Goal: Ask a question: Seek information or help from site administrators or community

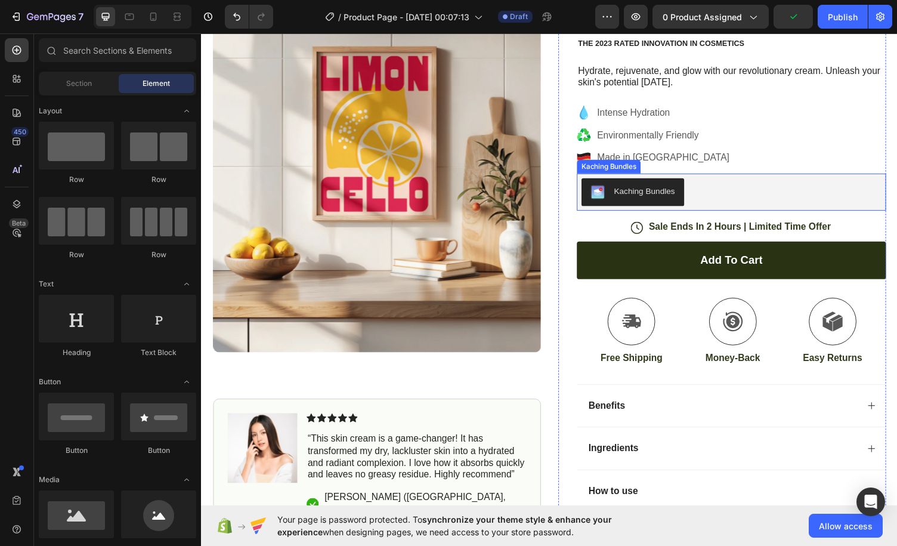
scroll to position [60, 0]
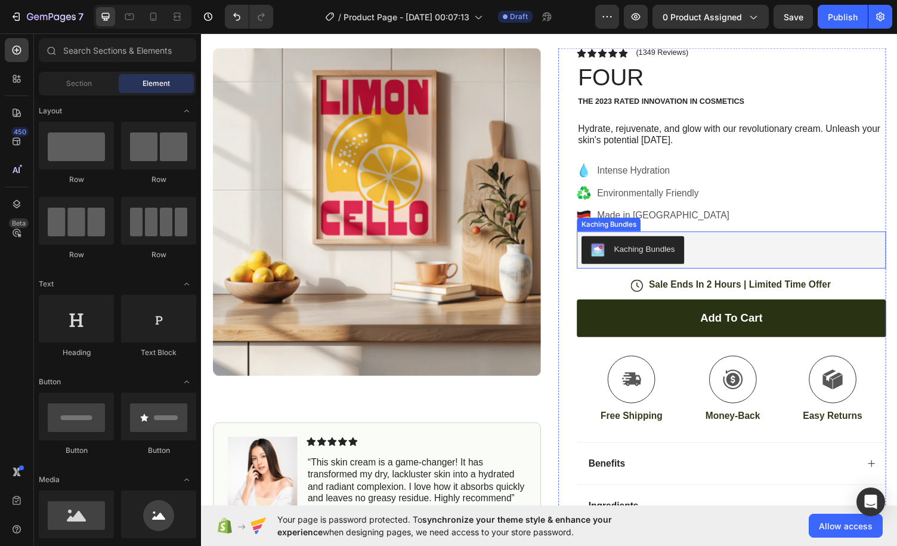
click at [741, 248] on div "Kaching Bundles" at bounding box center [746, 256] width 308 height 29
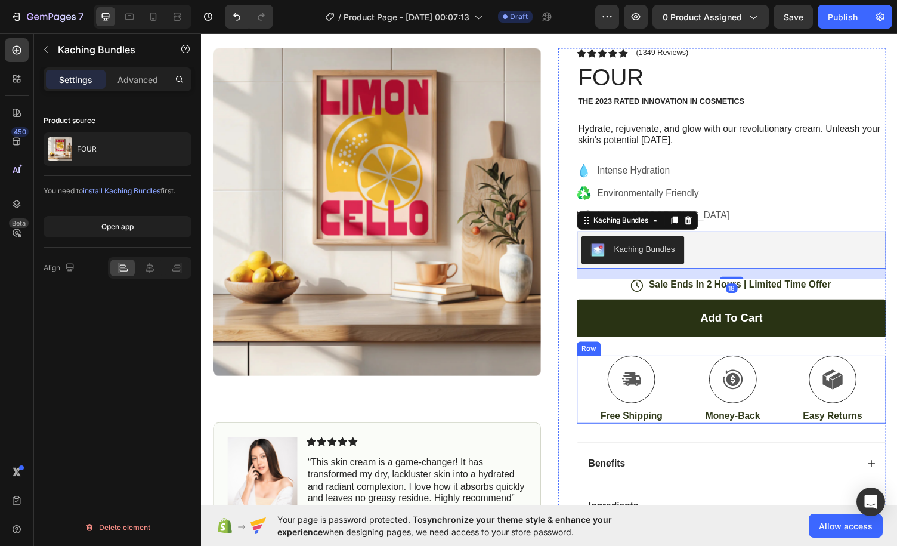
click at [688, 391] on div "Icon Free Shipping Text Block Icon Money-Back Text Block Icon Easy Returns Text…" at bounding box center [746, 400] width 318 height 70
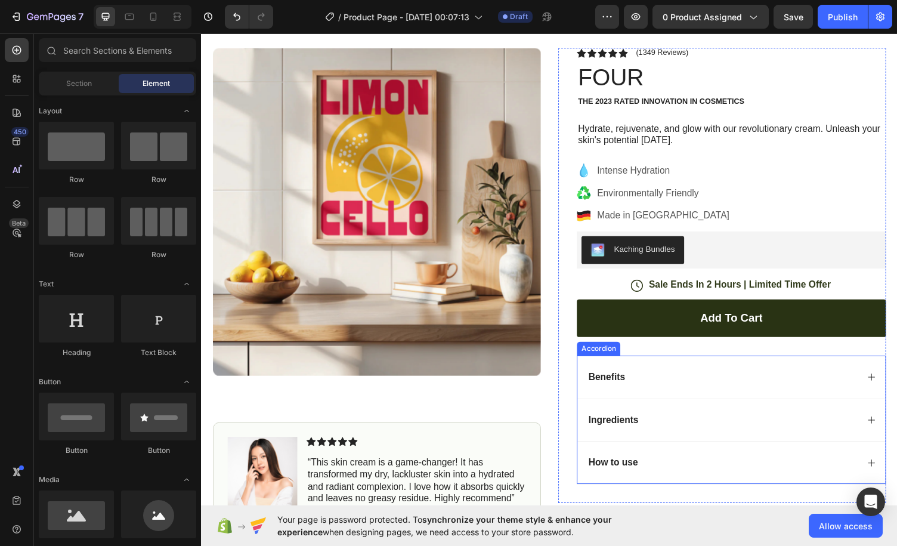
click at [699, 365] on div "Benefits" at bounding box center [746, 387] width 317 height 44
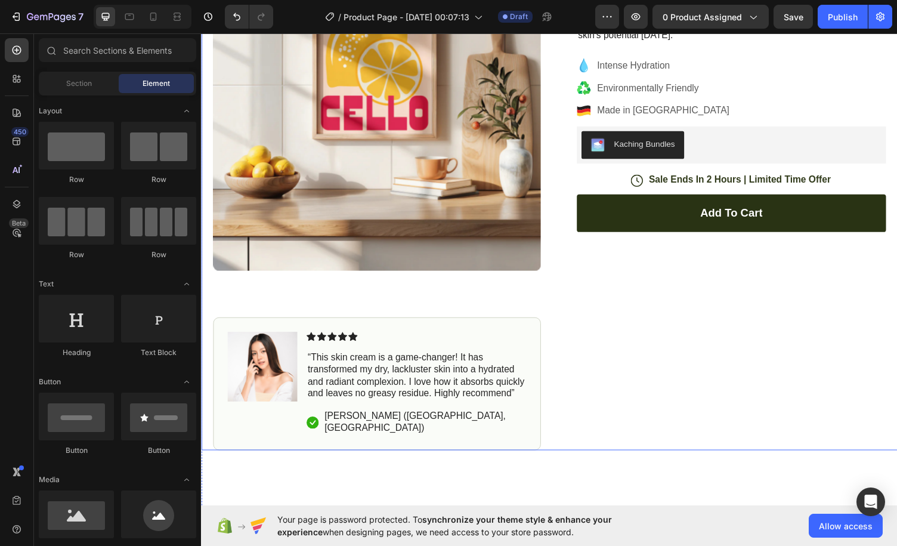
scroll to position [179, 0]
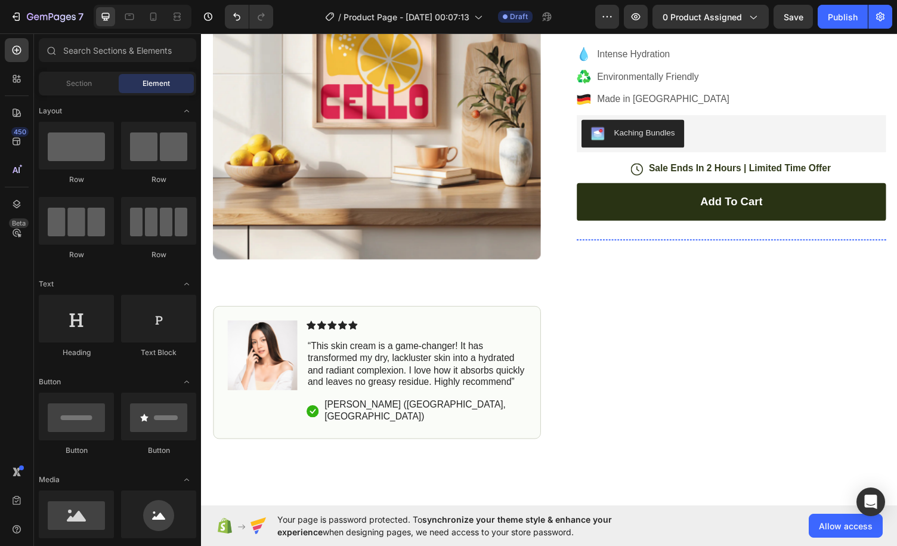
click at [651, 245] on img at bounding box center [624, 245] width 74 height 0
click at [663, 271] on div "Image Image Image Image" at bounding box center [746, 263] width 318 height 36
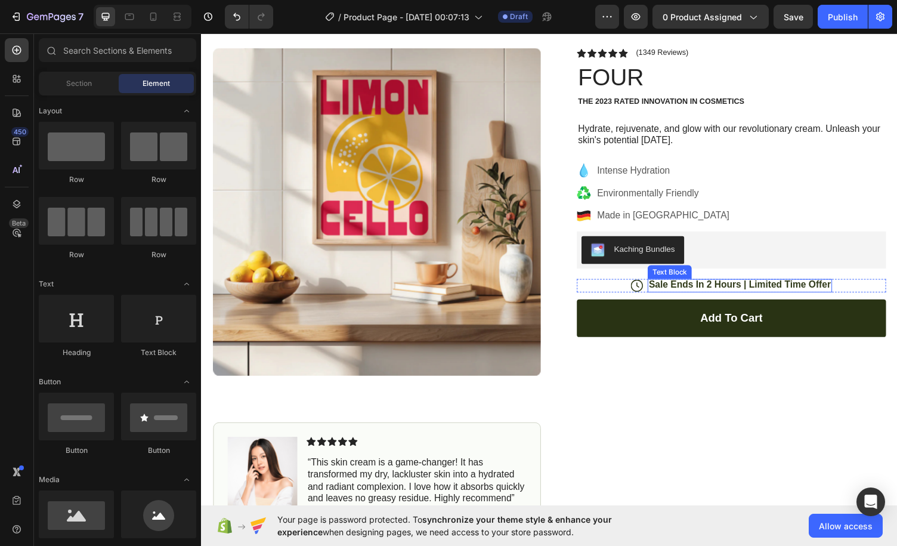
click at [675, 293] on p "Sale Ends In 2 Hours | Limited Time Offer" at bounding box center [754, 292] width 187 height 13
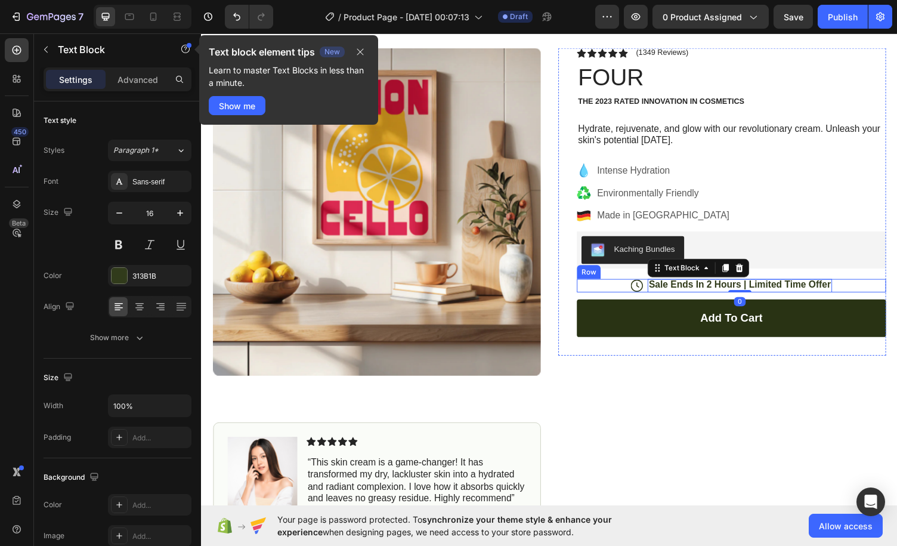
click at [627, 291] on div "Icon Sale Ends In 2 Hours | Limited Time Offer Text Block 0 Row" at bounding box center [746, 293] width 318 height 14
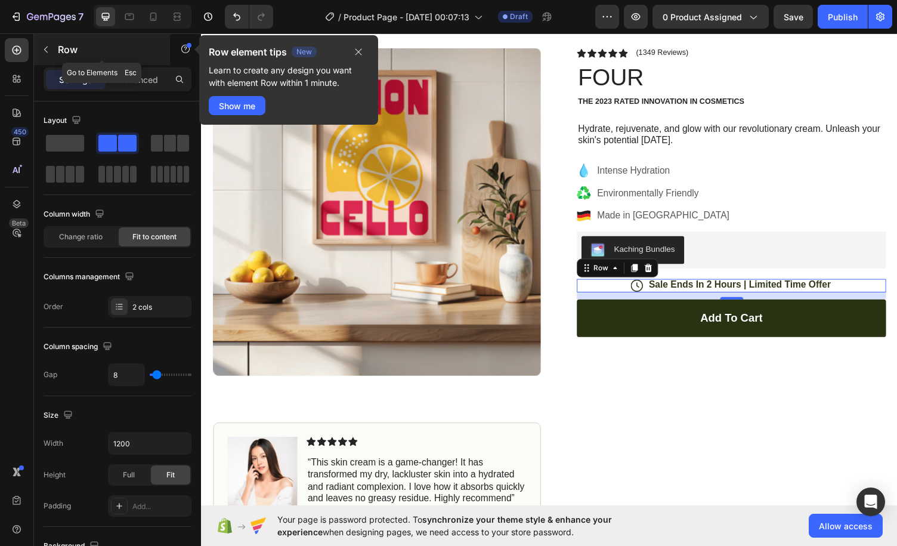
click at [47, 53] on icon "button" at bounding box center [46, 50] width 10 height 10
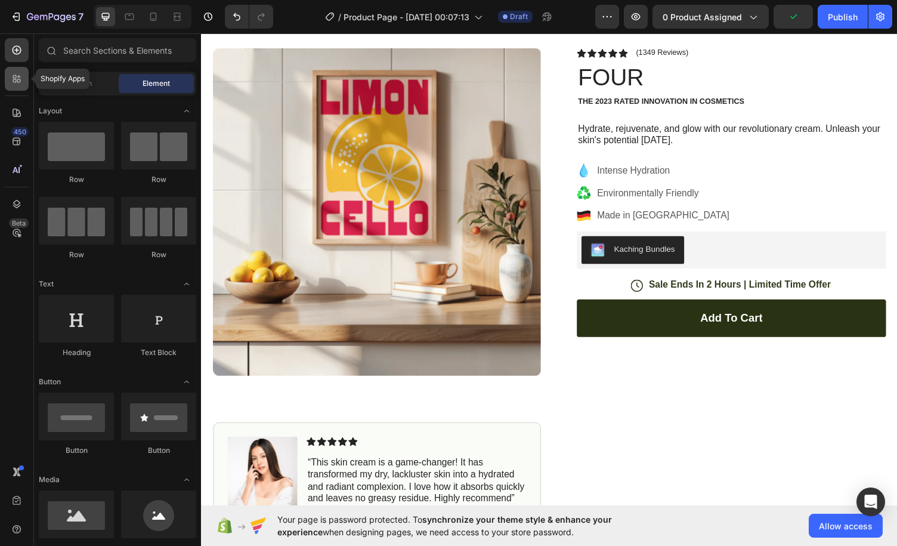
click at [14, 87] on div at bounding box center [17, 79] width 24 height 24
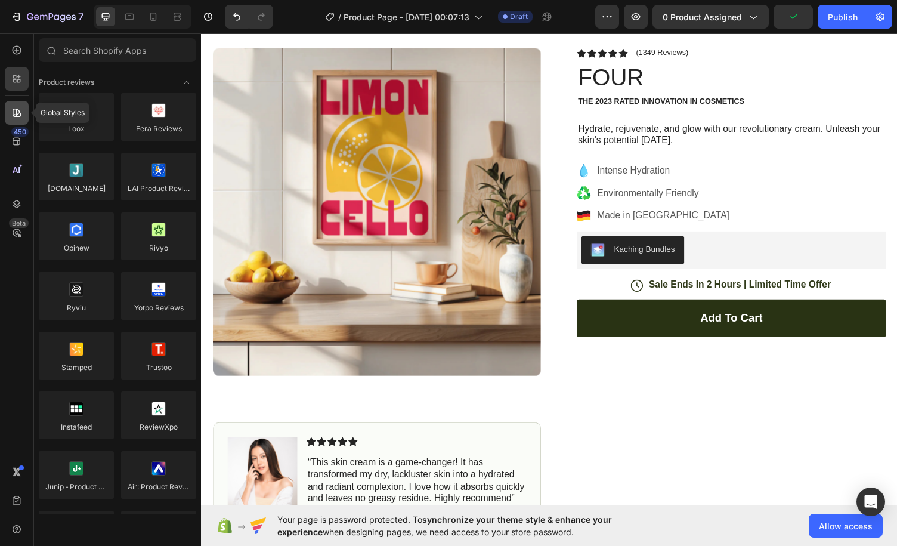
click at [17, 119] on div at bounding box center [17, 113] width 24 height 24
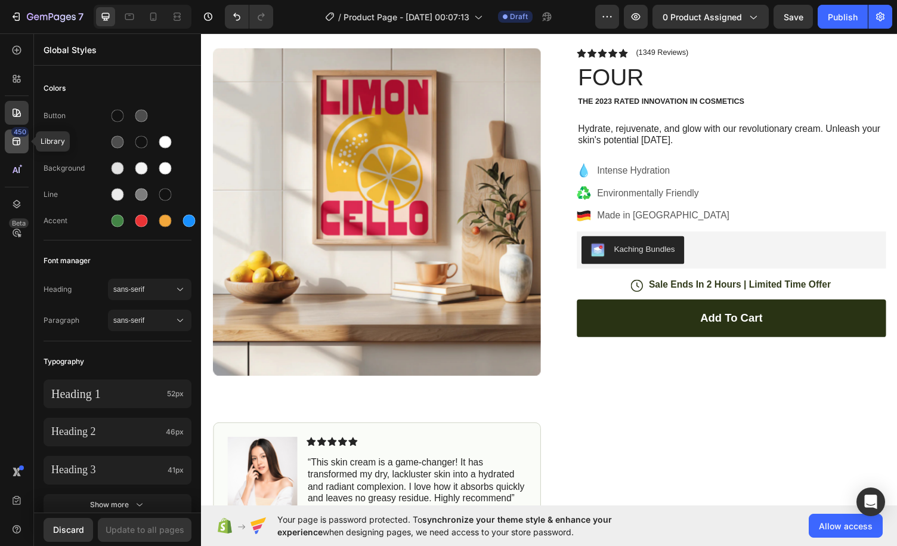
click at [21, 141] on icon at bounding box center [17, 141] width 12 height 12
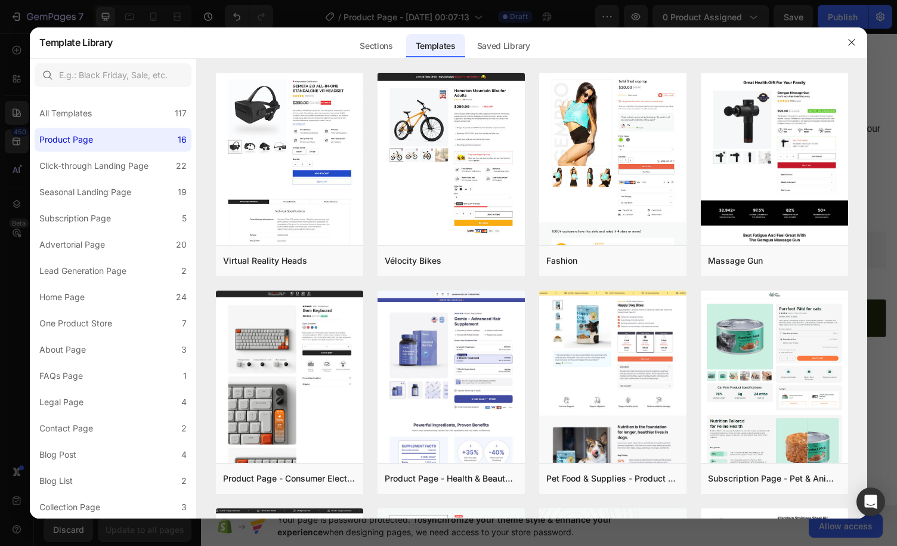
click at [89, 20] on div at bounding box center [448, 273] width 897 height 546
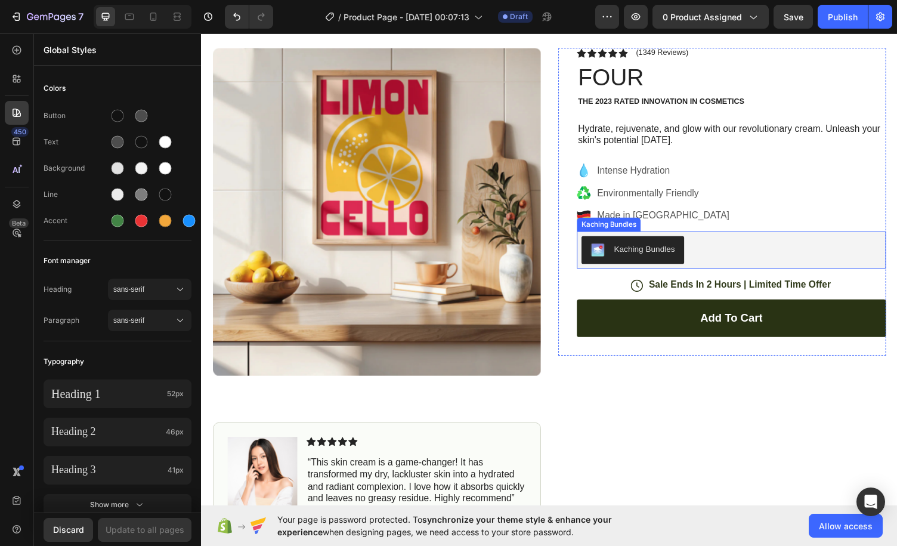
click at [718, 244] on div "Kaching Bundles" at bounding box center [746, 256] width 308 height 29
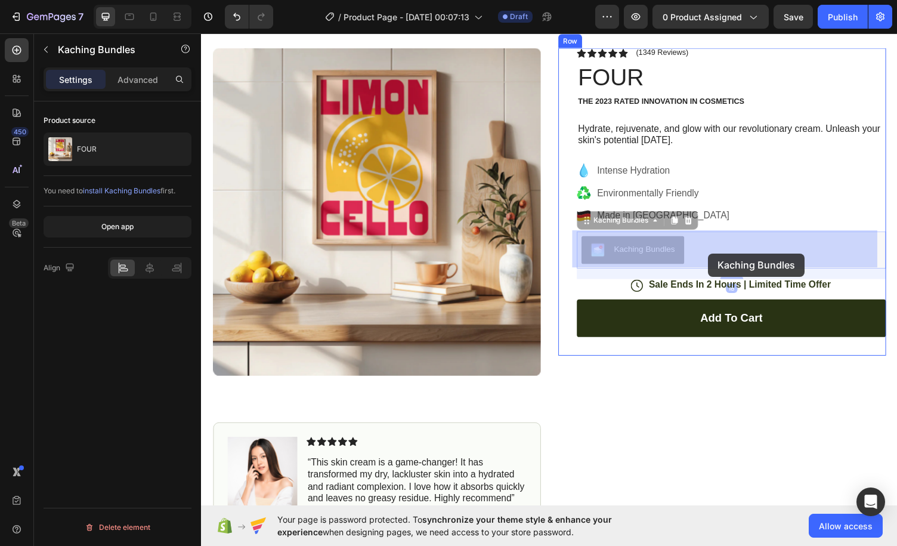
drag, startPoint x: 730, startPoint y: 248, endPoint x: 723, endPoint y: 260, distance: 13.9
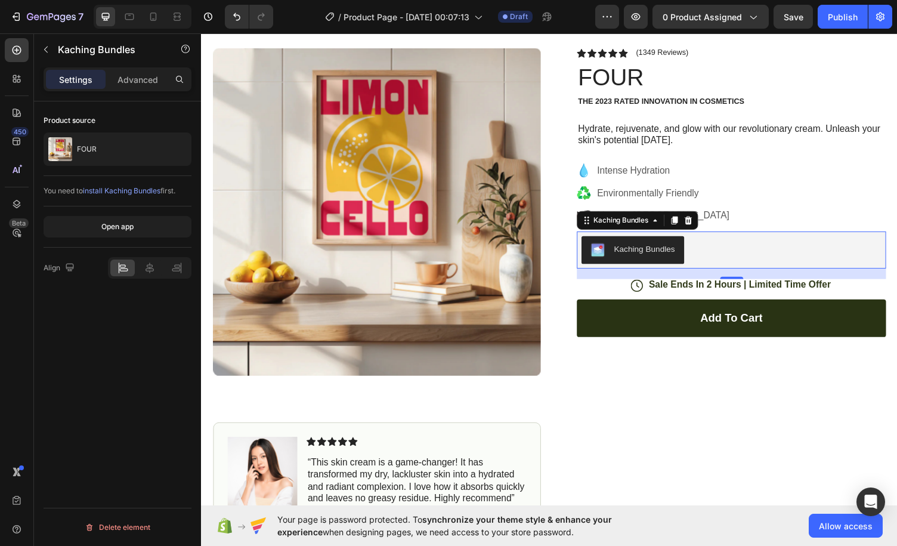
click at [656, 249] on div "Kaching Bundles" at bounding box center [656, 255] width 63 height 13
click at [146, 191] on span "install Kaching Bundles" at bounding box center [122, 190] width 78 height 9
click at [13, 173] on icon at bounding box center [17, 170] width 12 height 12
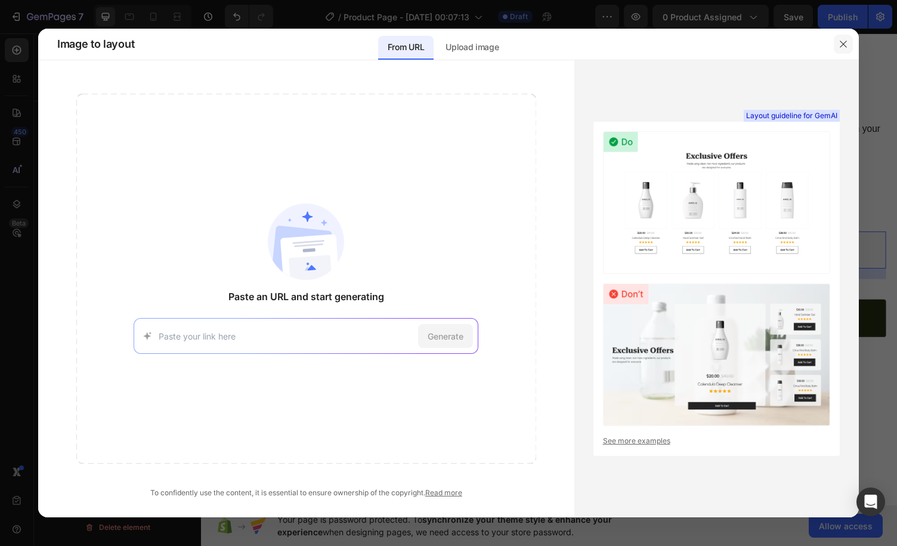
click at [846, 50] on button "button" at bounding box center [843, 44] width 19 height 19
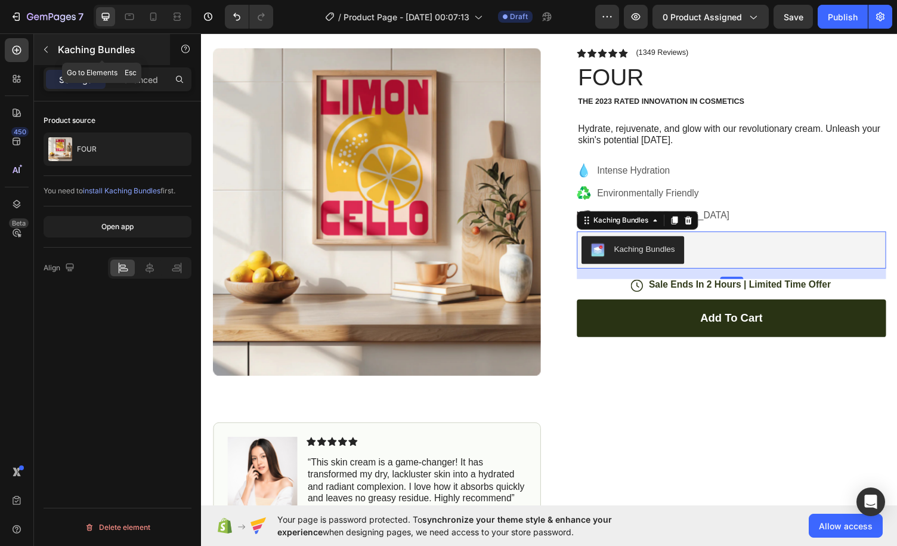
click at [46, 47] on icon "button" at bounding box center [46, 50] width 4 height 7
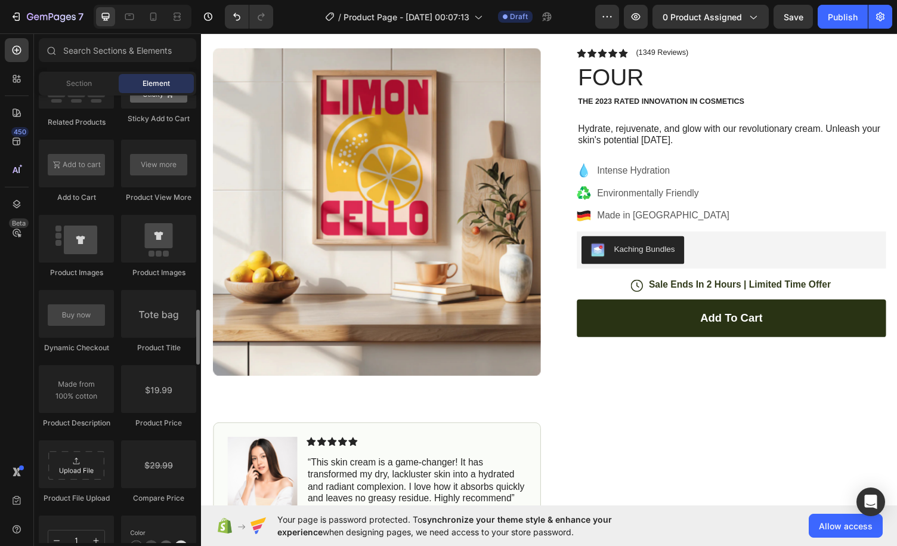
scroll to position [1790, 0]
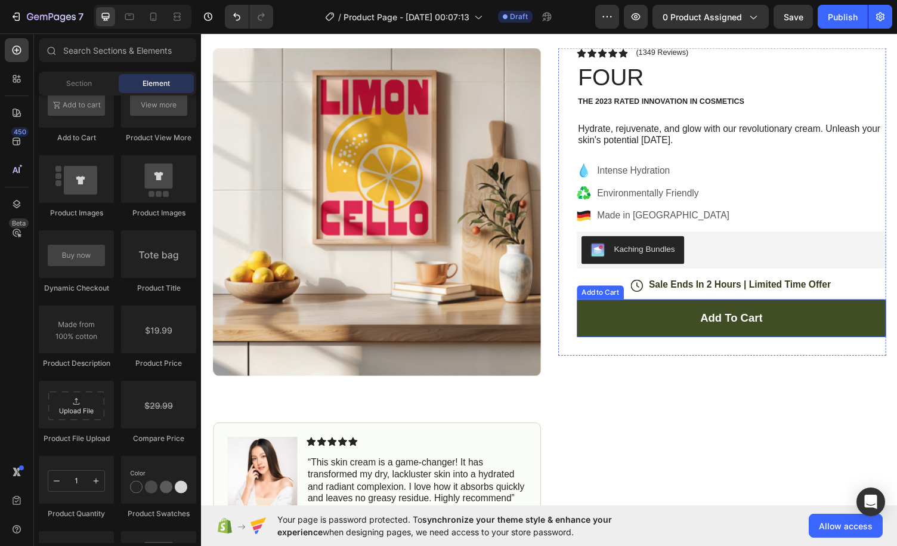
click at [632, 307] on button "Add to cart" at bounding box center [746, 326] width 318 height 39
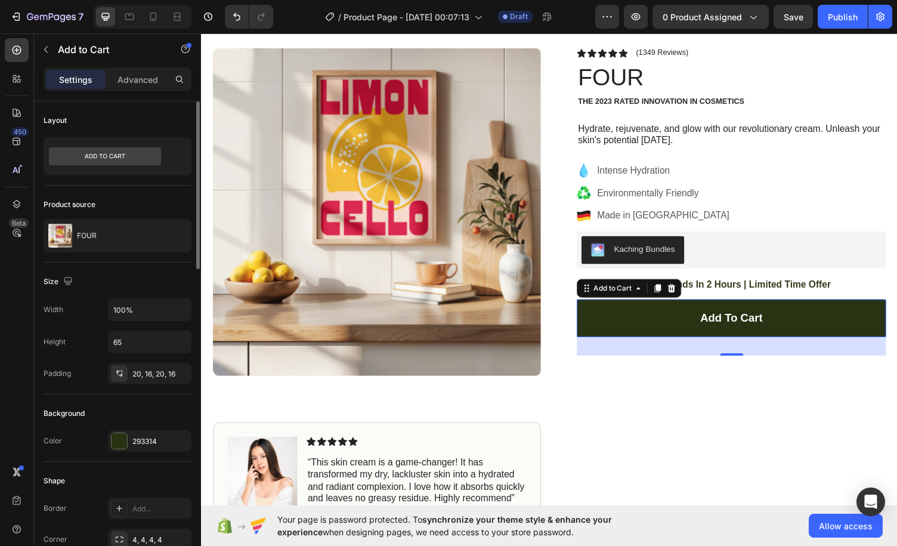
click at [144, 196] on div "Product source" at bounding box center [118, 204] width 148 height 19
click at [149, 229] on div "FOUR" at bounding box center [118, 235] width 148 height 33
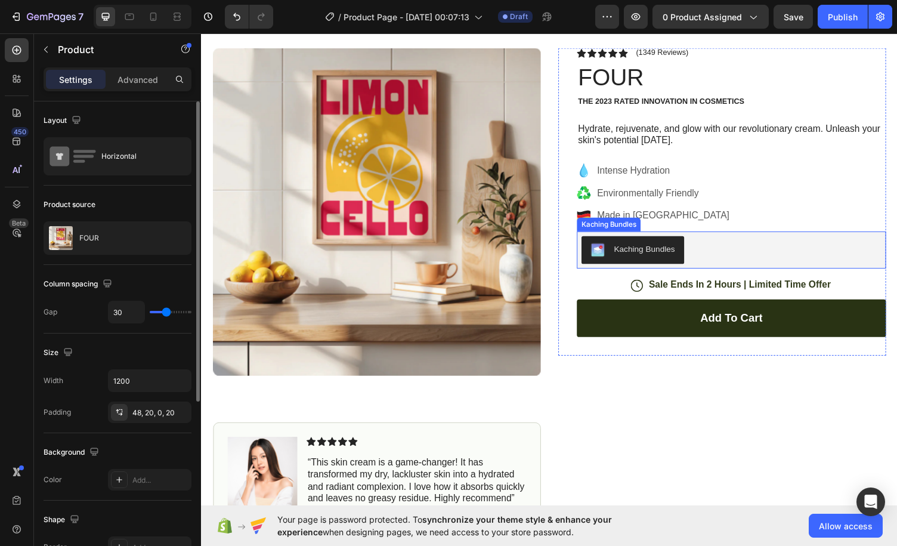
click at [737, 256] on div "Kaching Bundles" at bounding box center [746, 256] width 308 height 29
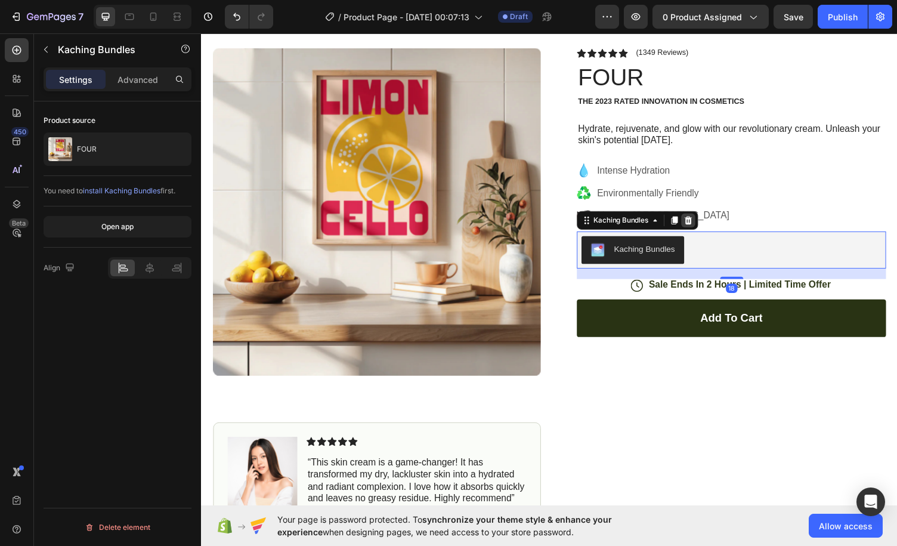
click at [701, 225] on icon at bounding box center [702, 226] width 10 height 10
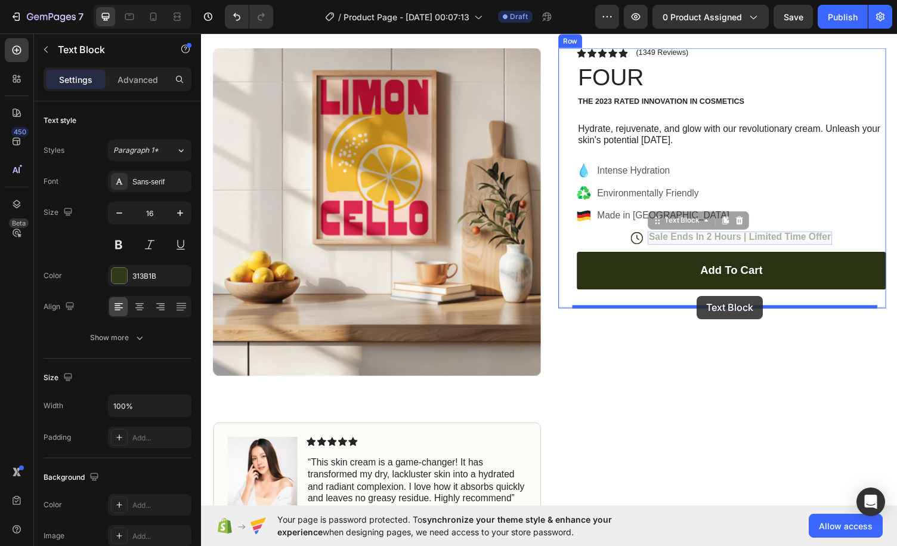
drag, startPoint x: 715, startPoint y: 239, endPoint x: 711, endPoint y: 303, distance: 63.9
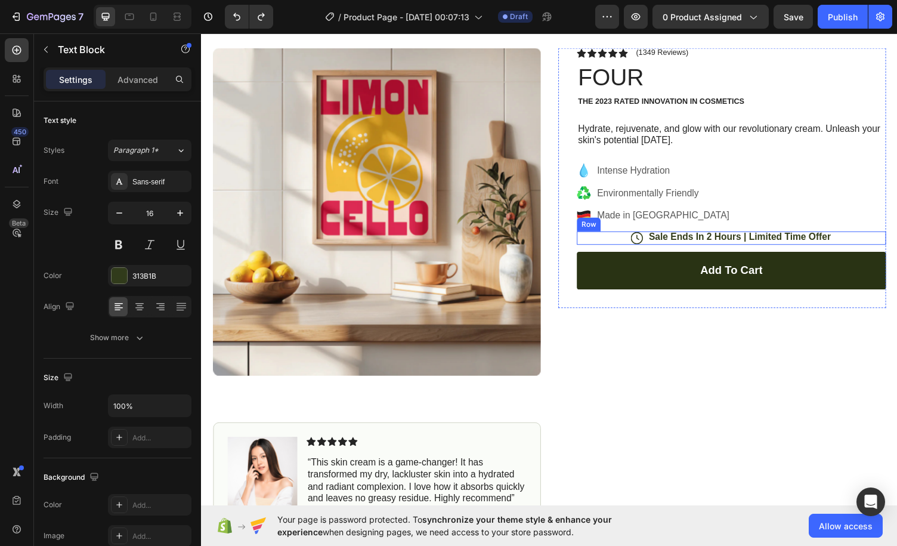
click at [611, 240] on div "Icon Sale Ends In 2 Hours | Limited Time Offer Text Block Row" at bounding box center [746, 244] width 318 height 14
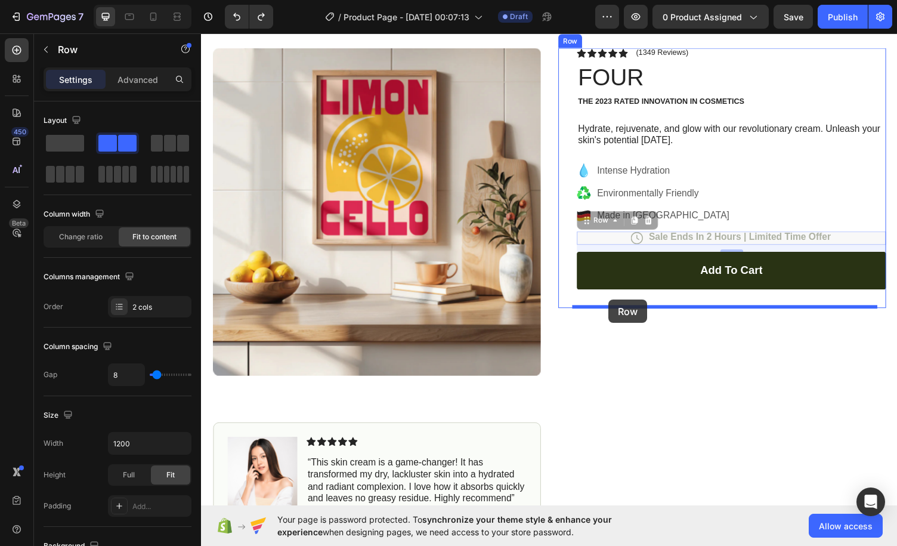
drag, startPoint x: 616, startPoint y: 242, endPoint x: 620, endPoint y: 307, distance: 65.8
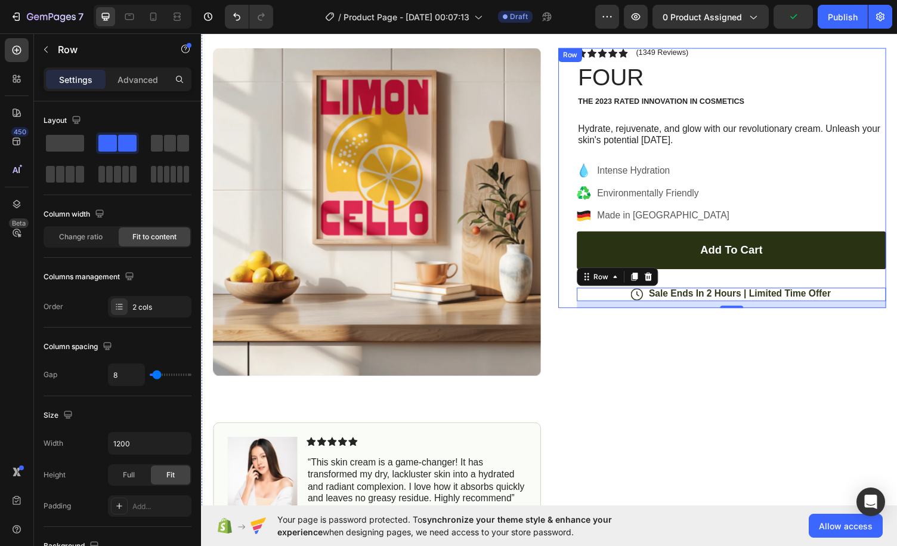
click at [726, 284] on div "Add to cart Add to Cart" at bounding box center [746, 266] width 318 height 58
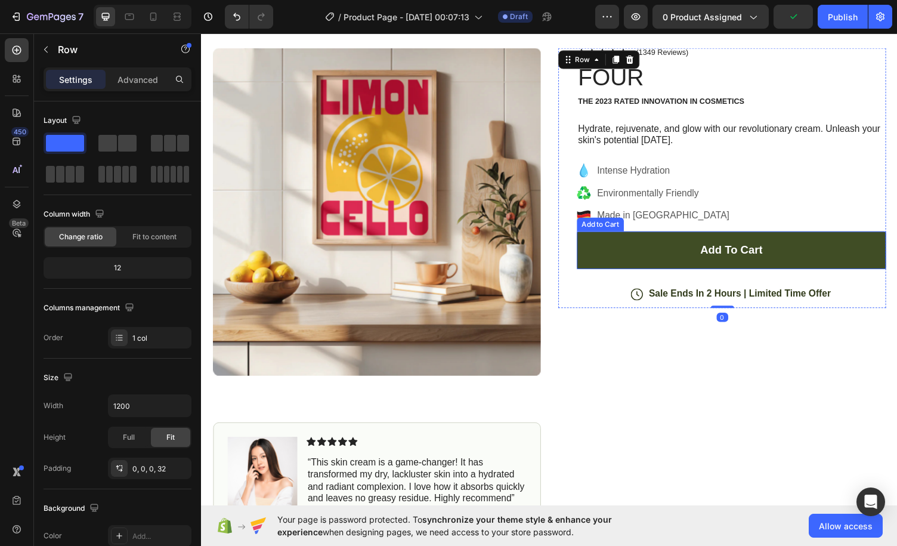
click at [670, 259] on button "Add to cart" at bounding box center [746, 256] width 318 height 39
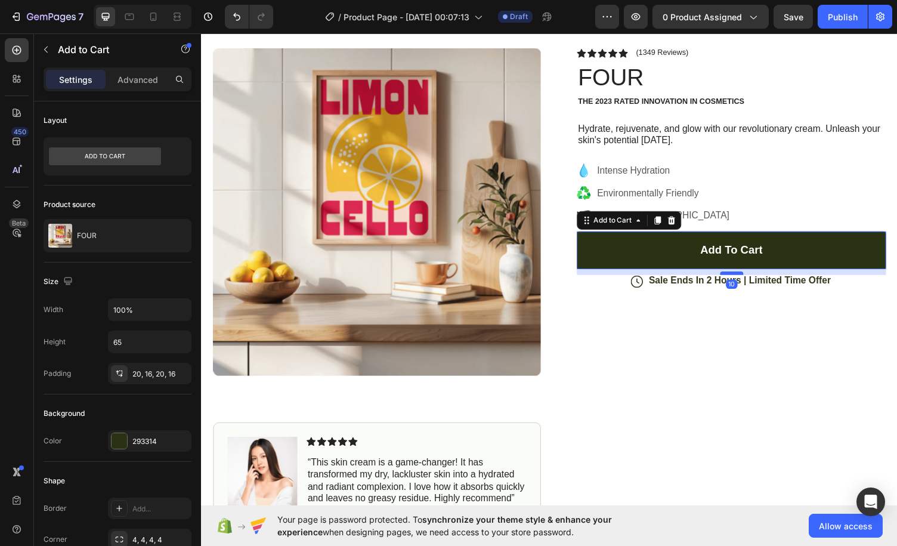
drag, startPoint x: 739, startPoint y: 290, endPoint x: 730, endPoint y: 277, distance: 15.4
click at [734, 278] on div at bounding box center [746, 280] width 24 height 4
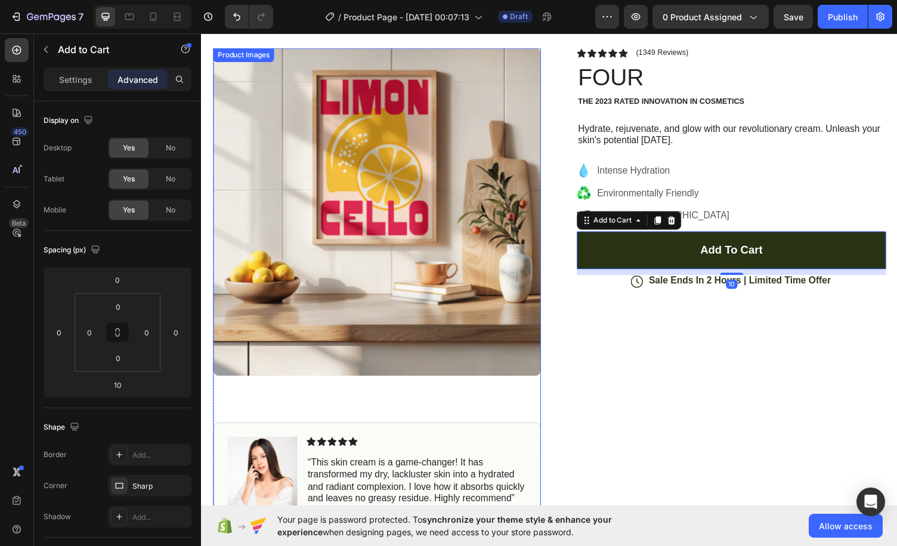
scroll to position [0, 0]
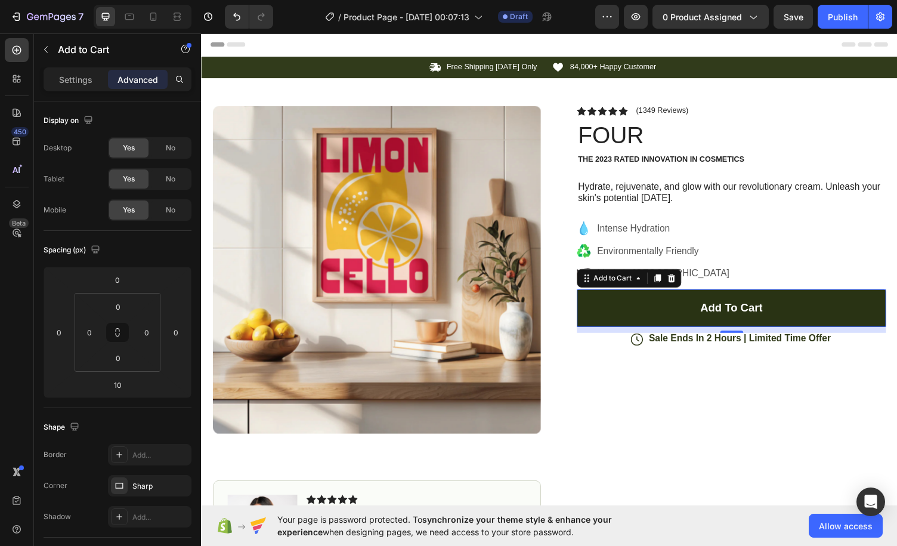
click at [582, 14] on div "/ Product Page - Aug 27, 00:07:13 Draft" at bounding box center [439, 17] width 313 height 24
click at [18, 87] on div at bounding box center [17, 79] width 24 height 24
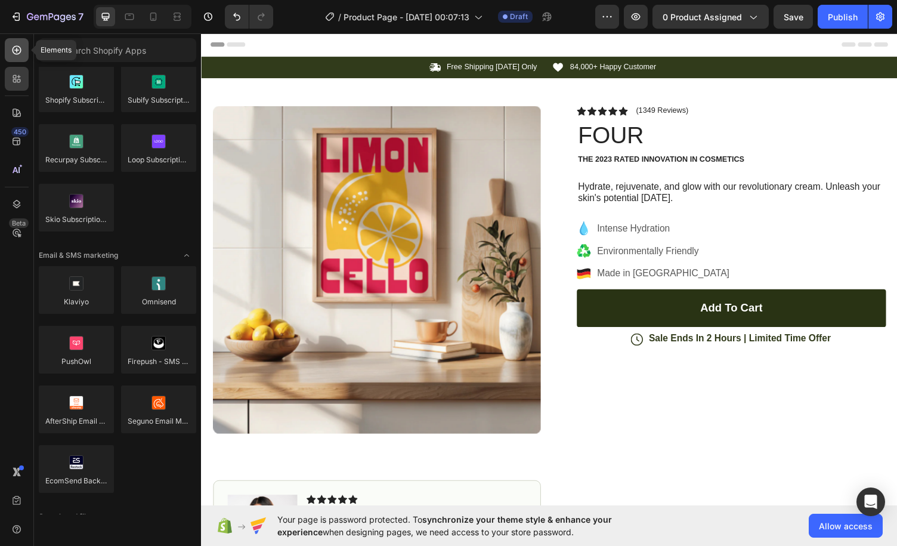
click at [16, 47] on icon at bounding box center [17, 50] width 12 height 12
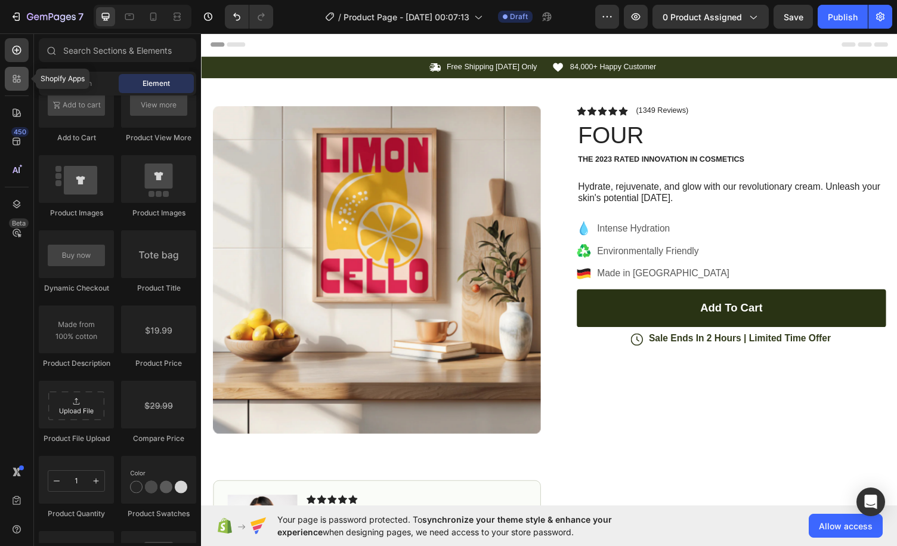
click at [19, 78] on icon at bounding box center [17, 79] width 12 height 12
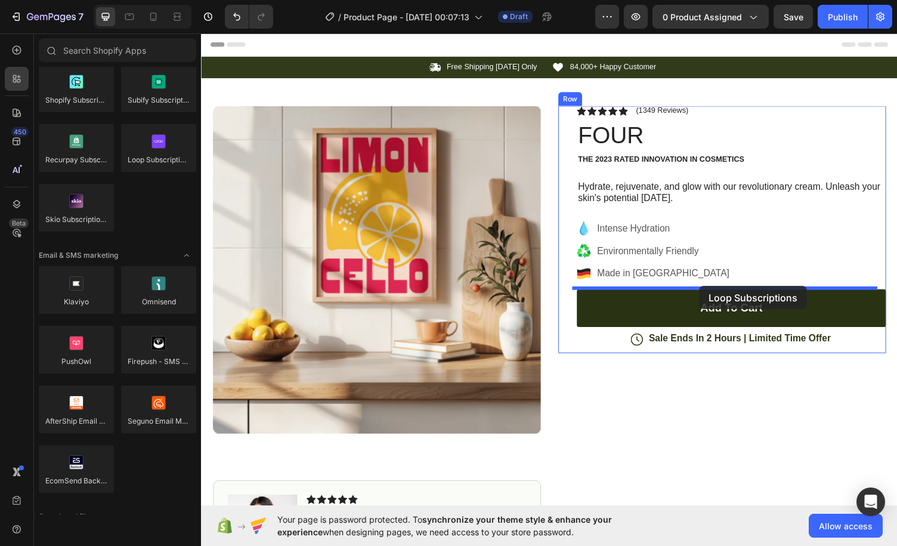
drag, startPoint x: 353, startPoint y: 178, endPoint x: 714, endPoint y: 293, distance: 378.7
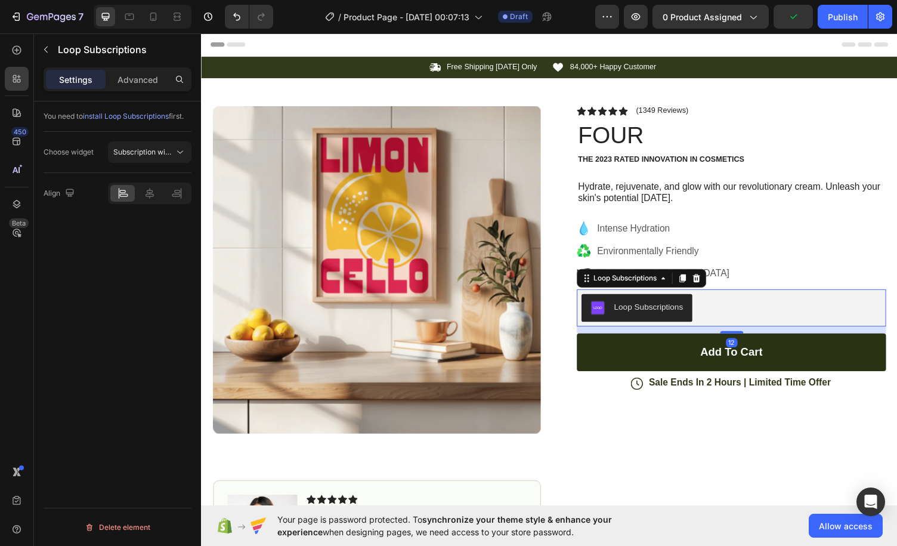
click at [681, 315] on div "Loop Subscriptions" at bounding box center [660, 314] width 71 height 13
click at [664, 287] on div "Loop Subscriptions" at bounding box center [636, 285] width 69 height 11
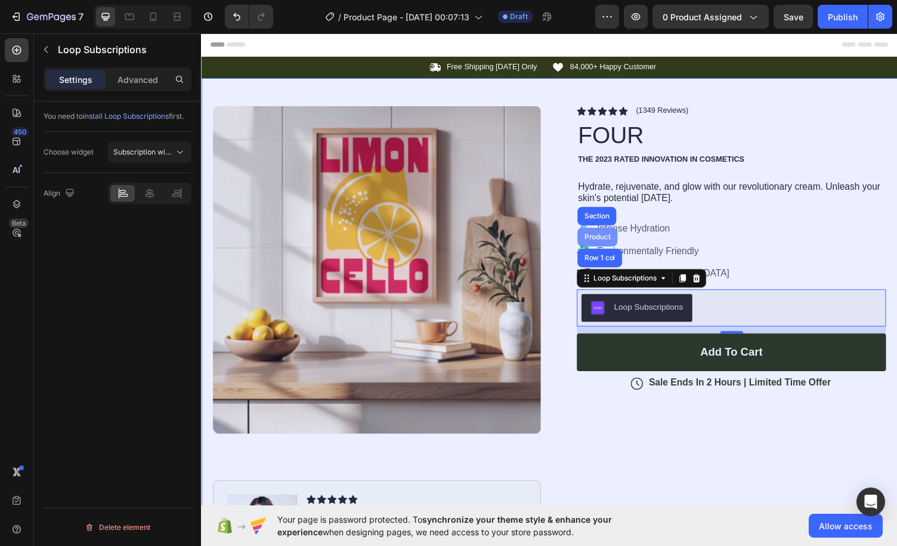
click at [606, 240] on div "Product" at bounding box center [608, 242] width 32 height 7
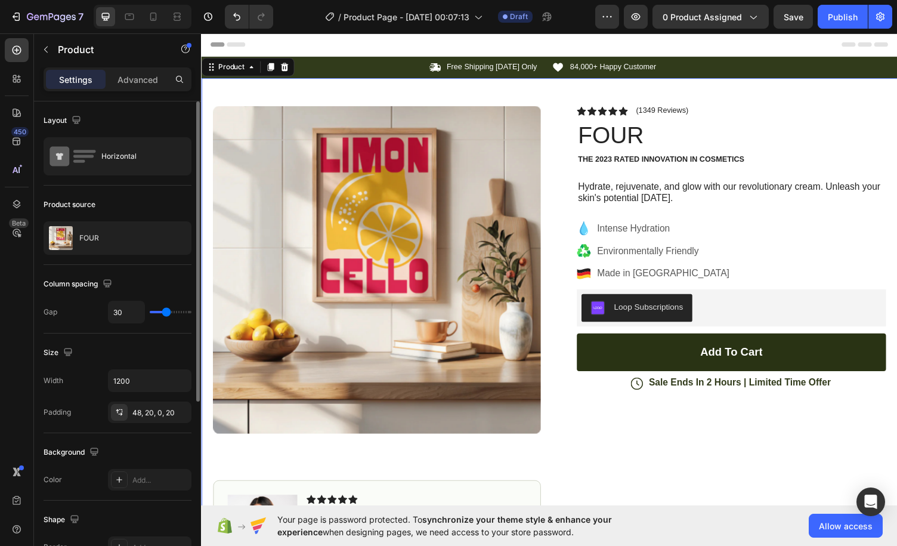
click at [156, 203] on div "Product source" at bounding box center [118, 204] width 148 height 19
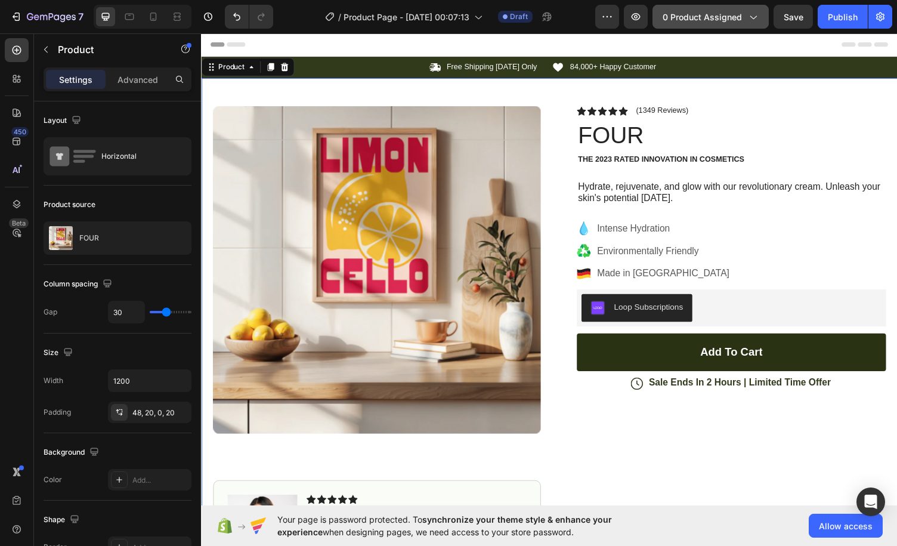
click at [734, 17] on span "0 product assigned" at bounding box center [702, 17] width 79 height 13
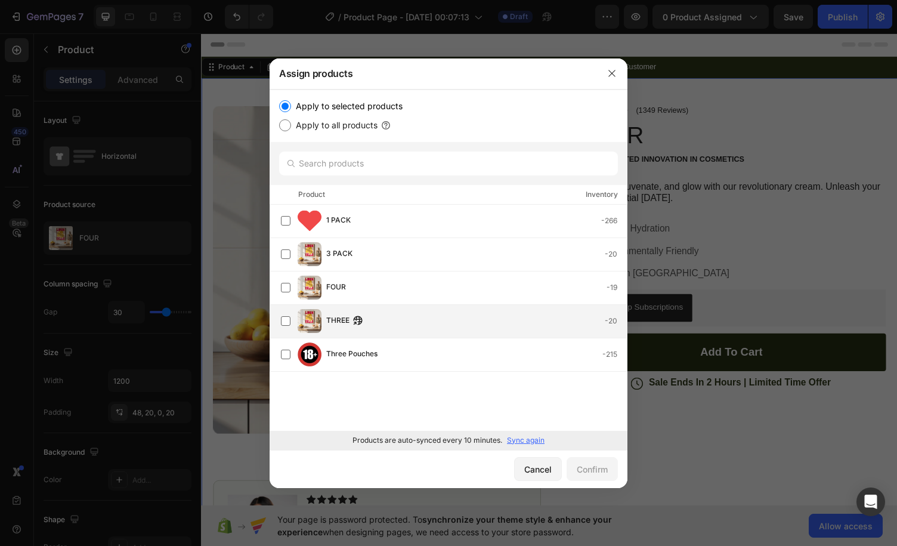
click at [410, 319] on div "THREE -20" at bounding box center [476, 320] width 301 height 13
click at [601, 465] on div "Confirm" at bounding box center [592, 469] width 31 height 13
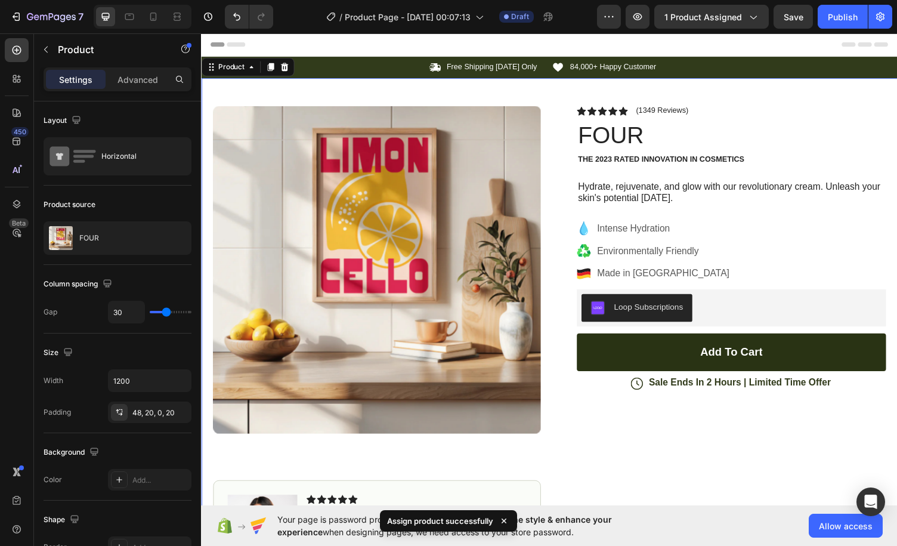
click at [569, 14] on div "/ Product Page - Aug 27, 00:07:13 Draft" at bounding box center [440, 17] width 314 height 24
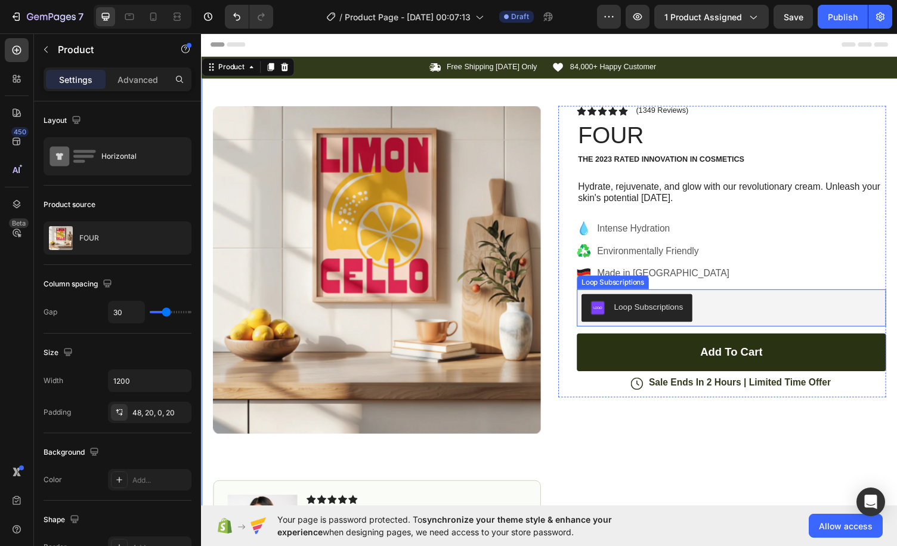
click at [776, 307] on div "Loop Subscriptions" at bounding box center [746, 315] width 308 height 29
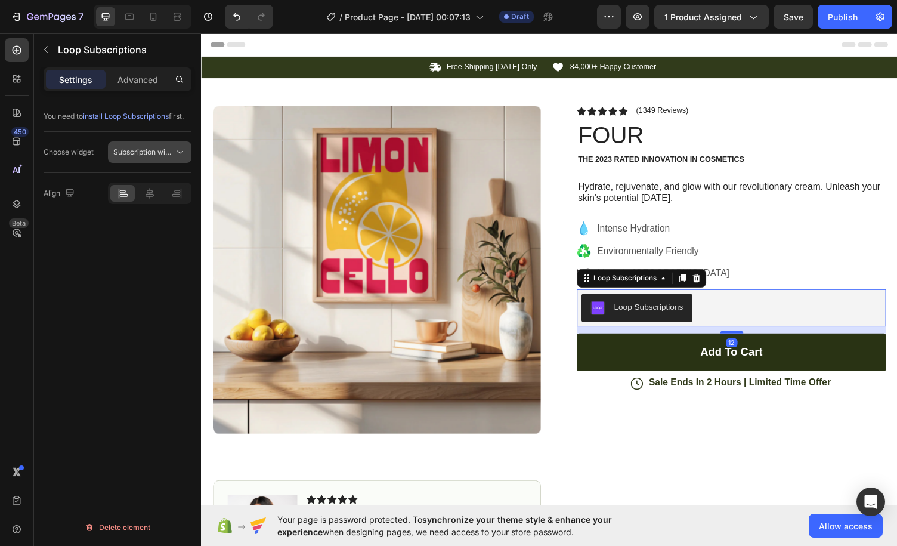
click at [165, 153] on span "Subscription widget" at bounding box center [146, 151] width 67 height 9
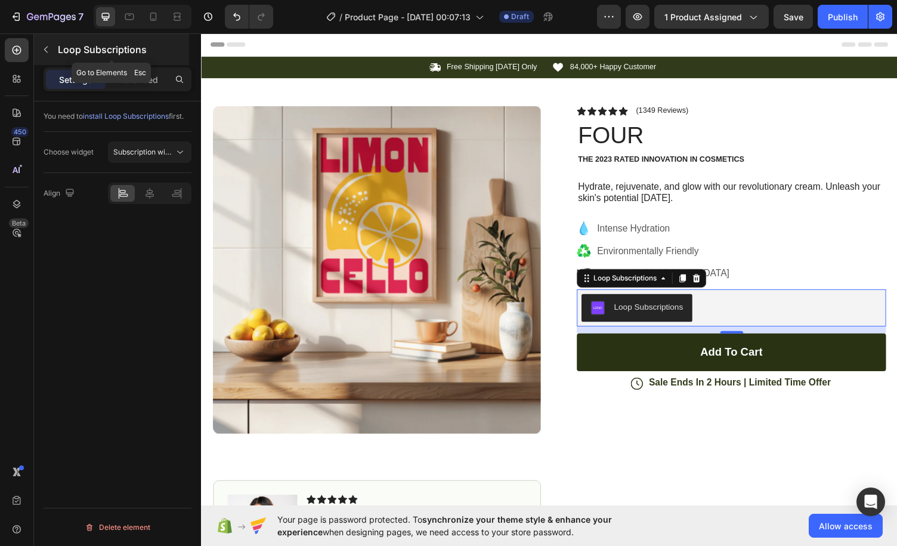
click at [45, 51] on icon "button" at bounding box center [46, 50] width 10 height 10
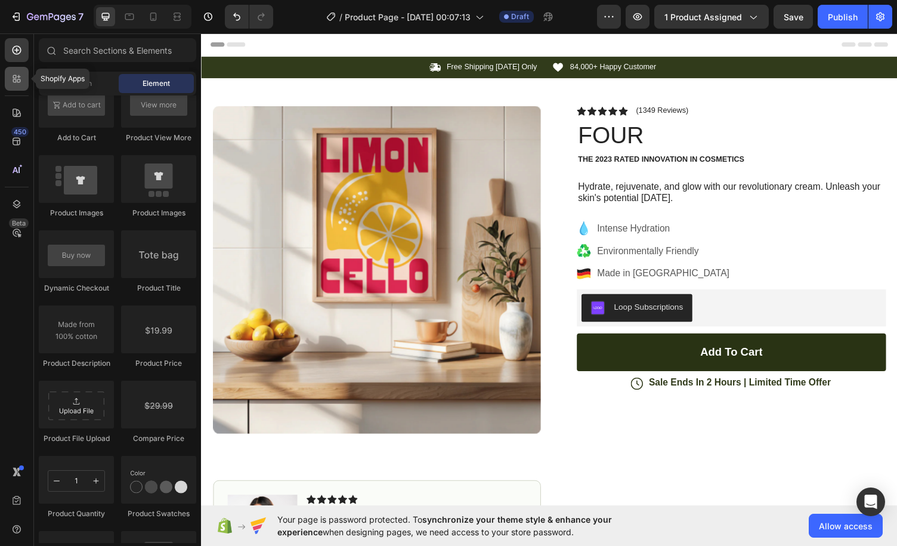
click at [9, 73] on div at bounding box center [17, 79] width 24 height 24
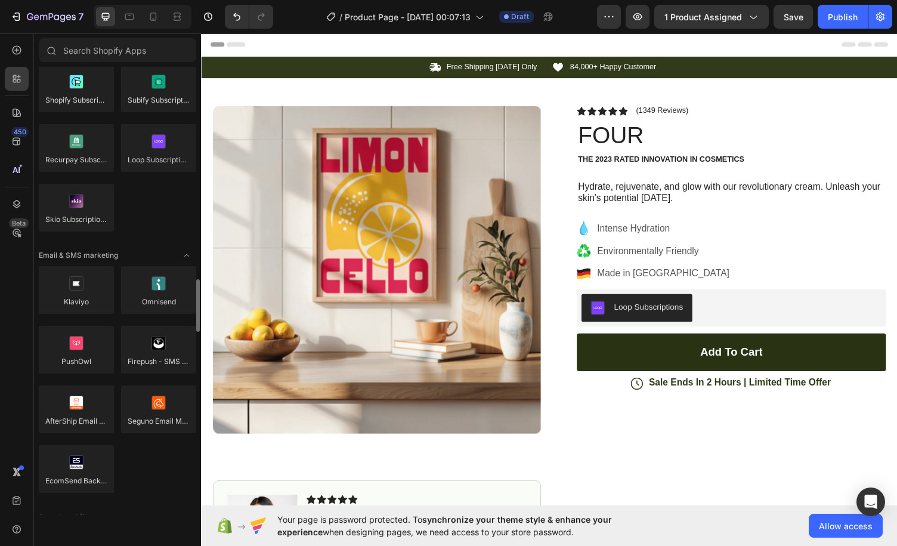
click at [14, 110] on icon at bounding box center [17, 113] width 12 height 12
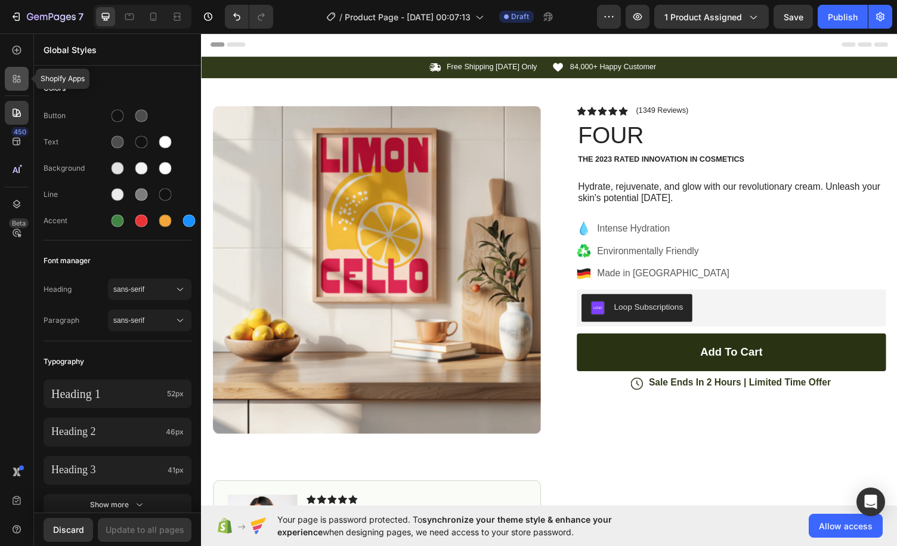
click at [25, 72] on div at bounding box center [17, 79] width 24 height 24
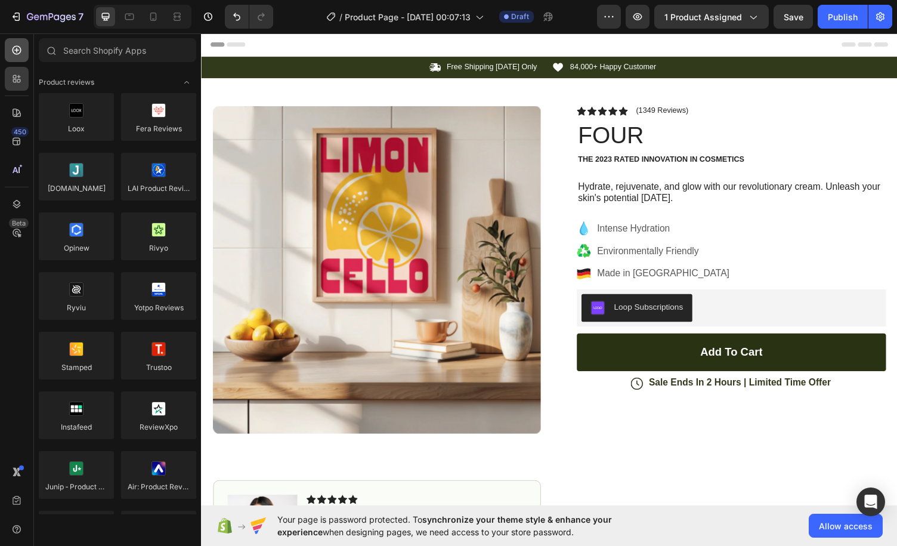
scroll to position [1790, 0]
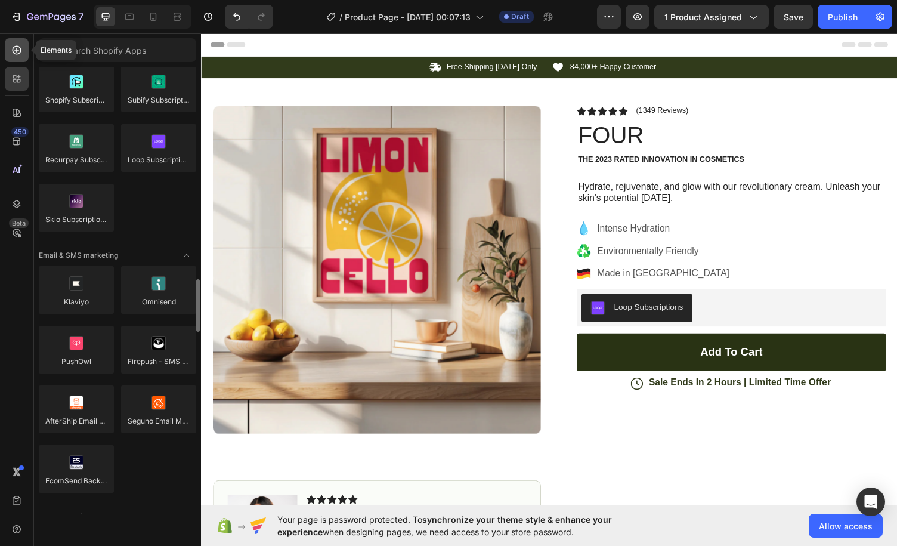
click at [16, 53] on icon at bounding box center [17, 50] width 12 height 12
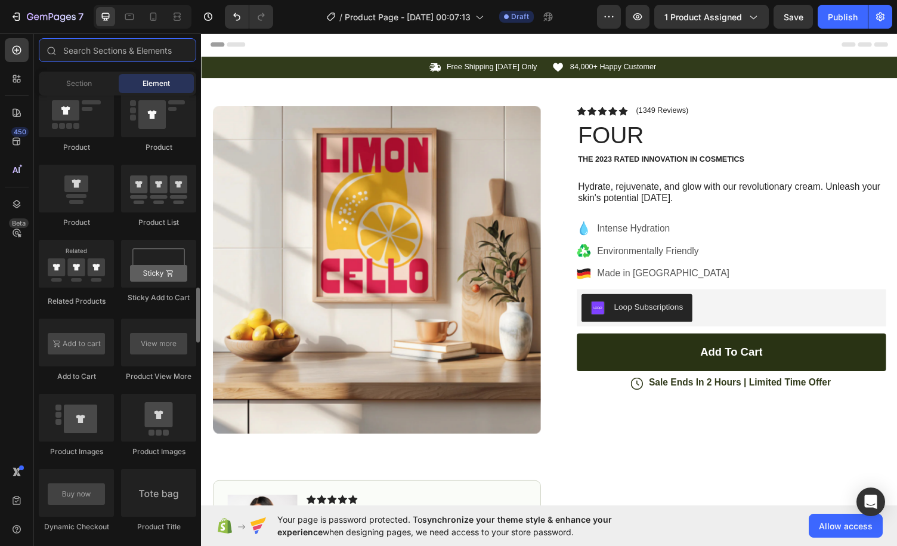
scroll to position [1253, 0]
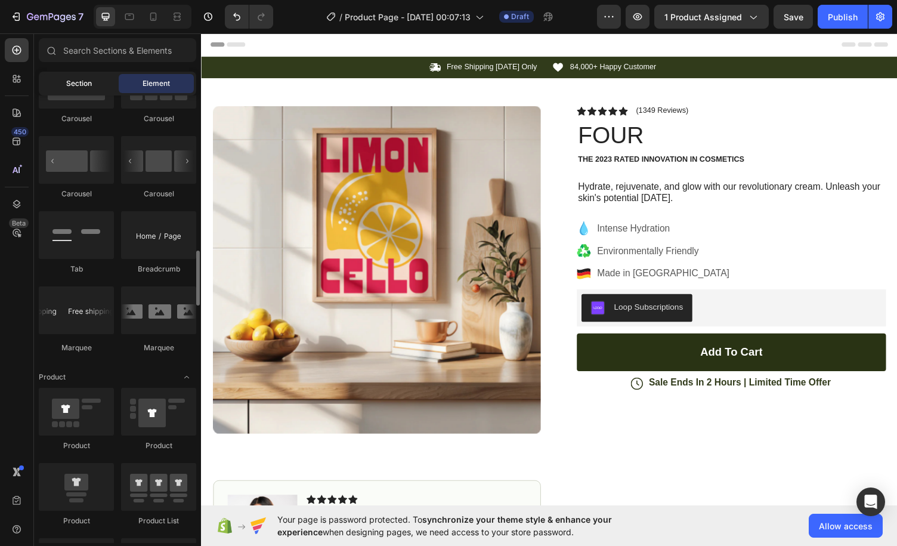
click at [94, 88] on div "Section" at bounding box center [78, 83] width 75 height 19
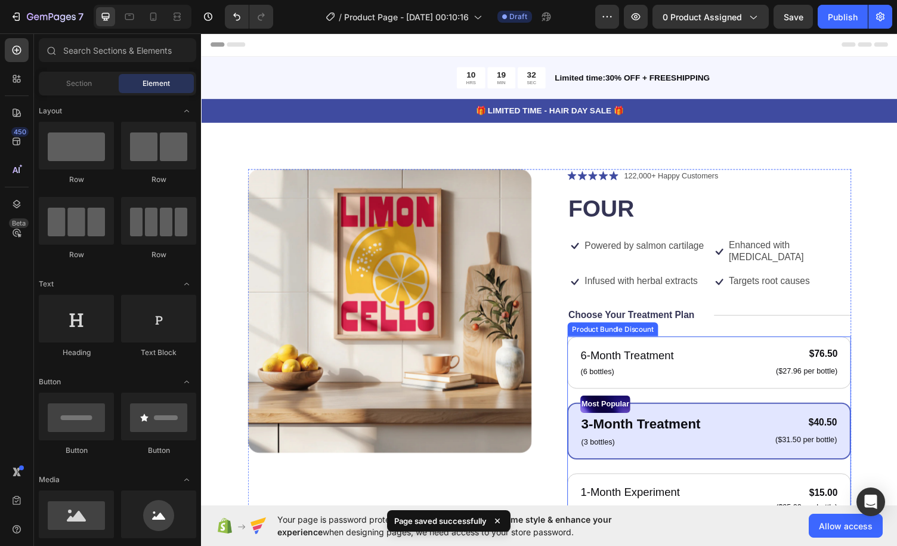
click at [665, 402] on div "6-Month Treatment Text Block (6 bottles) Text Block $76.50 Product Price Produc…" at bounding box center [724, 442] width 292 height 195
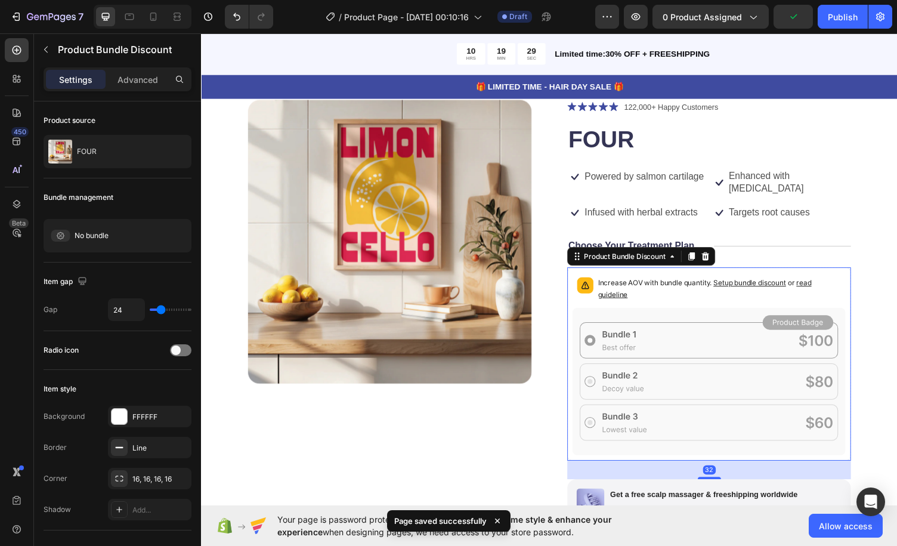
scroll to position [119, 0]
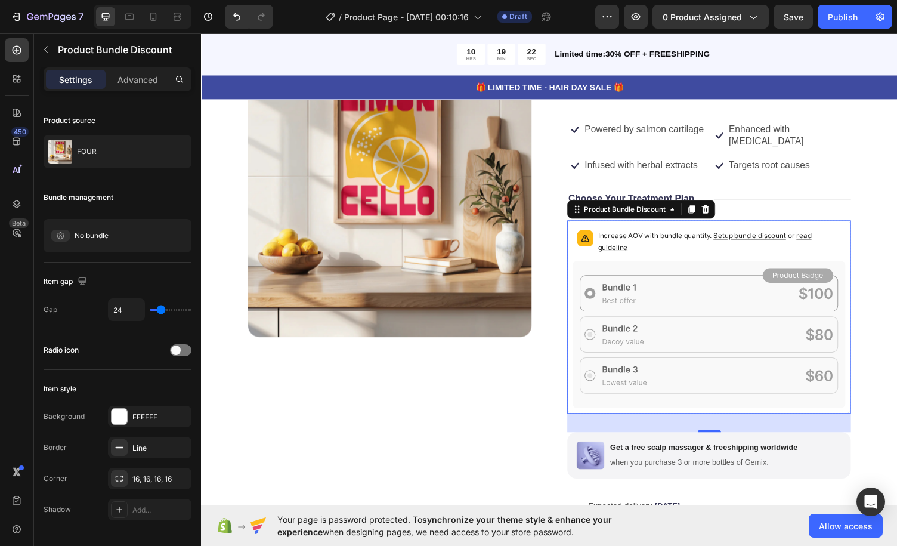
click at [744, 338] on icon at bounding box center [723, 343] width 281 height 152
click at [753, 236] on p "Increase AOV with bundle quantity. Setup bundle discount or read guideline" at bounding box center [734, 248] width 250 height 24
click at [754, 242] on span "Setup bundle discount" at bounding box center [765, 241] width 75 height 9
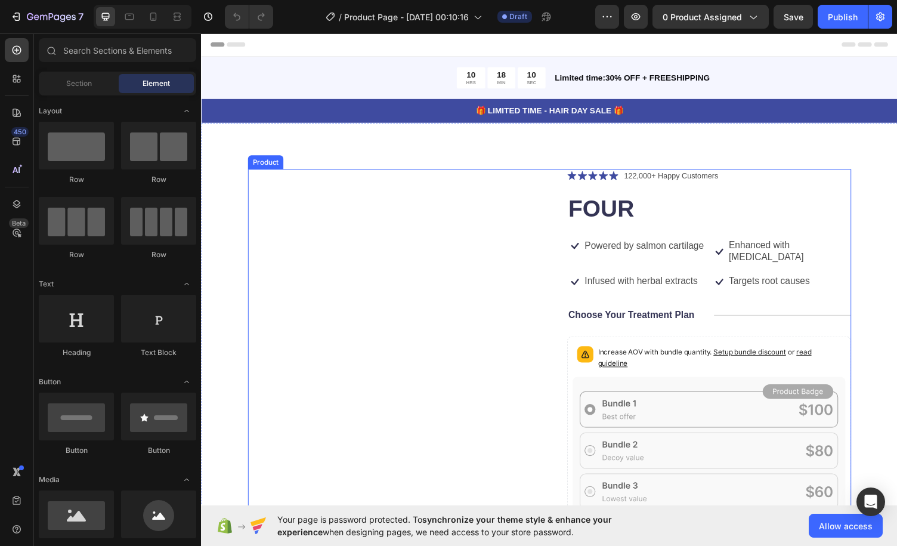
scroll to position [60, 0]
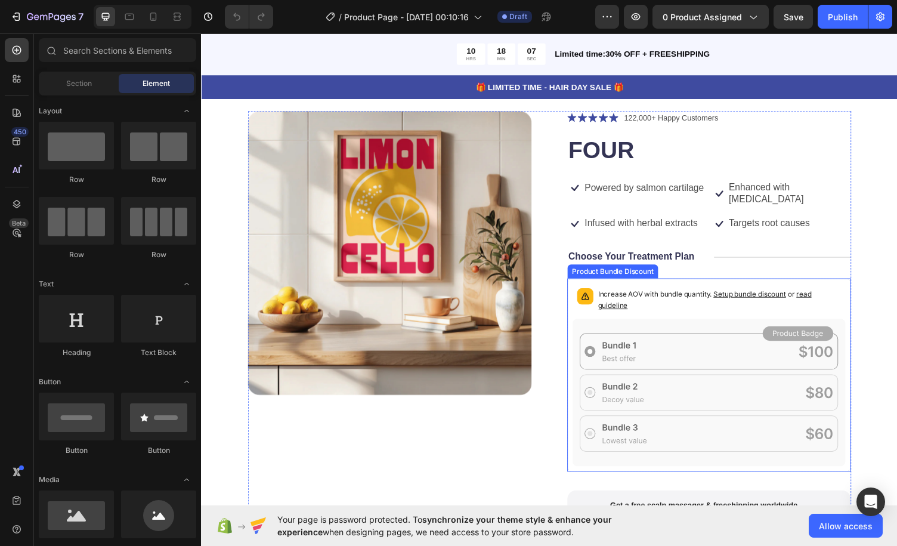
click at [683, 372] on icon at bounding box center [723, 402] width 281 height 152
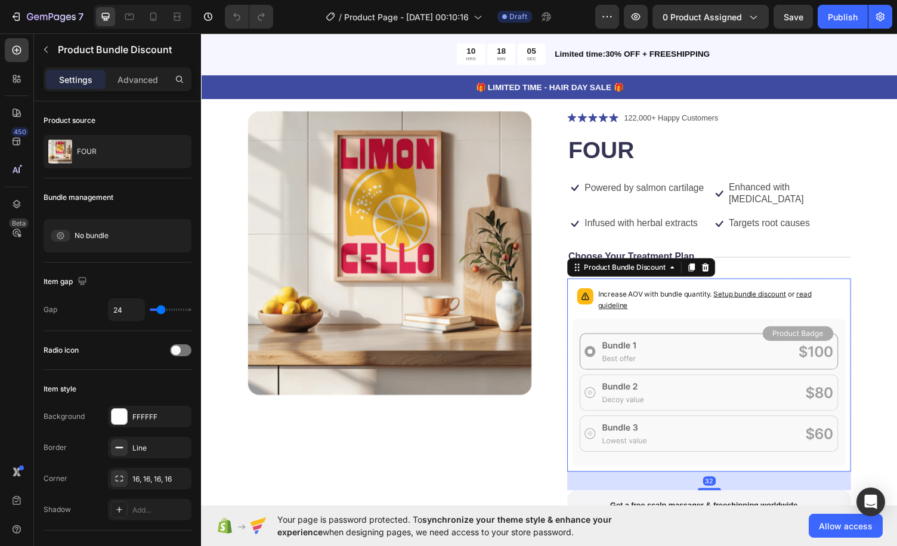
scroll to position [119, 0]
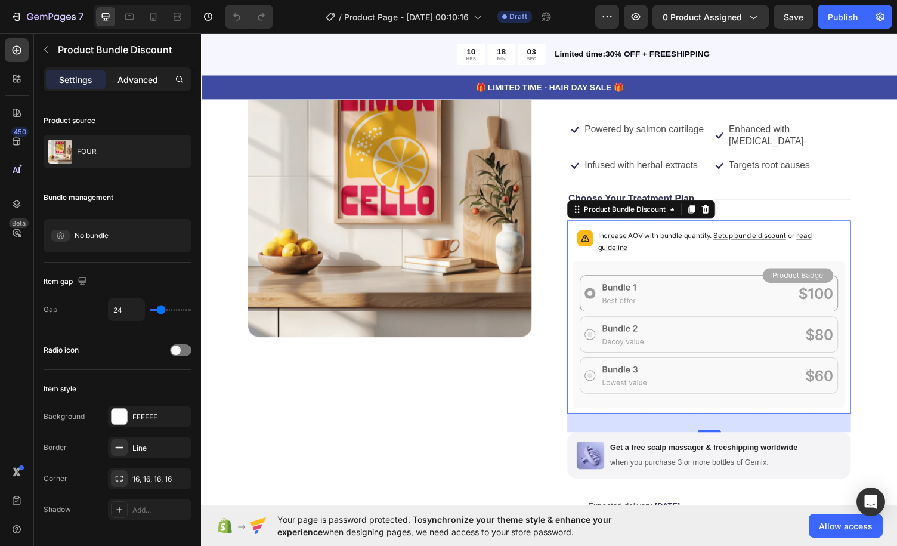
click at [135, 80] on p "Advanced" at bounding box center [138, 79] width 41 height 13
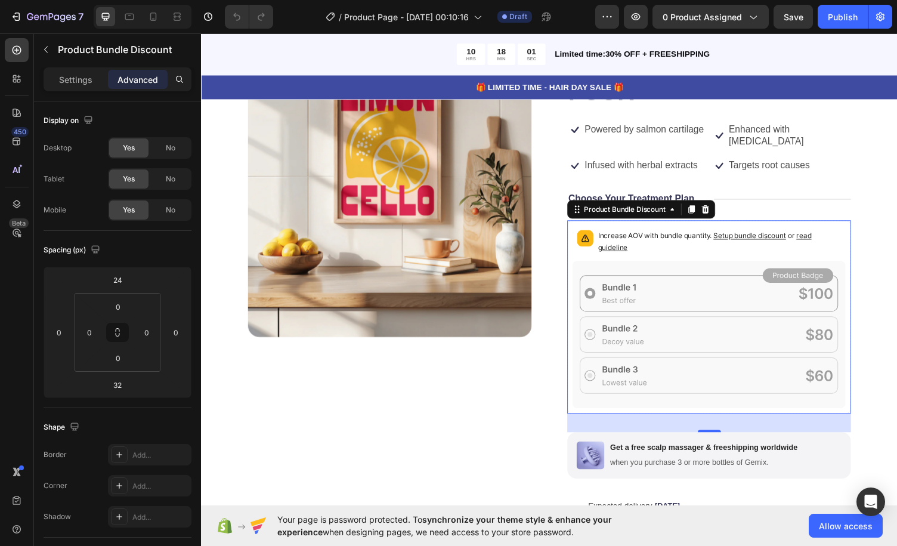
click at [720, 323] on icon at bounding box center [723, 343] width 281 height 152
click at [48, 50] on icon "button" at bounding box center [46, 50] width 10 height 10
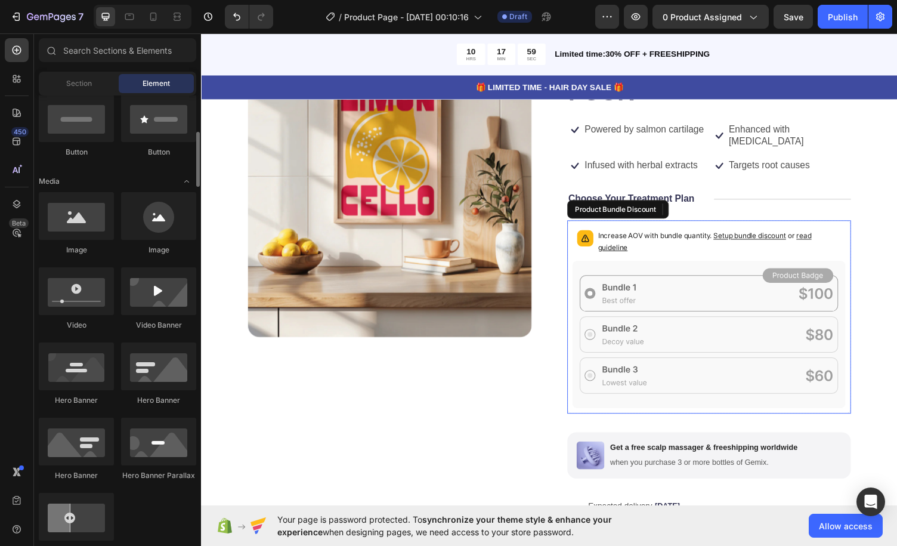
scroll to position [0, 0]
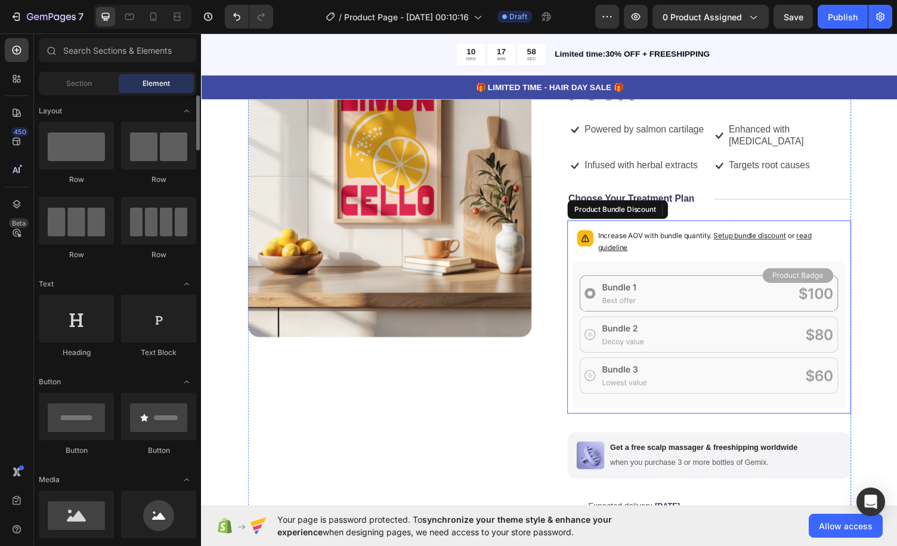
click at [734, 288] on icon at bounding box center [723, 343] width 281 height 152
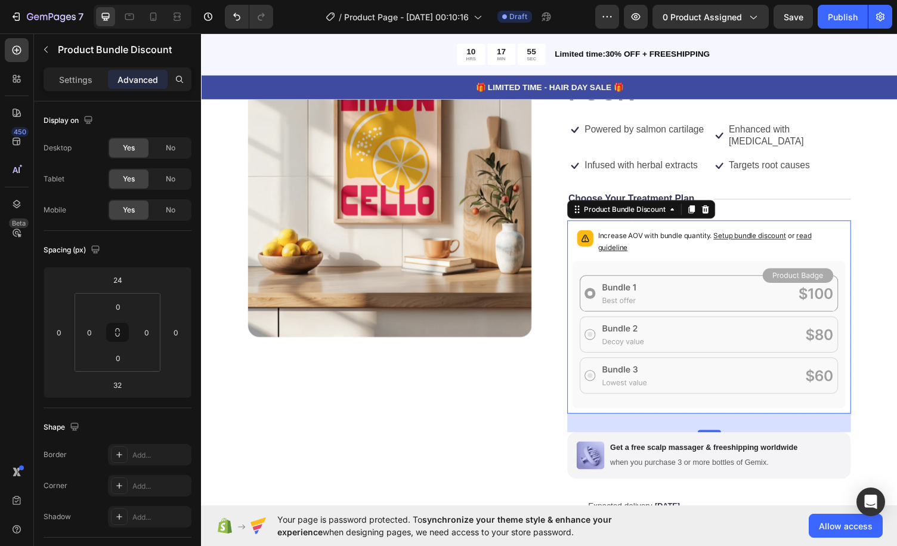
click at [700, 304] on icon at bounding box center [723, 343] width 281 height 152
click at [658, 339] on icon at bounding box center [723, 343] width 281 height 152
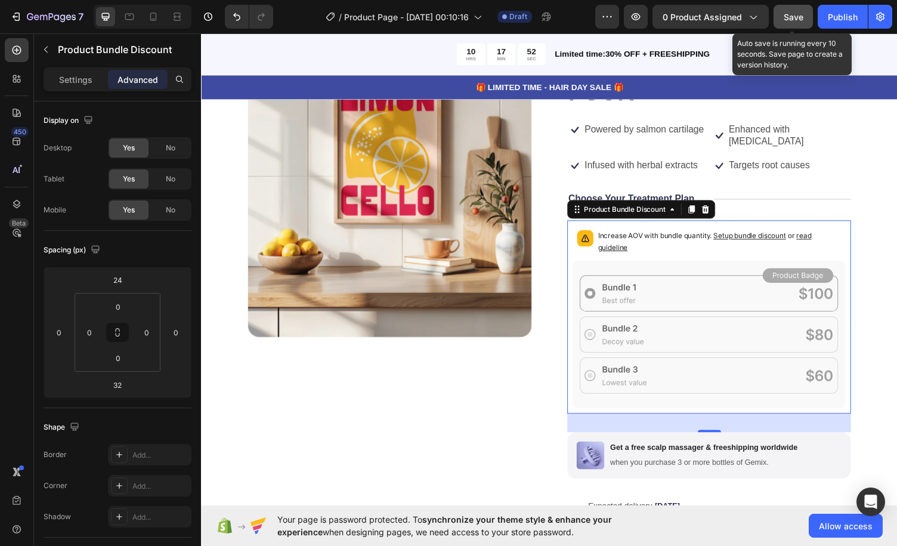
click at [788, 23] on button "Save" at bounding box center [793, 17] width 39 height 24
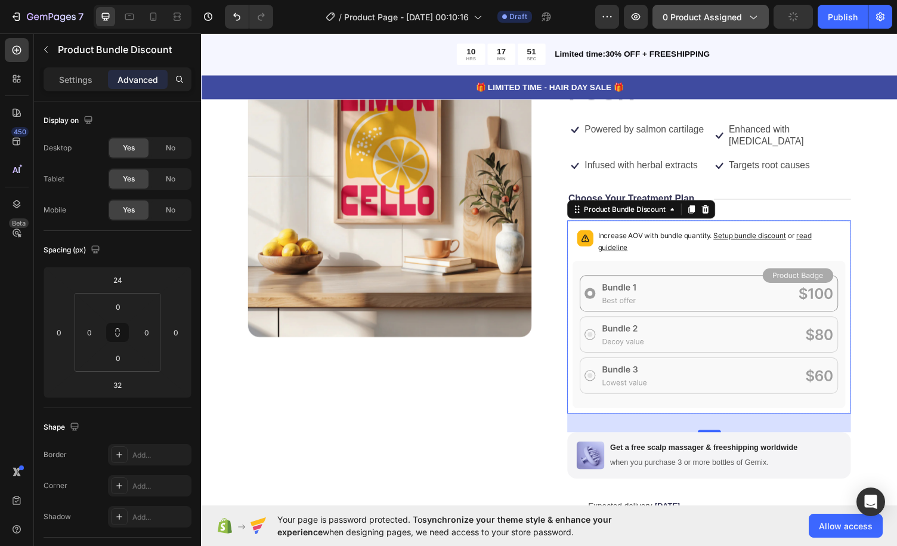
click at [727, 21] on span "0 product assigned" at bounding box center [702, 17] width 79 height 13
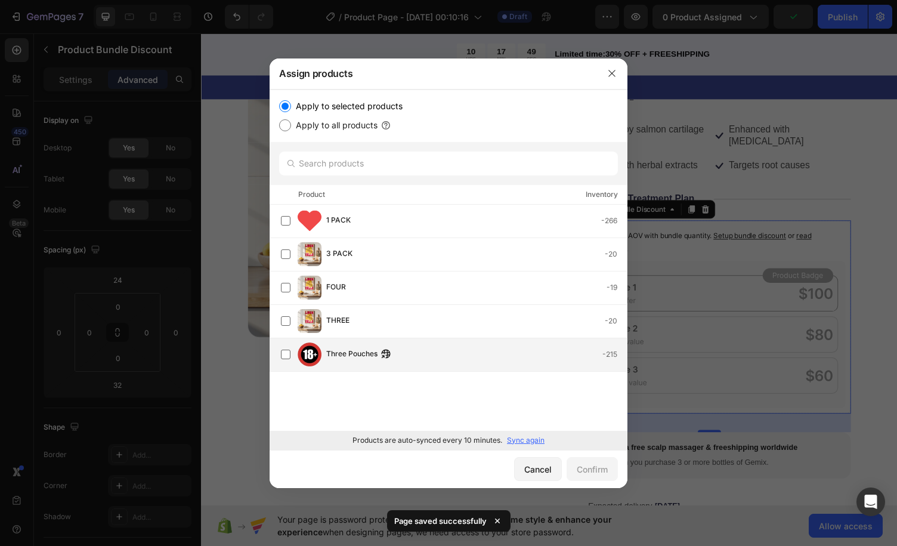
click at [406, 343] on div "Three Pouches -215" at bounding box center [454, 354] width 346 height 24
click at [599, 466] on div "Confirm" at bounding box center [592, 469] width 31 height 13
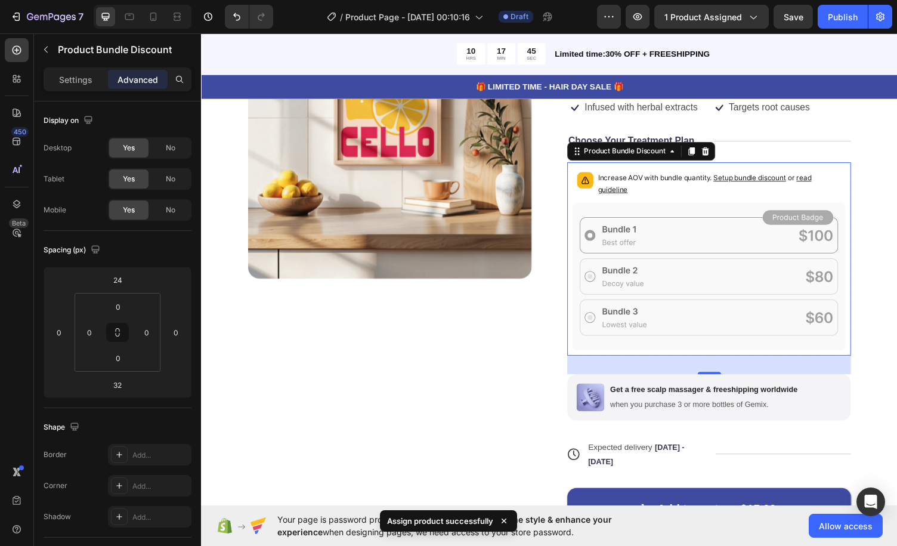
scroll to position [239, 0]
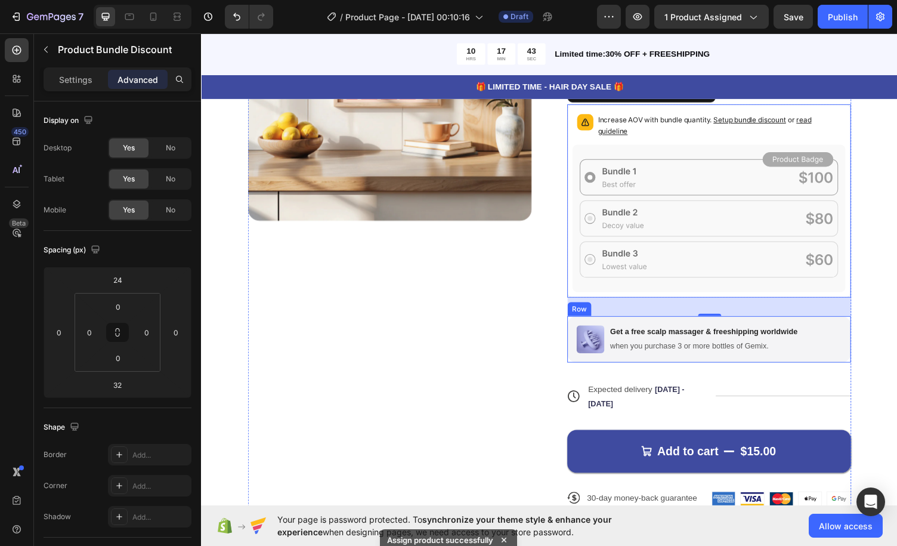
click at [687, 329] on div "Image Get a free scalp massager & freeshipping worldwide Text Block when you pu…" at bounding box center [724, 348] width 292 height 48
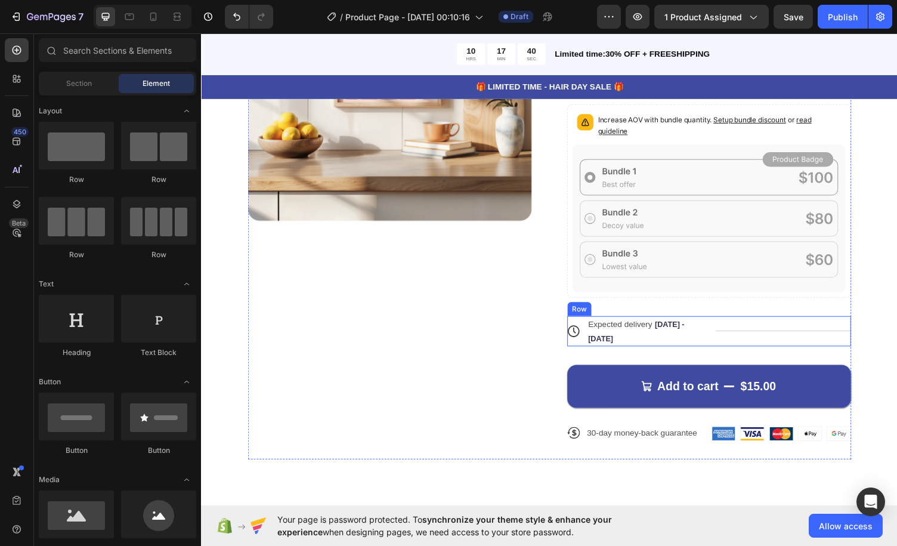
click at [741, 326] on div "Title Line" at bounding box center [800, 339] width 140 height 31
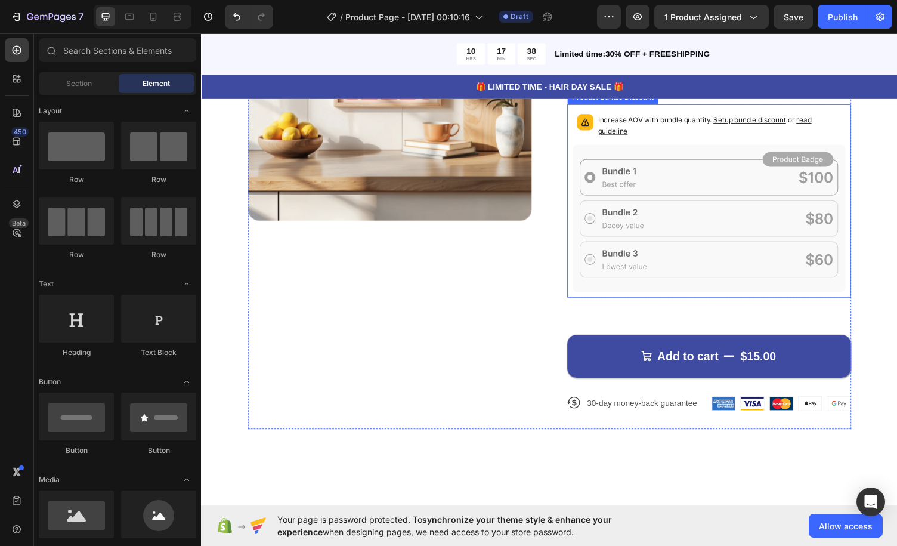
click at [696, 292] on icon at bounding box center [723, 223] width 281 height 152
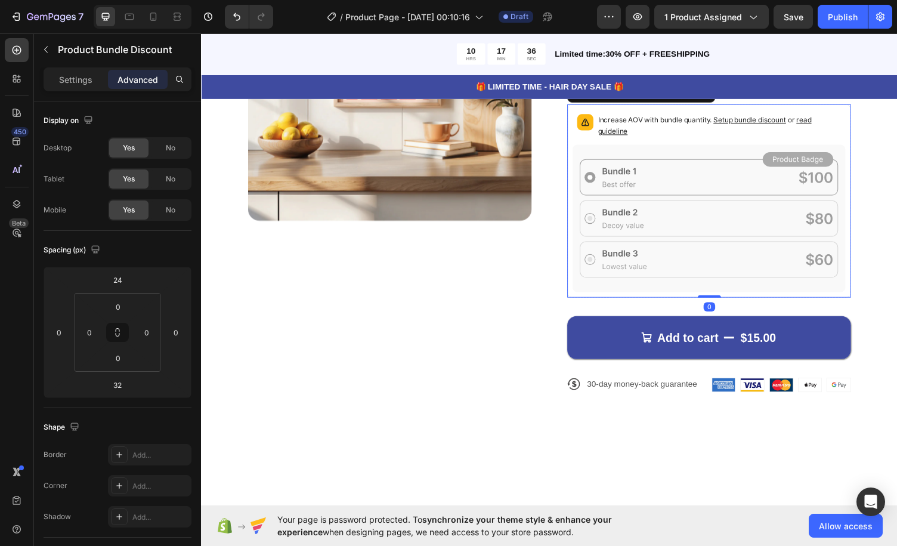
drag, startPoint x: 715, startPoint y: 319, endPoint x: 721, endPoint y: 293, distance: 26.8
click at [721, 293] on div "Increase AOV with bundle quantity. Setup bundle discount or read guideline Prod…" at bounding box center [724, 205] width 292 height 199
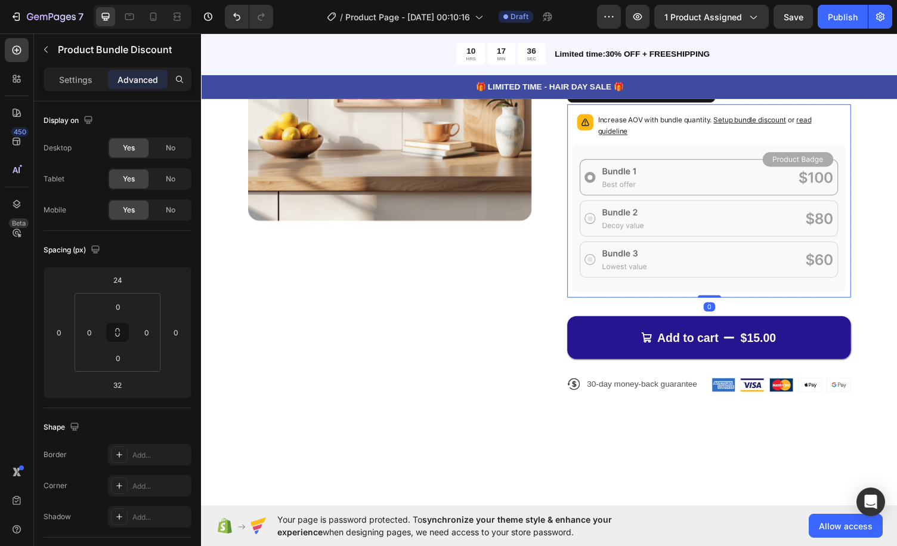
type input "0"
click at [730, 333] on button "Add to cart $15.00" at bounding box center [724, 346] width 292 height 44
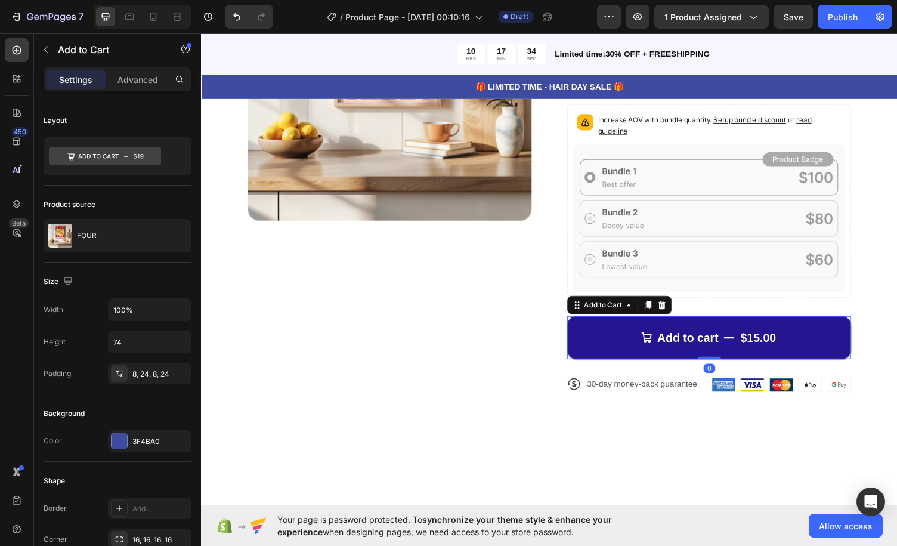
click at [780, 324] on button "Add to cart $15.00" at bounding box center [724, 346] width 292 height 44
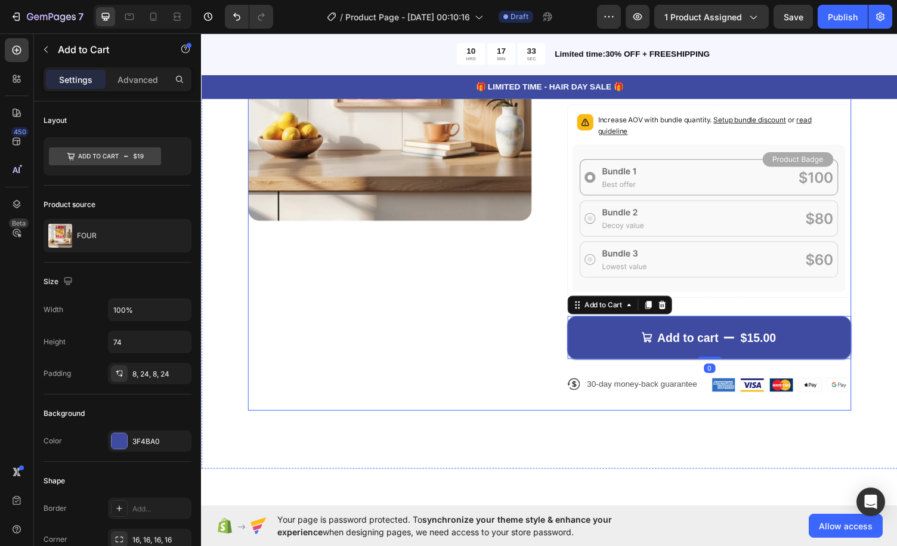
click at [780, 310] on div "Add to cart $15.00 Add to Cart 0" at bounding box center [724, 336] width 292 height 63
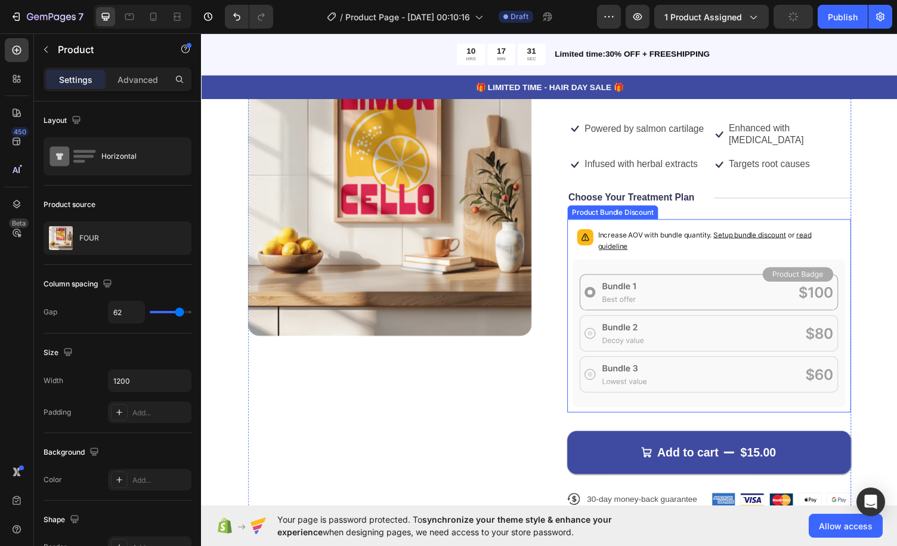
scroll to position [119, 0]
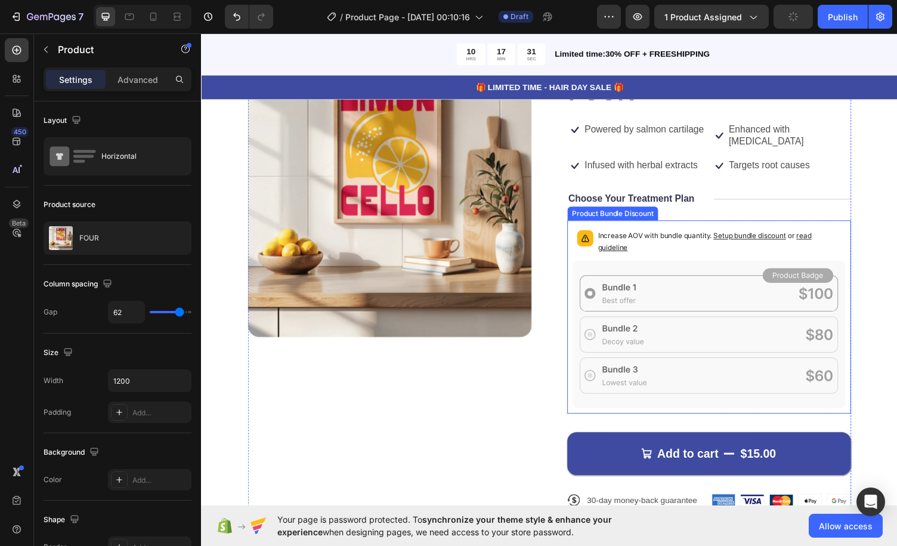
click at [675, 296] on icon at bounding box center [723, 343] width 281 height 152
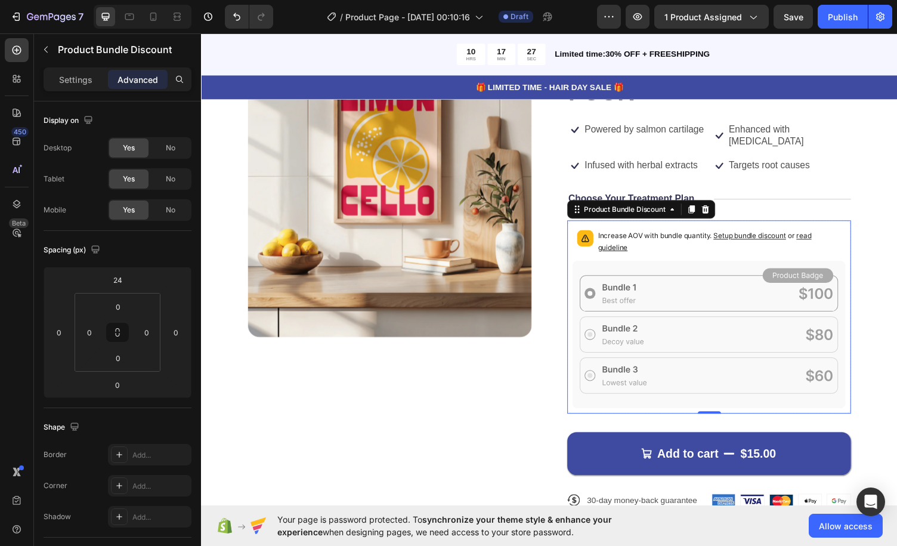
click at [733, 240] on span "Setup bundle discount" at bounding box center [765, 241] width 75 height 9
click at [881, 15] on icon "button" at bounding box center [880, 17] width 8 height 9
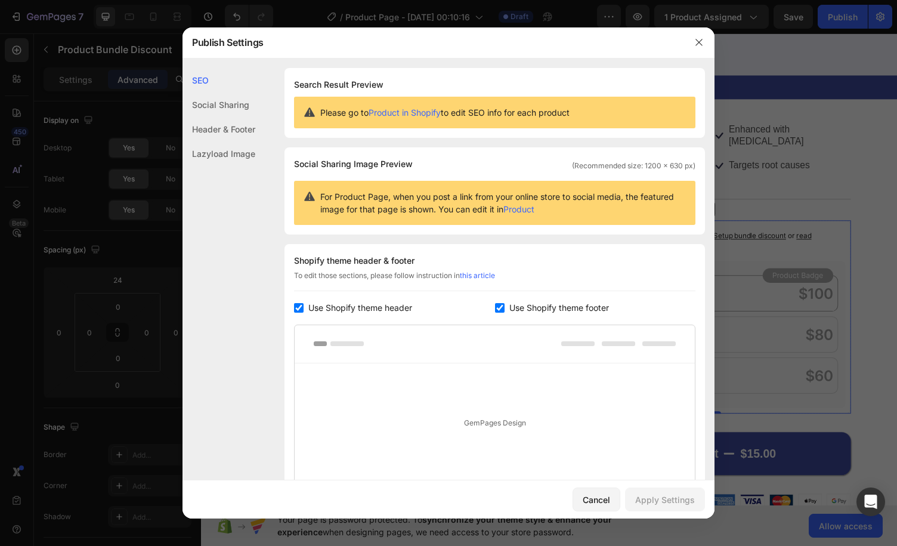
drag, startPoint x: 816, startPoint y: 126, endPoint x: 597, endPoint y: 80, distance: 223.2
click at [816, 126] on div at bounding box center [448, 273] width 897 height 546
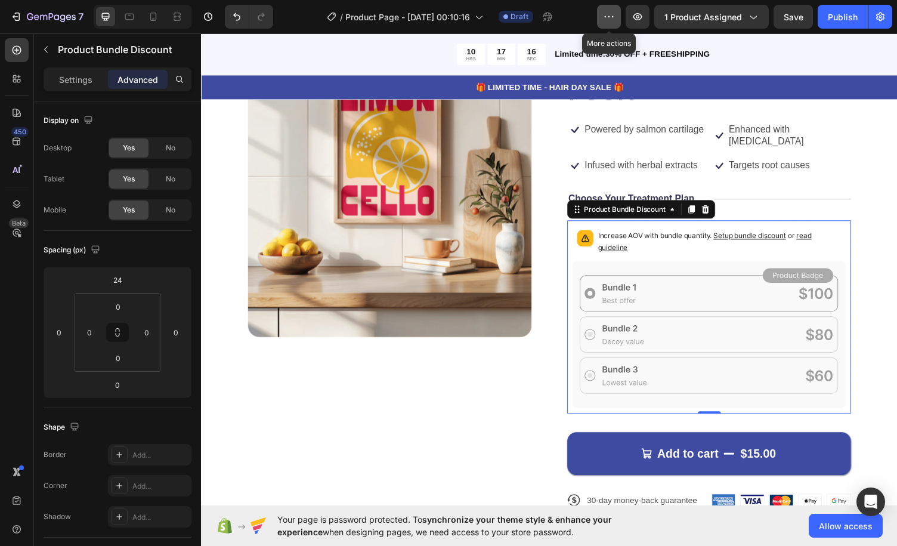
click at [615, 16] on icon "button" at bounding box center [609, 17] width 12 height 12
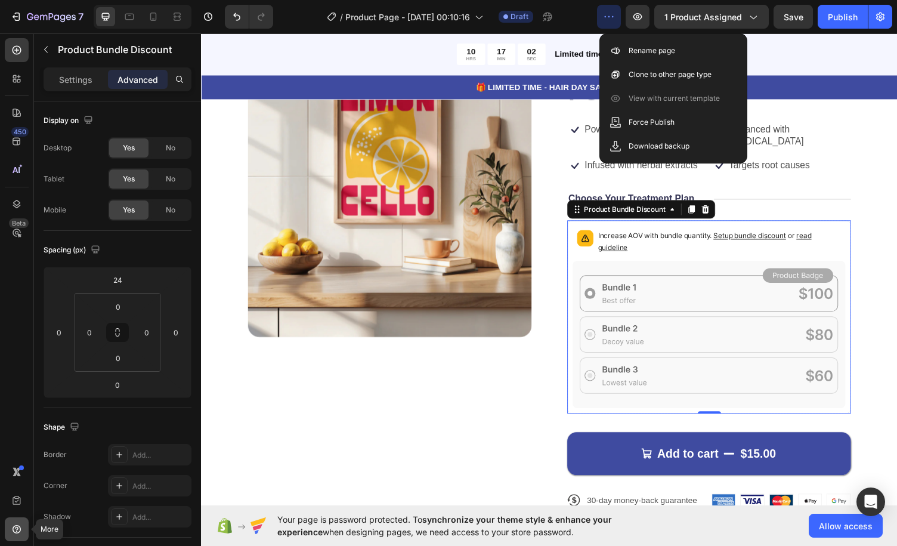
click at [21, 529] on icon at bounding box center [17, 529] width 12 height 12
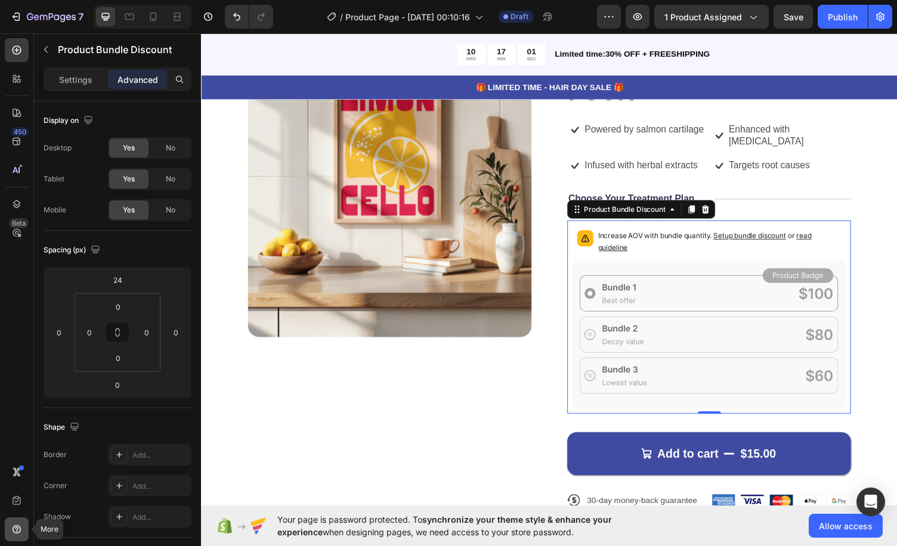
click at [21, 529] on icon at bounding box center [17, 529] width 12 height 12
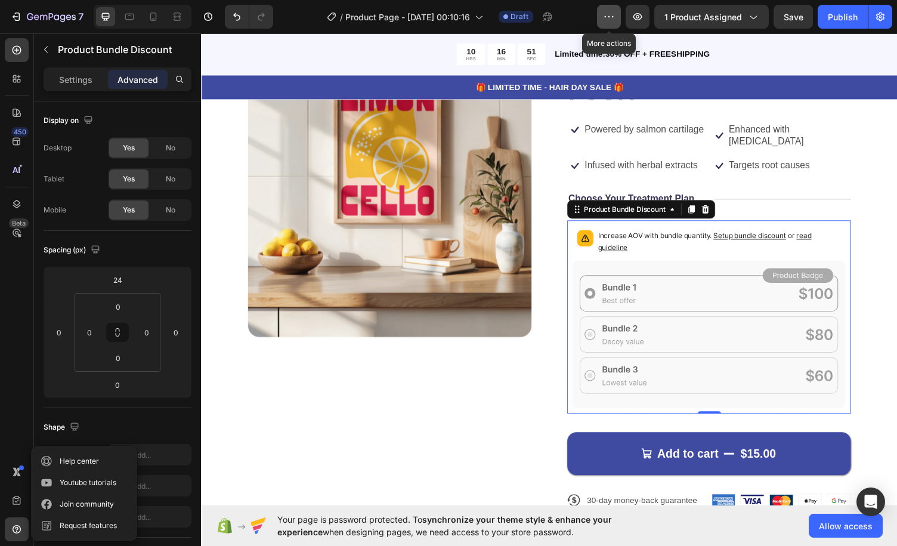
click at [610, 16] on icon "button" at bounding box center [609, 17] width 12 height 12
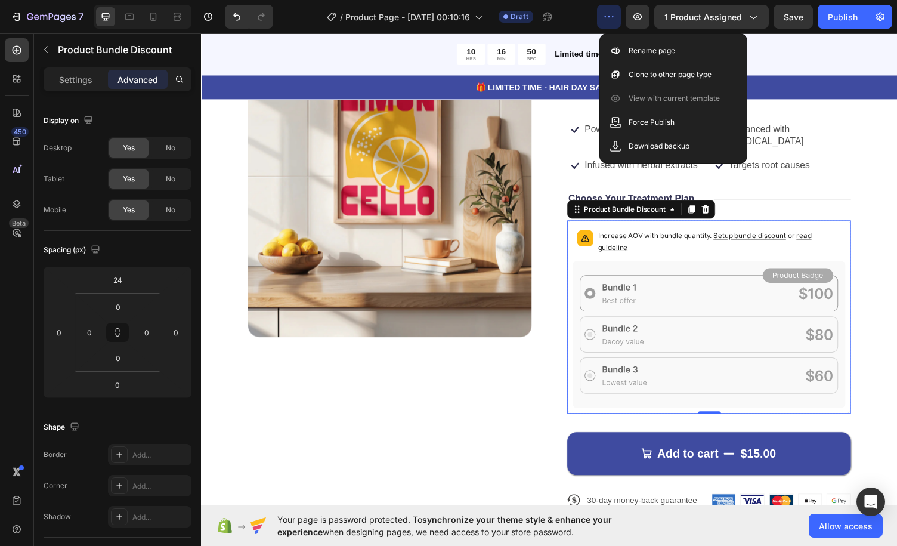
click at [610, 16] on icon "button" at bounding box center [609, 17] width 12 height 12
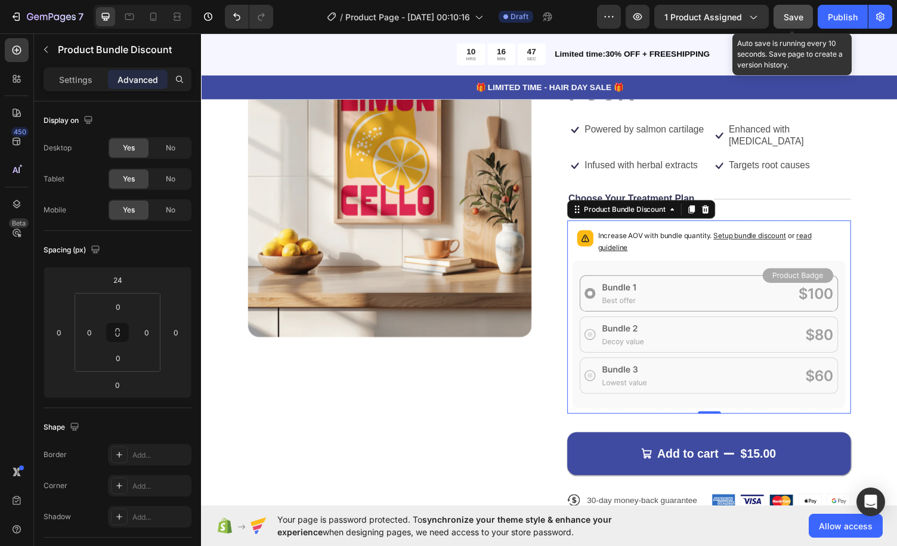
click at [782, 13] on button "Save" at bounding box center [793, 17] width 39 height 24
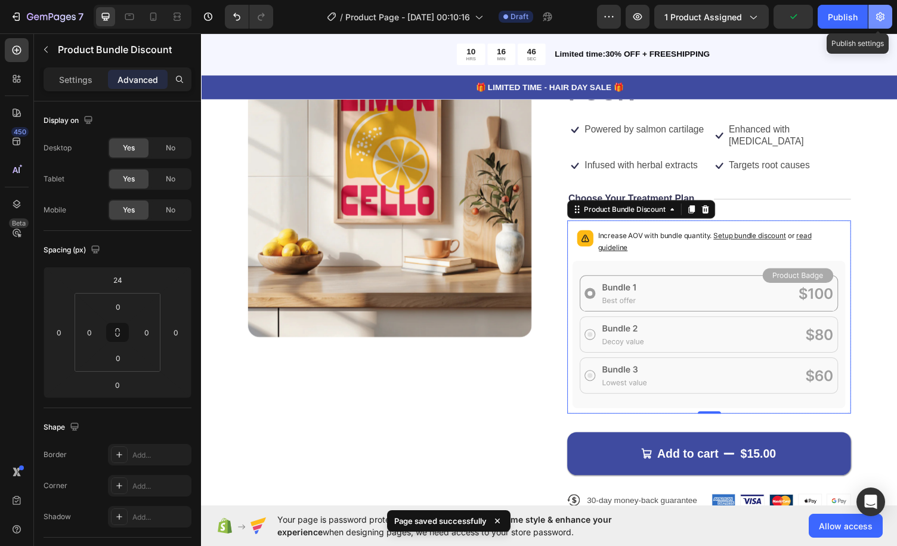
click at [886, 16] on icon "button" at bounding box center [881, 17] width 12 height 12
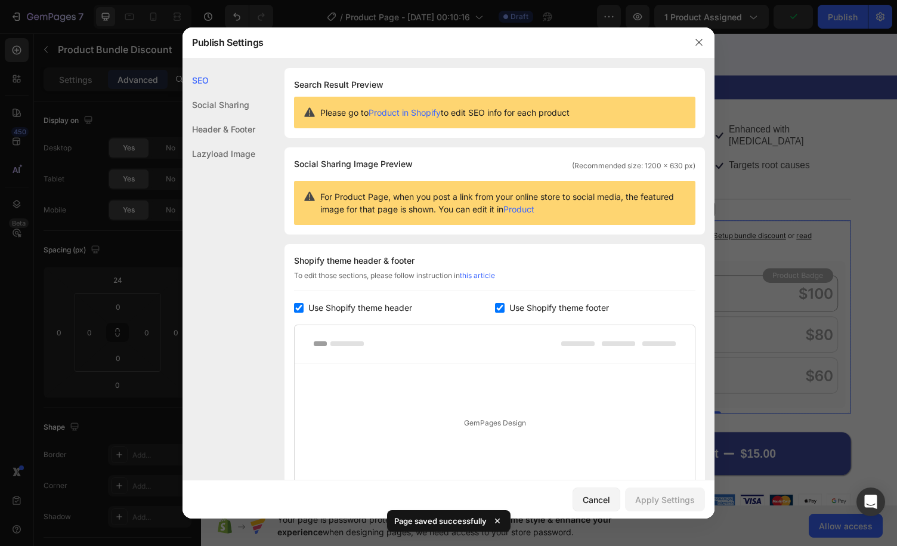
click at [835, 129] on div at bounding box center [448, 273] width 897 height 546
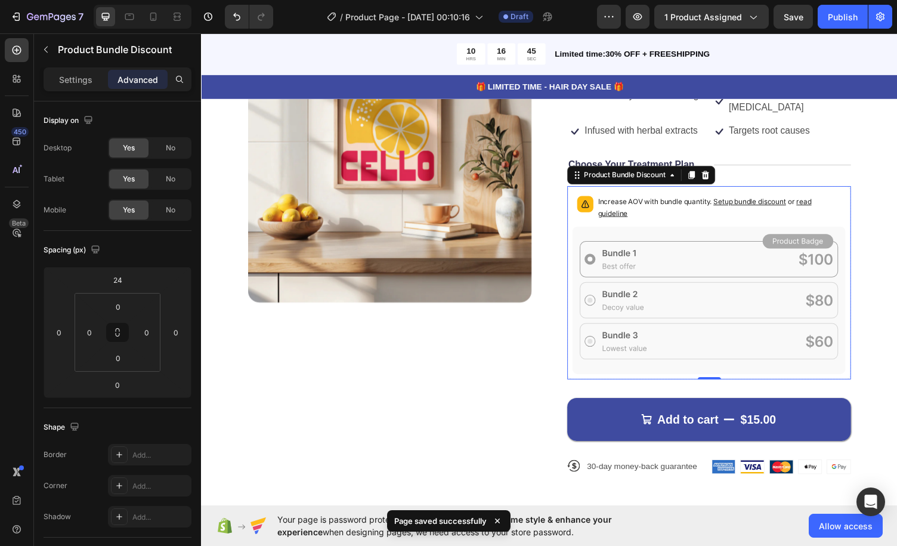
scroll to position [179, 0]
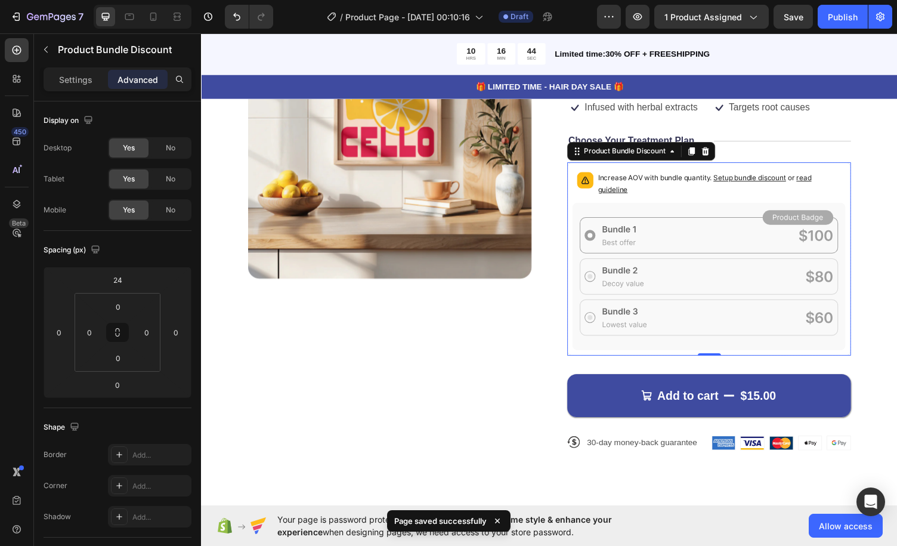
click at [702, 197] on p "Increase AOV with bundle quantity. Setup bundle discount or read guideline" at bounding box center [734, 188] width 250 height 24
click at [594, 159] on div "Product Bundle Discount" at bounding box center [636, 154] width 88 height 11
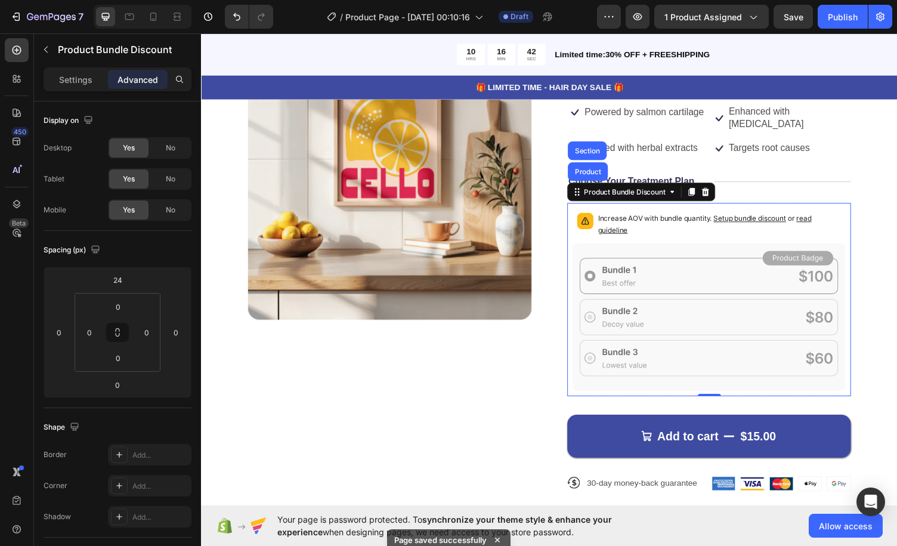
scroll to position [119, 0]
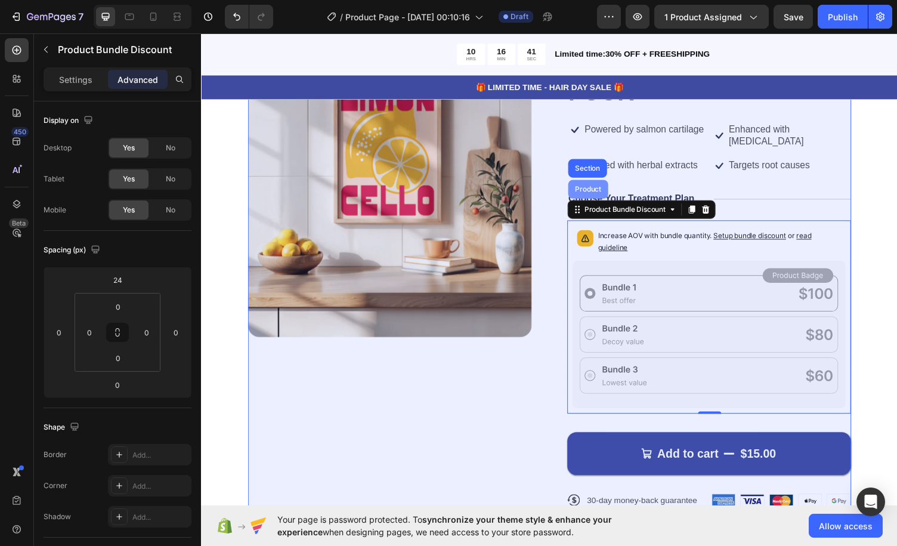
click at [592, 184] on div "Product" at bounding box center [598, 193] width 41 height 19
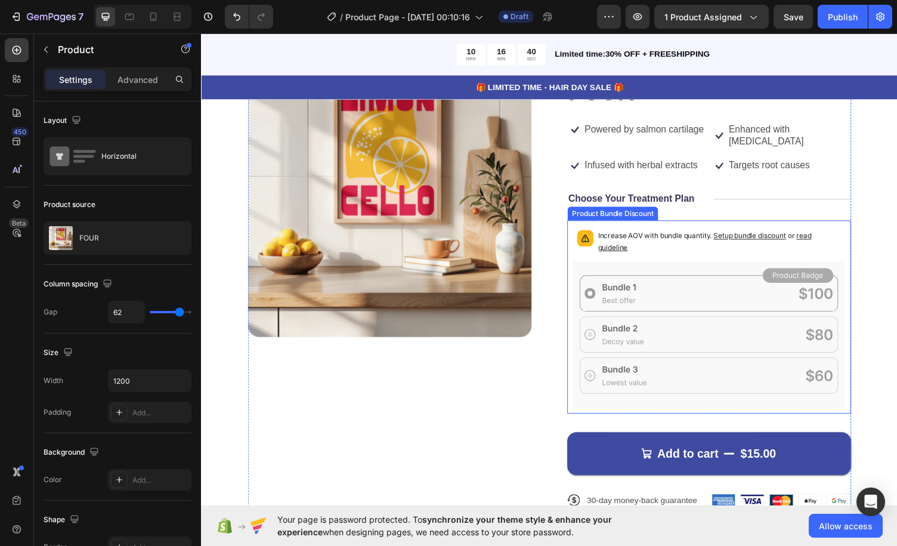
click at [650, 236] on p "Increase AOV with bundle quantity. Setup bundle discount or read guideline" at bounding box center [734, 248] width 250 height 24
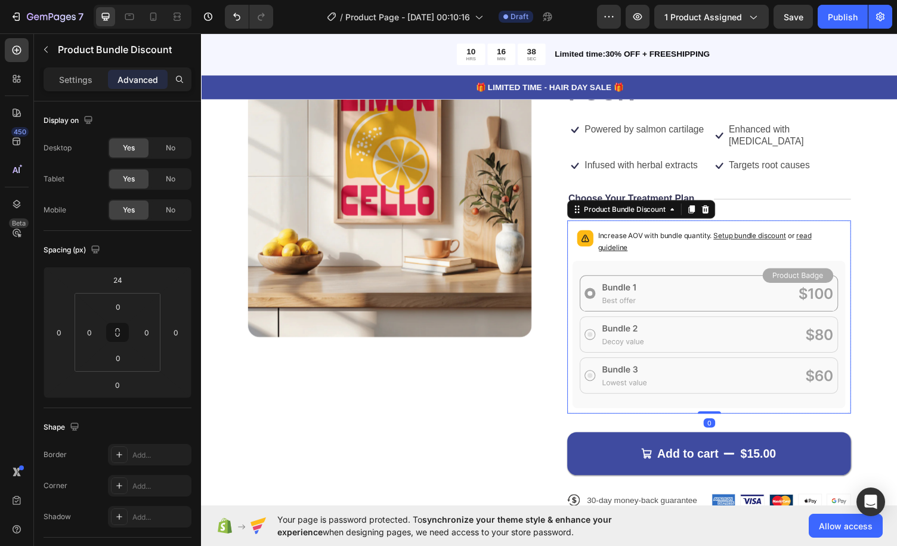
click at [755, 239] on span "Setup bundle discount" at bounding box center [765, 241] width 75 height 9
click at [831, 521] on span "Allow access" at bounding box center [846, 526] width 54 height 13
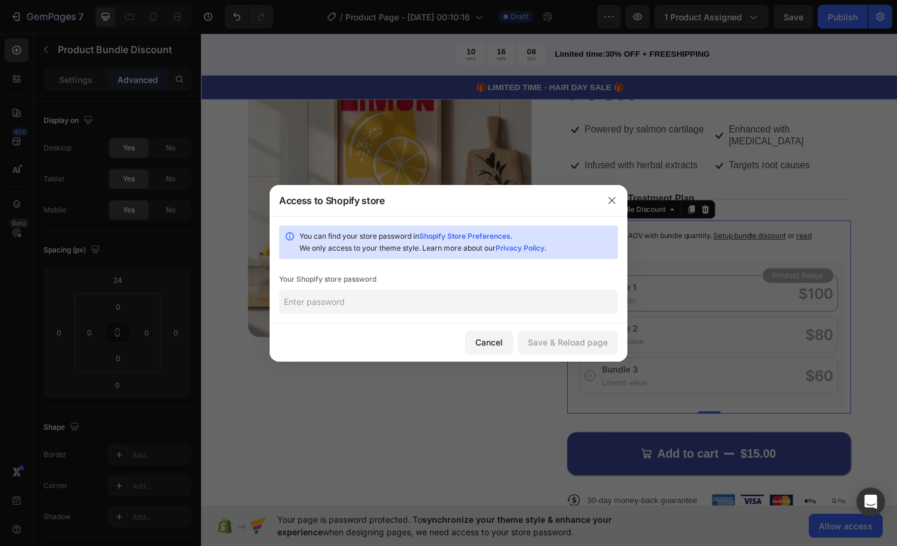
click at [370, 298] on input "text" at bounding box center [448, 302] width 339 height 24
click at [474, 298] on input "text" at bounding box center [448, 302] width 339 height 24
paste input "Sync again"
click at [566, 340] on div "Save & Reload page" at bounding box center [568, 342] width 80 height 13
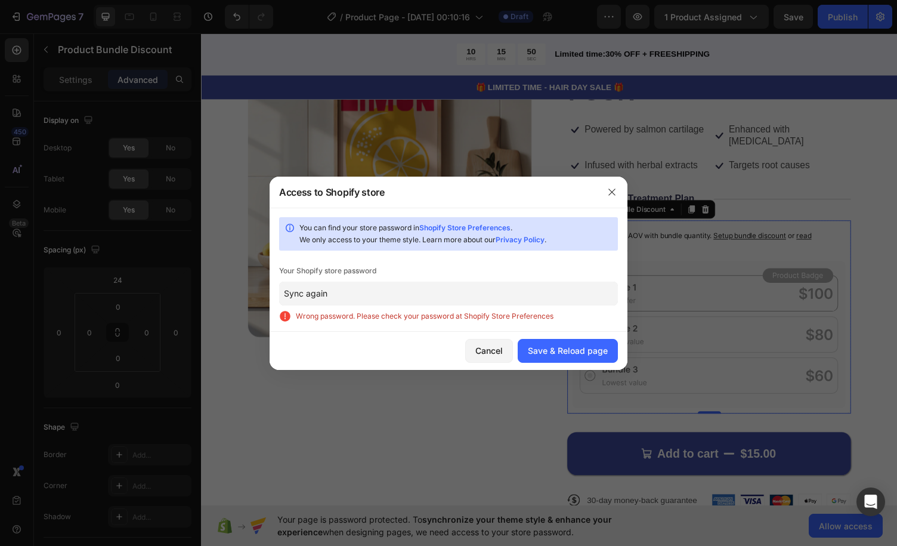
click at [502, 291] on input "Sync again" at bounding box center [448, 294] width 339 height 24
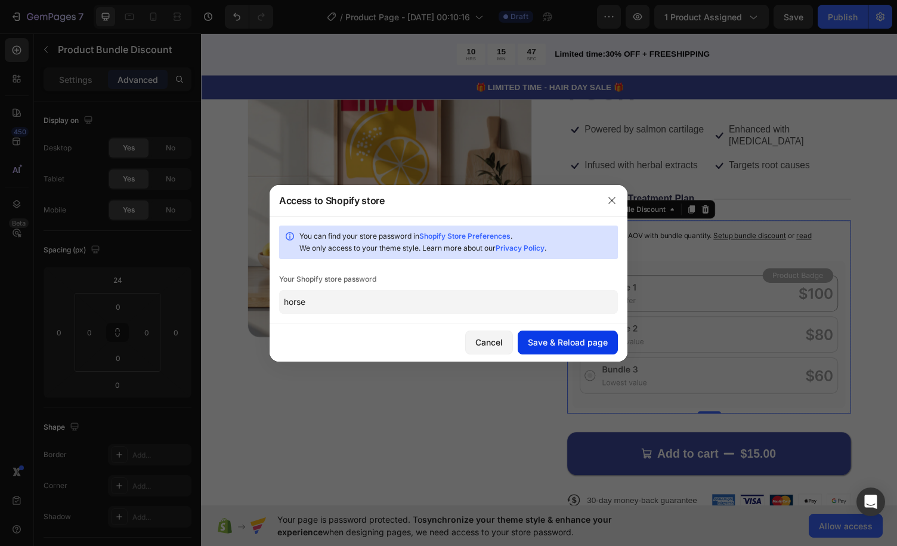
type input "horse"
click at [565, 342] on div "Save & Reload page" at bounding box center [568, 342] width 80 height 13
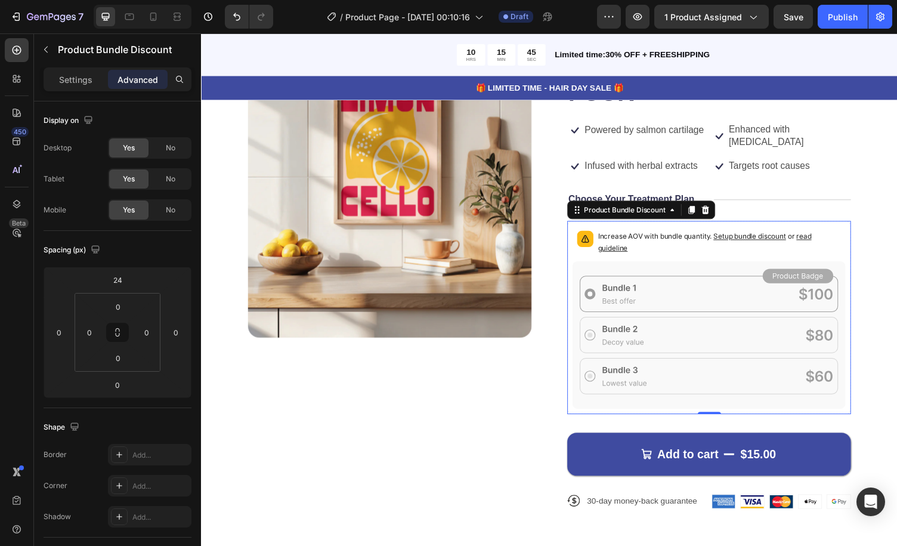
scroll to position [0, 0]
click at [694, 254] on p "Increase AOV with bundle quantity. Setup bundle discount or read guideline" at bounding box center [734, 248] width 250 height 24
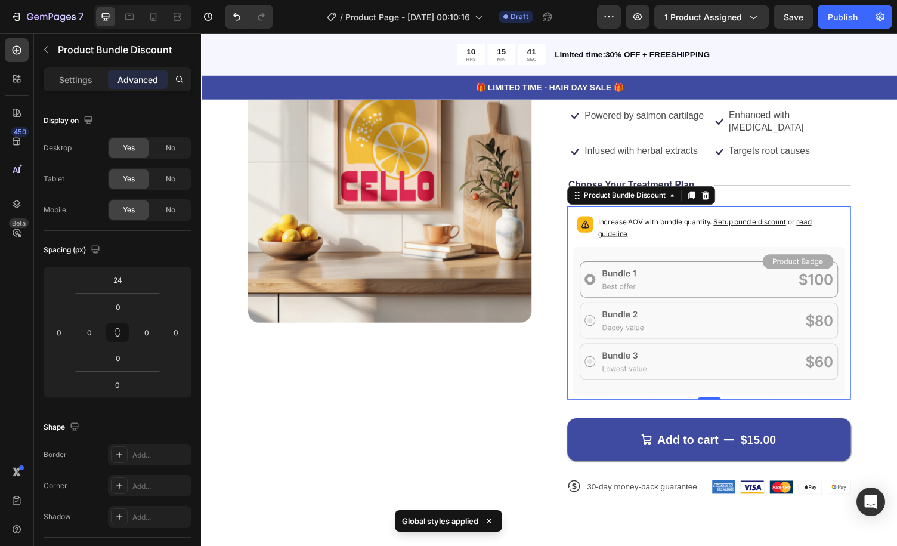
scroll to position [119, 0]
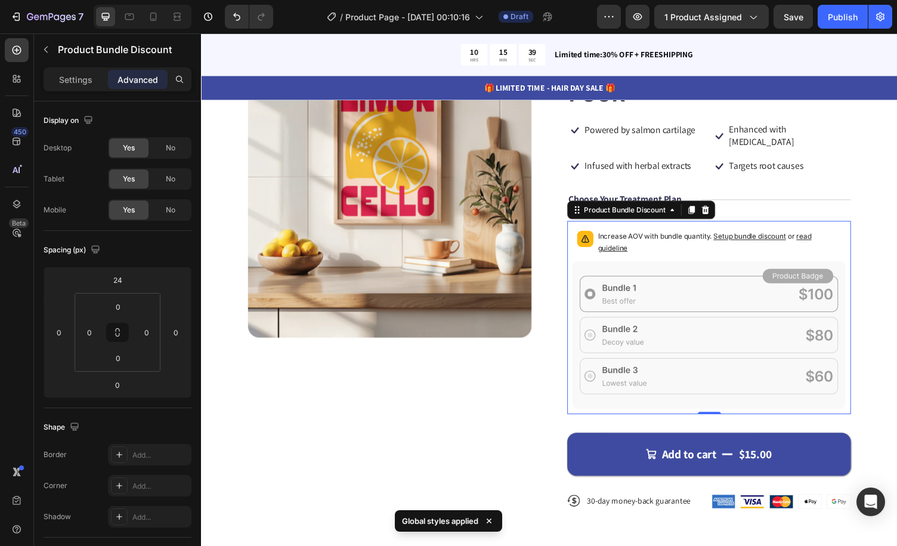
click at [705, 250] on div "Increase AOV with bundle quantity. Setup bundle discount or read guideline" at bounding box center [723, 250] width 281 height 36
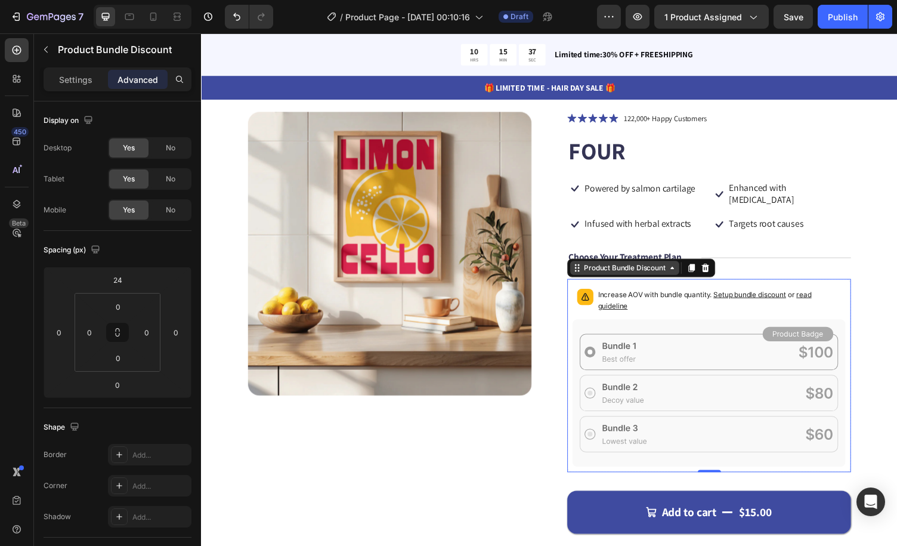
click at [683, 270] on icon at bounding box center [686, 275] width 10 height 10
click at [684, 273] on icon at bounding box center [686, 274] width 4 height 2
click at [743, 297] on span "Setup bundle discount" at bounding box center [765, 301] width 75 height 9
click at [732, 310] on div "Increase AOV with bundle quantity. Setup bundle discount or read guideline" at bounding box center [734, 309] width 250 height 26
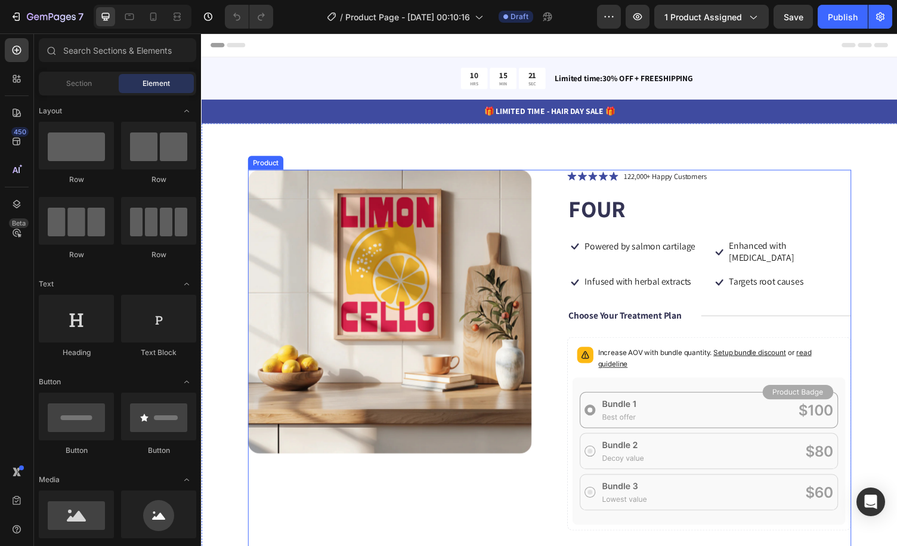
scroll to position [60, 0]
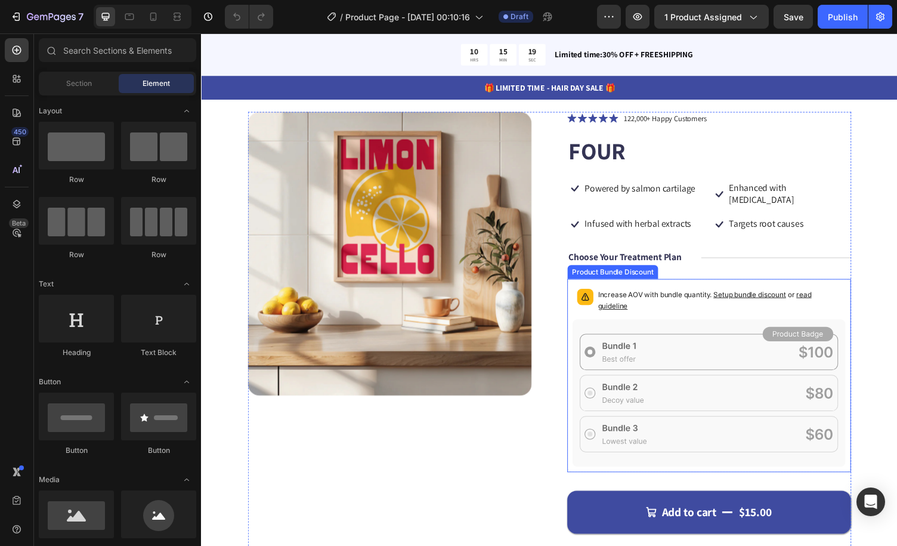
click at [633, 273] on div "Product Bundle Discount" at bounding box center [624, 278] width 88 height 11
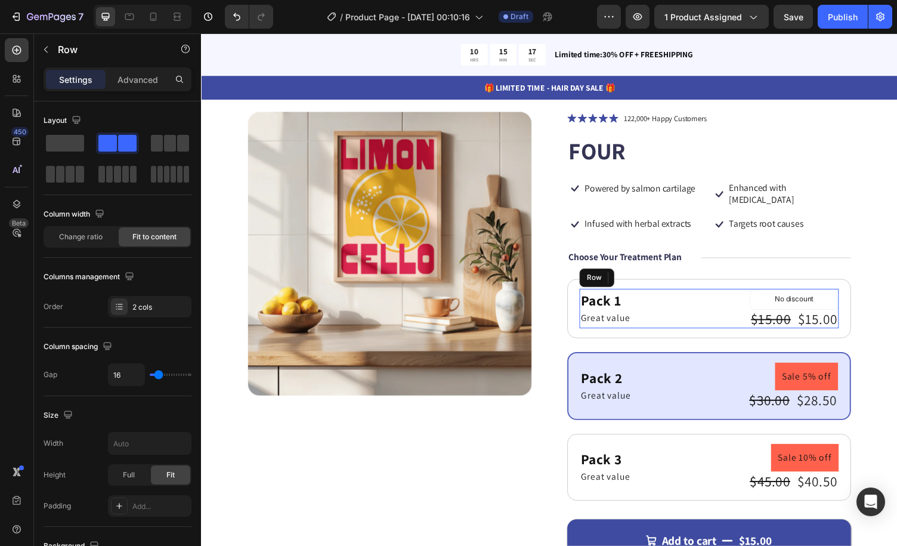
click at [710, 300] on div "Pack 1 Text Block Great value Text Block No discount Not be displayed when publ…" at bounding box center [723, 316] width 267 height 41
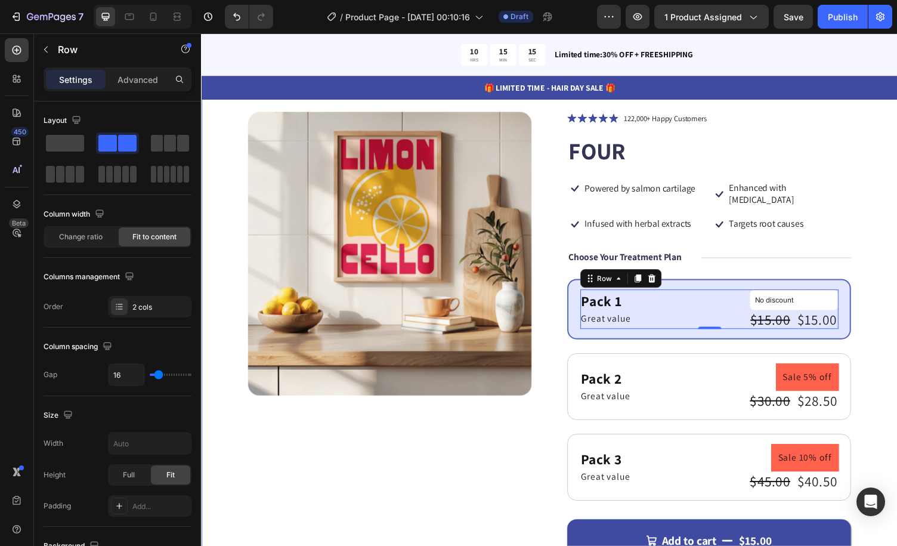
click at [875, 251] on div "Product Images Icon Icon Icon Icon Icon Icon List 122,000+ Happy Customers Text…" at bounding box center [559, 371] width 716 height 610
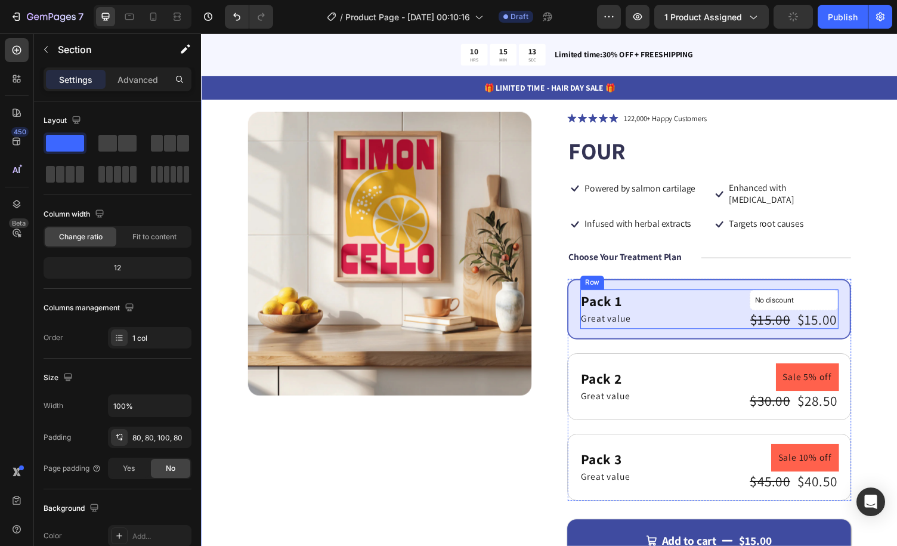
scroll to position [119, 0]
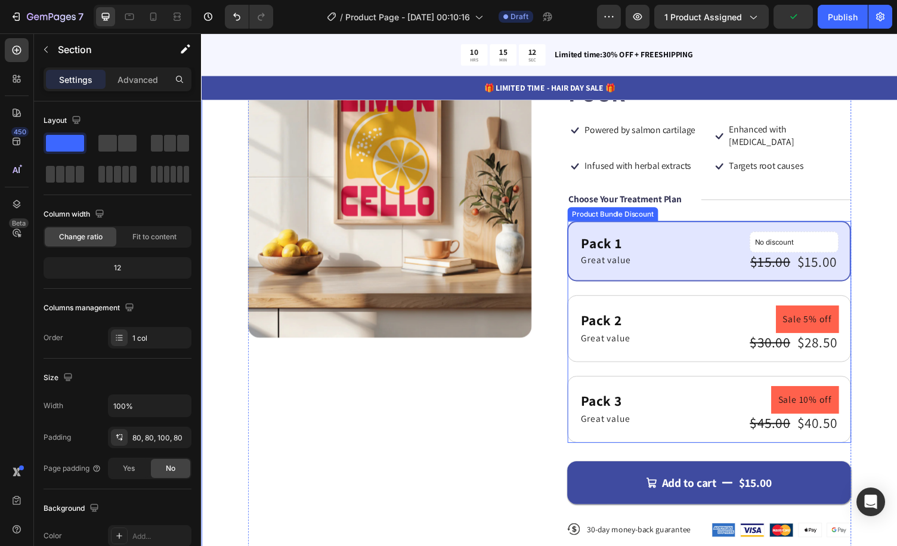
click at [675, 283] on div "Pack 1 Text Block Great value Text Block No discount Not be displayed when publ…" at bounding box center [724, 340] width 292 height 228
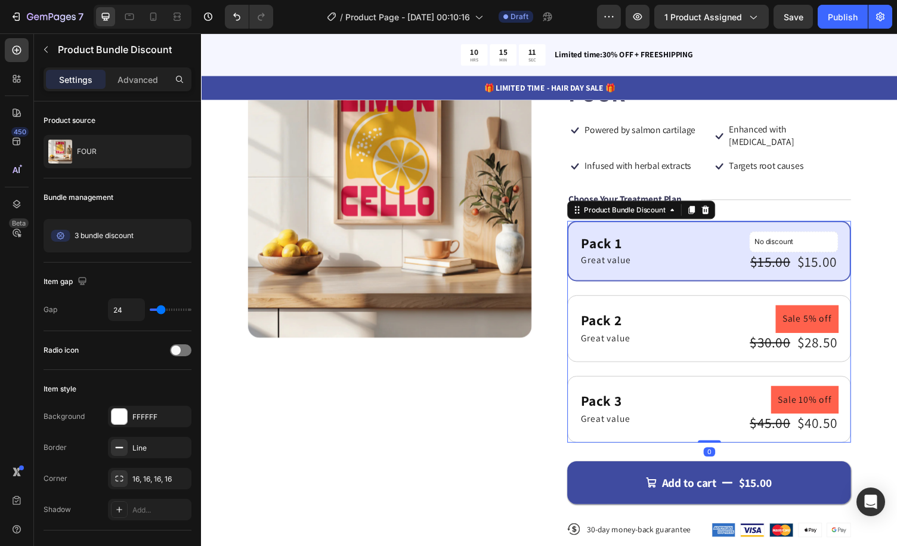
click at [583, 242] on div "Pack 1 Text Block Great value Text Block No discount Not be displayed when publ…" at bounding box center [724, 257] width 292 height 63
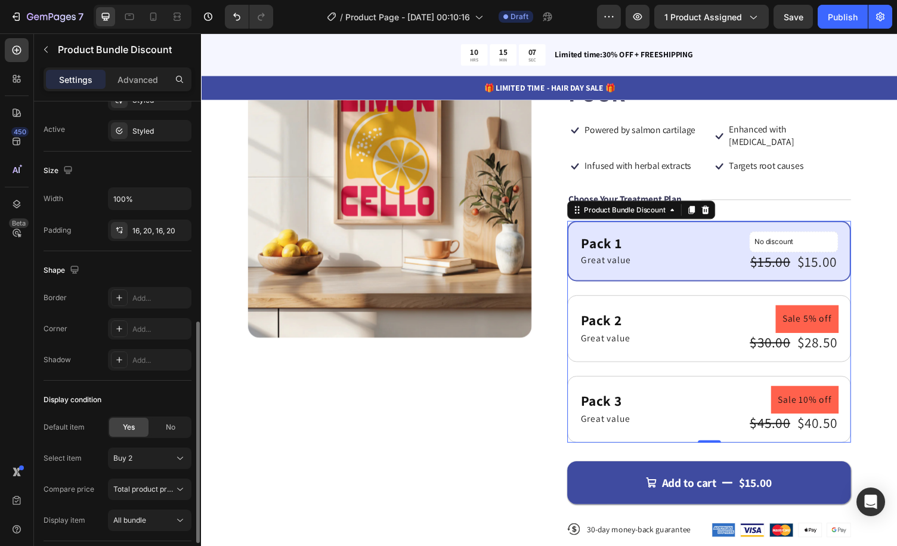
scroll to position [558, 0]
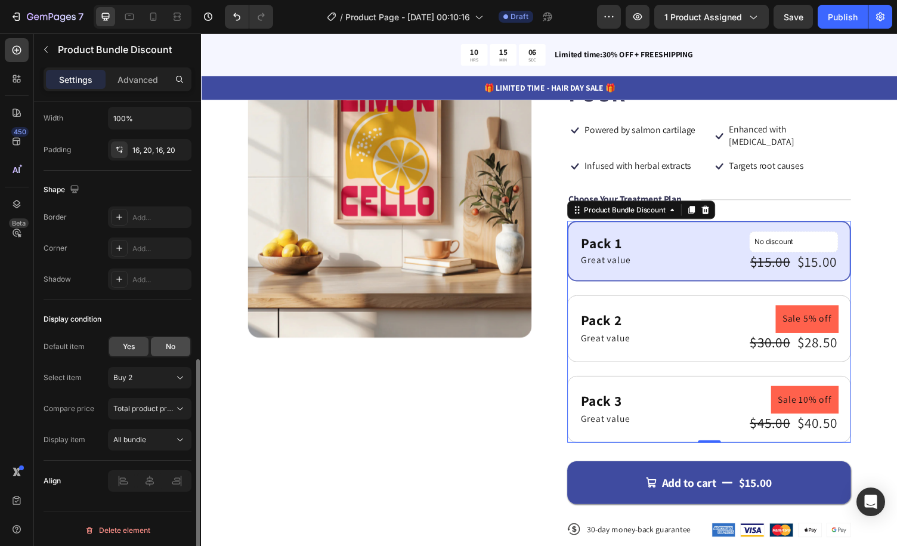
click at [167, 341] on span "No" at bounding box center [171, 346] width 10 height 11
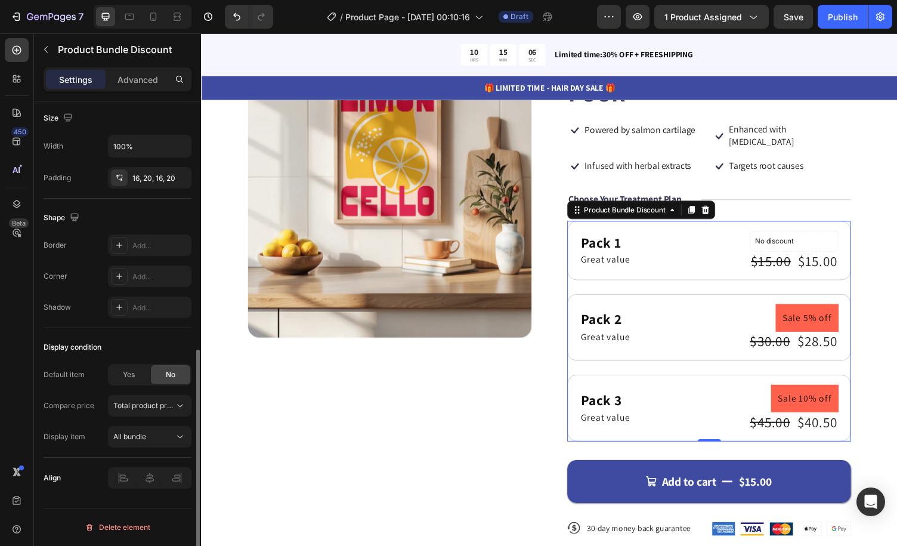
scroll to position [527, 0]
click at [135, 374] on span "Yes" at bounding box center [129, 377] width 12 height 11
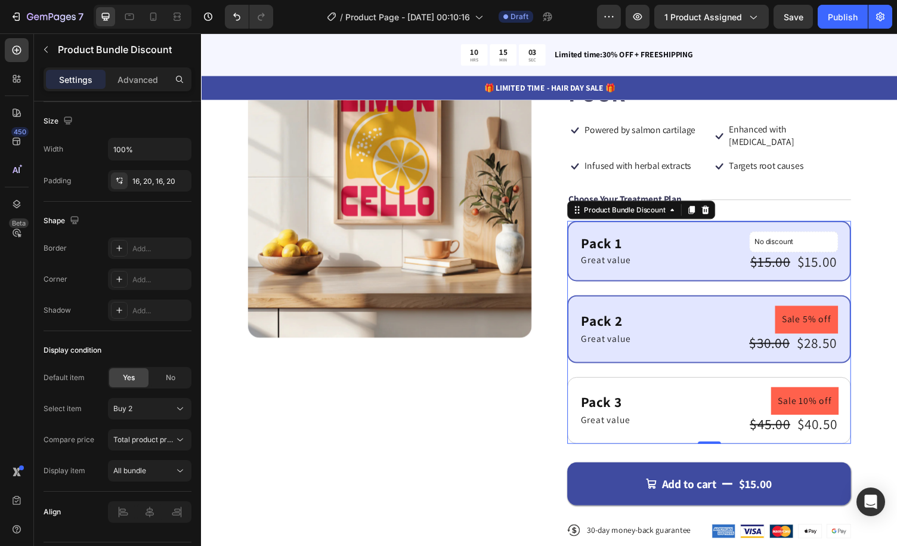
click at [690, 226] on div "Pack 1 Text Block Great value Text Block No discount Not be displayed when publ…" at bounding box center [724, 257] width 292 height 63
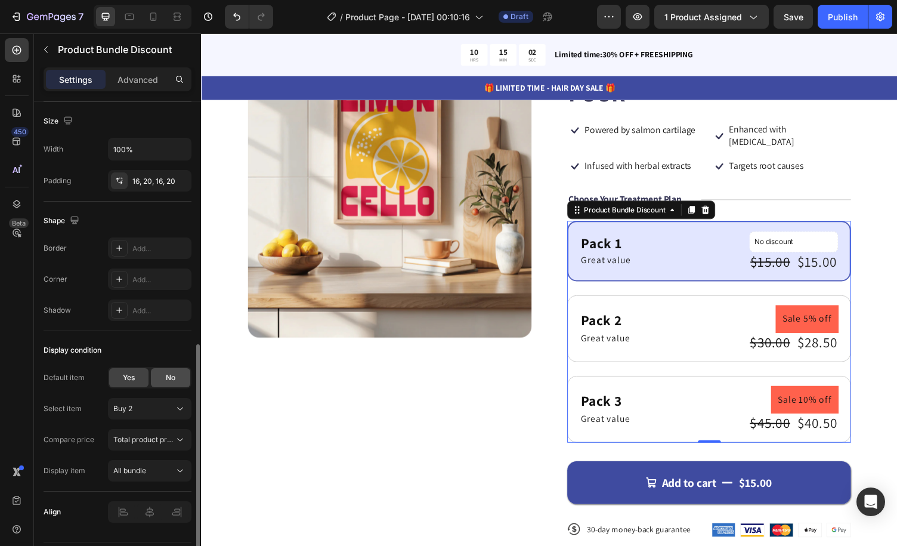
click at [166, 376] on span "No" at bounding box center [171, 377] width 10 height 11
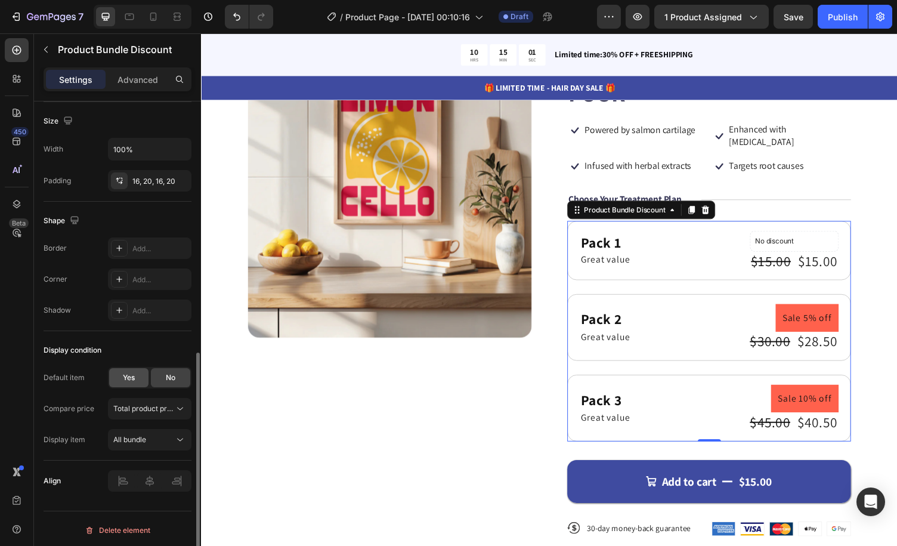
click at [134, 375] on span "Yes" at bounding box center [129, 377] width 12 height 11
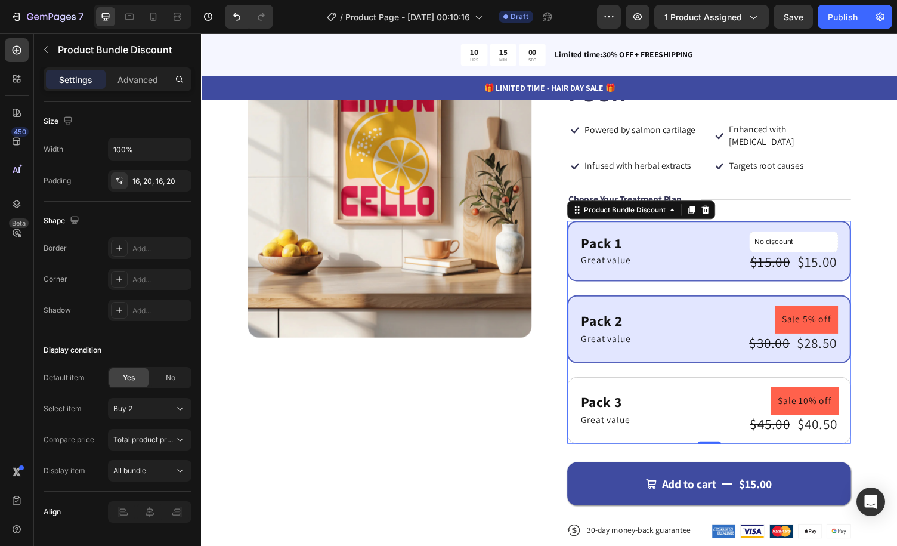
click at [677, 226] on div "Pack 1 Text Block Great value Text Block No discount Not be displayed when publ…" at bounding box center [724, 257] width 292 height 63
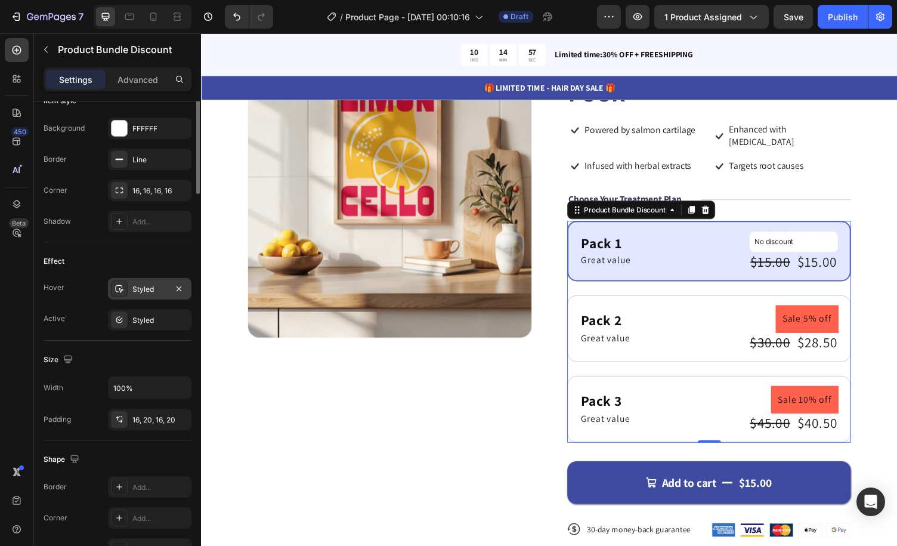
scroll to position [0, 0]
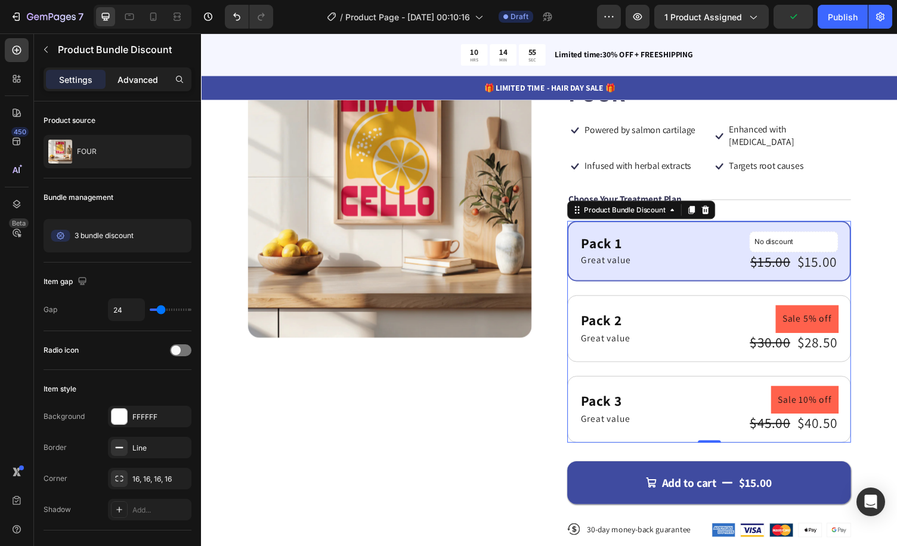
click at [147, 79] on p "Advanced" at bounding box center [138, 79] width 41 height 13
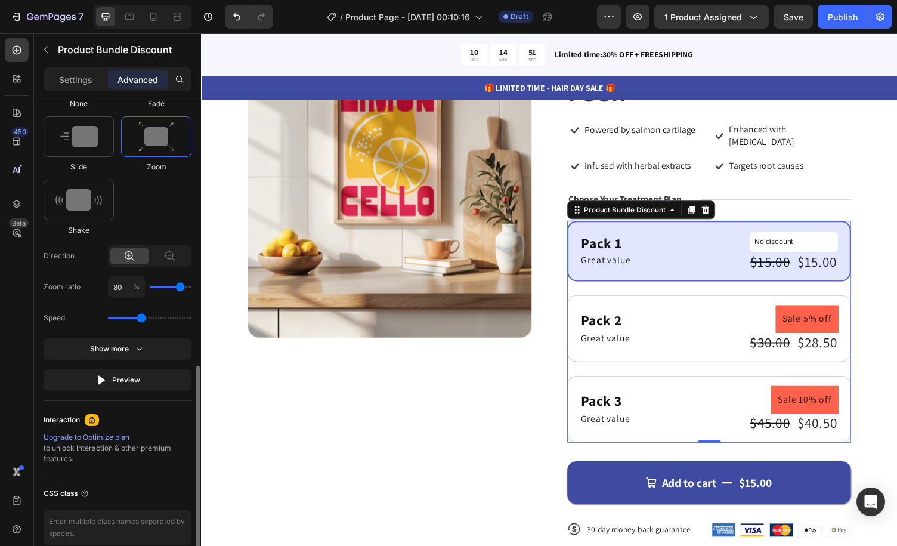
scroll to position [710, 0]
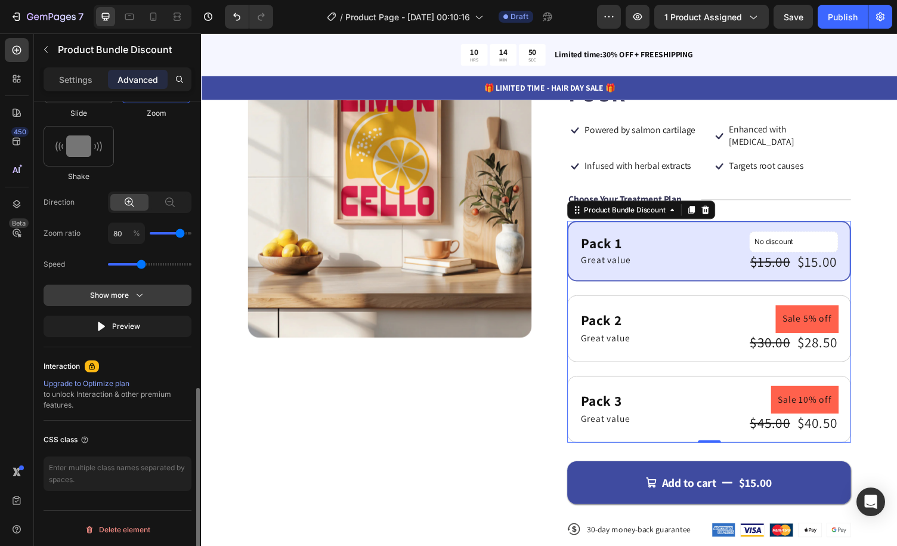
click at [137, 295] on icon "button" at bounding box center [140, 295] width 12 height 12
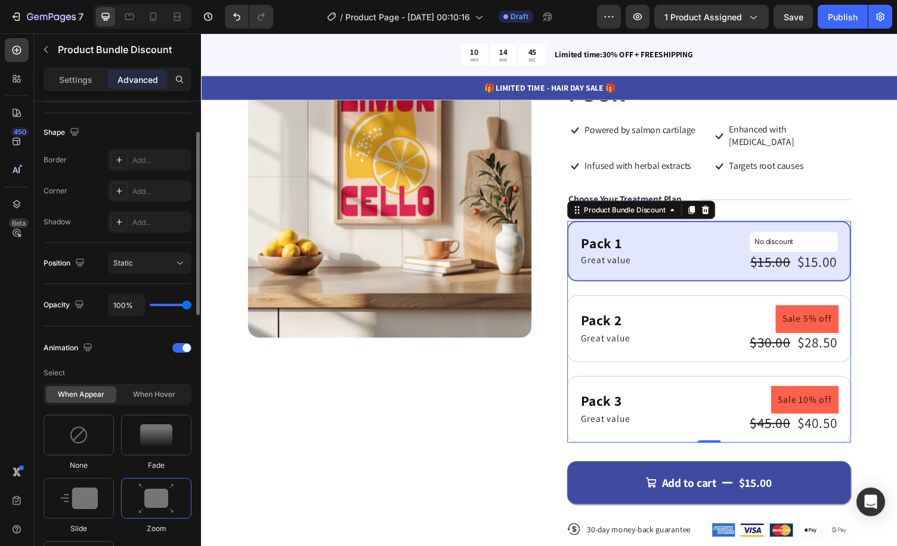
scroll to position [235, 0]
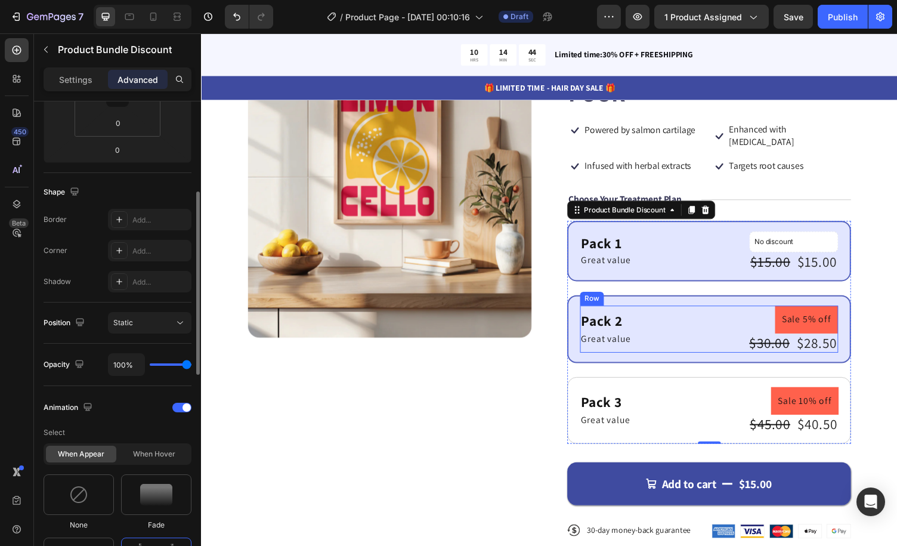
click at [672, 313] on div "Pack 2 Text Block Great value Text Block Sale 5% off Product Badge $30.00 Produ…" at bounding box center [724, 337] width 266 height 48
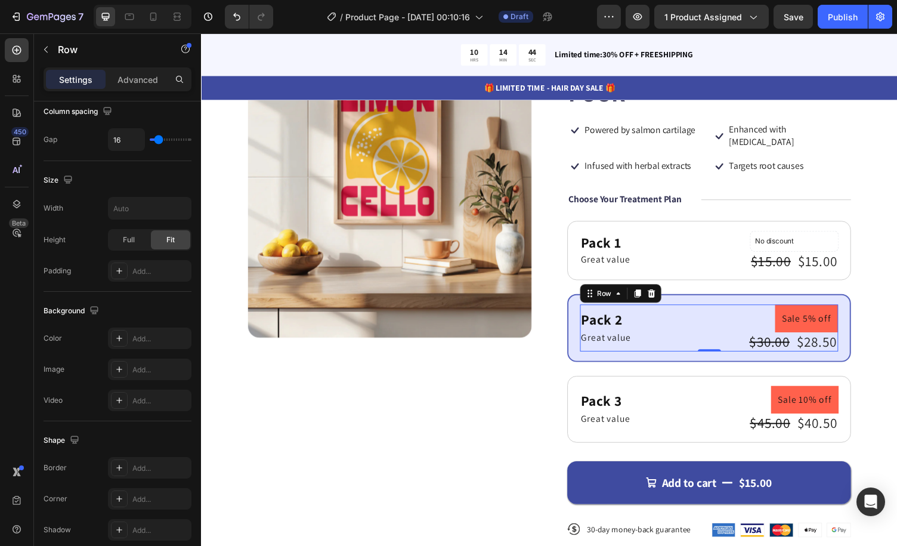
scroll to position [0, 0]
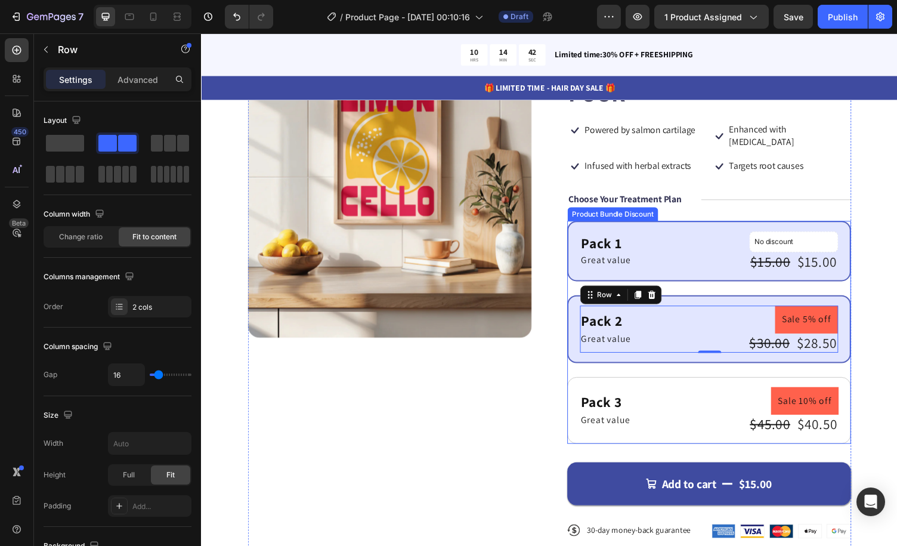
click at [657, 226] on div "Pack 1 Text Block Great value Text Block No discount Not be displayed when publ…" at bounding box center [724, 257] width 292 height 63
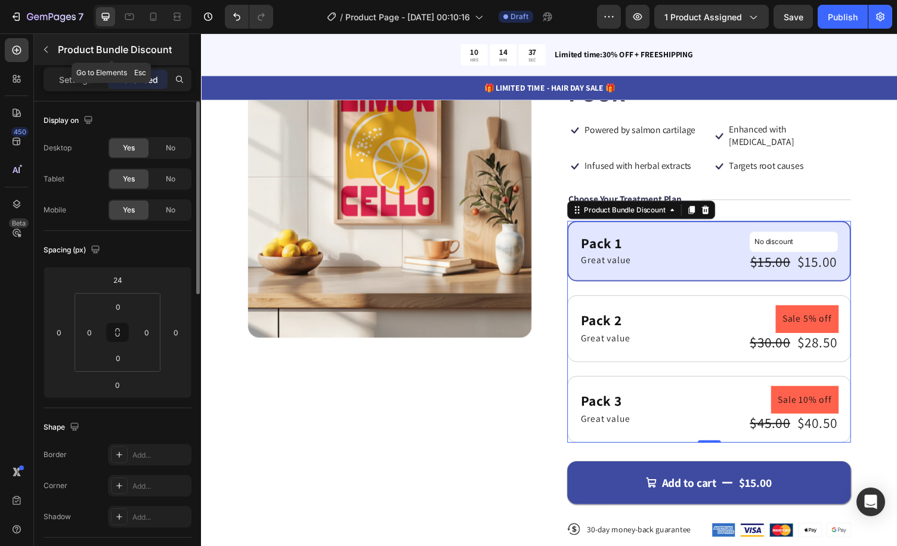
click at [78, 50] on p "Product Bundle Discount" at bounding box center [122, 49] width 129 height 14
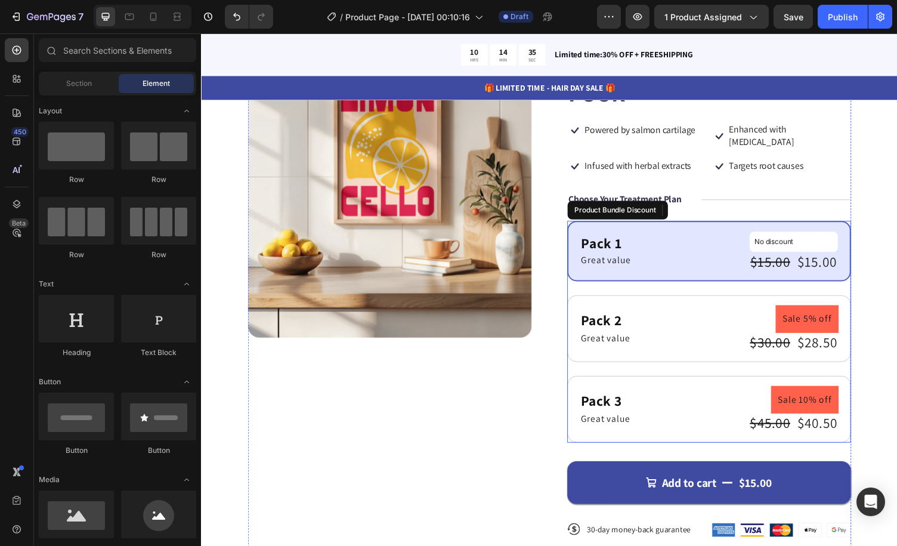
click at [680, 282] on div "Pack 1 Text Block Great value Text Block No discount Not be displayed when publ…" at bounding box center [724, 340] width 292 height 228
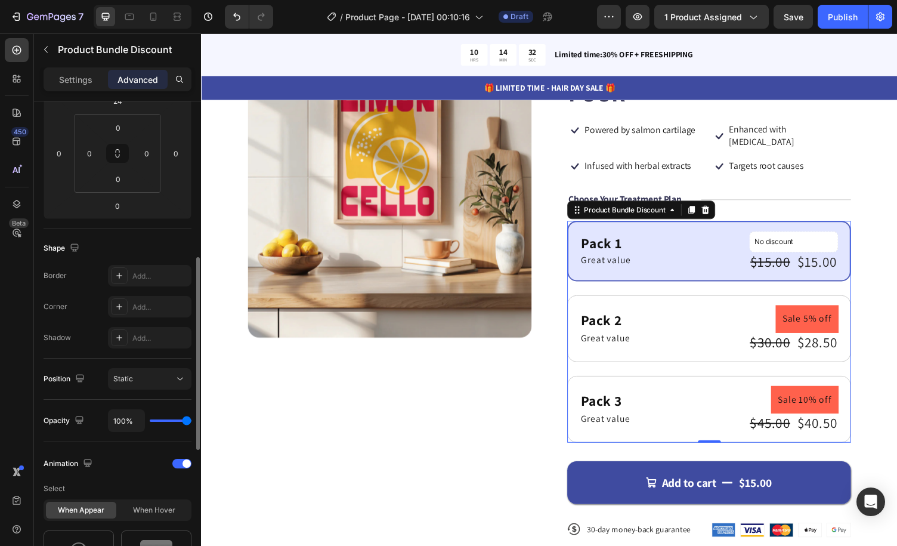
scroll to position [239, 0]
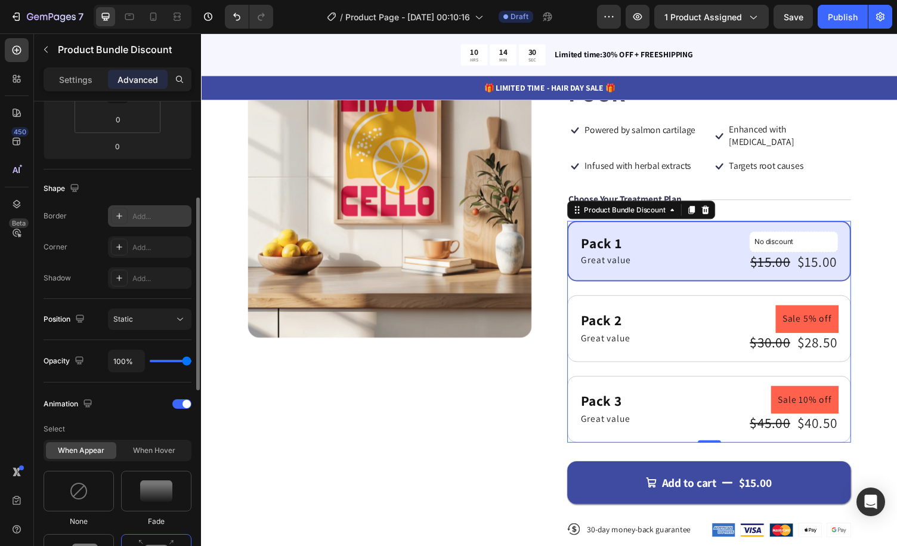
click at [136, 213] on div "Add..." at bounding box center [160, 216] width 56 height 11
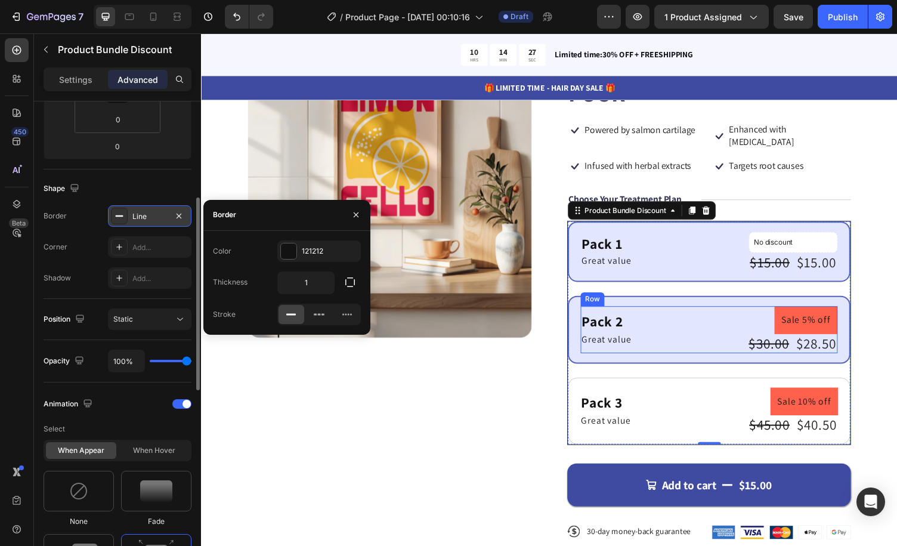
click at [662, 303] on div "Pack 2 Text Block Great value Text Block Sale 5% off Product Badge $30.00 Produ…" at bounding box center [723, 338] width 291 height 70
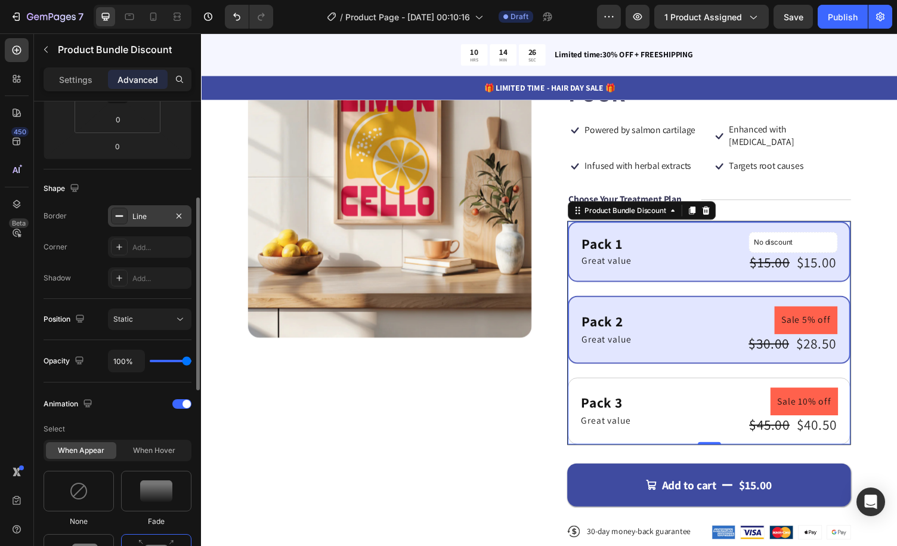
click at [676, 227] on div "Pack 1 Text Block Great value Text Block No discount Not be displayed when publ…" at bounding box center [723, 258] width 291 height 63
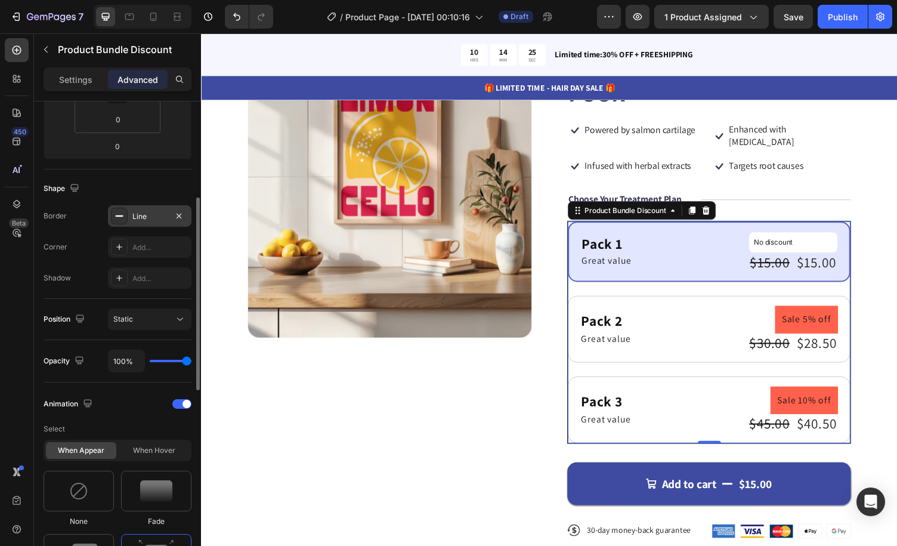
click at [165, 218] on div "Line" at bounding box center [149, 216] width 35 height 11
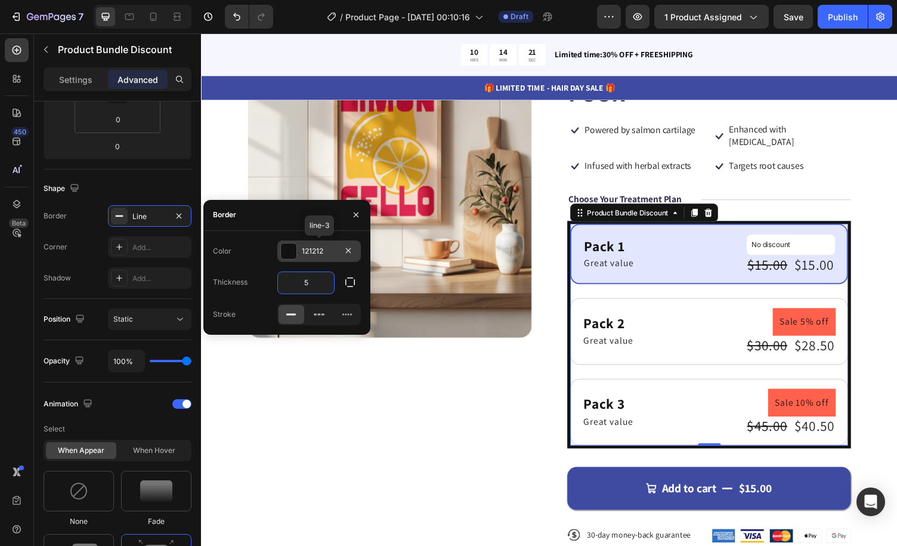
type input "1"
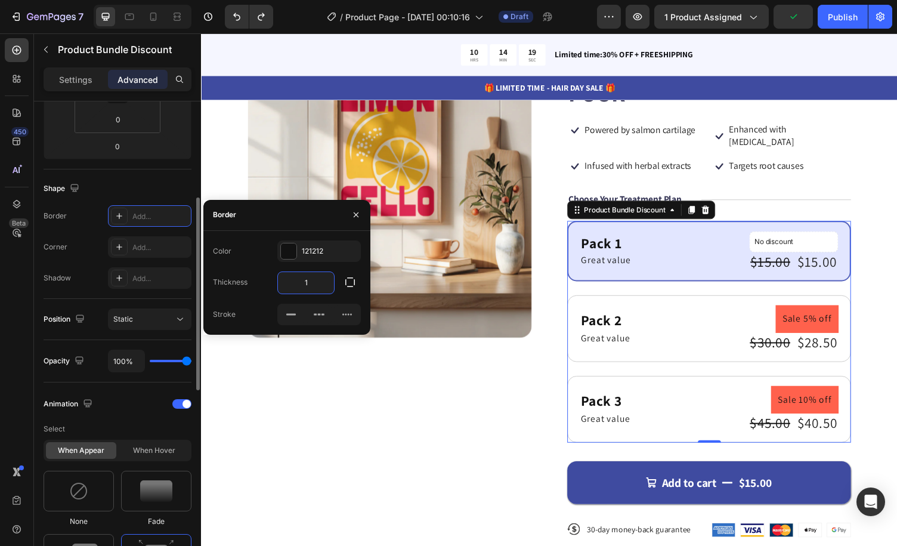
click at [153, 190] on div "Shape" at bounding box center [118, 188] width 148 height 19
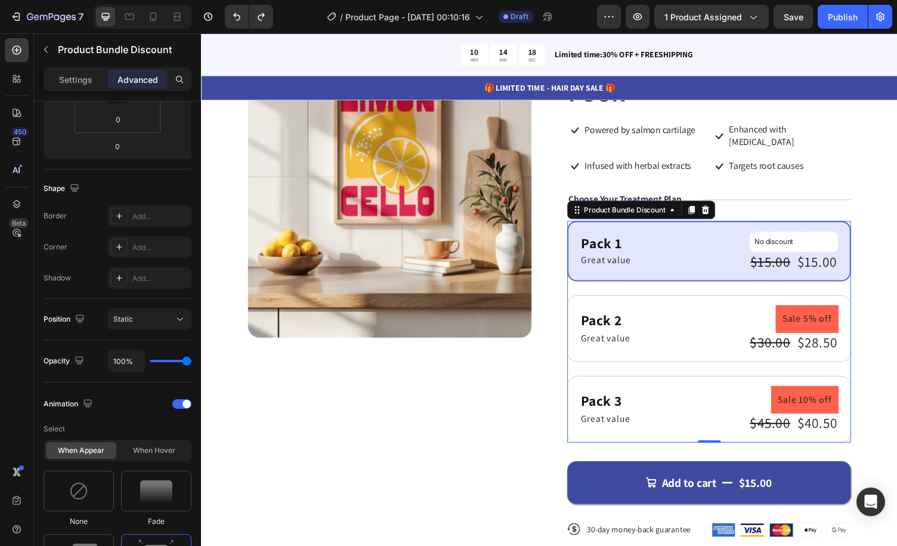
click at [675, 226] on div "Pack 1 Text Block Great value Text Block No discount Not be displayed when publ…" at bounding box center [724, 257] width 292 height 63
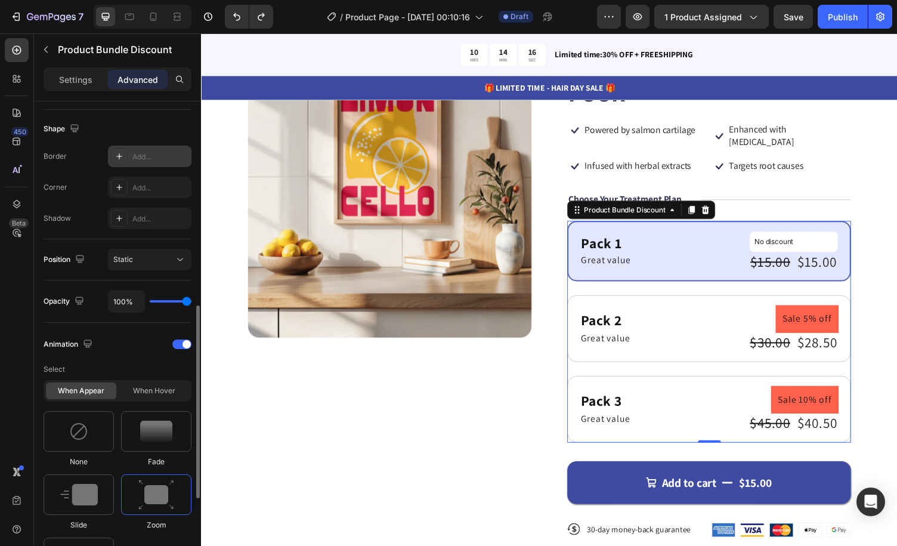
scroll to position [418, 0]
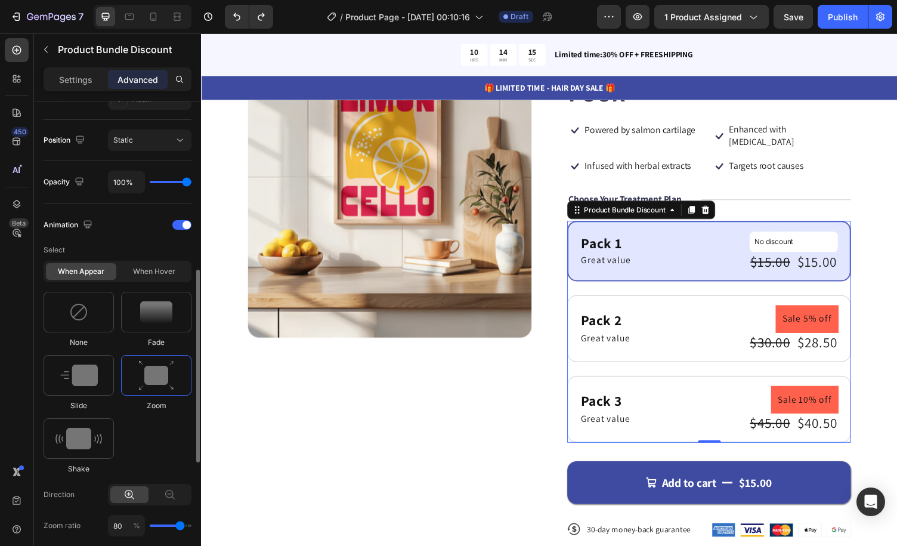
type input "39%"
type input "39"
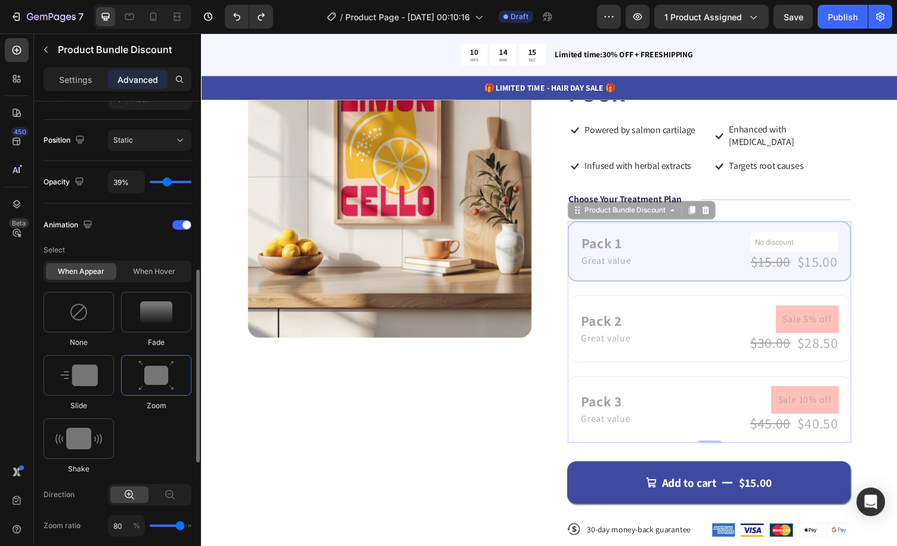
type input "36%"
type input "36"
type input "100%"
type input "100"
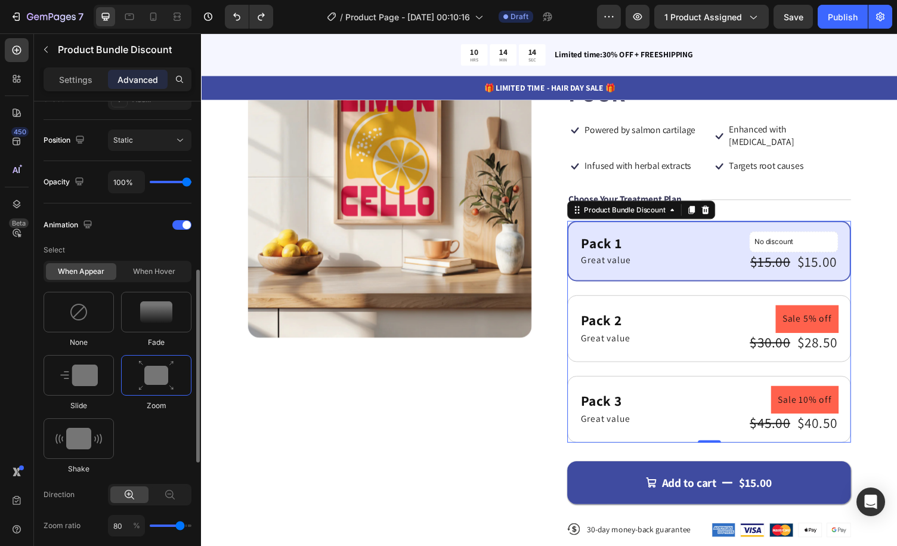
drag, startPoint x: 167, startPoint y: 180, endPoint x: 195, endPoint y: 182, distance: 27.5
click at [192, 182] on input "range" at bounding box center [171, 182] width 42 height 2
click at [156, 140] on div "Static" at bounding box center [143, 140] width 61 height 11
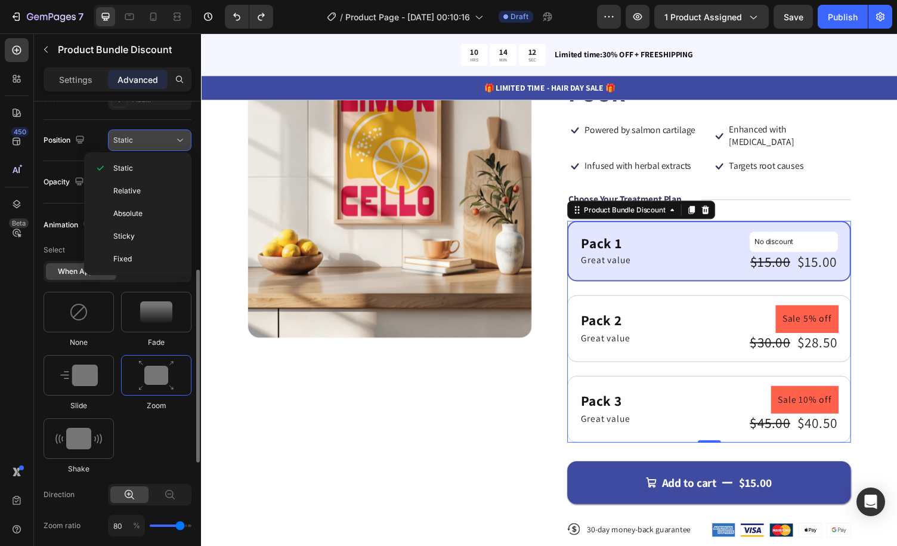
click at [156, 140] on div "Static" at bounding box center [143, 140] width 61 height 11
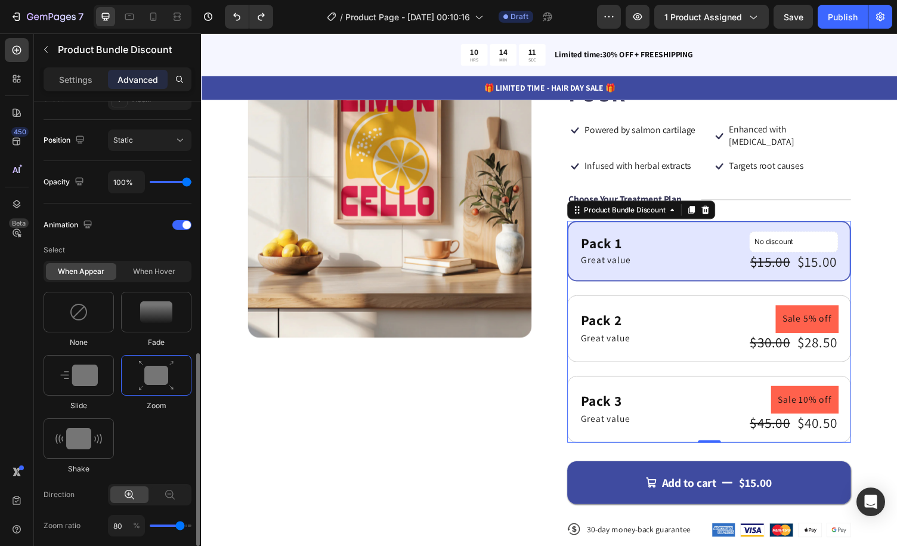
scroll to position [477, 0]
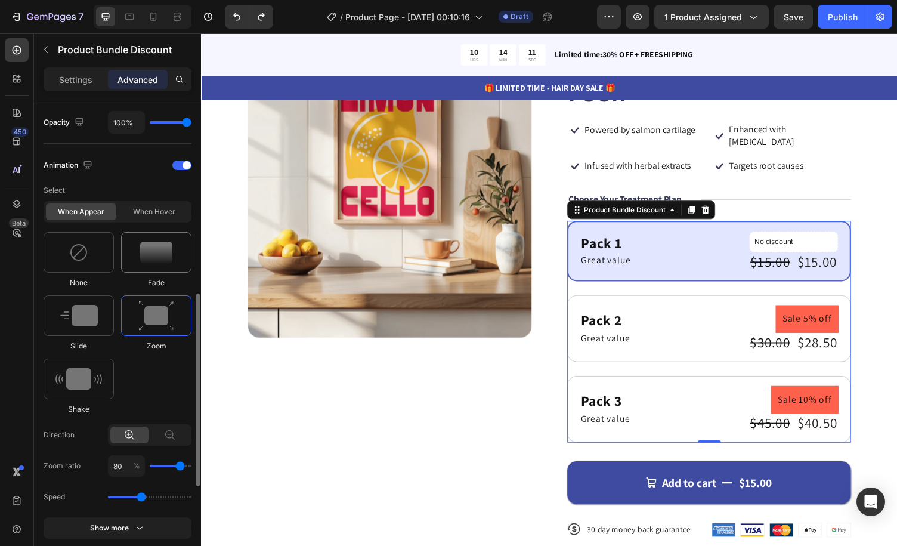
click at [147, 263] on div at bounding box center [156, 252] width 70 height 41
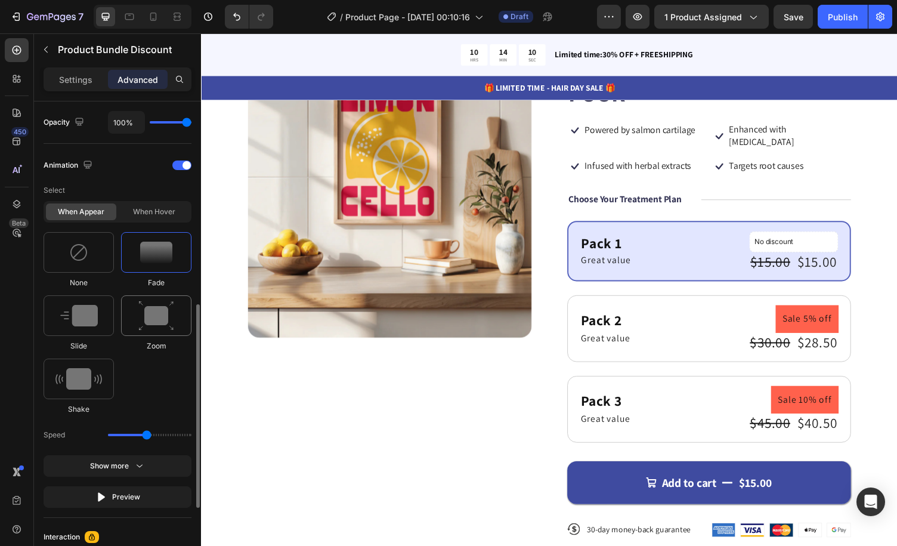
click at [158, 309] on img at bounding box center [156, 316] width 36 height 30
type input "1.5"
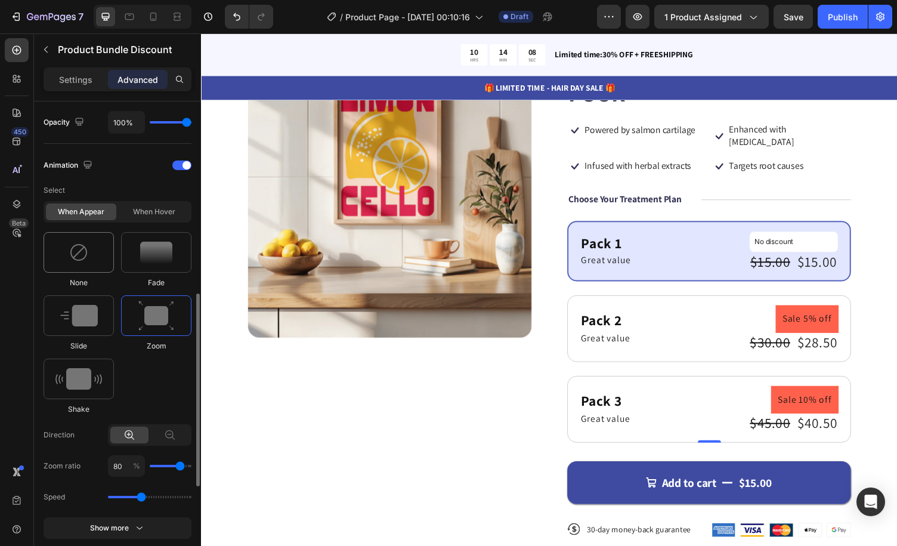
click at [79, 251] on img at bounding box center [78, 252] width 19 height 19
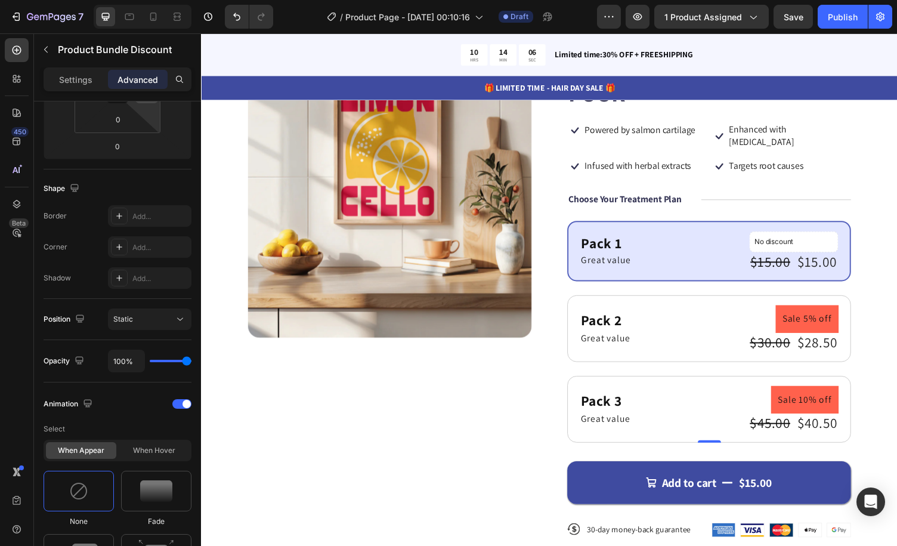
scroll to position [0, 0]
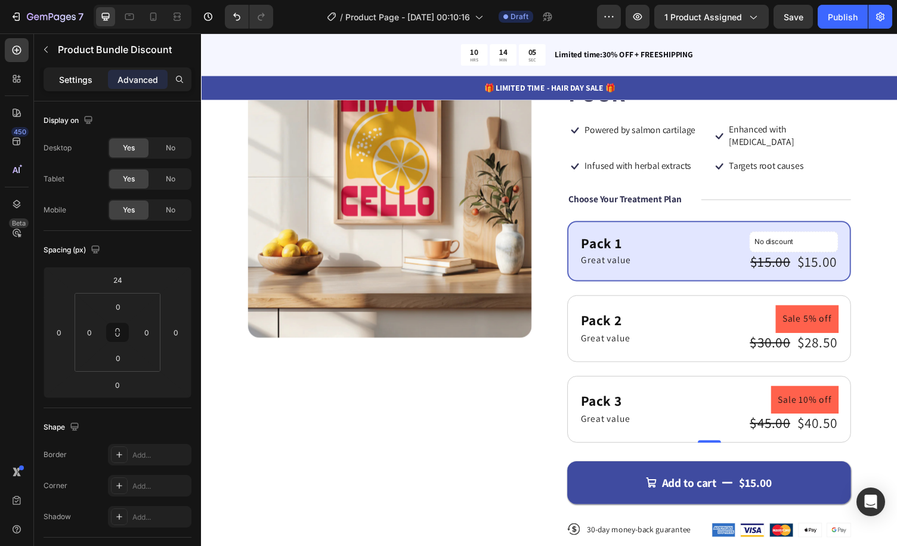
click at [80, 85] on p "Settings" at bounding box center [75, 79] width 33 height 13
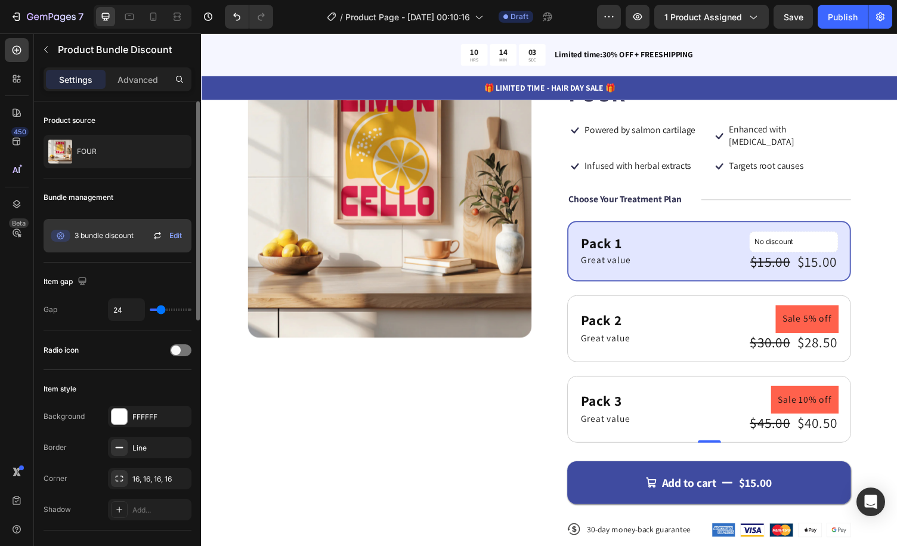
click at [132, 238] on span "3 bundle discount" at bounding box center [104, 235] width 59 height 11
click at [153, 190] on div "Bundle management" at bounding box center [118, 197] width 148 height 19
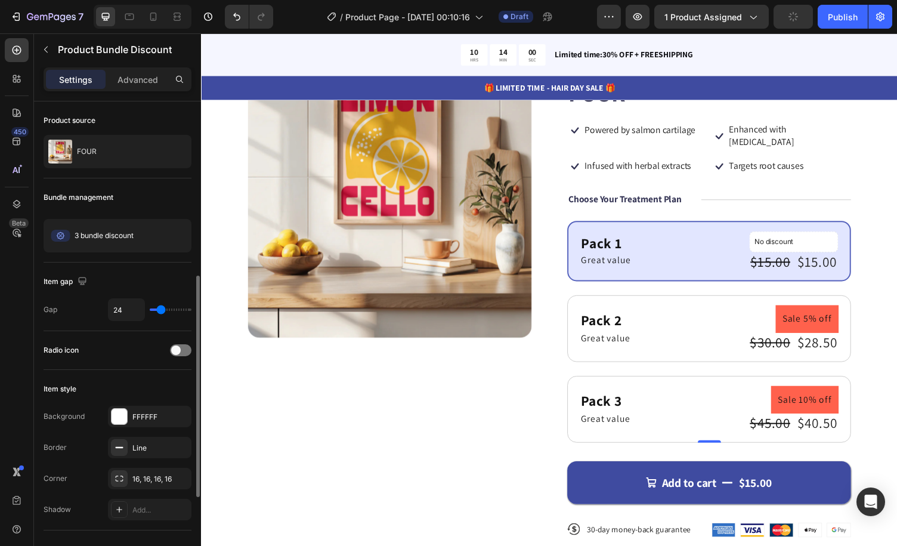
scroll to position [119, 0]
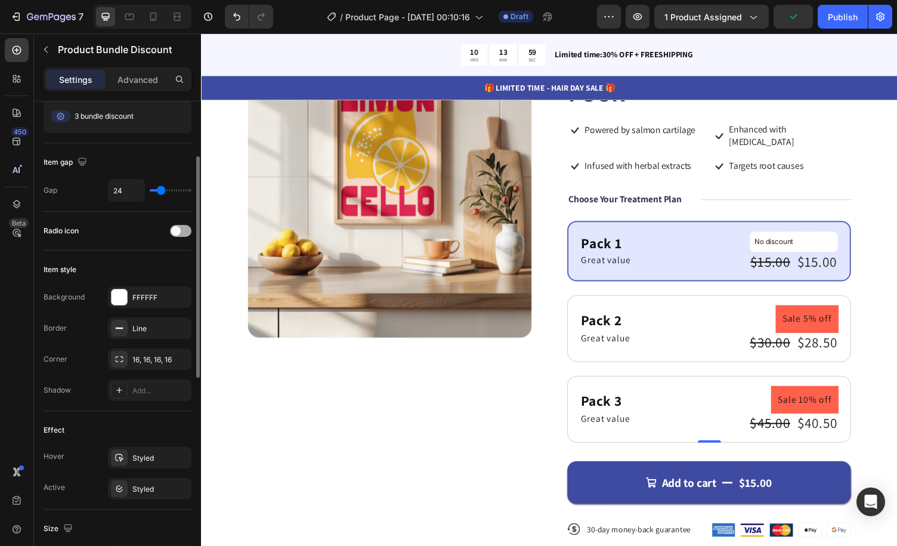
click at [180, 228] on span at bounding box center [176, 231] width 10 height 10
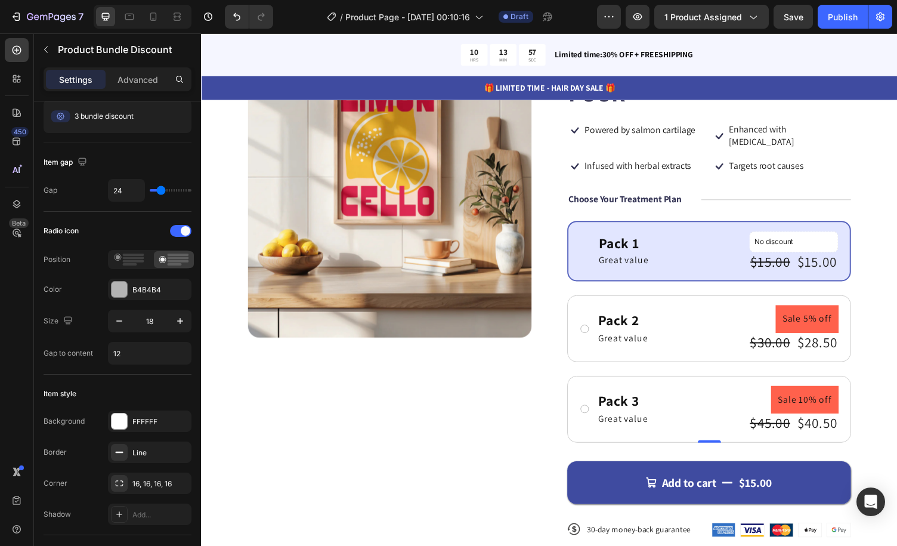
click at [592, 253] on icon at bounding box center [596, 257] width 9 height 9
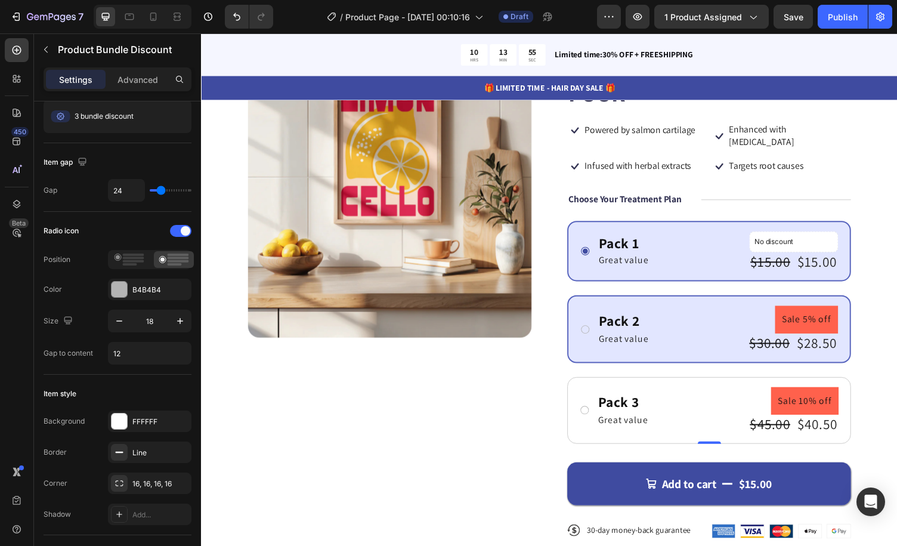
click at [591, 313] on div "Pack 2 Text Block Great value Text Block Sale 5% off Product Badge $30.00 Produ…" at bounding box center [724, 337] width 266 height 48
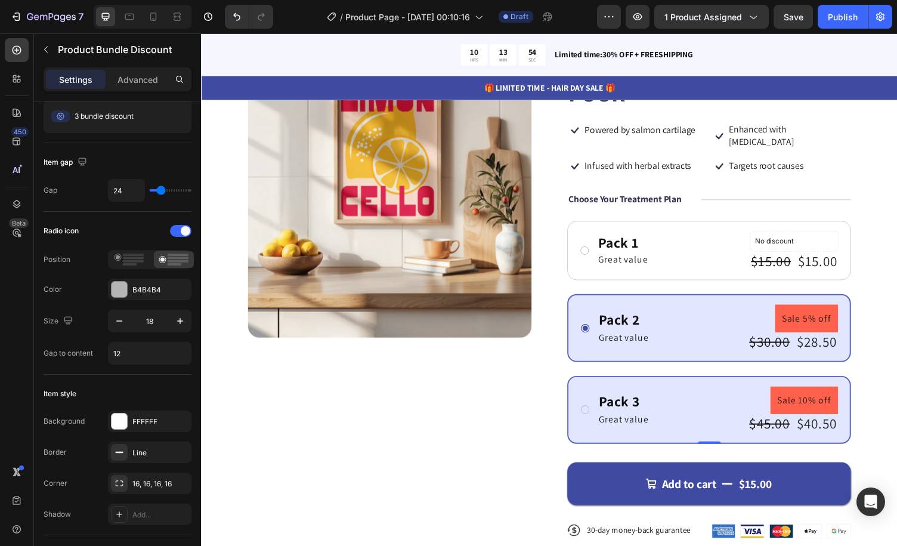
click at [591, 396] on div "Pack 3 Text Block Great value Text Block Sale 10% off Product Badge $45.00 Prod…" at bounding box center [724, 420] width 266 height 48
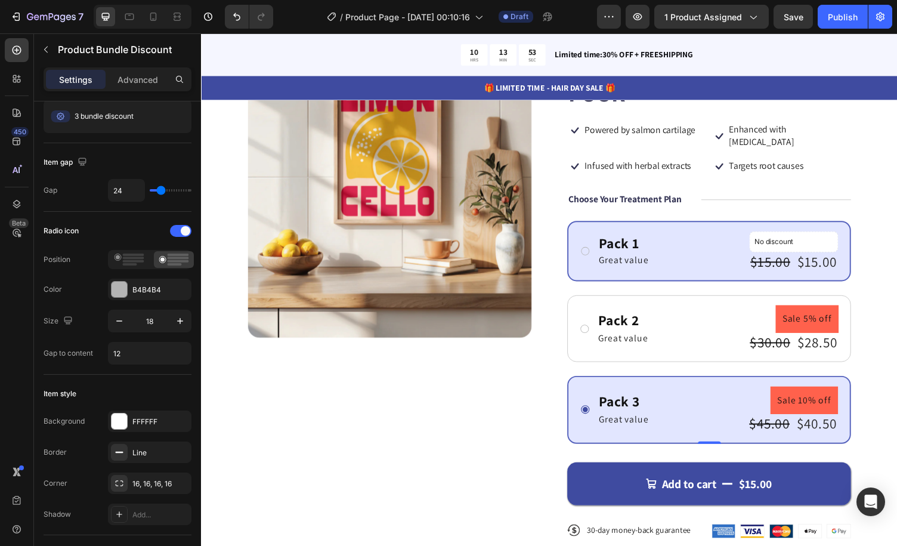
click at [591, 252] on icon at bounding box center [596, 257] width 11 height 11
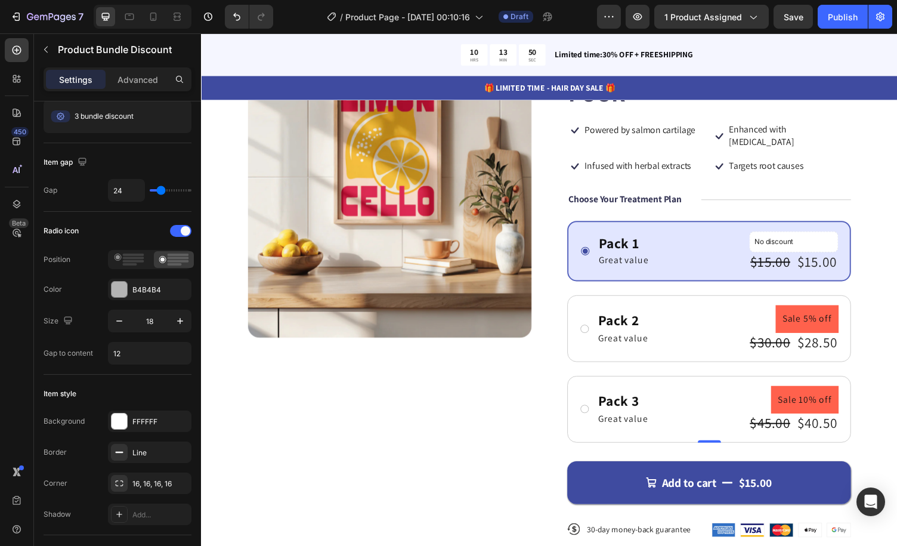
click at [302, 14] on div "/ Product Page - Aug 27, 00:10:16 Draft" at bounding box center [440, 17] width 314 height 24
click at [140, 263] on icon at bounding box center [129, 260] width 30 height 12
click at [162, 260] on icon at bounding box center [174, 260] width 30 height 12
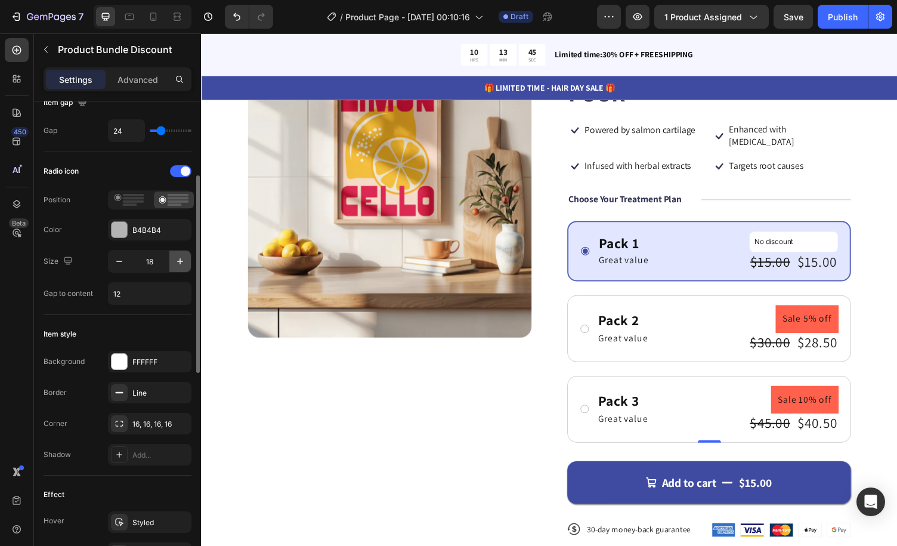
click at [178, 260] on icon "button" at bounding box center [180, 261] width 12 height 12
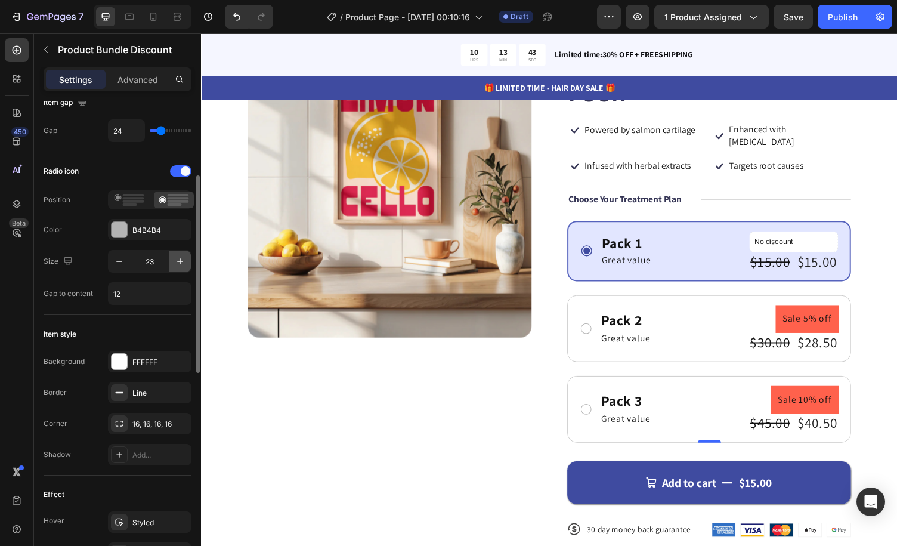
click at [178, 260] on icon "button" at bounding box center [180, 261] width 12 height 12
type input "27"
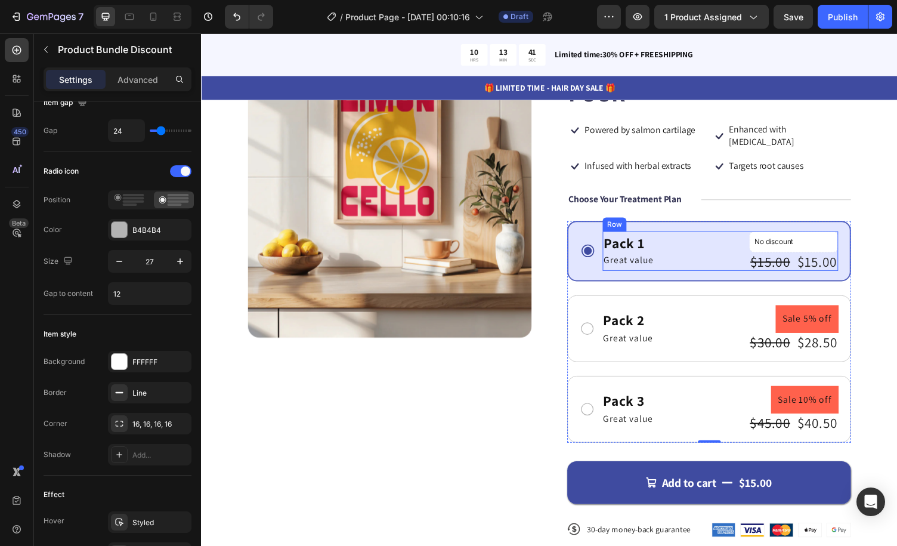
click at [731, 237] on div "Pack 1 Text Block Great value Text Block No discount Not be displayed when publ…" at bounding box center [735, 257] width 242 height 41
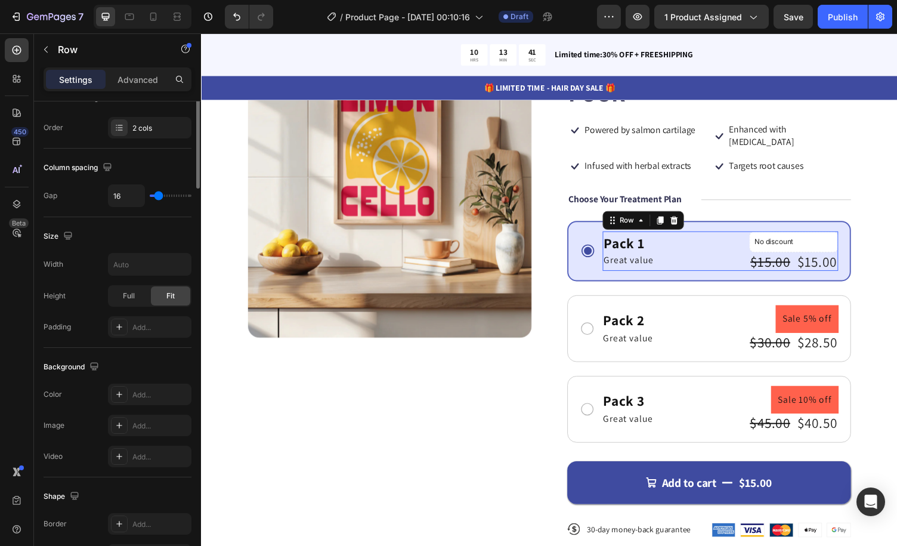
scroll to position [0, 0]
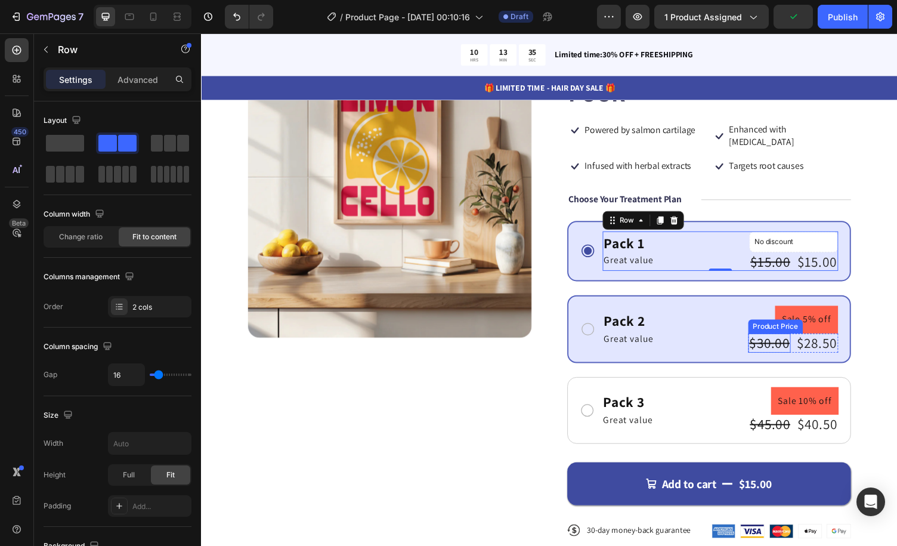
click at [775, 342] on div "$30.00" at bounding box center [786, 352] width 44 height 20
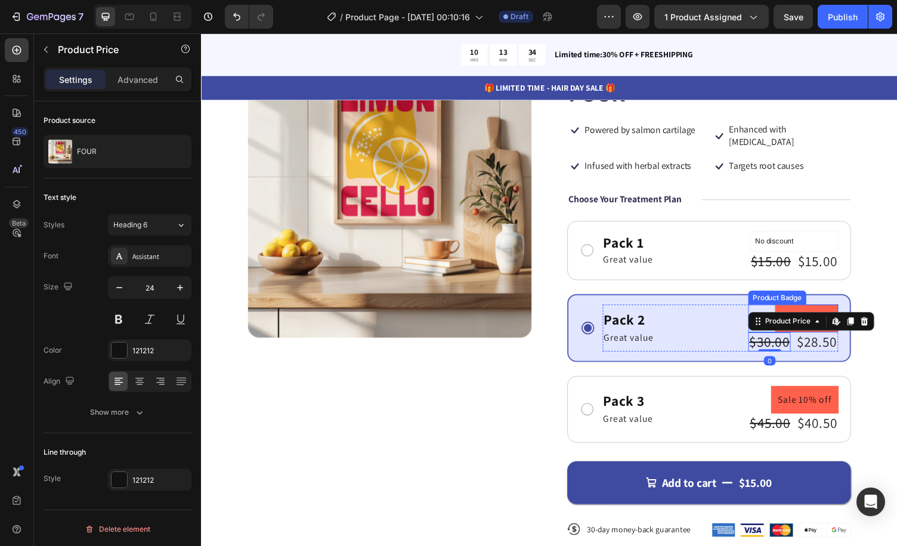
click at [767, 312] on div "Sale 5% off" at bounding box center [810, 326] width 92 height 29
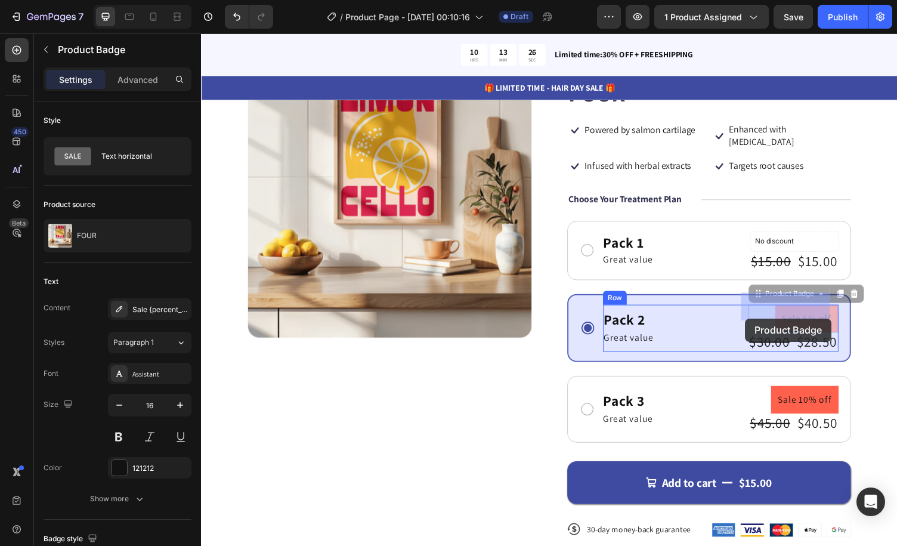
drag, startPoint x: 796, startPoint y: 311, endPoint x: 761, endPoint y: 326, distance: 38.5
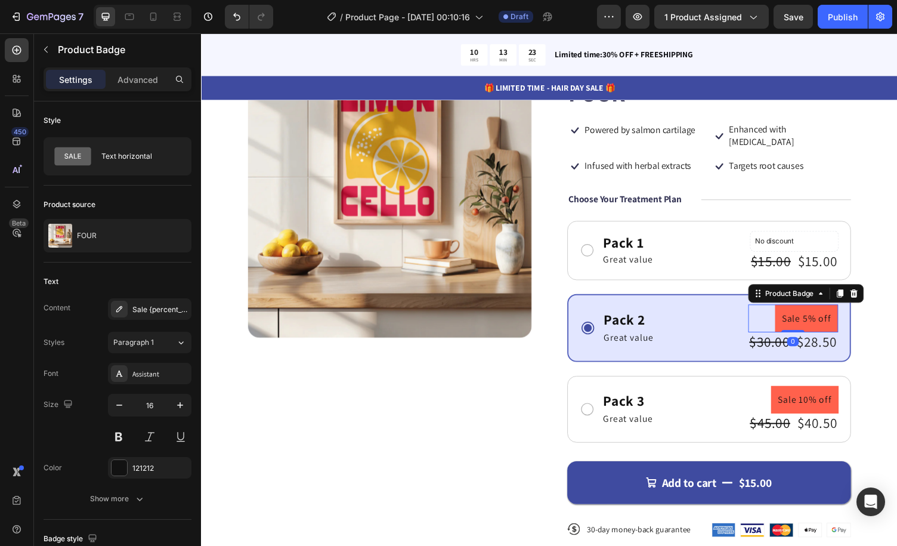
drag, startPoint x: 799, startPoint y: 326, endPoint x: 803, endPoint y: 313, distance: 13.6
click at [803, 313] on div "Sale 5% off Product Badge 0" at bounding box center [810, 326] width 92 height 29
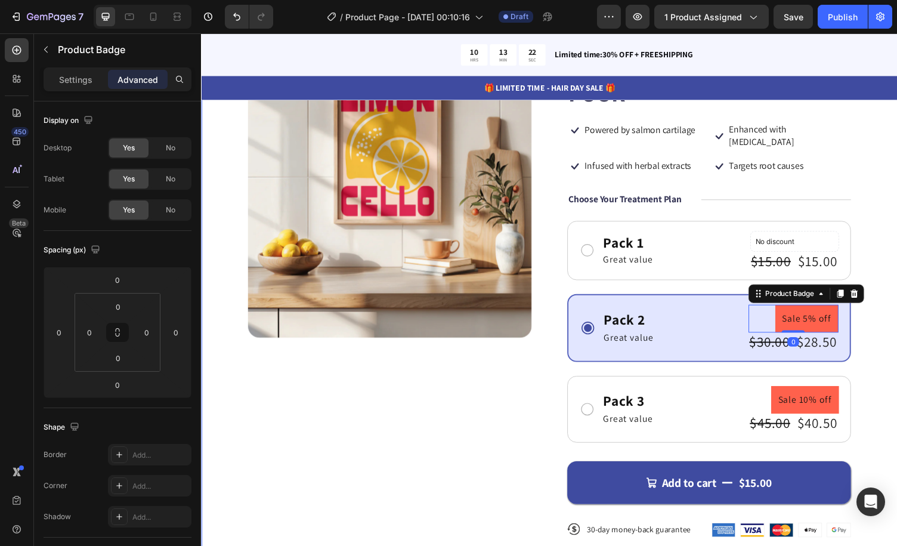
click at [879, 316] on div "Product Images Icon Icon Icon Icon Icon Icon List 122,000+ Happy Customers Text…" at bounding box center [559, 319] width 716 height 624
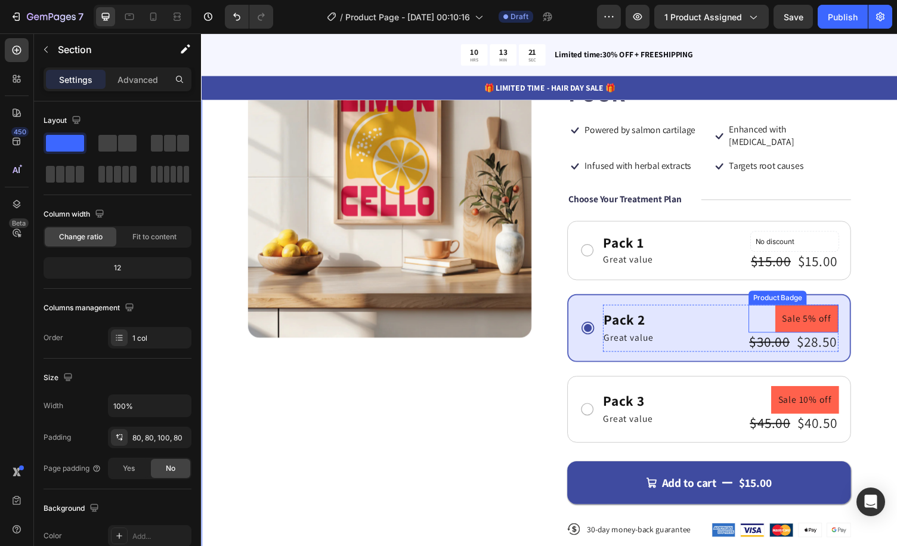
click at [821, 312] on pre "Sale 5% off" at bounding box center [823, 326] width 65 height 29
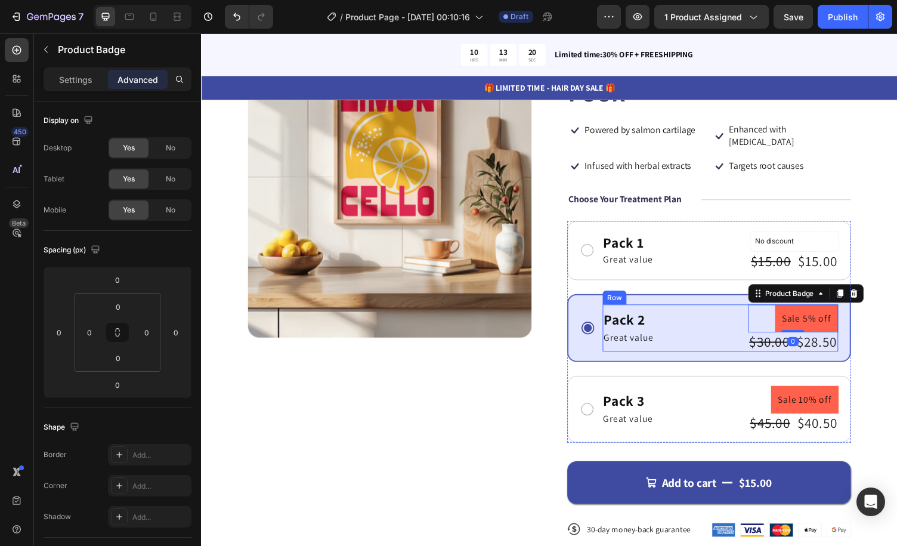
click at [728, 314] on div "Pack 2 Text Block Great value Text Block Sale 5% off Product Badge 0 $30.00 Pro…" at bounding box center [735, 336] width 242 height 48
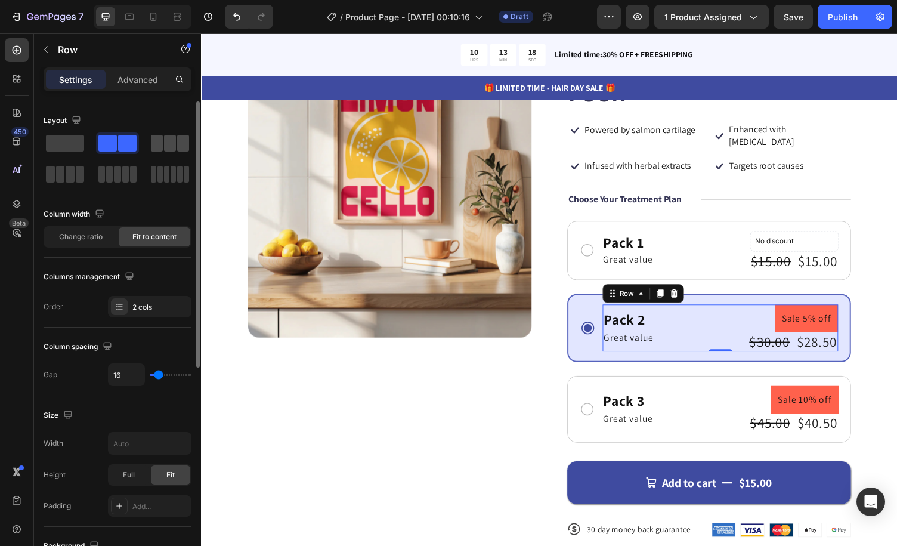
click at [174, 146] on span at bounding box center [170, 143] width 12 height 17
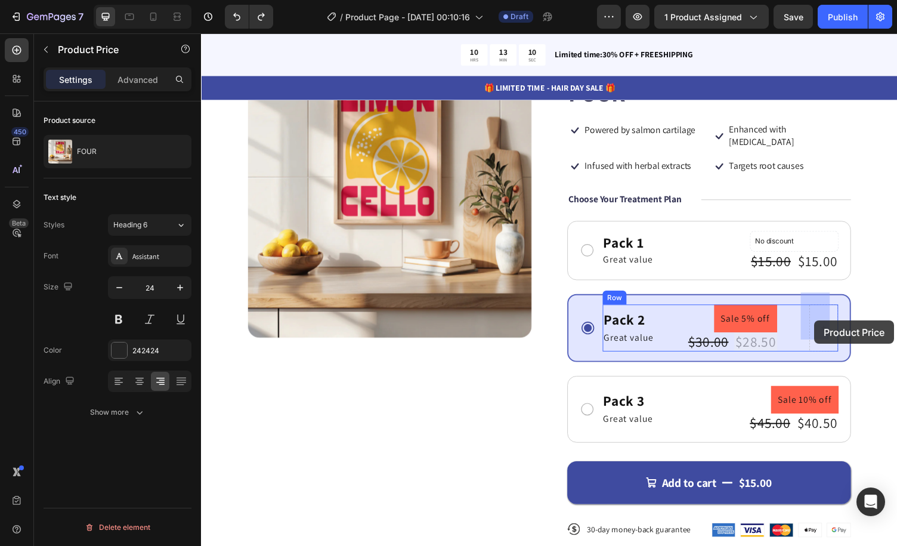
drag, startPoint x: 762, startPoint y: 337, endPoint x: 832, endPoint y: 329, distance: 70.3
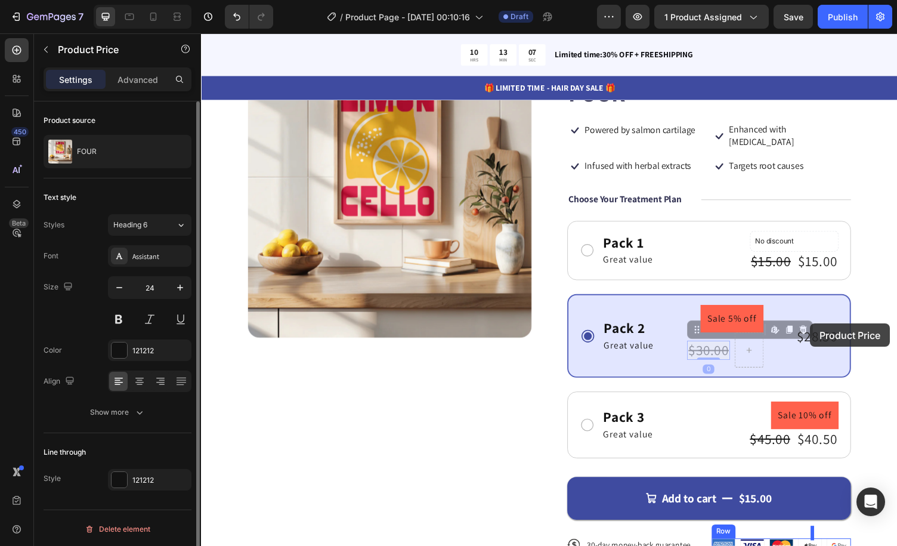
drag, startPoint x: 712, startPoint y: 347, endPoint x: 828, endPoint y: 332, distance: 116.2
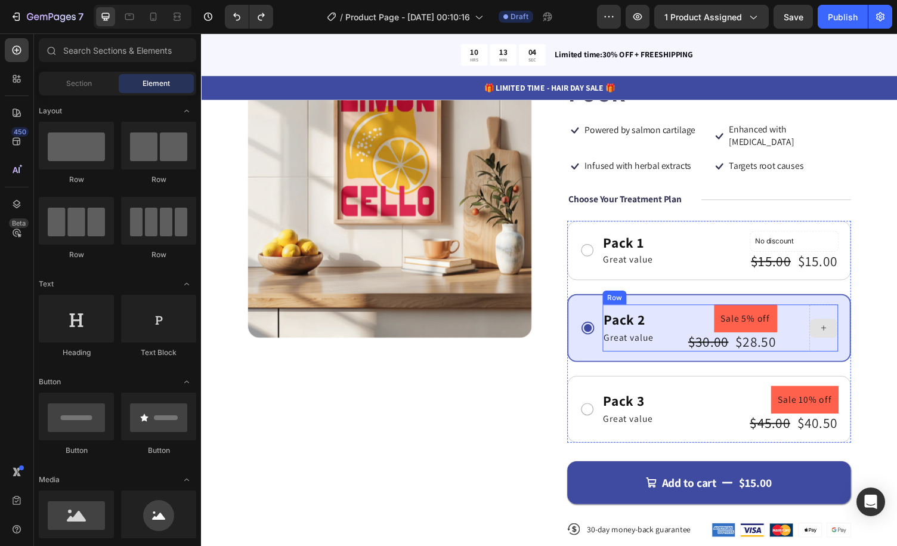
click at [837, 331] on icon at bounding box center [842, 336] width 10 height 10
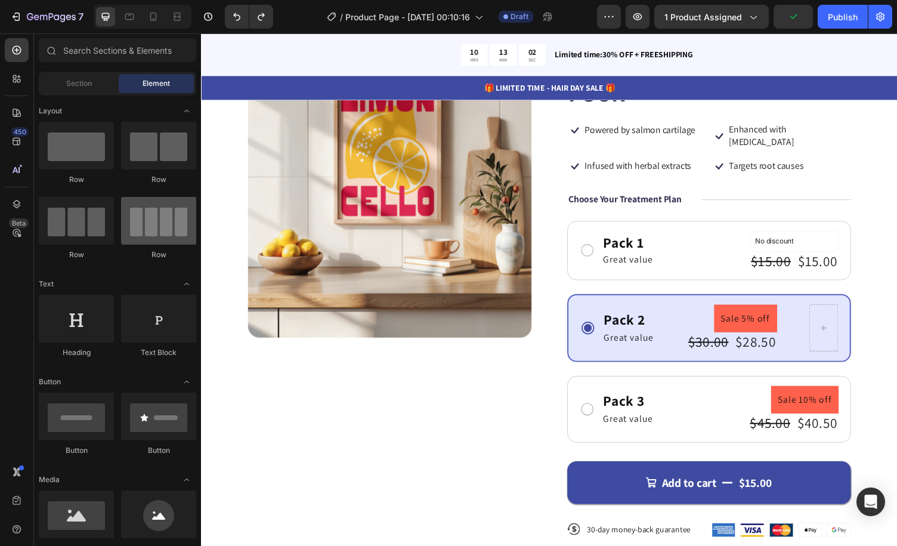
click at [166, 234] on div at bounding box center [158, 221] width 75 height 48
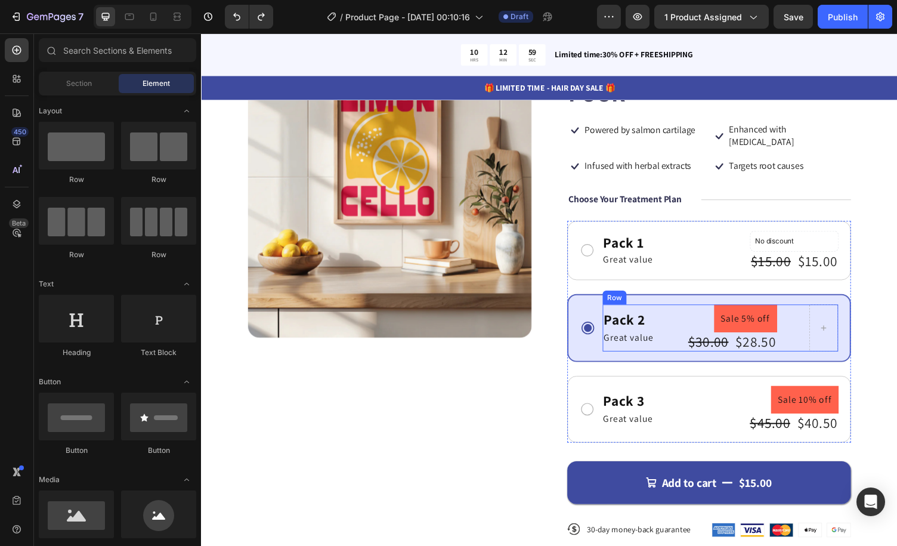
click at [805, 322] on div "Pack 2 Text Block Great value Text Block Sale 5% off Product Badge $30.00 Produ…" at bounding box center [735, 336] width 242 height 48
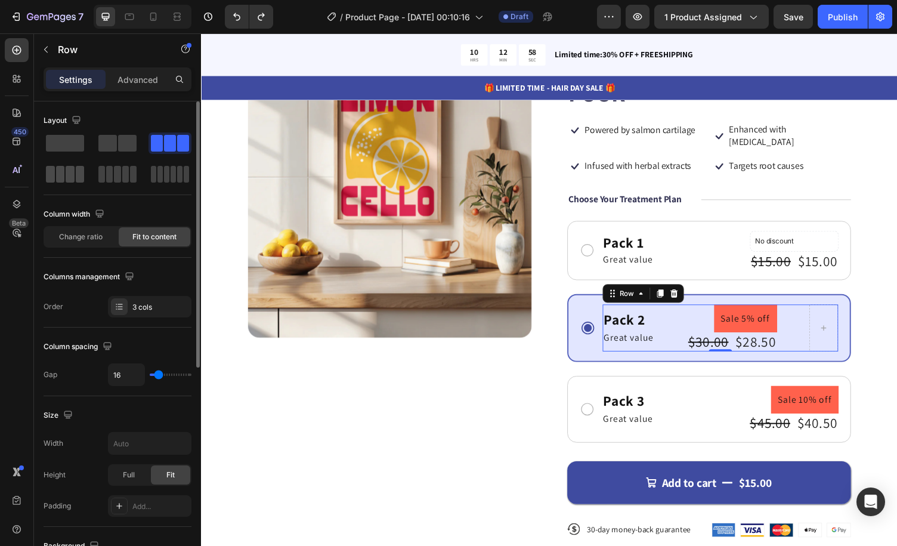
drag, startPoint x: 56, startPoint y: 170, endPoint x: 659, endPoint y: 320, distance: 621.0
click at [56, 169] on span at bounding box center [60, 174] width 9 height 17
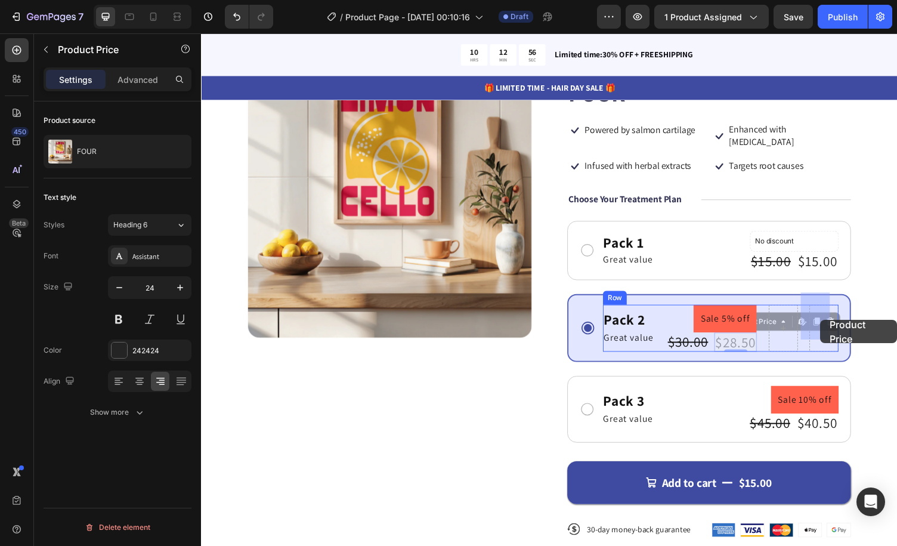
drag, startPoint x: 748, startPoint y: 340, endPoint x: 838, endPoint y: 328, distance: 90.2
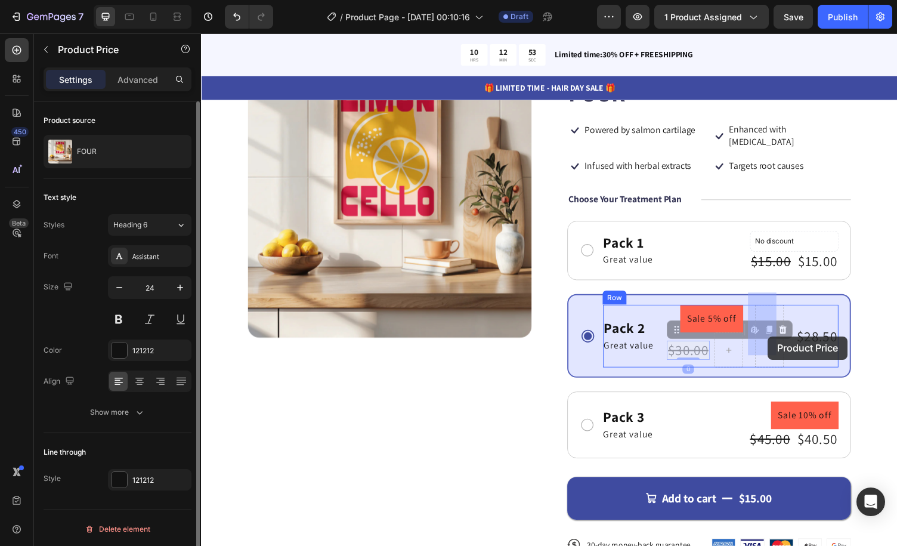
drag, startPoint x: 705, startPoint y: 348, endPoint x: 783, endPoint y: 345, distance: 78.8
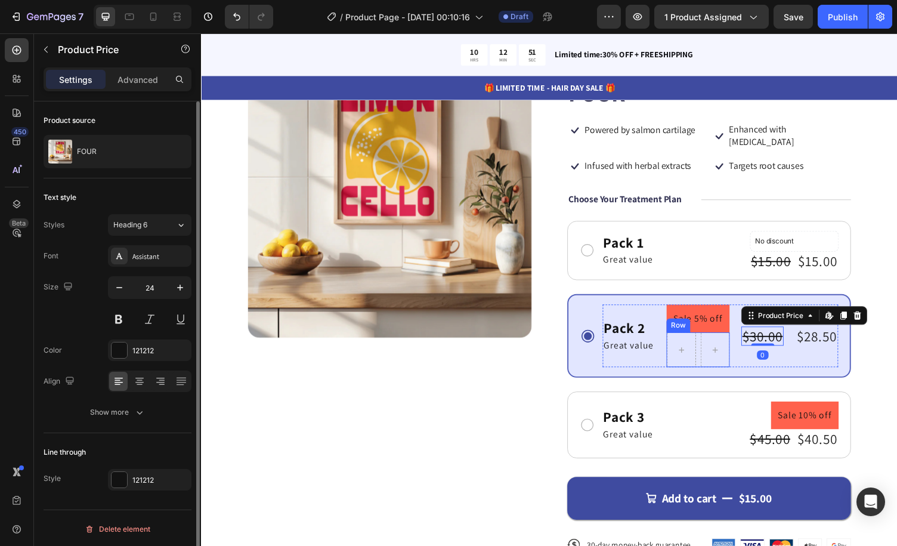
click at [708, 341] on div "Row" at bounding box center [712, 359] width 65 height 36
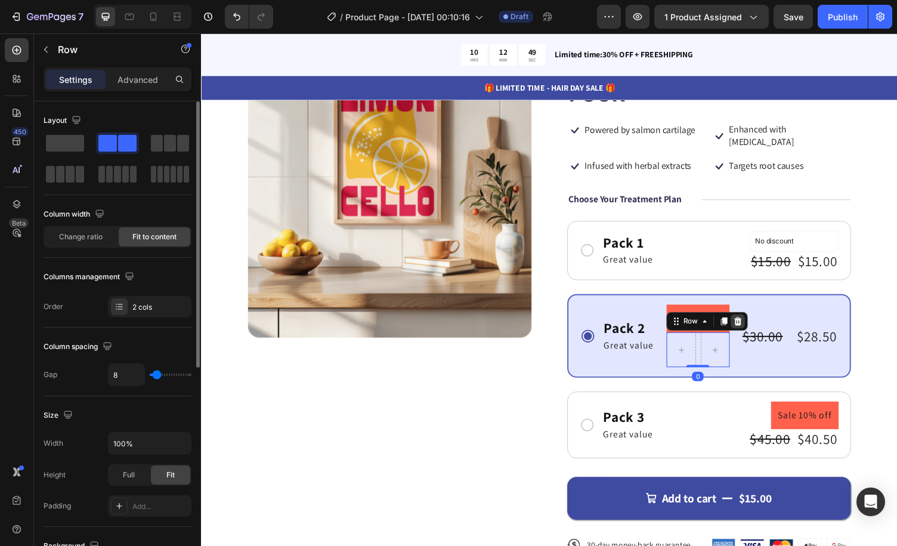
click at [748, 325] on icon at bounding box center [753, 330] width 10 height 10
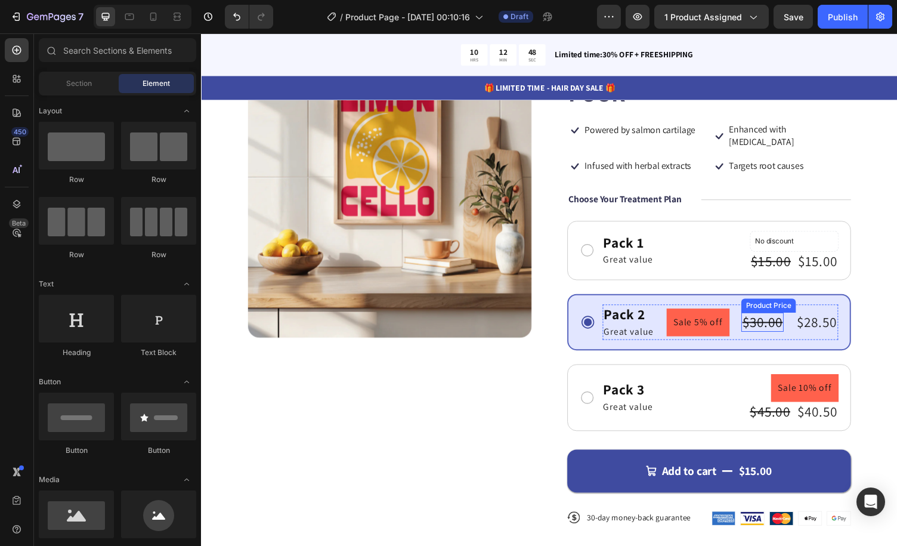
click at [786, 320] on div "$30.00" at bounding box center [779, 330] width 44 height 20
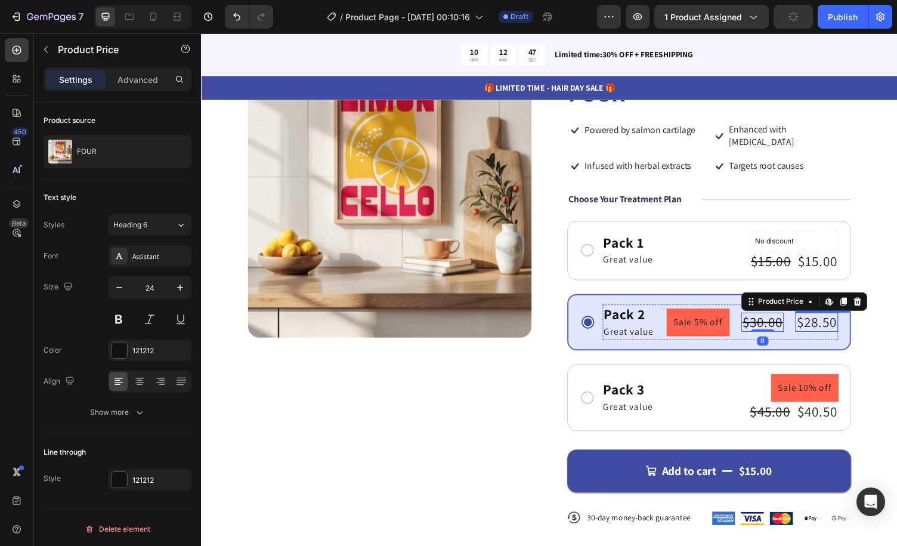
click at [814, 320] on div "$28.50" at bounding box center [834, 330] width 44 height 20
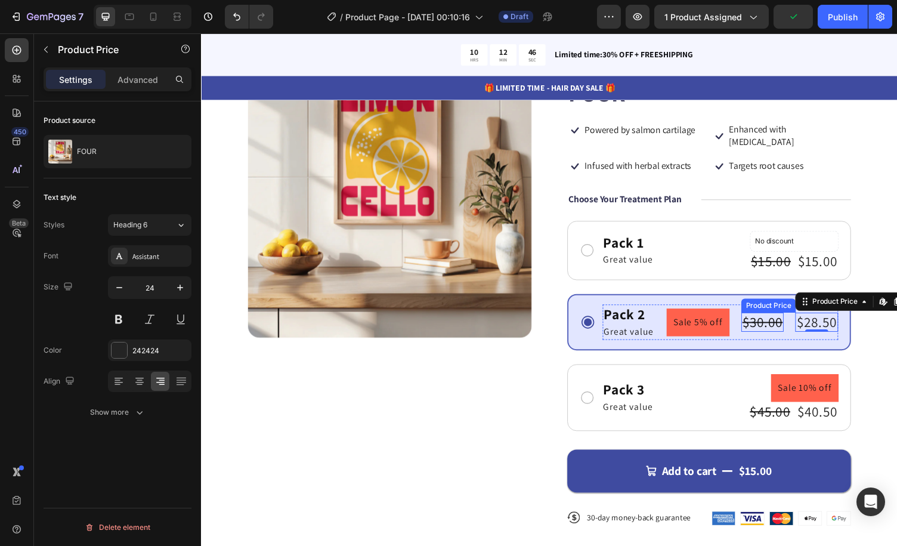
click at [777, 320] on div "$30.00" at bounding box center [779, 330] width 44 height 20
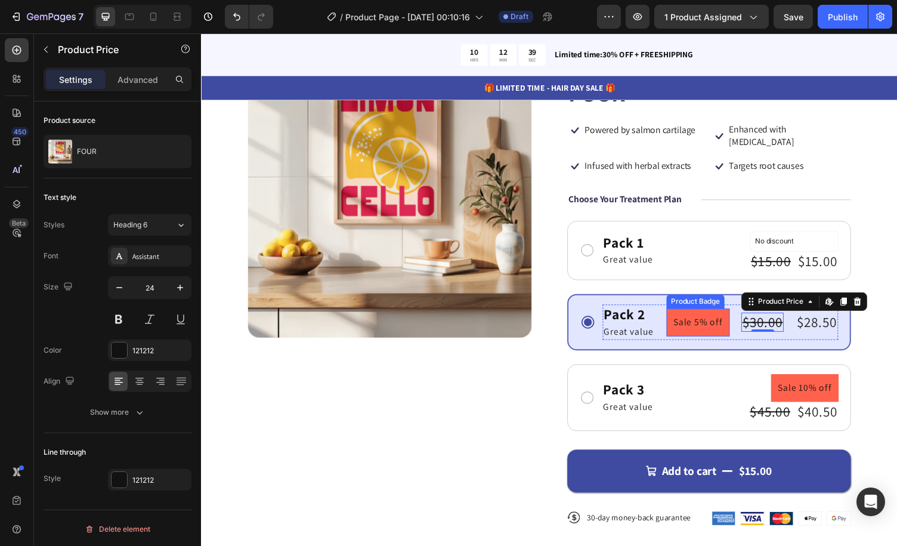
click at [716, 316] on pre "Sale 5% off" at bounding box center [712, 330] width 65 height 29
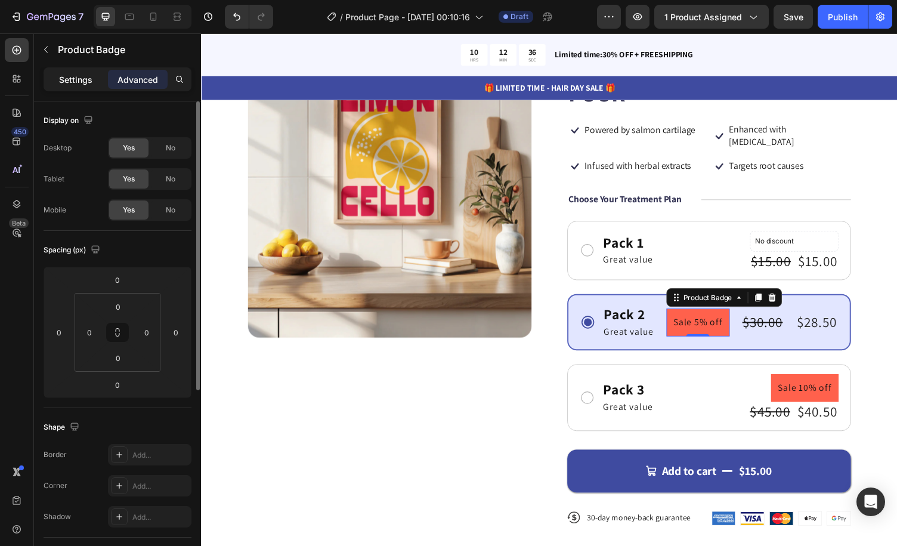
click at [60, 78] on p "Settings" at bounding box center [75, 79] width 33 height 13
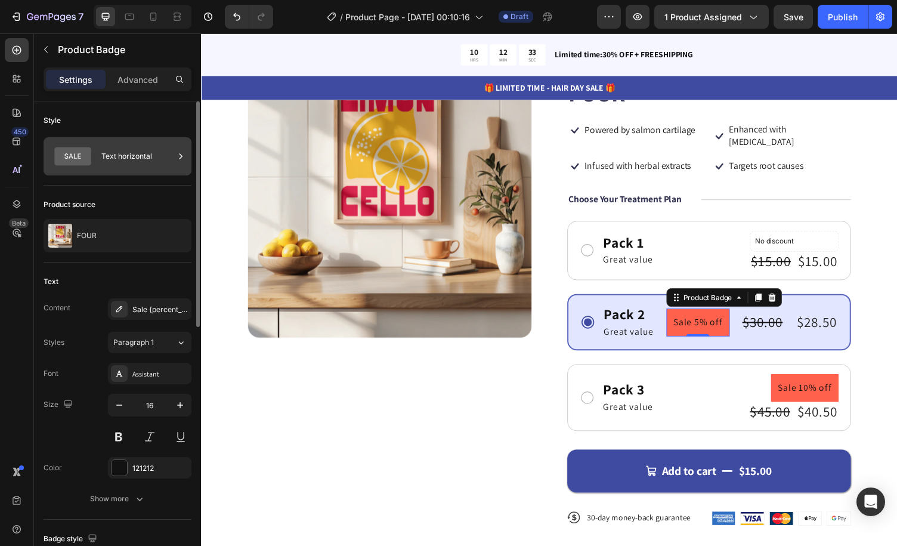
click at [126, 159] on div "Text horizontal" at bounding box center [137, 156] width 73 height 27
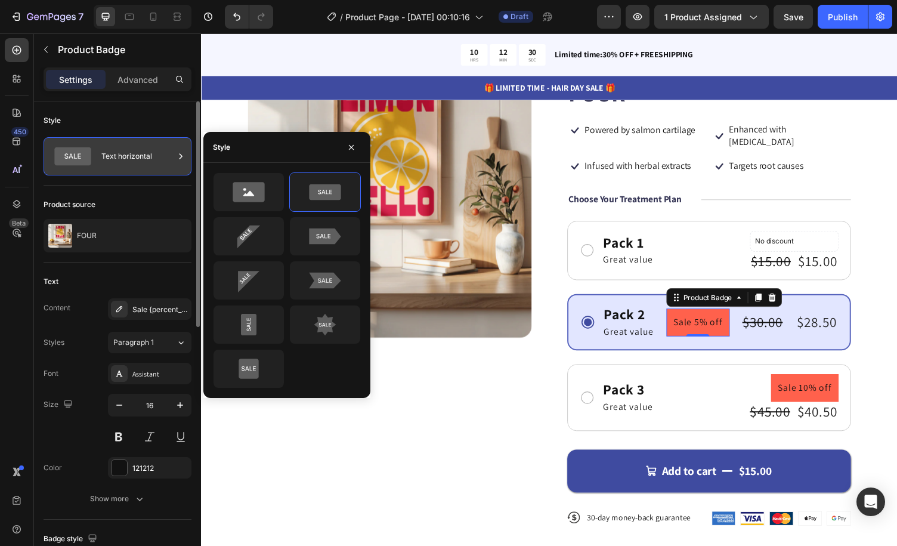
click at [126, 159] on div "Text horizontal" at bounding box center [137, 156] width 73 height 27
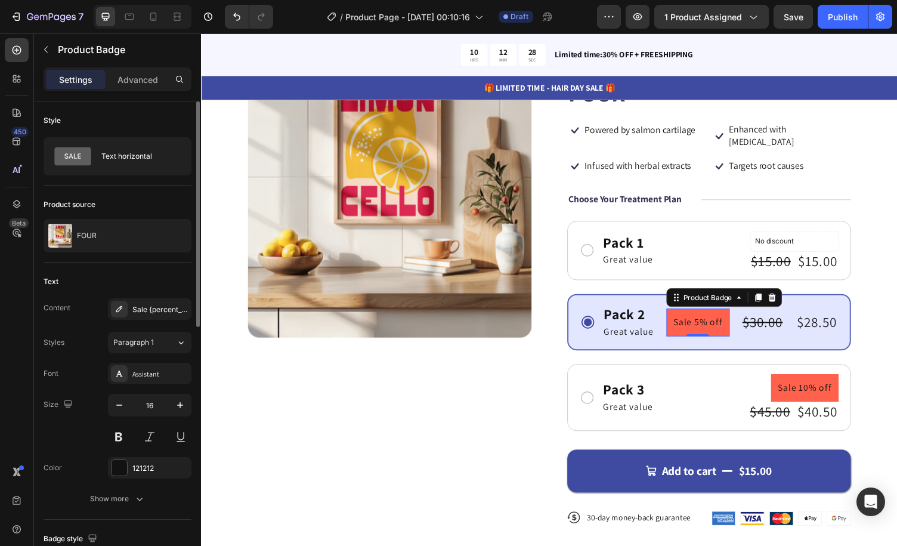
click at [134, 263] on div "Style Text horizontal" at bounding box center [118, 391] width 148 height 257
click at [158, 313] on div "Sale {percent_discount} off" at bounding box center [160, 309] width 56 height 11
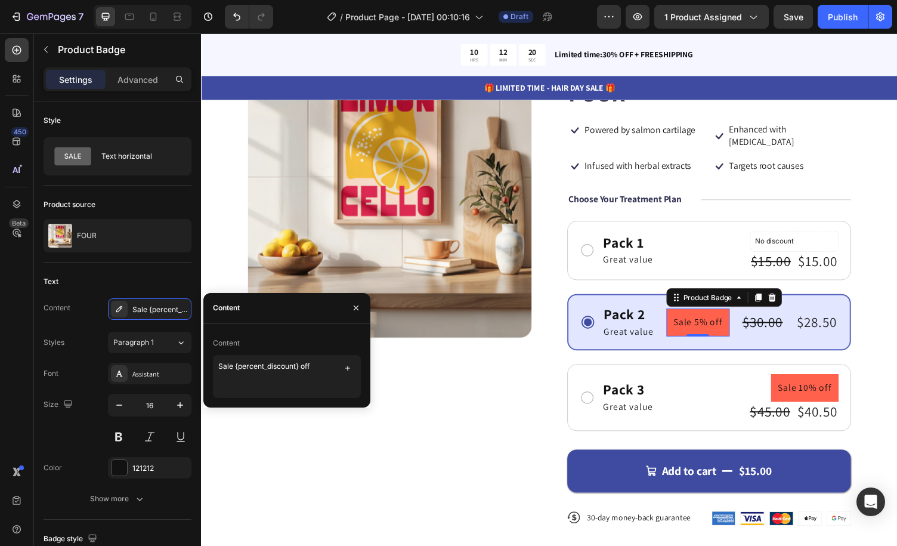
click at [581, 23] on div "/ Product Page - Aug 27, 00:10:16 Draft" at bounding box center [440, 17] width 314 height 24
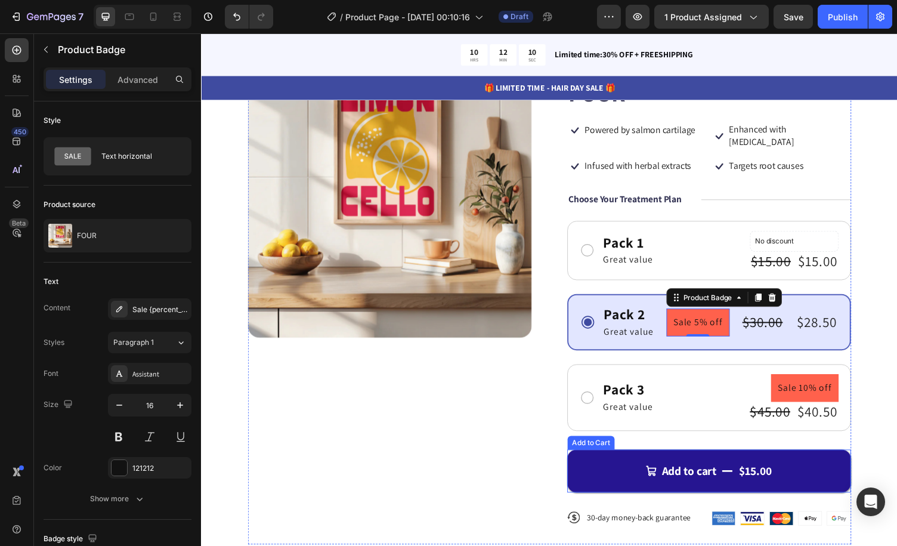
click at [774, 474] on div "$15.00" at bounding box center [771, 483] width 36 height 18
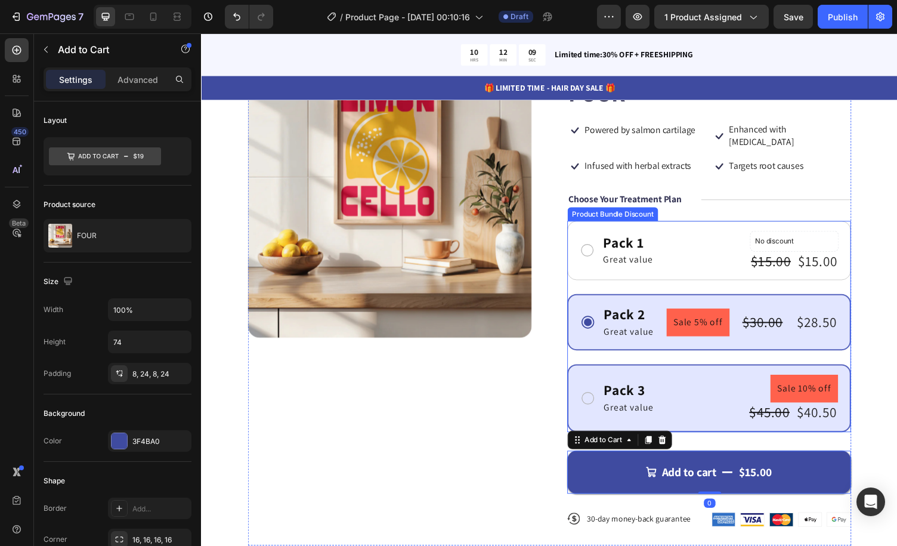
click at [727, 374] on div "Pack 3 Text Block Great value Text Block Sale 10% off Product Badge $45.00 Prod…" at bounding box center [724, 409] width 292 height 70
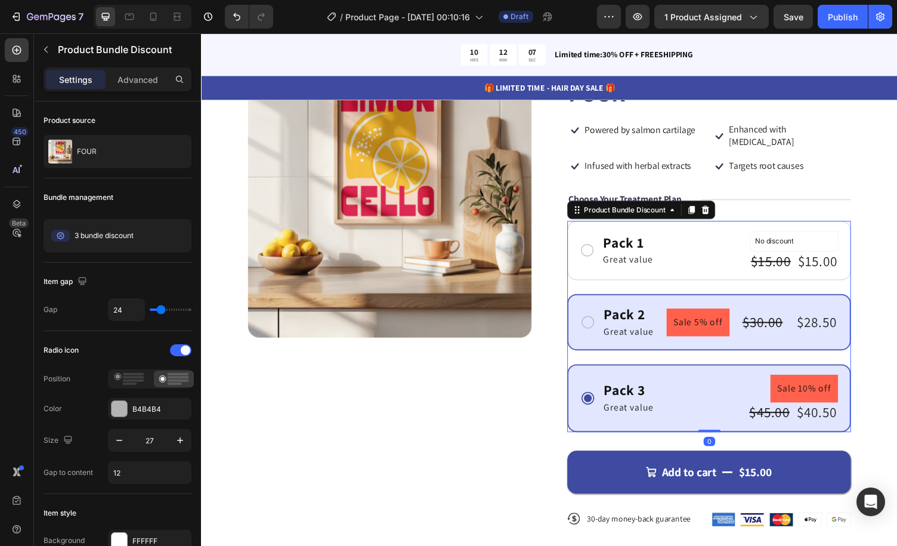
click at [751, 301] on div "Pack 2 Text Block Great value Text Block Sale 5% off Product Badge $30.00 Produ…" at bounding box center [724, 330] width 292 height 58
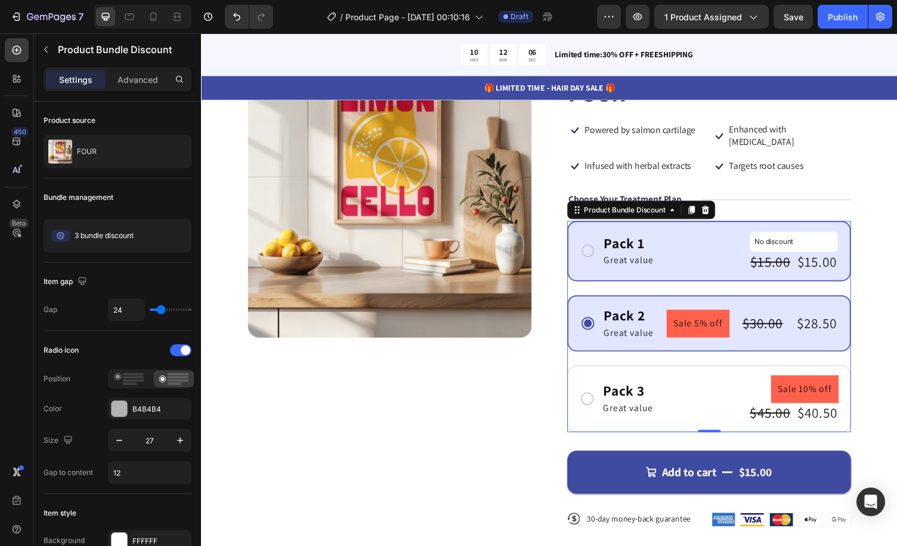
click at [732, 226] on div "Pack 1 Text Block Great value Text Block No discount Not be displayed when publ…" at bounding box center [724, 257] width 292 height 63
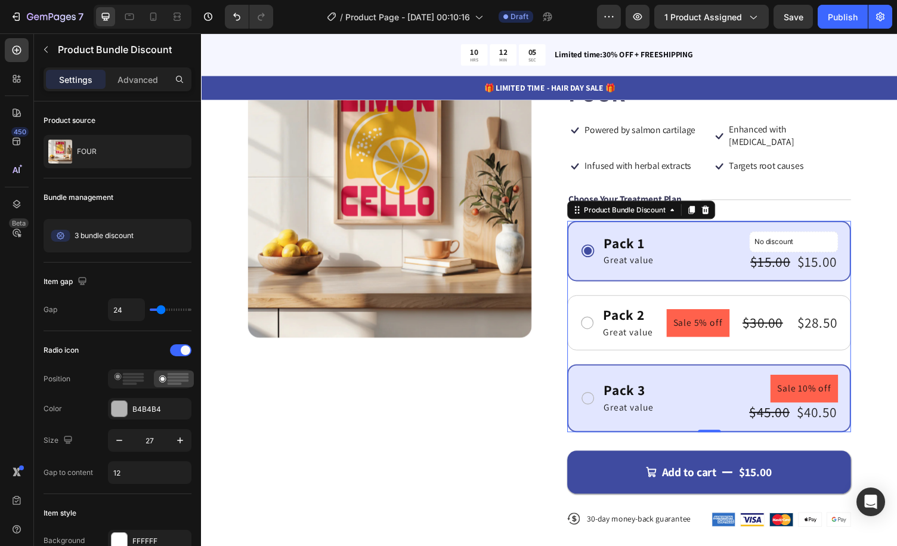
click at [752, 374] on div "Pack 3 Text Block Great value Text Block Sale 10% off Product Badge $45.00 Prod…" at bounding box center [724, 409] width 292 height 70
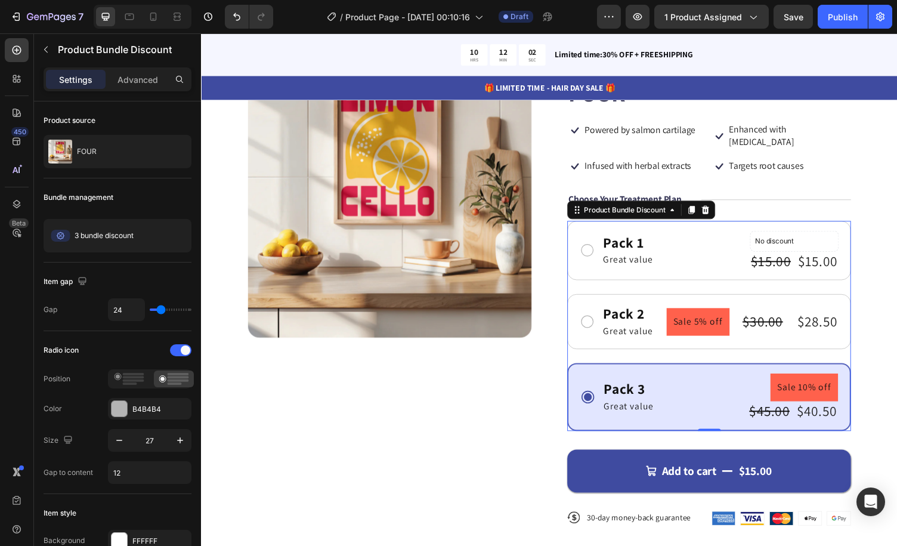
click at [732, 287] on div "Pack 1 Text Block Great value Text Block No discount Not be displayed when publ…" at bounding box center [724, 334] width 292 height 216
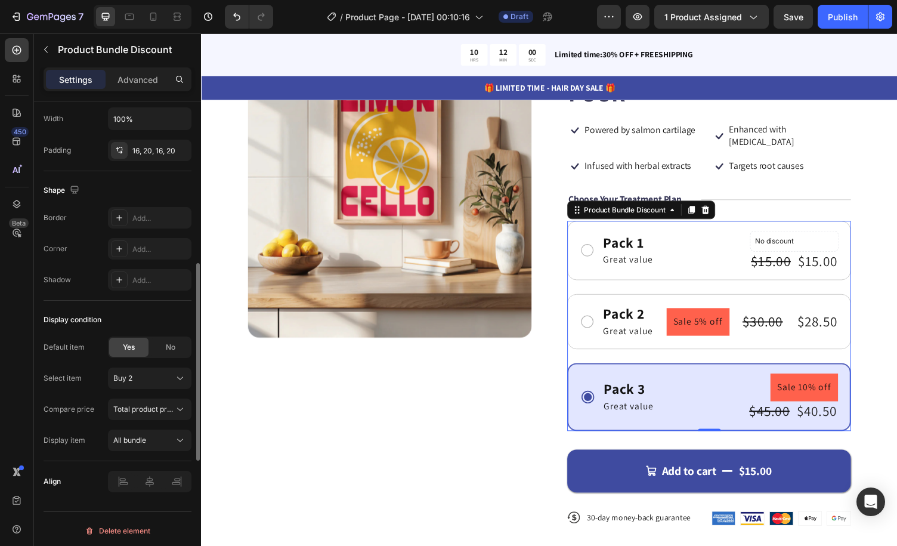
scroll to position [681, 0]
click at [159, 181] on div "Shape" at bounding box center [118, 190] width 148 height 19
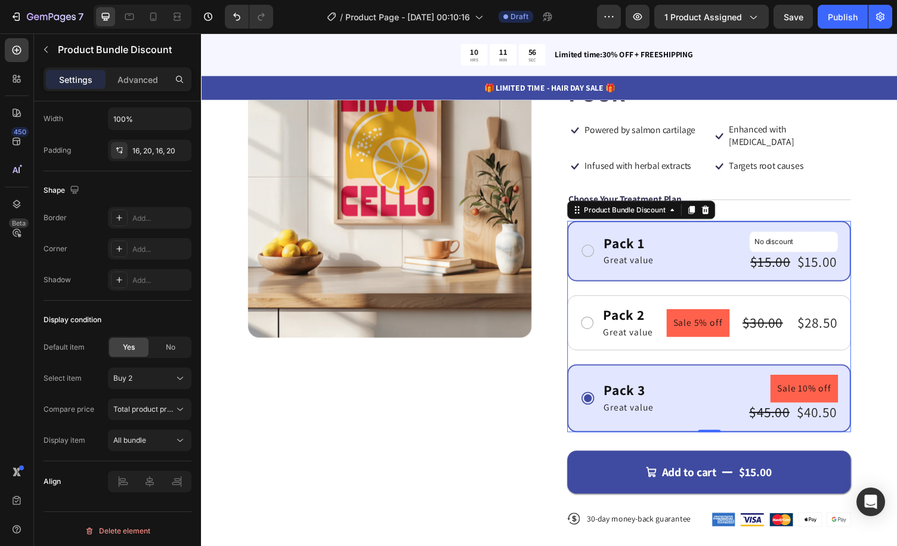
click at [708, 226] on div "Pack 1 Text Block Great value Text Block No discount Not be displayed when publ…" at bounding box center [724, 257] width 292 height 63
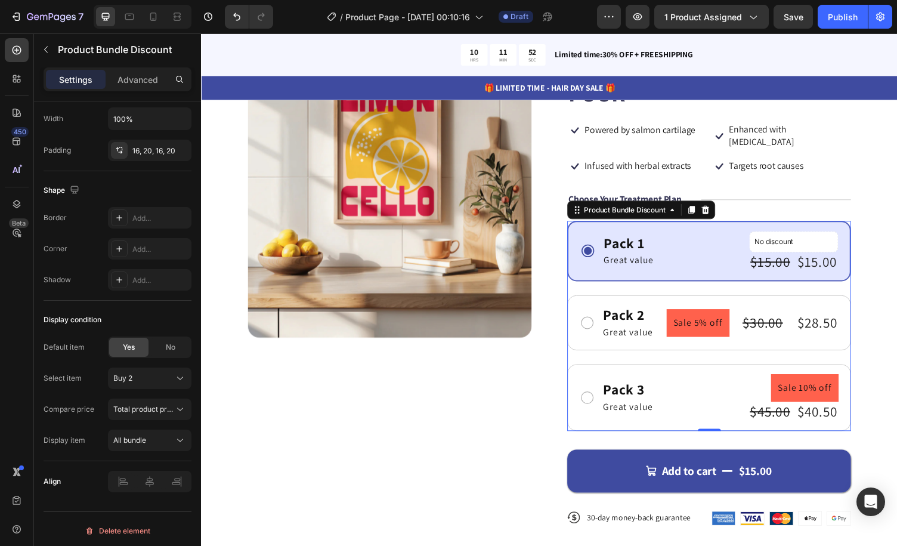
click at [688, 226] on div "Pack 1 Text Block Great value Text Block No discount Not be displayed when publ…" at bounding box center [724, 257] width 292 height 63
click at [705, 210] on icon at bounding box center [705, 215] width 10 height 10
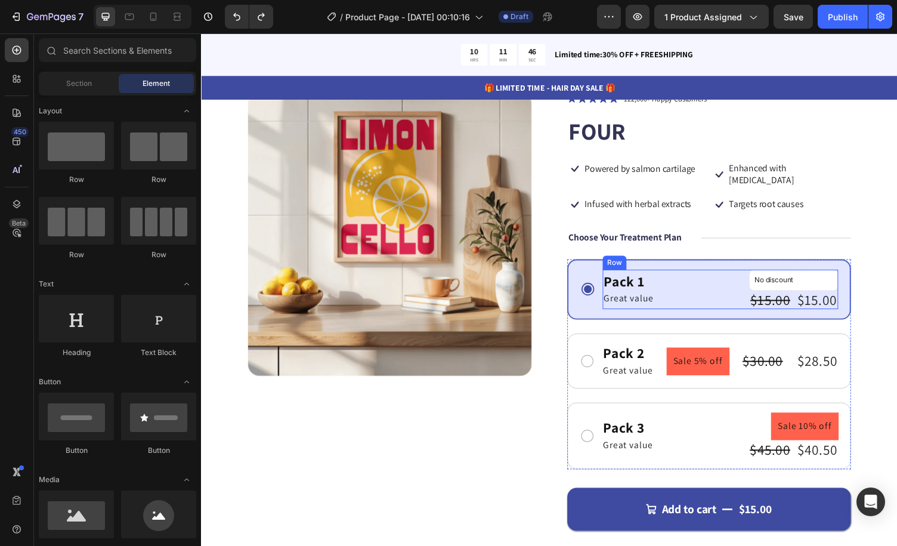
scroll to position [69, 0]
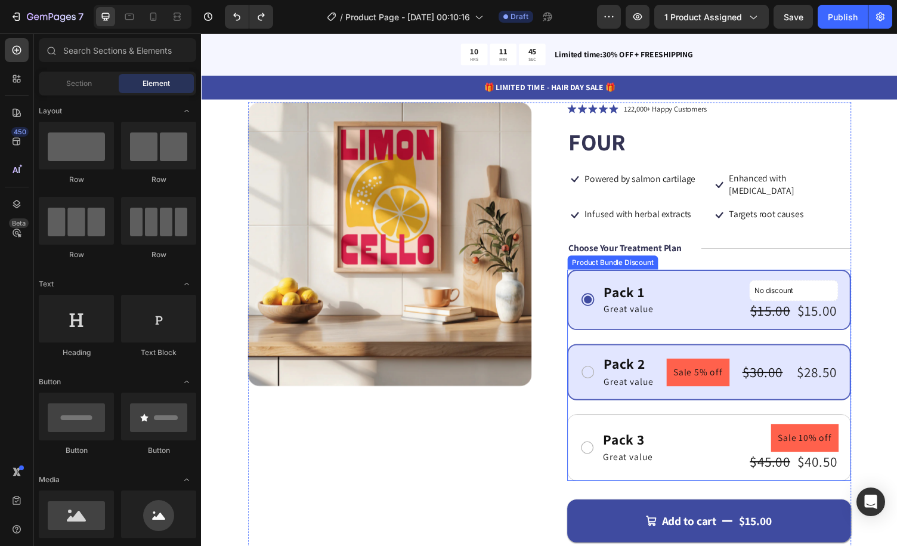
click at [737, 353] on div "Pack 2 Text Block Great value Text Block Sale 5% off Product Badge $30.00 Produ…" at bounding box center [724, 382] width 292 height 58
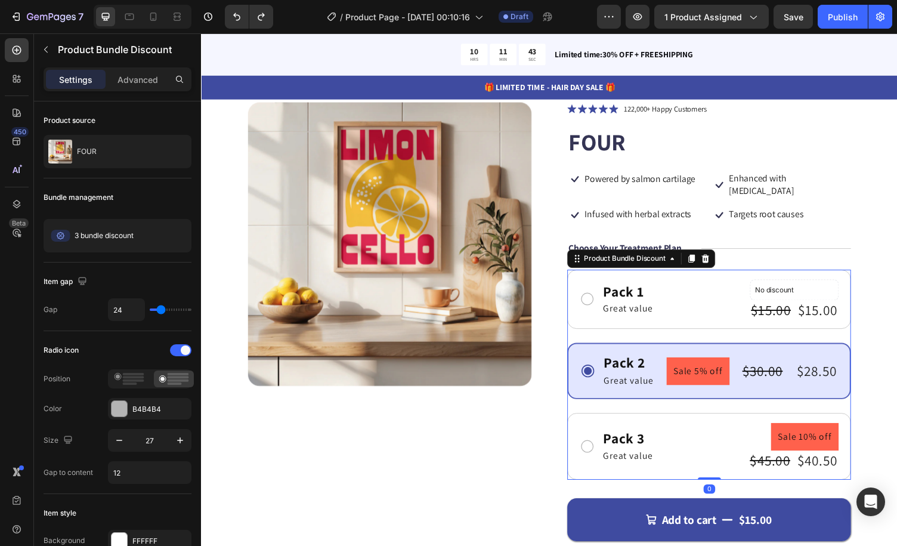
scroll to position [129, 0]
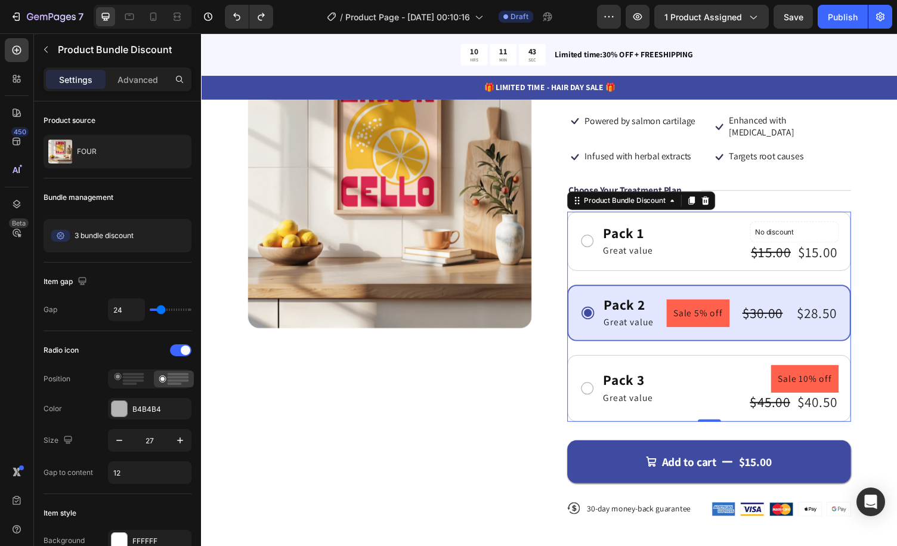
click at [749, 292] on div "Pack 2 Text Block Great value Text Block Sale 5% off Product Badge $30.00 Produ…" at bounding box center [724, 321] width 292 height 58
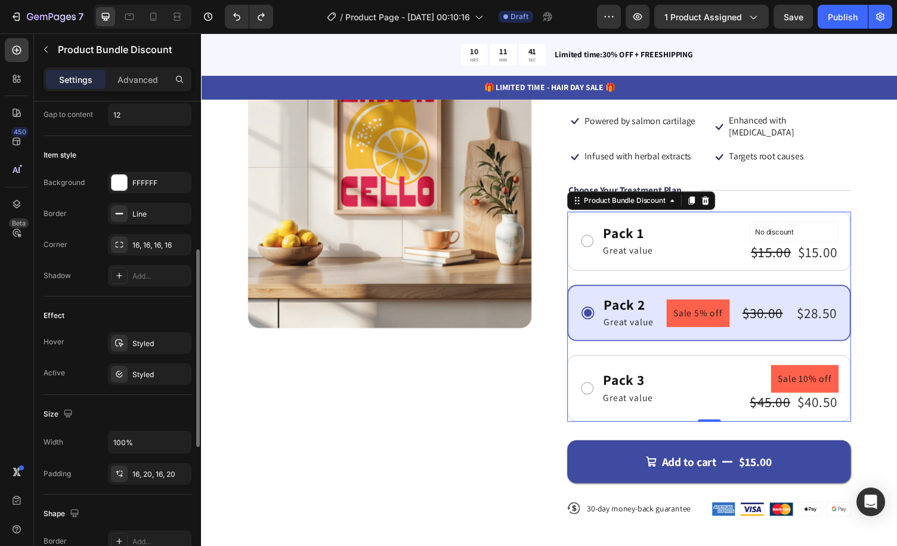
scroll to position [60, 0]
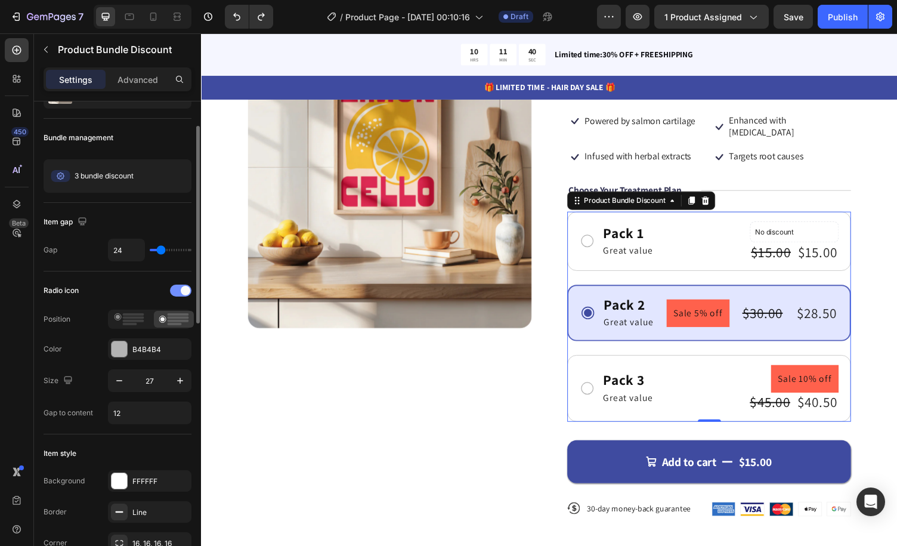
click at [181, 287] on span at bounding box center [186, 291] width 10 height 10
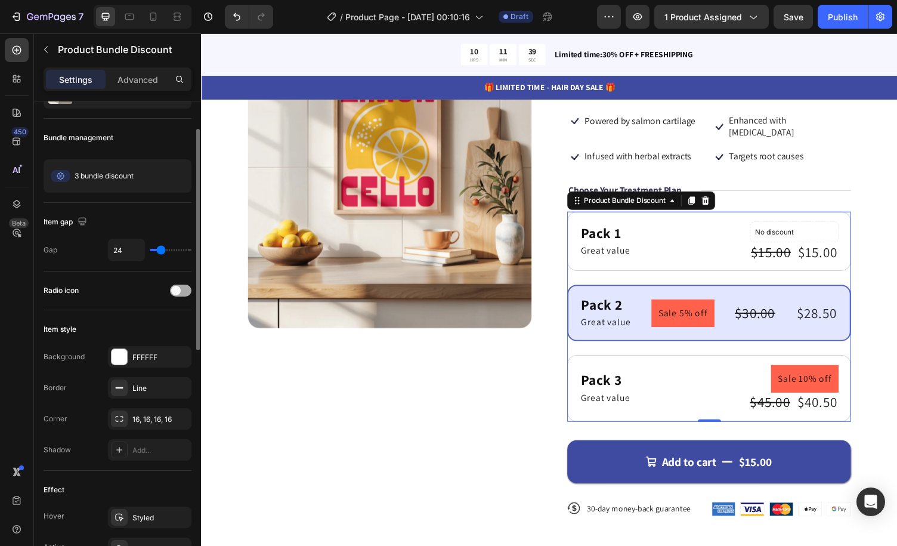
click at [181, 287] on div at bounding box center [180, 291] width 21 height 12
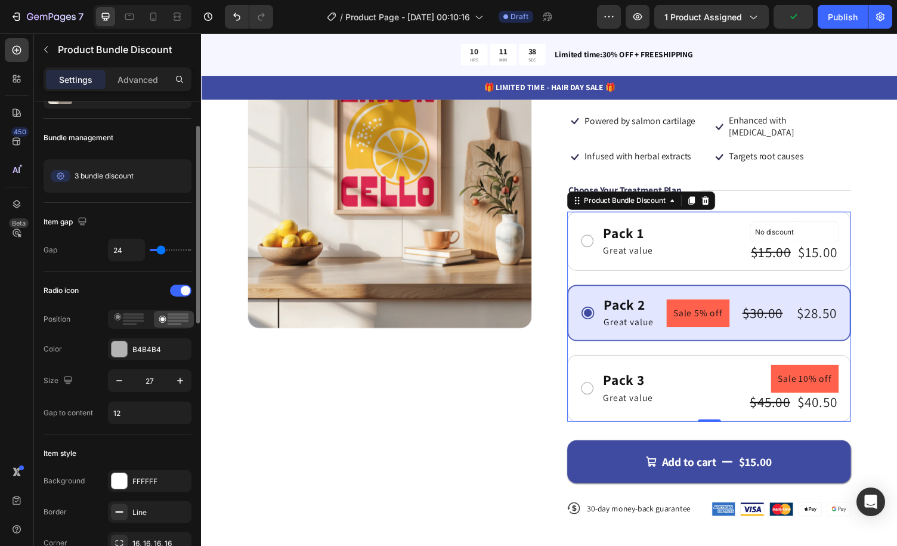
type input "41"
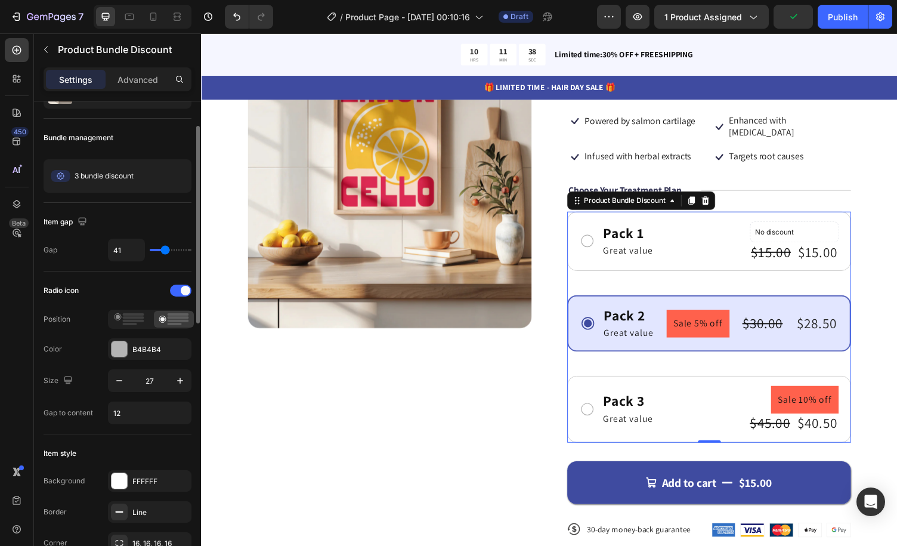
type input "42"
type input "44"
type input "45"
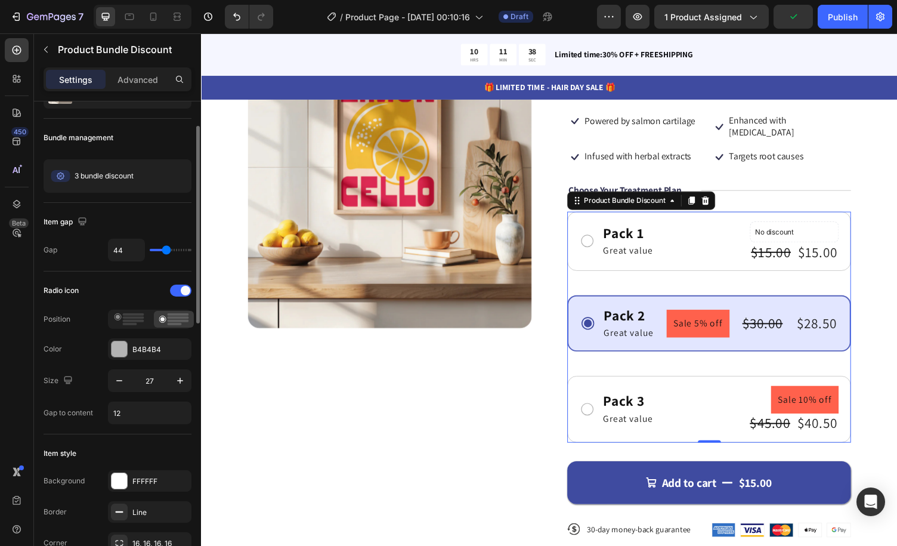
type input "45"
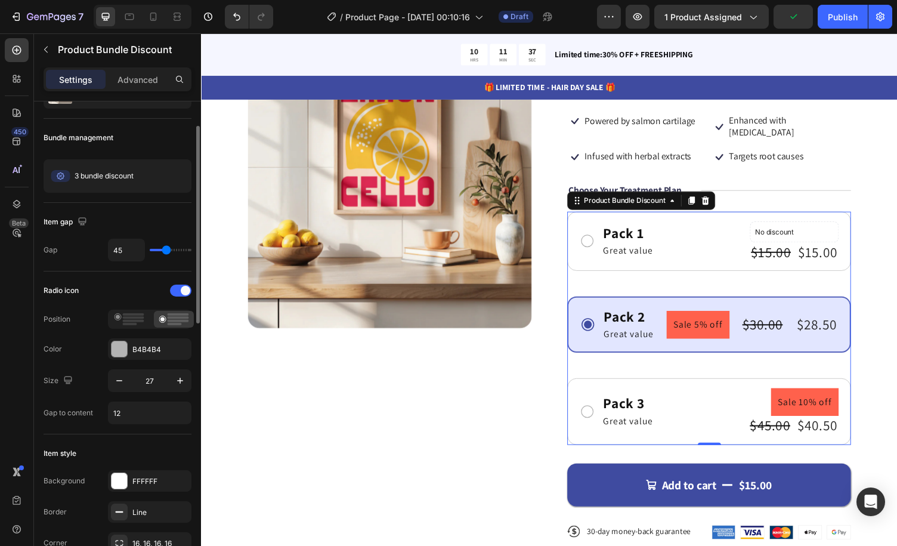
type input "24"
type input "14"
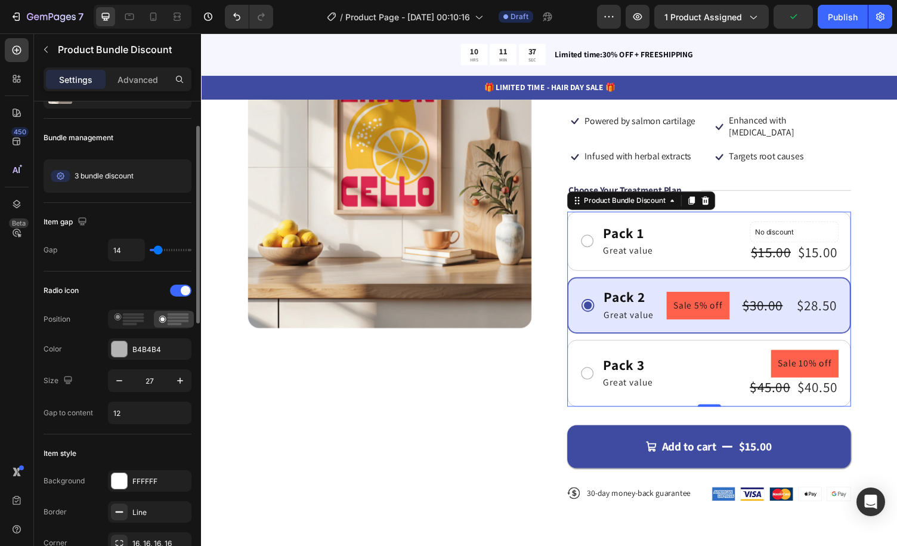
type input "11"
type input "10"
type input "7"
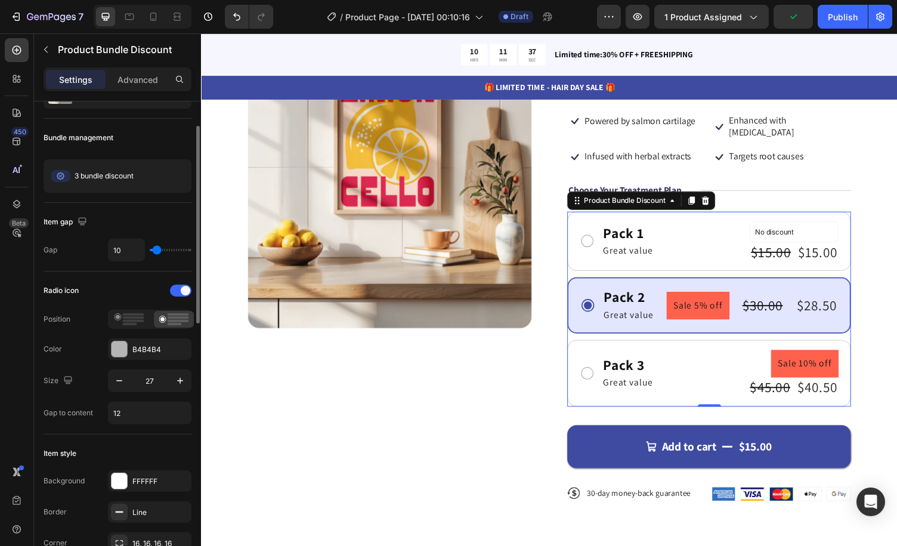
type input "7"
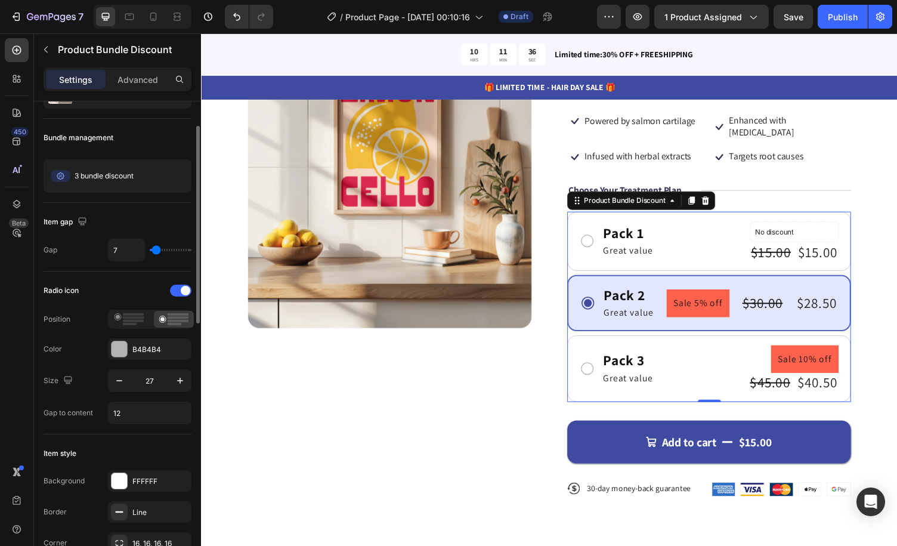
type input "13"
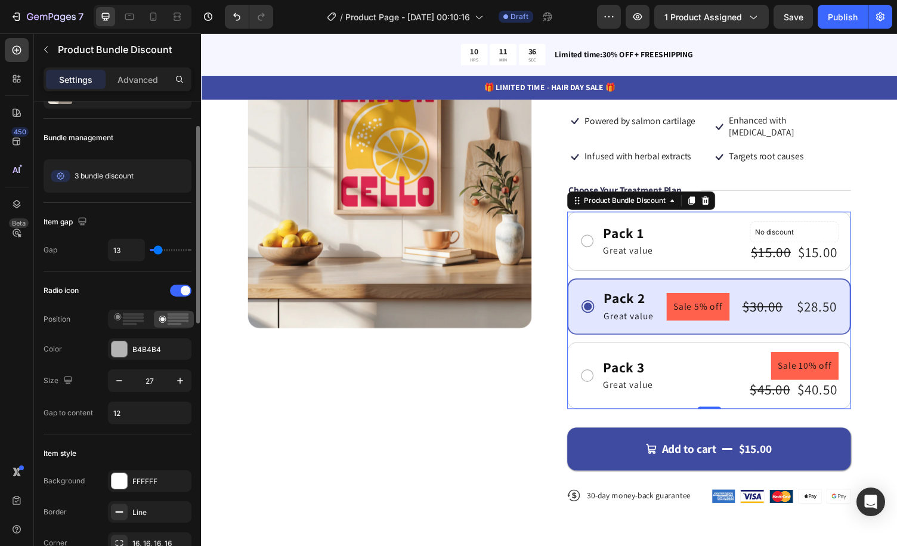
type input "11"
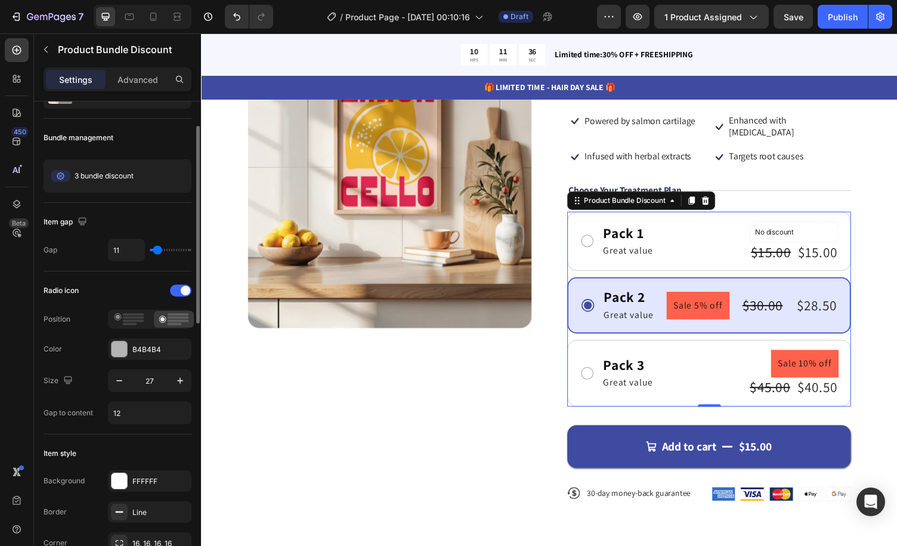
type input "10"
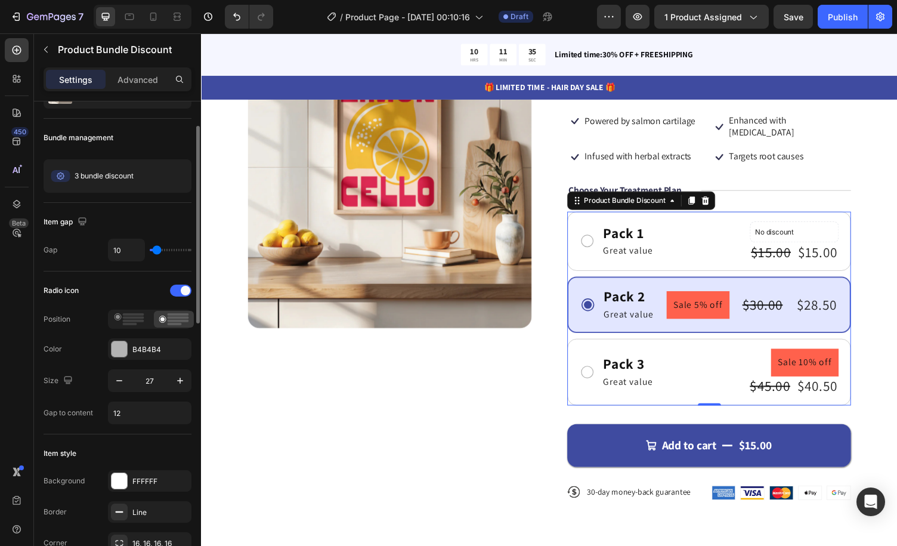
type input "11"
type input "13"
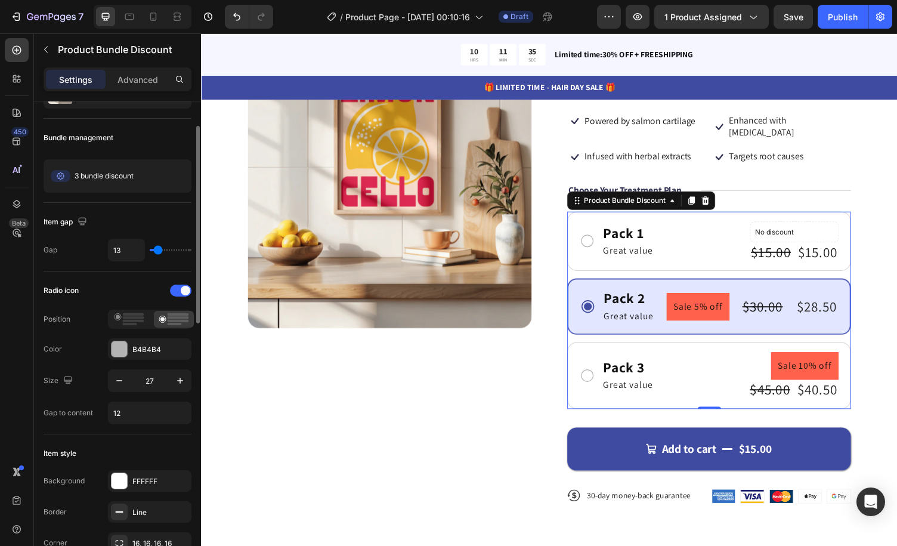
type input "13"
click at [158, 249] on input "range" at bounding box center [171, 250] width 42 height 2
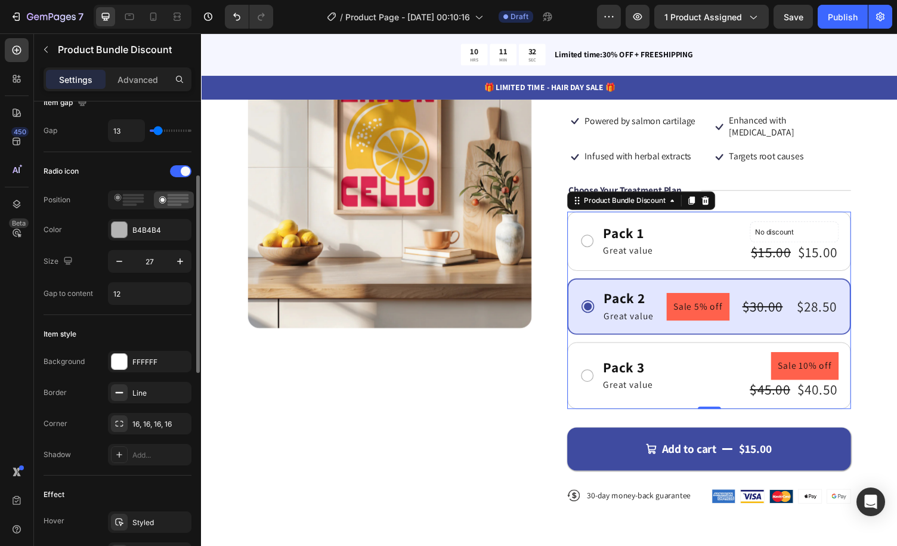
scroll to position [239, 0]
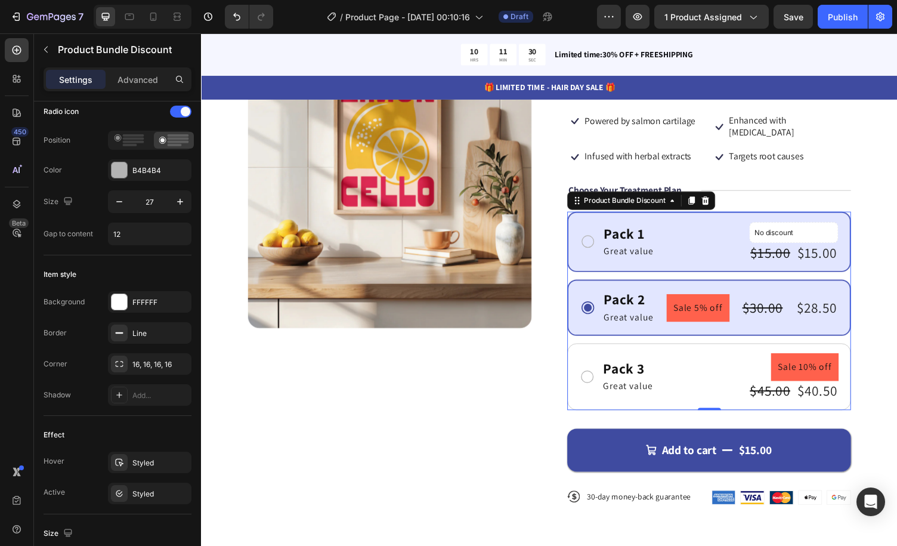
click at [730, 217] on div "Pack 1 Text Block Great value Text Block No discount Not be displayed when publ…" at bounding box center [724, 248] width 292 height 63
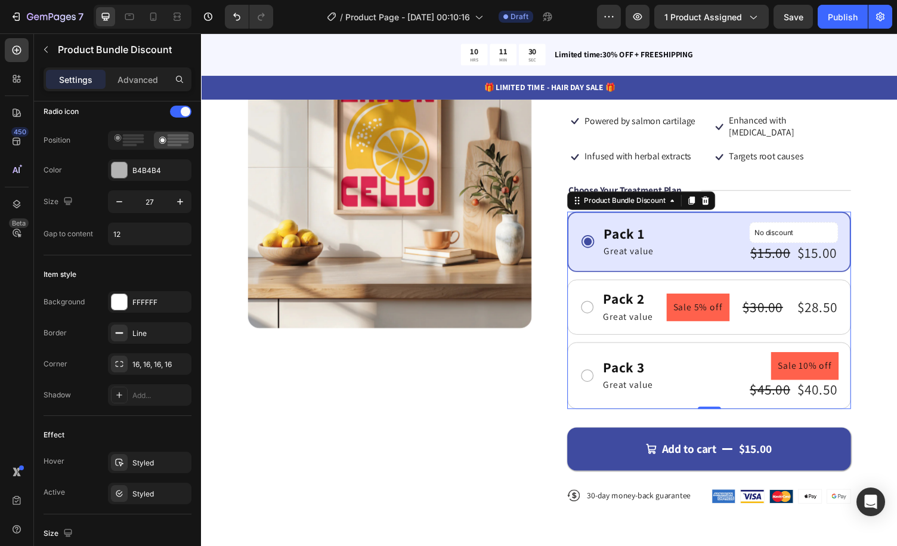
scroll to position [0, 0]
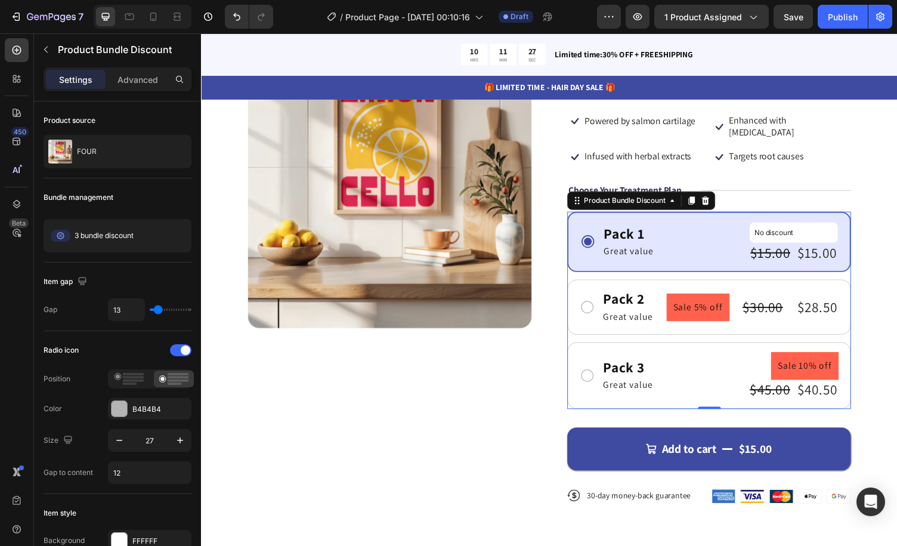
click at [578, 20] on div "/ Product Page - Aug 27, 00:10:16 Draft" at bounding box center [440, 17] width 314 height 24
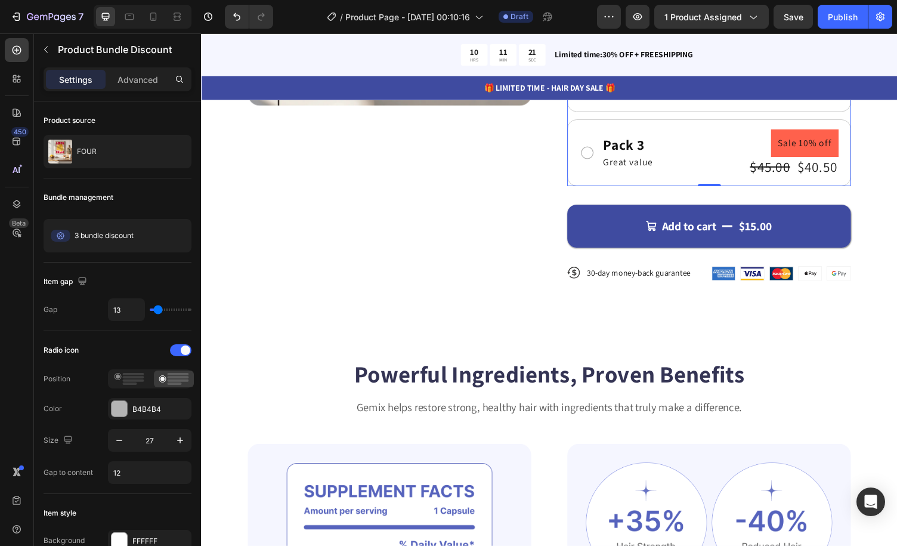
scroll to position [179, 0]
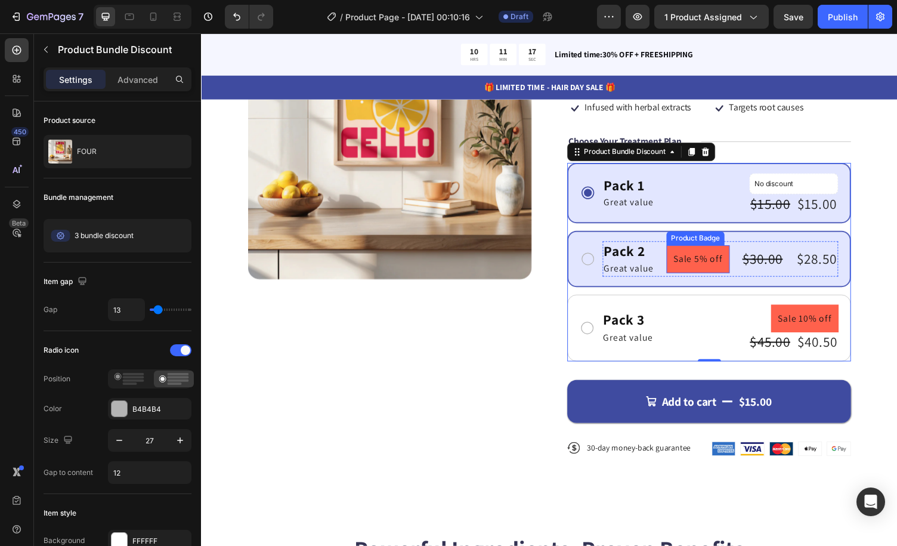
click at [713, 253] on pre "Sale 5% off" at bounding box center [712, 265] width 65 height 29
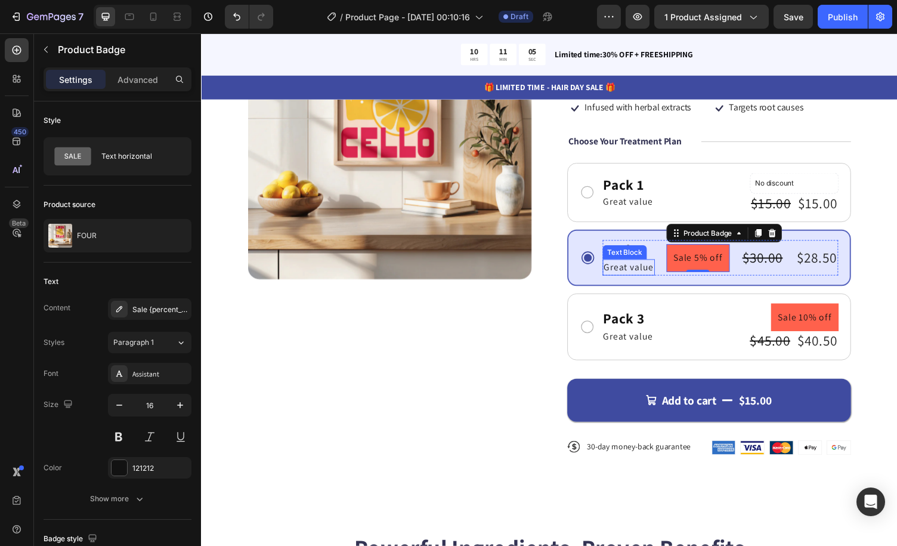
click at [632, 267] on p "Great value" at bounding box center [640, 274] width 51 height 14
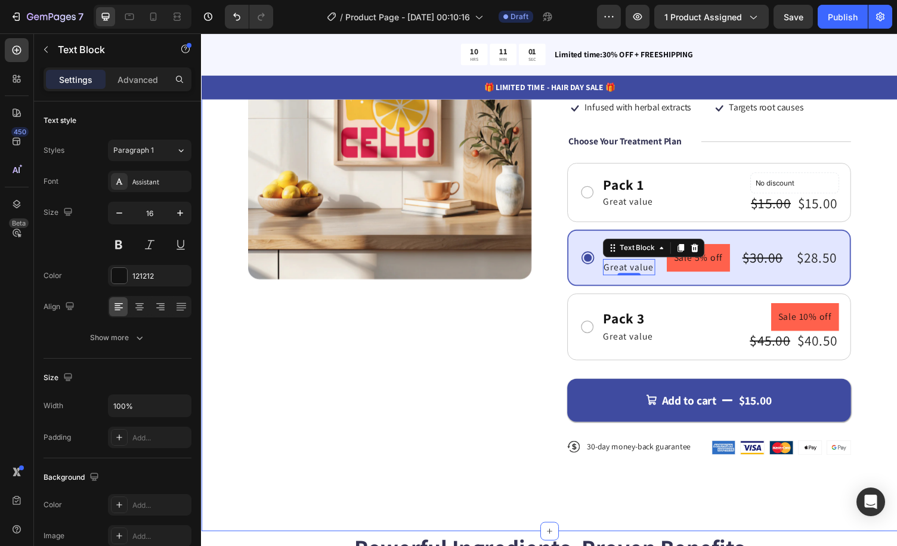
click at [873, 213] on div "Product Images Icon Icon Icon Icon Icon Icon List 122,000+ Happy Customers Text…" at bounding box center [559, 246] width 716 height 598
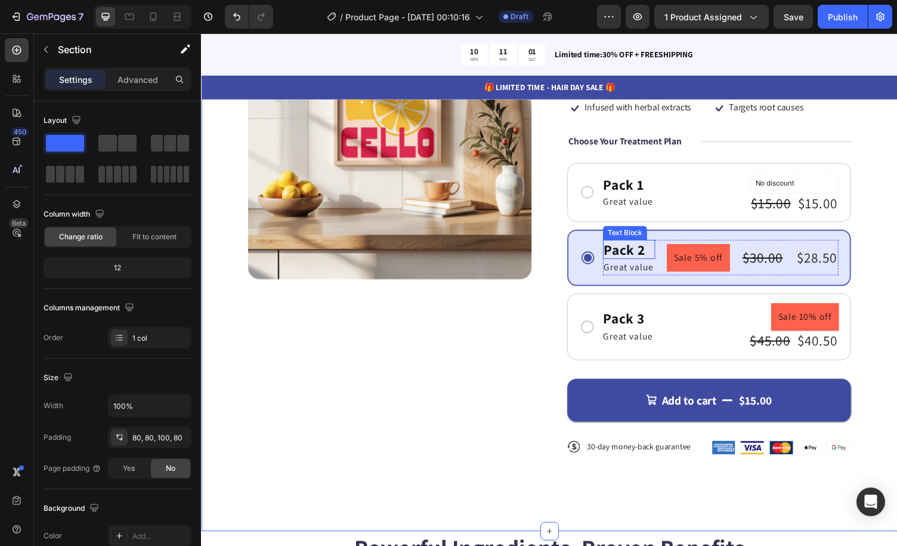
click at [640, 246] on div "Pack 2" at bounding box center [641, 256] width 54 height 20
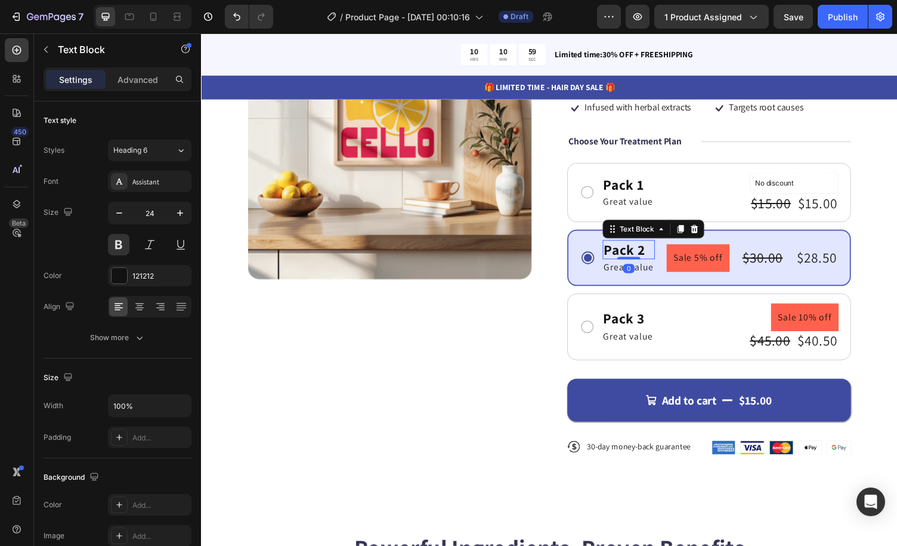
drag, startPoint x: 638, startPoint y: 252, endPoint x: 641, endPoint y: 245, distance: 8.0
click at [641, 246] on div "Pack 2 Text Block 0" at bounding box center [641, 256] width 54 height 20
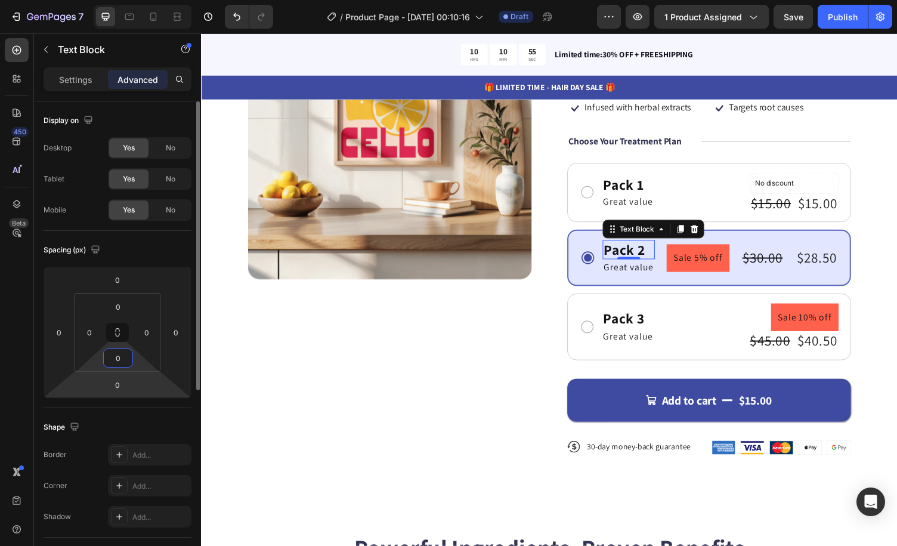
click at [125, 363] on input "0" at bounding box center [118, 358] width 24 height 18
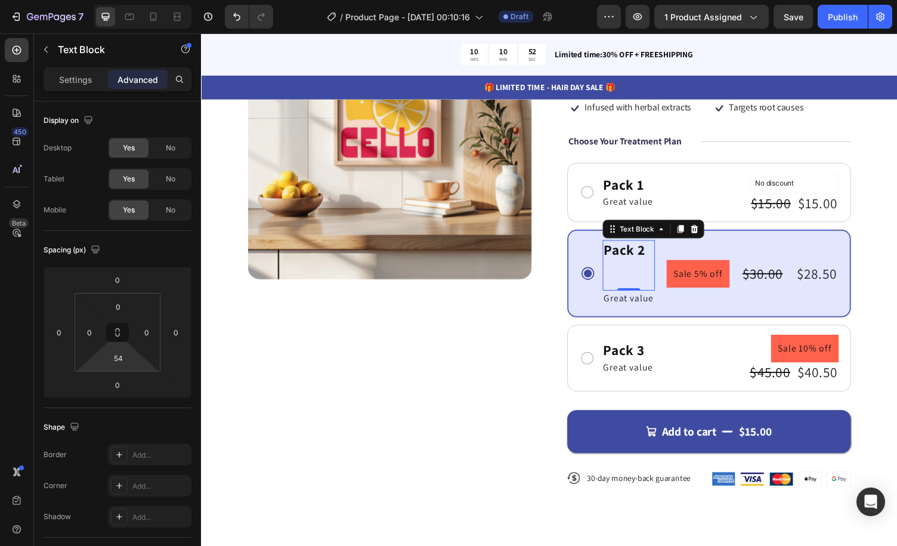
type input "0"
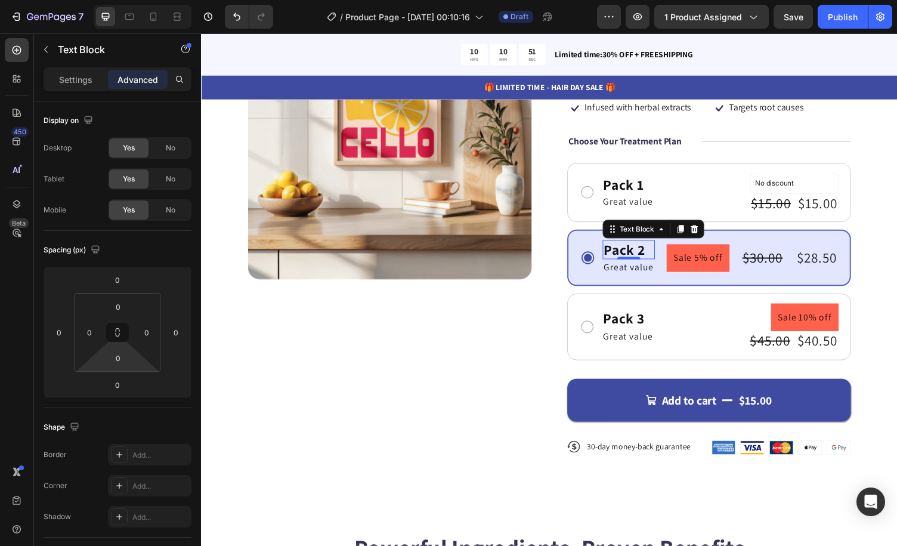
drag, startPoint x: 138, startPoint y: 363, endPoint x: 137, endPoint y: 379, distance: 15.6
click at [137, 89] on html "7 Version history / Product Page - Aug 27, 00:10:16 Draft Preview 1 product ass…" at bounding box center [448, 44] width 897 height 89
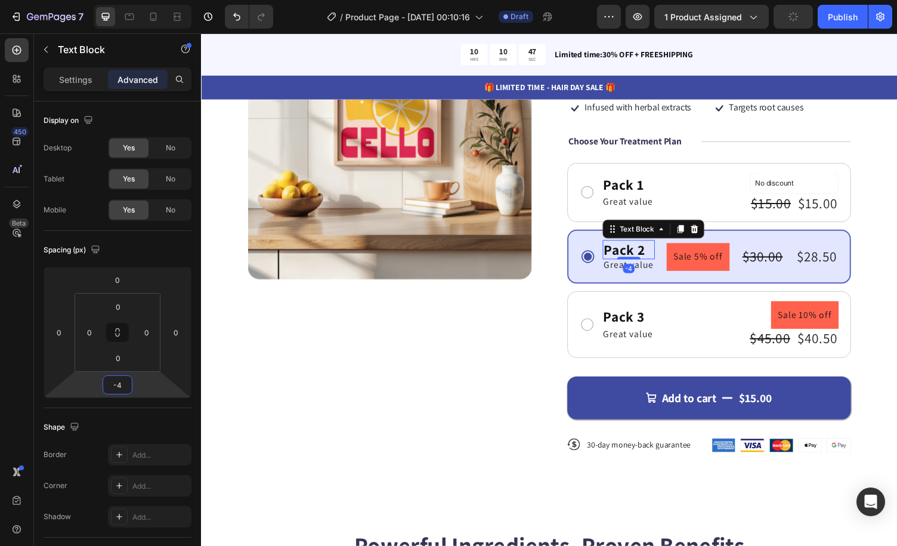
type input "0"
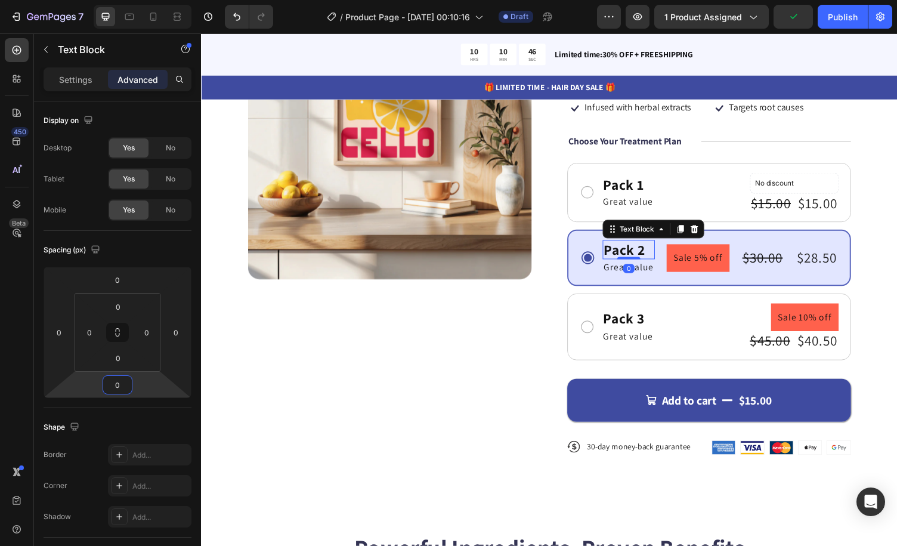
click at [143, 89] on html "7 Version history / Product Page - Aug 27, 00:10:16 Draft Preview 1 product ass…" at bounding box center [448, 44] width 897 height 89
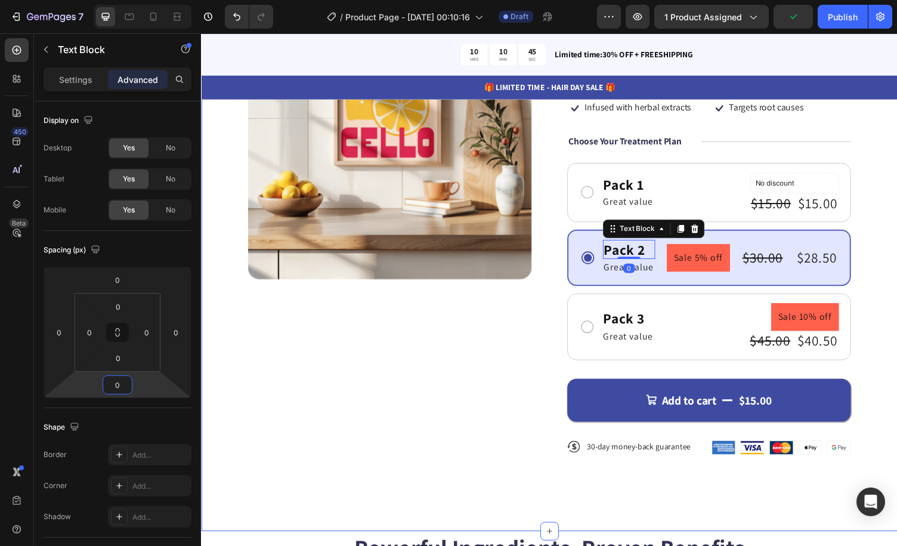
click at [876, 269] on div "Product Images Icon Icon Icon Icon Icon Icon List 122,000+ Happy Customers Text…" at bounding box center [559, 246] width 716 height 598
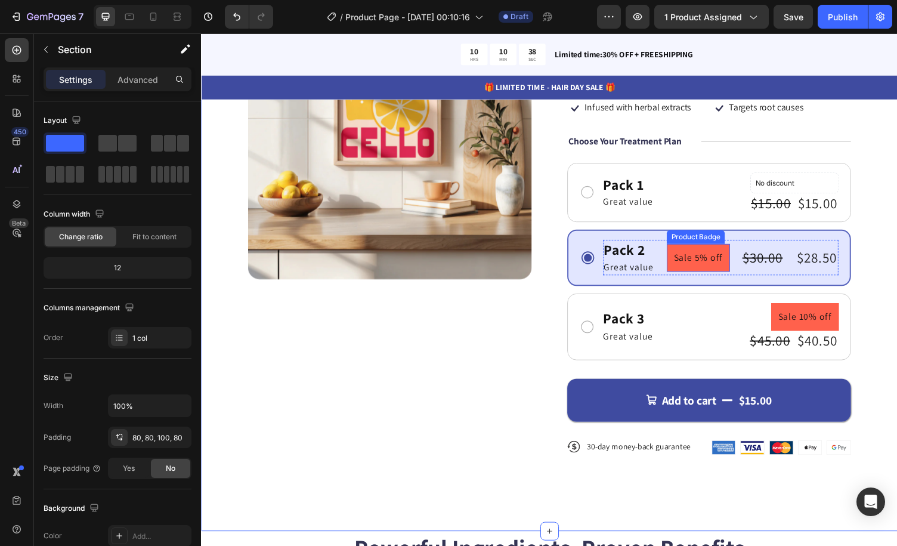
click at [714, 253] on pre "Sale 5% off" at bounding box center [712, 264] width 65 height 29
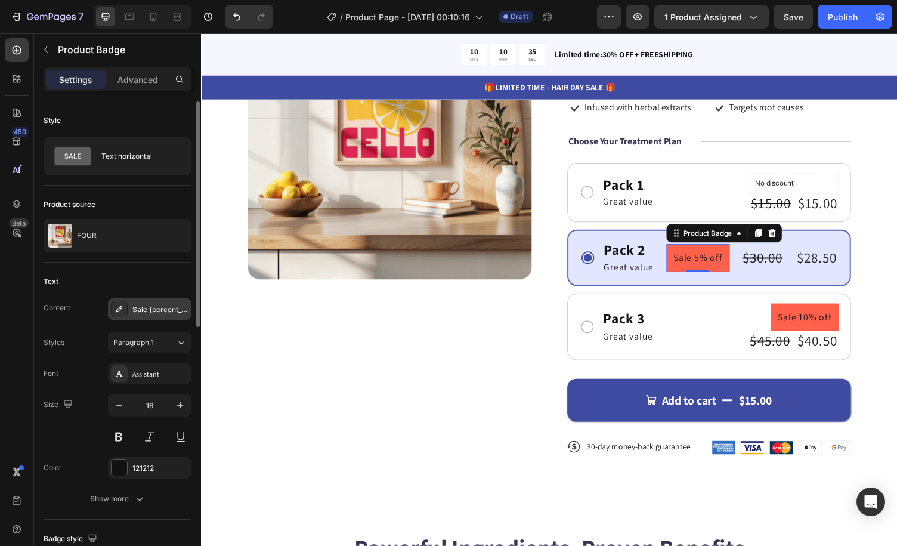
click at [158, 313] on div "Sale {percent_discount} off" at bounding box center [160, 309] width 56 height 11
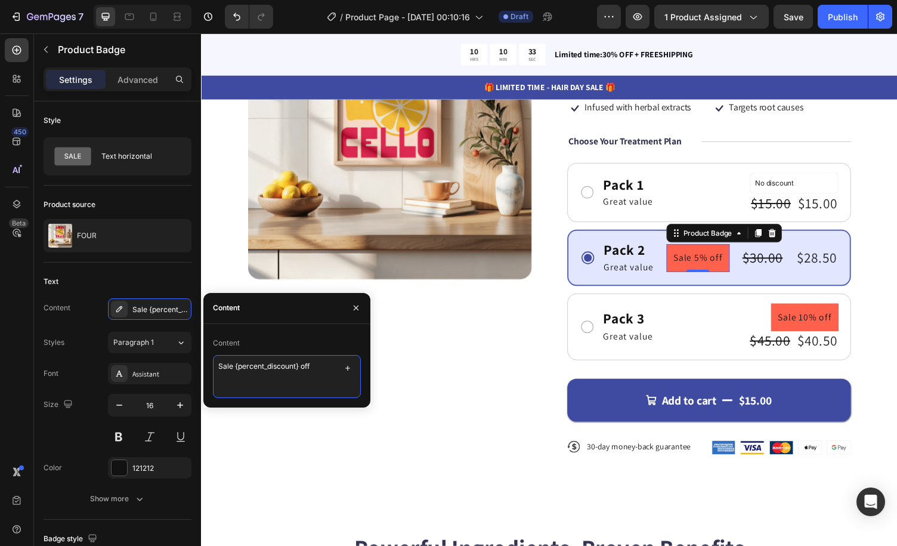
drag, startPoint x: 234, startPoint y: 367, endPoint x: 207, endPoint y: 365, distance: 27.0
click at [207, 365] on div "Content Sale {percent_discount} off" at bounding box center [286, 366] width 167 height 64
type textarea "{percent_discount} off"
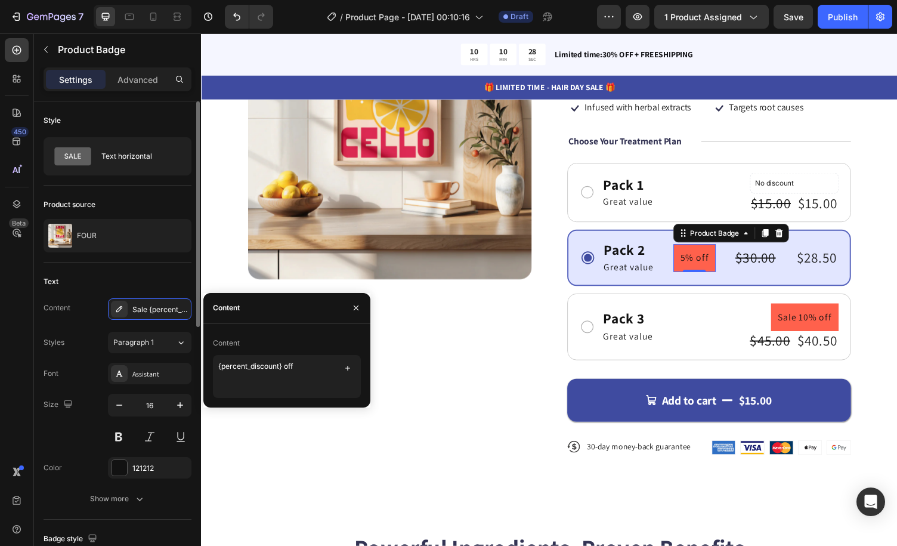
click at [159, 279] on div "Text" at bounding box center [118, 281] width 148 height 19
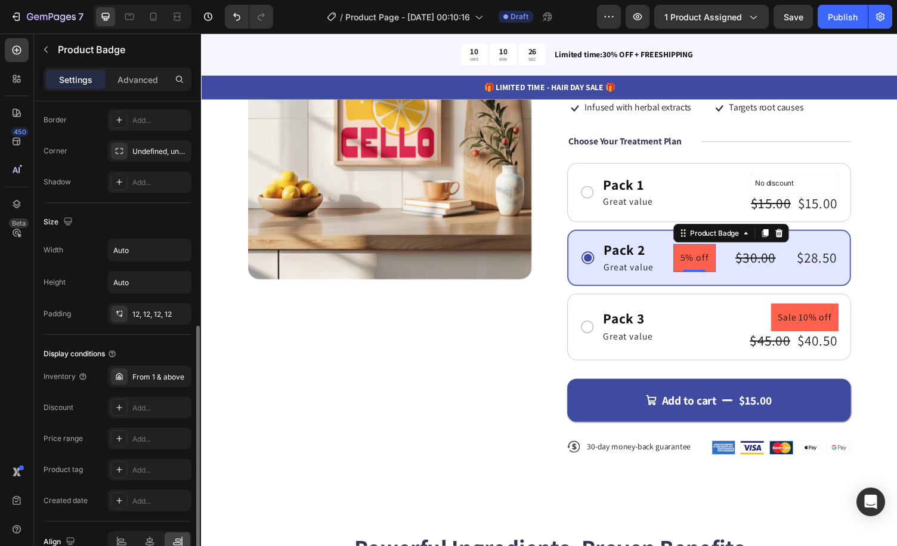
scroll to position [538, 0]
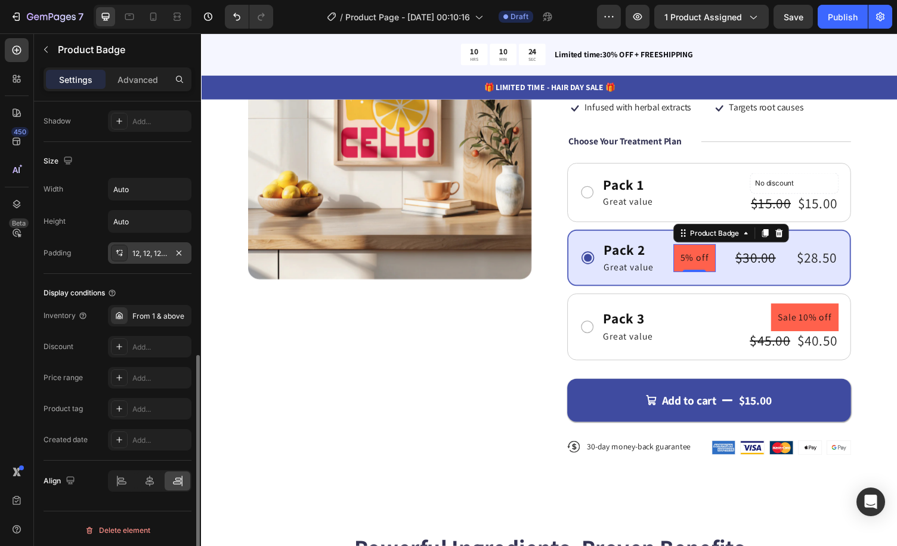
click at [152, 248] on div "12, 12, 12, 12" at bounding box center [149, 253] width 35 height 11
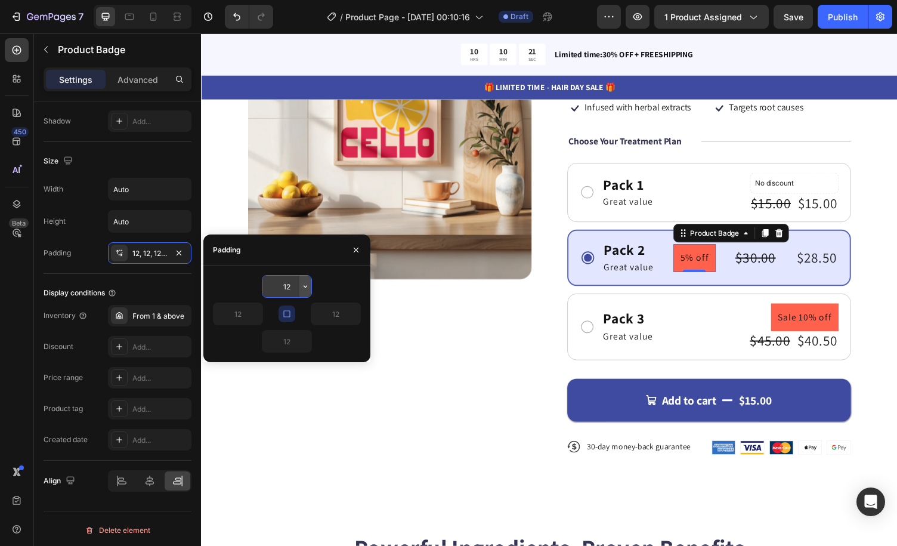
drag, startPoint x: 301, startPoint y: 287, endPoint x: 301, endPoint y: 280, distance: 7.2
click at [301, 280] on button "button" at bounding box center [306, 286] width 12 height 21
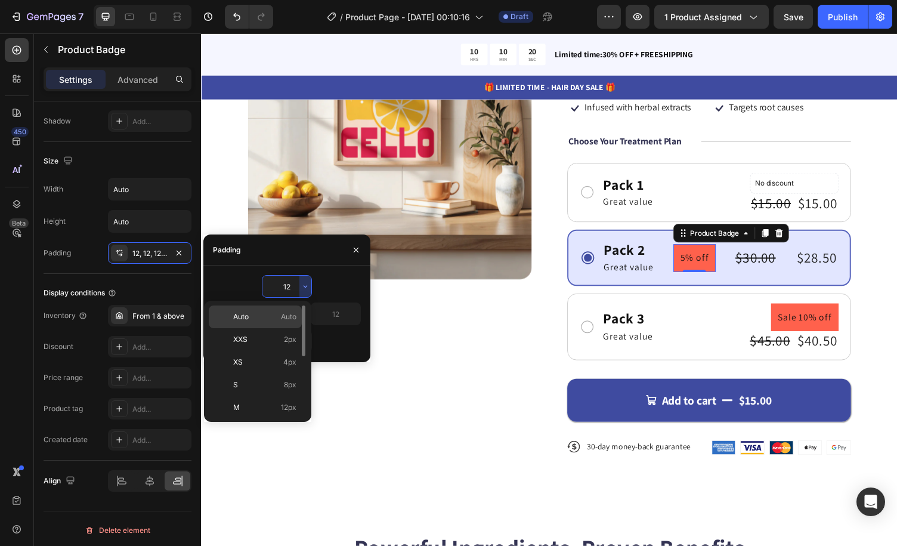
click at [280, 320] on p "Auto Auto" at bounding box center [264, 316] width 63 height 11
type input "Auto"
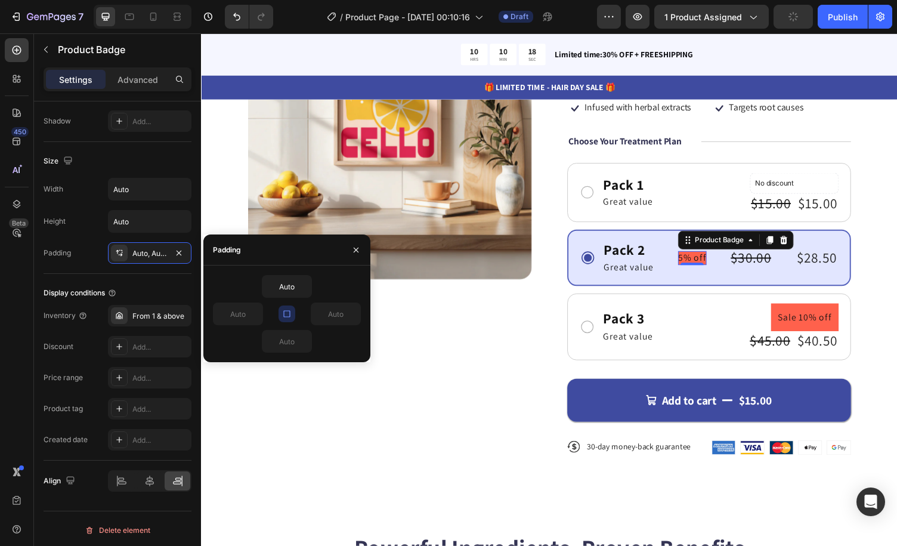
click at [340, 284] on div "Auto" at bounding box center [287, 286] width 148 height 23
click at [291, 314] on icon "button" at bounding box center [287, 314] width 10 height 10
click at [337, 314] on input "Auto" at bounding box center [335, 313] width 49 height 21
click at [353, 314] on icon "button" at bounding box center [355, 314] width 10 height 10
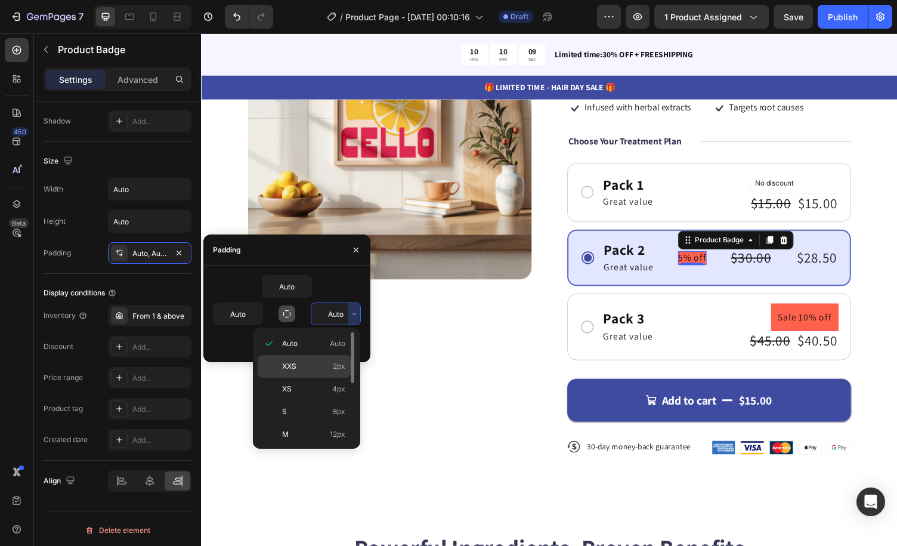
click at [322, 366] on p "XXS 2px" at bounding box center [313, 366] width 63 height 11
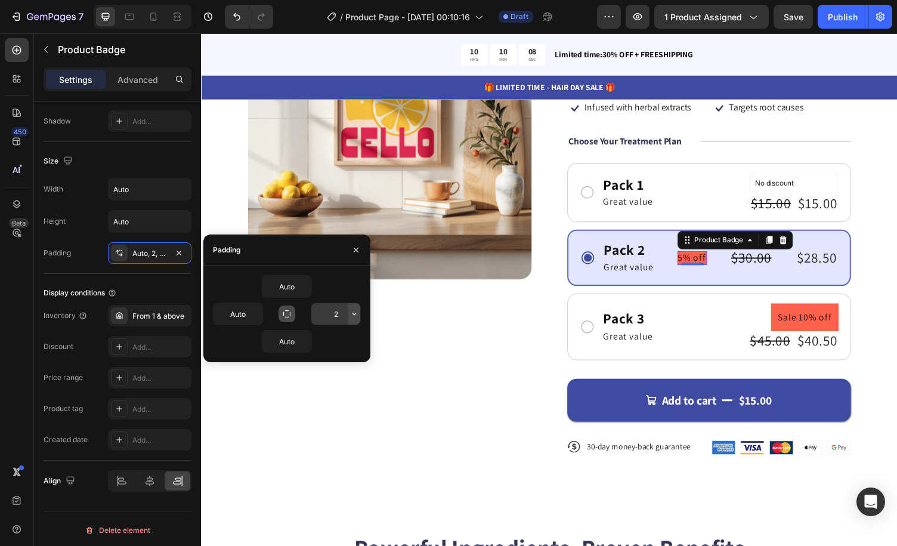
click at [356, 310] on icon "button" at bounding box center [355, 314] width 10 height 10
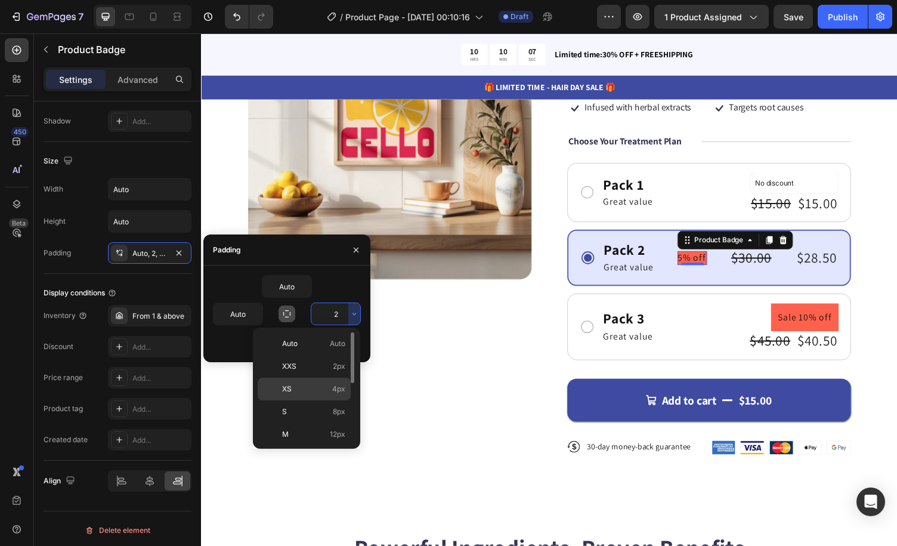
click at [322, 390] on p "XS 4px" at bounding box center [313, 389] width 63 height 11
type input "4"
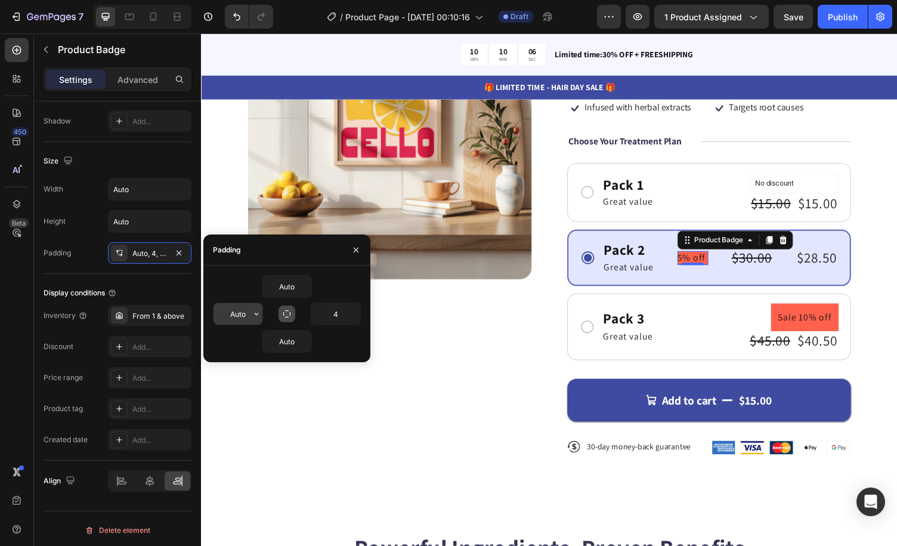
click at [241, 318] on input "Auto" at bounding box center [238, 313] width 49 height 21
click at [258, 314] on icon "button" at bounding box center [257, 314] width 10 height 10
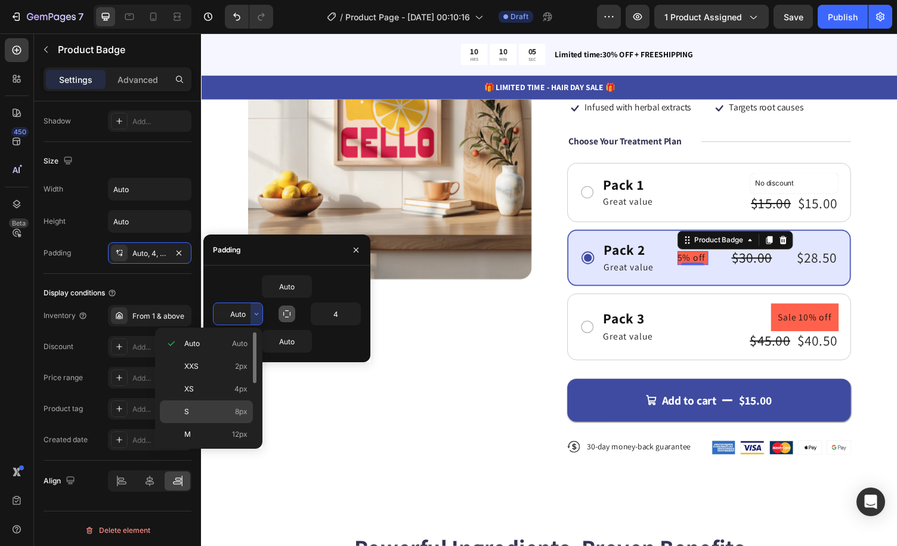
drag, startPoint x: 245, startPoint y: 413, endPoint x: 104, endPoint y: 351, distance: 153.6
click at [245, 413] on span "8px" at bounding box center [241, 411] width 13 height 11
type input "8"
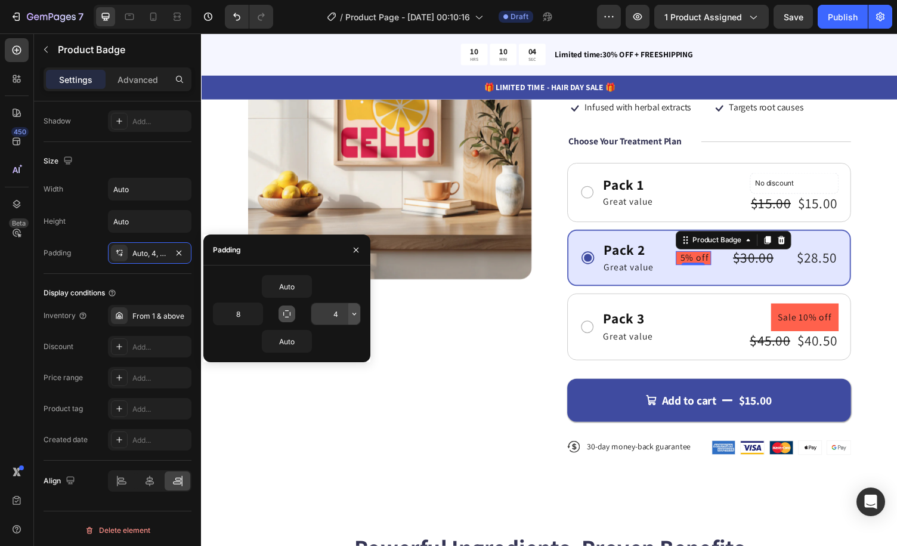
click at [351, 316] on icon "button" at bounding box center [355, 314] width 10 height 10
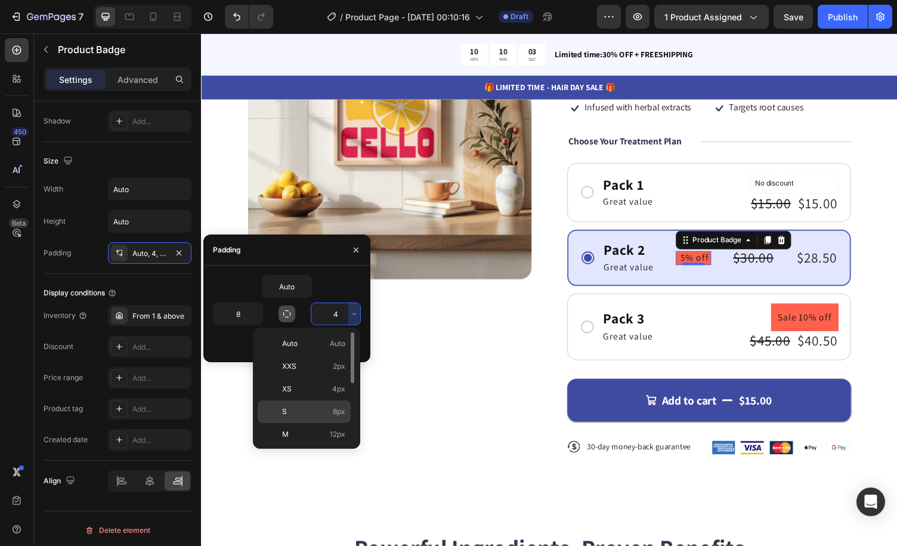
click at [341, 423] on div "S 8px" at bounding box center [304, 434] width 93 height 23
type input "8"
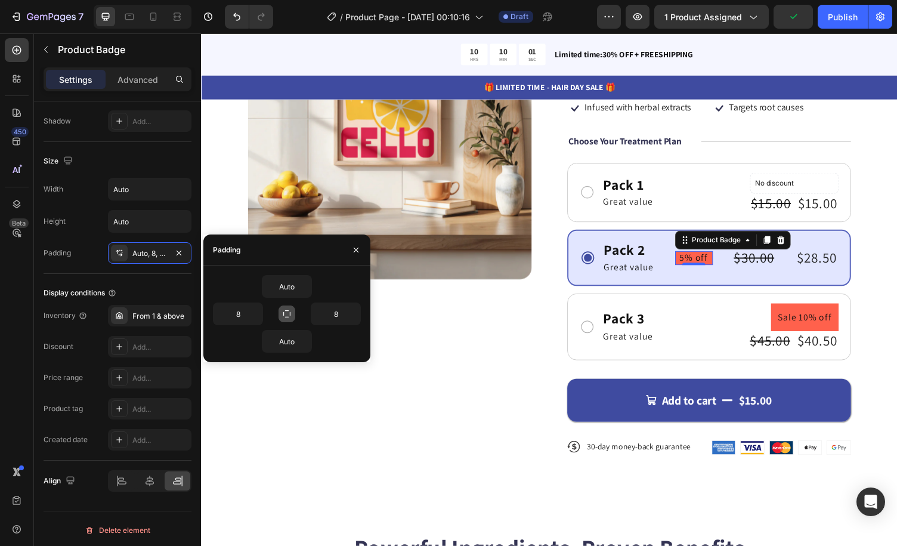
click at [284, 310] on icon "button" at bounding box center [287, 314] width 10 height 10
type input "Auto"
click at [285, 311] on icon "button" at bounding box center [287, 314] width 10 height 10
click at [254, 313] on icon "button" at bounding box center [257, 314] width 10 height 10
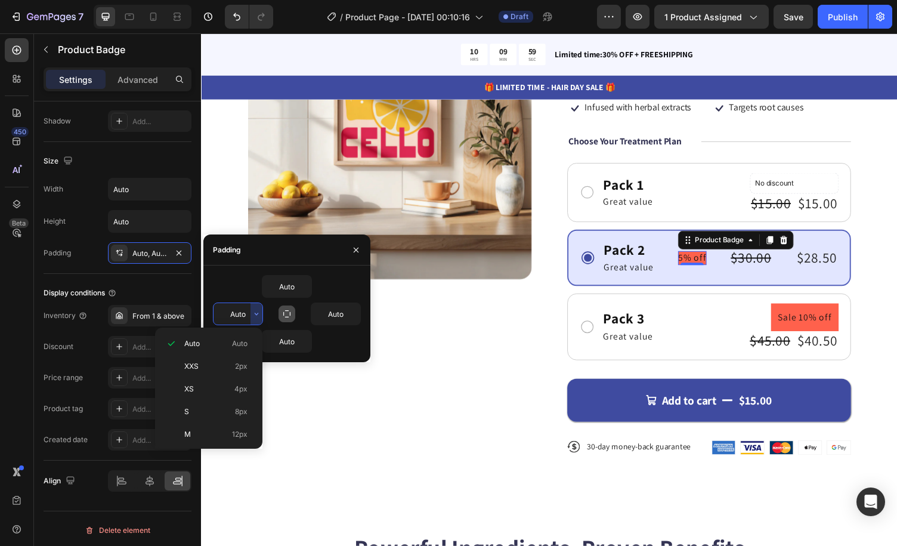
drag, startPoint x: 240, startPoint y: 405, endPoint x: 356, endPoint y: 339, distance: 132.8
click at [240, 423] on div "S 8px" at bounding box center [206, 434] width 93 height 23
type input "8"
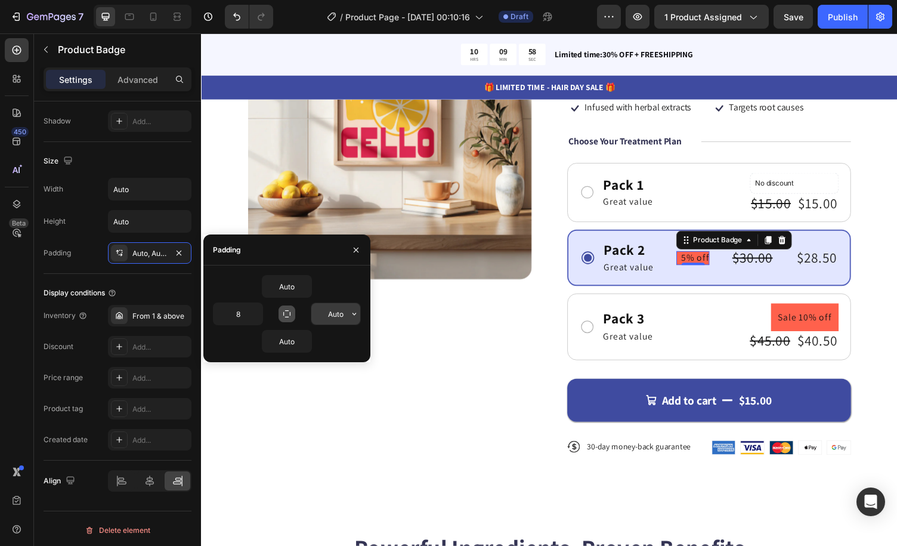
click at [357, 313] on icon "button" at bounding box center [355, 314] width 10 height 10
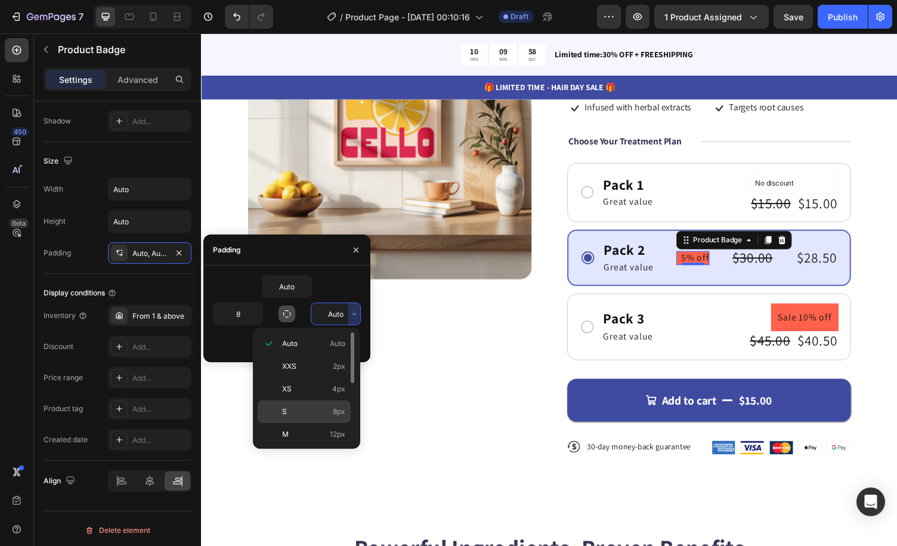
drag, startPoint x: 327, startPoint y: 406, endPoint x: 103, endPoint y: 371, distance: 227.2
click at [327, 406] on p "S 8px" at bounding box center [313, 411] width 63 height 11
type input "8"
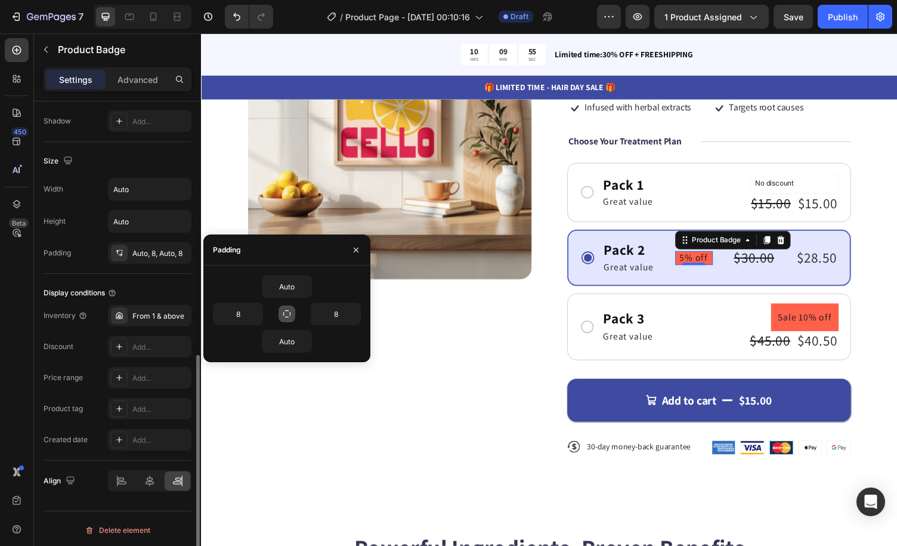
click at [92, 162] on div "Size" at bounding box center [118, 161] width 148 height 19
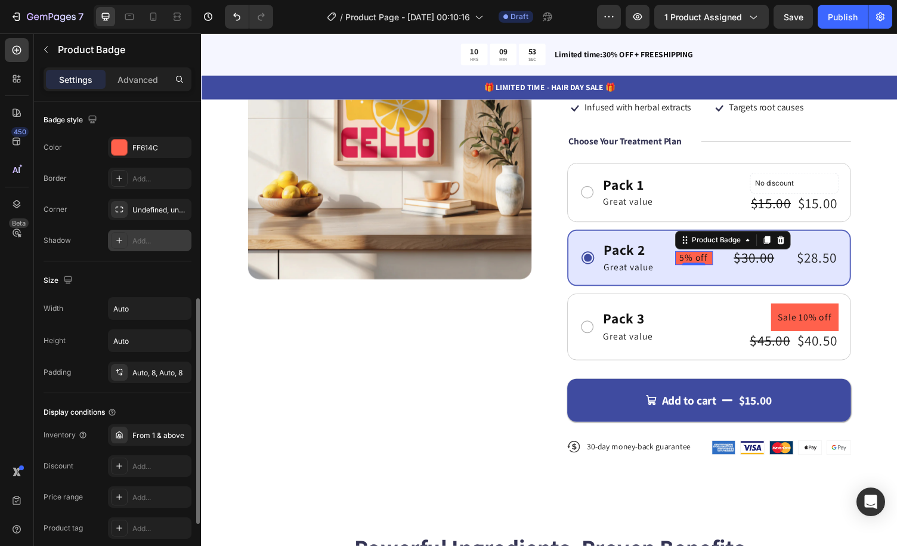
scroll to position [359, 0]
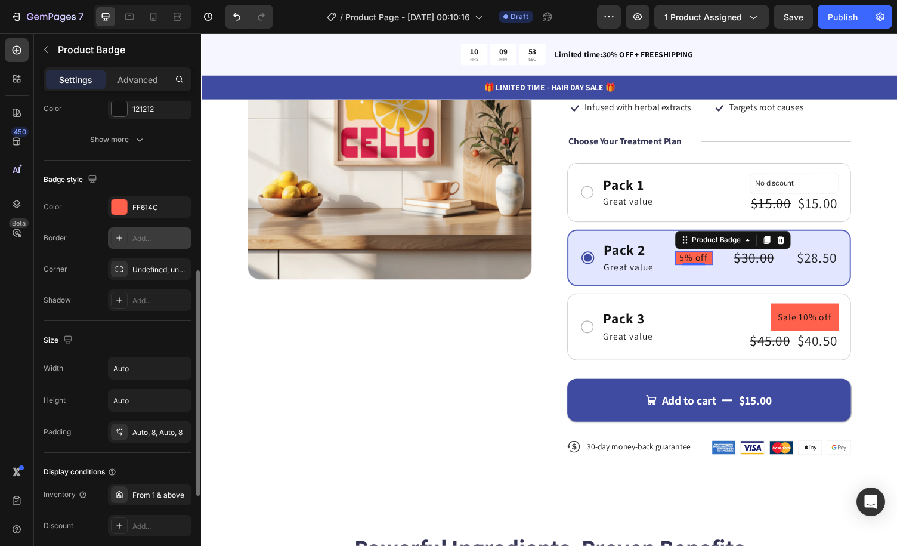
click at [138, 241] on div "Add..." at bounding box center [160, 238] width 56 height 11
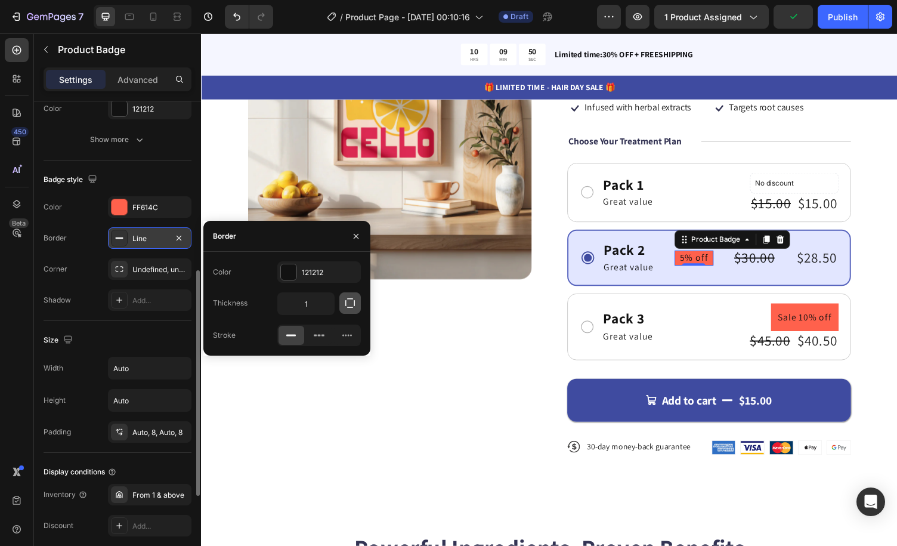
click at [354, 305] on icon "button" at bounding box center [350, 303] width 10 height 10
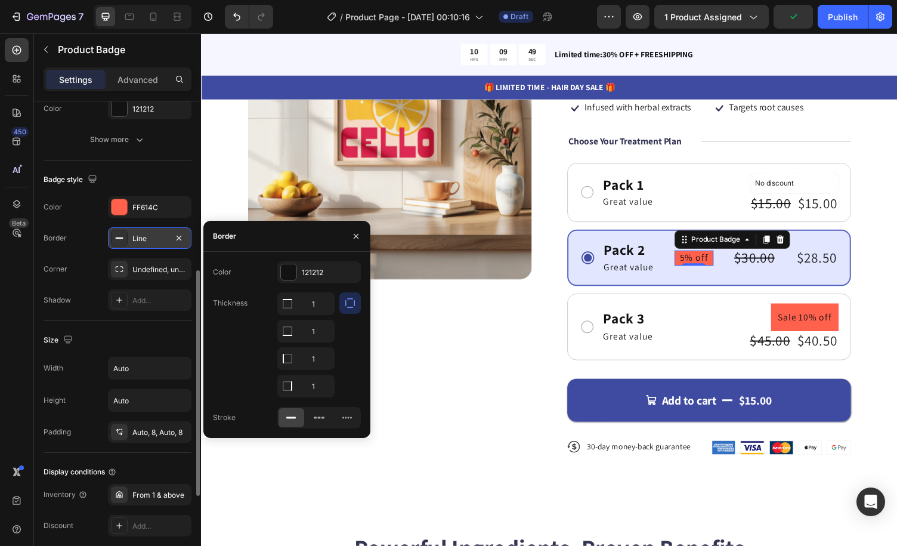
click at [344, 305] on icon "button" at bounding box center [350, 303] width 12 height 12
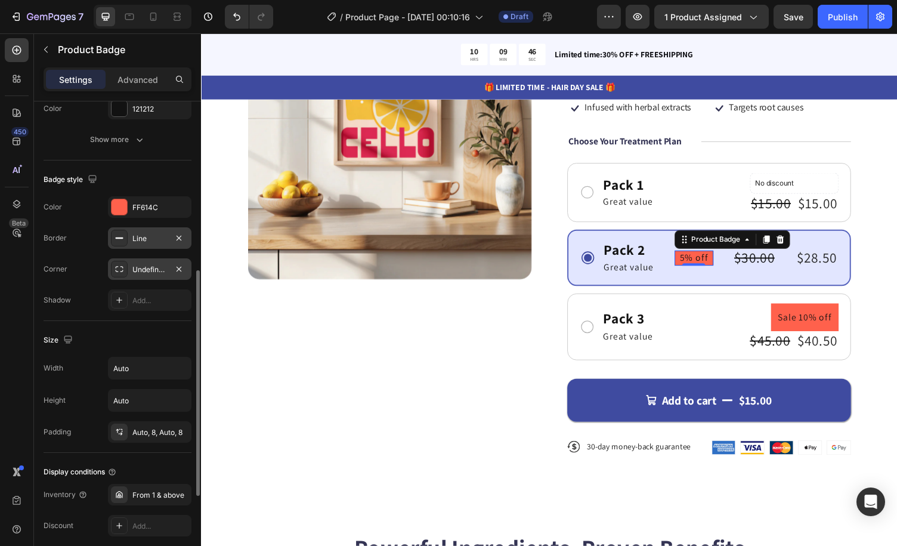
click at [148, 264] on div "Undefined, undefined, undefined, undefined" at bounding box center [149, 269] width 35 height 11
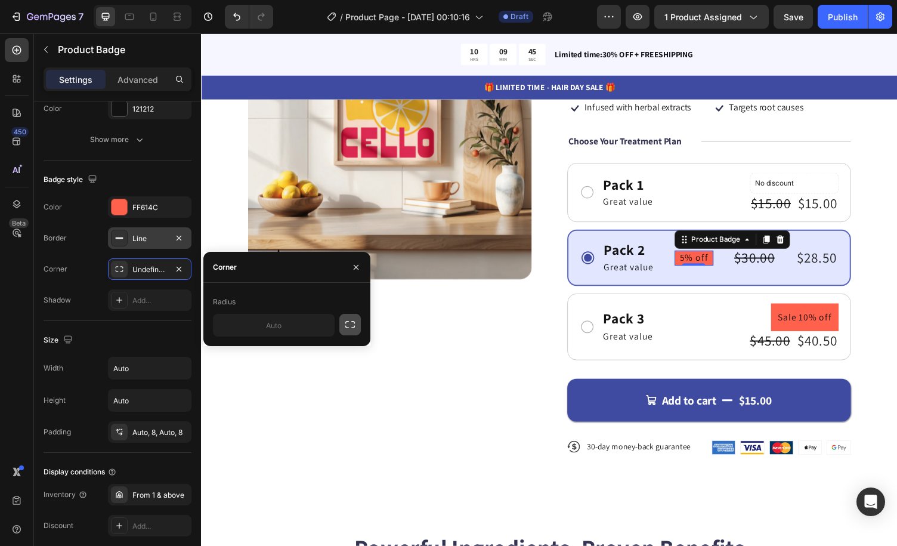
click at [351, 323] on icon "button" at bounding box center [350, 325] width 12 height 12
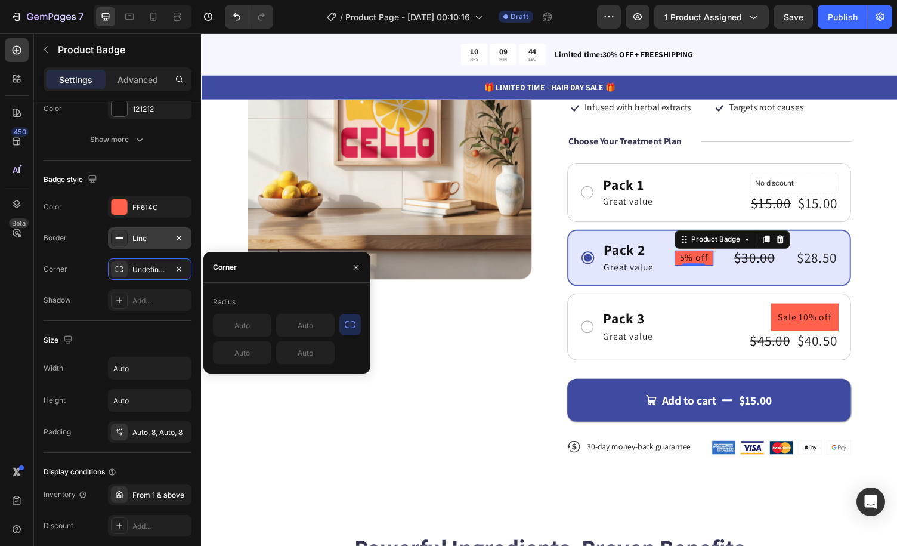
click at [353, 323] on icon "button" at bounding box center [350, 325] width 12 height 12
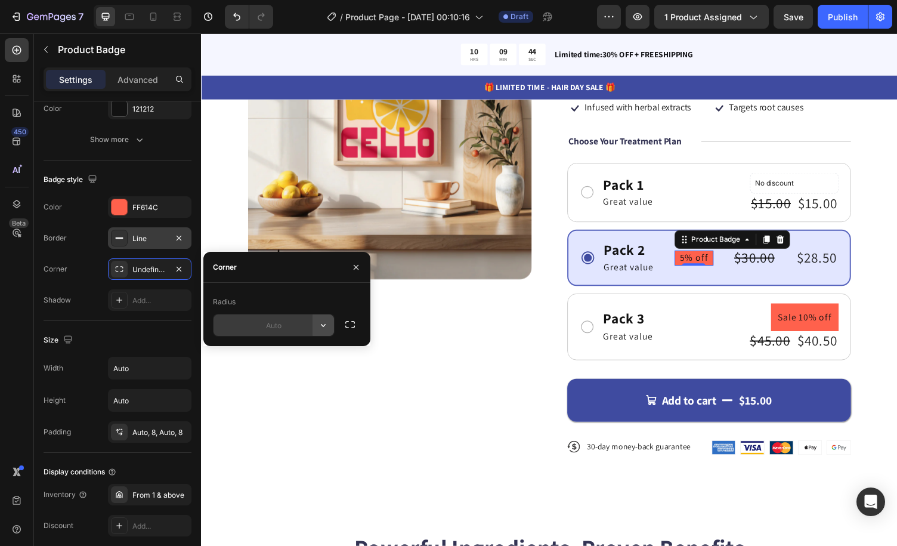
click at [325, 325] on icon "button" at bounding box center [323, 325] width 5 height 3
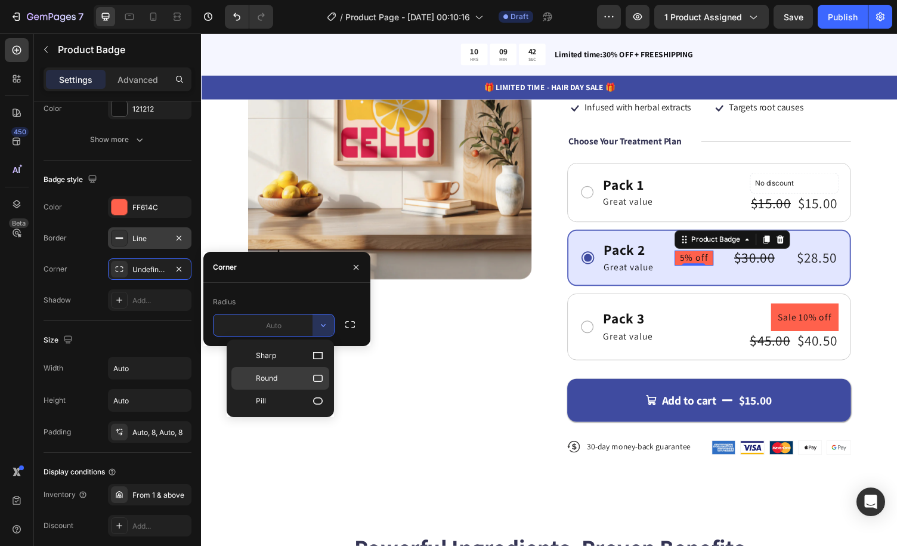
click at [305, 378] on p "Round" at bounding box center [290, 378] width 68 height 12
type input "8"
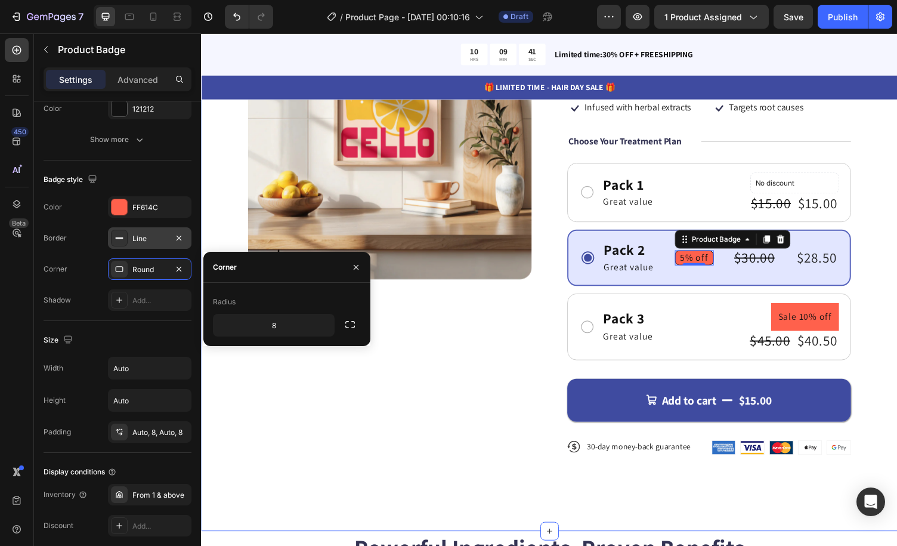
click at [874, 202] on div "Product Images Icon Icon Icon Icon Icon Icon List 122,000+ Happy Customers Text…" at bounding box center [559, 246] width 716 height 598
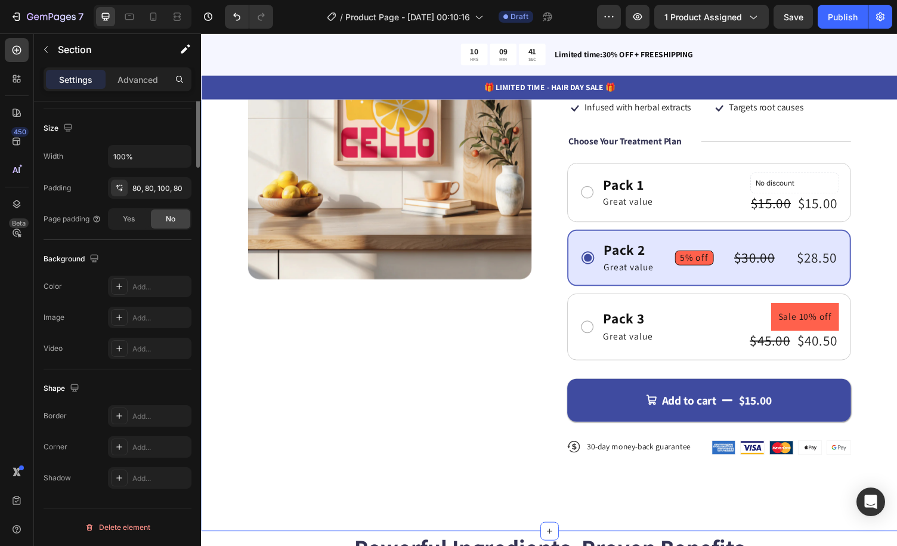
scroll to position [0, 0]
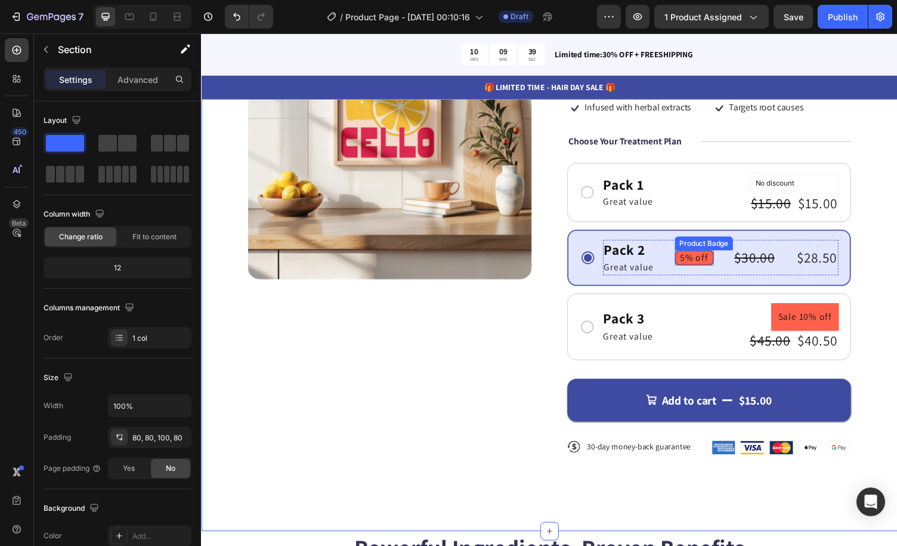
click at [708, 257] on pre "5% off" at bounding box center [708, 264] width 39 height 14
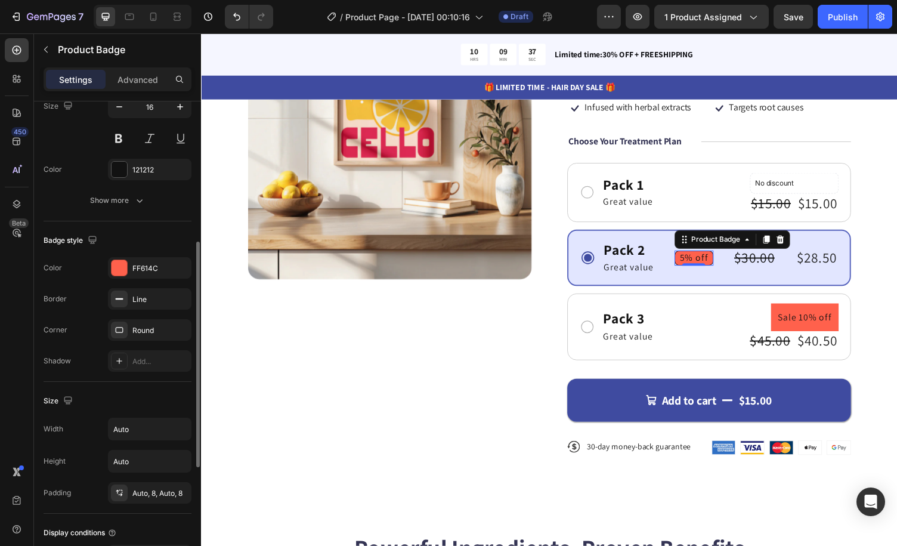
scroll to position [418, 0]
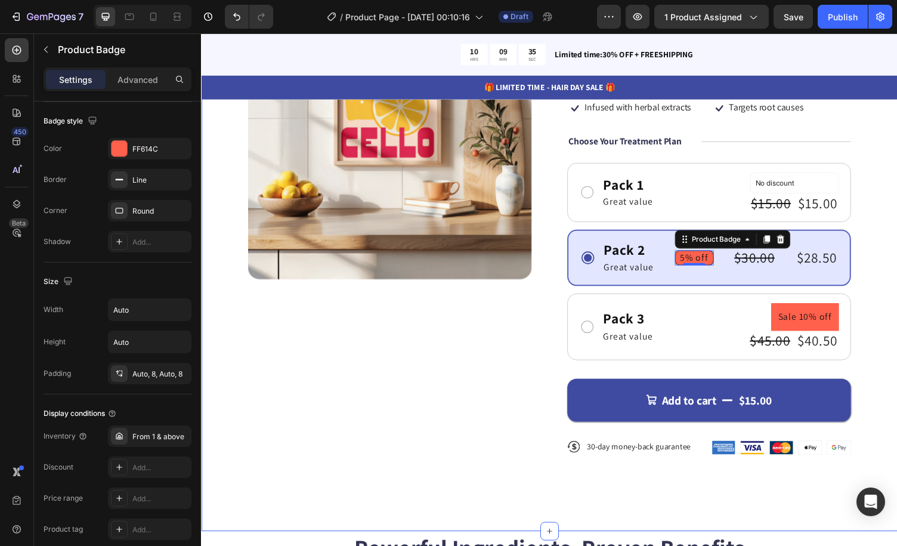
click at [897, 231] on div "Product Images Icon Icon Icon Icon Icon Icon List 122,000+ Happy Customers Text…" at bounding box center [559, 246] width 716 height 598
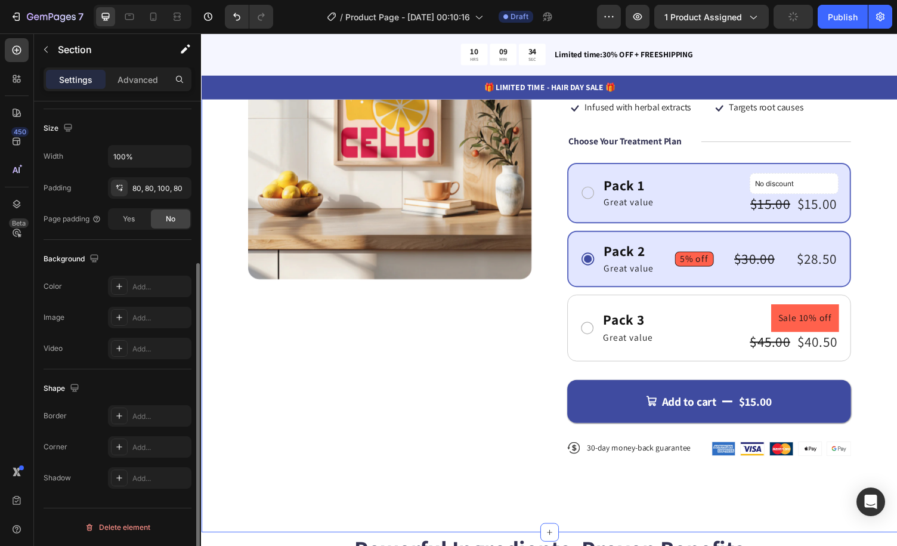
scroll to position [0, 0]
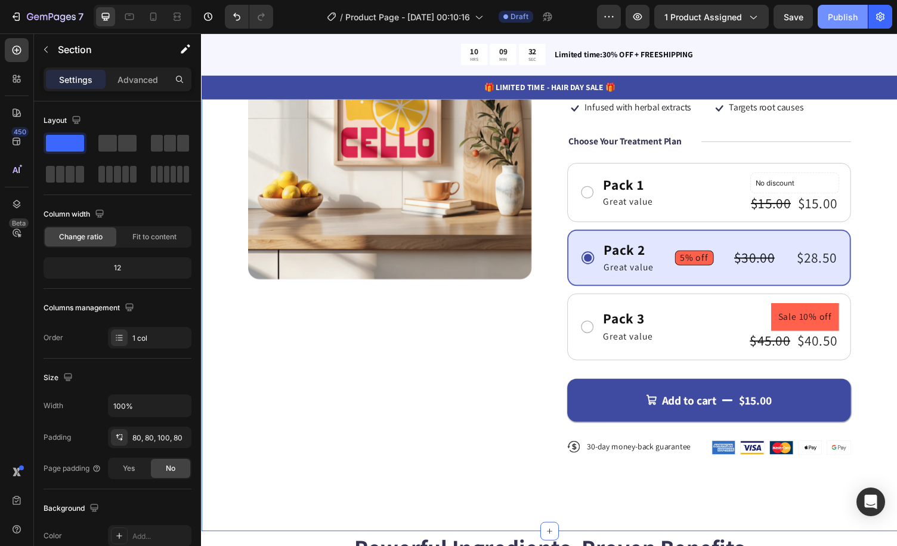
click at [838, 12] on div "Publish" at bounding box center [843, 17] width 30 height 13
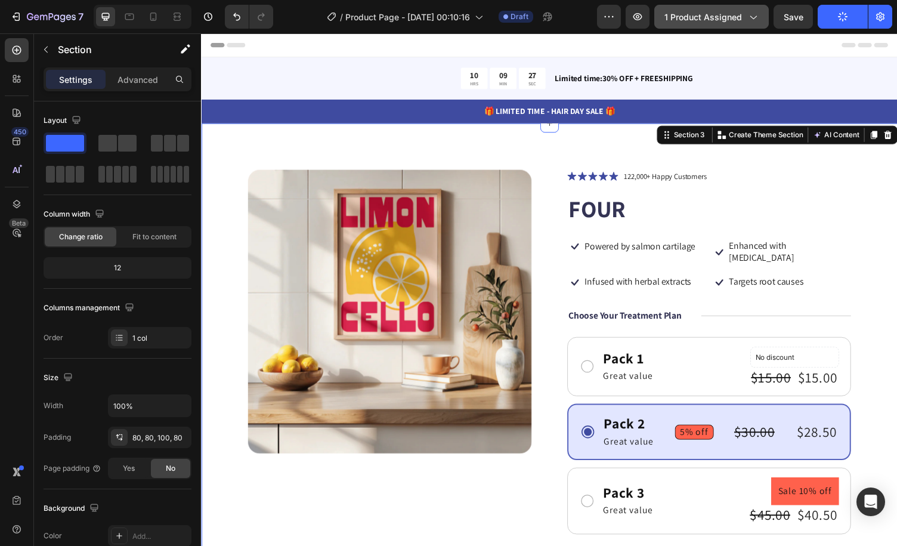
click at [729, 11] on span "1 product assigned" at bounding box center [704, 17] width 78 height 13
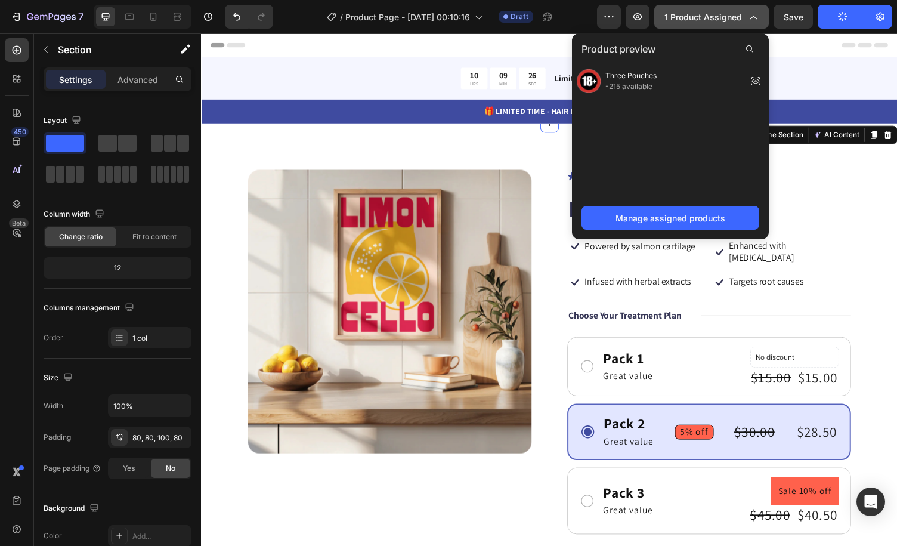
click at [729, 11] on span "1 product assigned" at bounding box center [704, 17] width 78 height 13
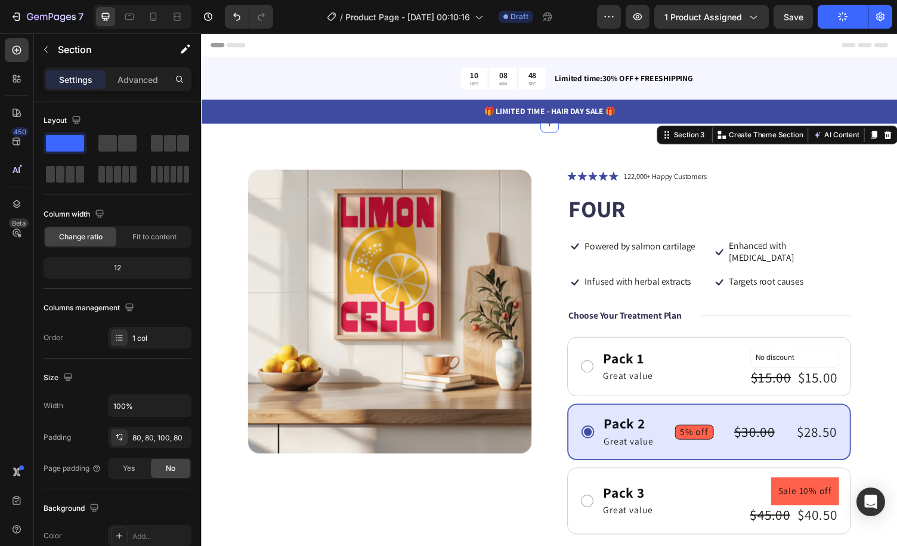
scroll to position [60, 0]
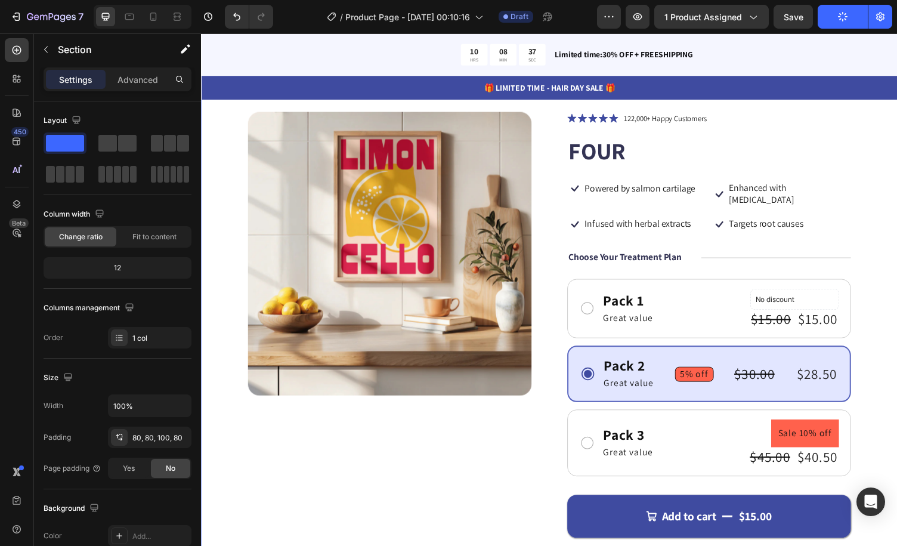
click at [578, 16] on div "/ Product Page - Aug 27, 00:10:16 Draft" at bounding box center [440, 17] width 314 height 24
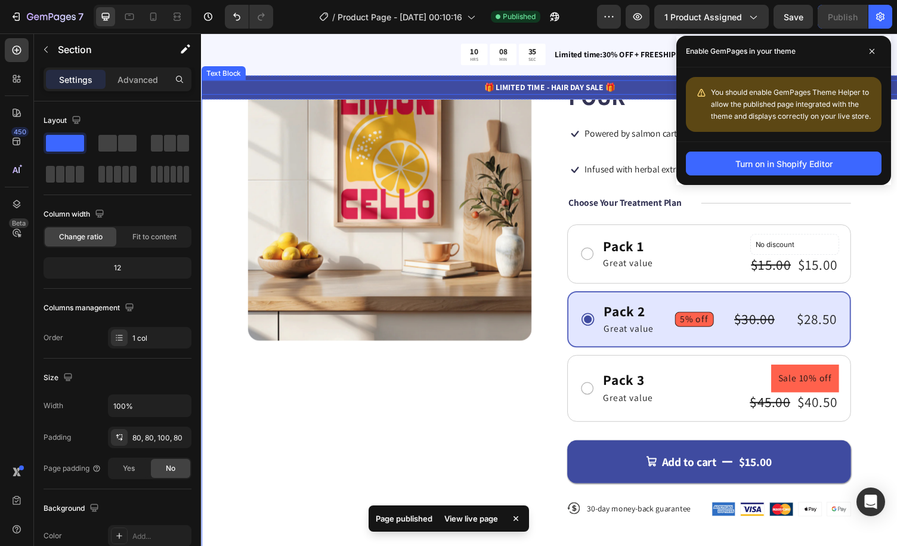
scroll to position [119, 0]
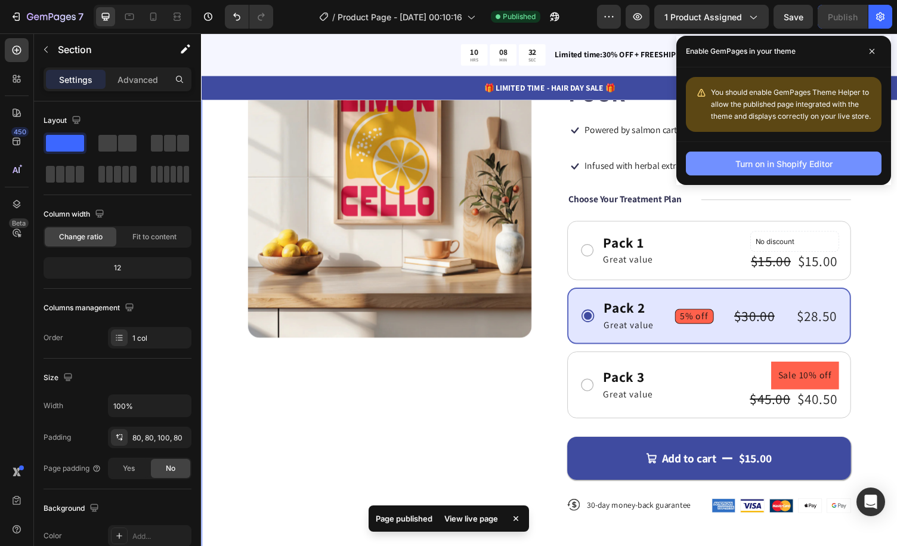
click at [810, 165] on div "Turn on in Shopify Editor" at bounding box center [784, 164] width 97 height 13
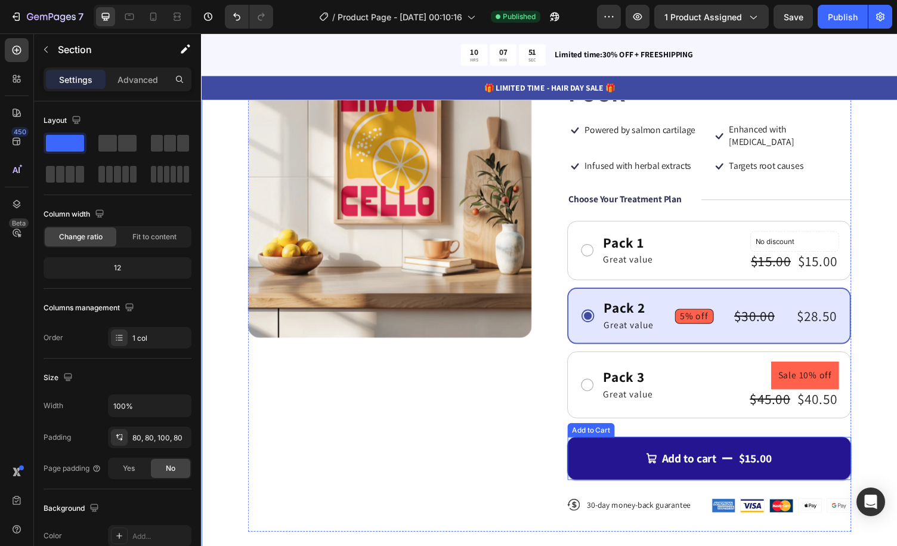
click at [652, 448] on button "Add to cart $15.00" at bounding box center [724, 470] width 292 height 44
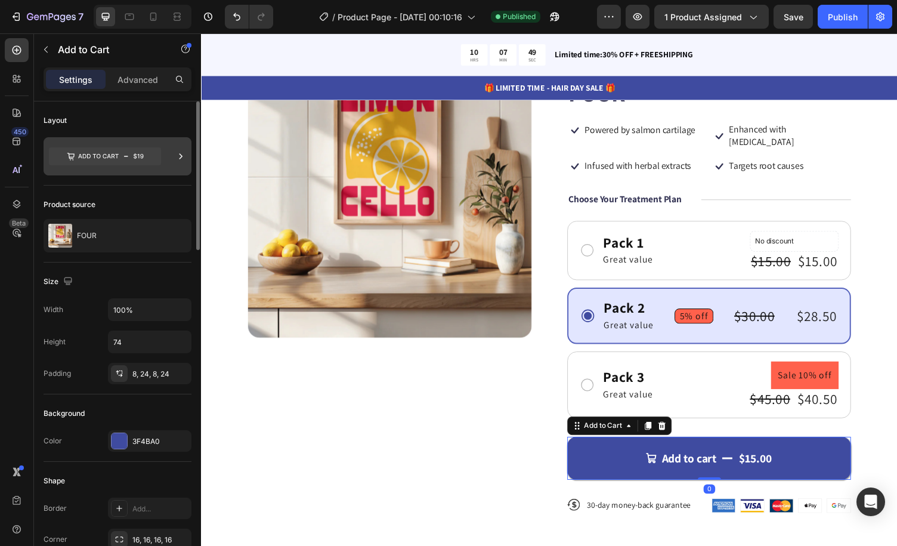
click at [166, 148] on div at bounding box center [118, 156] width 148 height 38
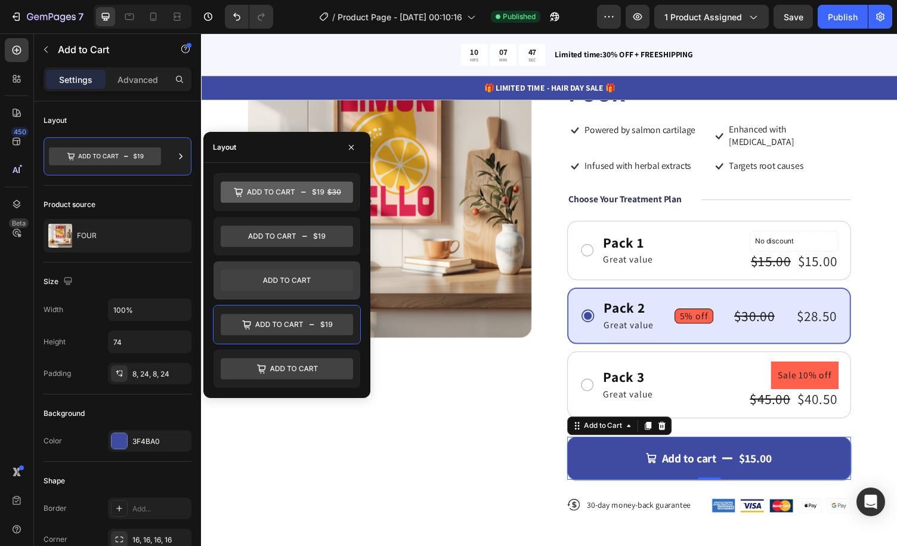
click at [320, 271] on icon at bounding box center [287, 280] width 132 height 21
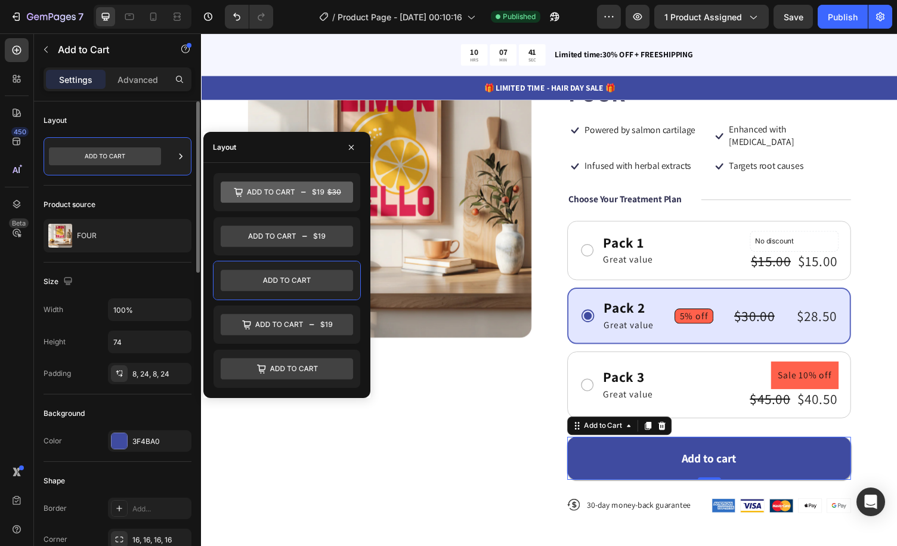
click at [144, 186] on div "Product source FOUR" at bounding box center [118, 224] width 148 height 77
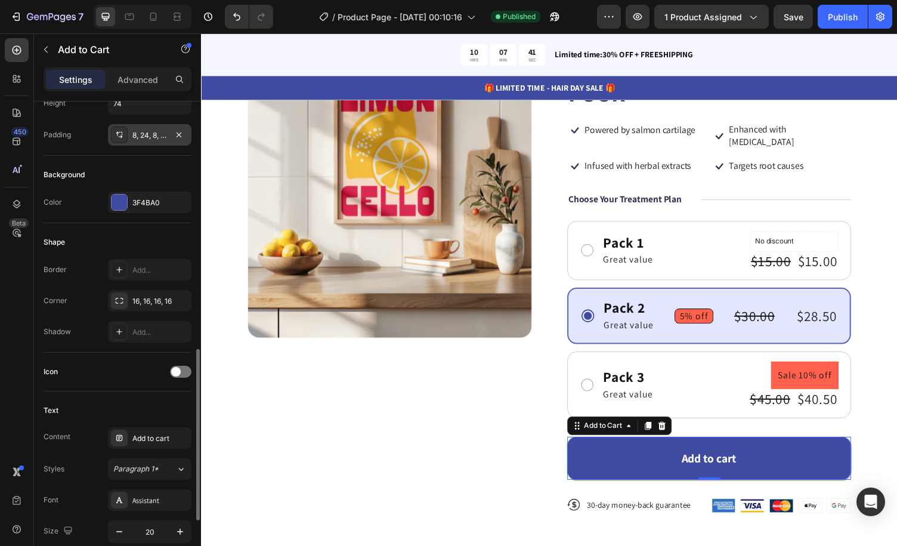
scroll to position [358, 0]
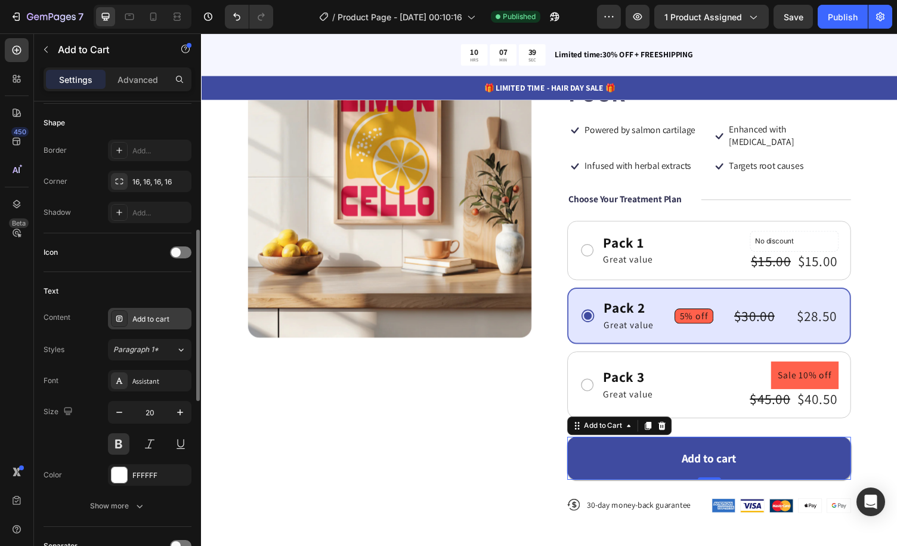
click at [160, 314] on div "Add to cart" at bounding box center [160, 319] width 56 height 11
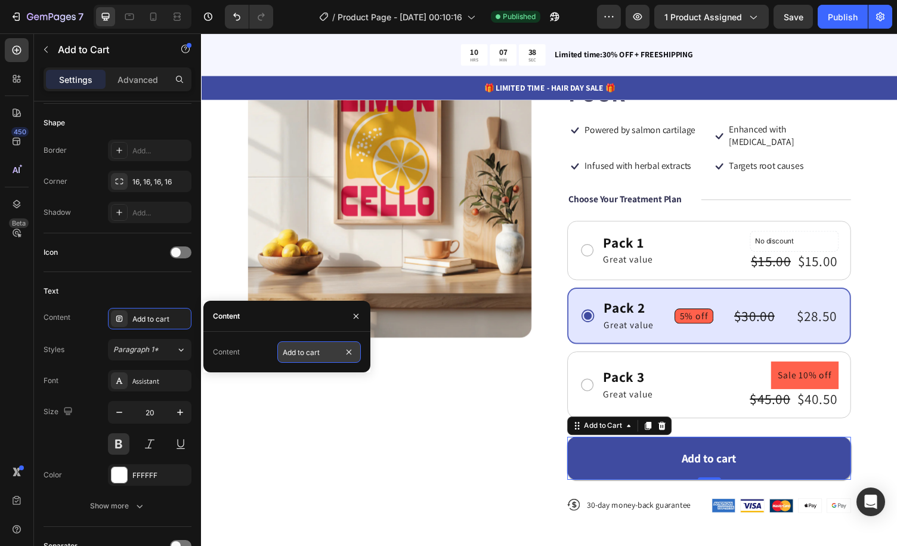
click at [320, 350] on input "Add to cart" at bounding box center [319, 351] width 84 height 21
type input "GET IT NOW"
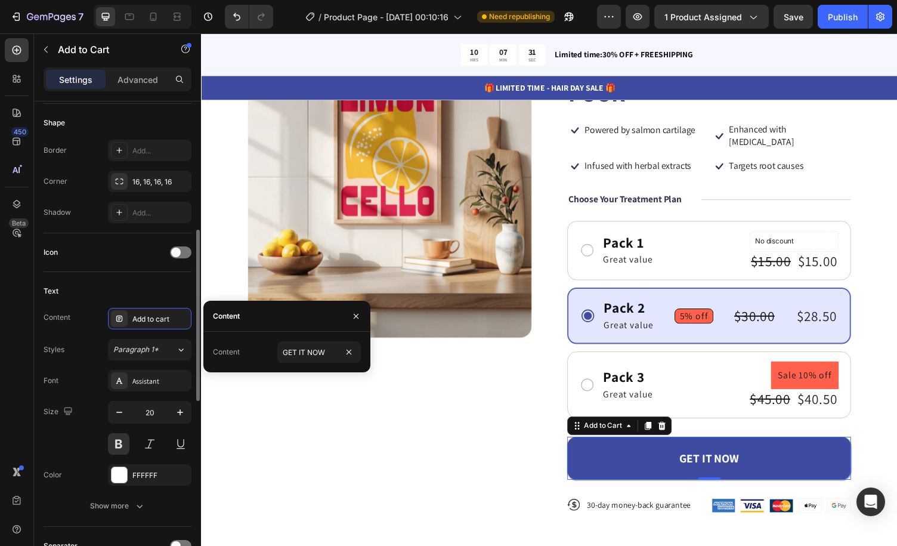
click at [136, 237] on div "Icon" at bounding box center [118, 252] width 148 height 39
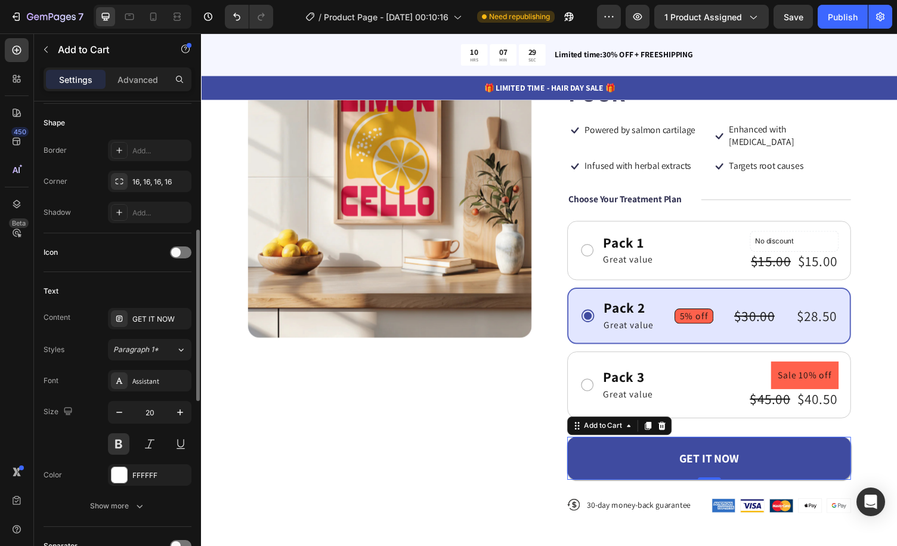
click at [175, 243] on div "Icon" at bounding box center [118, 252] width 148 height 19
click at [179, 248] on span at bounding box center [176, 253] width 10 height 10
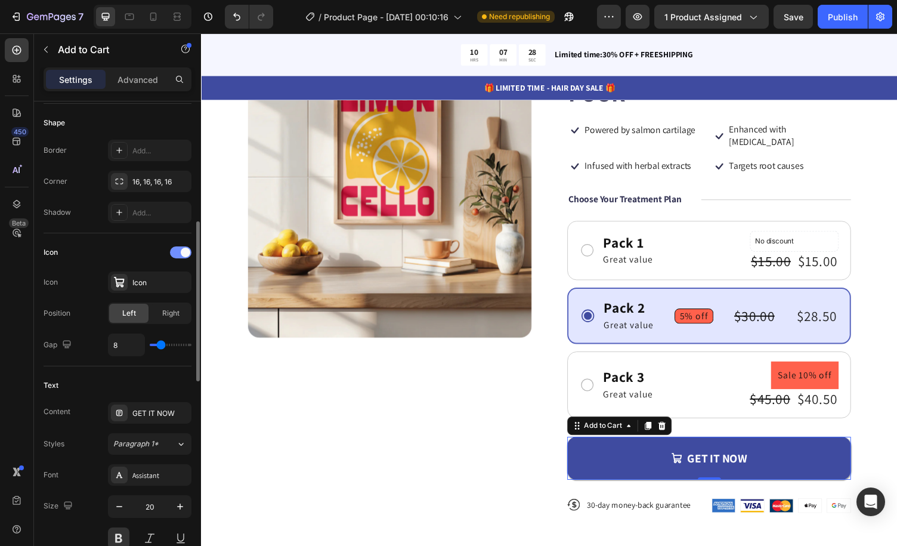
click at [179, 255] on div at bounding box center [180, 252] width 21 height 12
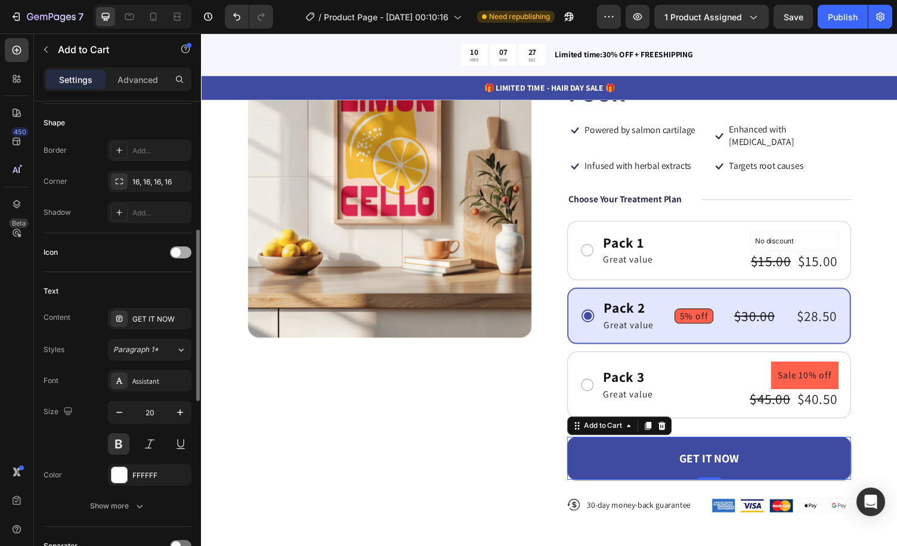
click at [174, 248] on span at bounding box center [176, 253] width 10 height 10
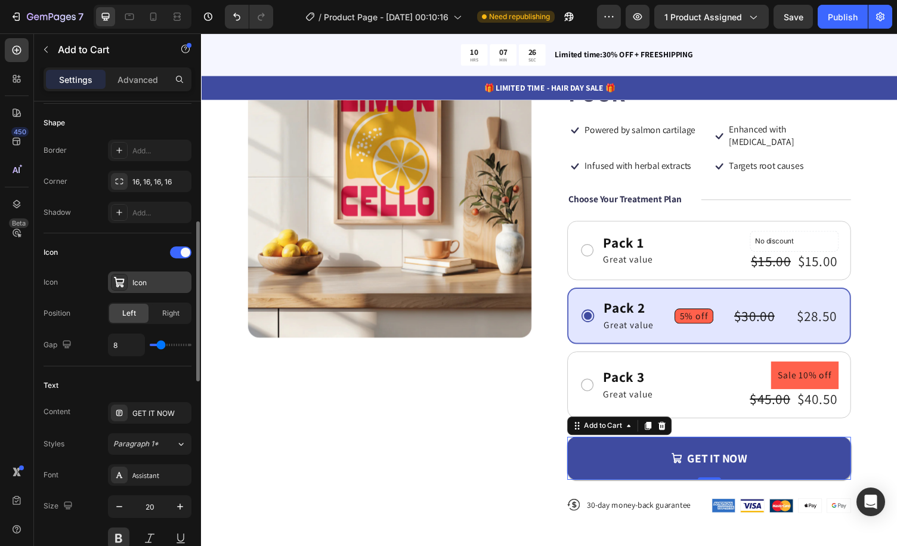
click at [162, 277] on div "Icon" at bounding box center [160, 282] width 56 height 11
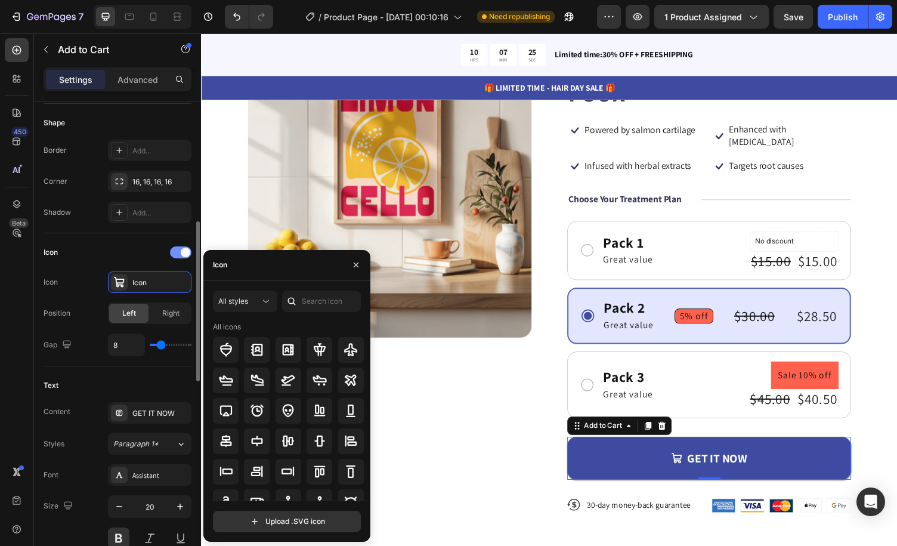
click at [181, 246] on div at bounding box center [180, 252] width 21 height 12
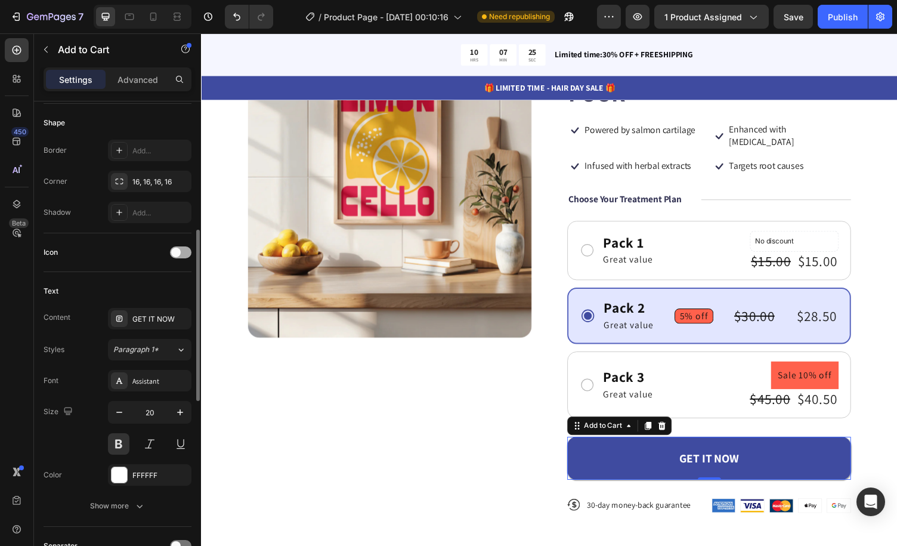
click at [174, 254] on span at bounding box center [176, 253] width 10 height 10
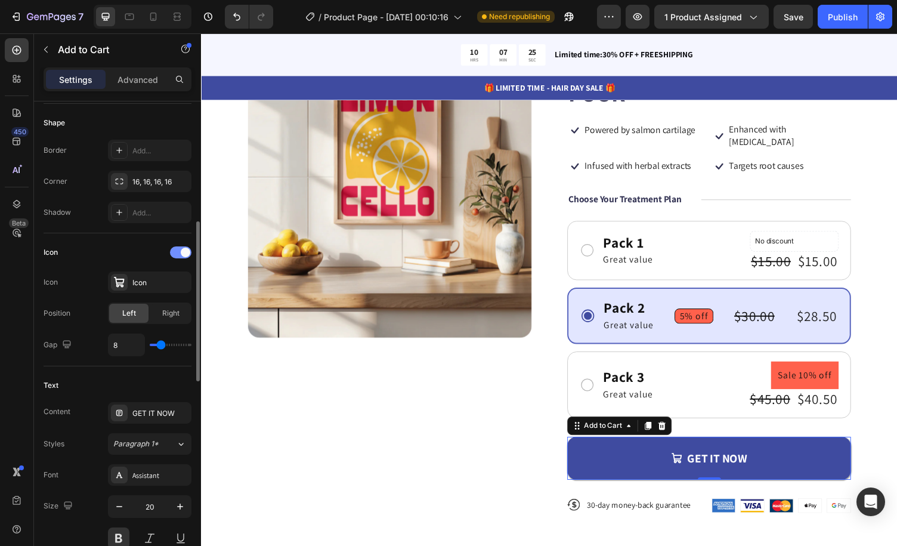
click at [152, 281] on div "Icon" at bounding box center [160, 282] width 56 height 11
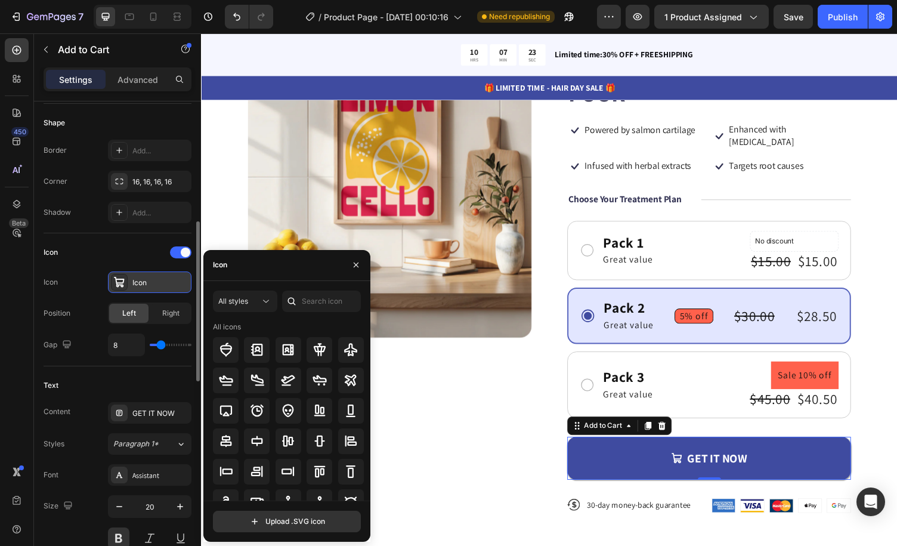
click at [152, 280] on div "Icon" at bounding box center [160, 282] width 56 height 11
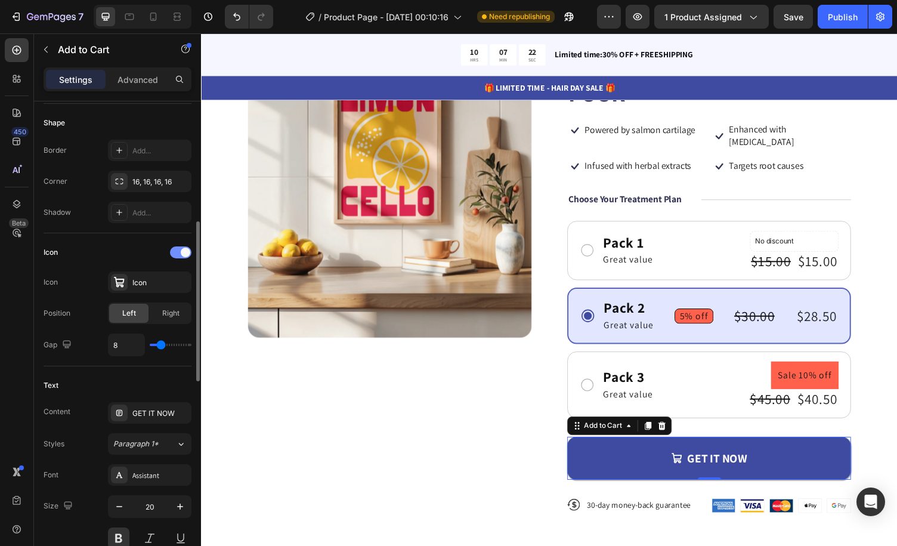
click at [174, 248] on div at bounding box center [180, 252] width 21 height 12
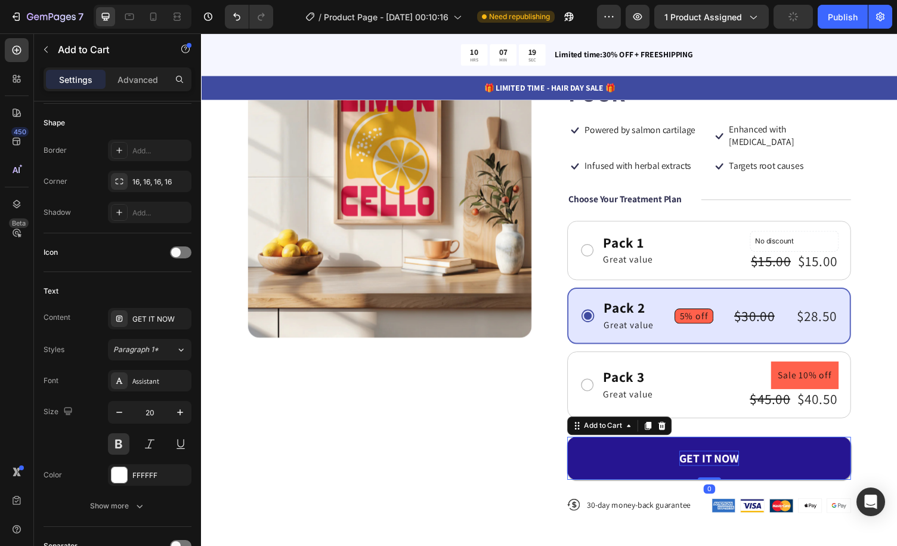
drag, startPoint x: 721, startPoint y: 477, endPoint x: 726, endPoint y: 456, distance: 20.8
click at [726, 456] on div "GET IT NOW Add to Cart 0" at bounding box center [724, 470] width 292 height 44
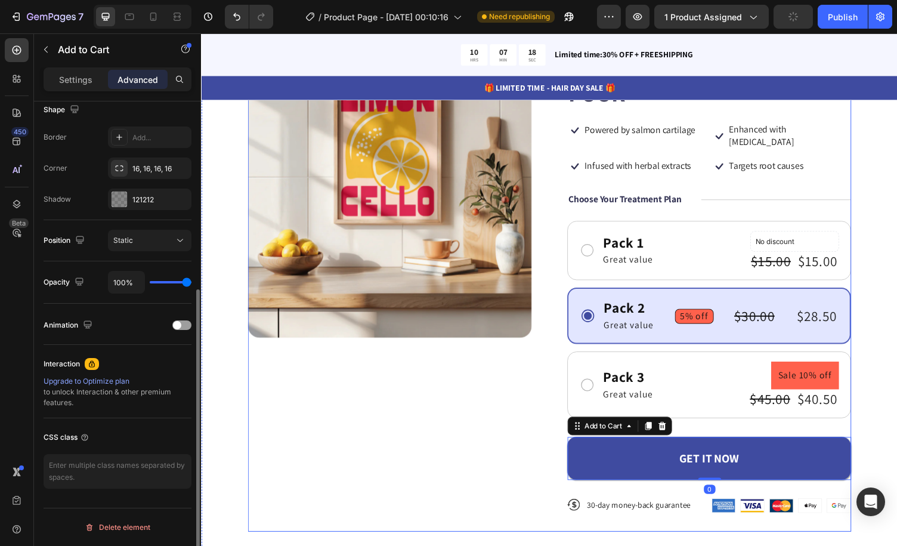
scroll to position [315, 0]
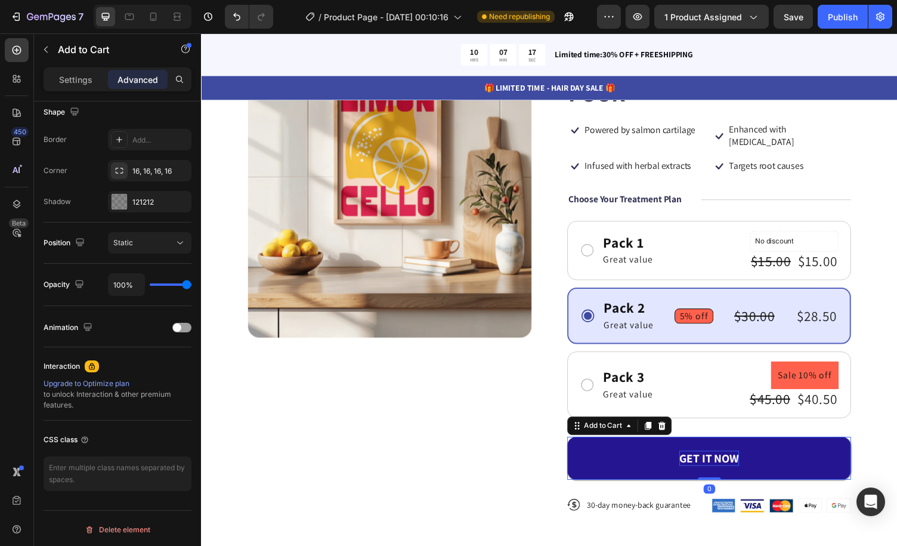
click at [706, 462] on div "GET IT NOW" at bounding box center [723, 470] width 61 height 16
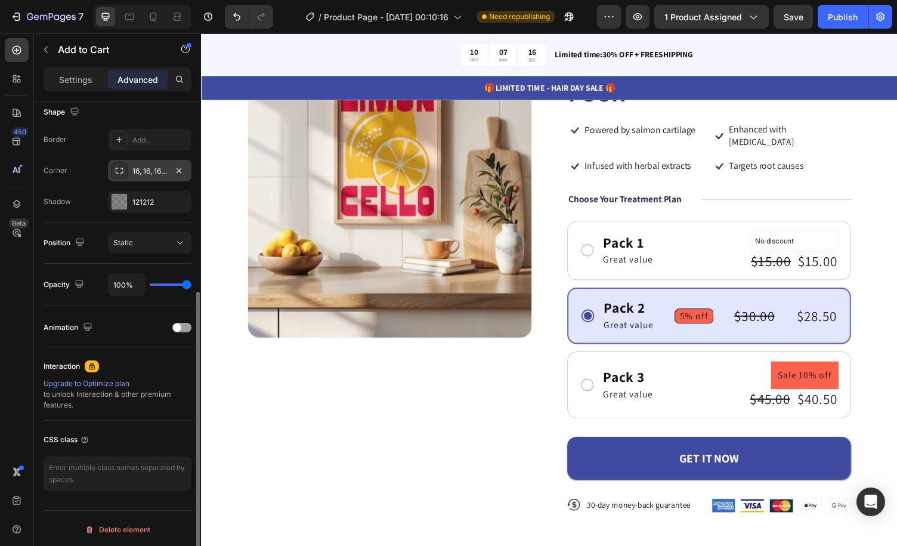
click at [158, 168] on div "16, 16, 16, 16" at bounding box center [149, 171] width 35 height 11
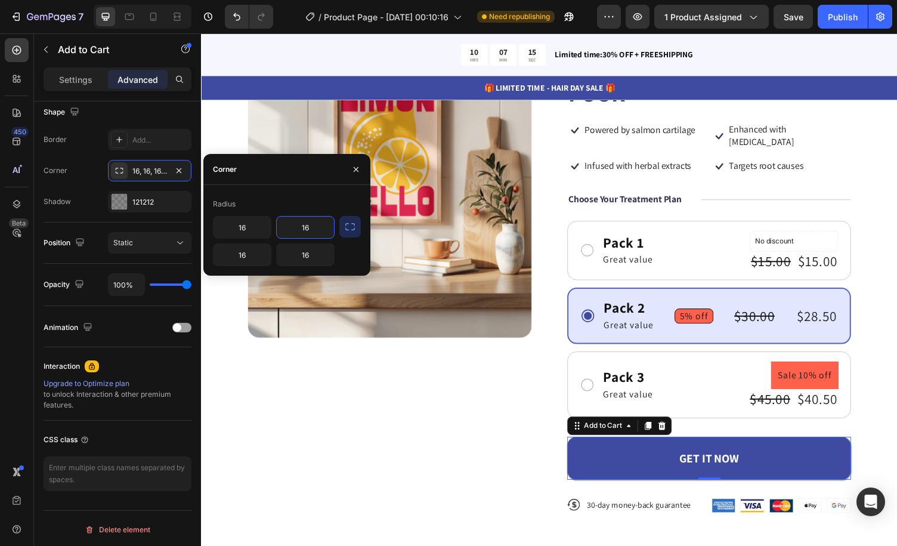
click at [314, 230] on input "16" at bounding box center [305, 227] width 57 height 21
type input "5"
click at [313, 207] on div "Radius" at bounding box center [287, 204] width 148 height 19
click at [254, 230] on input "16" at bounding box center [242, 227] width 57 height 21
type input "5"
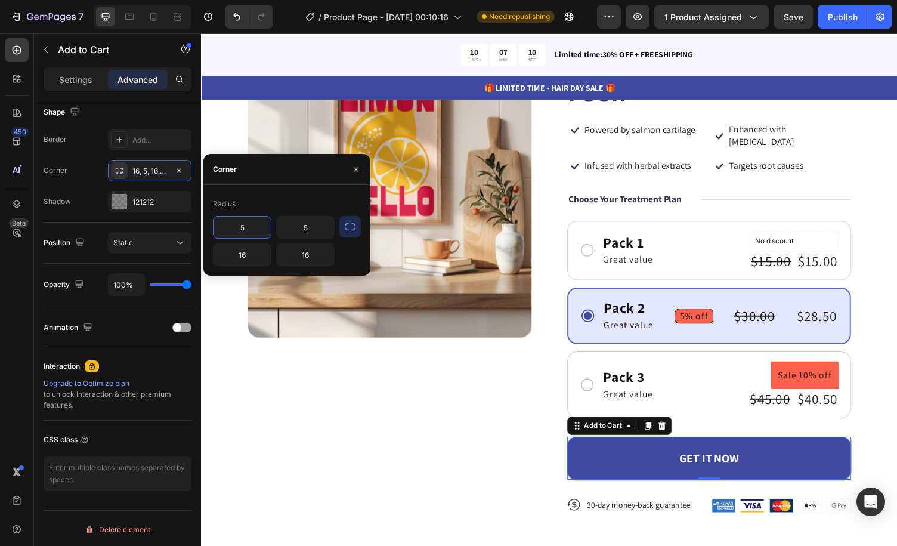
click at [303, 199] on div "Radius" at bounding box center [287, 204] width 148 height 19
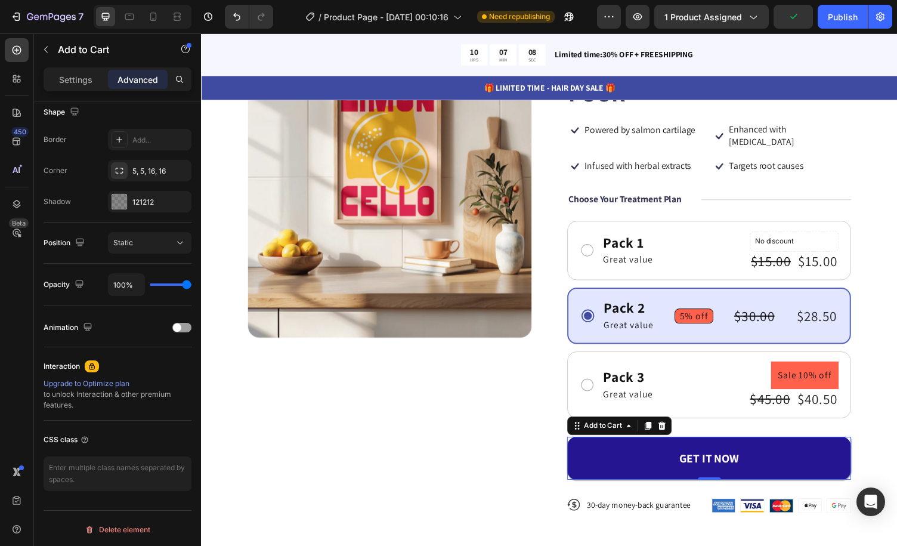
click at [659, 448] on button "GET IT NOW" at bounding box center [724, 470] width 292 height 44
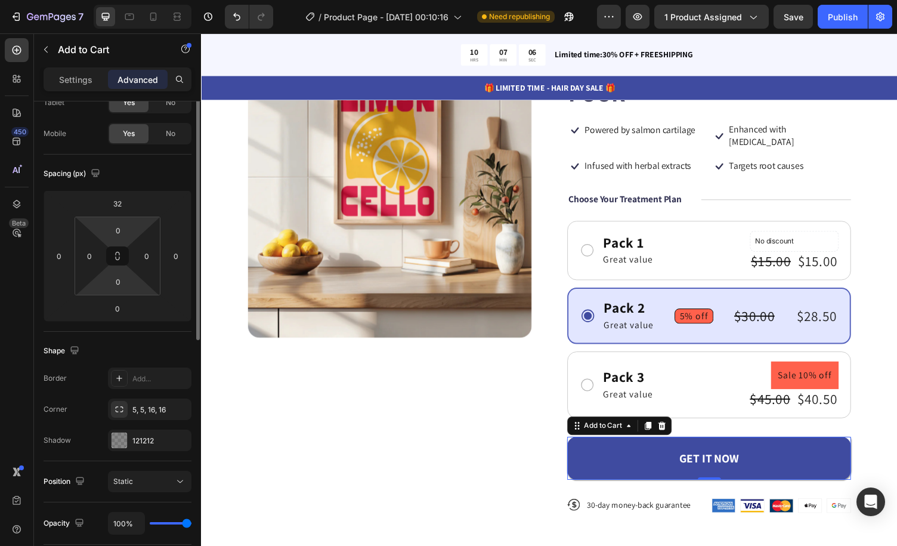
scroll to position [17, 0]
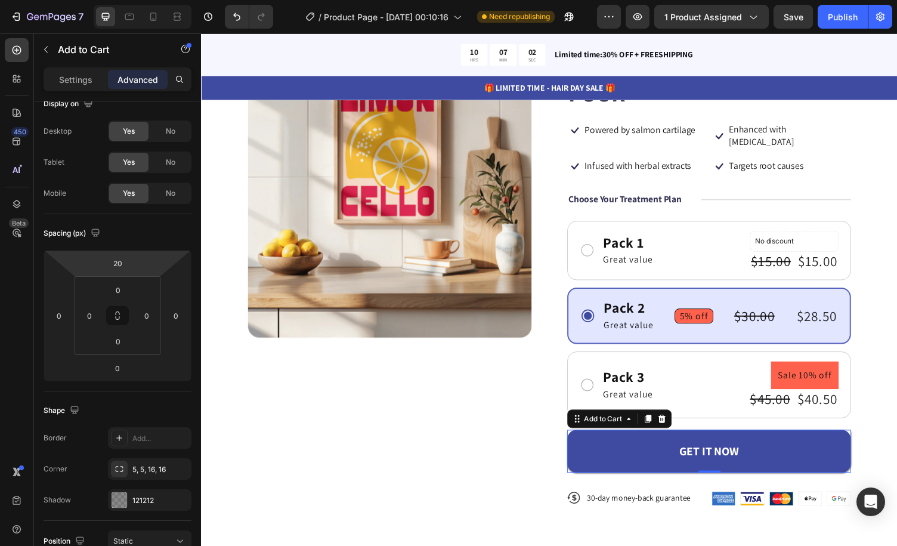
type input "26"
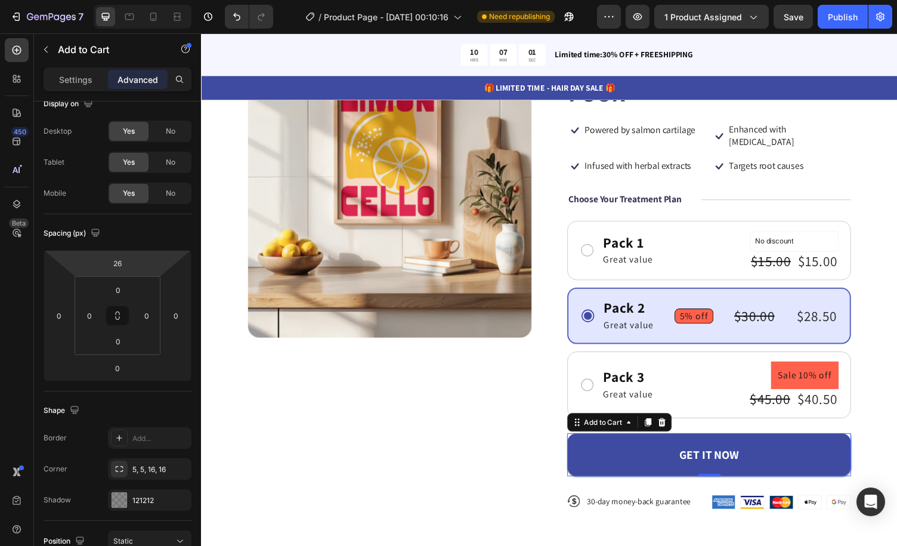
click at [146, 89] on html "7 Version history / Product Page - Aug 27, 00:10:16 Need republishing Preview 1…" at bounding box center [448, 44] width 897 height 89
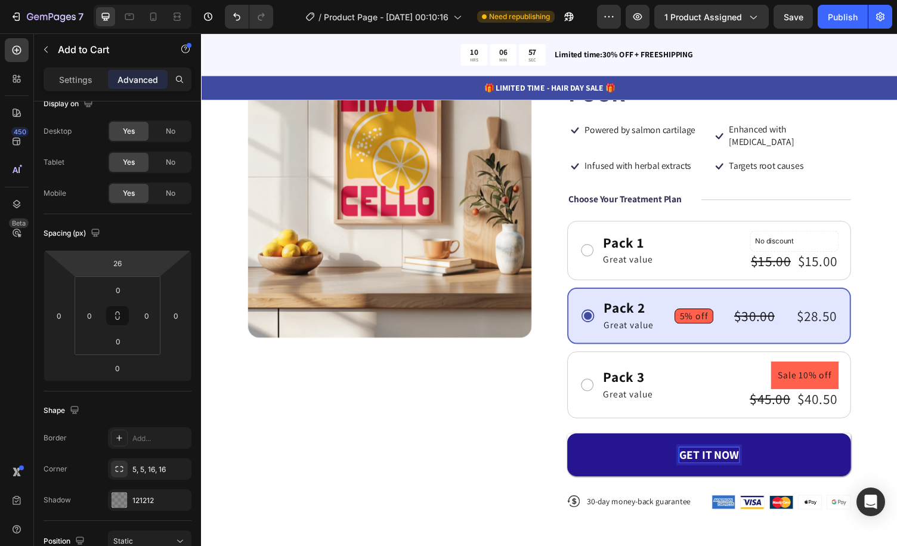
click at [736, 459] on p "GET IT NOW" at bounding box center [723, 467] width 61 height 16
click at [771, 453] on button "GET IT NOW" at bounding box center [724, 467] width 292 height 44
click at [722, 459] on p "GET IT NOW" at bounding box center [723, 467] width 61 height 16
click at [754, 450] on button "GET IT NOW" at bounding box center [724, 467] width 292 height 44
click at [733, 459] on p "GET IT NOW" at bounding box center [723, 467] width 61 height 16
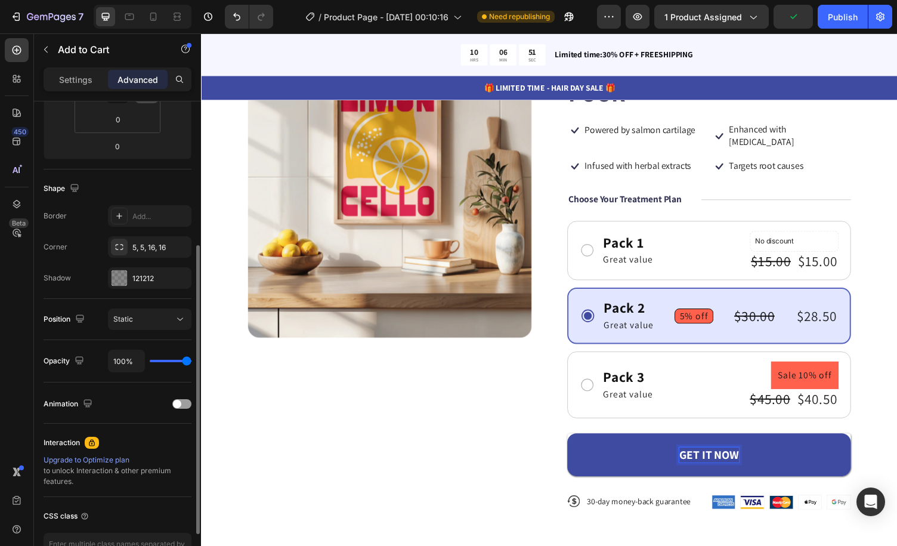
scroll to position [315, 0]
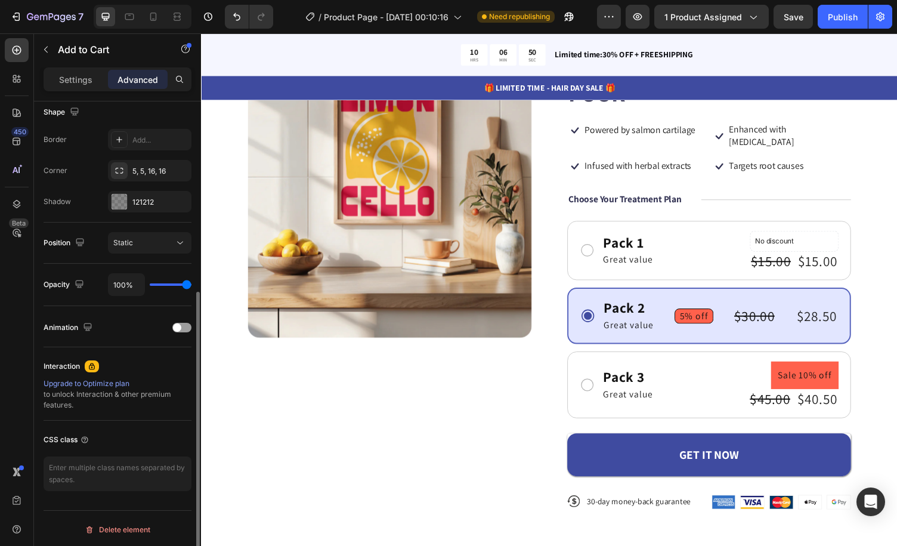
click at [80, 82] on p "Settings" at bounding box center [75, 79] width 33 height 13
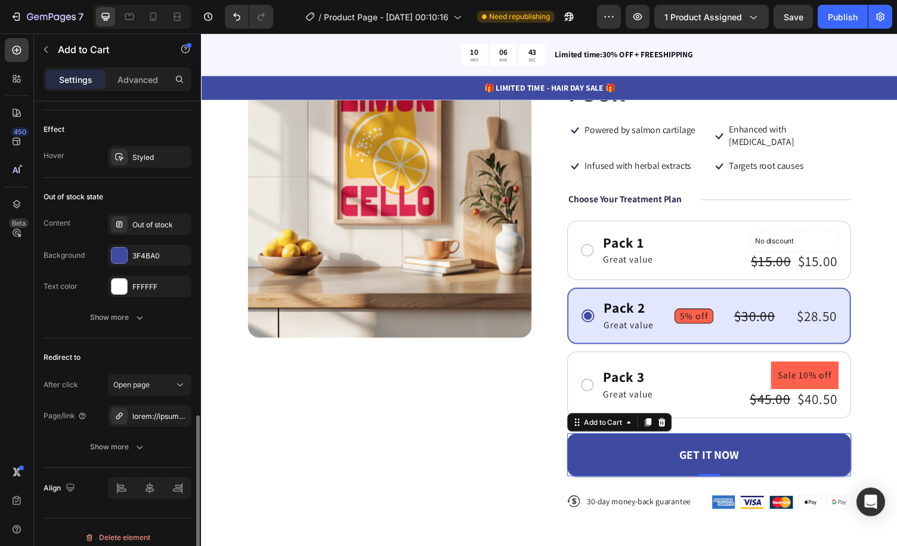
scroll to position [858, 0]
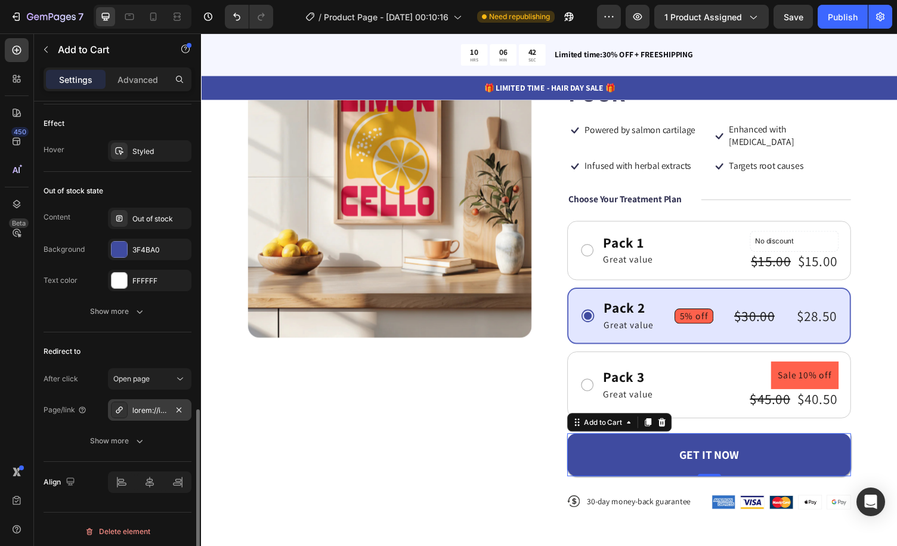
click at [154, 406] on div at bounding box center [149, 410] width 35 height 11
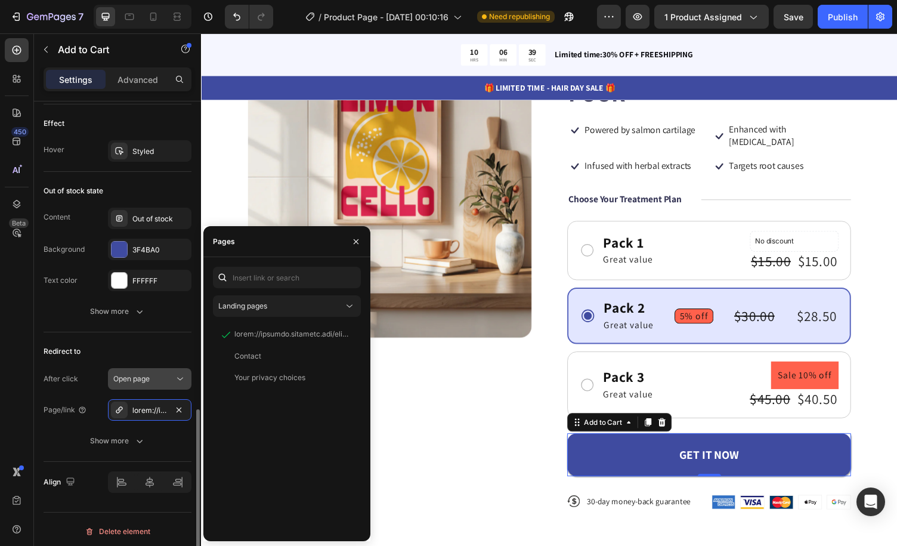
click at [175, 373] on icon at bounding box center [180, 379] width 12 height 12
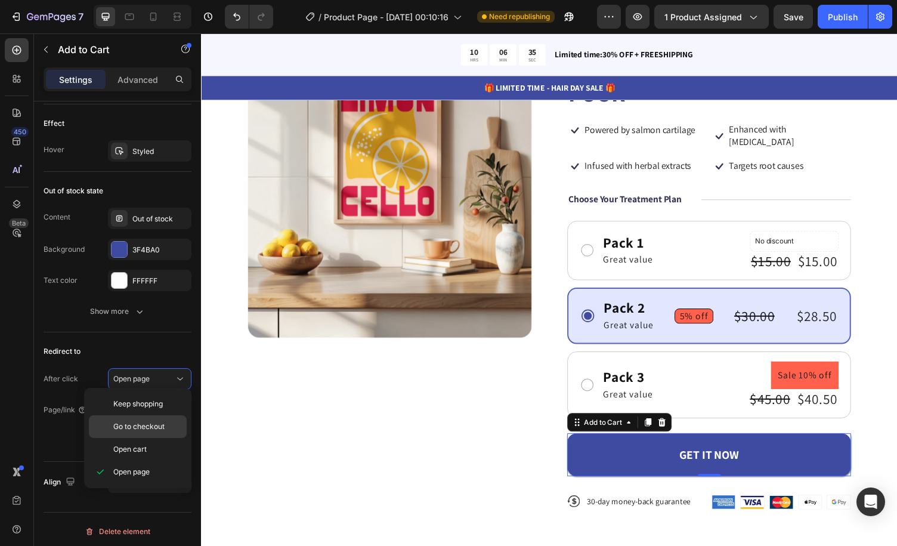
click at [161, 429] on span "Go to checkout" at bounding box center [138, 426] width 51 height 11
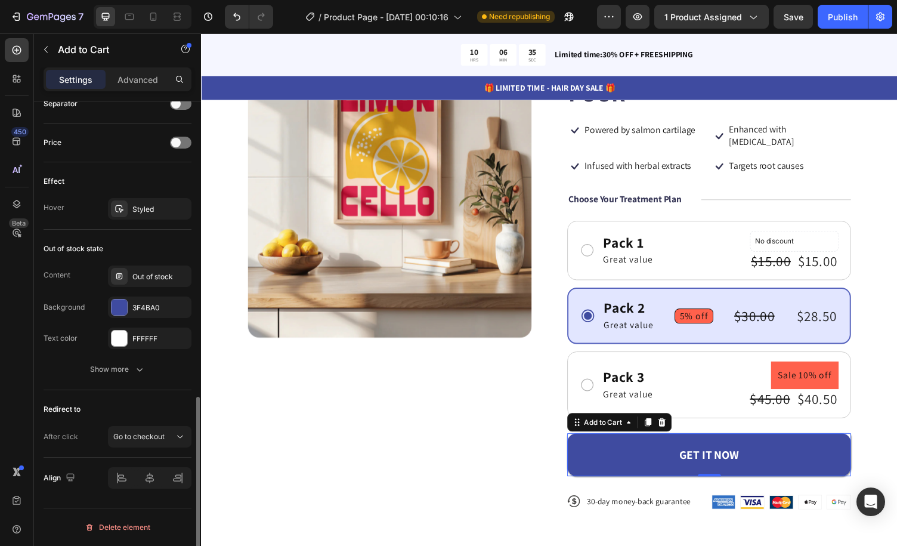
scroll to position [796, 0]
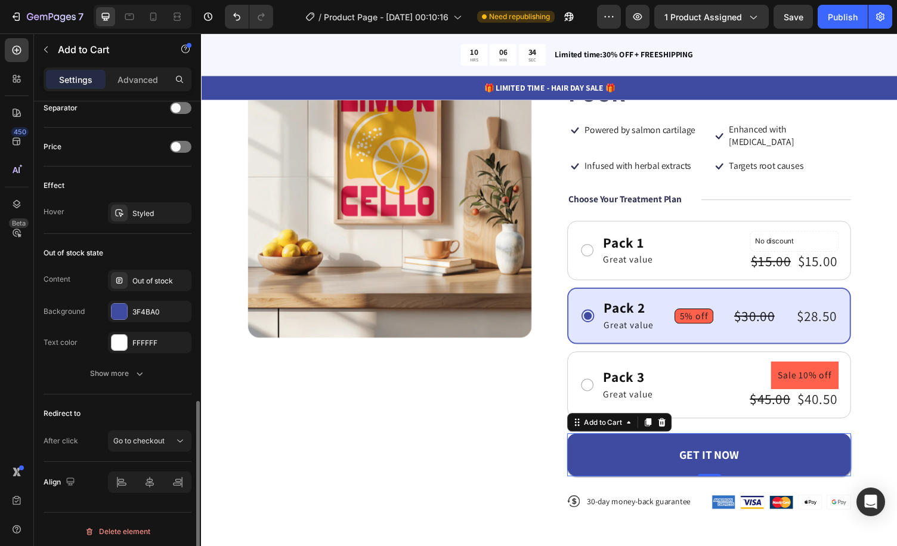
click at [172, 398] on div "Redirect to After click Go to checkout" at bounding box center [118, 427] width 148 height 67
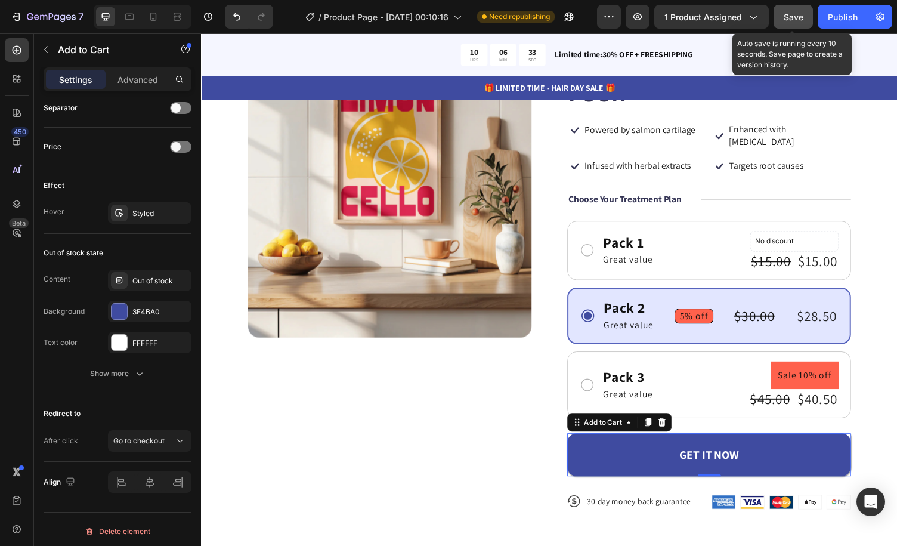
click at [787, 16] on span "Save" at bounding box center [794, 17] width 20 height 10
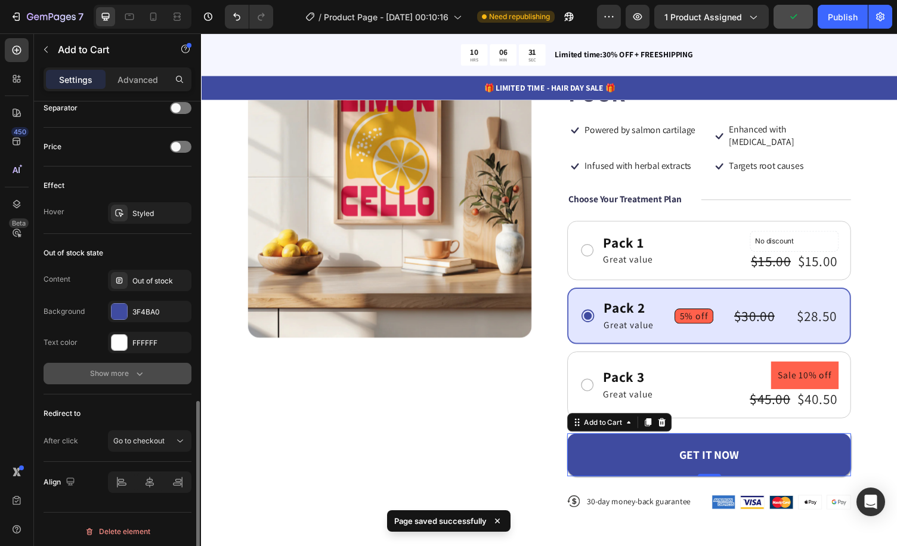
click at [141, 372] on icon "button" at bounding box center [140, 374] width 12 height 12
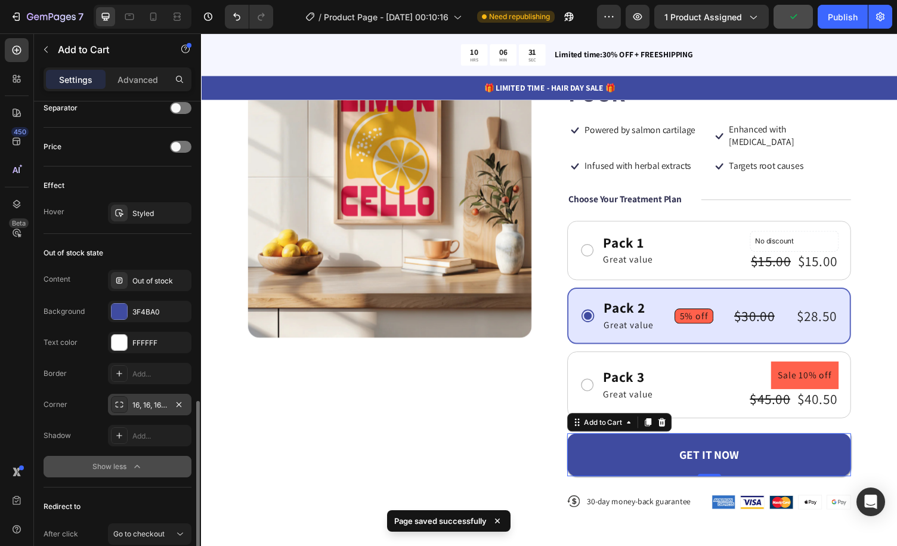
click at [160, 400] on div "16, 16, 16, 16" at bounding box center [149, 405] width 35 height 11
click at [159, 276] on div "Out of stock" at bounding box center [160, 281] width 56 height 11
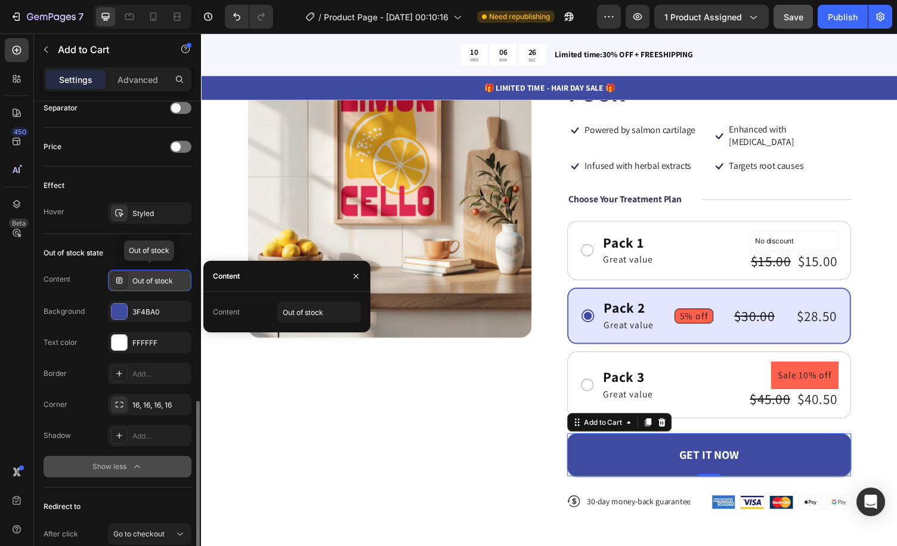
click at [159, 276] on div "Out of stock" at bounding box center [160, 281] width 56 height 11
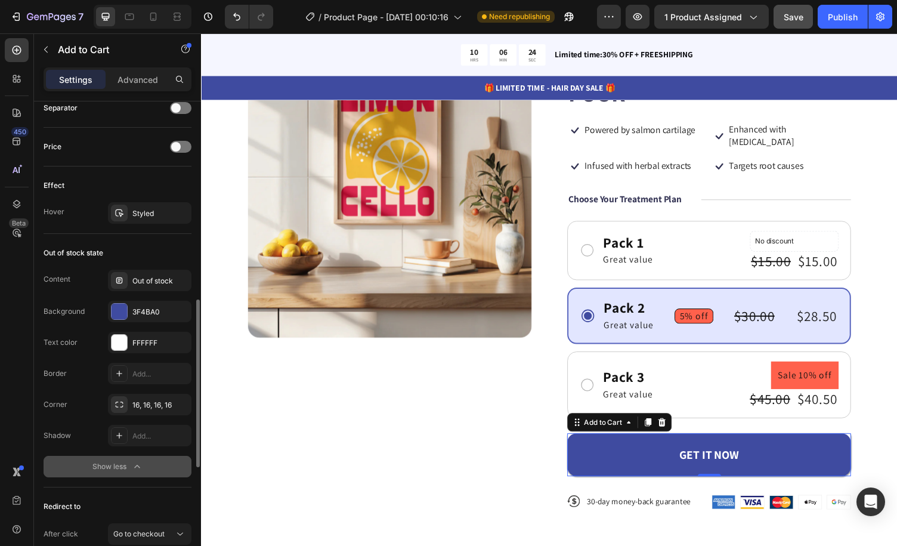
scroll to position [677, 0]
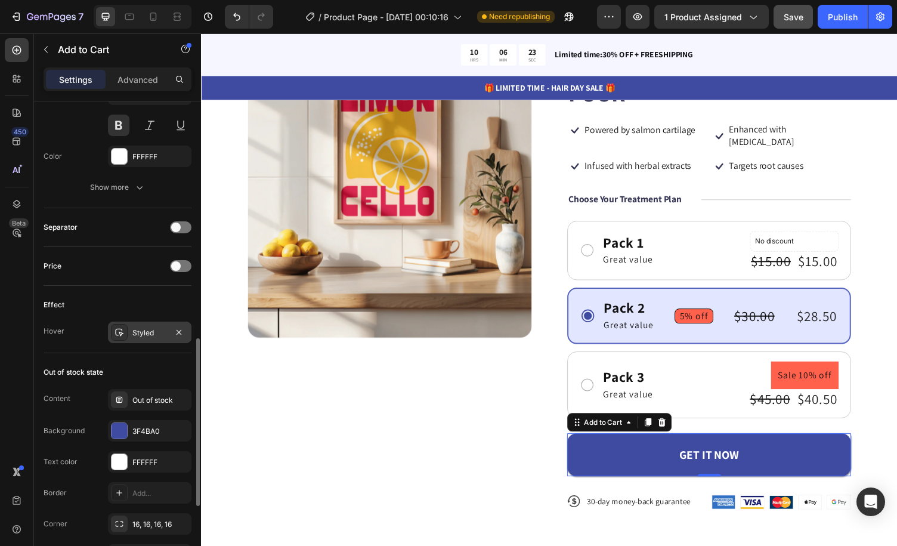
click at [155, 328] on div "Styled" at bounding box center [149, 333] width 35 height 11
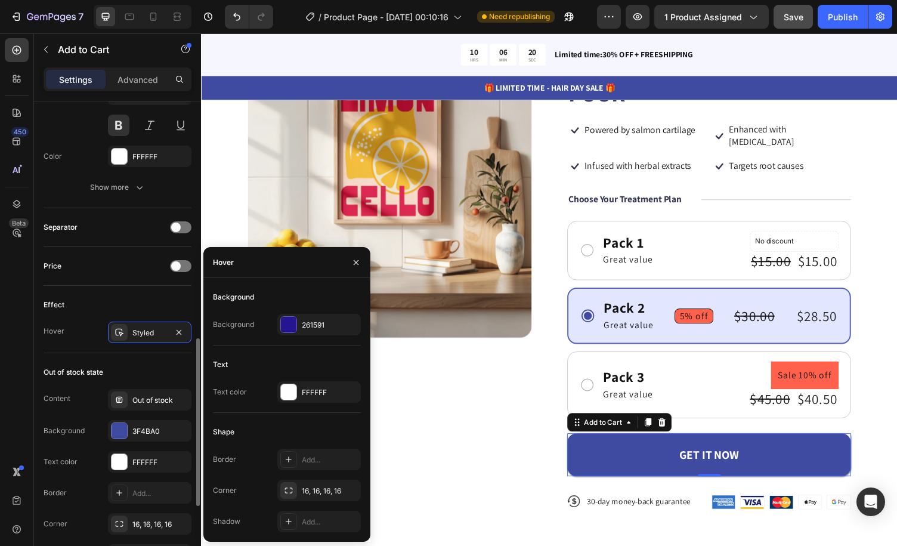
click at [149, 295] on div "Effect" at bounding box center [118, 304] width 148 height 19
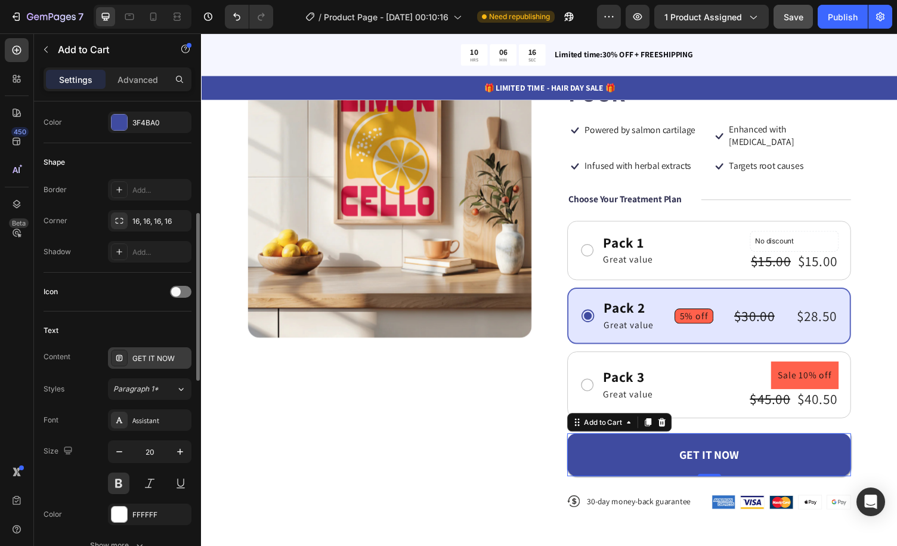
scroll to position [259, 0]
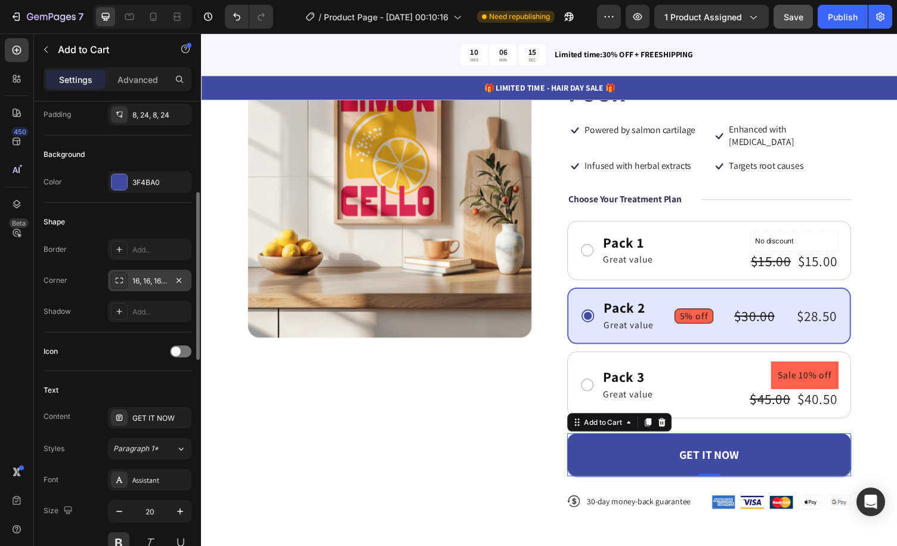
click at [150, 279] on div "16, 16, 16, 16" at bounding box center [149, 281] width 35 height 11
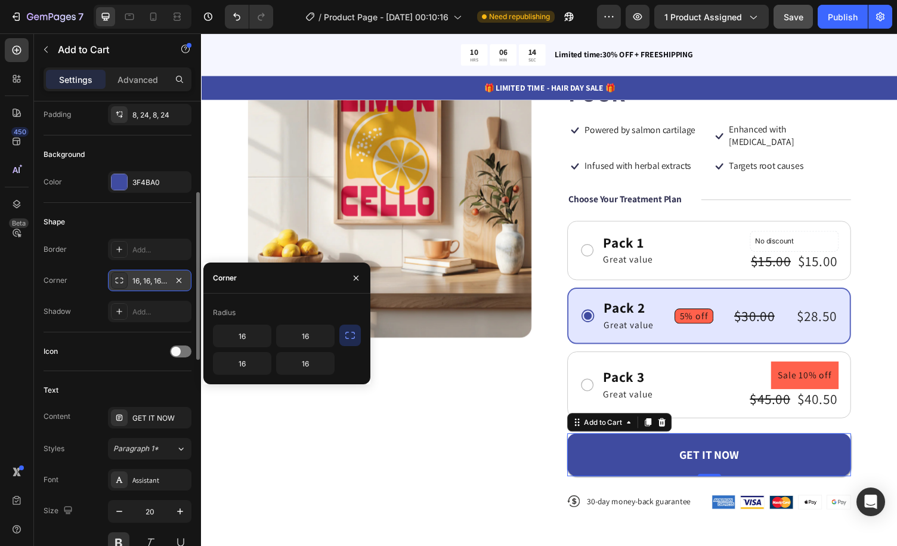
click at [150, 279] on div "16, 16, 16, 16" at bounding box center [149, 281] width 35 height 11
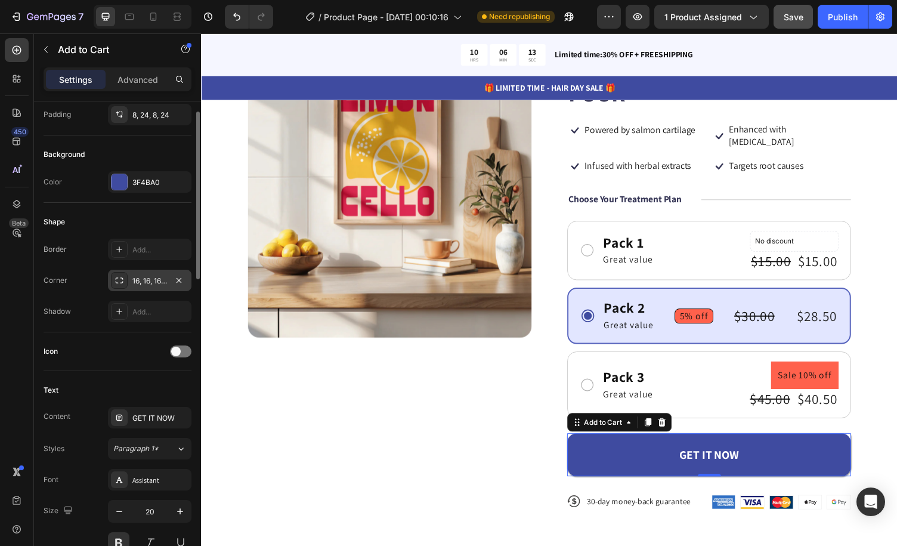
scroll to position [140, 0]
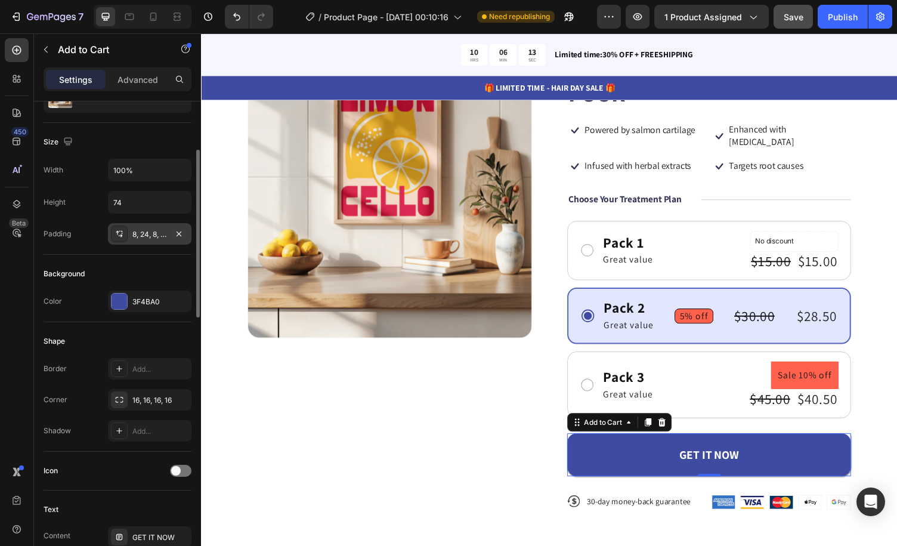
click at [159, 230] on div "8, 24, 8, 24" at bounding box center [149, 234] width 35 height 11
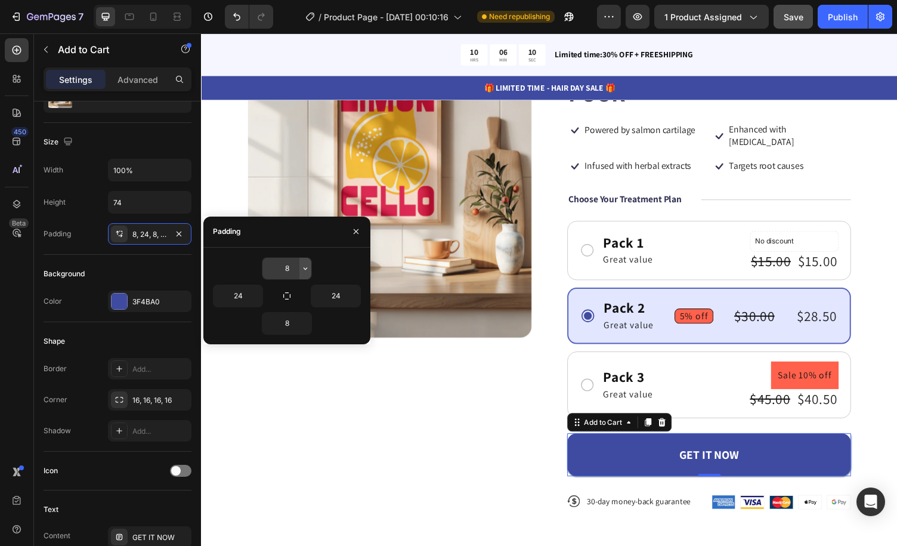
click at [305, 268] on icon "button" at bounding box center [306, 269] width 10 height 10
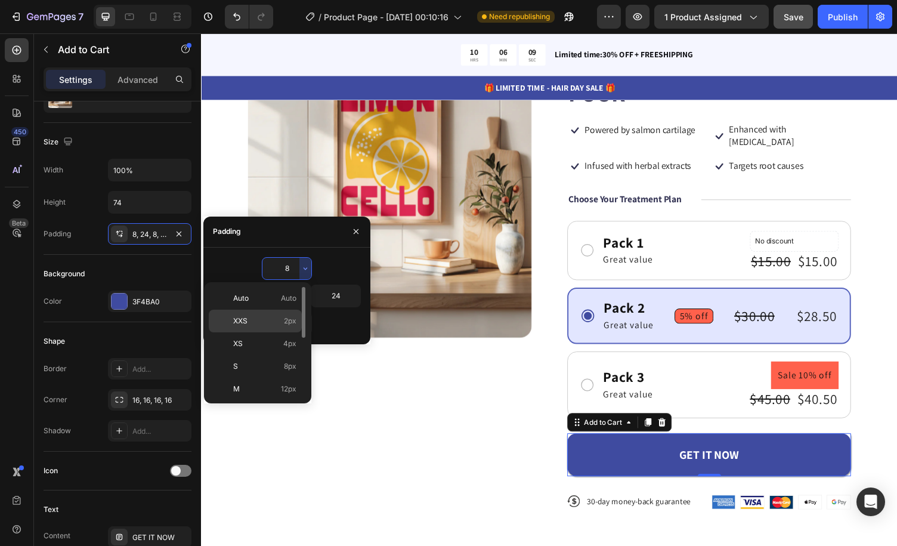
click at [287, 319] on span "2px" at bounding box center [290, 321] width 13 height 11
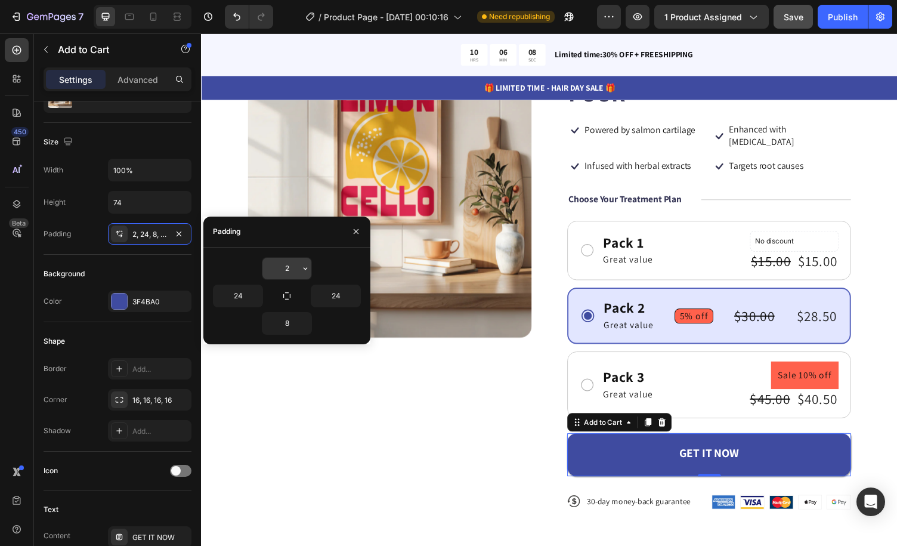
click at [304, 268] on icon "button" at bounding box center [306, 269] width 10 height 10
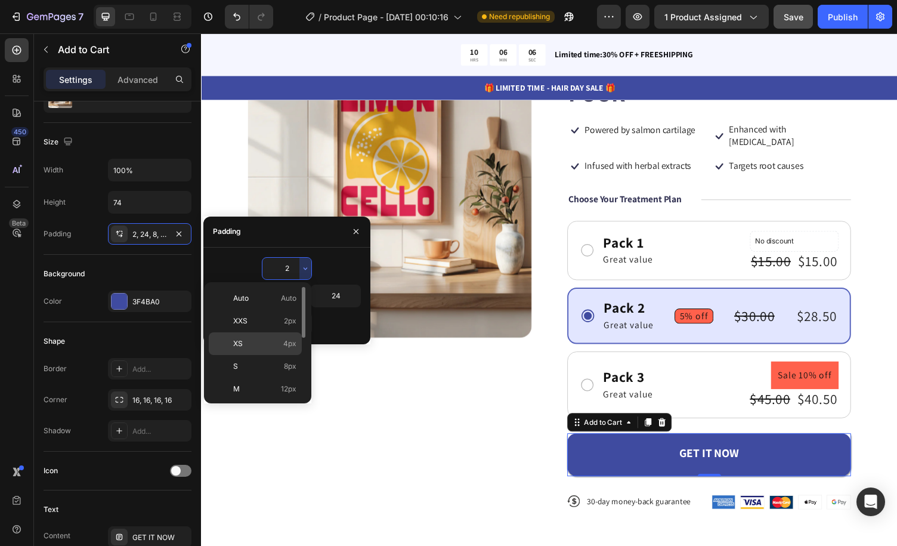
click at [280, 338] on p "XS 4px" at bounding box center [264, 343] width 63 height 11
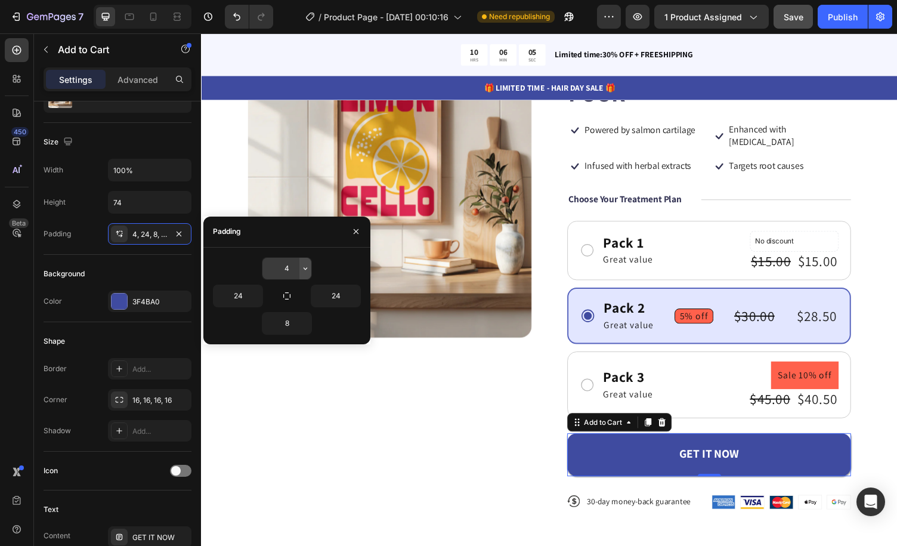
click at [304, 270] on icon "button" at bounding box center [306, 269] width 10 height 10
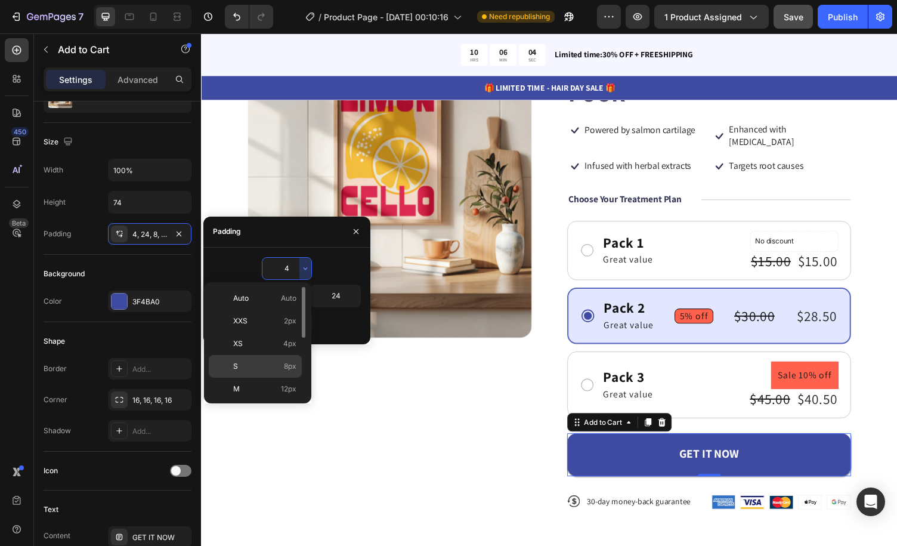
click at [281, 378] on div "S 8px" at bounding box center [255, 389] width 93 height 23
type input "8"
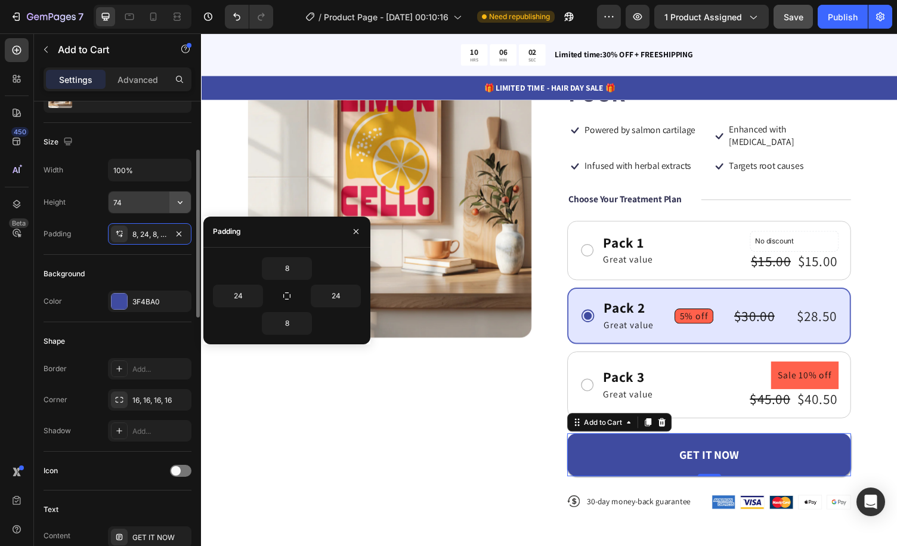
click at [183, 196] on icon "button" at bounding box center [180, 202] width 12 height 12
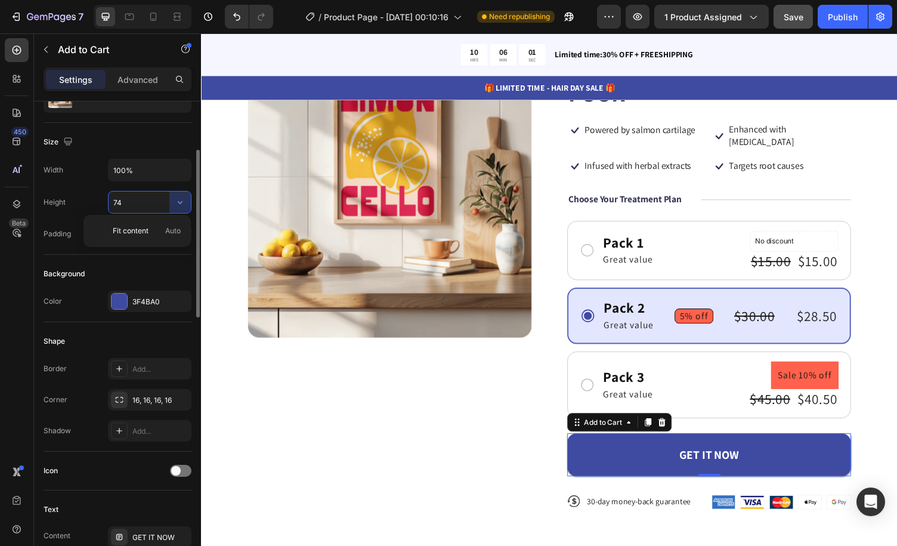
click at [148, 203] on input "74" at bounding box center [150, 202] width 82 height 21
click at [128, 203] on input "74" at bounding box center [150, 202] width 82 height 21
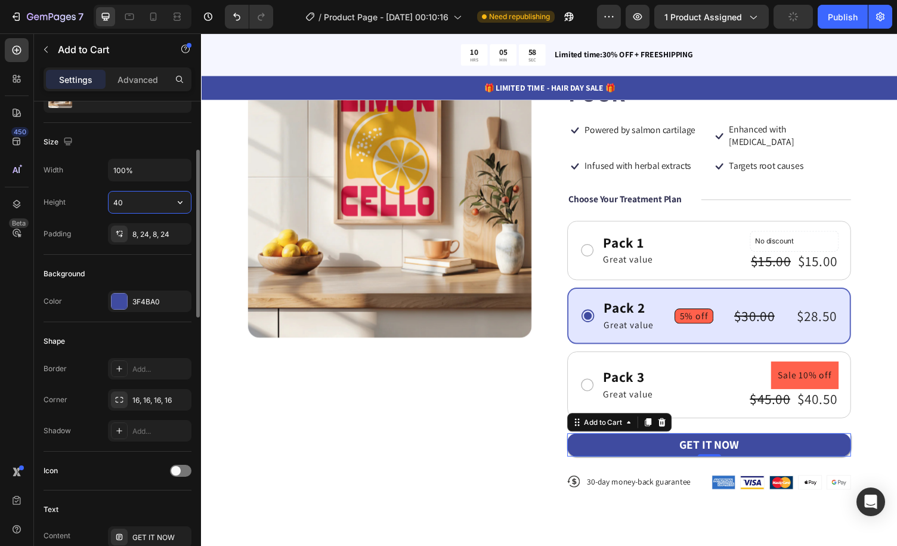
type input "4"
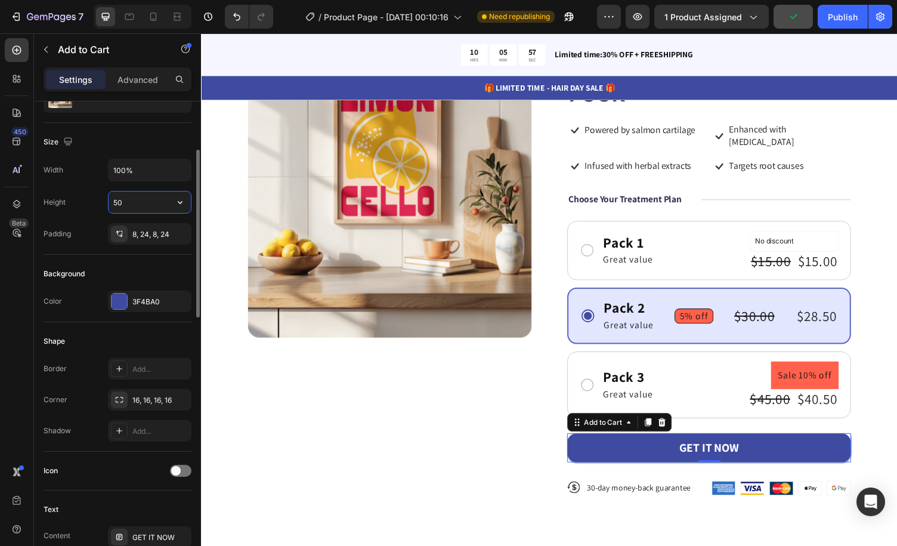
type input "5"
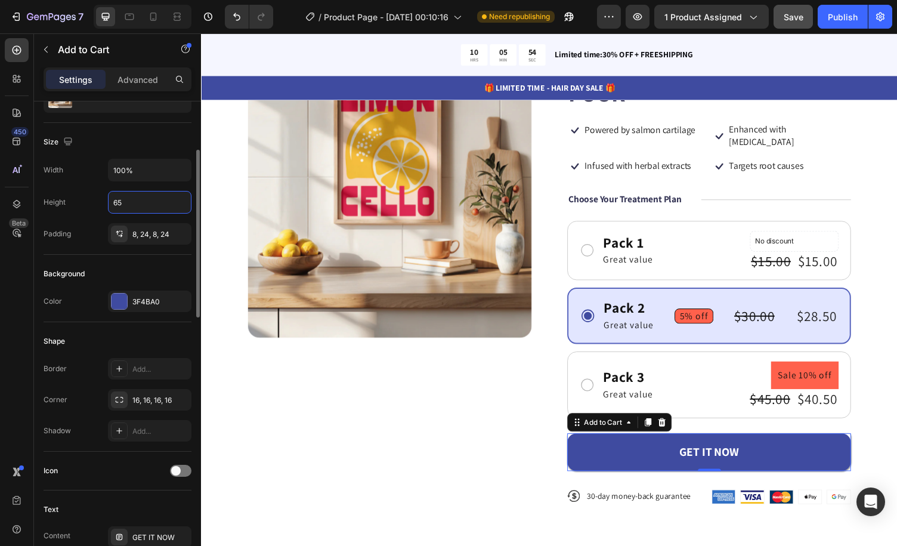
type input "65"
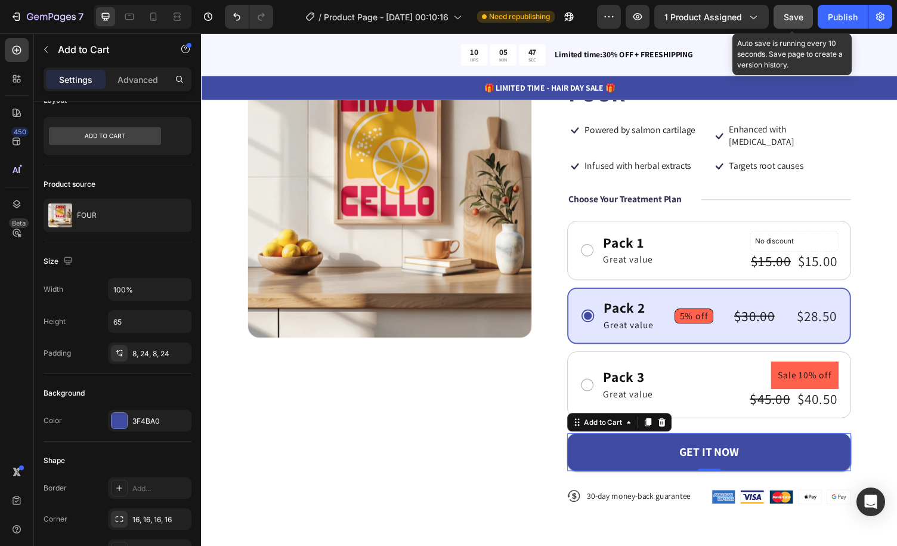
click at [801, 20] on span "Save" at bounding box center [794, 17] width 20 height 10
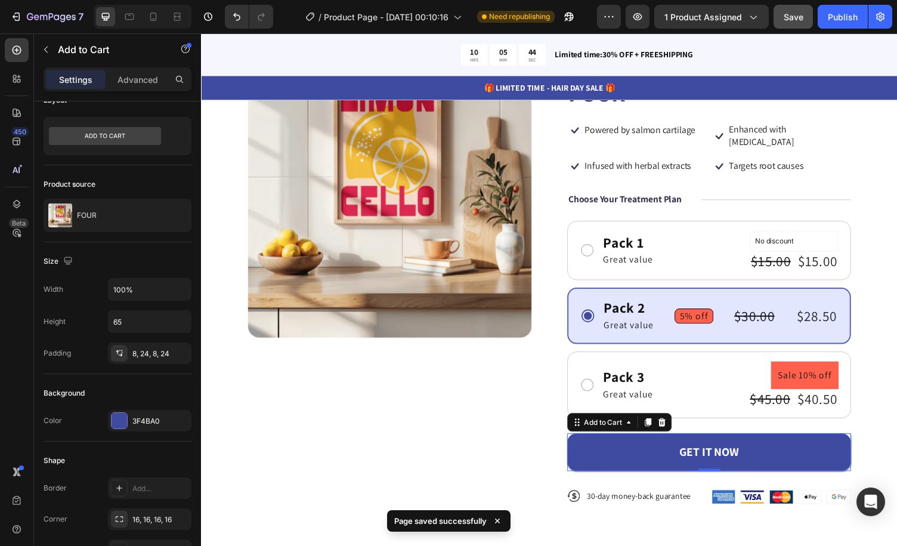
click at [590, 14] on div "/ Product Page - [DATE] 00:10:16 Need republishing" at bounding box center [440, 17] width 314 height 24
click at [704, 317] on pre "5% off" at bounding box center [708, 324] width 39 height 14
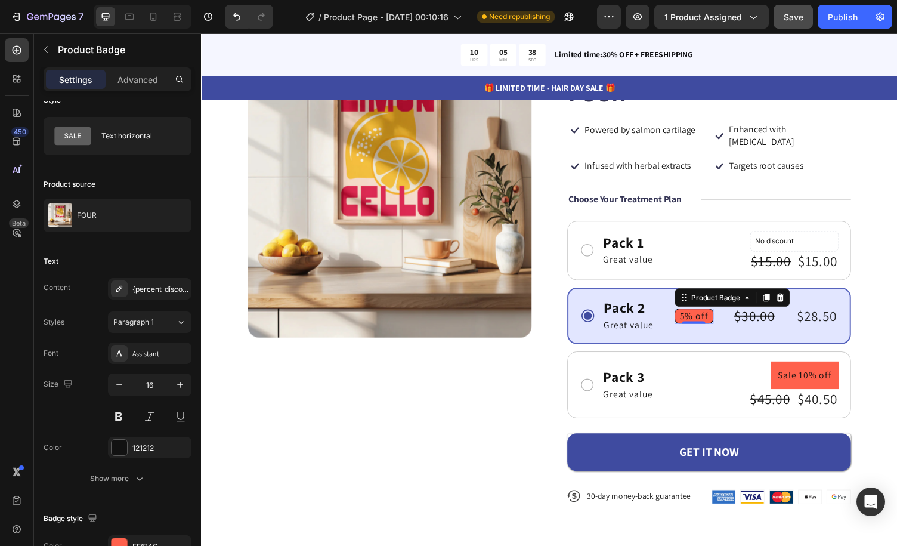
scroll to position [0, 0]
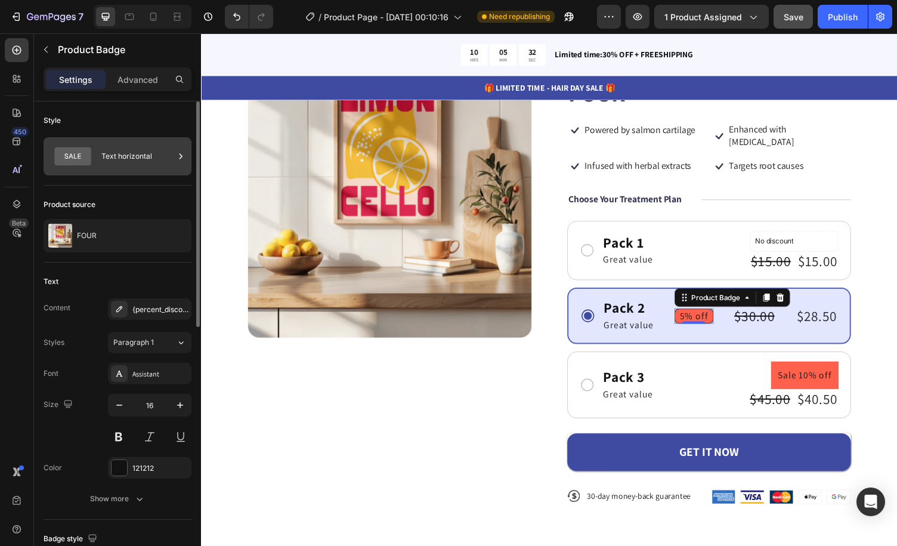
click at [135, 149] on div "Text horizontal" at bounding box center [137, 156] width 73 height 27
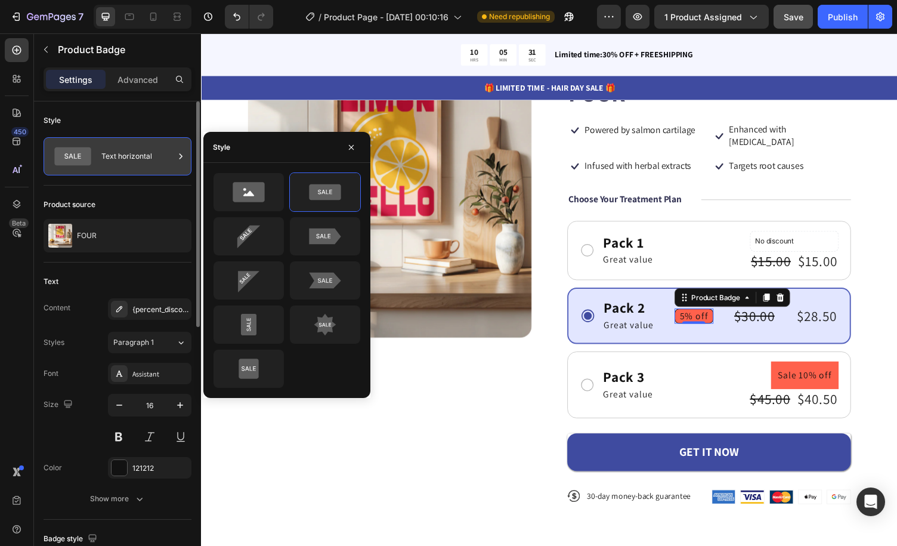
click at [135, 149] on div "Text horizontal" at bounding box center [137, 156] width 73 height 27
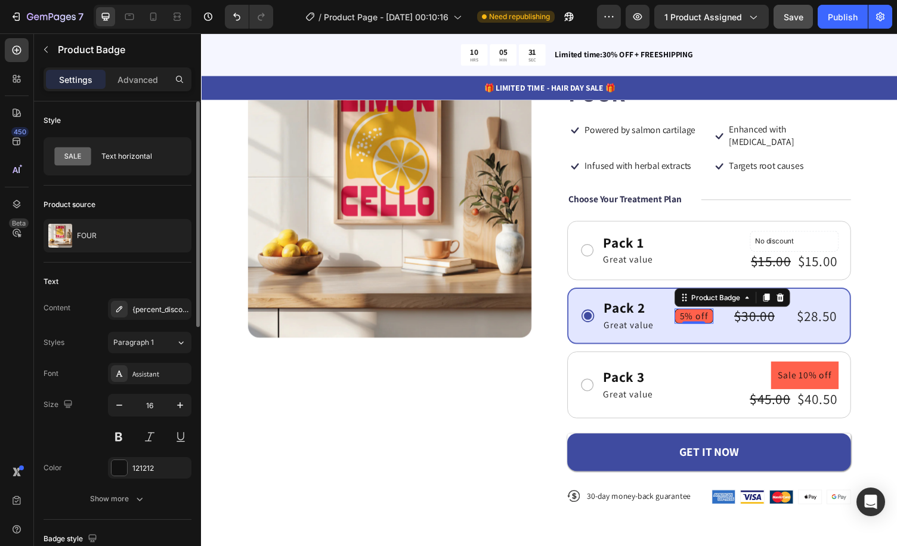
scroll to position [60, 0]
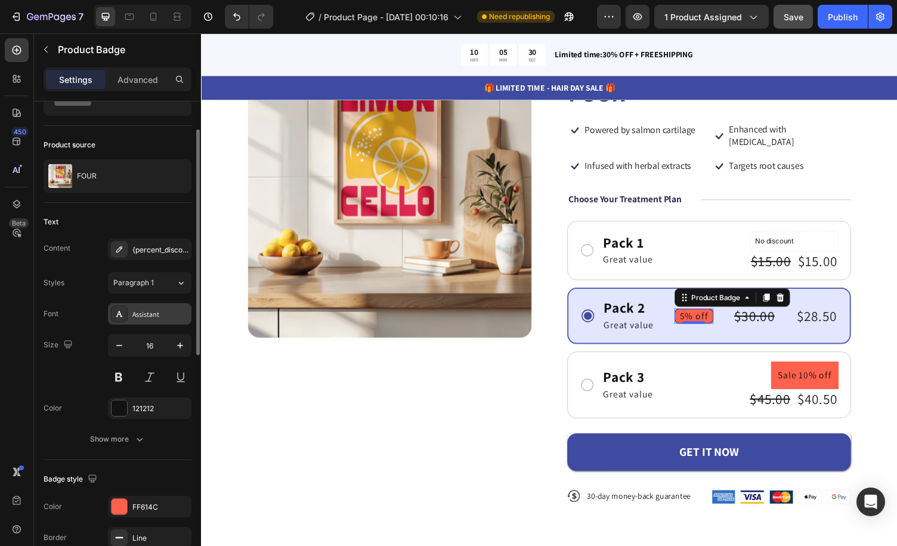
click at [154, 314] on div "Assistant" at bounding box center [160, 314] width 56 height 11
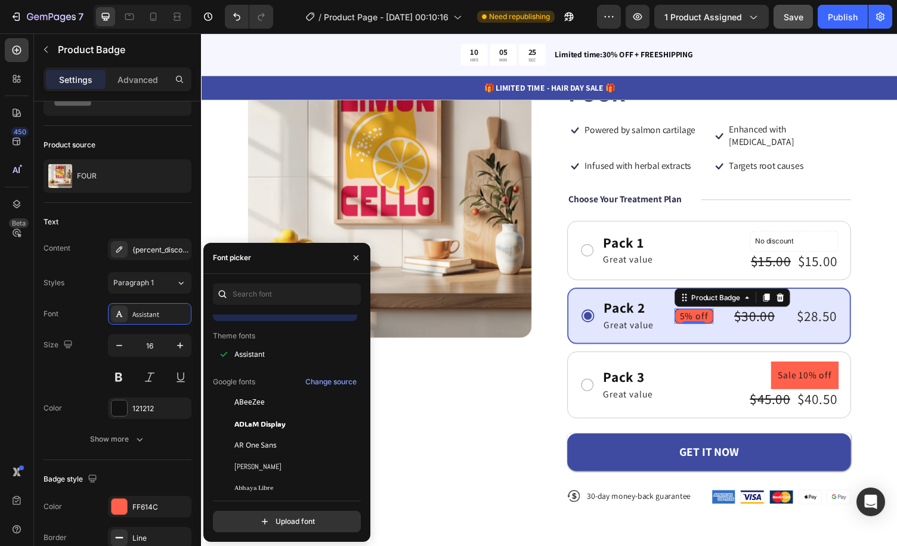
scroll to position [0, 0]
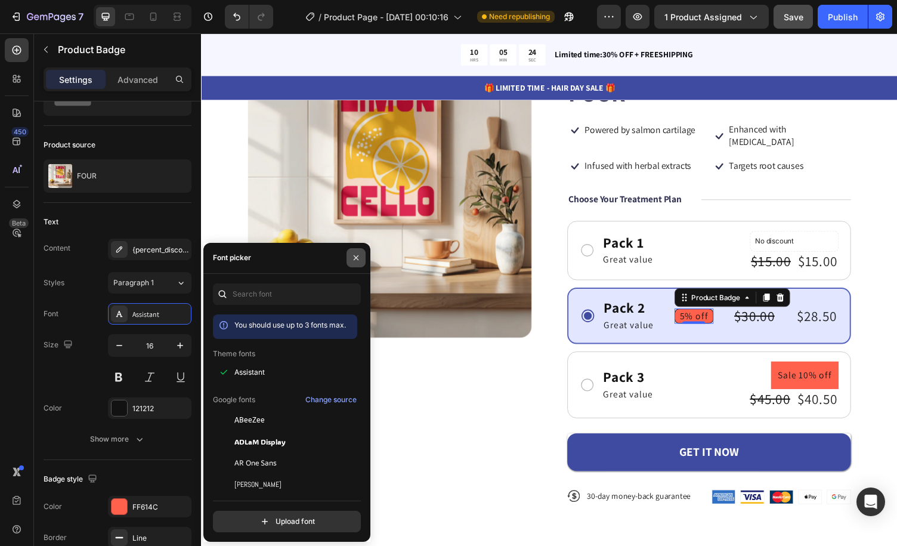
click at [356, 261] on icon "button" at bounding box center [356, 258] width 10 height 10
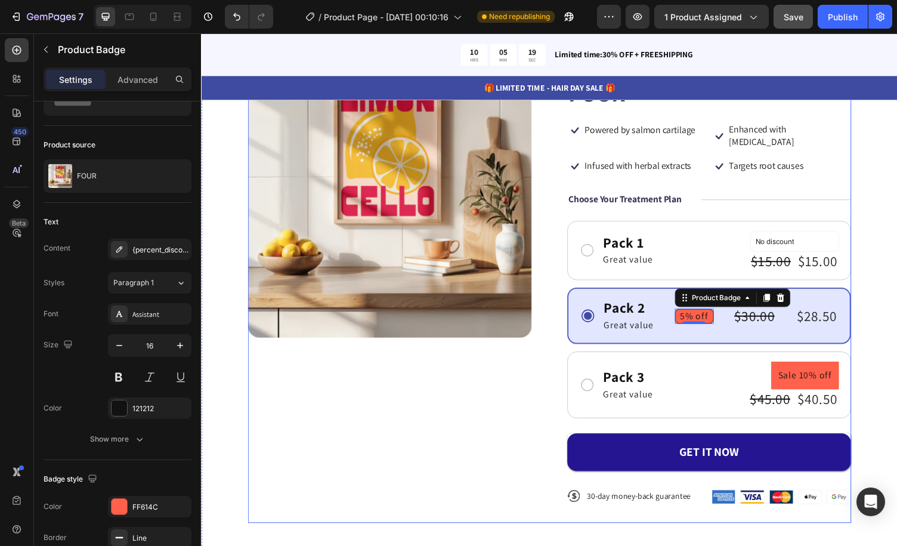
scroll to position [179, 0]
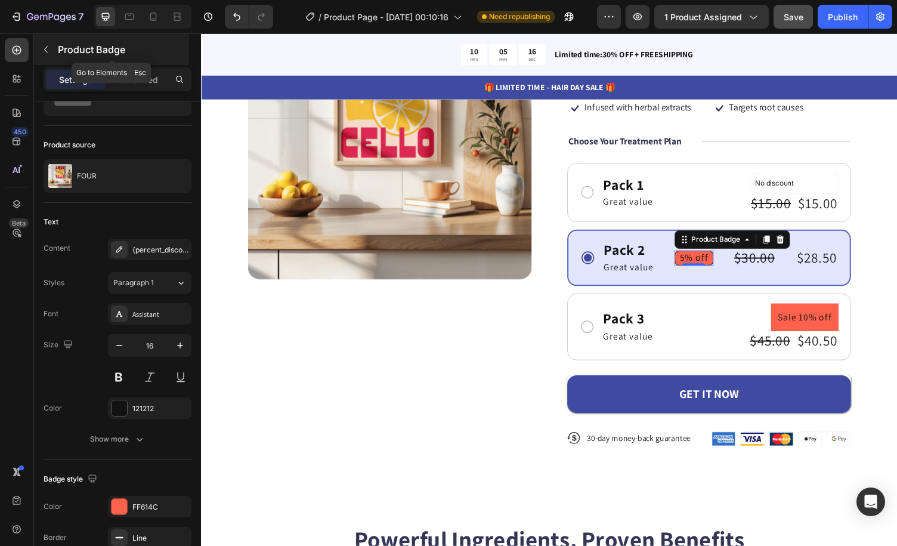
click at [55, 48] on button "button" at bounding box center [45, 49] width 19 height 19
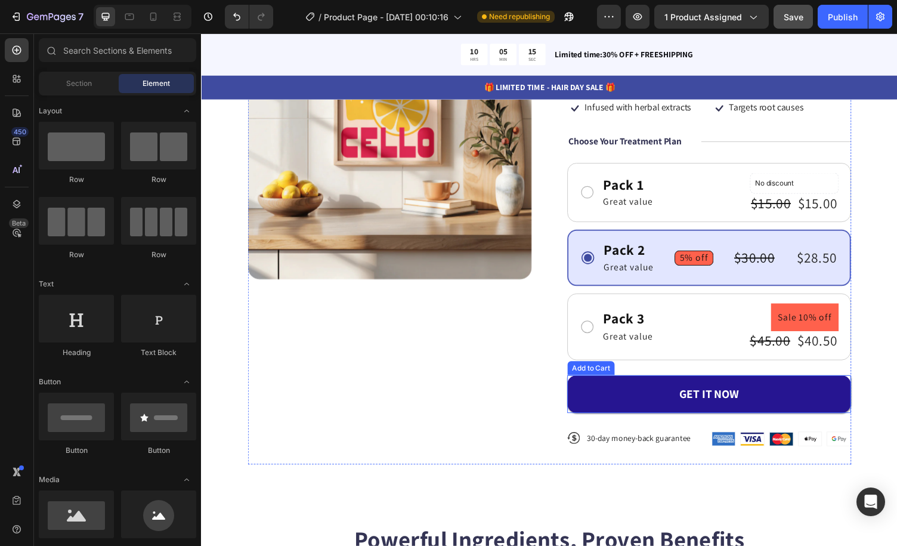
click at [801, 385] on button "GET IT NOW" at bounding box center [724, 404] width 292 height 39
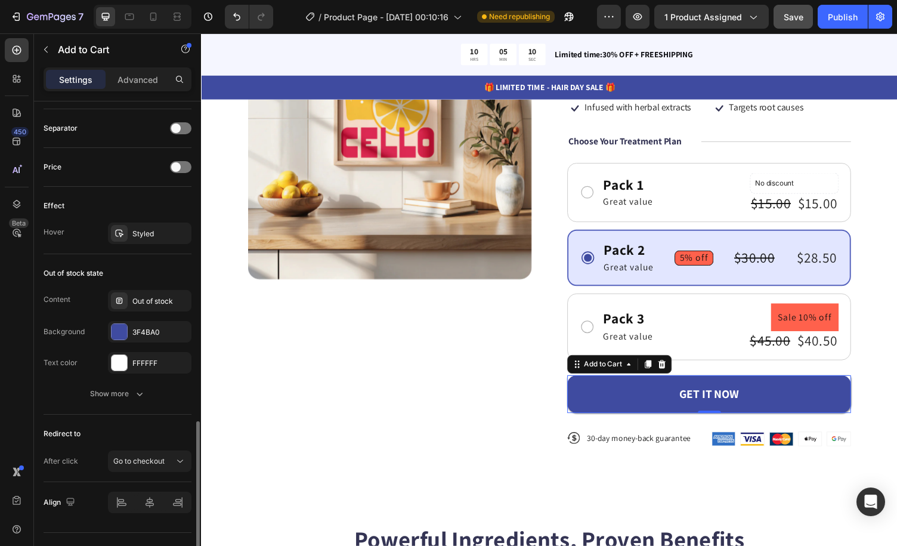
scroll to position [796, 0]
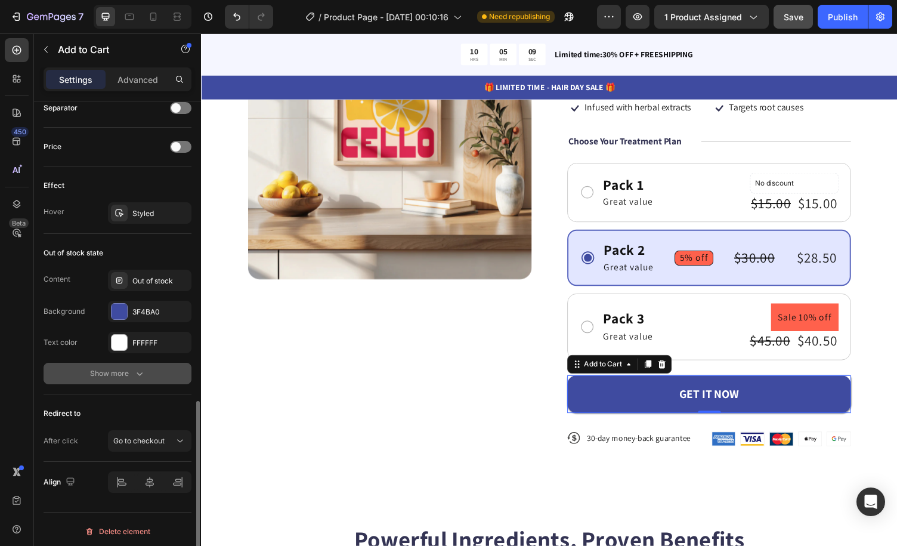
click at [131, 371] on div "Show more" at bounding box center [117, 374] width 55 height 12
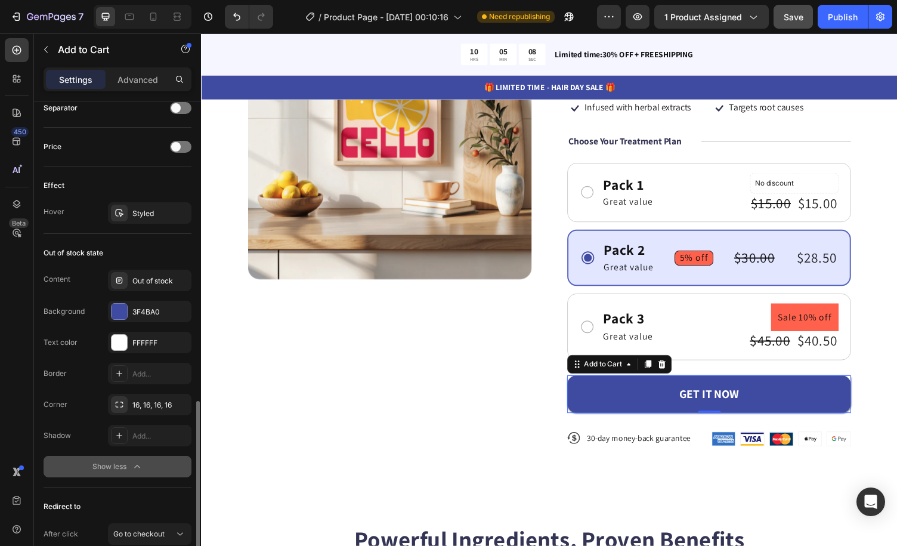
click at [124, 470] on button "Show less" at bounding box center [118, 466] width 148 height 21
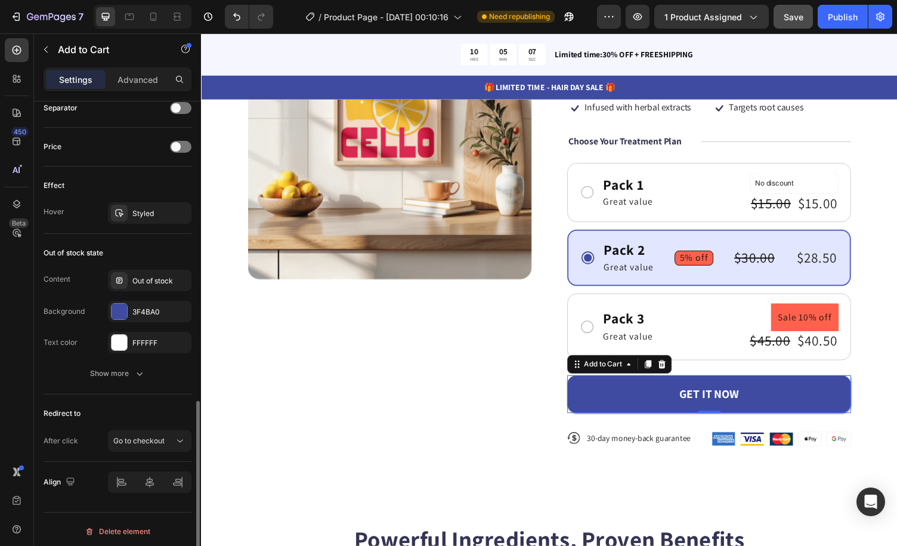
scroll to position [736, 0]
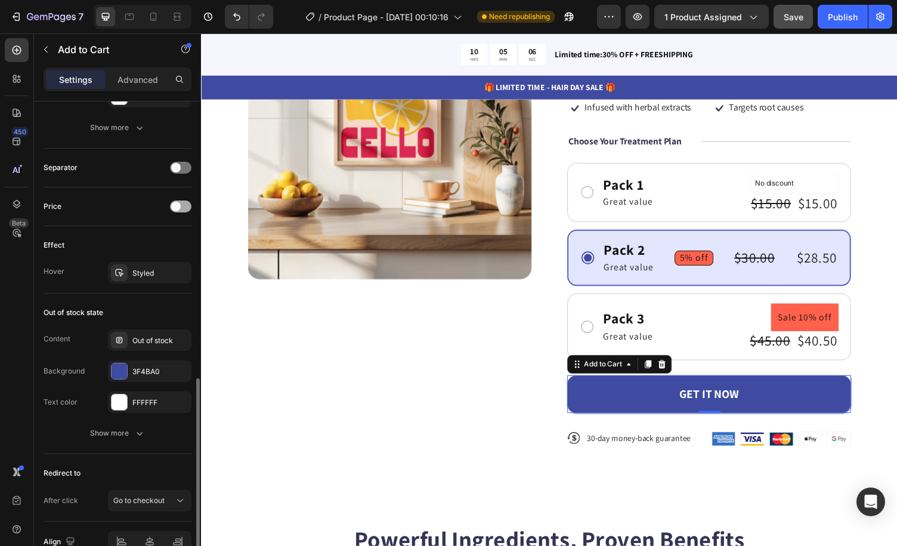
click at [181, 202] on div at bounding box center [180, 206] width 21 height 12
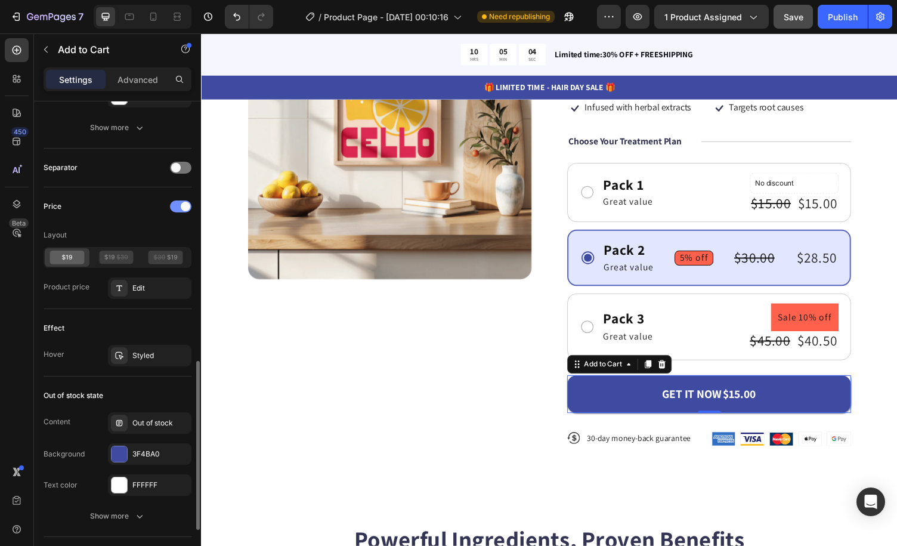
click at [182, 202] on span at bounding box center [186, 207] width 10 height 10
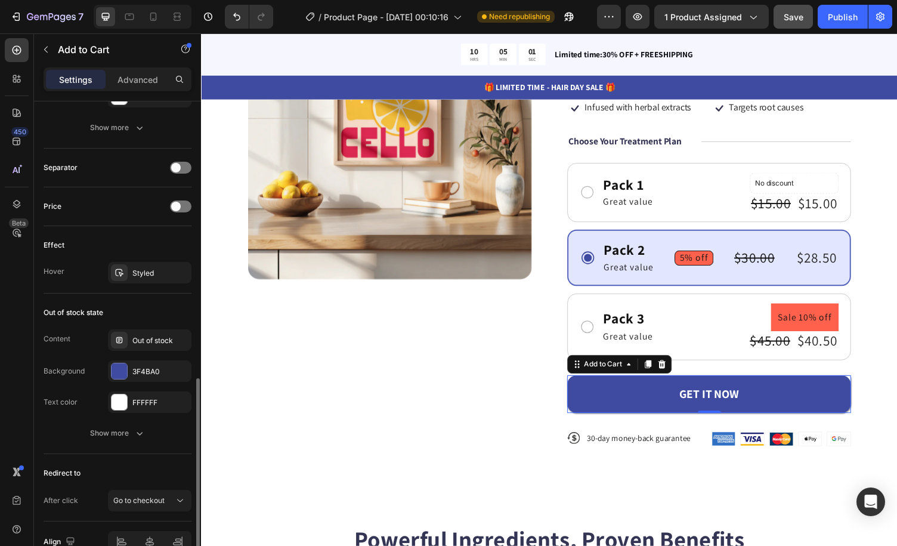
click at [181, 187] on div "Price" at bounding box center [118, 206] width 148 height 39
click at [156, 20] on icon at bounding box center [153, 17] width 12 height 12
type input "56"
type input "14"
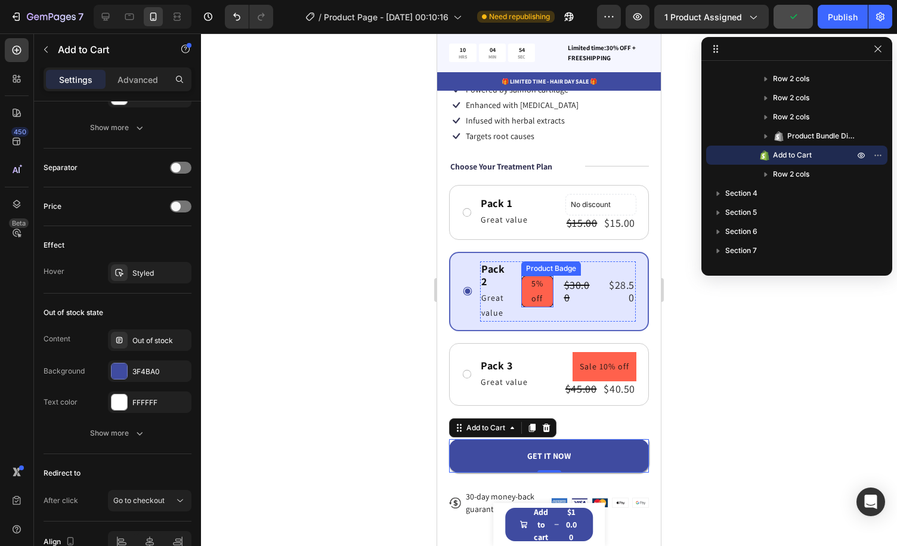
scroll to position [323, 0]
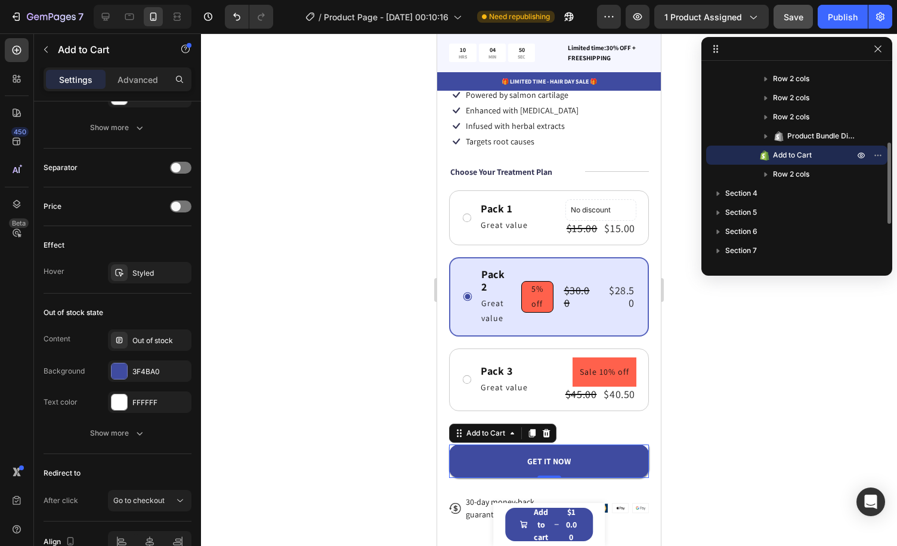
click at [810, 146] on div "Add to Cart" at bounding box center [797, 155] width 172 height 19
click at [876, 151] on icon "button" at bounding box center [879, 155] width 10 height 10
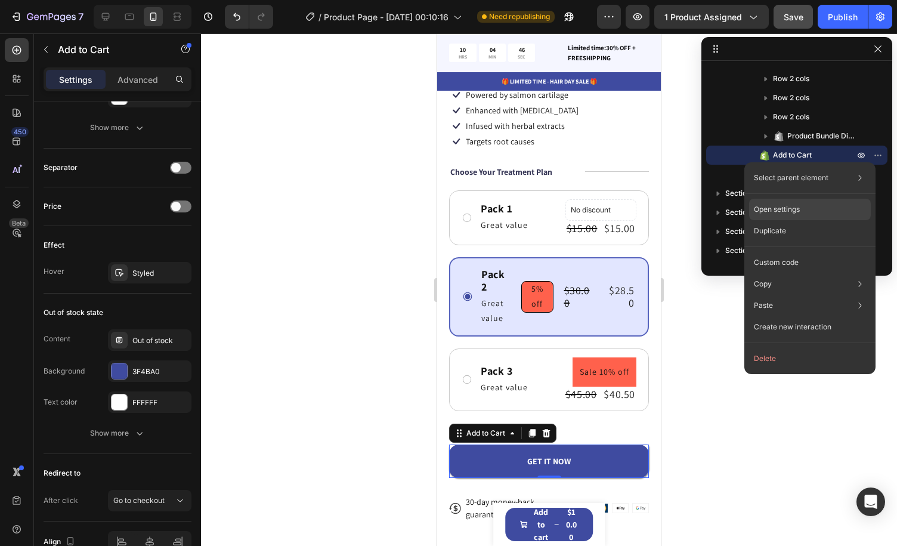
click at [817, 209] on div "Open settings" at bounding box center [810, 209] width 122 height 21
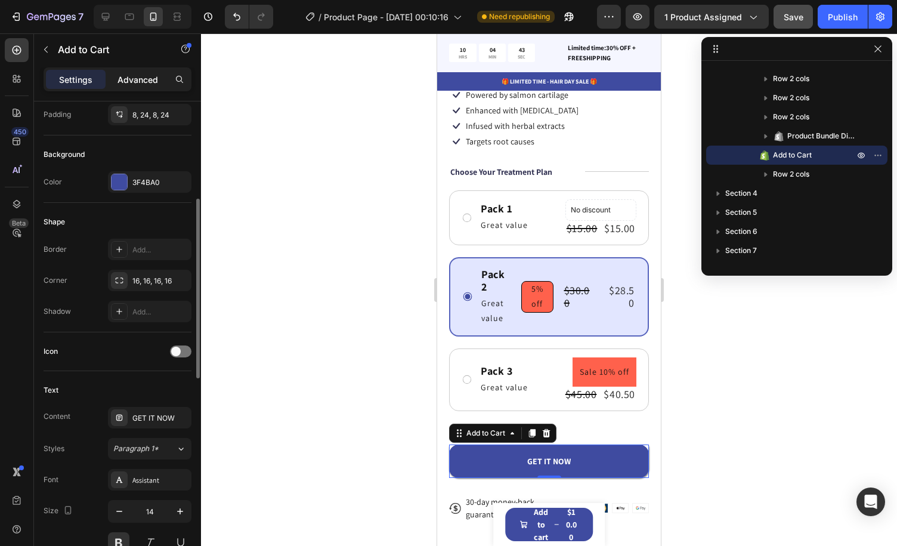
click at [136, 78] on p "Advanced" at bounding box center [138, 79] width 41 height 13
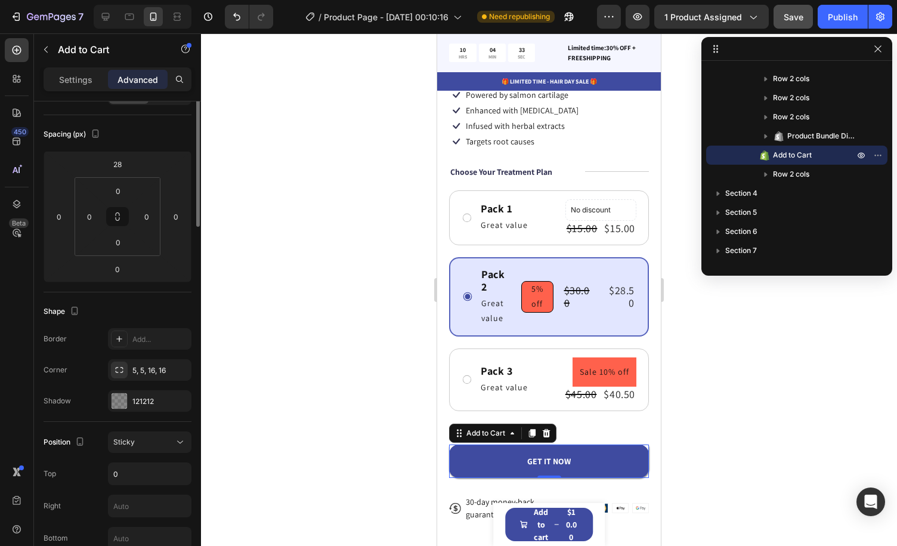
scroll to position [0, 0]
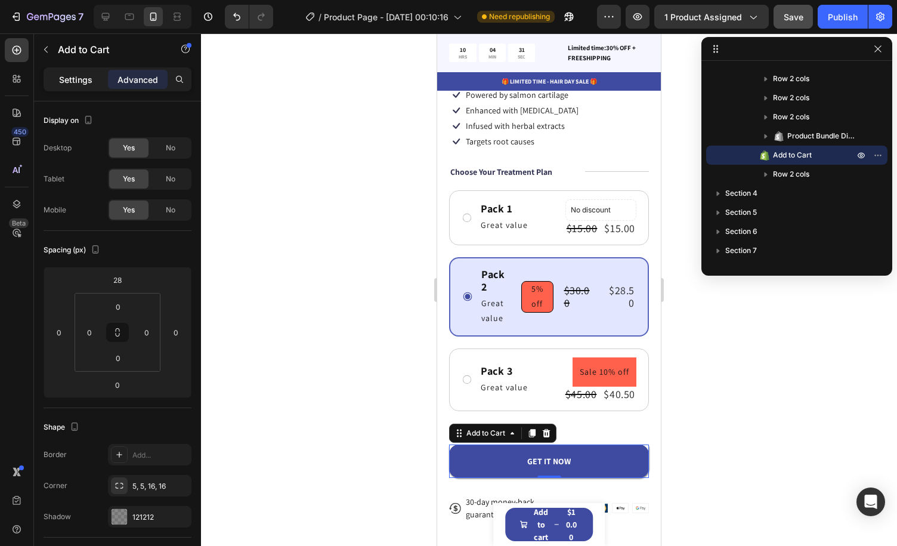
click at [86, 76] on p "Settings" at bounding box center [75, 79] width 33 height 13
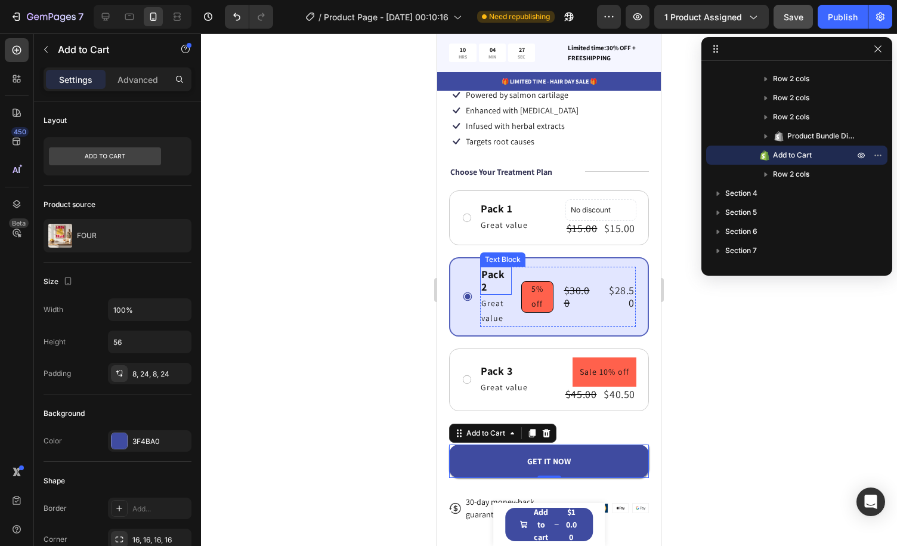
click at [490, 267] on div "Pack 2" at bounding box center [496, 281] width 32 height 28
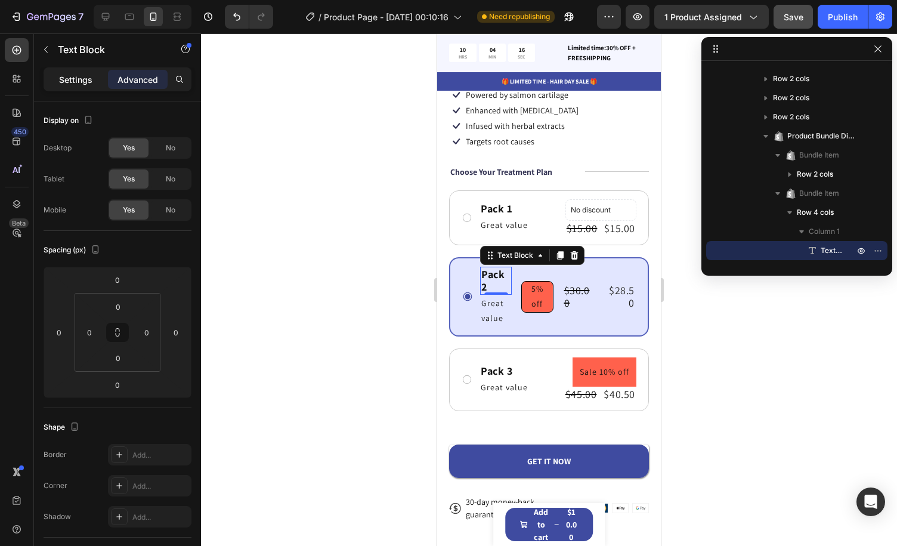
click at [91, 81] on p "Settings" at bounding box center [75, 79] width 33 height 13
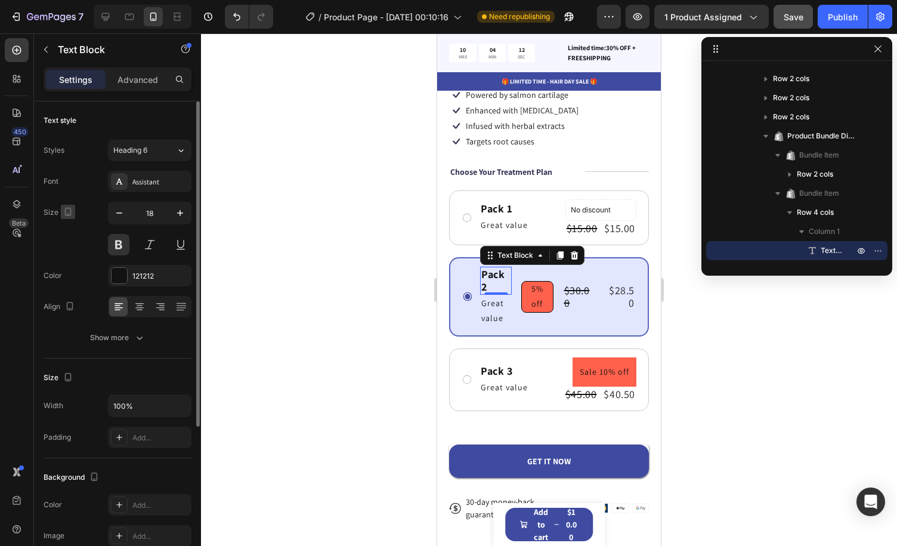
click at [67, 209] on icon "button" at bounding box center [68, 212] width 12 height 12
click at [67, 211] on icon "button" at bounding box center [68, 212] width 12 height 12
click at [115, 212] on icon "button" at bounding box center [119, 213] width 12 height 12
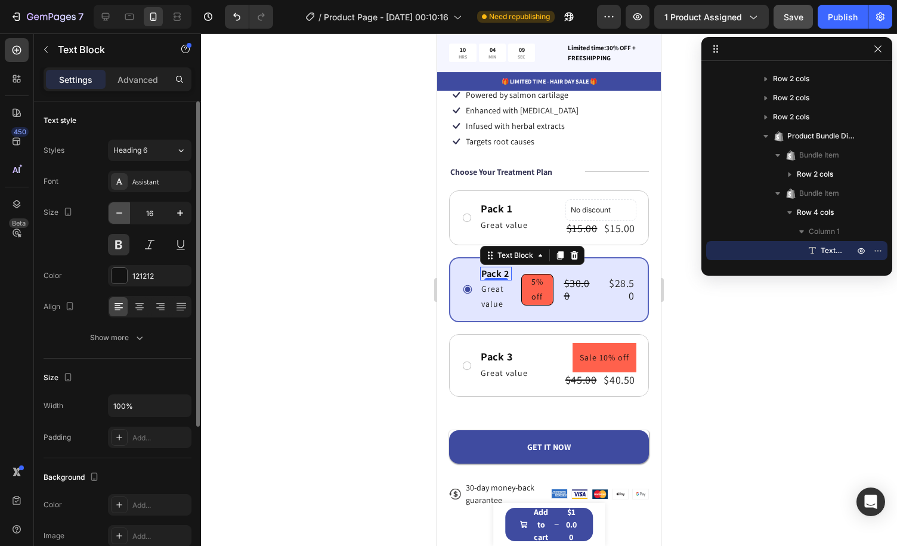
click at [118, 212] on icon "button" at bounding box center [119, 212] width 6 height 1
type input "14"
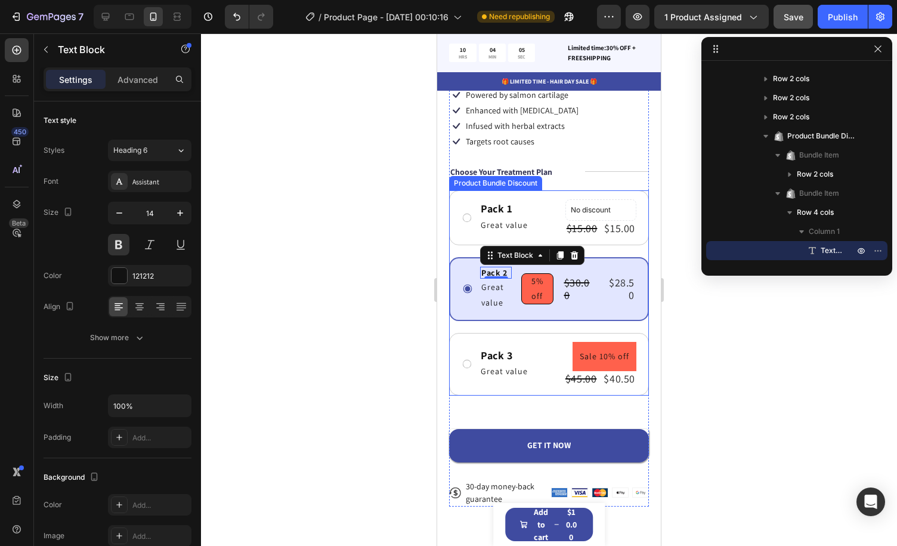
click at [461, 263] on div "Pack 2 Text Block 0 Great value Text Block 5% off Product Badge $30.00 Product …" at bounding box center [549, 289] width 200 height 64
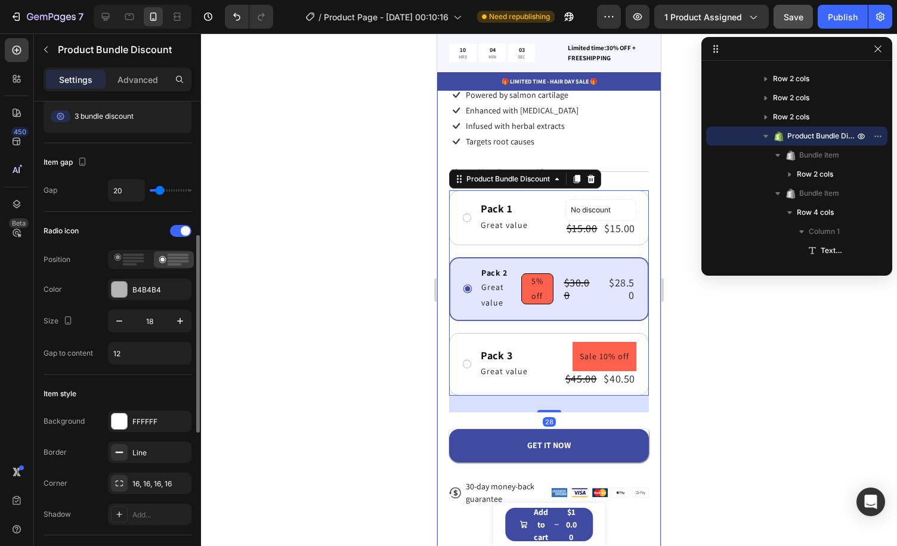
scroll to position [179, 0]
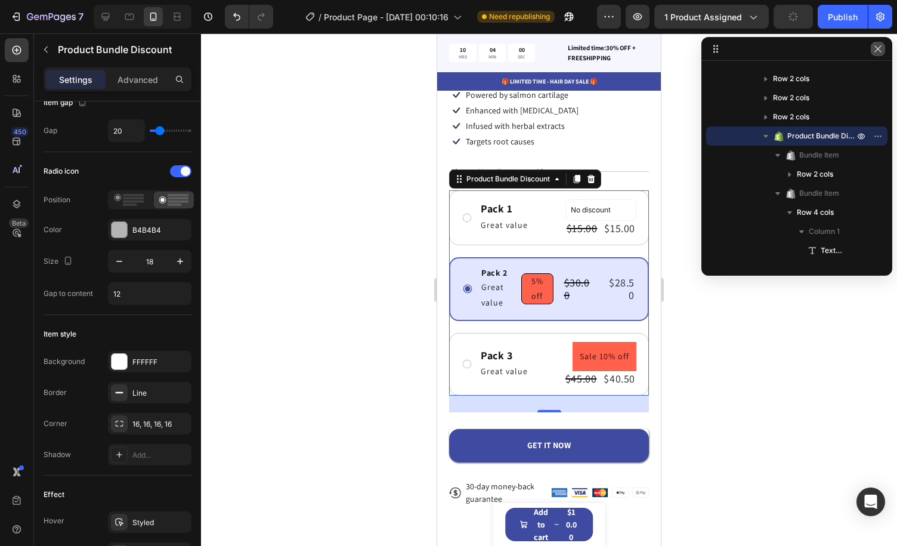
click at [881, 53] on icon "button" at bounding box center [879, 49] width 10 height 10
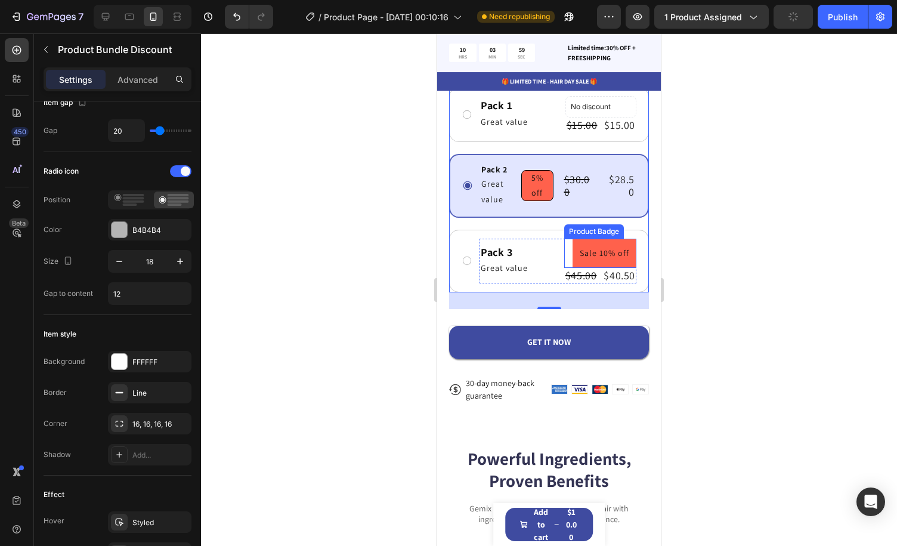
scroll to position [443, 0]
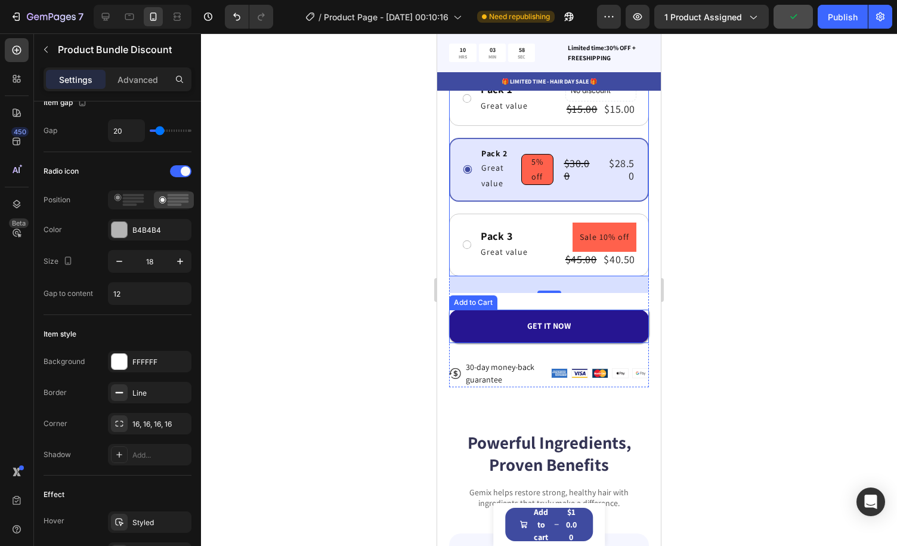
click at [595, 313] on button "GET IT NOW" at bounding box center [549, 326] width 200 height 33
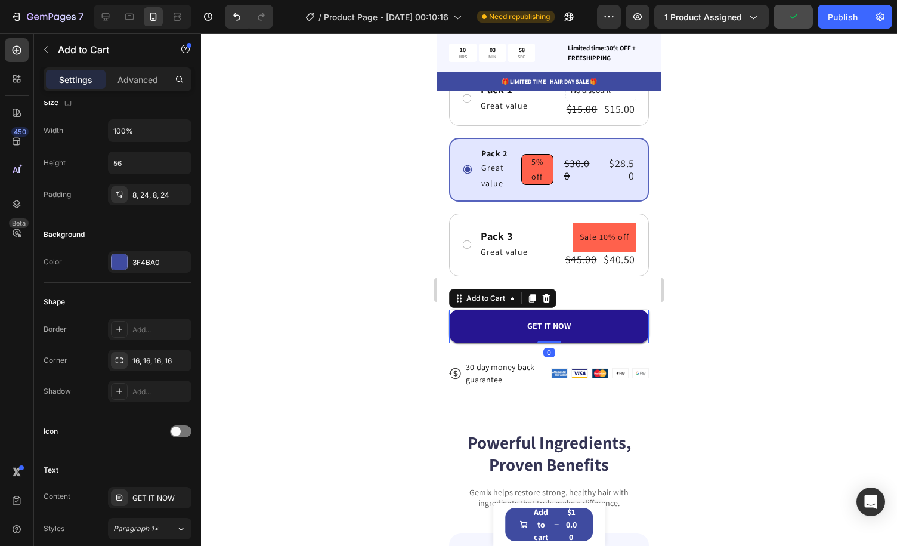
scroll to position [0, 0]
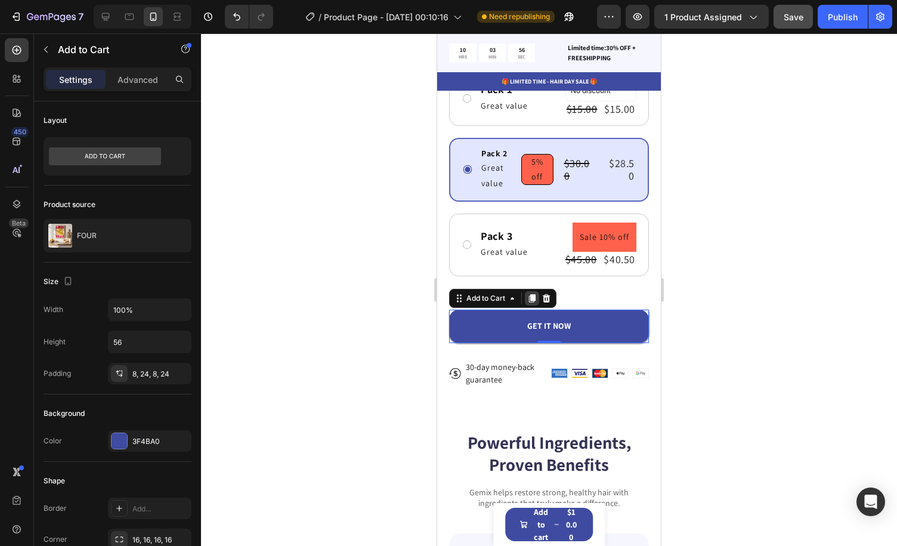
click at [532, 294] on icon at bounding box center [532, 298] width 7 height 8
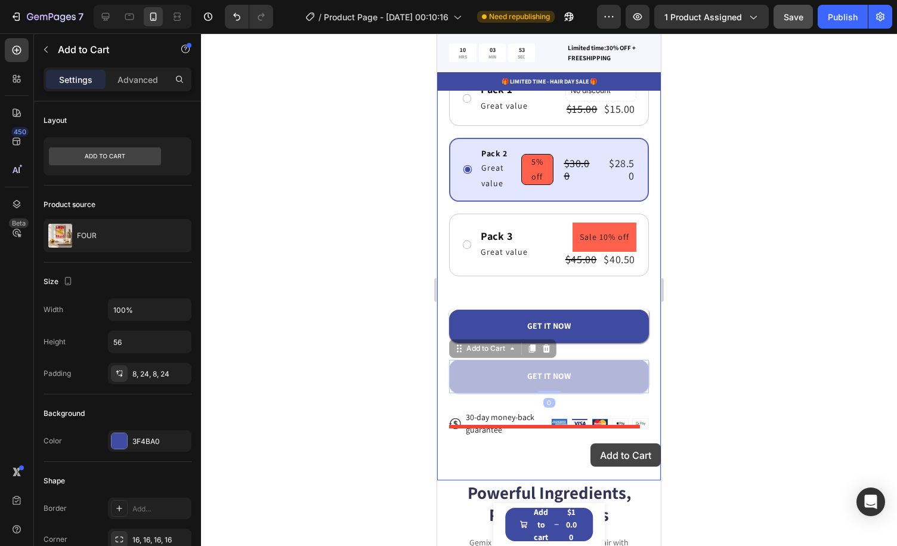
drag, startPoint x: 591, startPoint y: 363, endPoint x: 591, endPoint y: 443, distance: 80.0
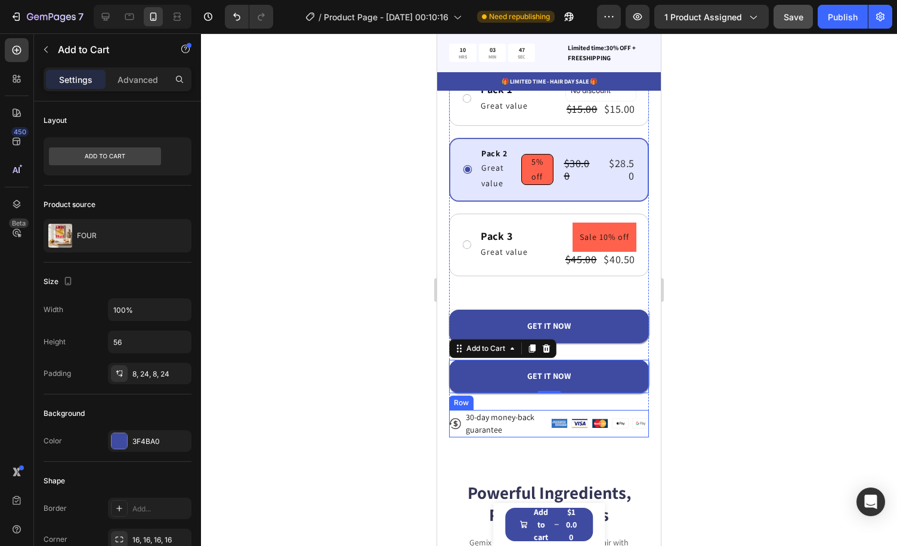
click at [553, 410] on div "Image Image Image Image Image Row" at bounding box center [600, 423] width 98 height 27
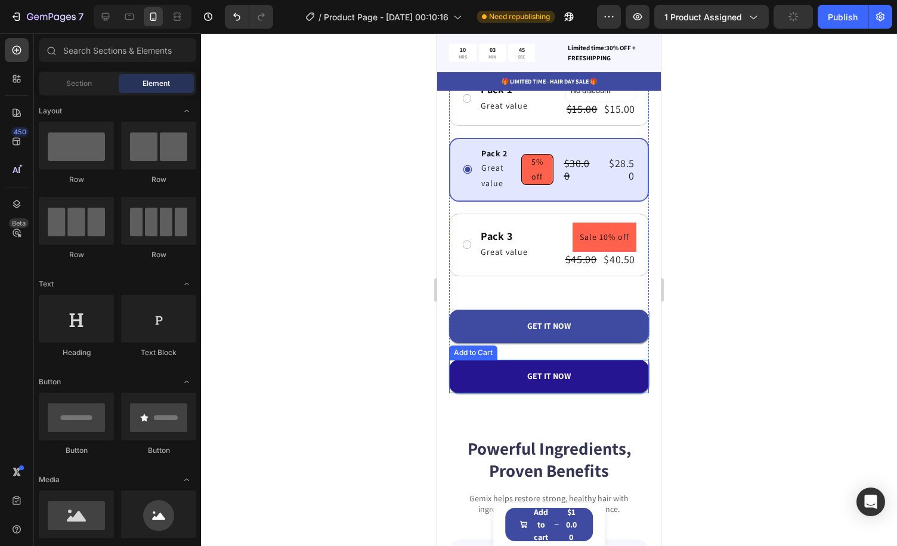
click at [609, 361] on button "GET IT NOW" at bounding box center [549, 376] width 200 height 33
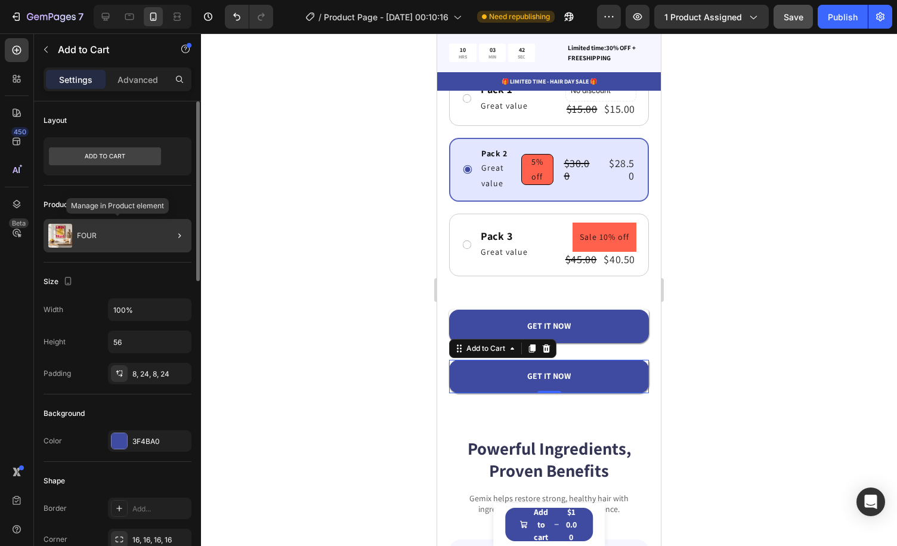
click at [137, 244] on div "FOUR" at bounding box center [118, 235] width 148 height 33
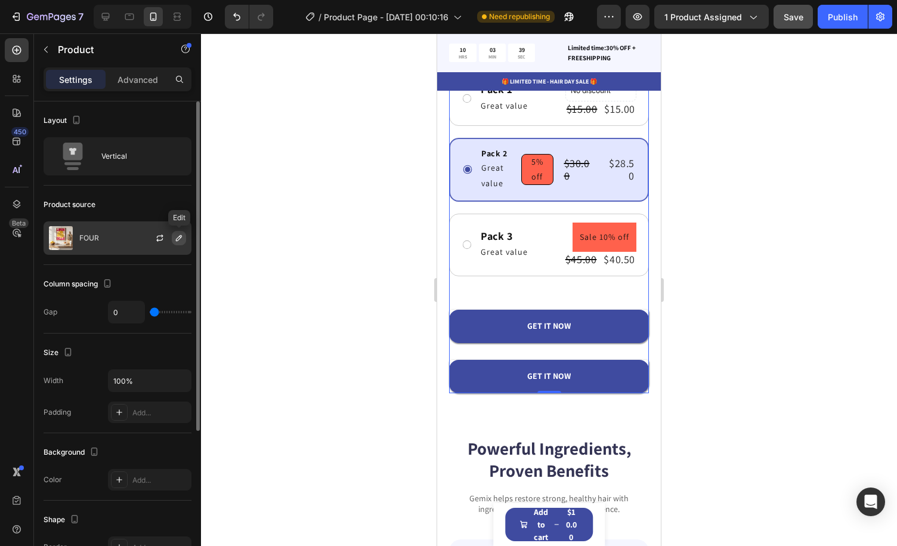
click at [178, 238] on icon "button" at bounding box center [179, 238] width 10 height 10
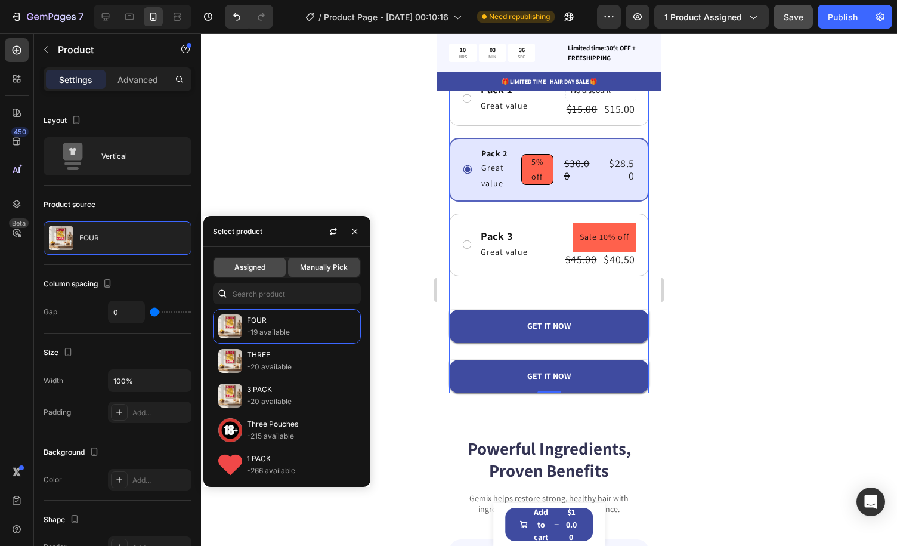
click at [276, 262] on div "Assigned" at bounding box center [250, 267] width 72 height 19
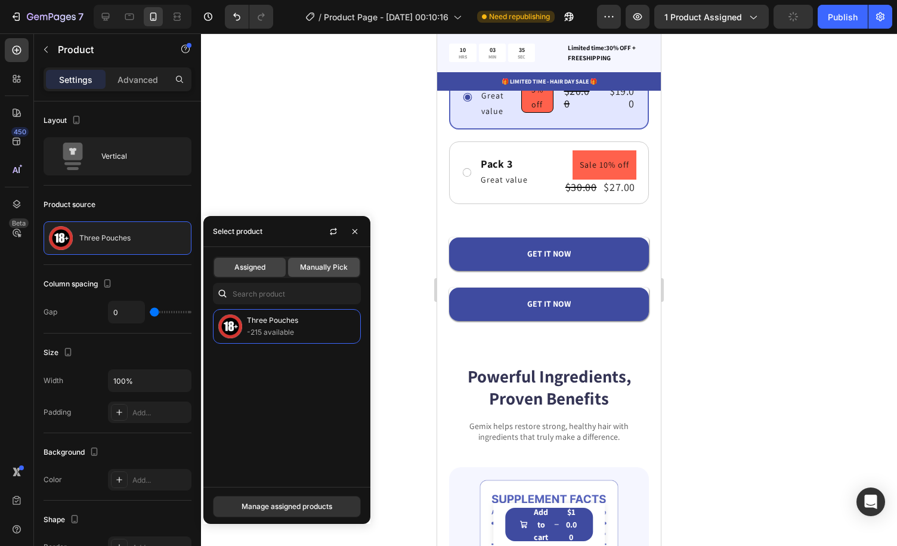
click at [323, 262] on span "Manually Pick" at bounding box center [324, 267] width 48 height 11
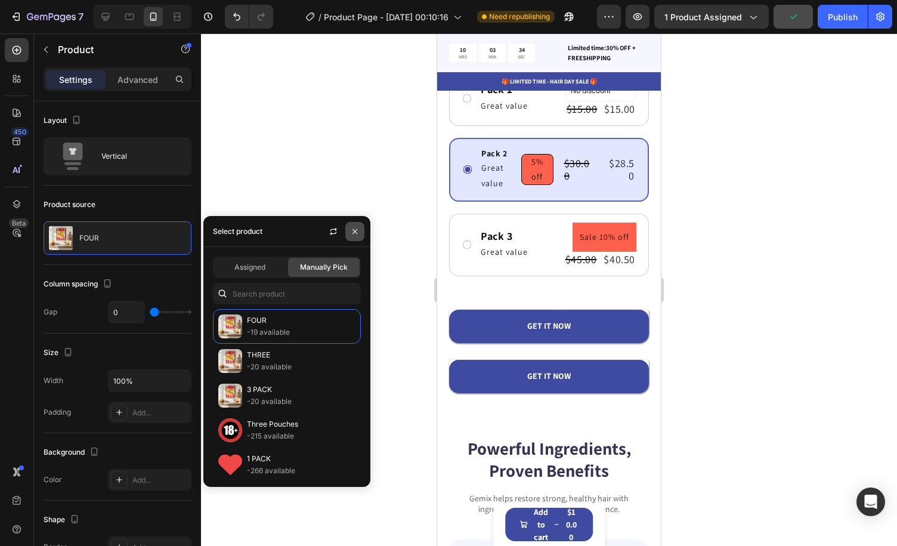
click at [356, 229] on icon "button" at bounding box center [355, 232] width 10 height 10
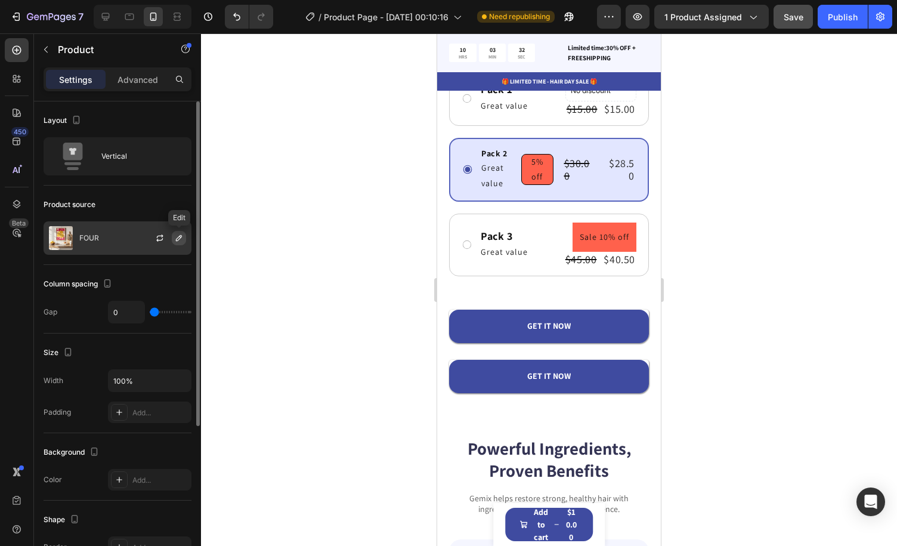
click at [181, 239] on icon "button" at bounding box center [179, 238] width 10 height 10
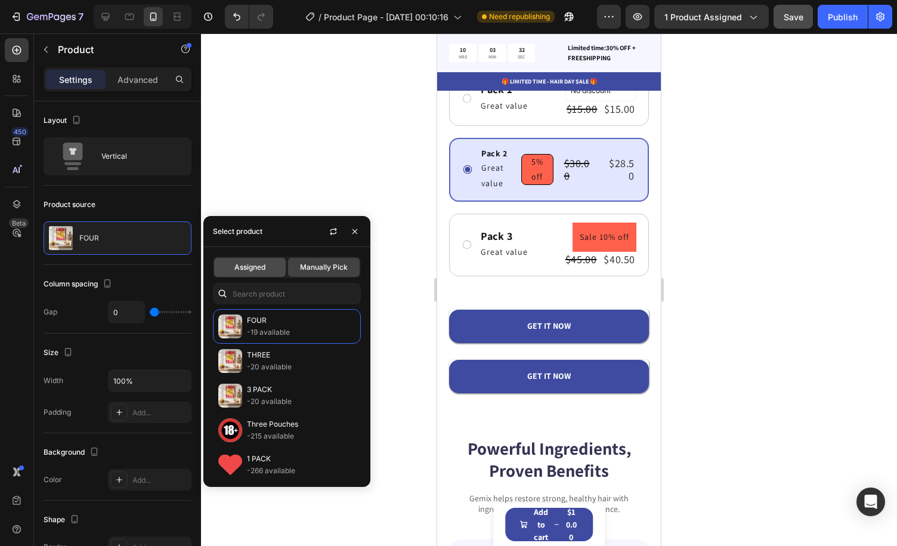
click at [263, 270] on span "Assigned" at bounding box center [249, 267] width 31 height 11
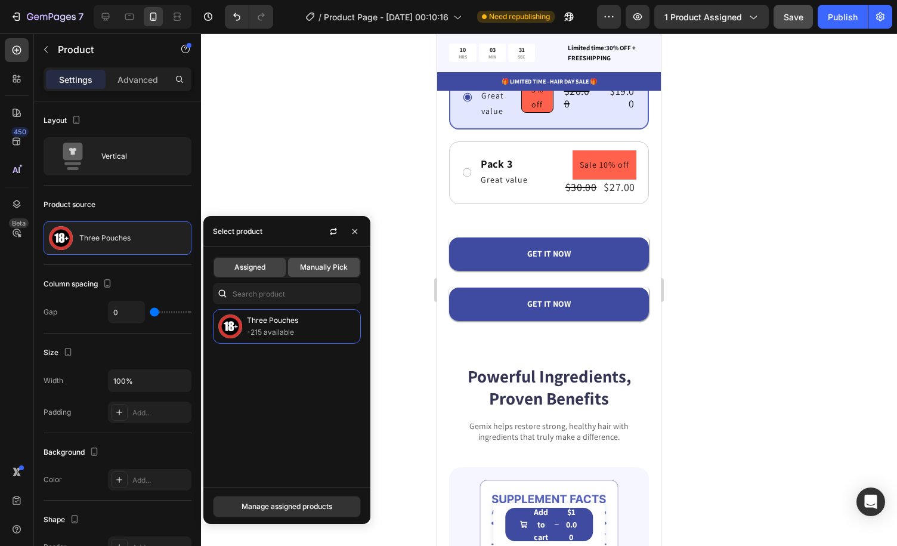
click at [313, 264] on span "Manually Pick" at bounding box center [324, 267] width 48 height 11
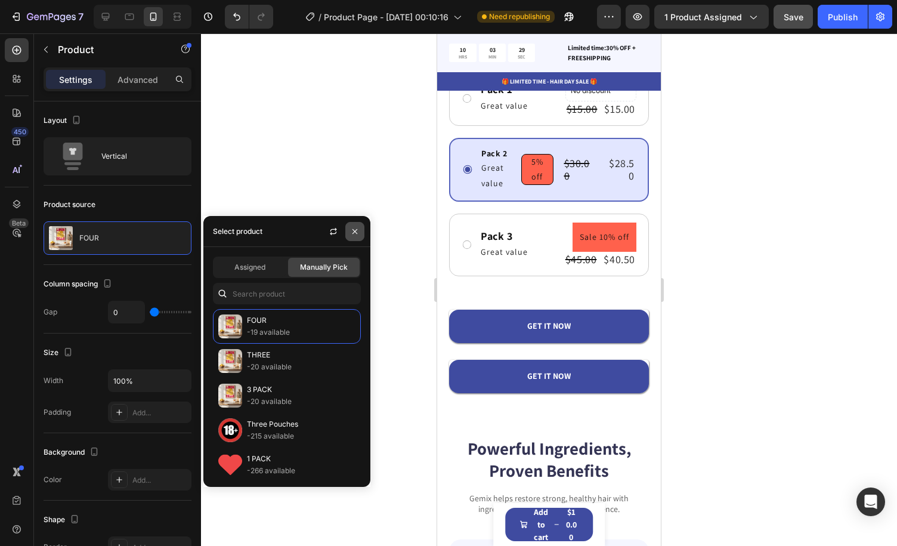
click at [350, 230] on icon "button" at bounding box center [355, 232] width 10 height 10
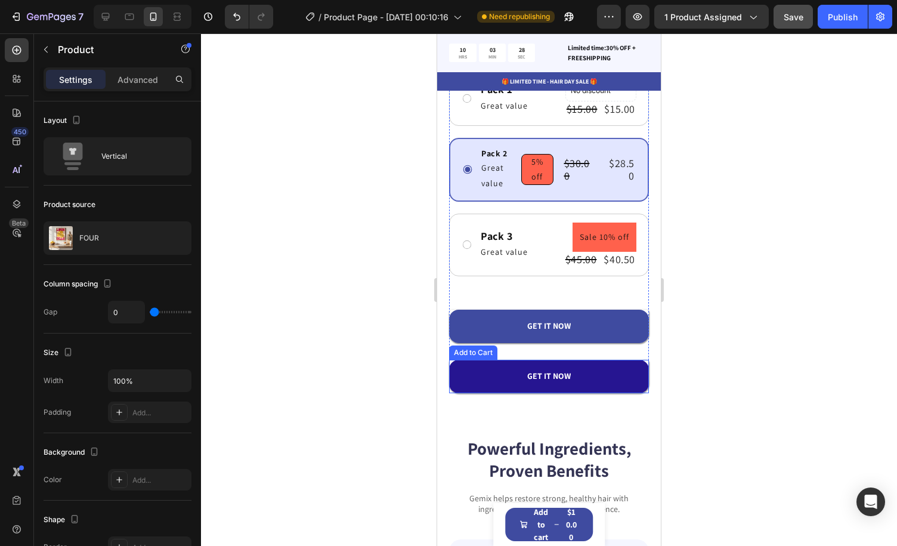
click at [589, 360] on button "GET IT NOW" at bounding box center [549, 376] width 200 height 33
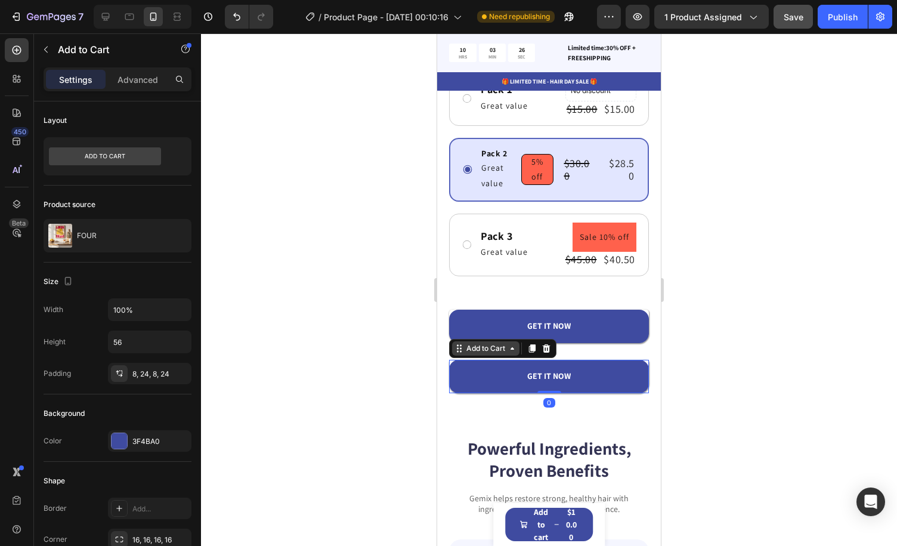
click at [508, 344] on icon at bounding box center [513, 349] width 10 height 10
click at [850, 16] on div "Publish" at bounding box center [843, 17] width 30 height 13
click at [879, 499] on div "Open Intercom Messenger" at bounding box center [872, 502] width 32 height 32
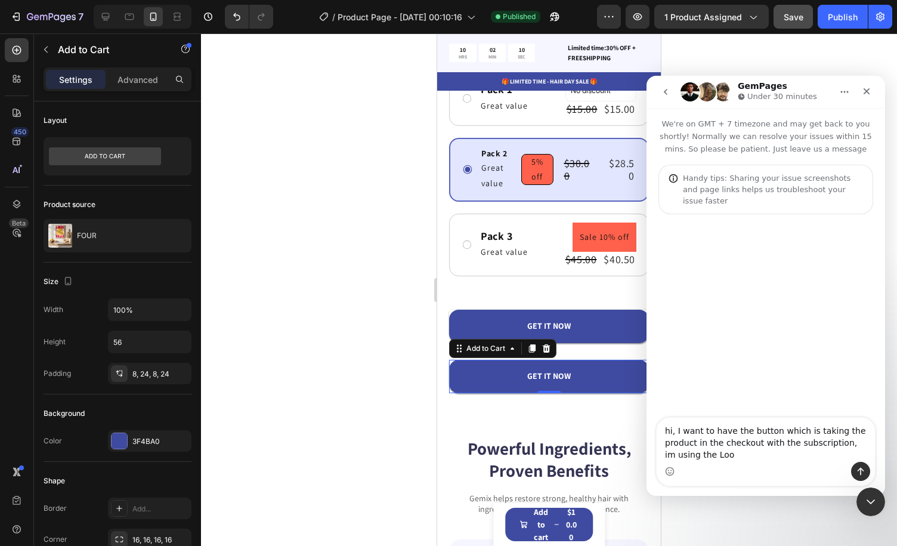
type textarea "hi, I want to have the button which is taking the product in the checkout with …"
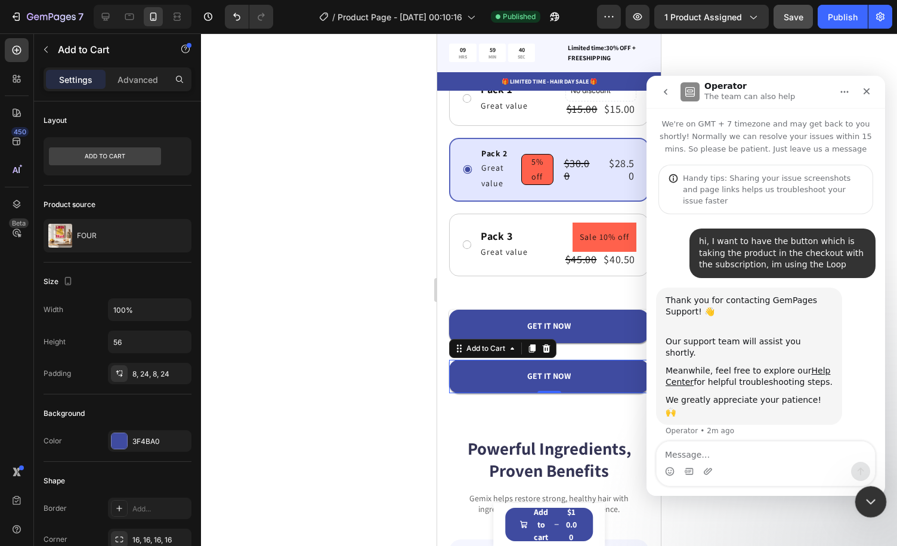
click at [866, 486] on div "Close Intercom Messenger" at bounding box center [869, 500] width 29 height 29
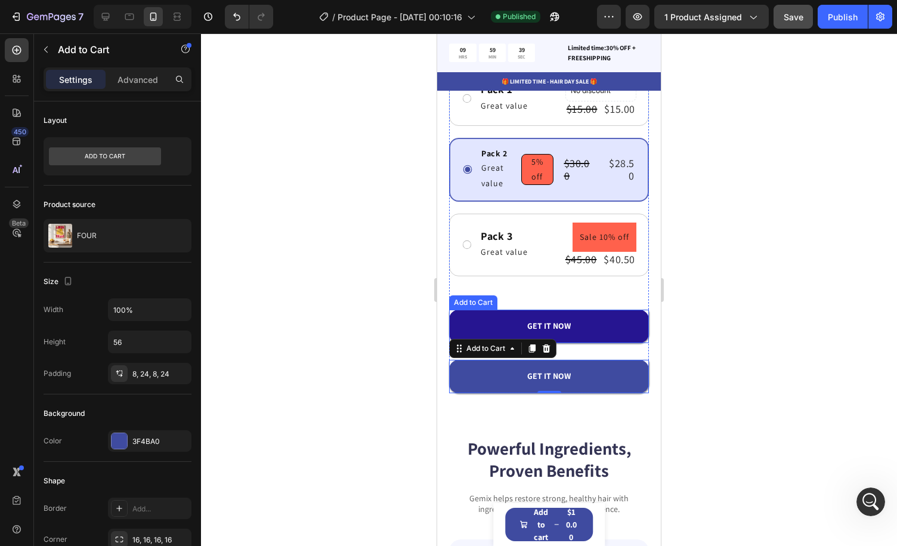
click at [596, 311] on button "GET IT NOW" at bounding box center [549, 326] width 200 height 33
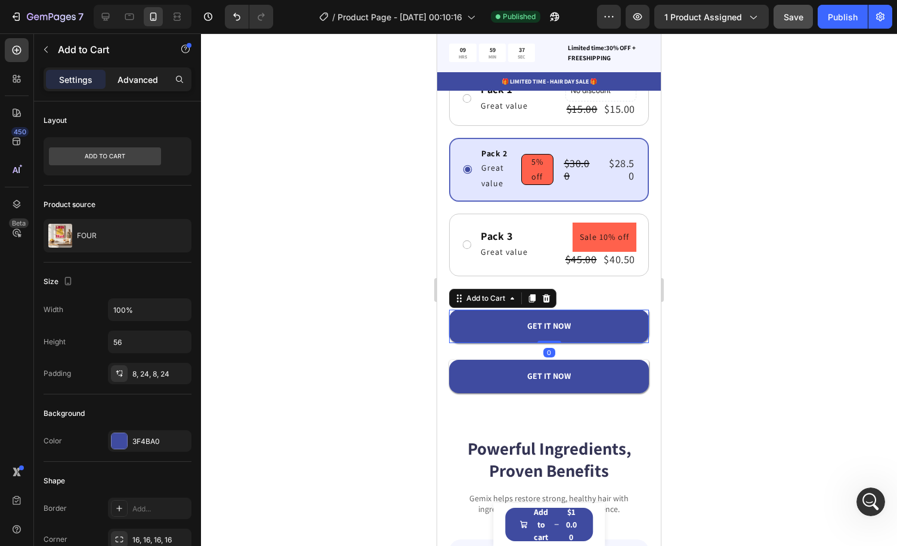
click at [141, 83] on p "Advanced" at bounding box center [138, 79] width 41 height 13
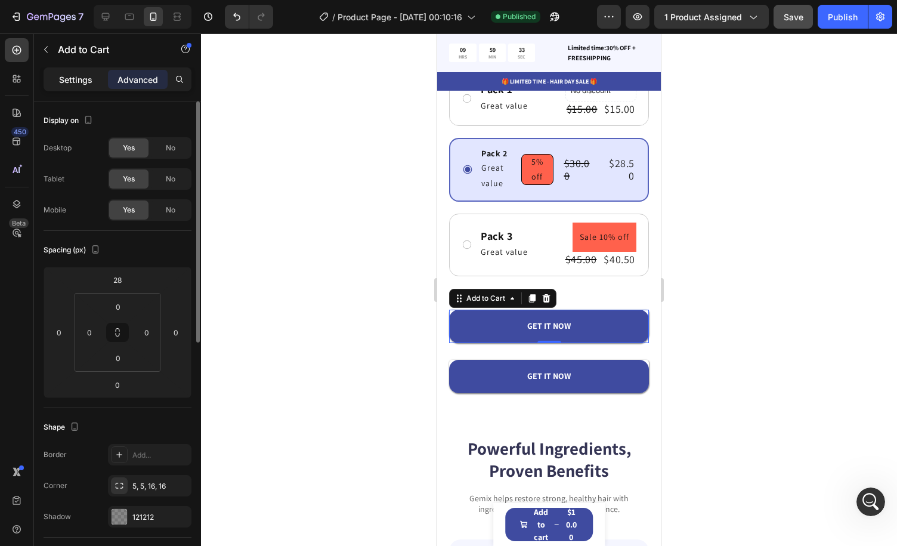
click at [81, 76] on p "Settings" at bounding box center [75, 79] width 33 height 13
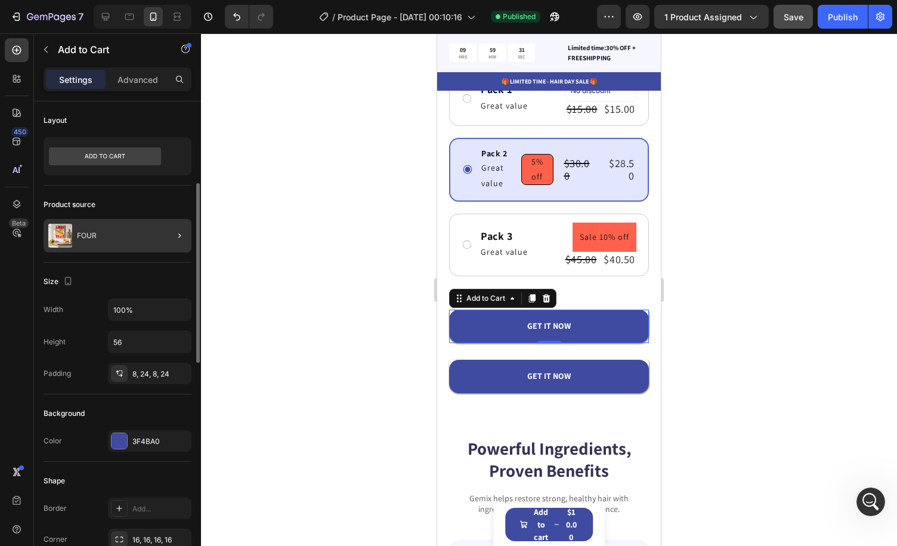
scroll to position [60, 0]
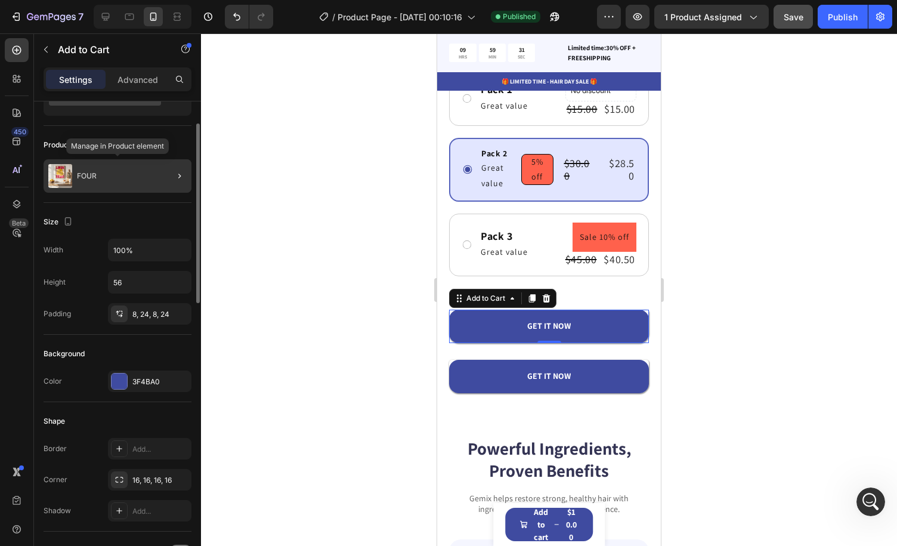
click at [153, 177] on div "FOUR" at bounding box center [118, 175] width 148 height 33
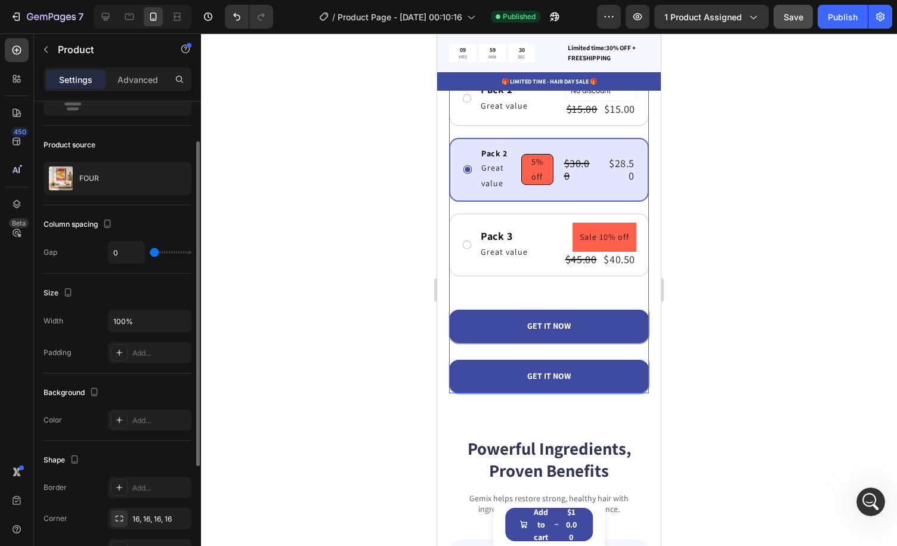
scroll to position [0, 0]
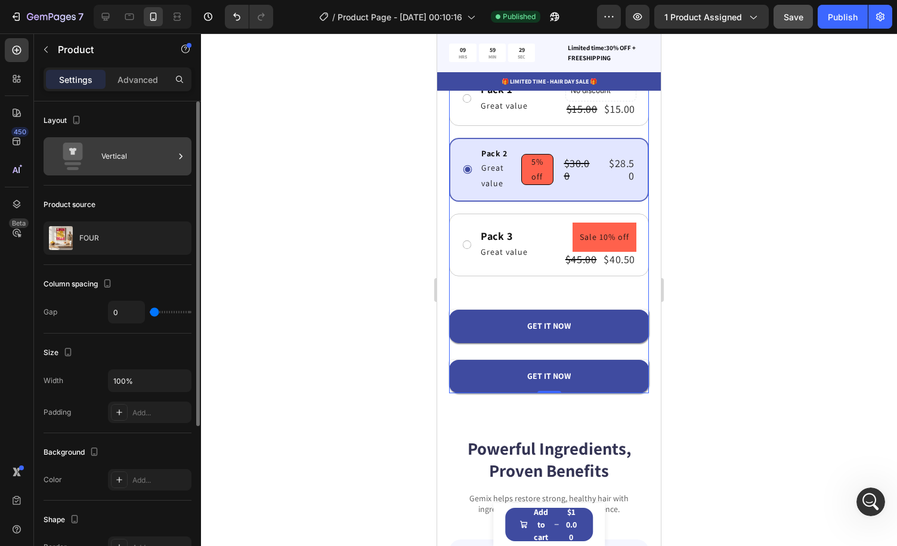
click at [132, 157] on div "Vertical" at bounding box center [137, 156] width 73 height 27
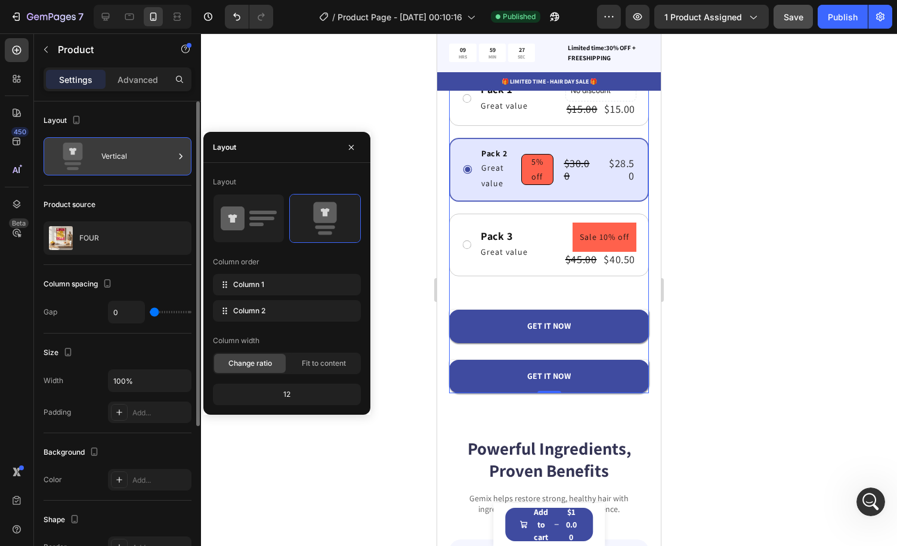
click at [132, 157] on div "Vertical" at bounding box center [137, 156] width 73 height 27
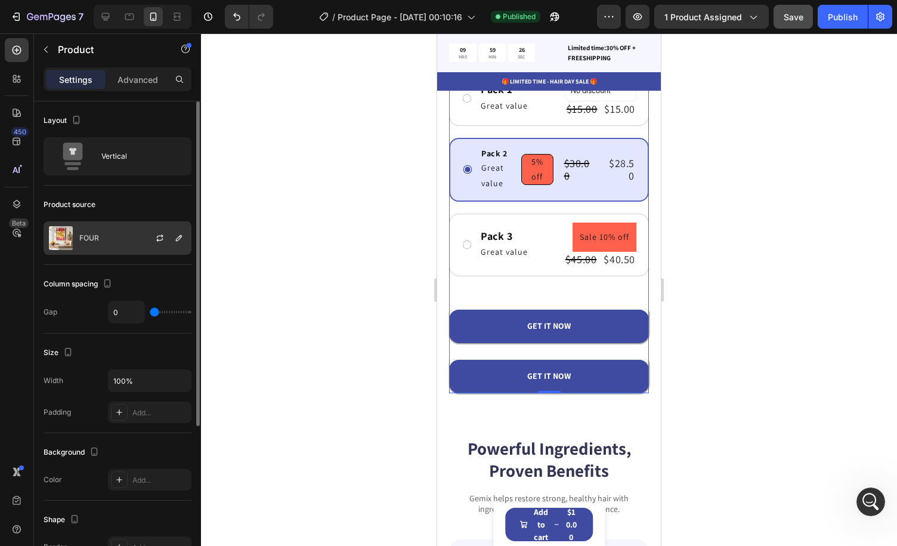
click at [126, 243] on div "FOUR" at bounding box center [118, 237] width 148 height 33
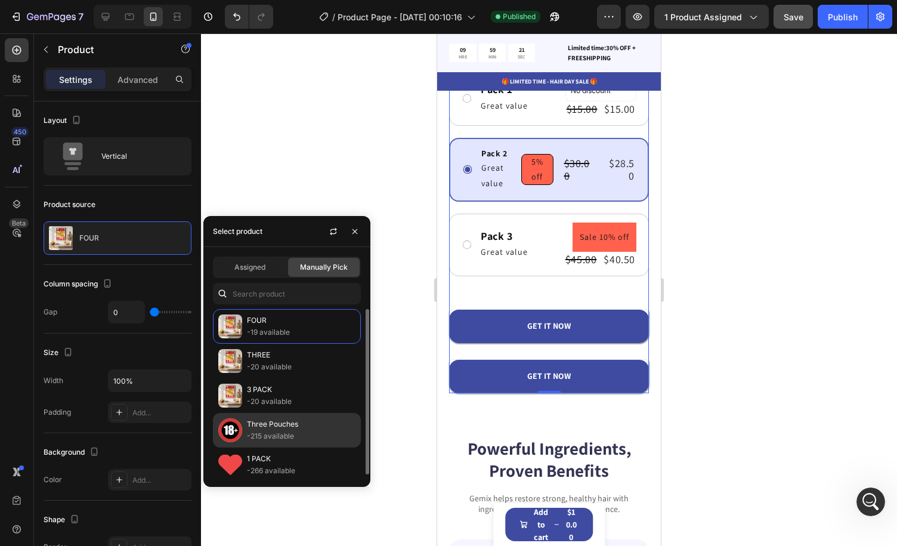
click at [295, 422] on p "Three Pouches" at bounding box center [301, 424] width 109 height 12
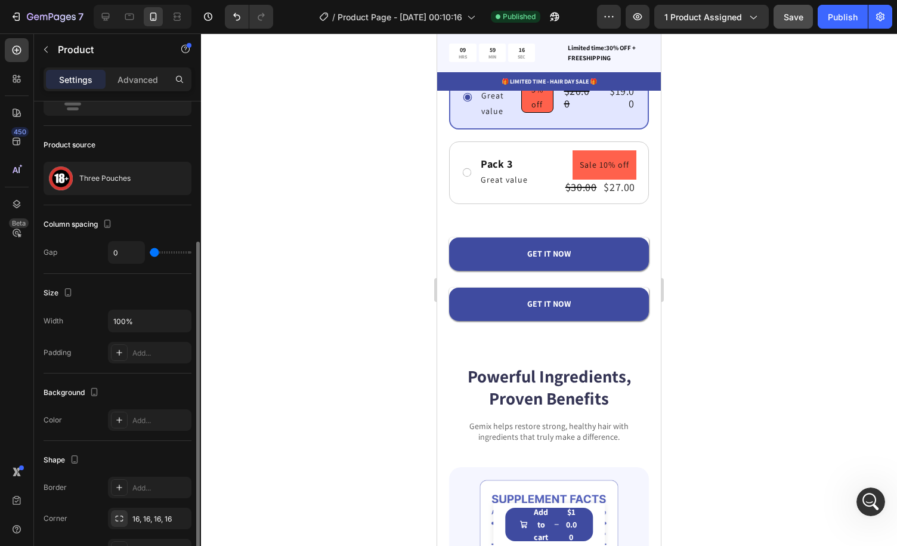
scroll to position [119, 0]
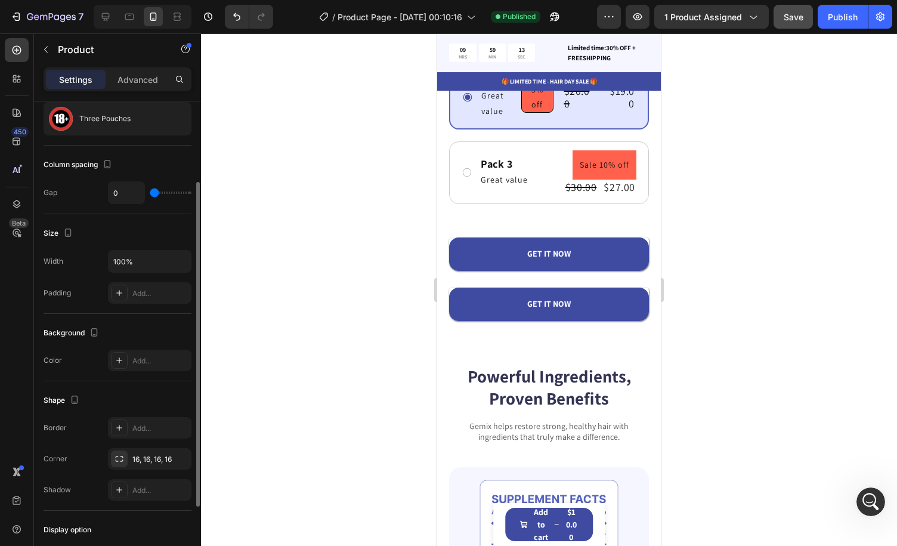
click at [158, 147] on div "Column spacing Gap 0" at bounding box center [118, 180] width 148 height 69
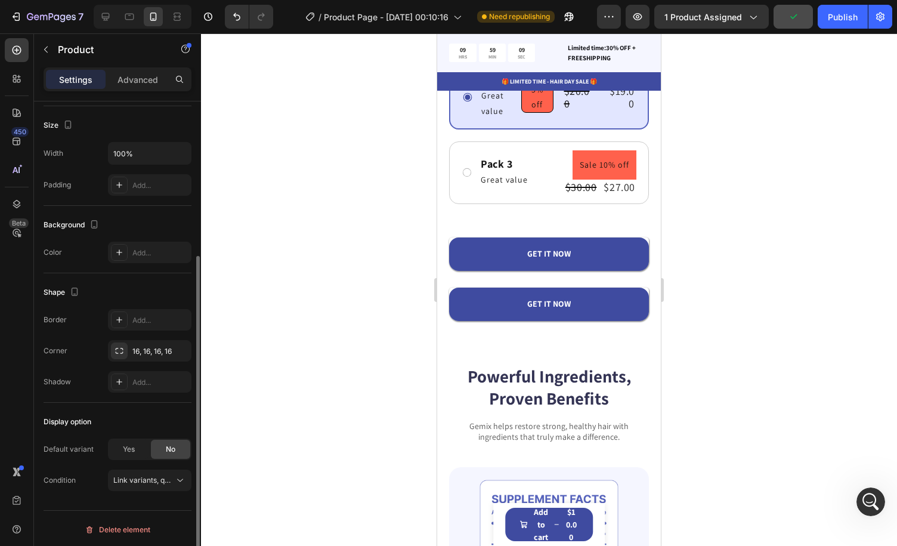
click at [162, 209] on div "Background The changes might be hidden by the video. Color Add..." at bounding box center [118, 239] width 148 height 67
click at [152, 118] on div "Size" at bounding box center [118, 125] width 148 height 19
click at [129, 415] on div "Display option" at bounding box center [118, 421] width 148 height 19
click at [142, 480] on span "Link variants, quantity <br> between same products" at bounding box center [201, 480] width 176 height 9
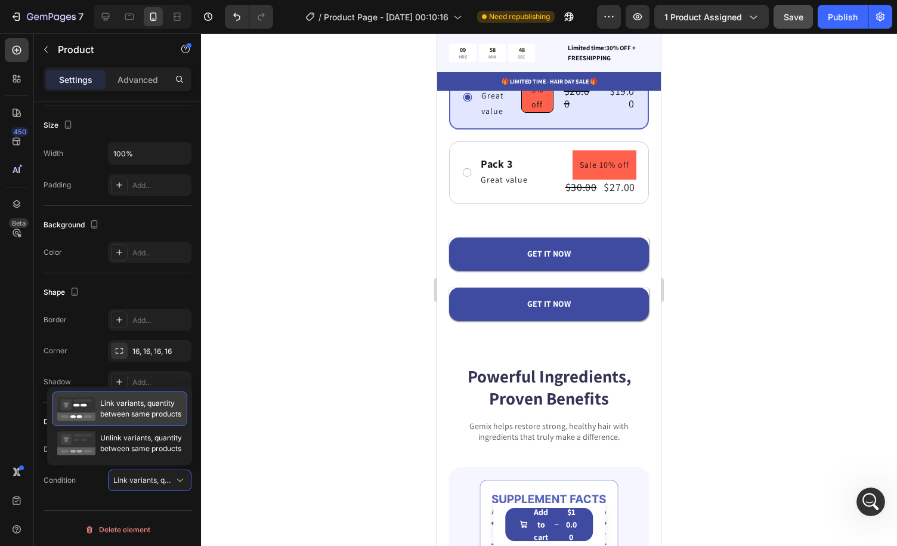
click at [146, 419] on div "Link variants, quantity between same products" at bounding box center [119, 409] width 124 height 24
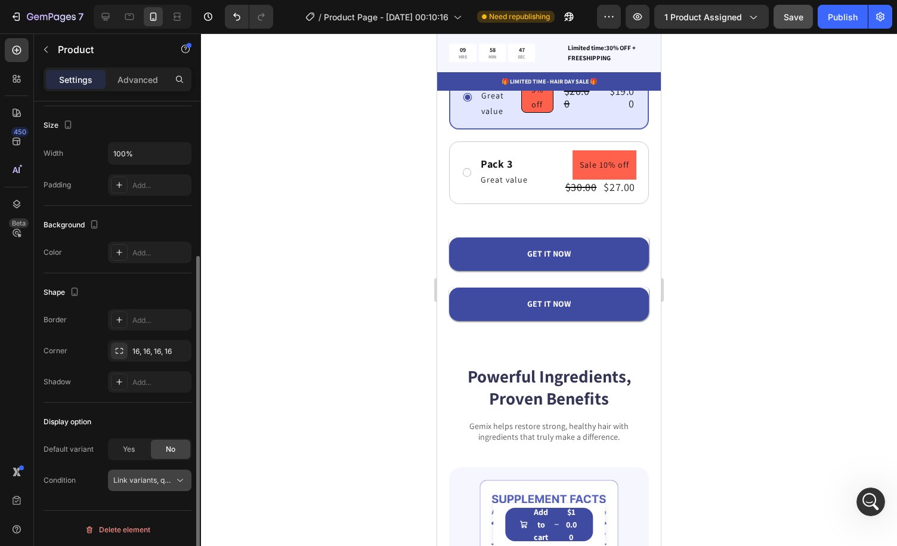
click at [140, 474] on div "Link variants, quantity <br> between same products" at bounding box center [149, 480] width 73 height 12
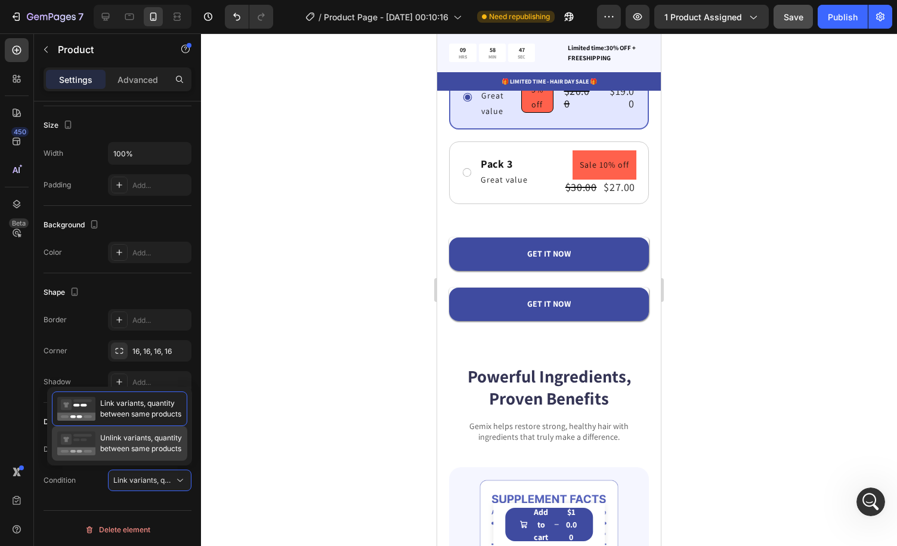
click at [139, 443] on span "Unlink variants, quantity between same products" at bounding box center [141, 443] width 82 height 21
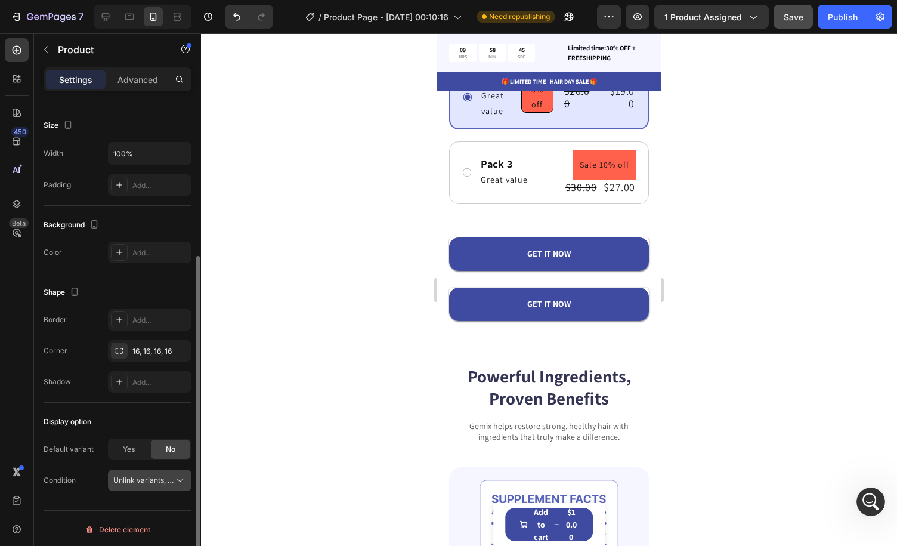
click at [142, 476] on span "Unlink variants, quantity <br> between same products" at bounding box center [204, 480] width 183 height 9
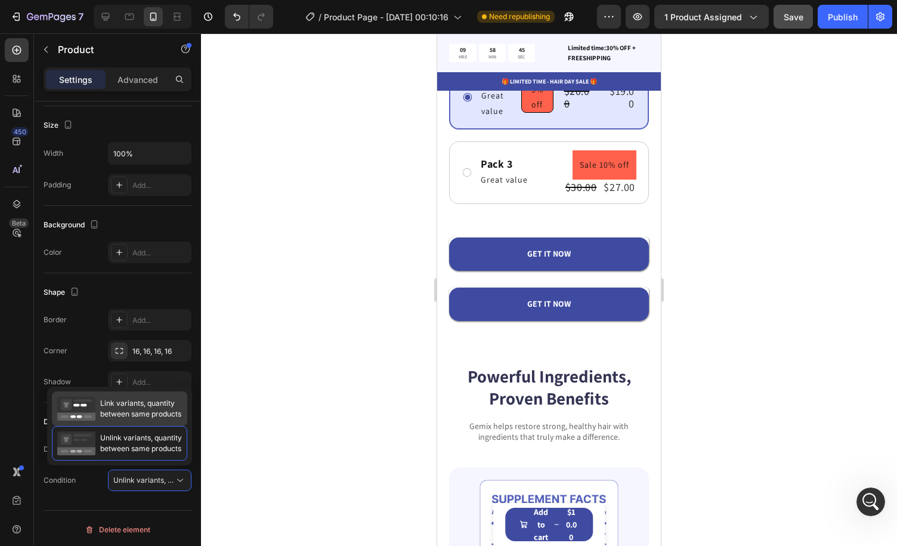
click at [143, 413] on span "Link variants, quantity between same products" at bounding box center [140, 408] width 81 height 21
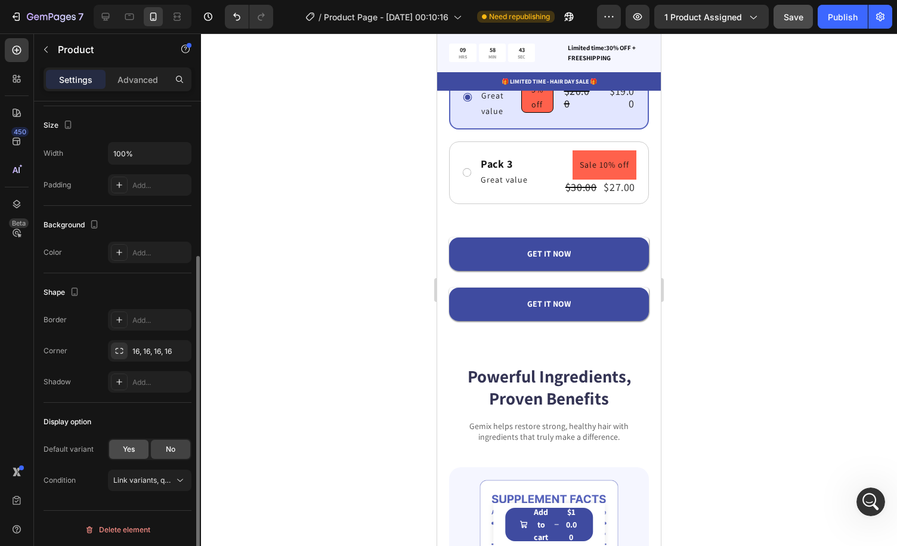
click at [135, 445] on span "Yes" at bounding box center [129, 449] width 12 height 11
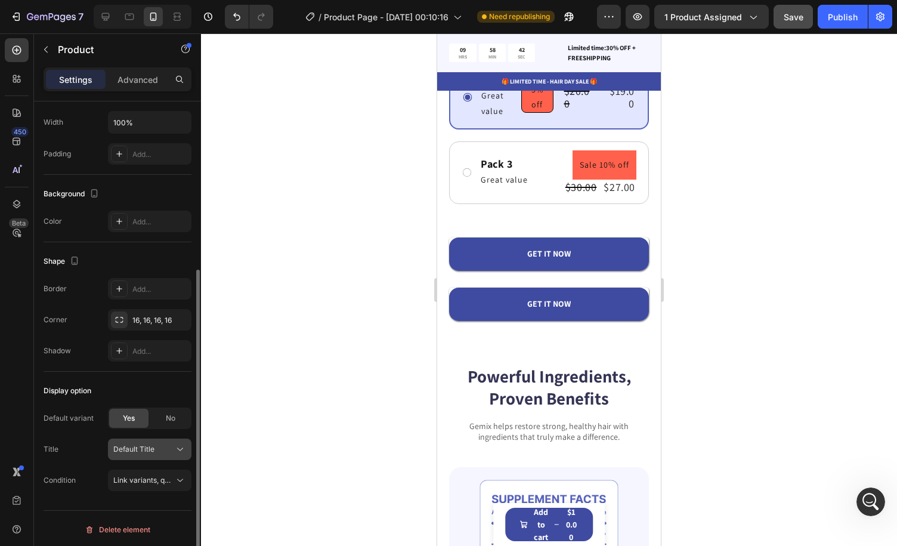
click at [156, 444] on div "Default Title" at bounding box center [142, 449] width 58 height 11
click at [164, 416] on div "No" at bounding box center [170, 418] width 39 height 19
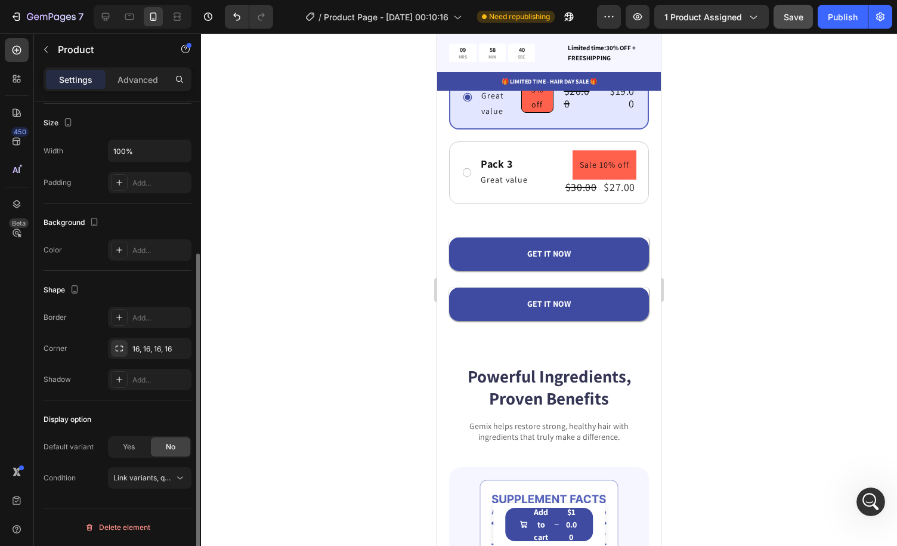
scroll to position [227, 0]
click at [153, 419] on div "Display option" at bounding box center [118, 421] width 148 height 19
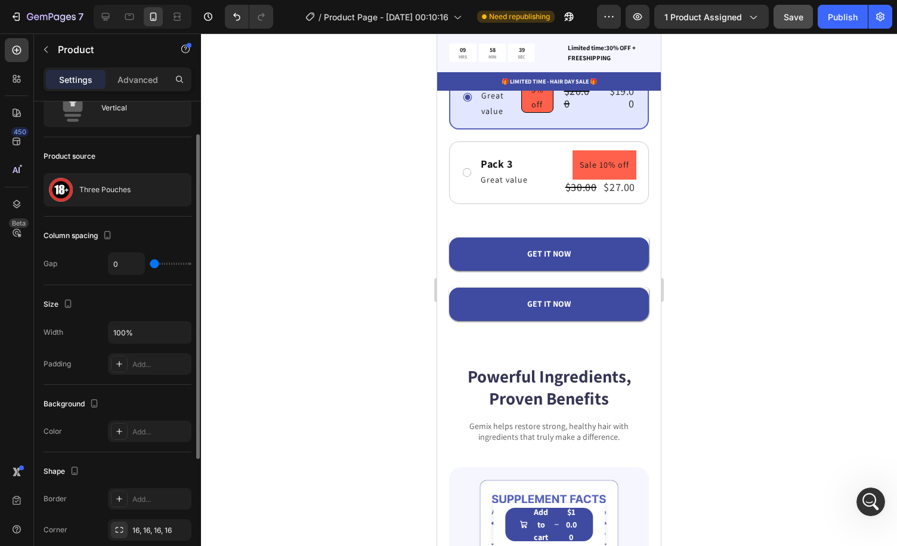
scroll to position [0, 0]
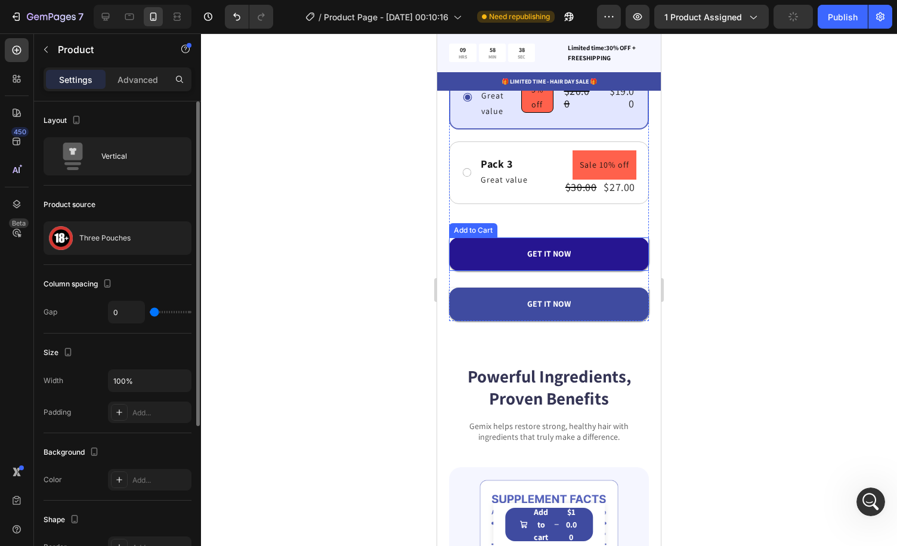
click at [598, 254] on button "GET IT NOW" at bounding box center [549, 253] width 200 height 33
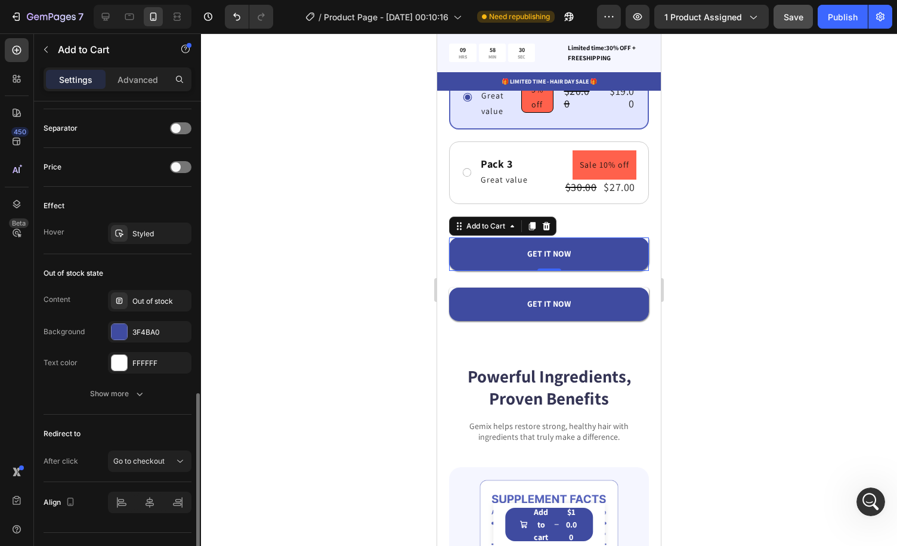
scroll to position [796, 0]
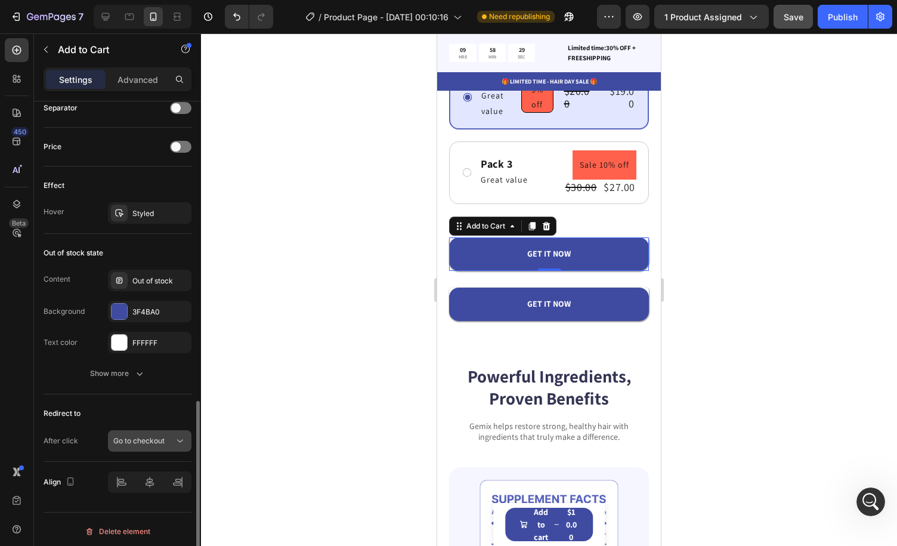
click at [173, 436] on div "Go to checkout" at bounding box center [143, 441] width 61 height 11
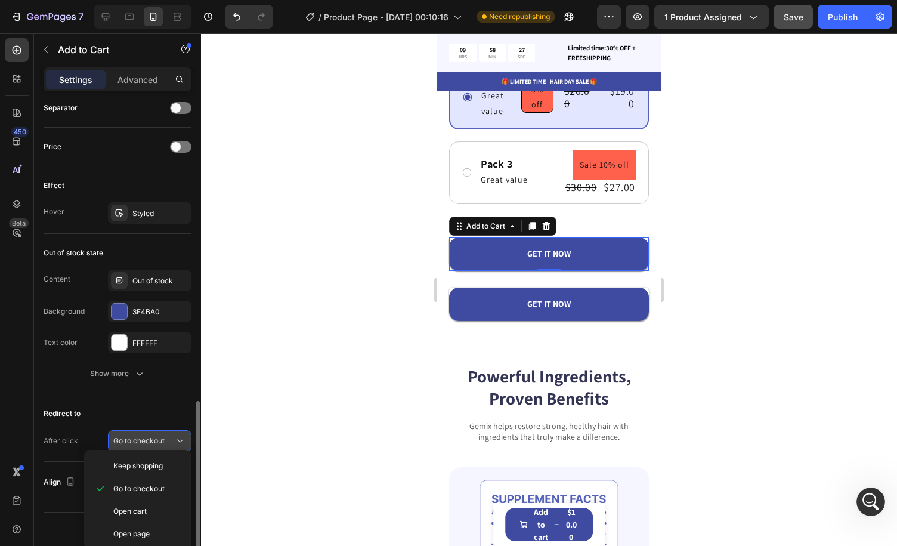
click at [173, 436] on div "Go to checkout" at bounding box center [143, 441] width 61 height 11
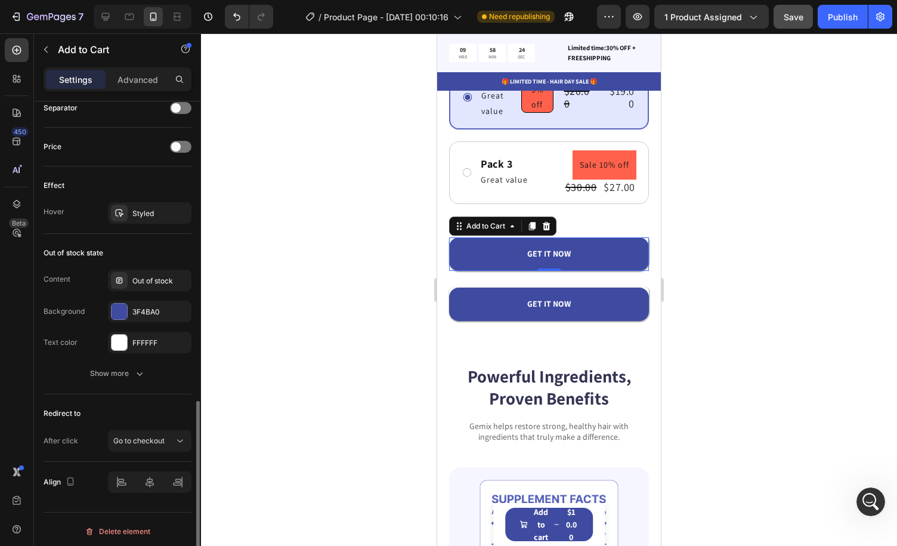
click at [138, 404] on div "Redirect to" at bounding box center [118, 413] width 148 height 19
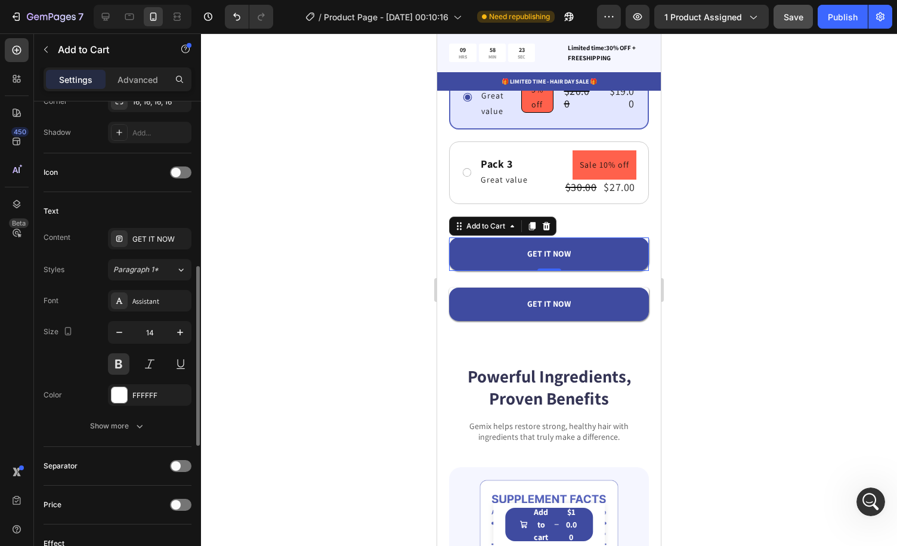
scroll to position [140, 0]
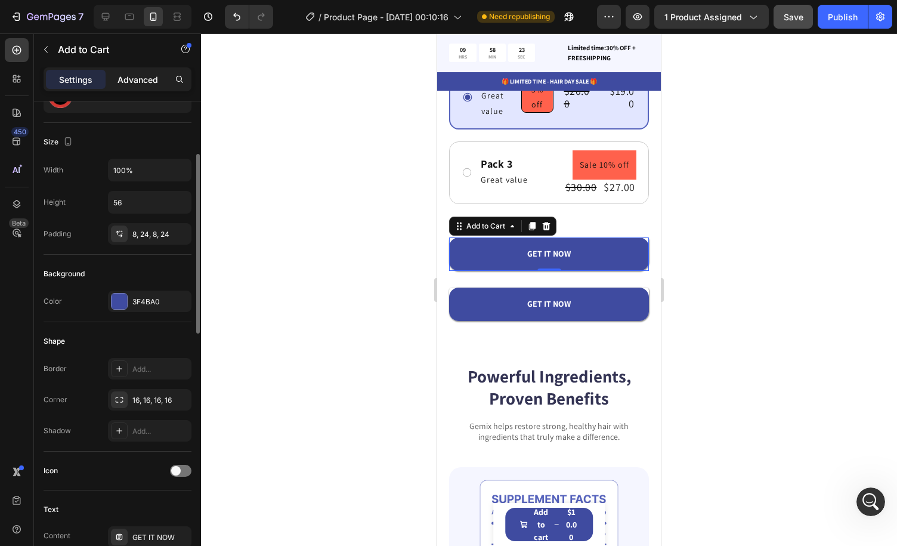
click at [145, 79] on p "Advanced" at bounding box center [138, 79] width 41 height 13
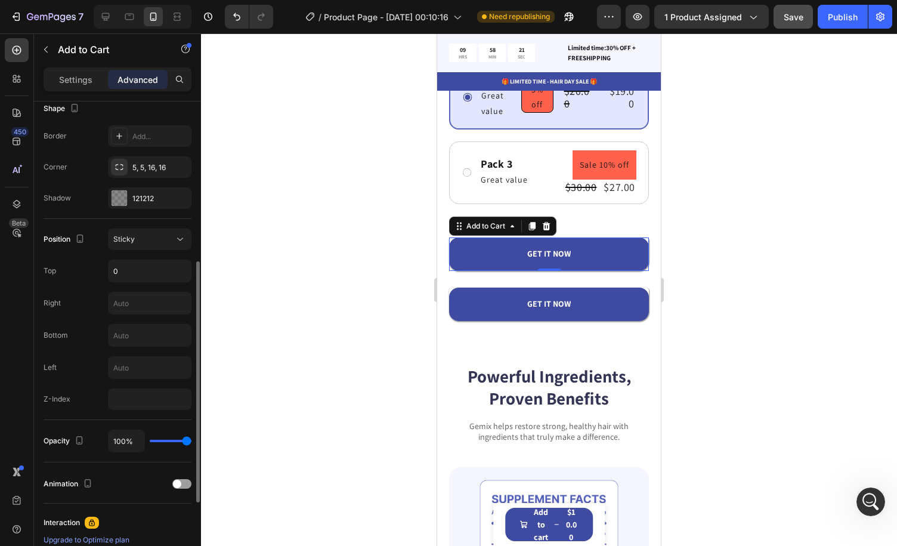
scroll to position [378, 0]
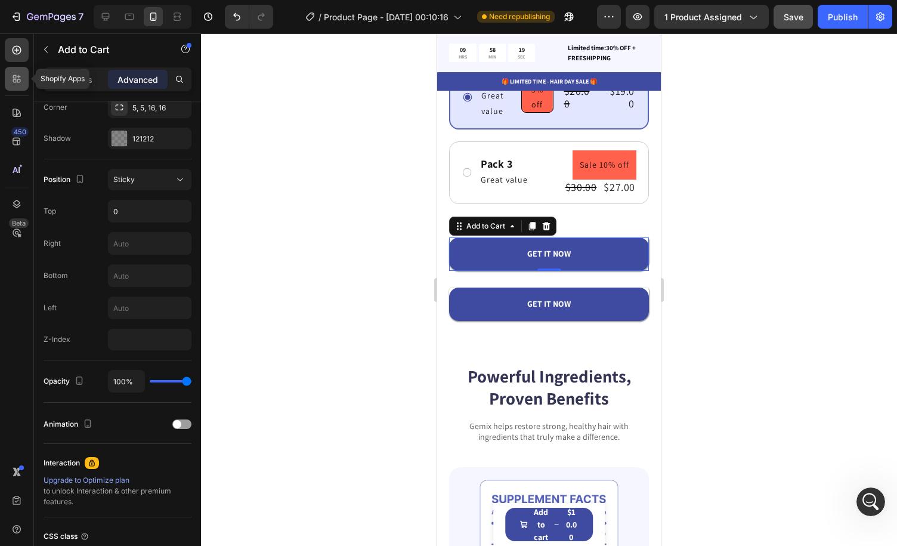
click at [6, 83] on div at bounding box center [17, 79] width 24 height 24
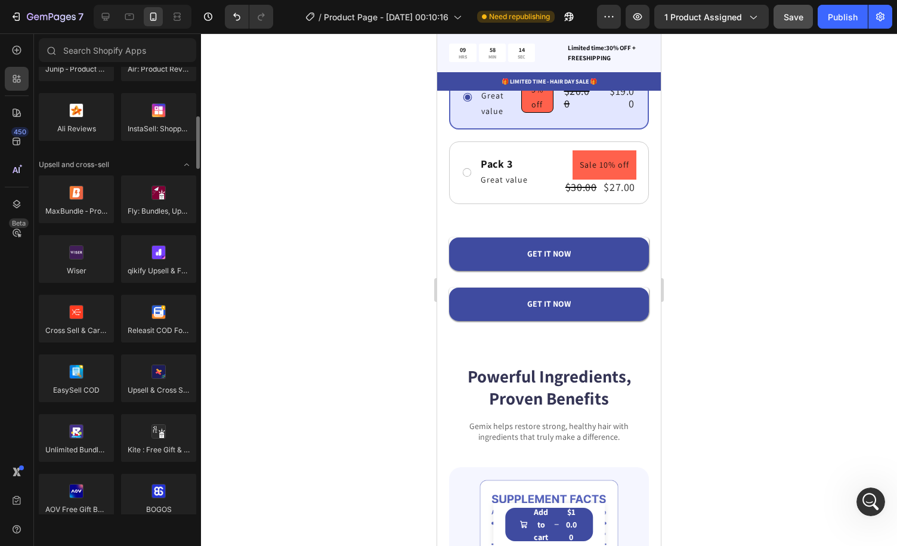
scroll to position [0, 0]
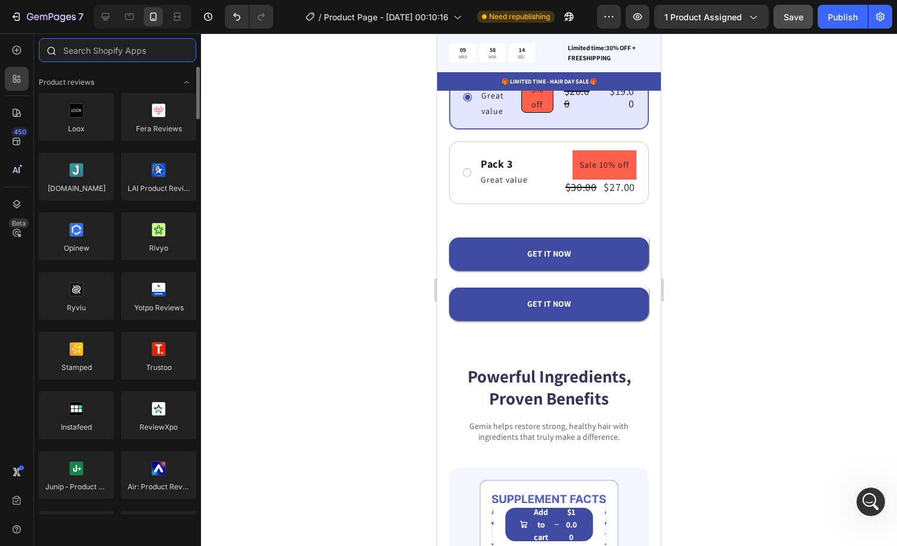
click at [121, 57] on input "text" at bounding box center [118, 50] width 158 height 24
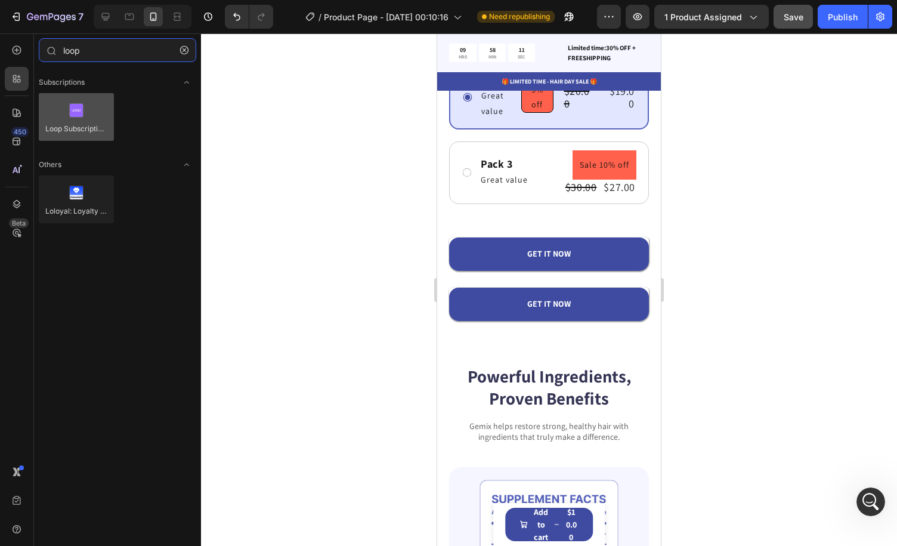
type input "loop"
click at [73, 115] on div at bounding box center [76, 117] width 75 height 48
click at [76, 120] on div at bounding box center [76, 117] width 75 height 48
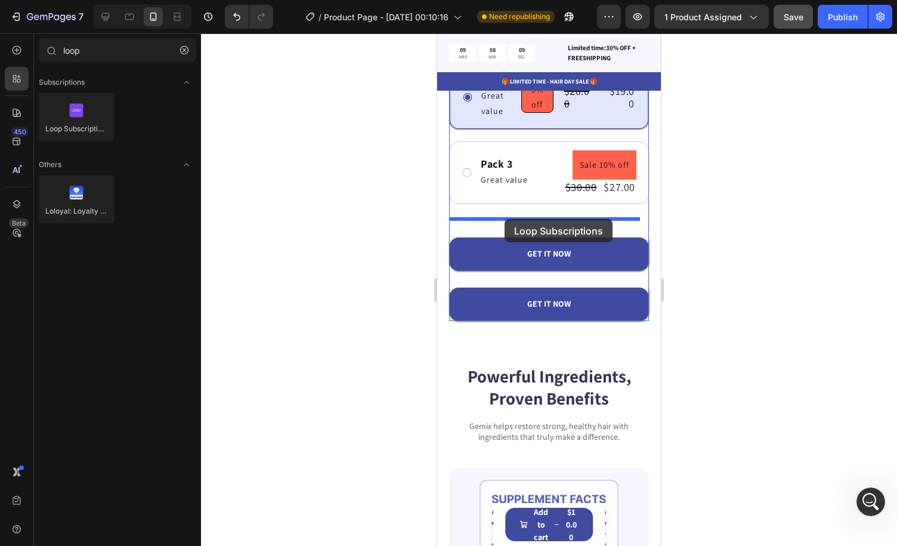
drag, startPoint x: 513, startPoint y: 147, endPoint x: 505, endPoint y: 219, distance: 72.7
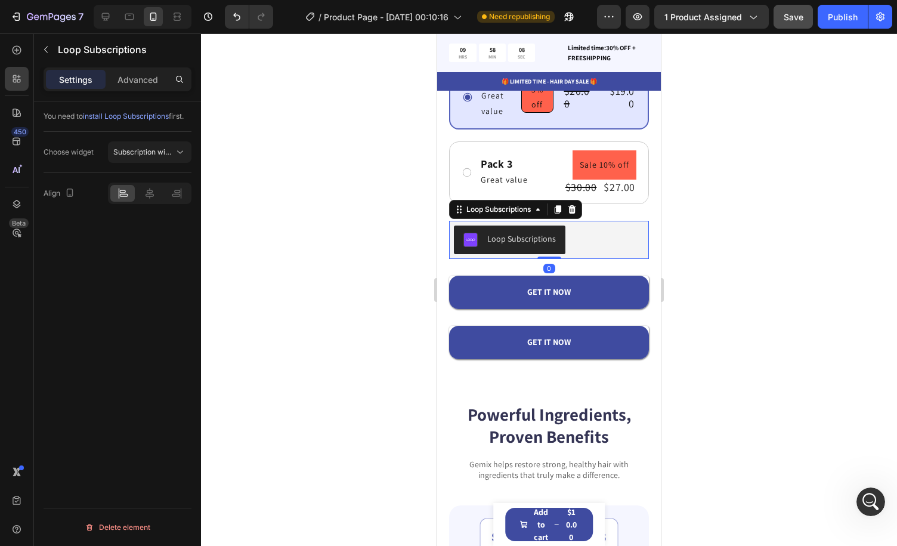
click at [543, 230] on button "Loop Subscriptions" at bounding box center [510, 240] width 112 height 29
click at [174, 159] on button "Subscription widget" at bounding box center [150, 151] width 84 height 21
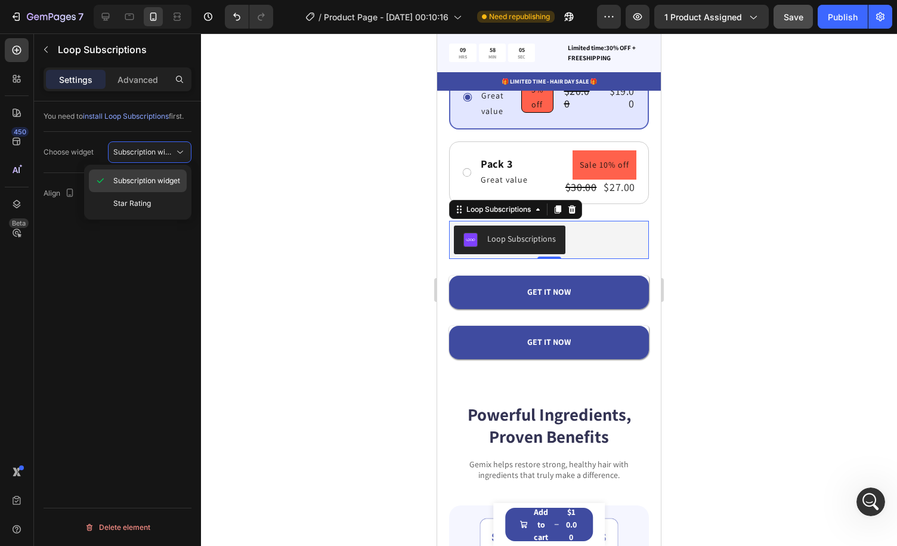
click at [161, 182] on span "Subscription widget" at bounding box center [146, 180] width 67 height 11
click at [135, 75] on p "Advanced" at bounding box center [138, 79] width 41 height 13
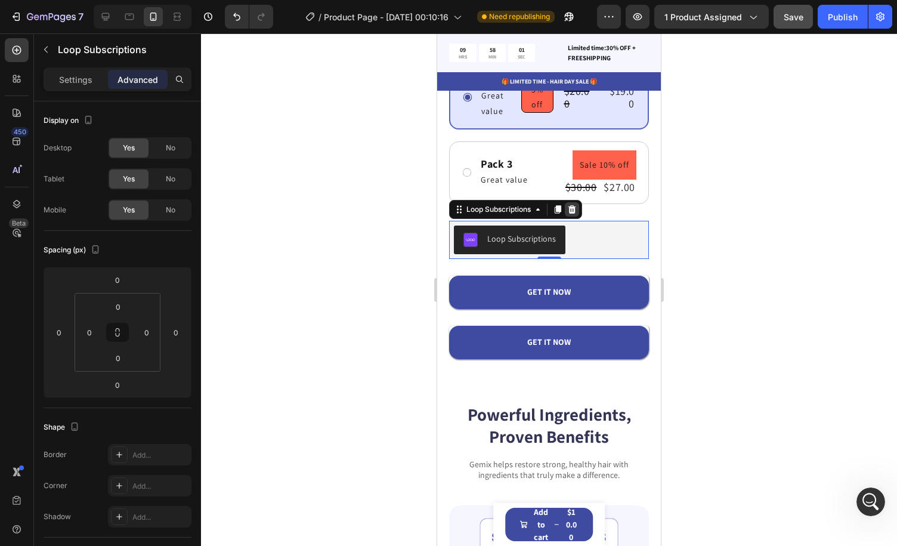
click at [577, 209] on icon at bounding box center [572, 210] width 10 height 10
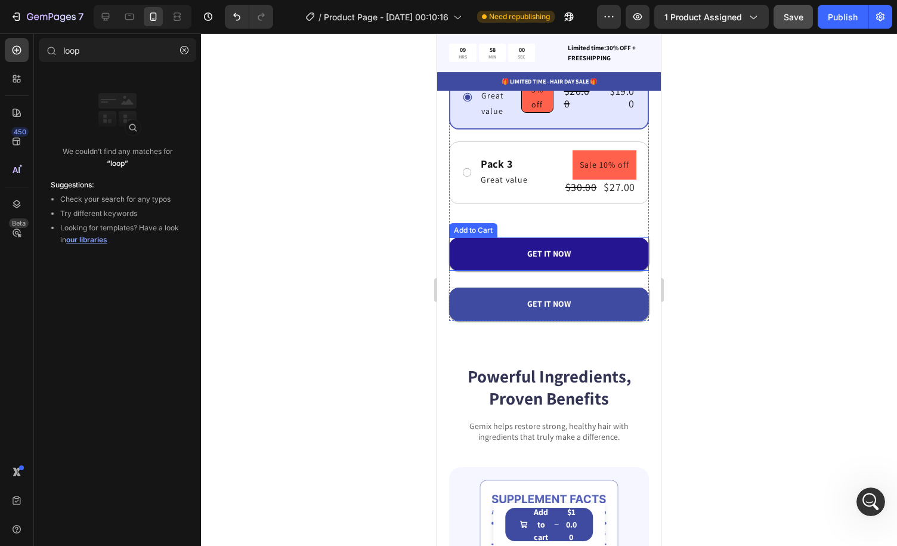
click at [603, 249] on button "GET IT NOW" at bounding box center [549, 253] width 200 height 33
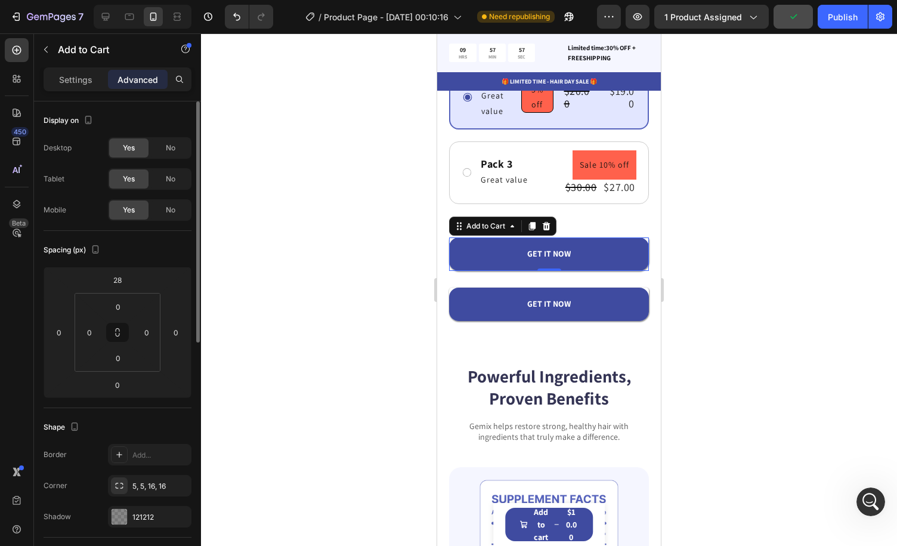
click at [122, 118] on div "Display on" at bounding box center [118, 120] width 148 height 19
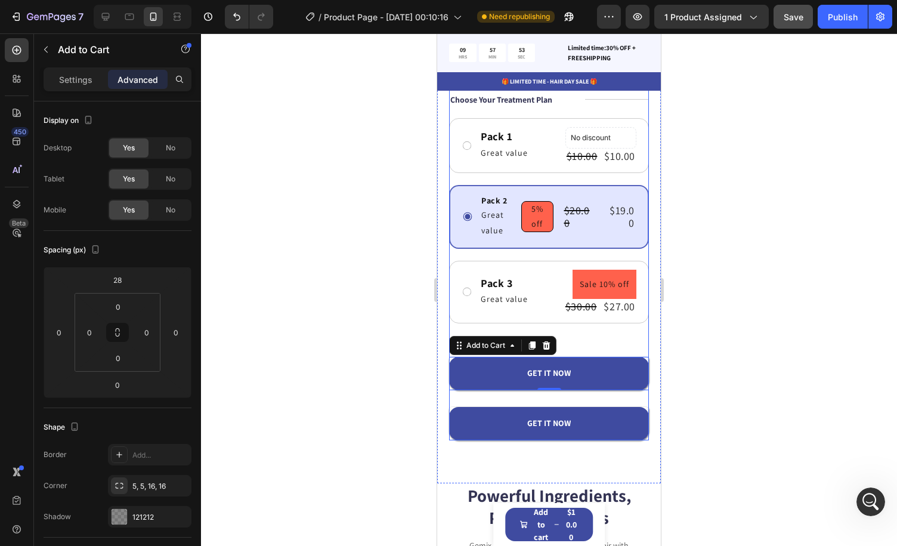
scroll to position [383, 0]
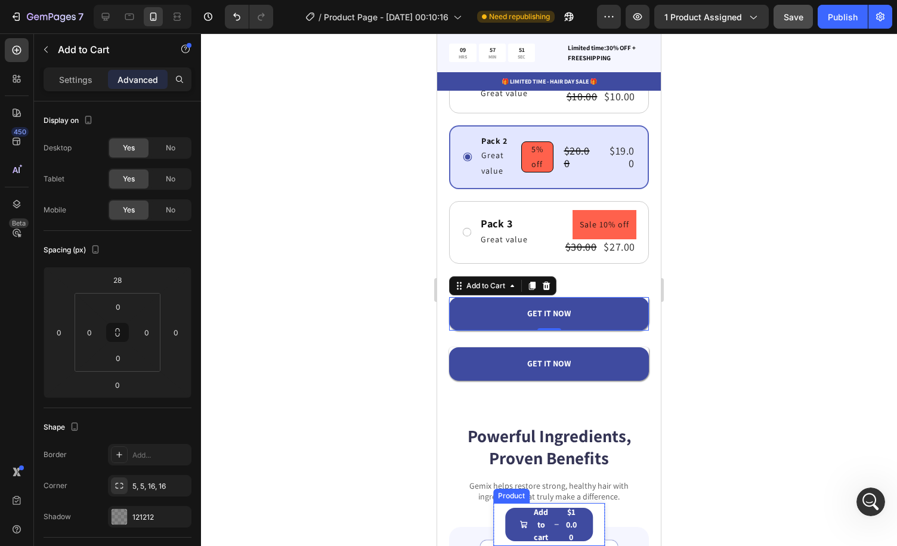
click at [594, 523] on div "Product Images Three Pouches Product Title $10.00 Product Price Product Price R…" at bounding box center [549, 524] width 112 height 43
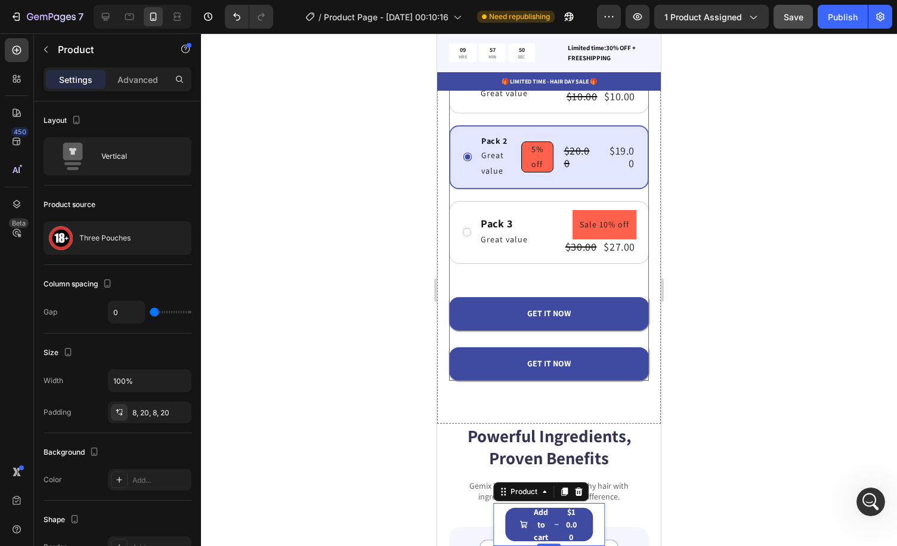
click at [592, 281] on div "GET IT NOW Add to Cart" at bounding box center [549, 305] width 200 height 50
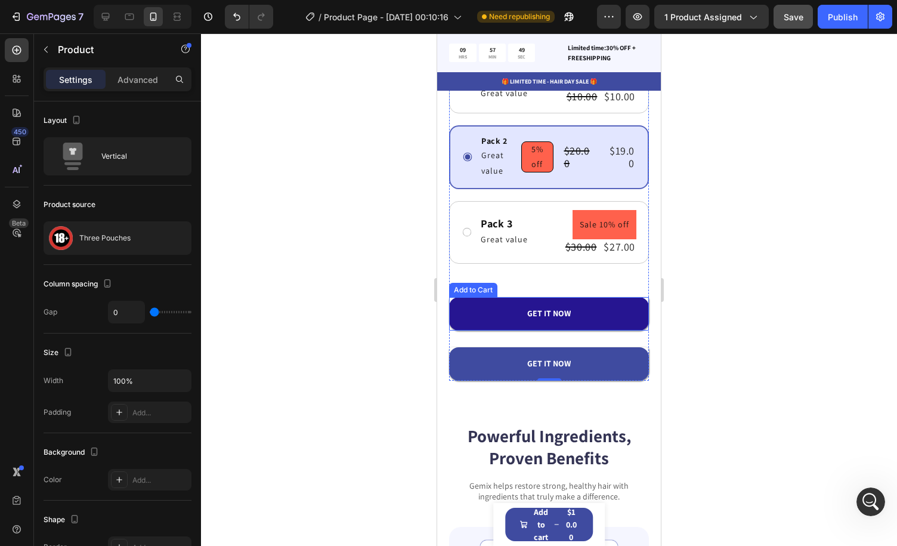
click at [613, 308] on button "GET IT NOW" at bounding box center [549, 313] width 200 height 33
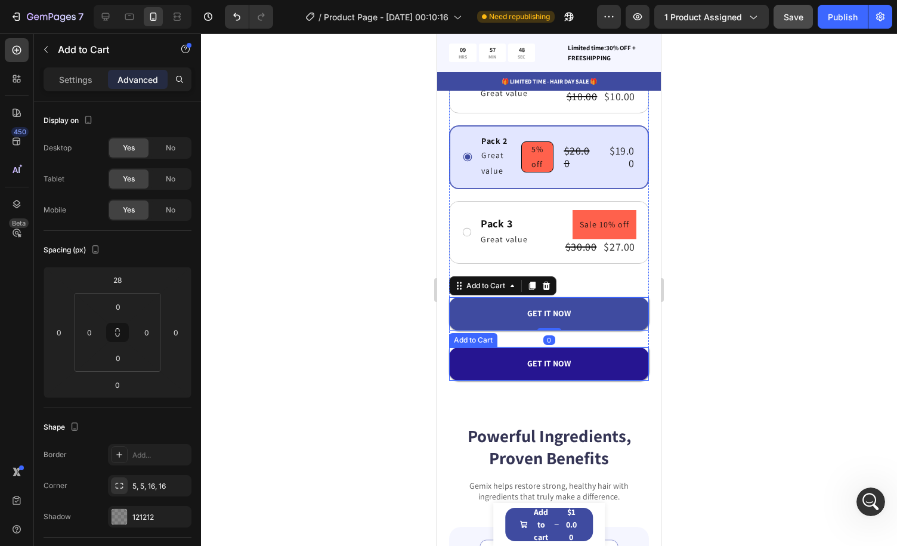
click at [615, 351] on button "GET IT NOW" at bounding box center [549, 363] width 200 height 33
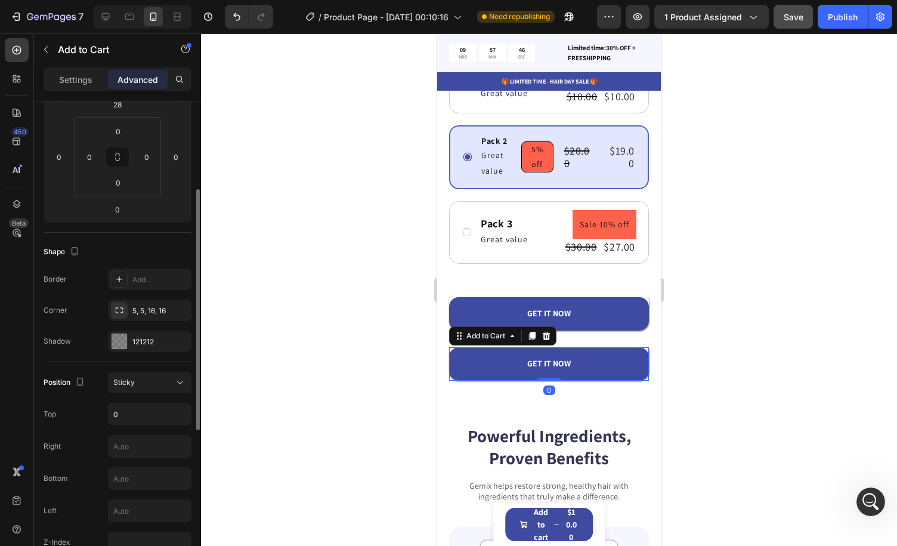
scroll to position [0, 0]
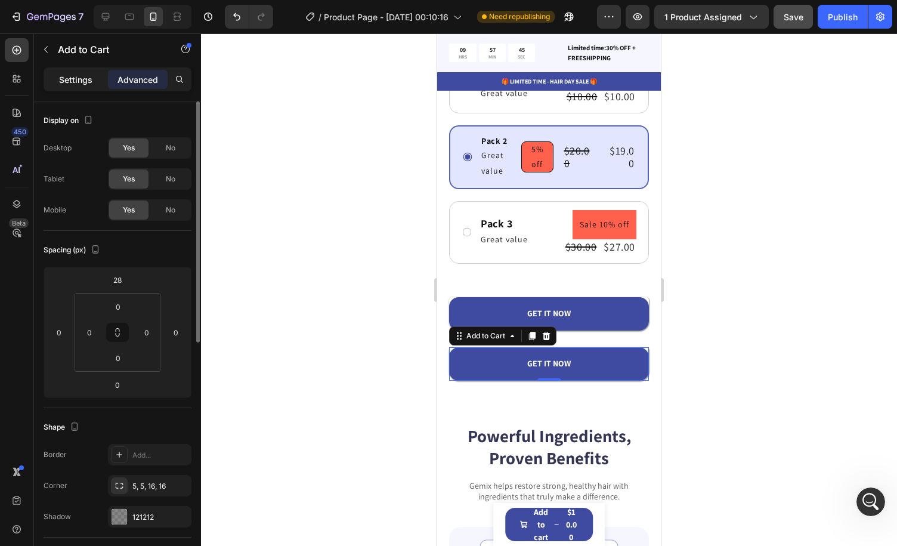
click at [82, 79] on p "Settings" at bounding box center [75, 79] width 33 height 13
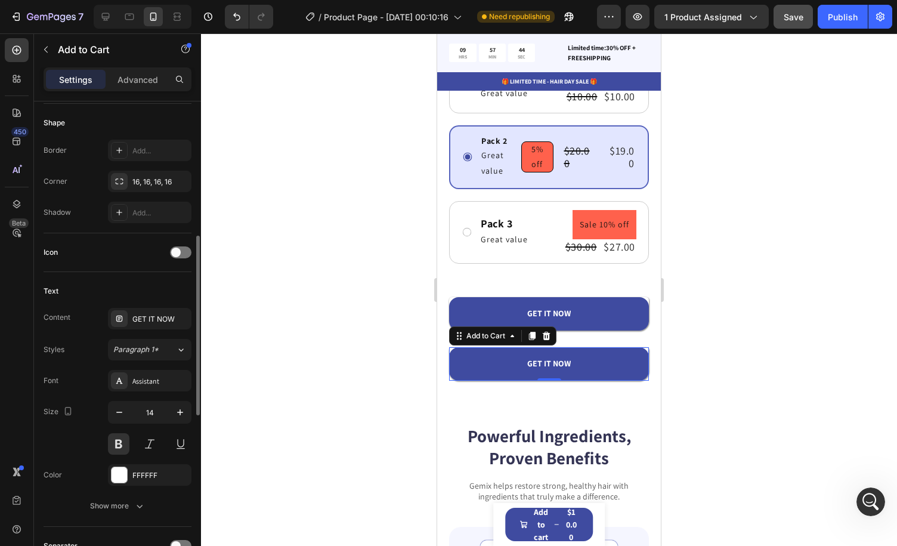
scroll to position [239, 0]
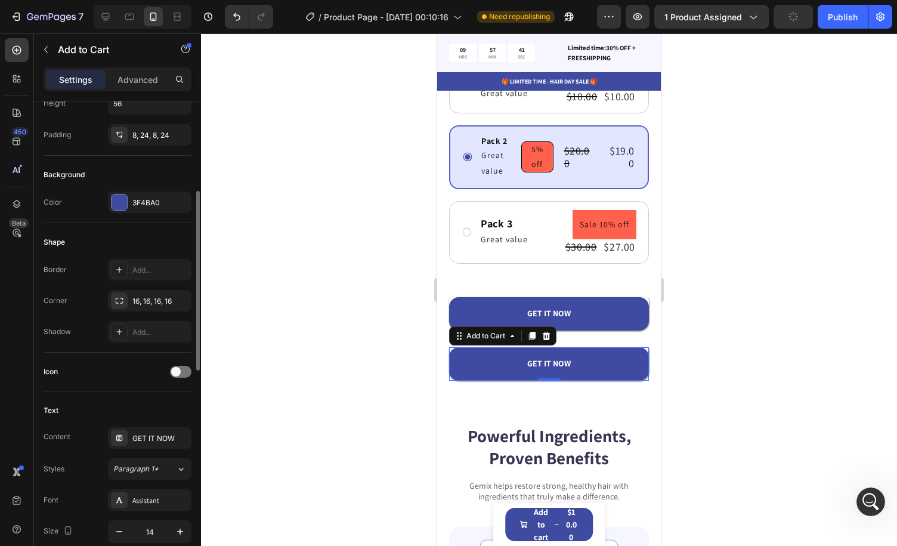
click at [150, 229] on div "Shape Border Add... Corner 16, 16, 16, 16 Shadow Add..." at bounding box center [118, 287] width 148 height 129
click at [865, 504] on icon "Open Intercom Messenger" at bounding box center [870, 500] width 20 height 20
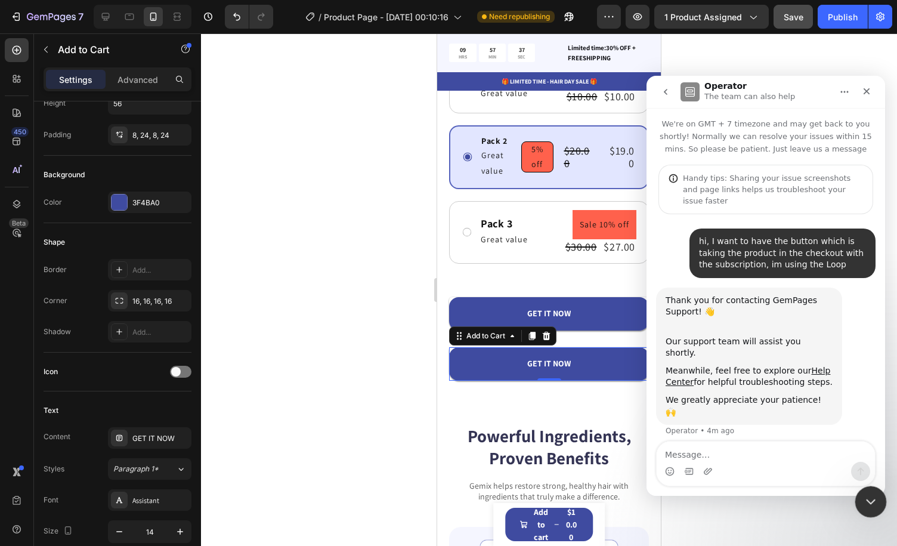
click at [866, 501] on icon "Close Intercom Messenger" at bounding box center [869, 500] width 14 height 14
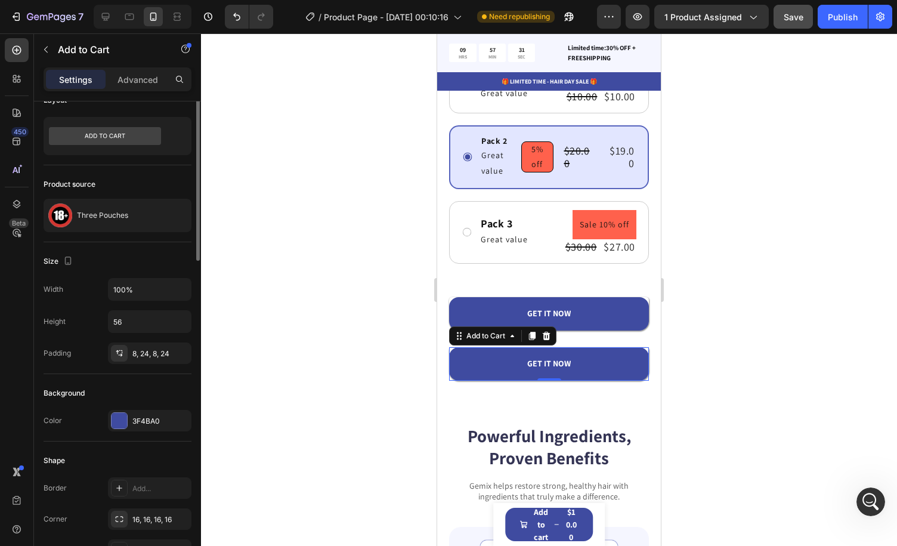
scroll to position [0, 0]
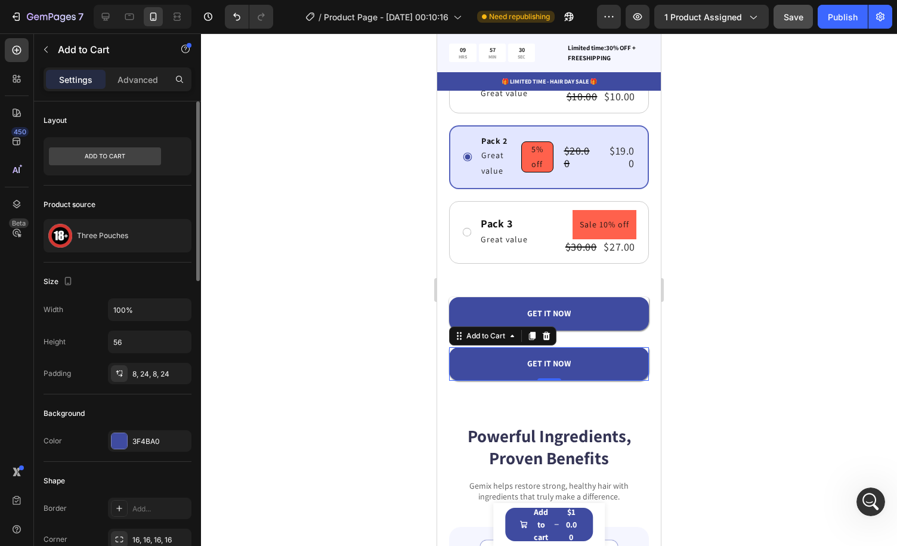
click at [125, 263] on div "Layout" at bounding box center [118, 329] width 148 height 132
click at [137, 73] on p "Advanced" at bounding box center [138, 79] width 41 height 13
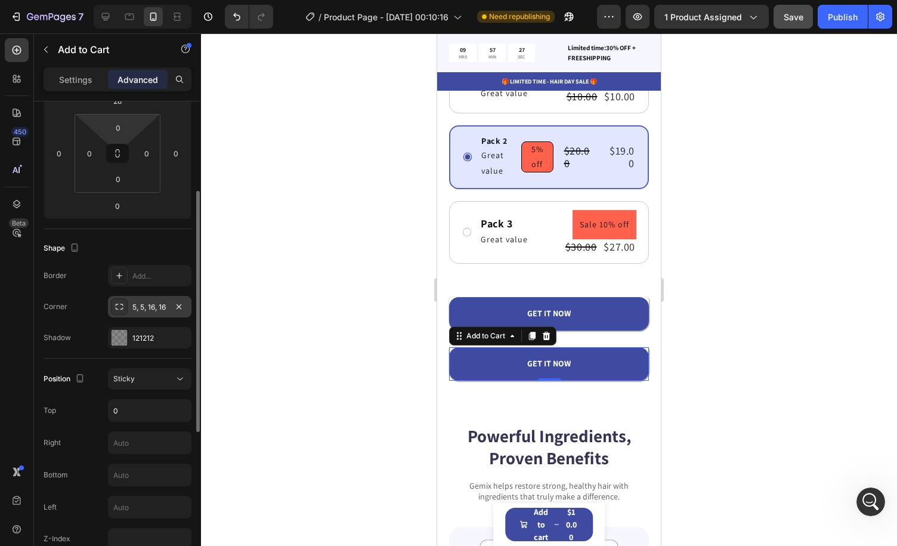
scroll to position [358, 0]
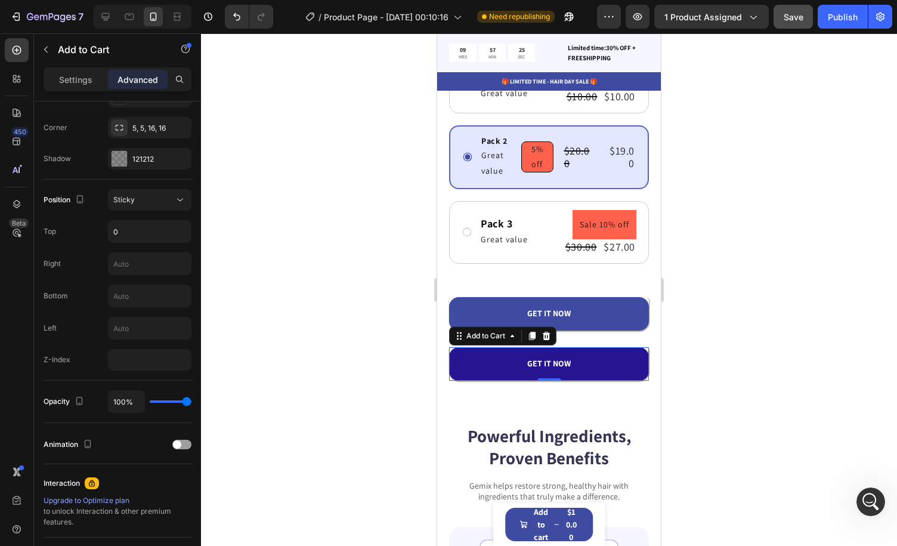
click at [579, 354] on button "GET IT NOW" at bounding box center [549, 363] width 200 height 33
click at [600, 359] on button "GET IT NOW" at bounding box center [549, 363] width 200 height 33
drag, startPoint x: 587, startPoint y: 363, endPoint x: 590, endPoint y: 370, distance: 7.0
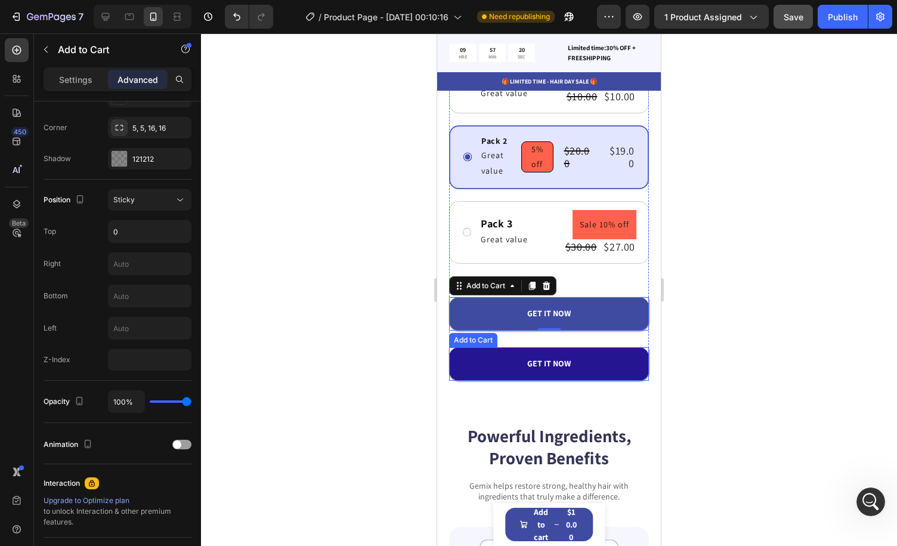
click at [613, 356] on button "GET IT NOW" at bounding box center [549, 363] width 200 height 33
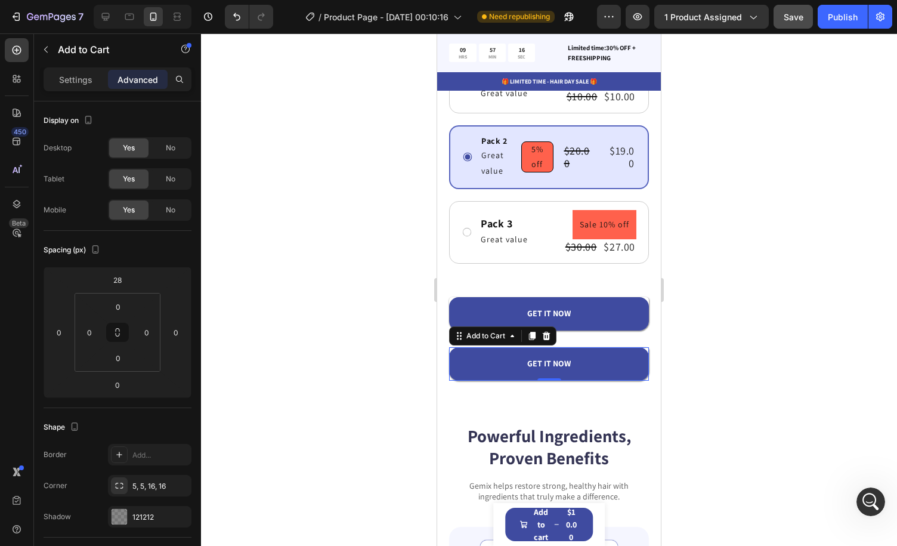
scroll to position [418, 0]
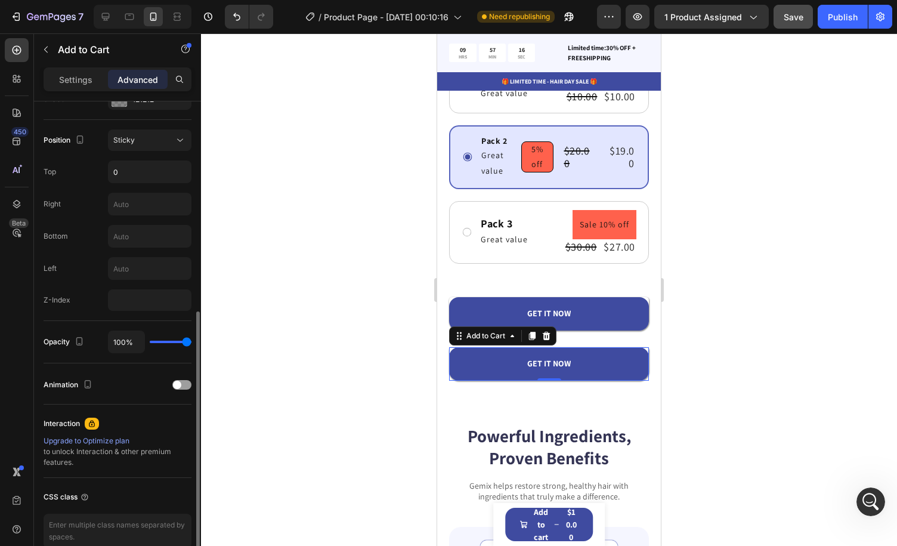
click at [88, 92] on div "Settings Advanced" at bounding box center [117, 84] width 167 height 34
click at [84, 83] on p "Settings" at bounding box center [75, 79] width 33 height 13
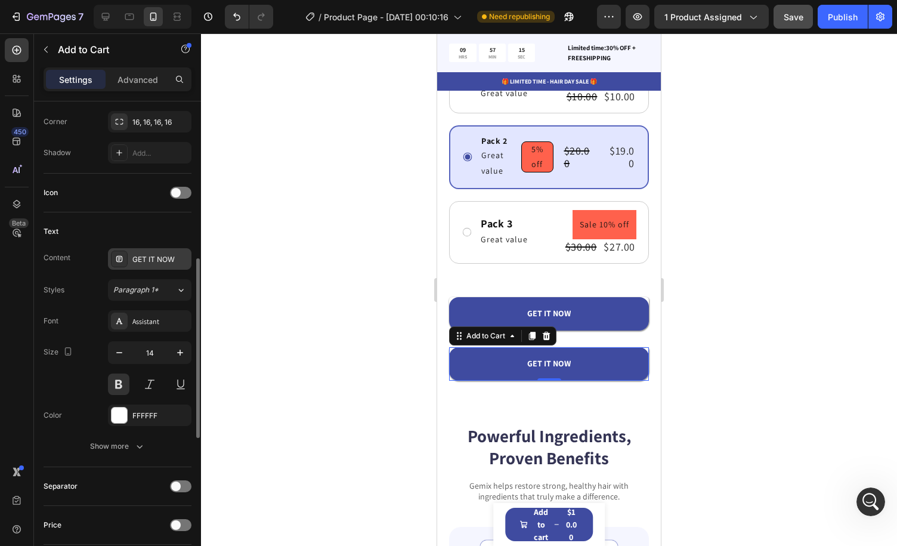
click at [154, 261] on div "GET IT NOW" at bounding box center [160, 259] width 56 height 11
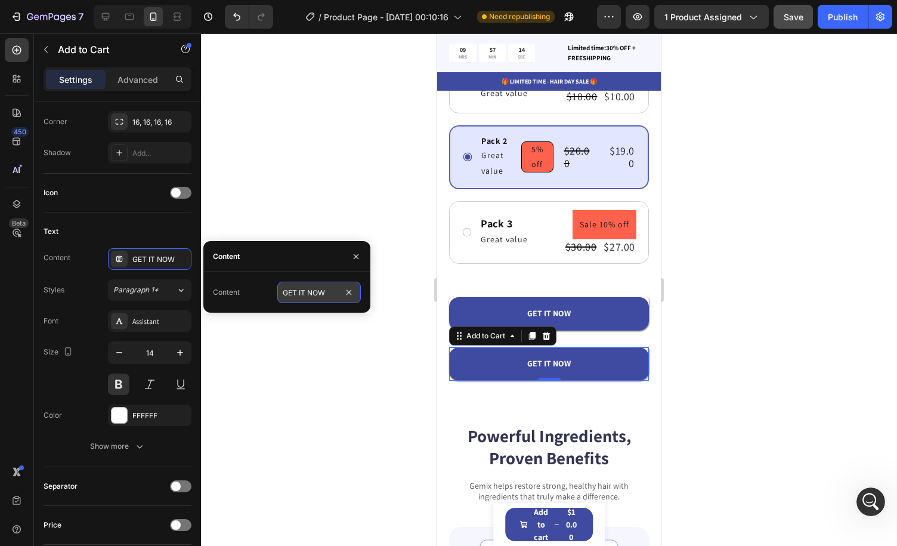
click at [311, 285] on input "GET IT NOW" at bounding box center [319, 292] width 84 height 21
type input "TRY ONCE"
click at [354, 257] on icon "button" at bounding box center [356, 257] width 10 height 10
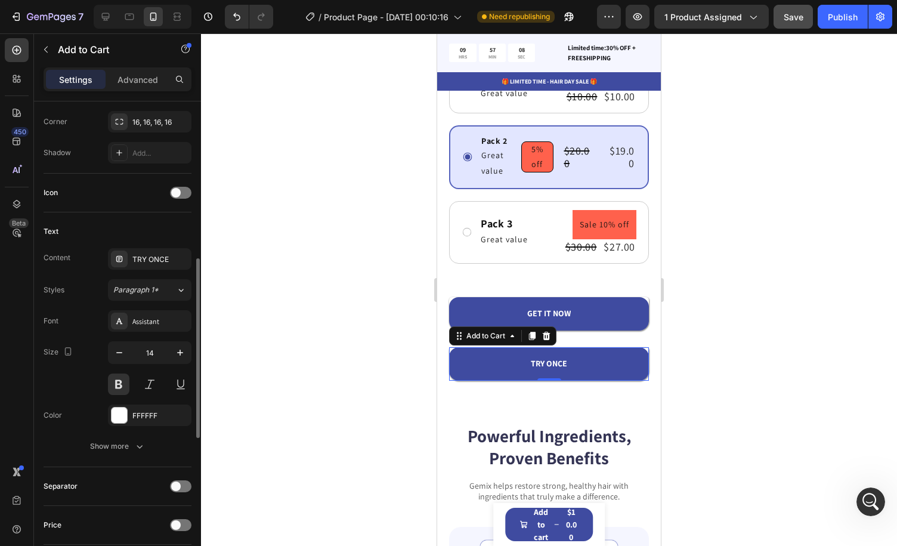
click at [156, 196] on div "Icon" at bounding box center [118, 192] width 148 height 19
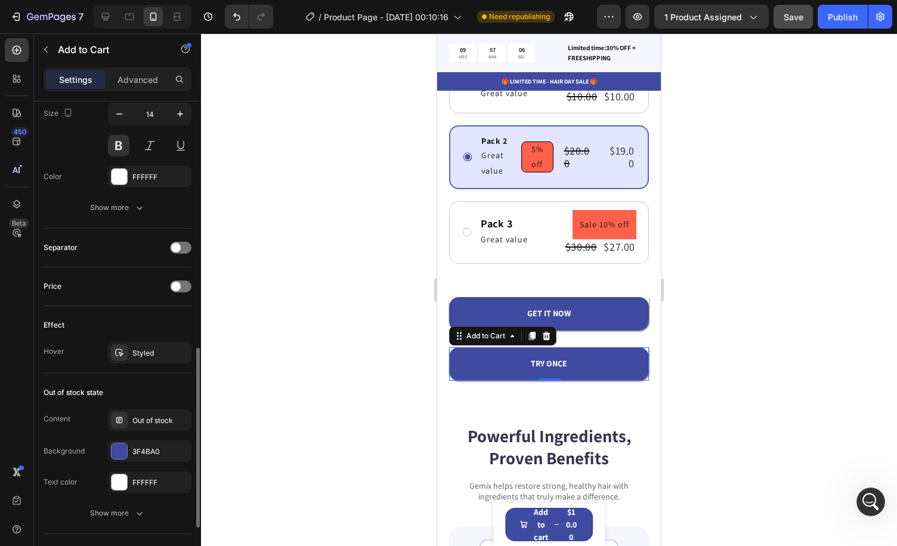
scroll to position [477, 0]
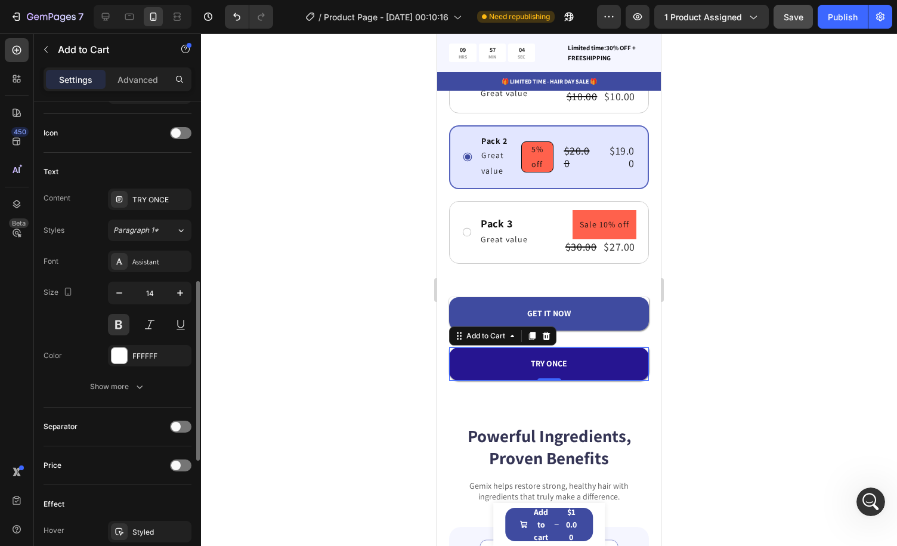
click at [611, 355] on button "TRY ONCE" at bounding box center [549, 363] width 200 height 33
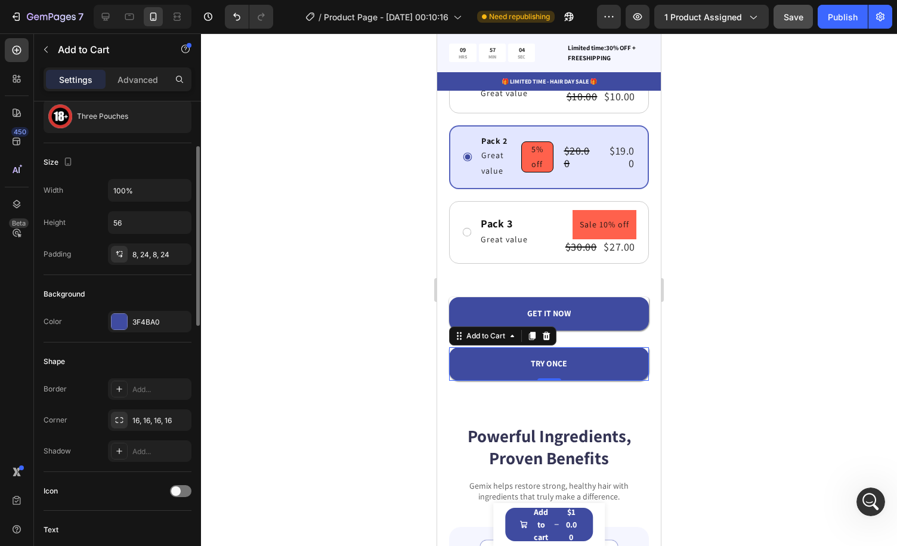
scroll to position [0, 0]
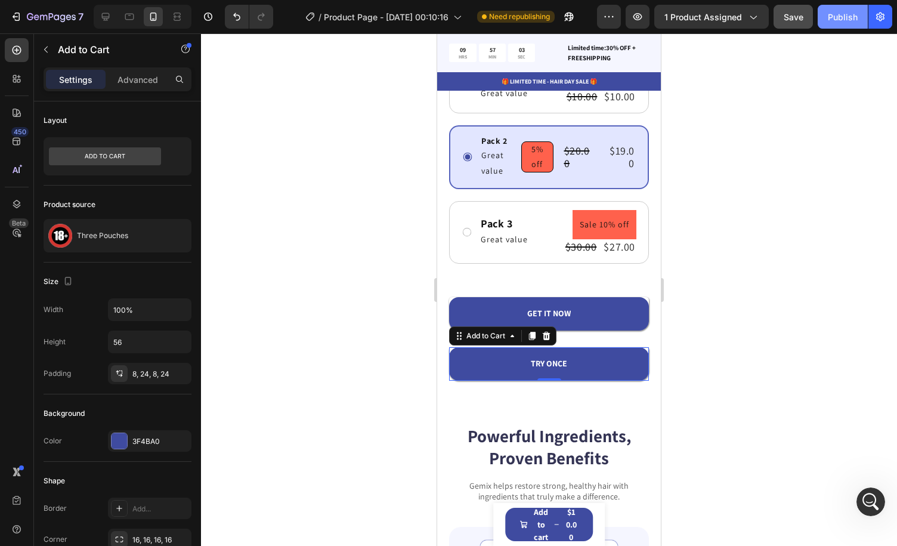
click at [851, 22] on div "Publish" at bounding box center [843, 17] width 30 height 13
click at [868, 502] on icon "Open Intercom Messenger" at bounding box center [869, 500] width 8 height 10
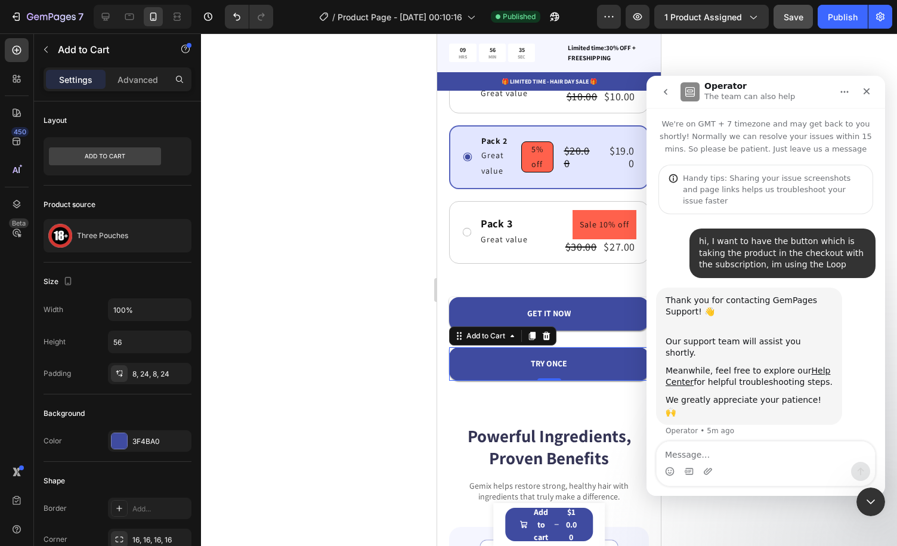
click at [790, 446] on textarea "Message…" at bounding box center [766, 452] width 218 height 20
click at [869, 496] on icon "Close Intercom Messenger" at bounding box center [869, 500] width 14 height 14
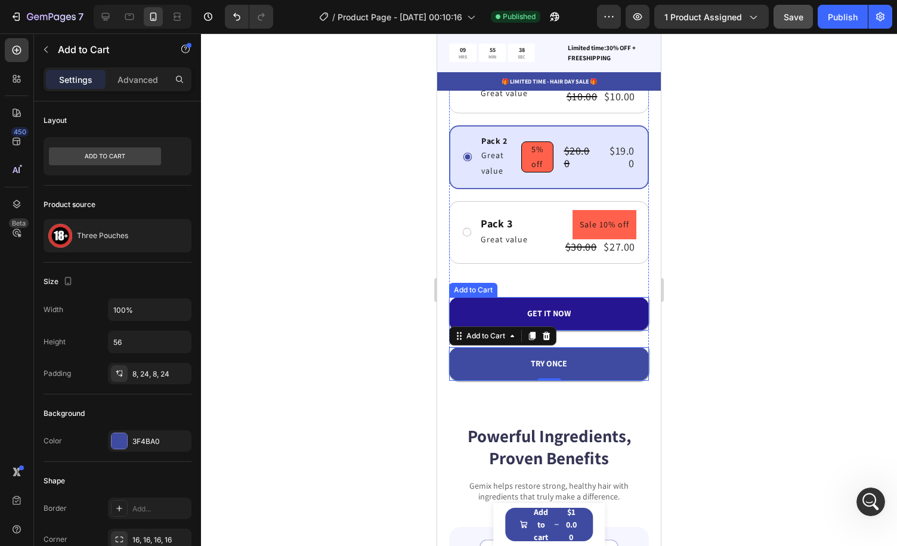
click at [613, 304] on button "GET IT NOW" at bounding box center [549, 313] width 200 height 33
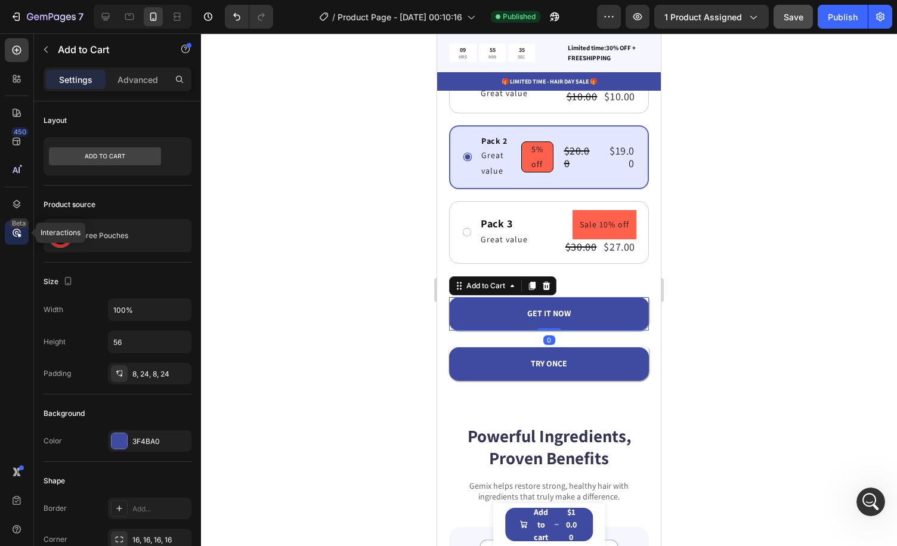
click at [23, 235] on div "Beta" at bounding box center [17, 233] width 24 height 24
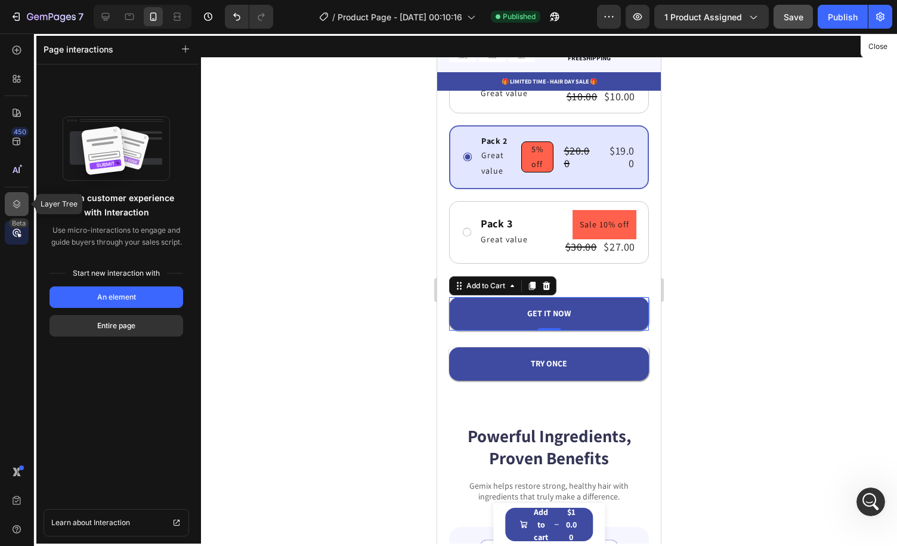
click at [14, 197] on div at bounding box center [17, 204] width 24 height 24
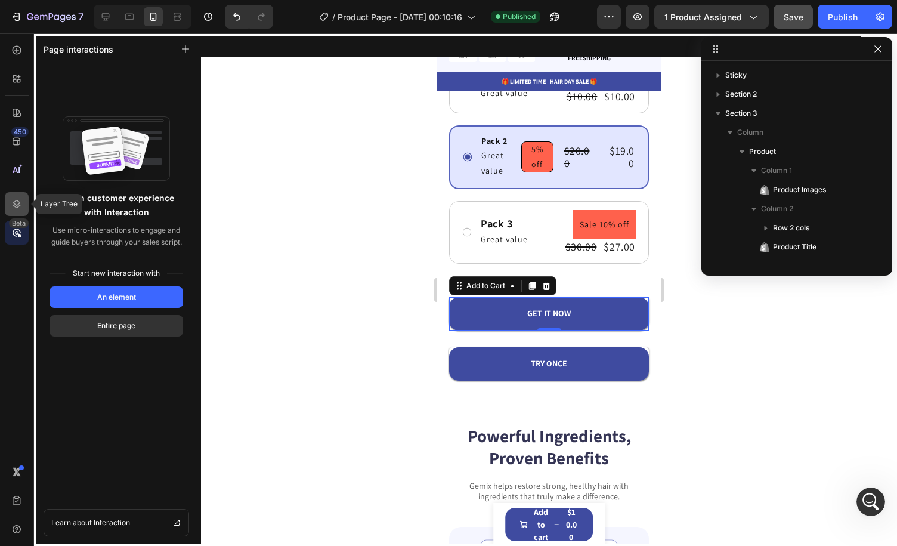
scroll to position [187, 0]
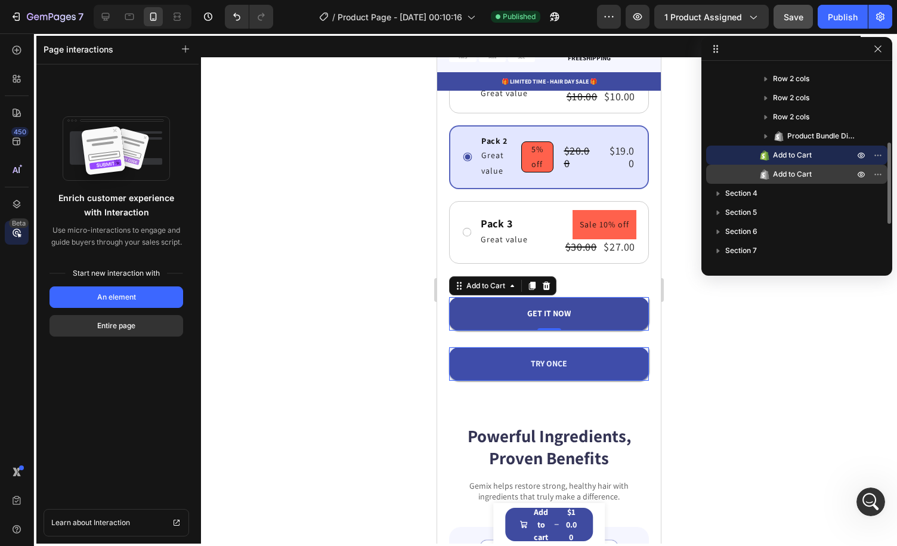
click at [791, 174] on span "Add to Cart" at bounding box center [792, 174] width 39 height 12
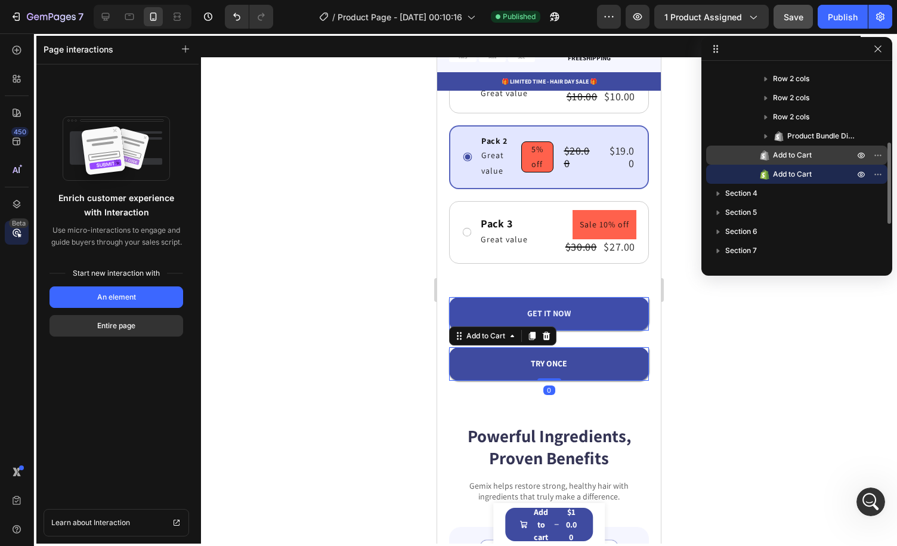
click at [819, 158] on p "Add to Cart" at bounding box center [801, 155] width 84 height 12
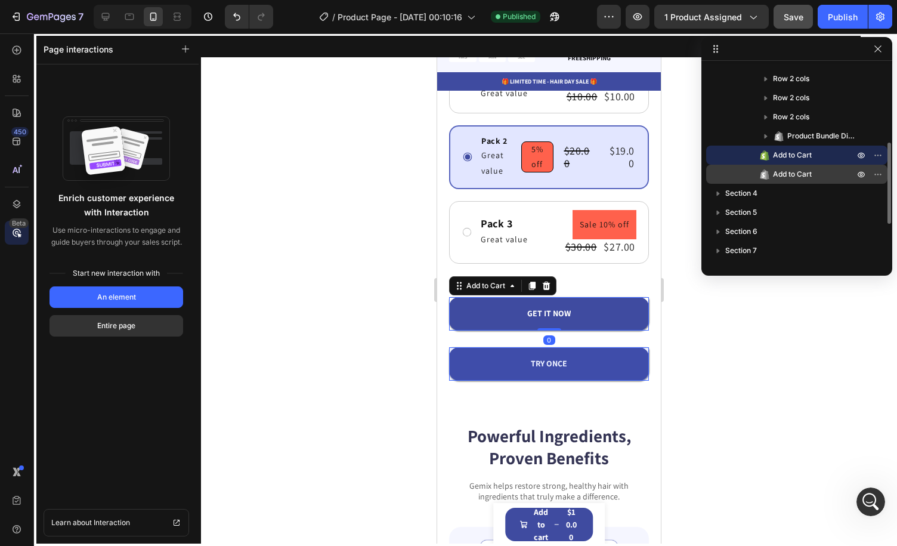
click at [851, 175] on div "Add to Cart" at bounding box center [797, 174] width 172 height 19
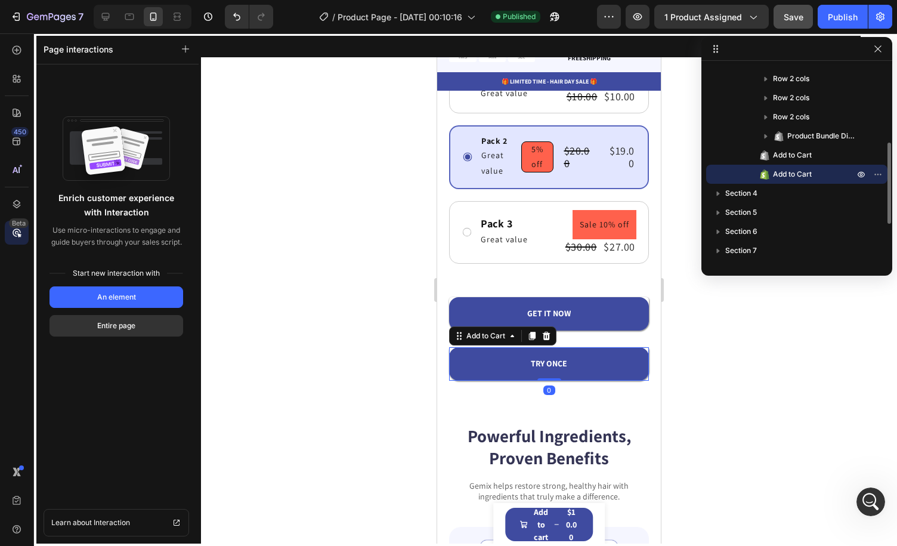
click at [871, 169] on div at bounding box center [869, 174] width 31 height 19
click at [876, 170] on icon "button" at bounding box center [879, 174] width 10 height 10
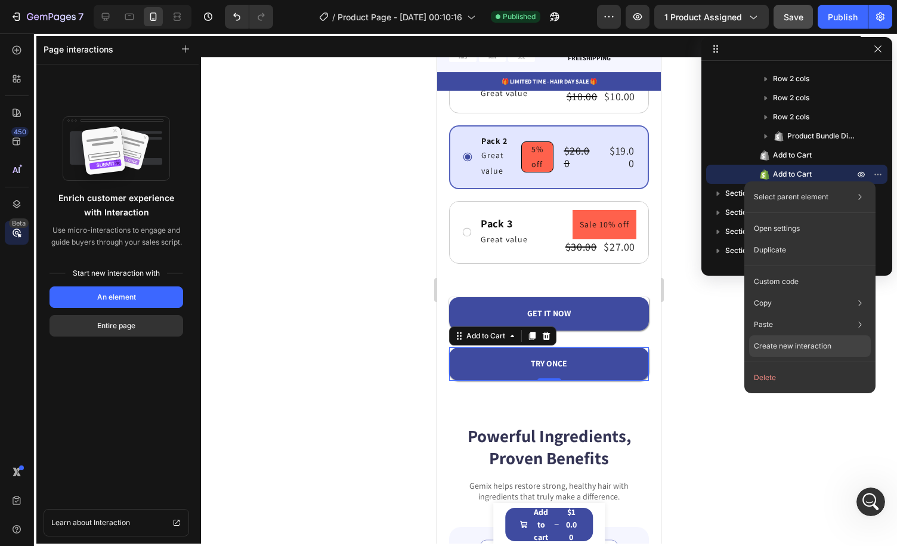
click at [820, 339] on div "Create new interaction" at bounding box center [810, 345] width 122 height 21
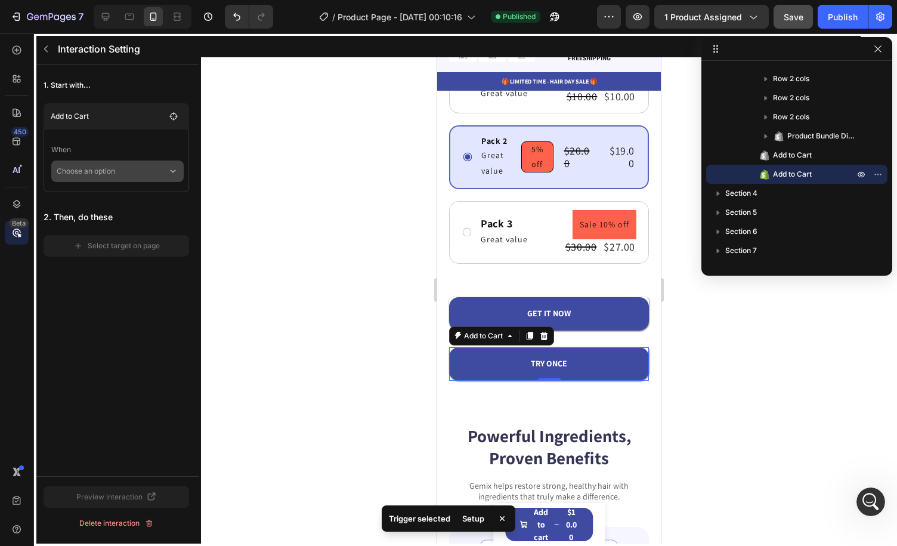
click at [163, 171] on p "Choose an option" at bounding box center [112, 171] width 111 height 21
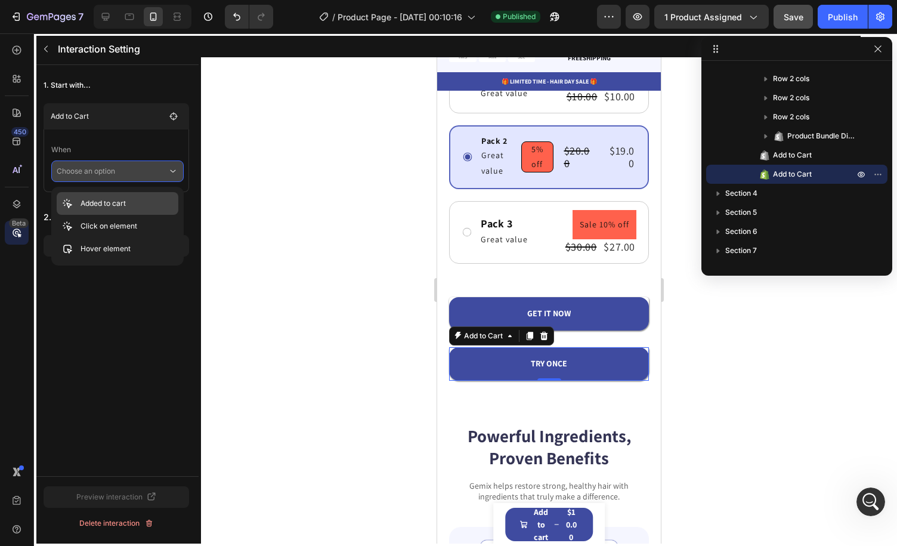
click at [152, 215] on div "Added to cart" at bounding box center [118, 226] width 122 height 23
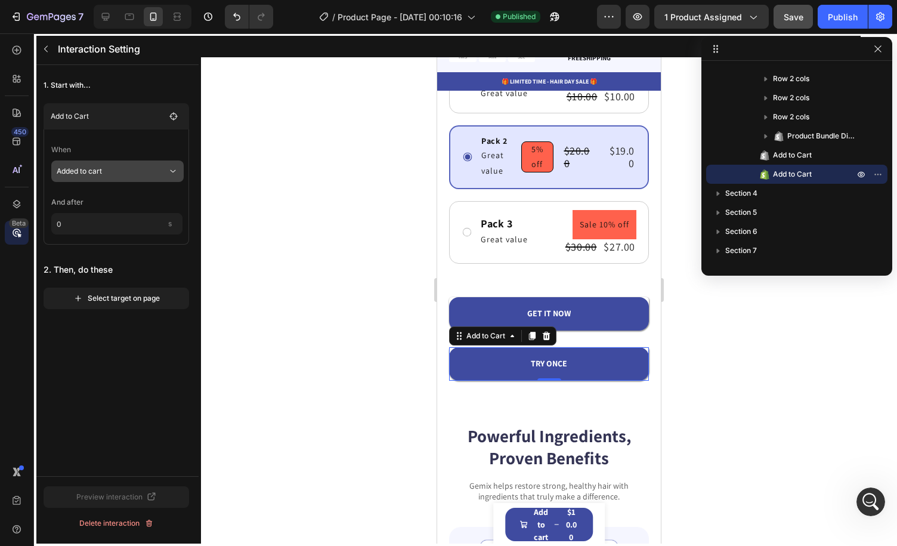
click at [143, 165] on p "Added to cart" at bounding box center [112, 171] width 111 height 21
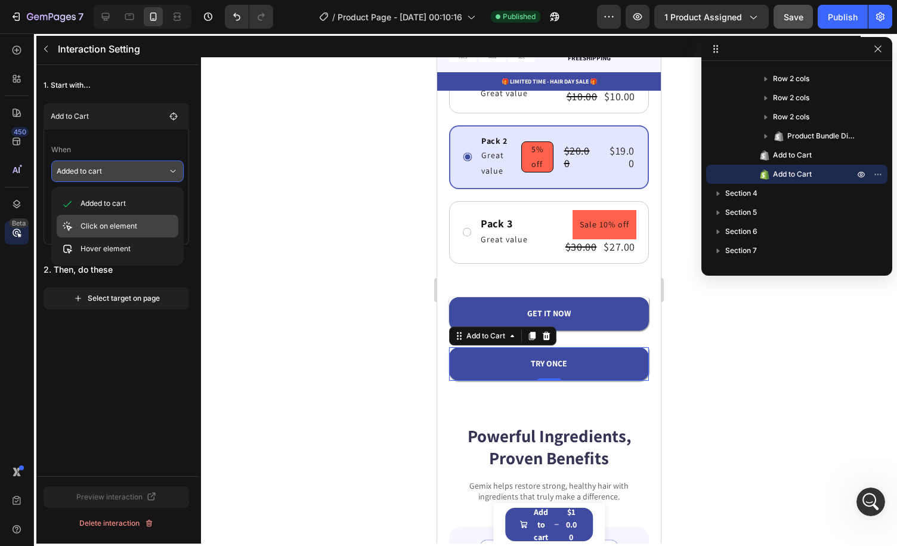
click at [153, 237] on div "Click on element" at bounding box center [118, 248] width 122 height 23
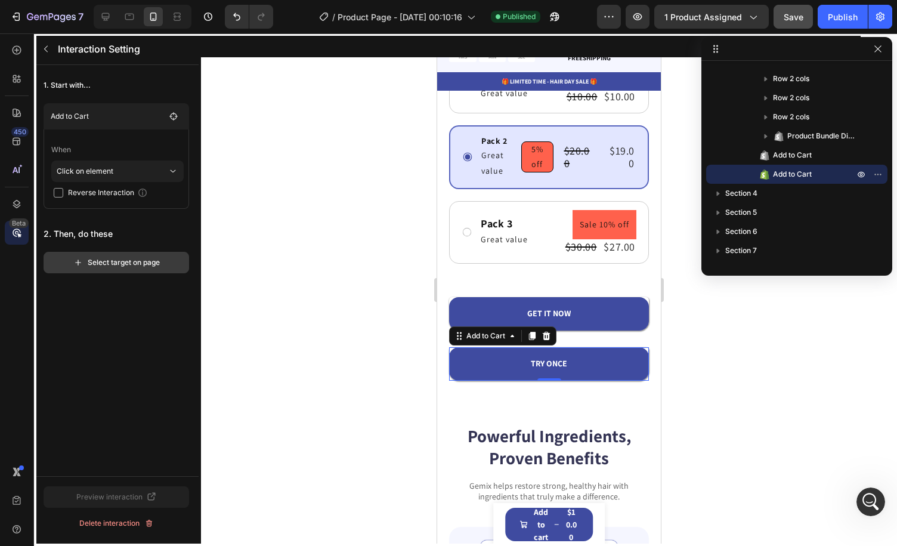
click at [152, 255] on button "Select target on page" at bounding box center [117, 262] width 146 height 21
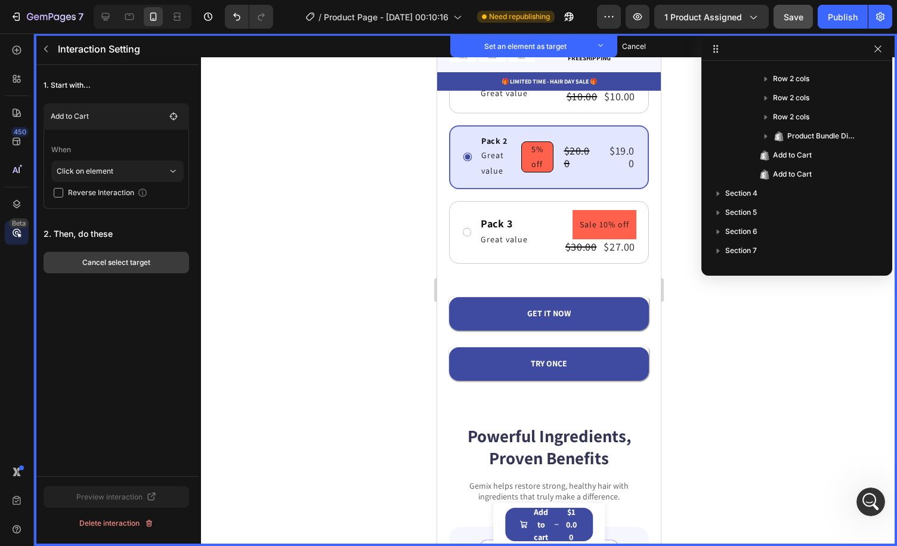
click at [156, 264] on button "Cancel select target" at bounding box center [117, 262] width 146 height 21
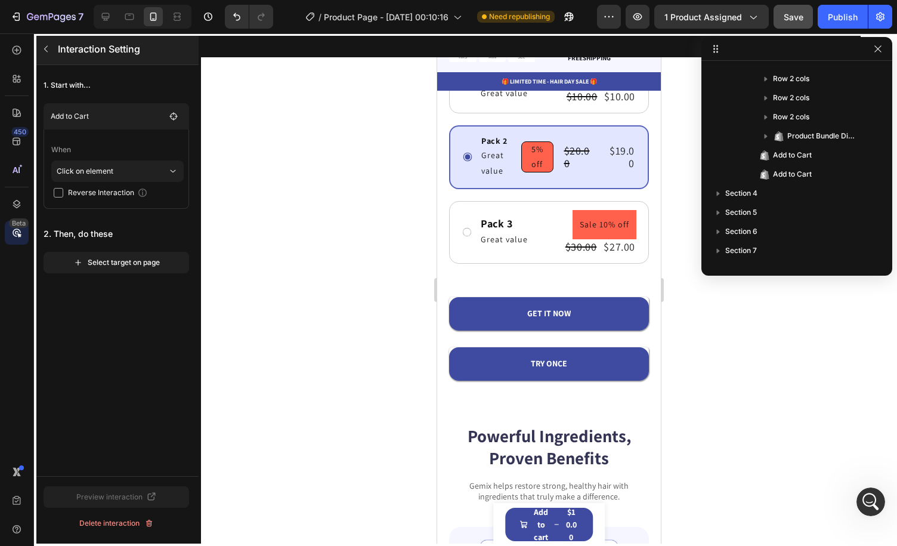
click at [49, 53] on icon "button" at bounding box center [46, 49] width 10 height 10
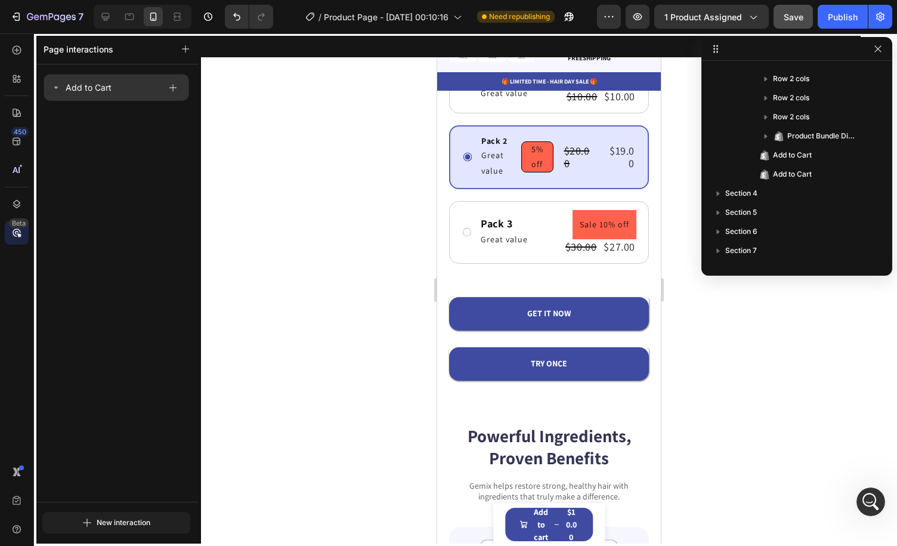
click at [141, 90] on div "Add to Cart" at bounding box center [105, 87] width 109 height 17
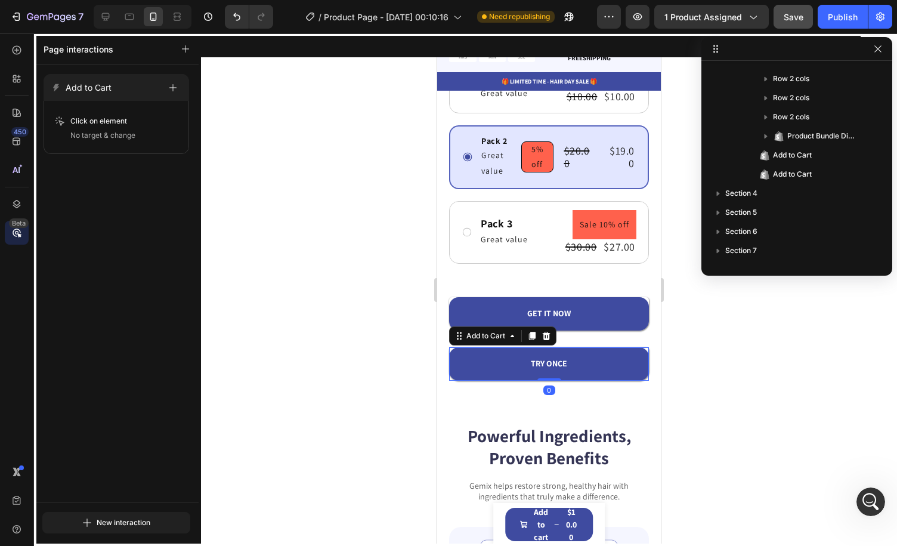
scroll to position [653, 0]
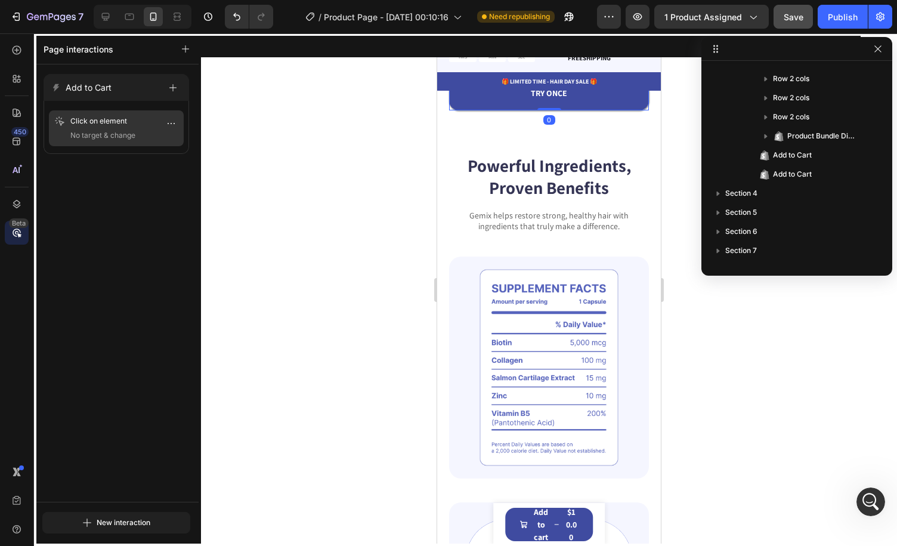
click at [115, 128] on div "Click on element No target & change" at bounding box center [116, 128] width 125 height 26
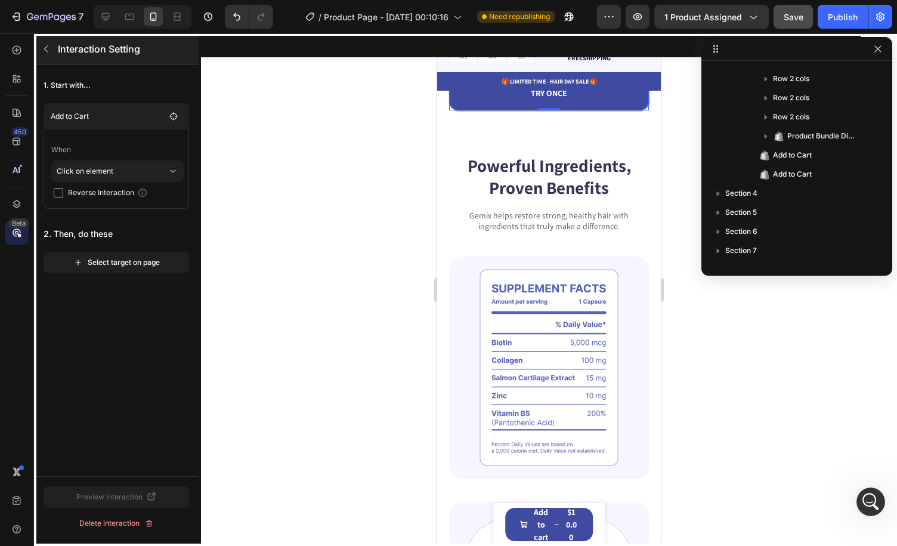
click at [54, 47] on button "button" at bounding box center [45, 48] width 19 height 19
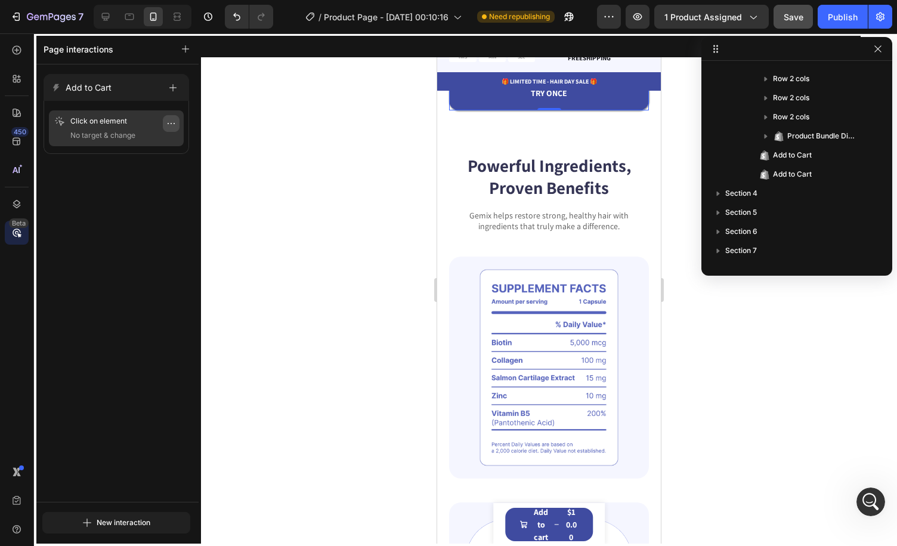
click at [172, 122] on icon "button" at bounding box center [171, 124] width 10 height 10
click at [161, 200] on button "Delete" at bounding box center [136, 194] width 78 height 21
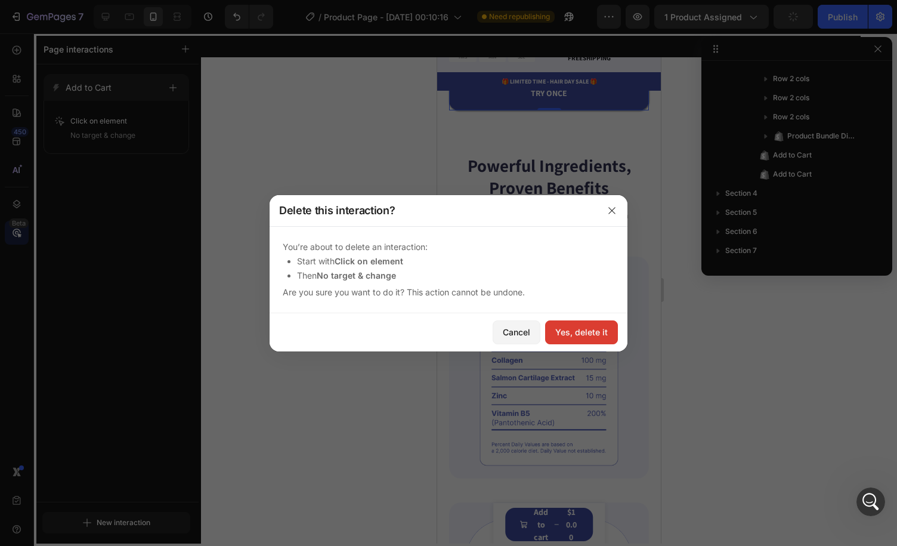
click at [599, 330] on div "Yes, delete it" at bounding box center [581, 332] width 53 height 13
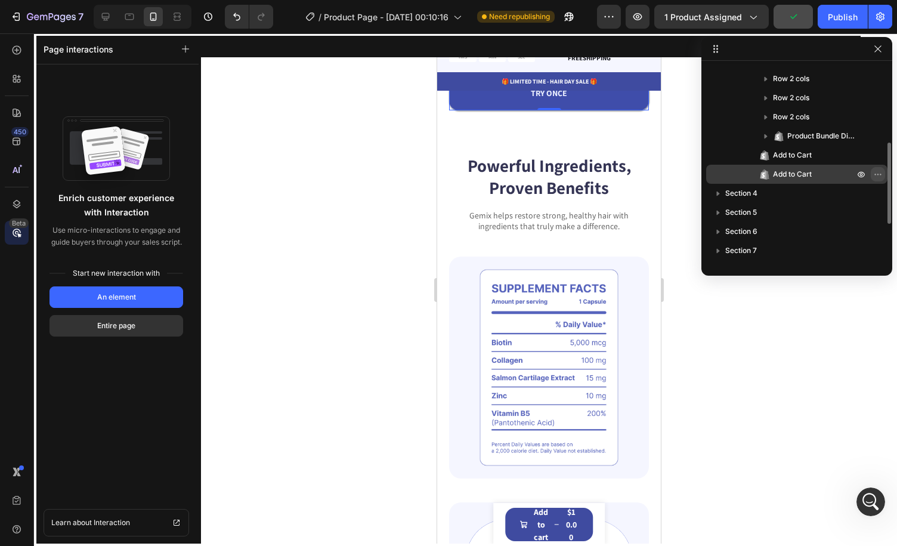
click at [877, 172] on icon "button" at bounding box center [879, 174] width 10 height 10
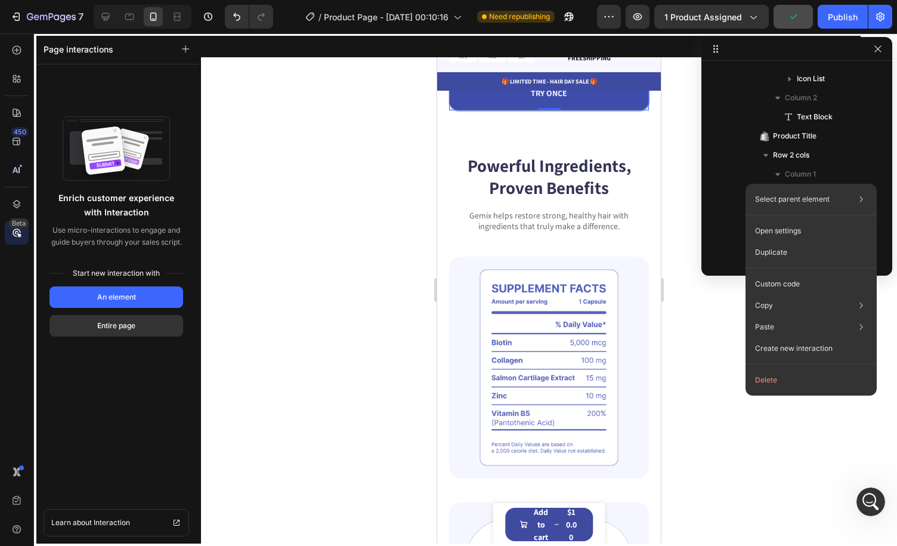
scroll to position [626, 0]
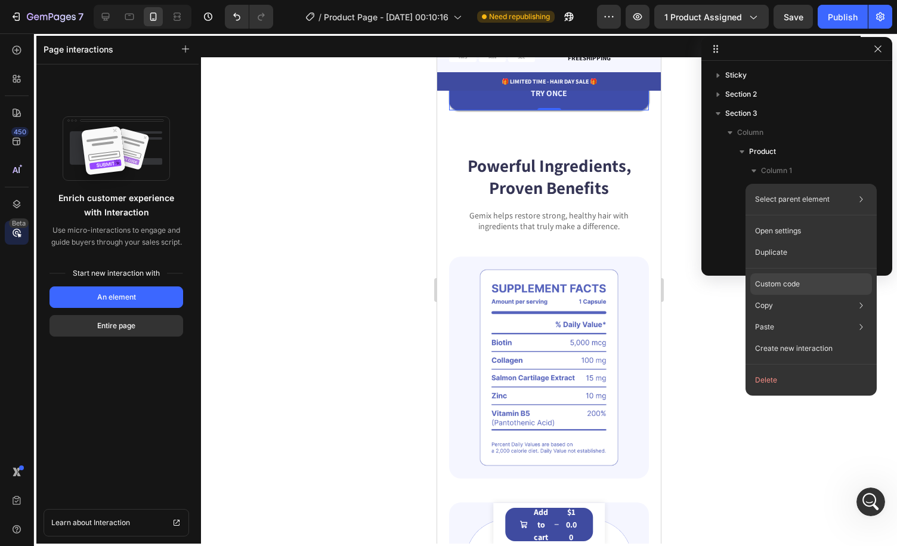
scroll to position [626, 0]
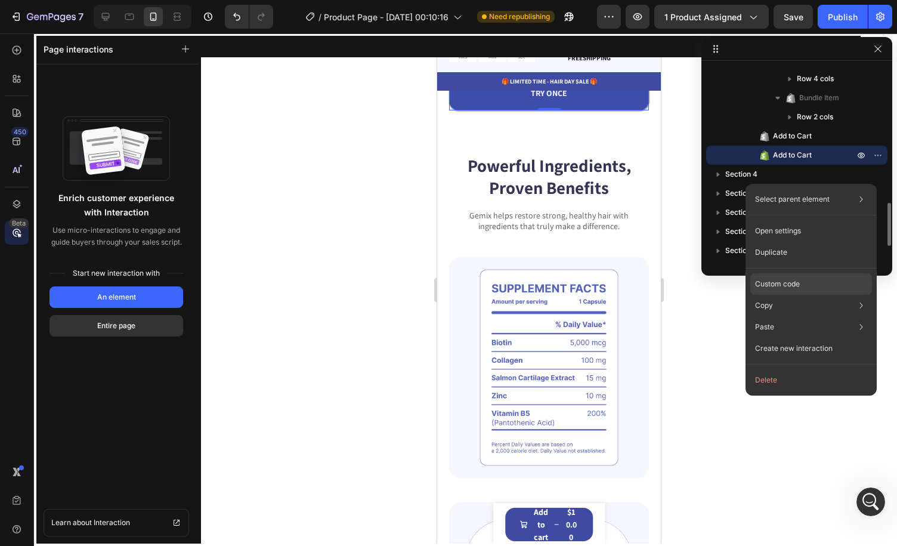
click at [832, 316] on div "Custom code" at bounding box center [812, 326] width 122 height 21
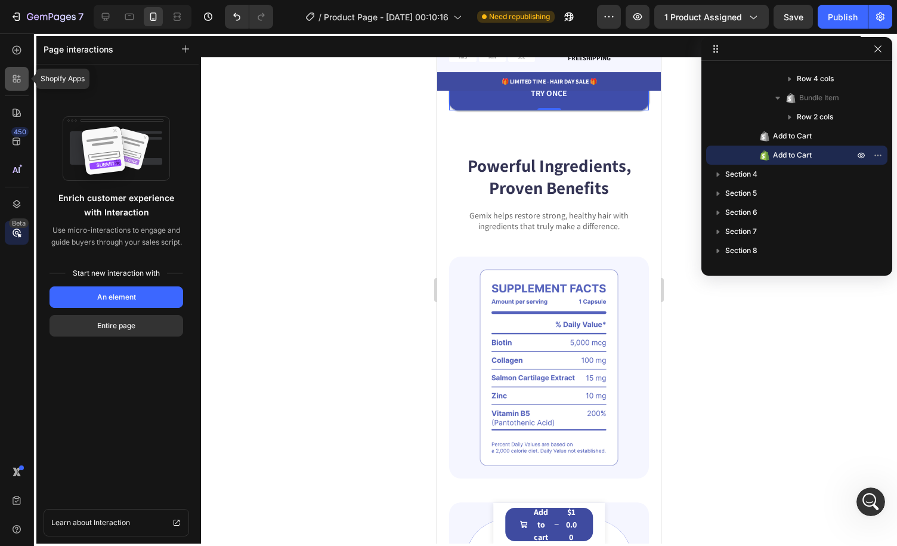
click at [18, 73] on icon at bounding box center [17, 79] width 12 height 12
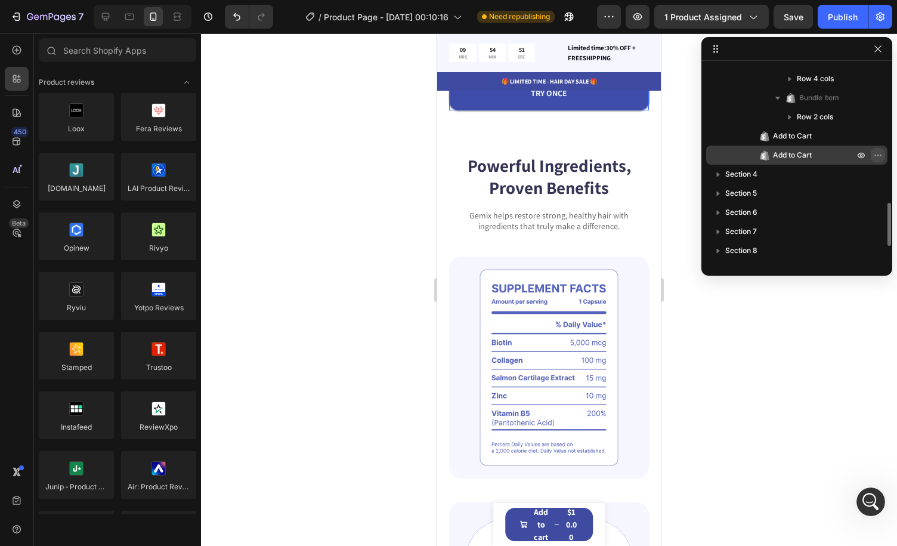
click at [875, 153] on icon "button" at bounding box center [879, 155] width 10 height 10
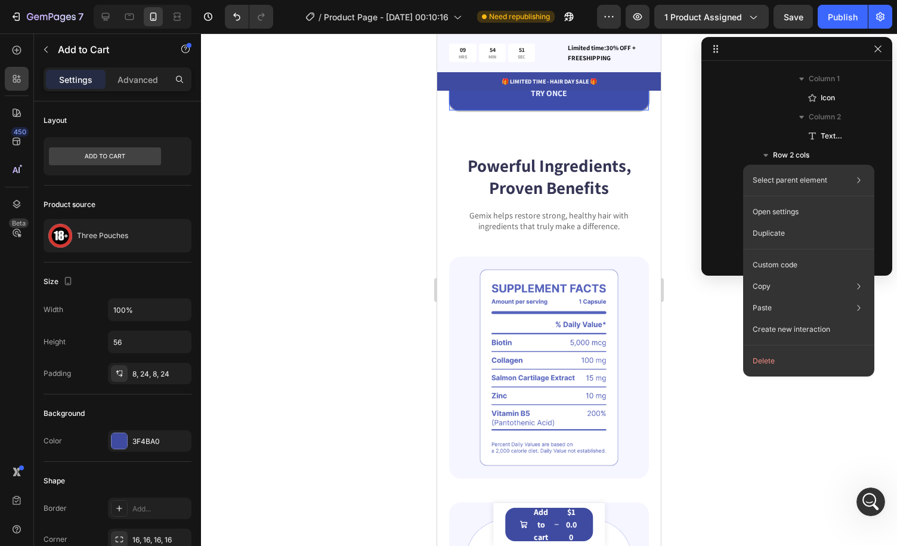
scroll to position [1524, 0]
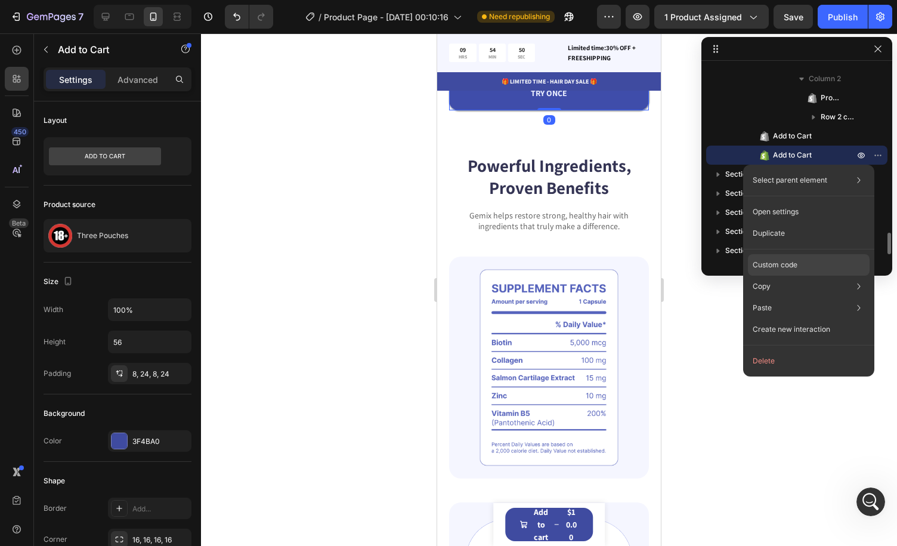
click at [814, 297] on div "Custom code" at bounding box center [809, 307] width 122 height 21
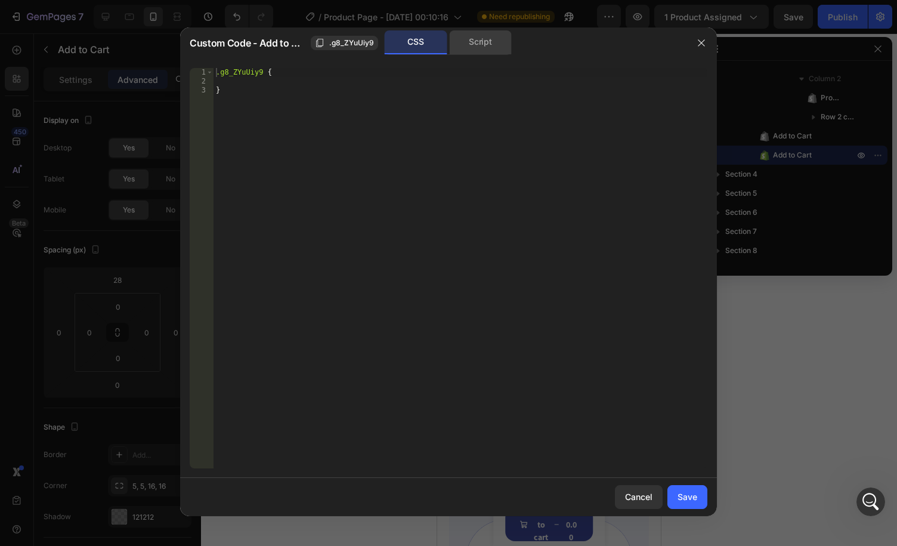
click at [490, 38] on div "Script" at bounding box center [480, 42] width 63 height 24
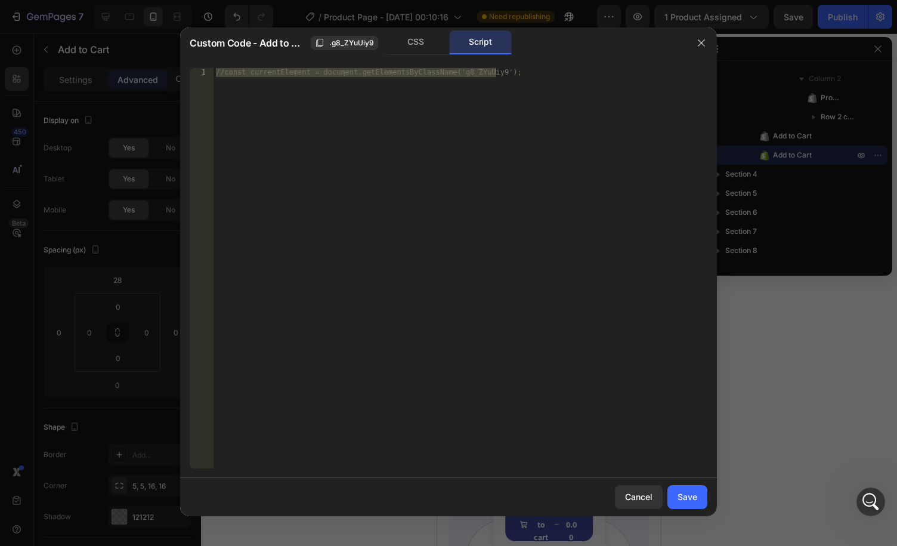
type textarea "//const currentElement = document.getElementsByClassName('g8_ZYuUiy9');"
click at [456, 88] on div "//const currentElement = document.getElementsByClassName('g8_ZYuUiy9');" at bounding box center [461, 268] width 494 height 400
click at [702, 46] on icon "button" at bounding box center [702, 43] width 10 height 10
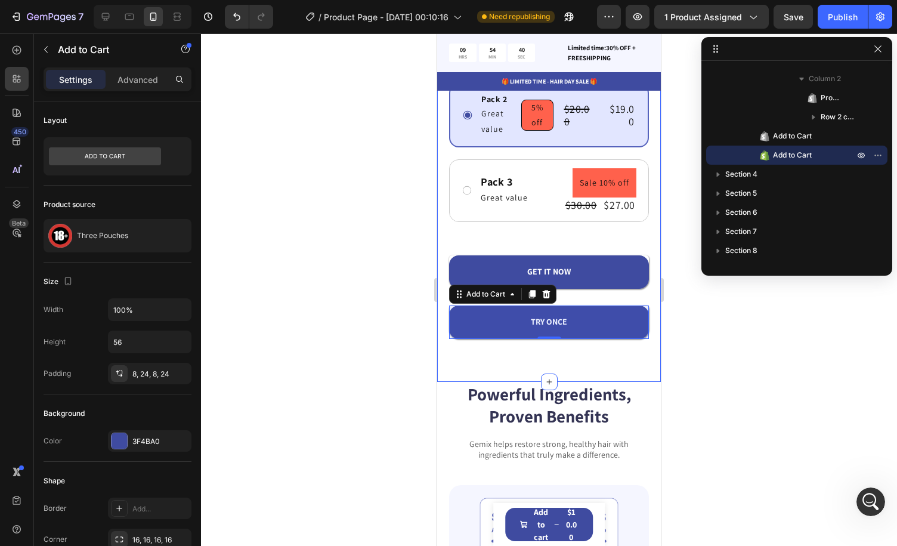
scroll to position [415, 0]
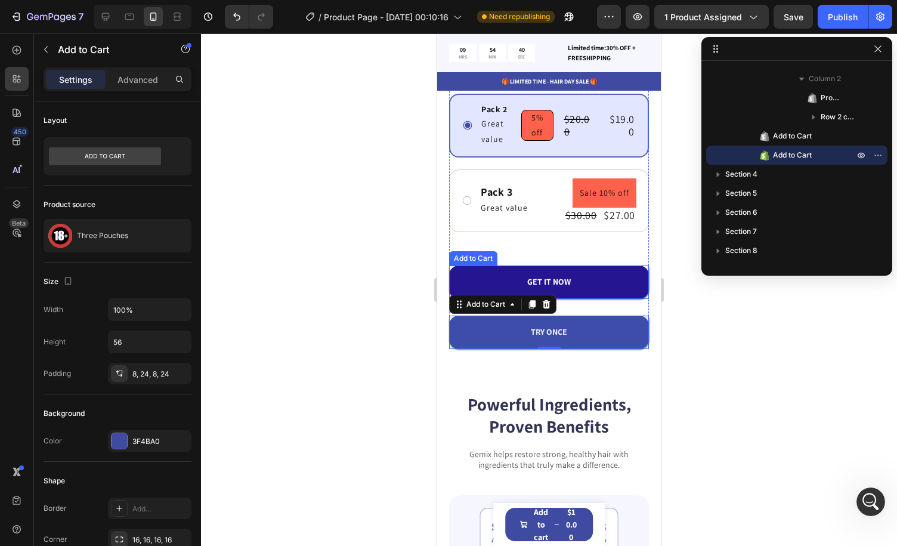
click at [585, 273] on button "GET IT NOW" at bounding box center [549, 282] width 200 height 33
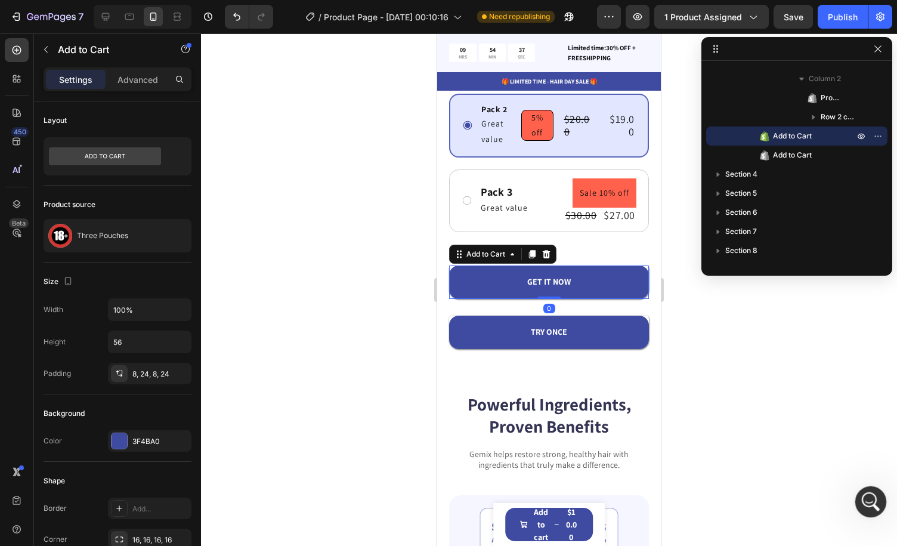
click at [866, 494] on icon "Open Intercom Messenger" at bounding box center [870, 500] width 20 height 20
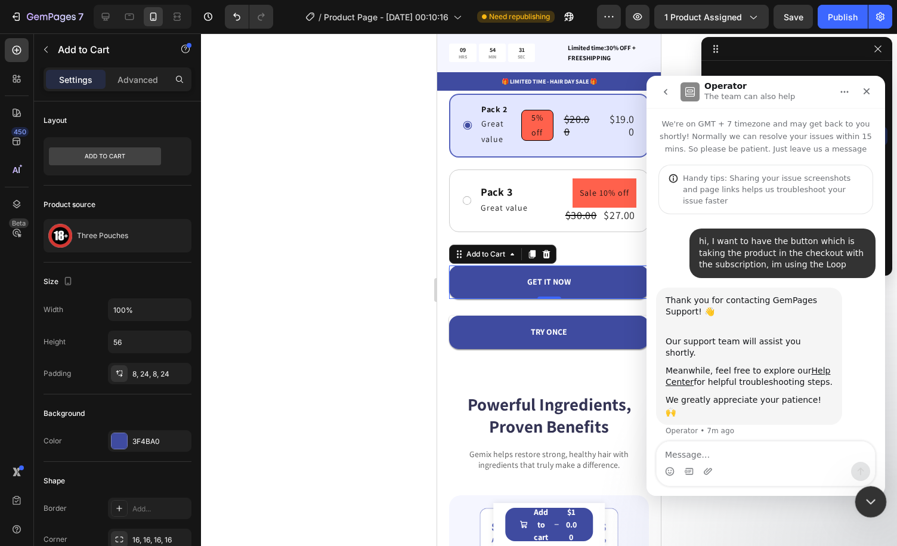
click at [866, 494] on icon "Close Intercom Messenger" at bounding box center [869, 500] width 14 height 14
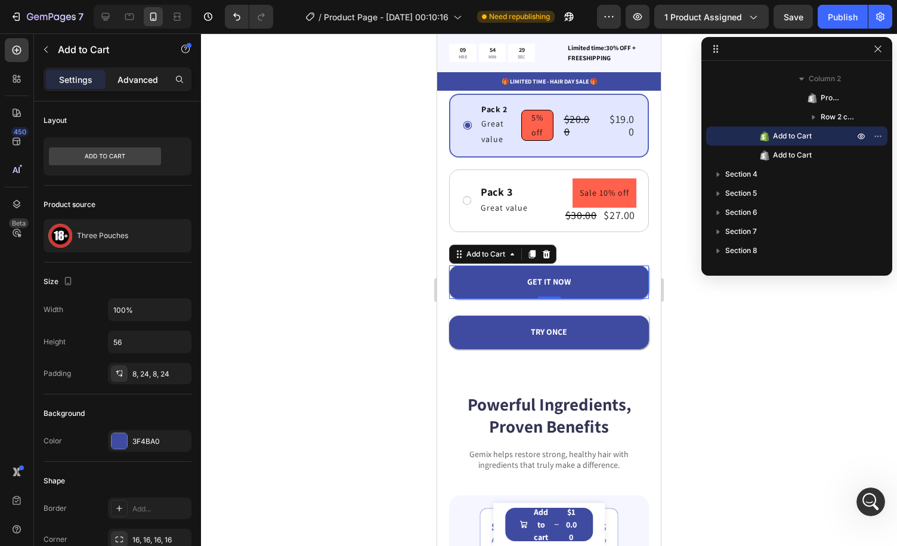
click at [150, 83] on p "Advanced" at bounding box center [138, 79] width 41 height 13
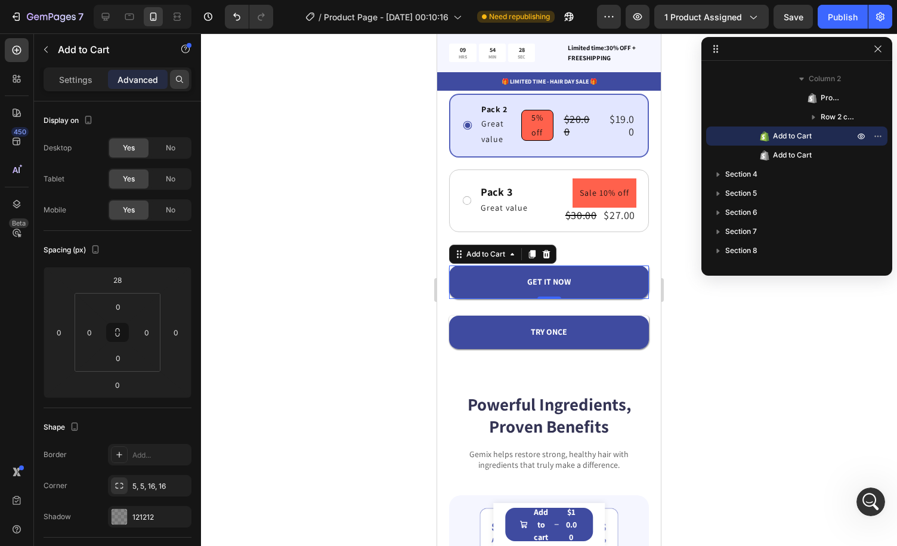
click at [181, 78] on icon at bounding box center [179, 79] width 7 height 7
click at [146, 79] on input "text" at bounding box center [118, 79] width 148 height 24
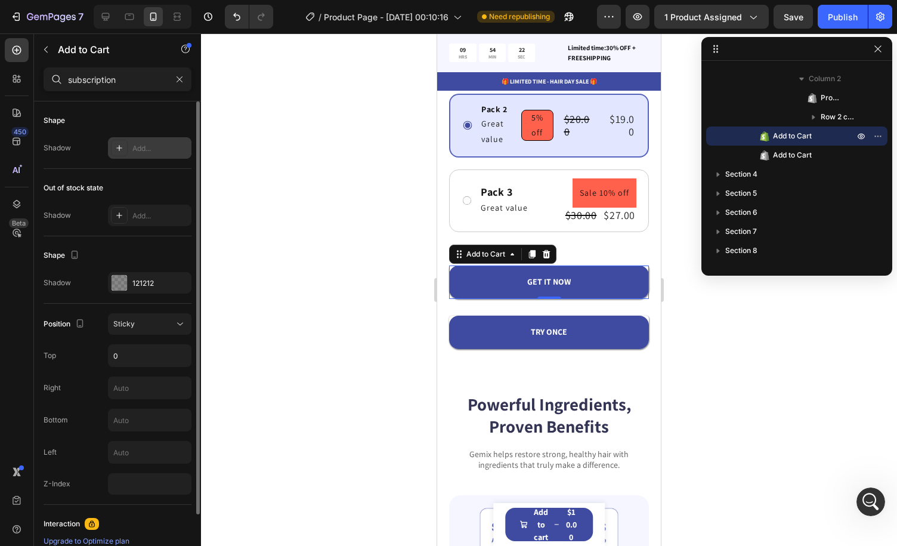
scroll to position [76, 0]
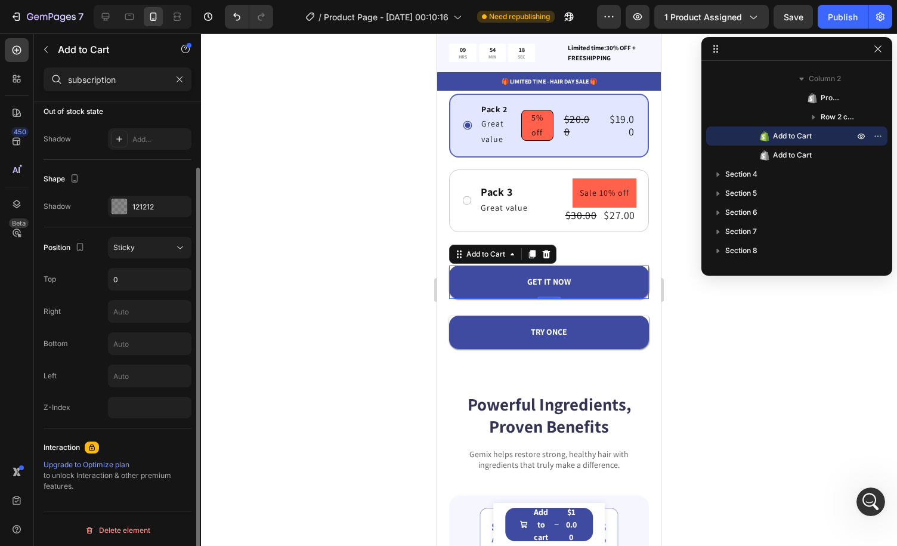
type input "subscription"
click at [116, 461] on div "Upgrade to Optimize plan" at bounding box center [118, 464] width 148 height 11
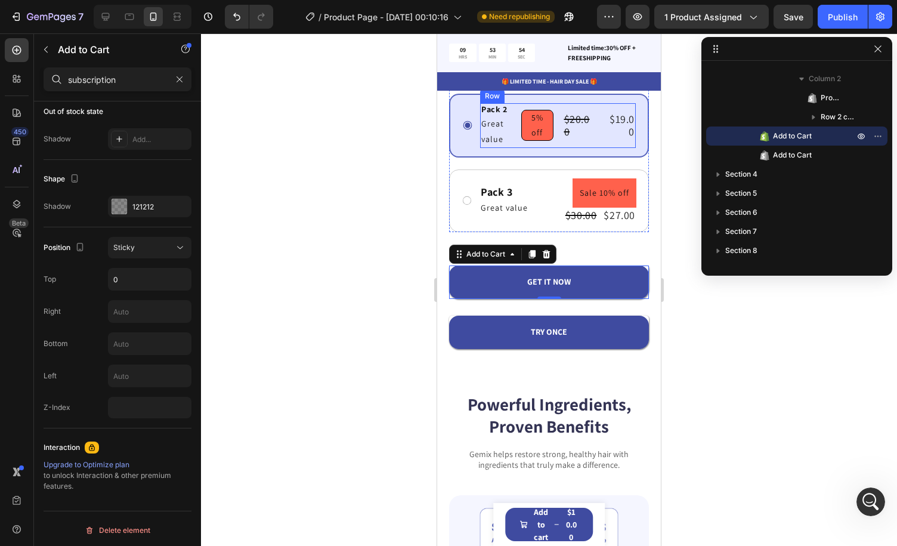
scroll to position [295, 0]
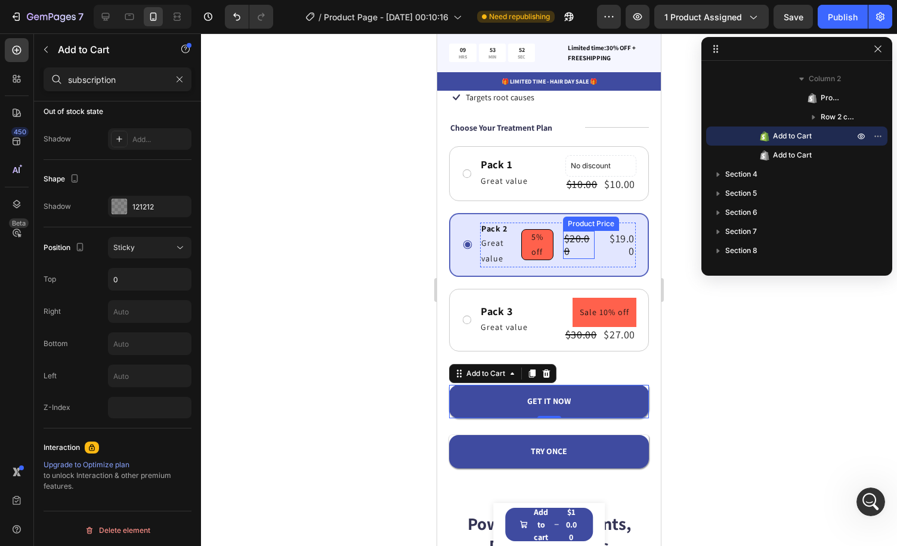
click at [566, 237] on div "$20.00" at bounding box center [579, 245] width 32 height 28
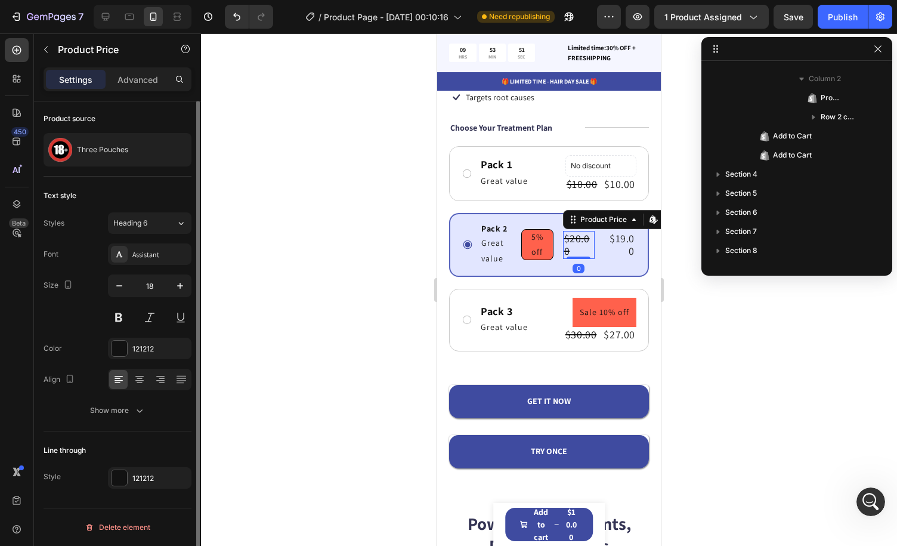
scroll to position [0, 0]
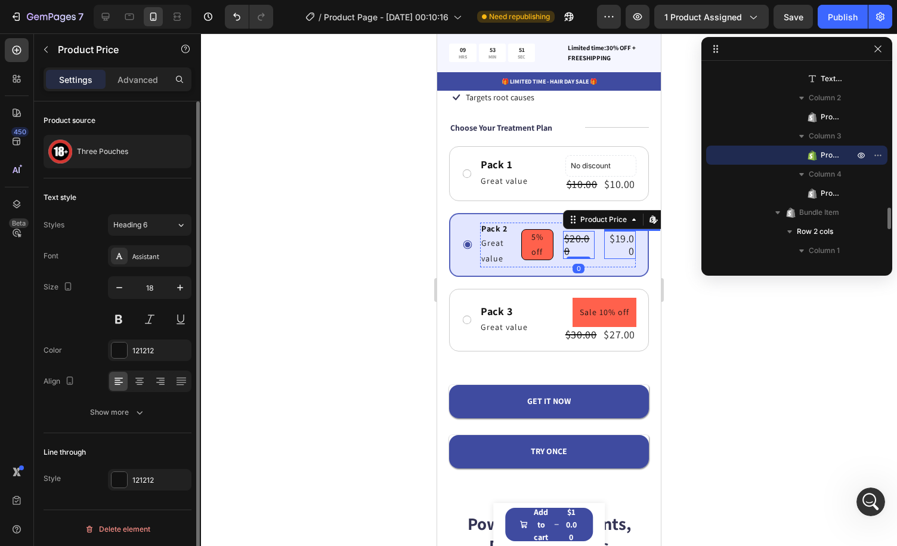
click at [607, 240] on div "$19.00" at bounding box center [620, 245] width 32 height 28
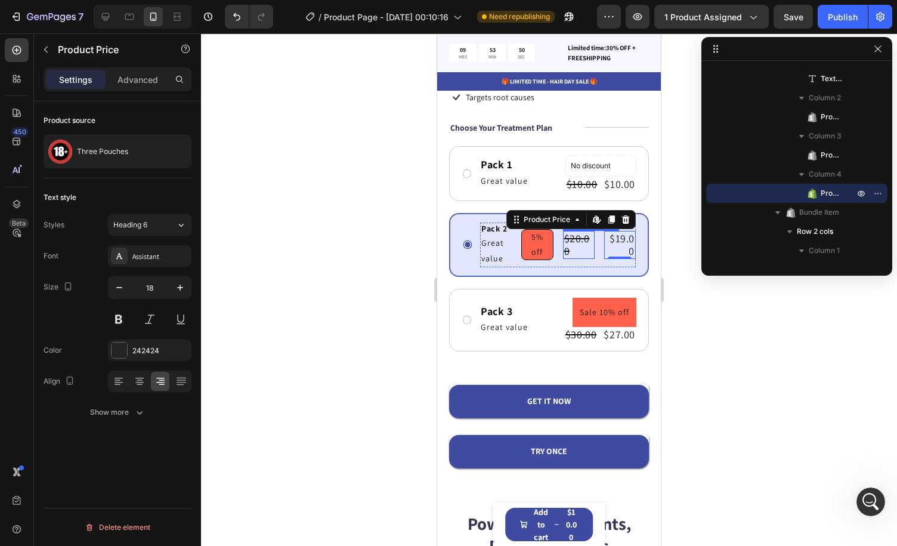
click at [584, 240] on div "$20.00" at bounding box center [579, 245] width 32 height 28
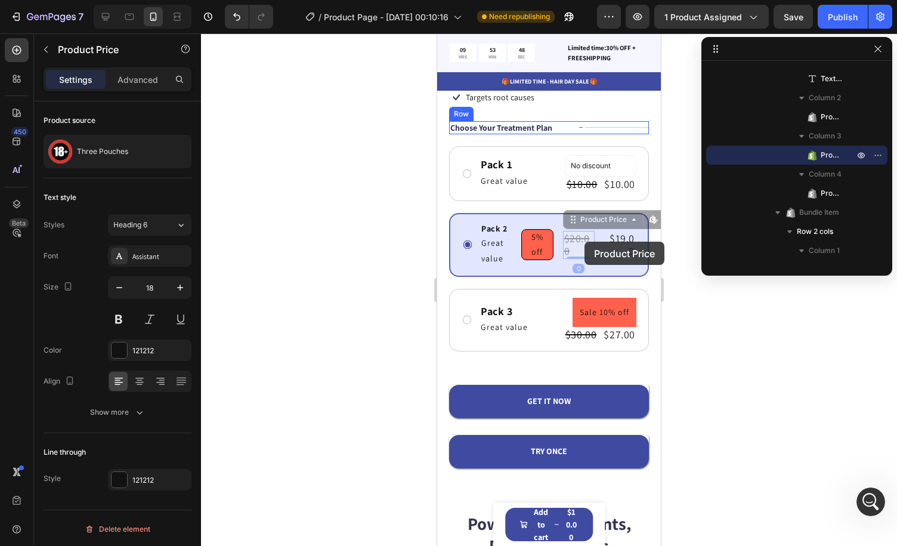
drag, startPoint x: 578, startPoint y: 242, endPoint x: 585, endPoint y: 242, distance: 7.2
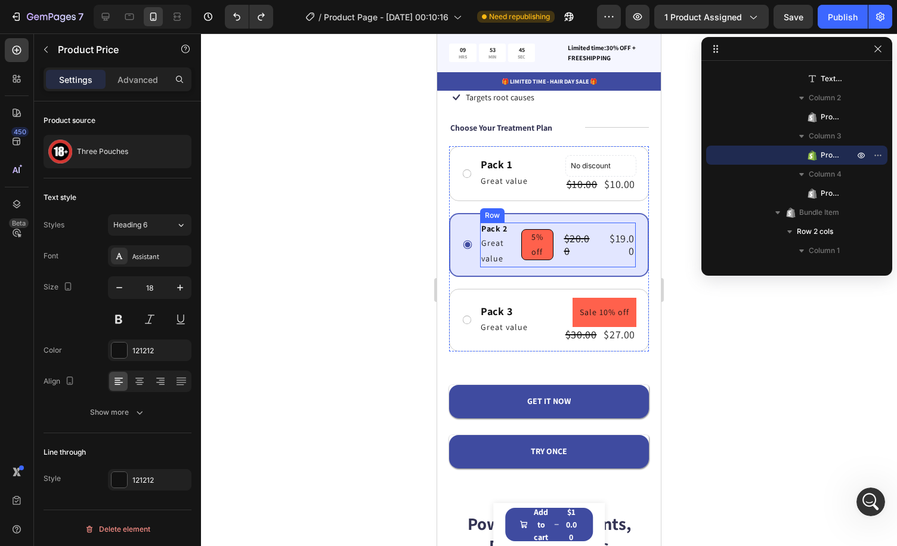
click at [588, 226] on div "Pack 2 Text Block Great value Text Block 5% off Product Badge $20.00 Product Pr…" at bounding box center [558, 245] width 156 height 45
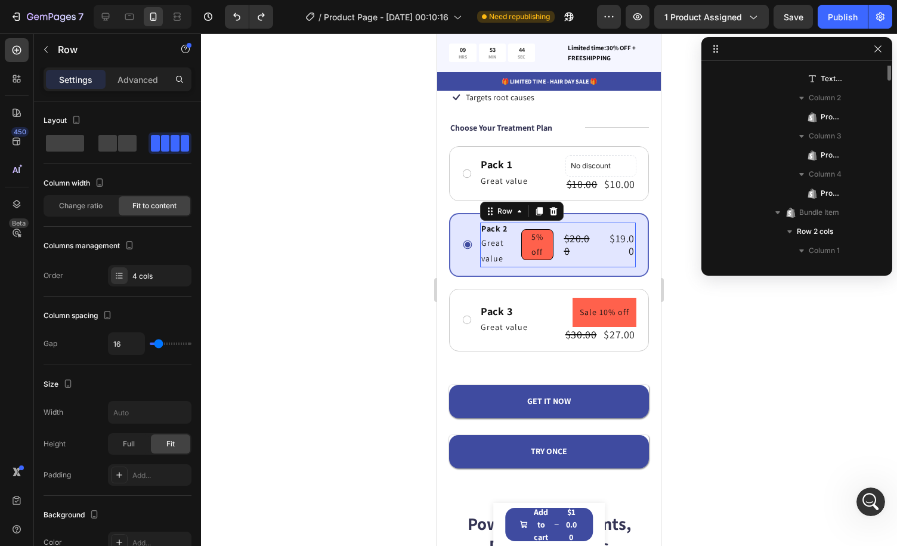
scroll to position [1161, 0]
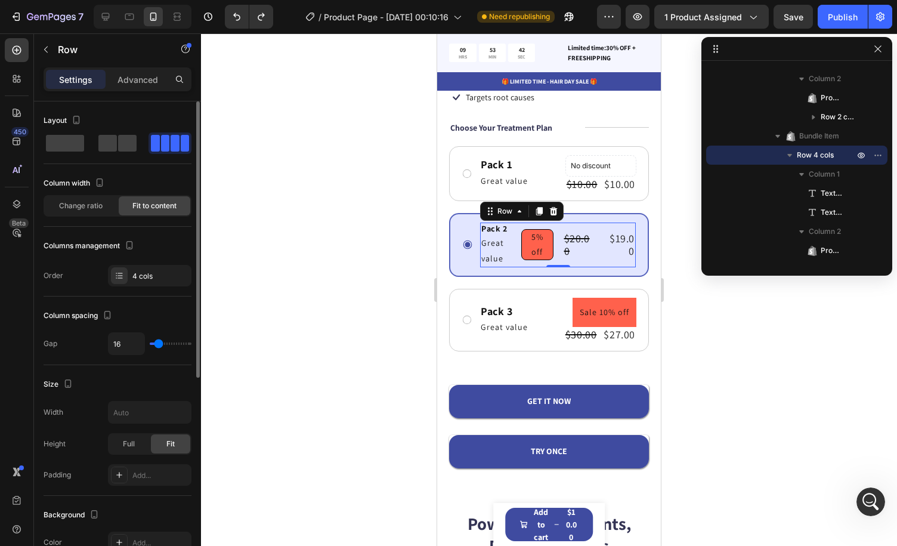
type input "0"
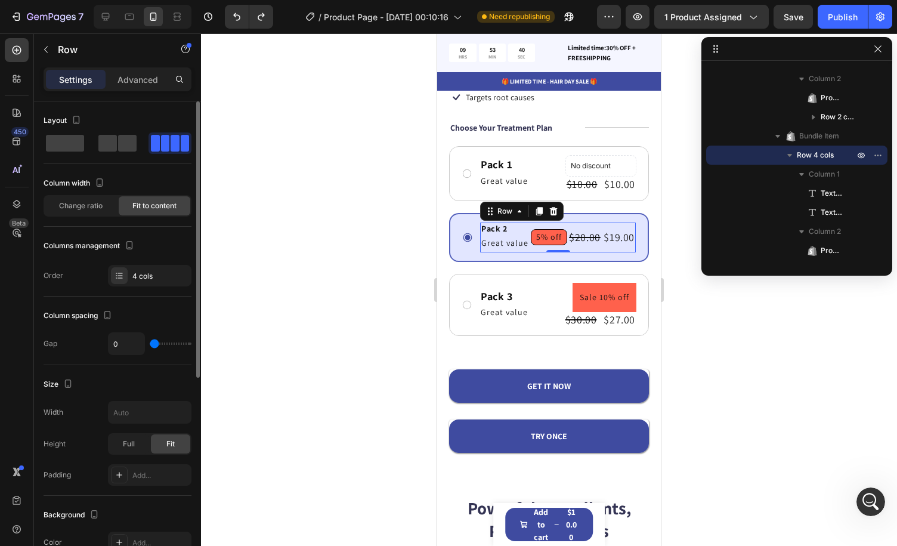
type input "1"
type input "2"
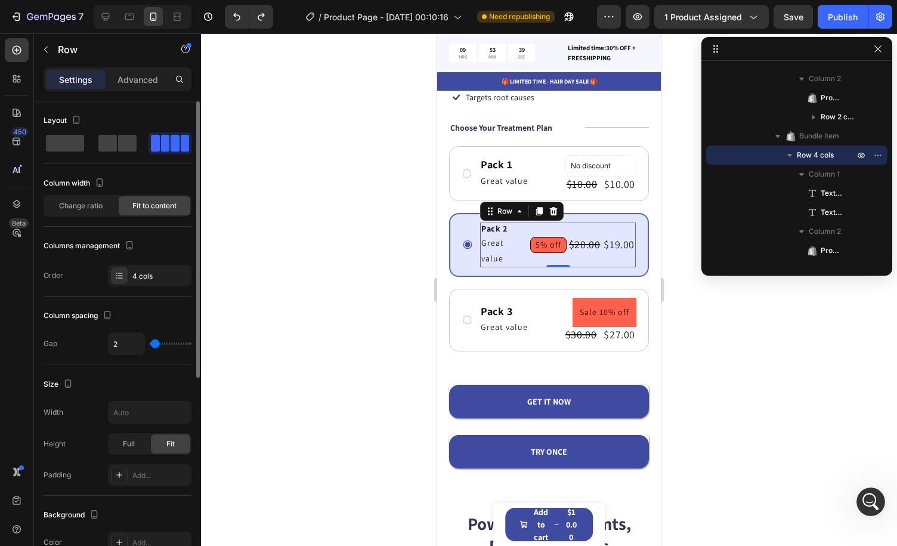
type input "4"
drag, startPoint x: 158, startPoint y: 340, endPoint x: 83, endPoint y: 339, distance: 75.2
type input "4"
click at [155, 342] on input "range" at bounding box center [171, 343] width 42 height 2
click at [109, 317] on icon "button" at bounding box center [107, 315] width 7 height 8
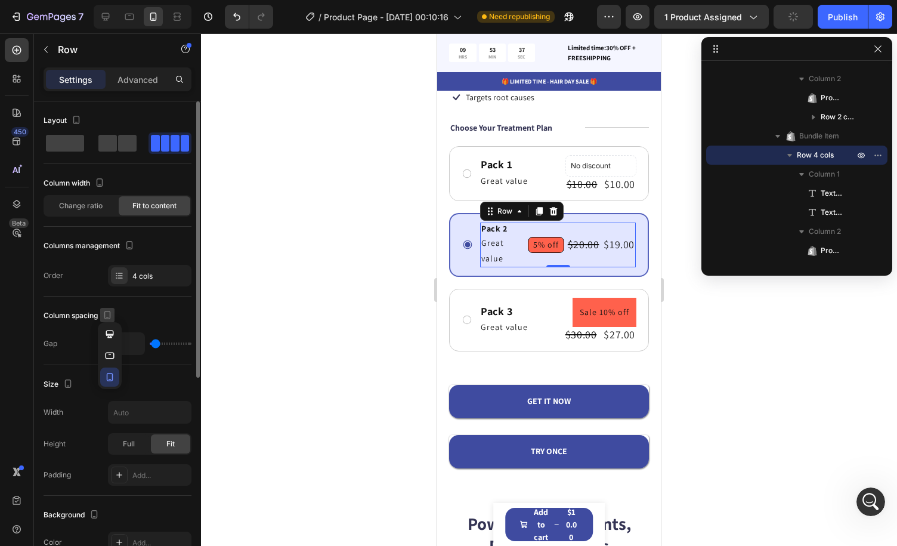
click at [110, 314] on icon "button" at bounding box center [107, 315] width 12 height 12
click at [111, 334] on icon "button" at bounding box center [110, 334] width 8 height 8
type input "16"
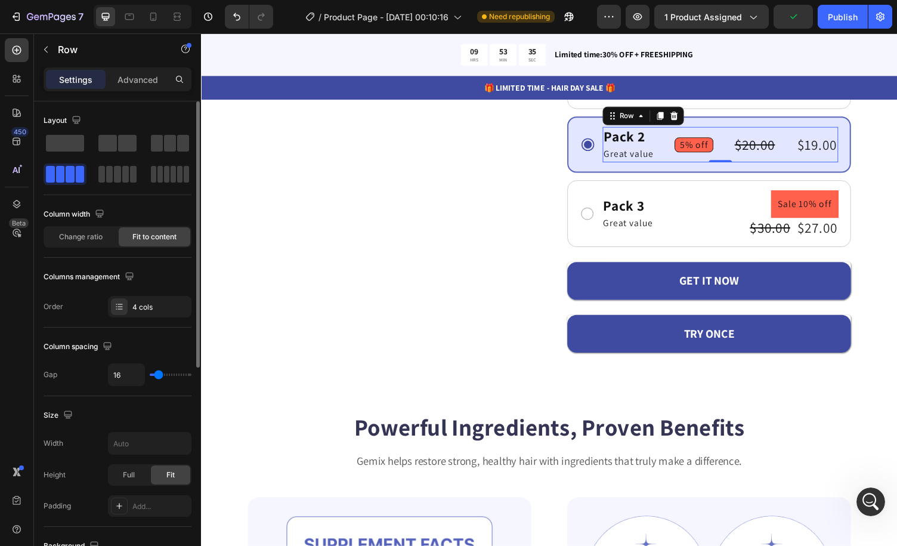
scroll to position [337, 0]
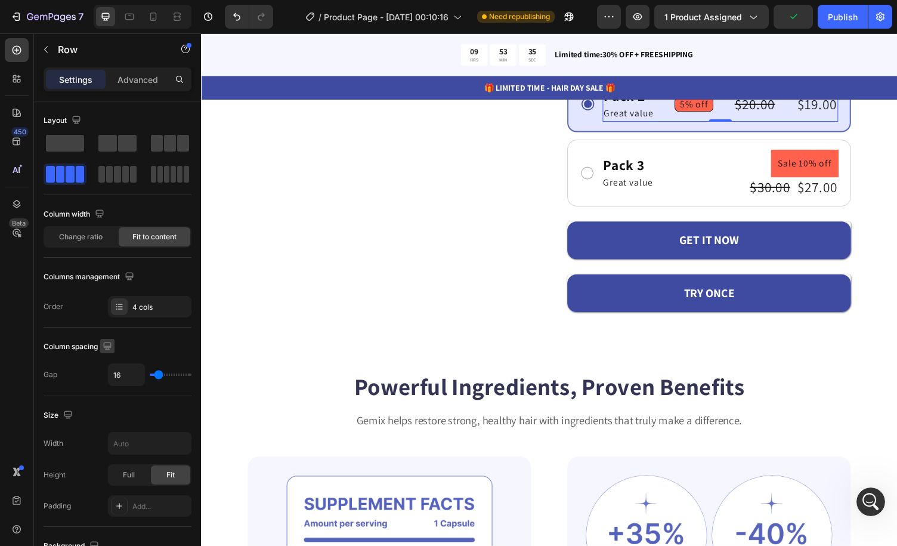
click at [108, 340] on icon "button" at bounding box center [107, 346] width 12 height 12
click at [113, 404] on icon "button" at bounding box center [110, 408] width 7 height 8
type input "4"
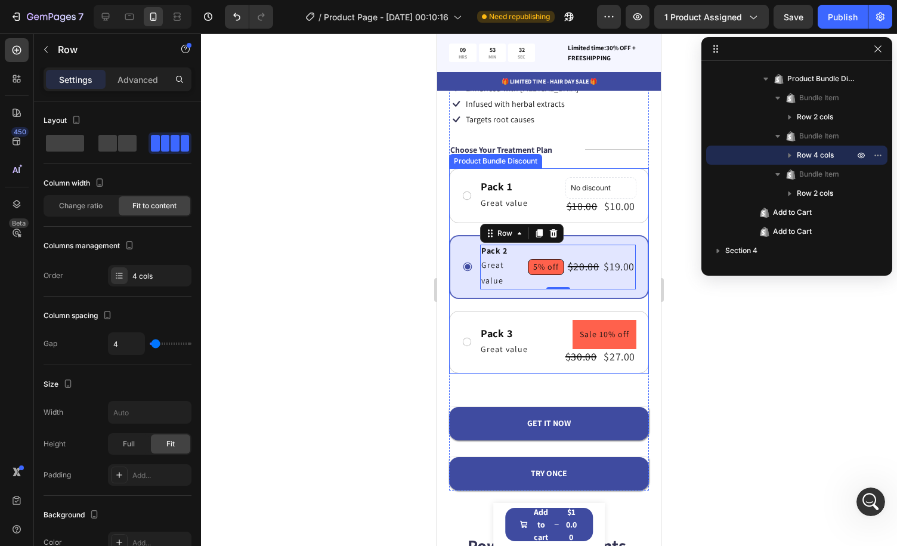
scroll to position [263, 0]
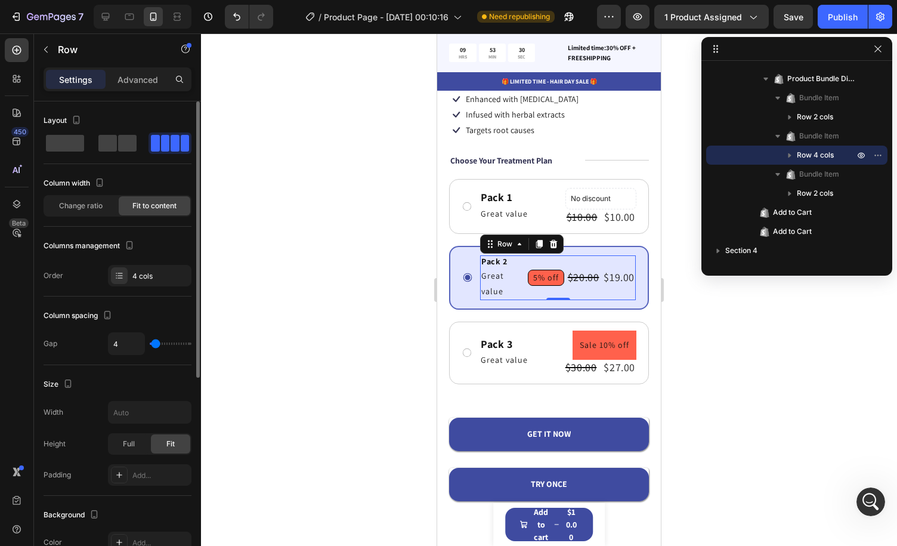
type input "0"
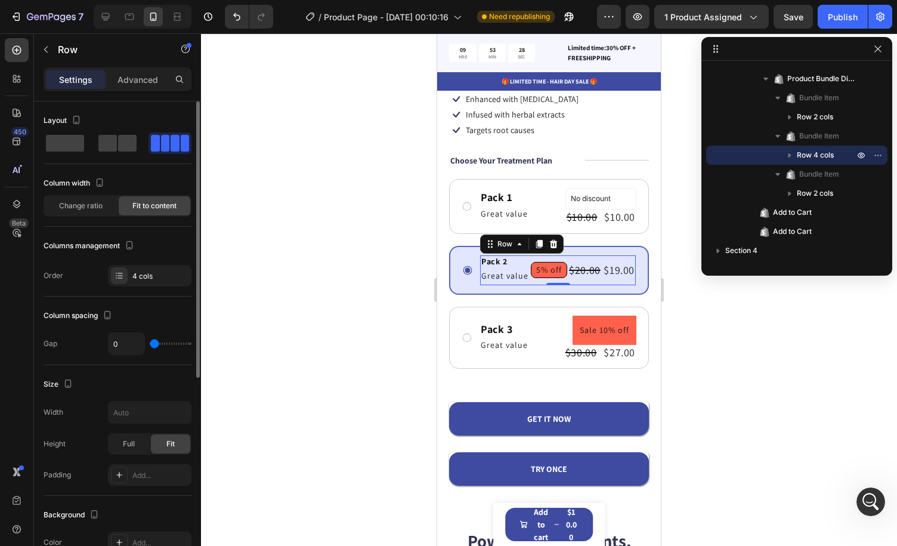
type input "0"
click at [152, 342] on input "range" at bounding box center [171, 343] width 42 height 2
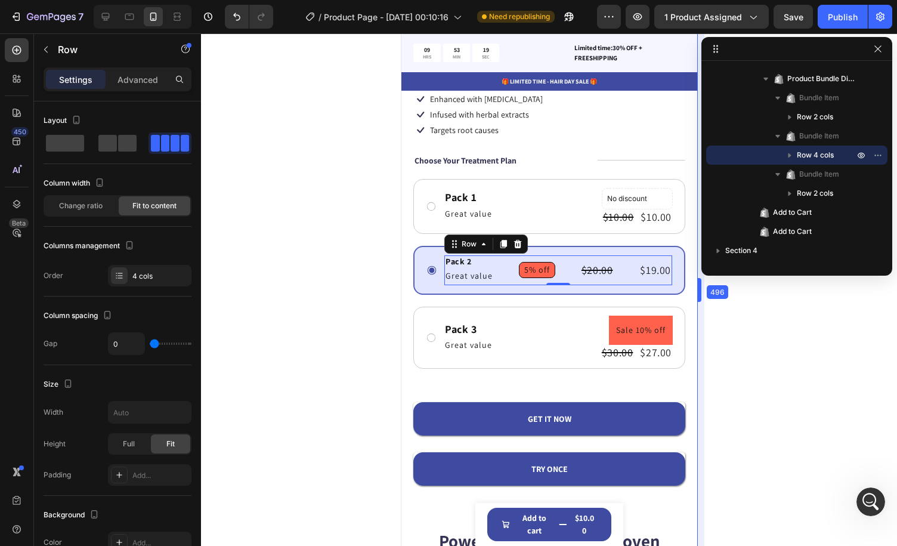
drag, startPoint x: 667, startPoint y: 294, endPoint x: 751, endPoint y: 322, distance: 88.1
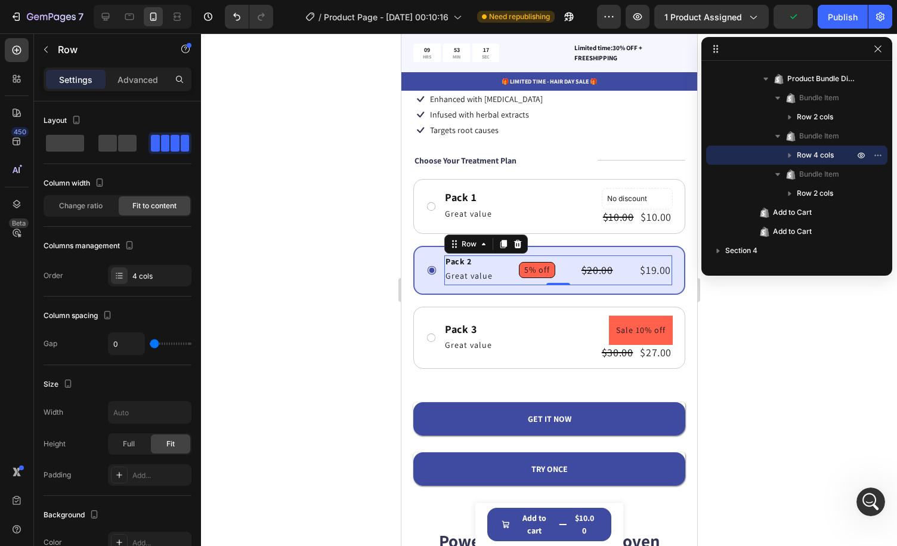
click at [624, 266] on div "Pack 2 Text Block Great value Text Block 5% off Product Badge $20.00 Product Pr…" at bounding box center [558, 270] width 228 height 30
click at [625, 258] on div "Pack 2 Text Block Great value Text Block 5% off Product Badge $20.00 Product Pr…" at bounding box center [558, 270] width 228 height 30
click at [171, 176] on div "Column width" at bounding box center [118, 183] width 148 height 19
click at [45, 47] on icon "button" at bounding box center [46, 50] width 10 height 10
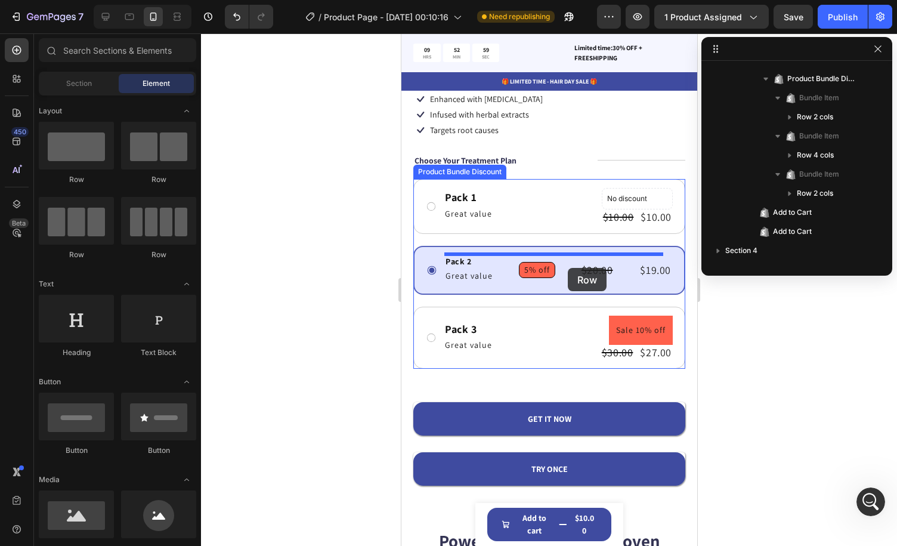
drag, startPoint x: 552, startPoint y: 223, endPoint x: 567, endPoint y: 268, distance: 47.4
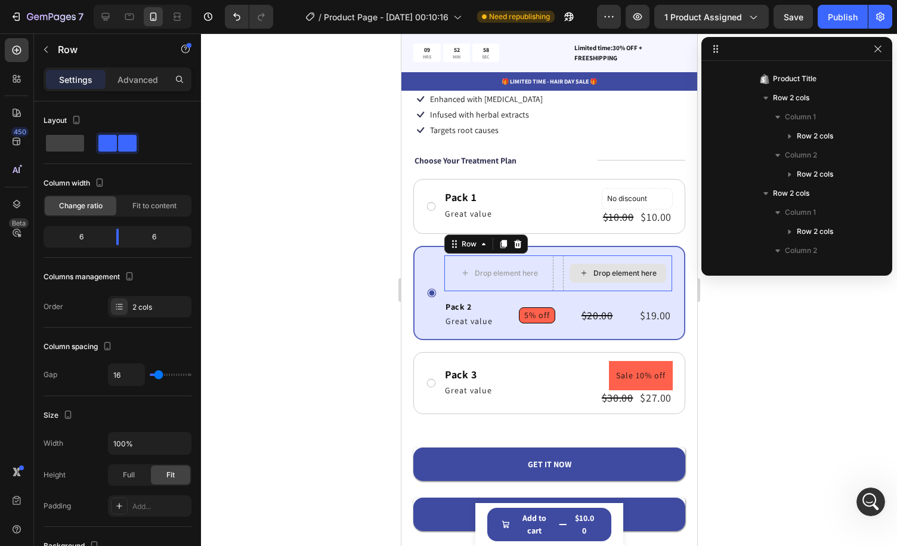
scroll to position [665, 0]
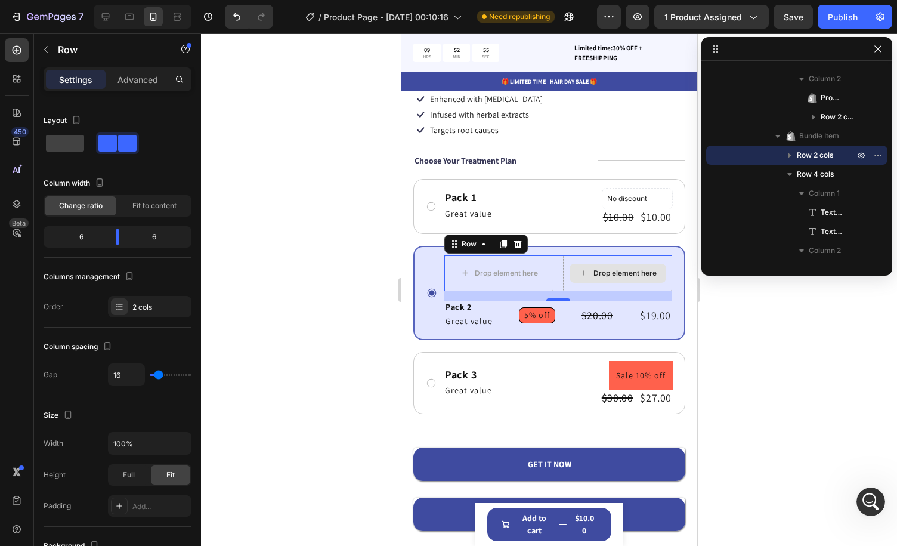
click at [580, 273] on icon at bounding box center [584, 273] width 10 height 10
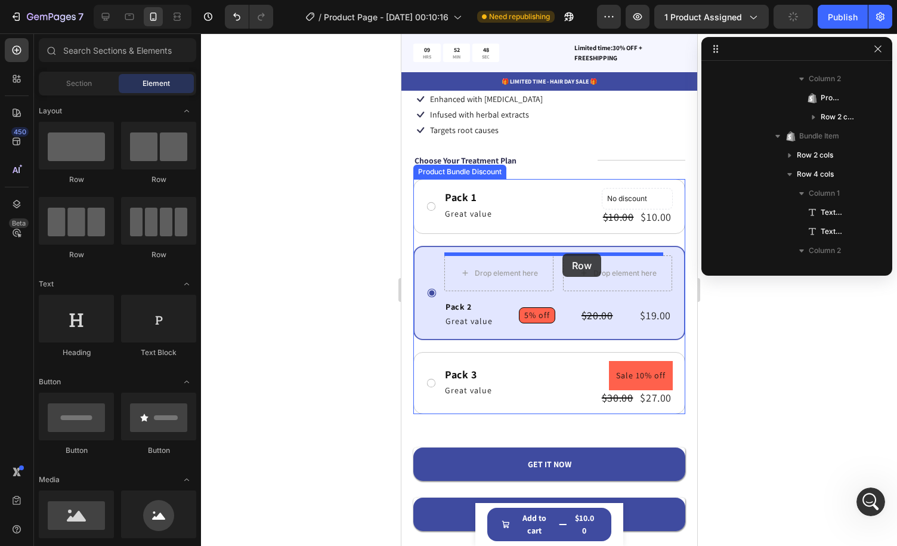
drag, startPoint x: 766, startPoint y: 286, endPoint x: 562, endPoint y: 254, distance: 206.6
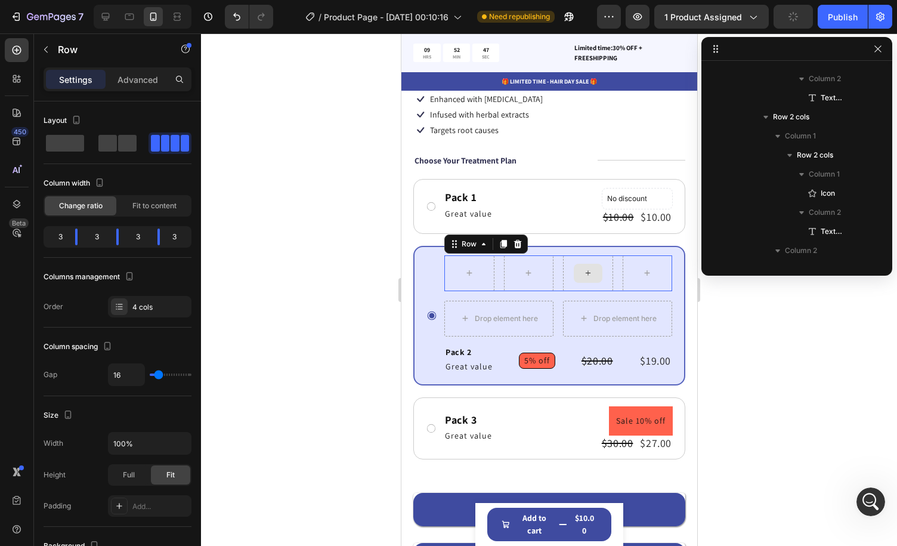
scroll to position [1237, 0]
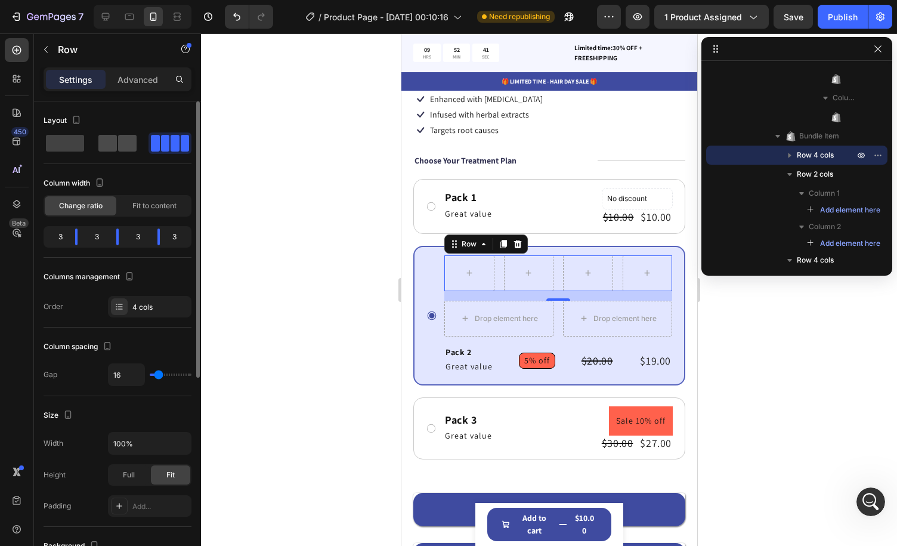
drag, startPoint x: 112, startPoint y: 145, endPoint x: 122, endPoint y: 145, distance: 10.1
click at [122, 145] on div at bounding box center [117, 143] width 38 height 17
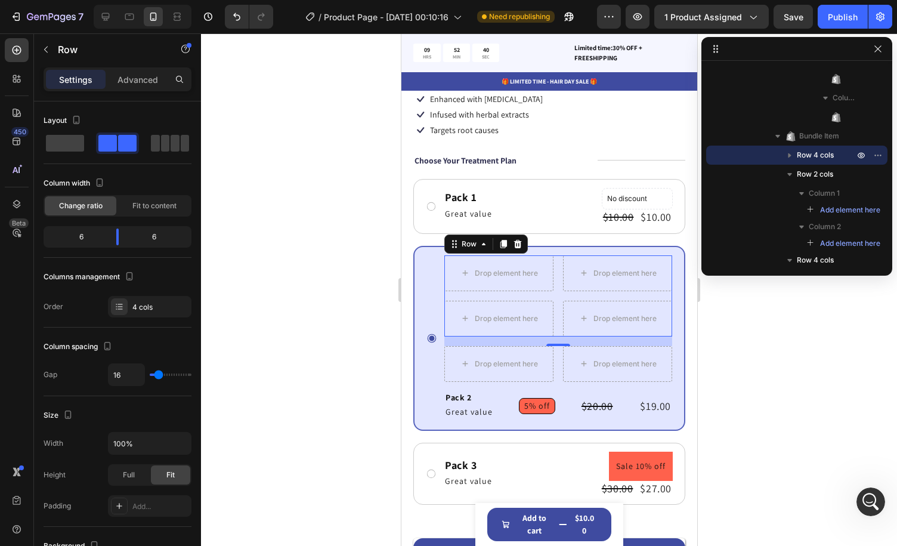
click at [554, 273] on div "Drop element here Drop element here Drop element here Drop element here Row 16" at bounding box center [558, 295] width 228 height 81
click at [554, 313] on div "Drop element here Drop element here Drop element here Drop element here Row 16" at bounding box center [558, 295] width 228 height 81
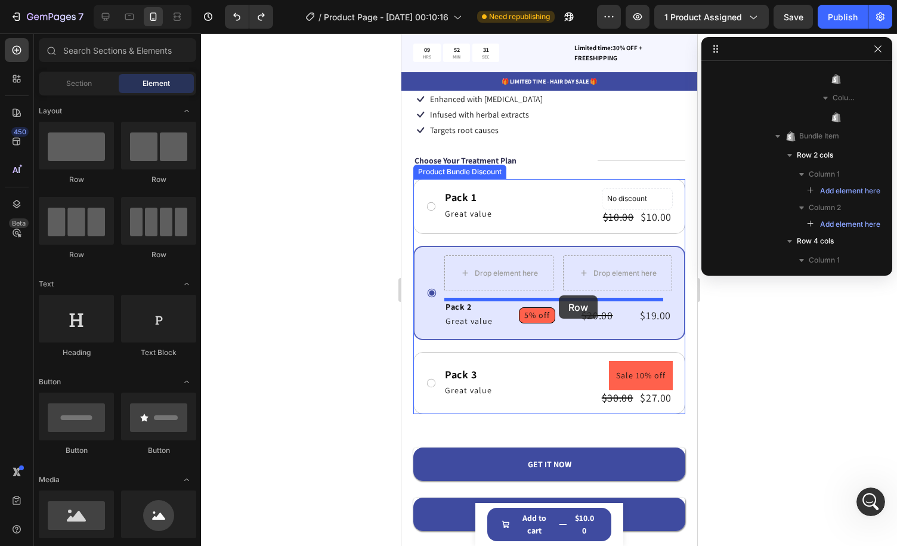
drag, startPoint x: 406, startPoint y: 246, endPoint x: 558, endPoint y: 295, distance: 160.4
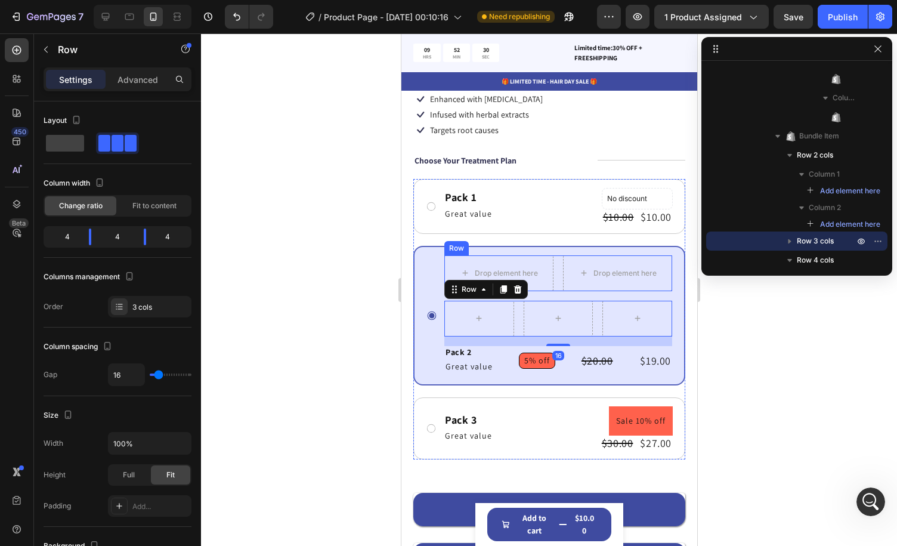
click at [553, 273] on div "Drop element here Drop element here Row" at bounding box center [558, 273] width 228 height 36
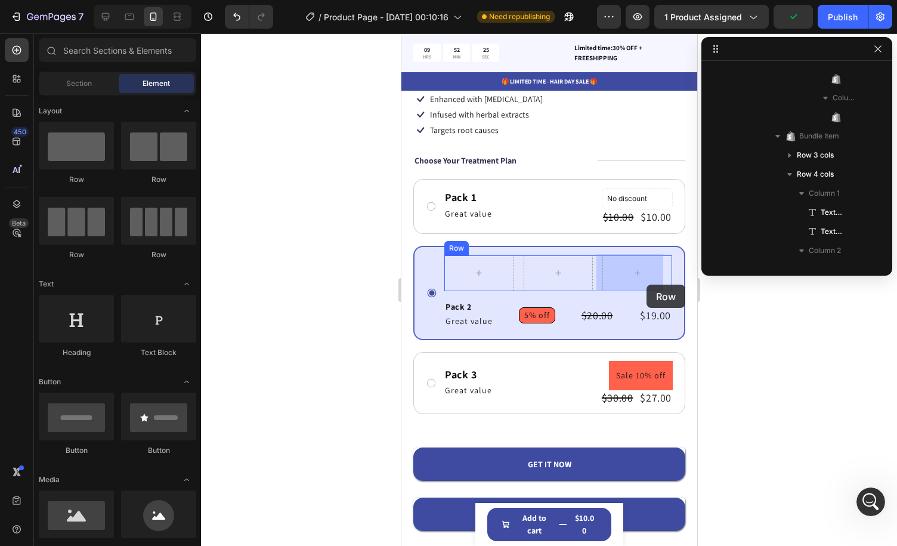
drag, startPoint x: 587, startPoint y: 189, endPoint x: 646, endPoint y: 285, distance: 112.6
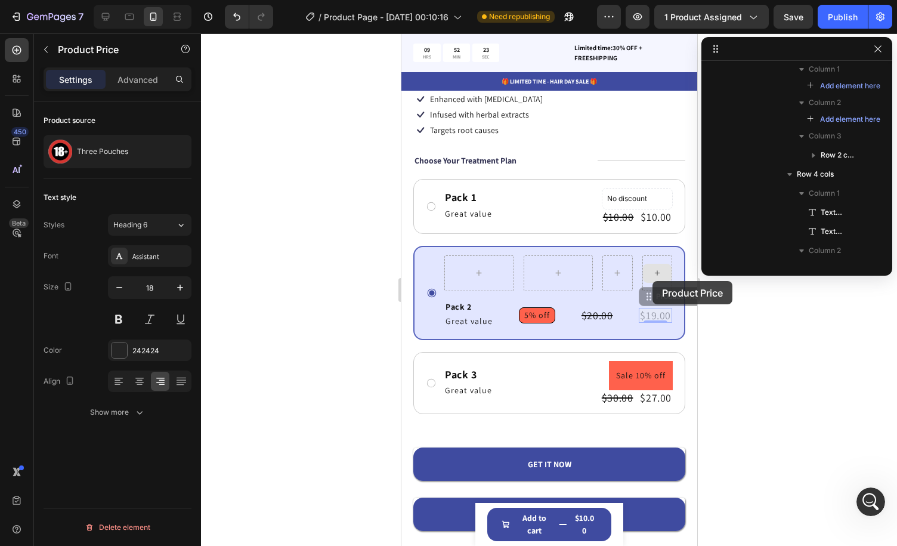
scroll to position [1533, 0]
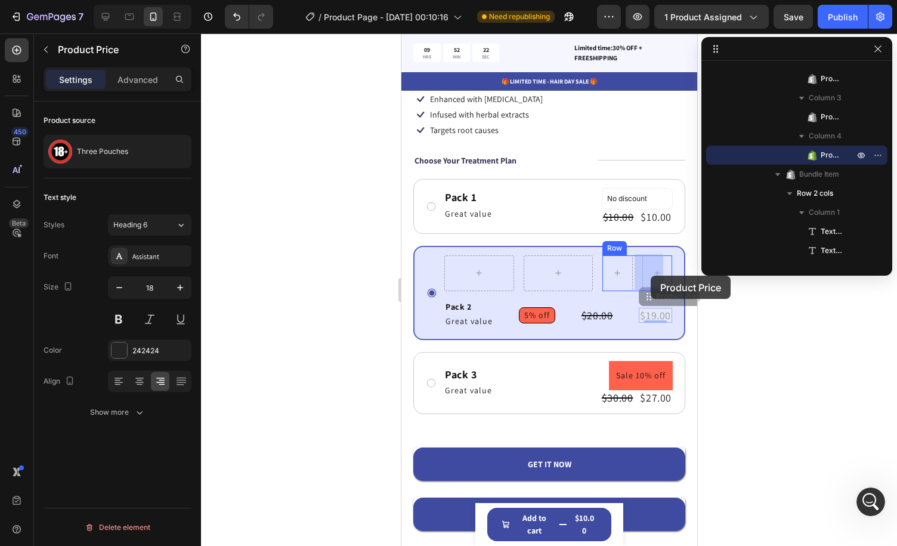
drag, startPoint x: 652, startPoint y: 313, endPoint x: 650, endPoint y: 276, distance: 37.6
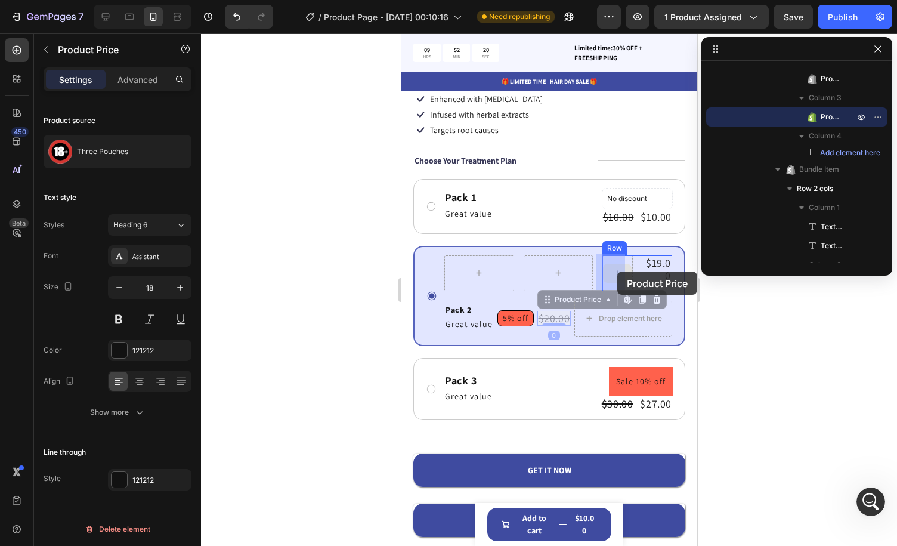
drag, startPoint x: 547, startPoint y: 316, endPoint x: 617, endPoint y: 271, distance: 83.4
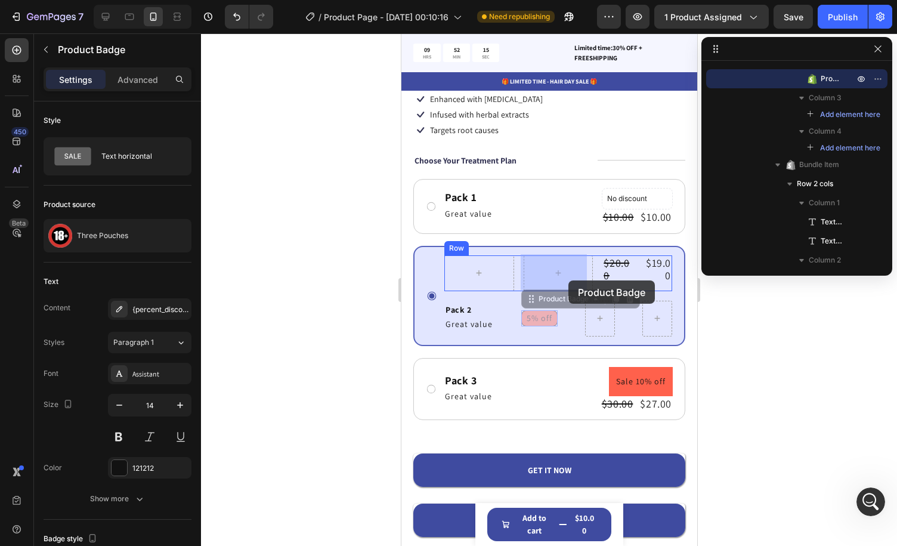
drag, startPoint x: 541, startPoint y: 317, endPoint x: 568, endPoint y: 280, distance: 46.1
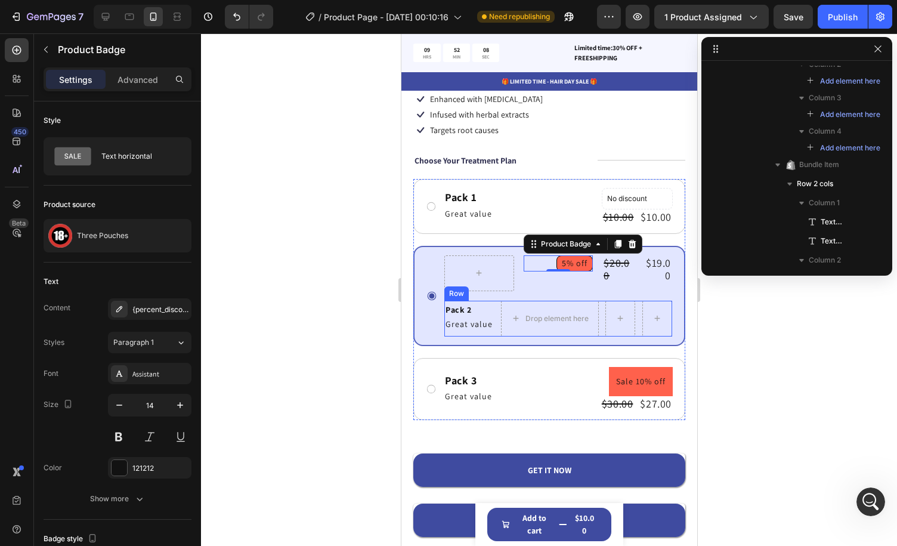
click at [597, 313] on div "Pack 2 Text Block Great value Text Block Drop element here Row" at bounding box center [558, 319] width 228 height 36
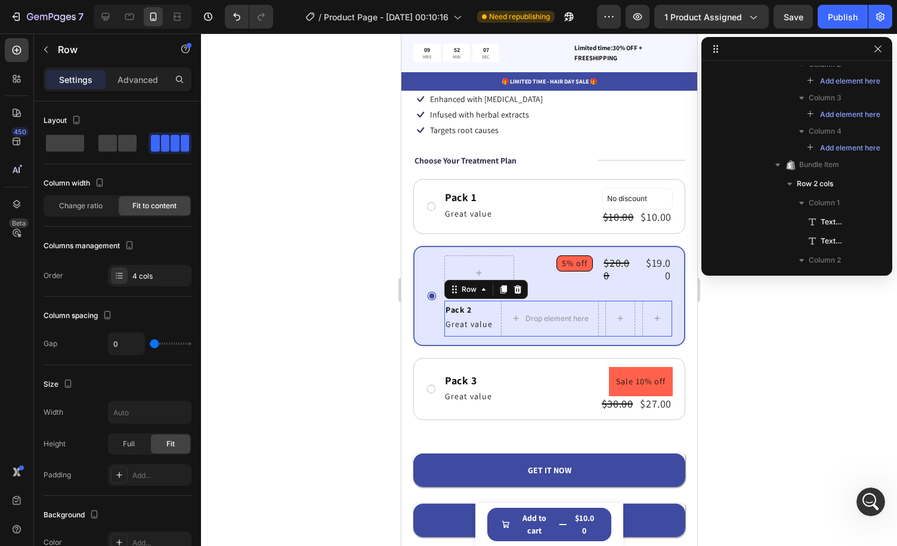
scroll to position [1366, 0]
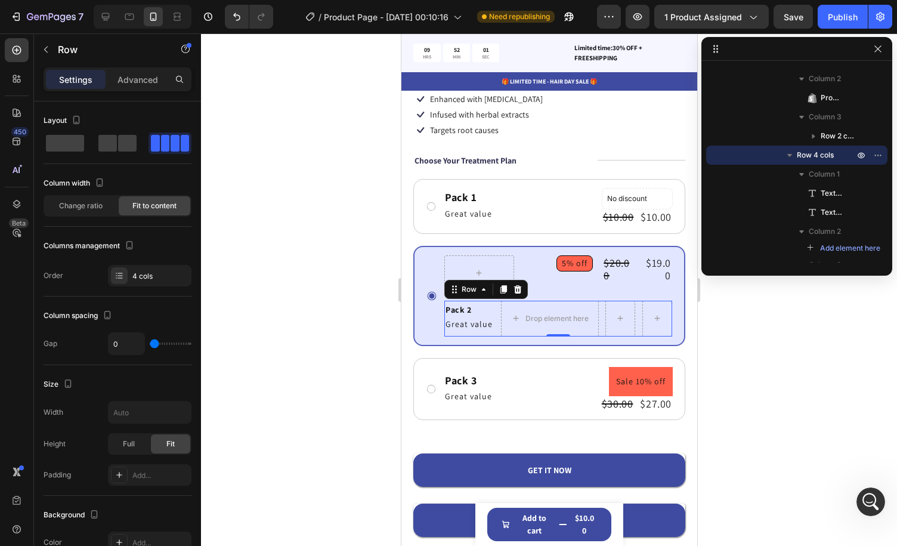
click at [494, 308] on div "Pack 2 Text Block Great value Text Block Drop element here Row 0" at bounding box center [558, 319] width 228 height 36
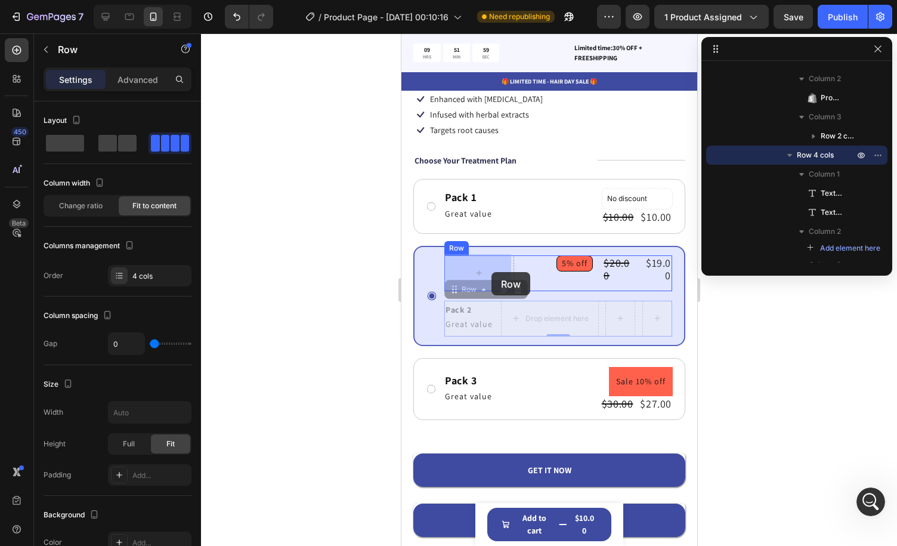
drag, startPoint x: 493, startPoint y: 314, endPoint x: 491, endPoint y: 272, distance: 41.8
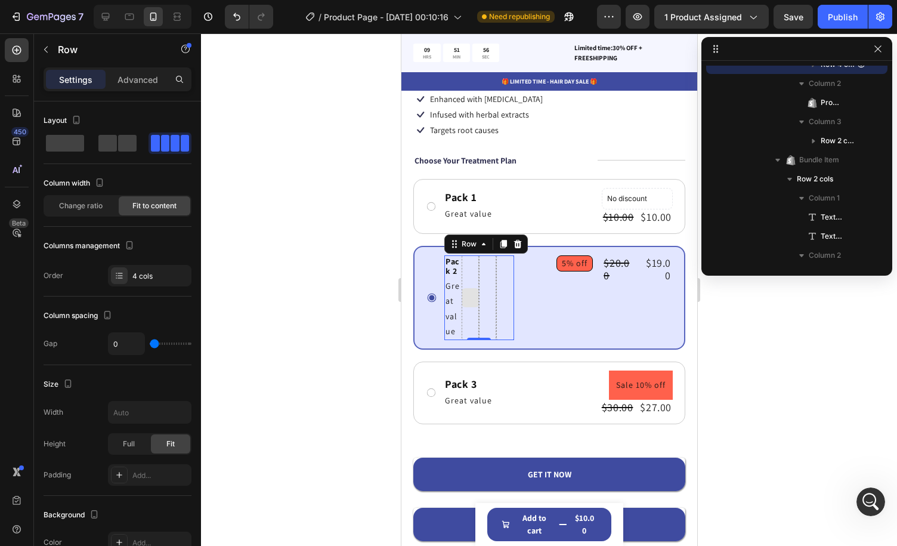
click at [472, 272] on div at bounding box center [469, 297] width 17 height 85
click at [481, 245] on icon at bounding box center [484, 244] width 10 height 10
click at [118, 145] on span at bounding box center [127, 143] width 18 height 17
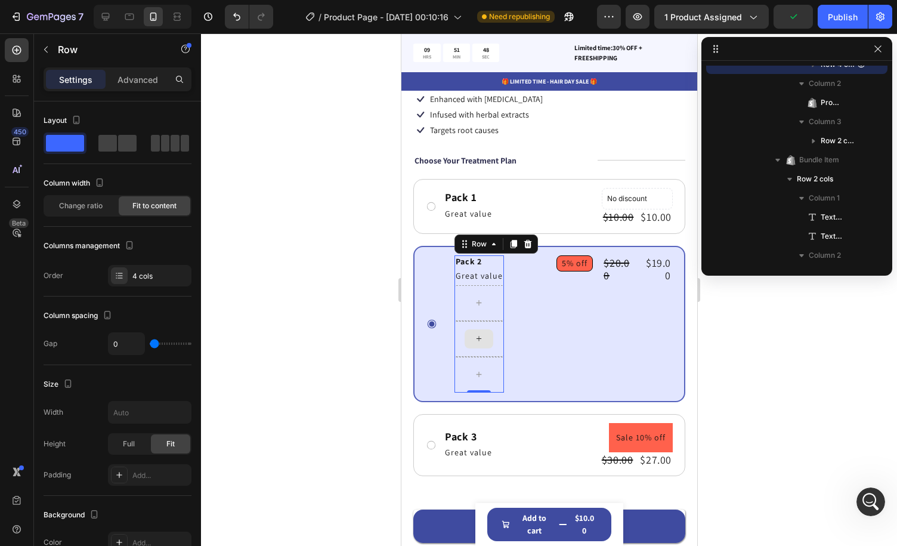
click at [483, 334] on div at bounding box center [478, 338] width 29 height 19
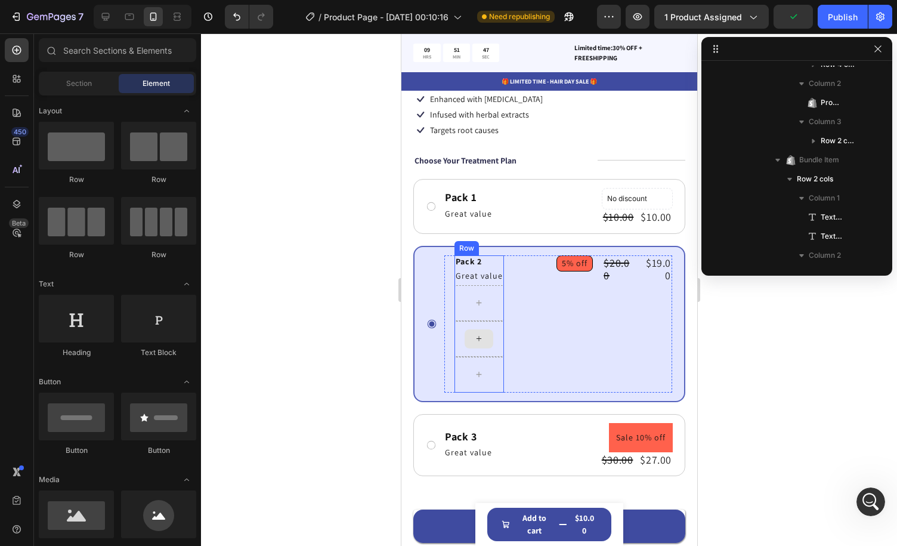
click at [495, 332] on div at bounding box center [479, 339] width 50 height 36
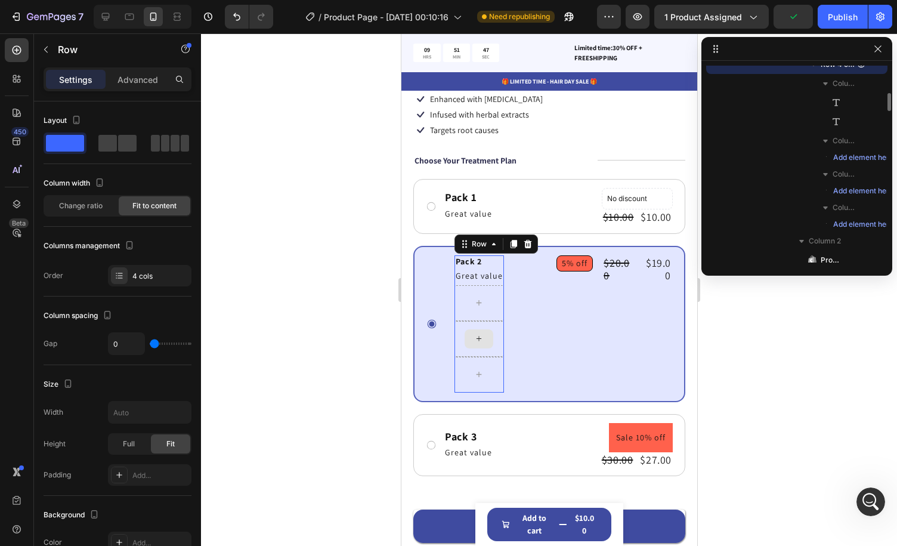
scroll to position [1276, 0]
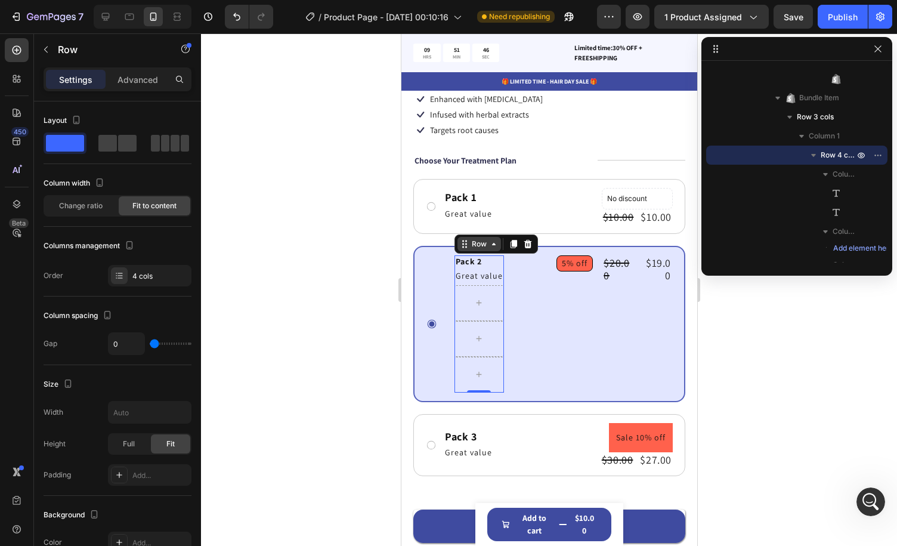
click at [489, 243] on icon at bounding box center [494, 244] width 10 height 10
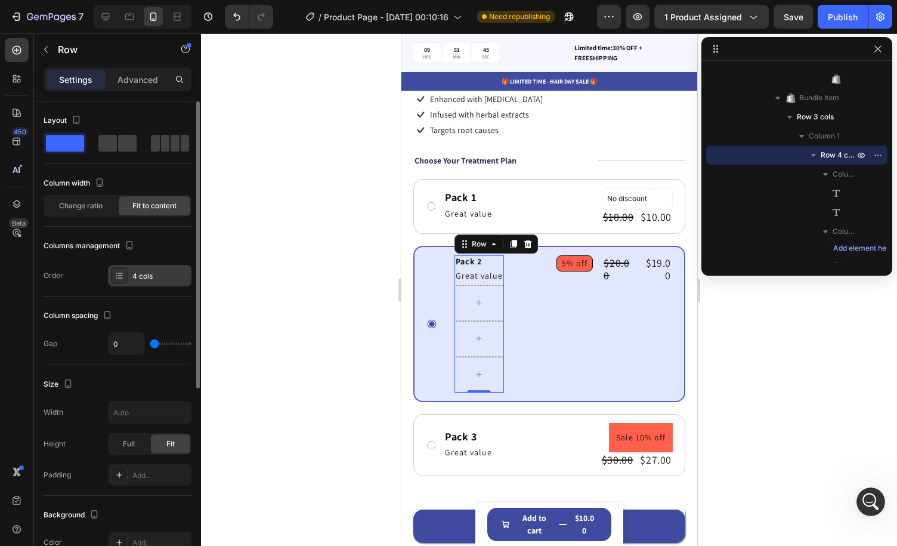
click at [148, 276] on div "4 cols" at bounding box center [160, 276] width 56 height 11
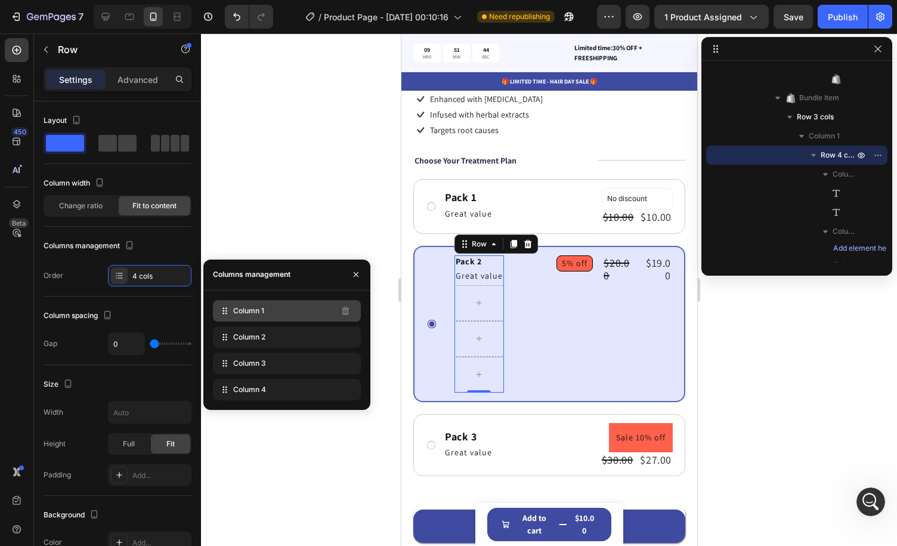
click at [251, 316] on div "Column 1" at bounding box center [287, 310] width 148 height 21
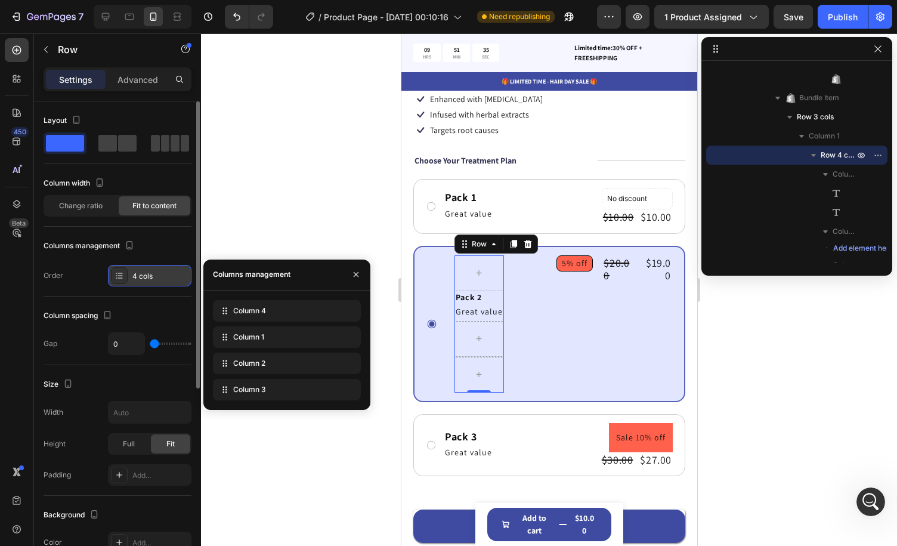
click at [139, 277] on div "4 cols" at bounding box center [160, 276] width 56 height 11
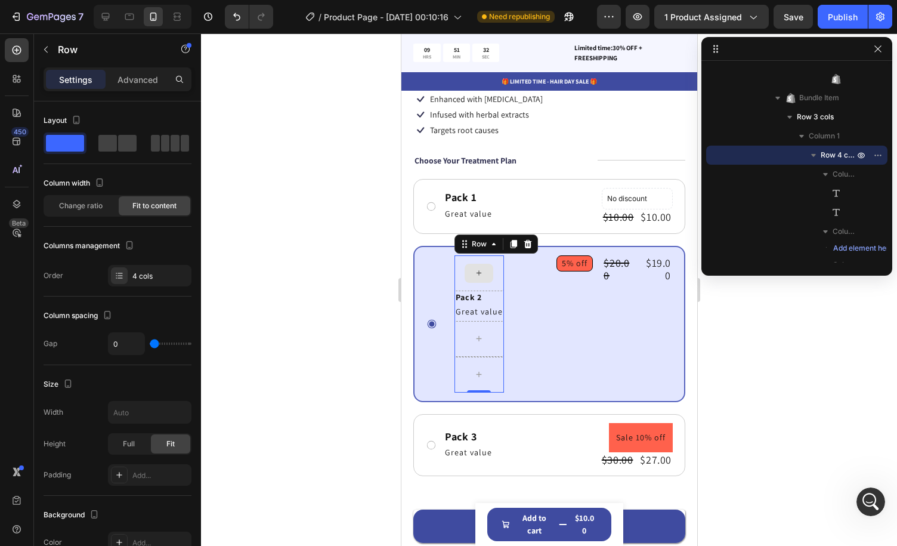
click at [492, 274] on div at bounding box center [479, 273] width 50 height 36
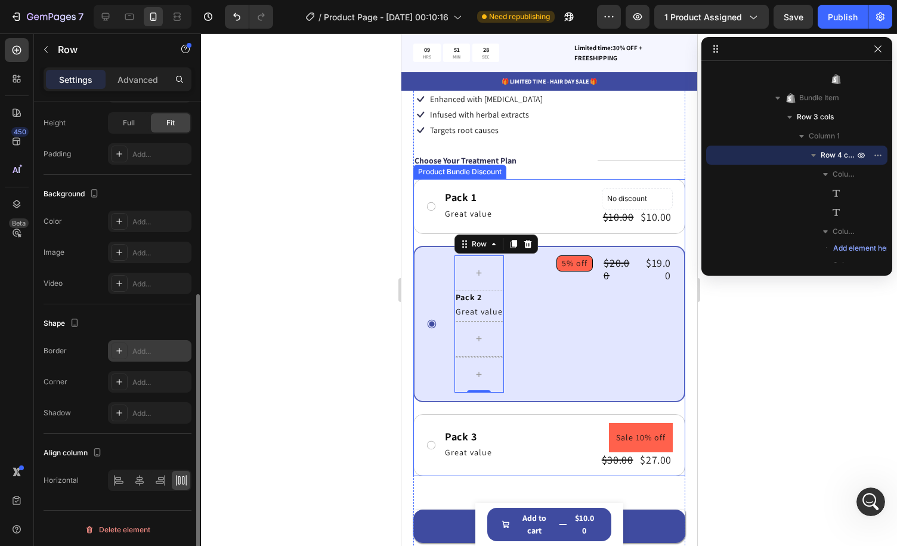
scroll to position [0, 0]
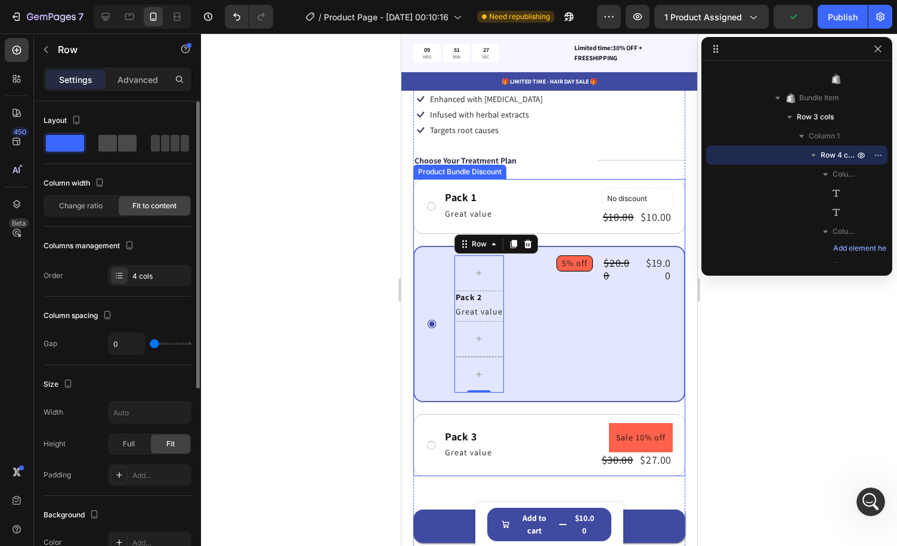
click at [171, 146] on span at bounding box center [175, 143] width 9 height 17
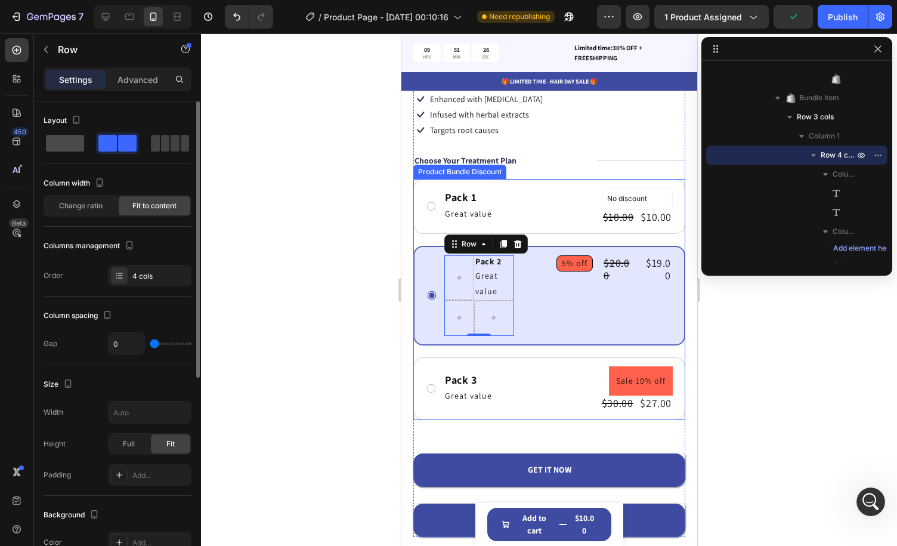
click at [161, 139] on span at bounding box center [165, 143] width 9 height 17
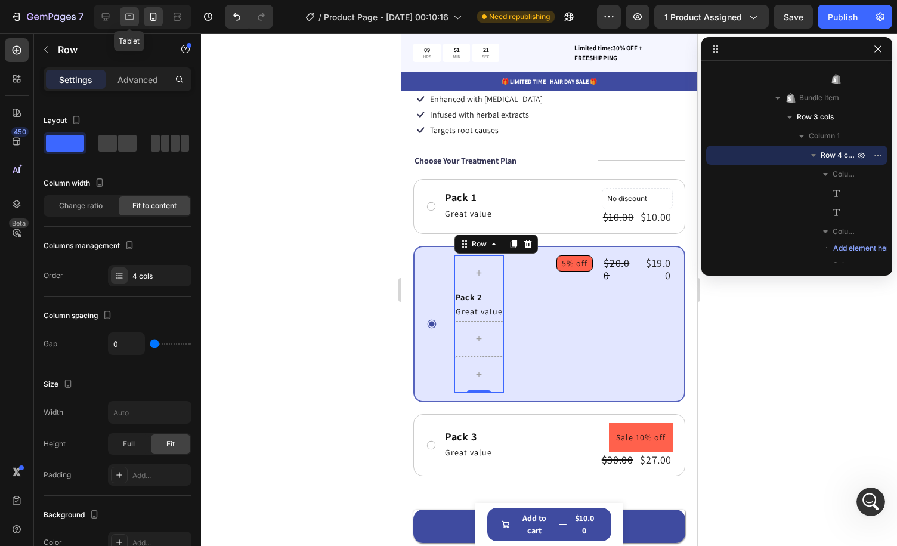
click at [129, 14] on icon at bounding box center [130, 17] width 12 height 12
type input "16"
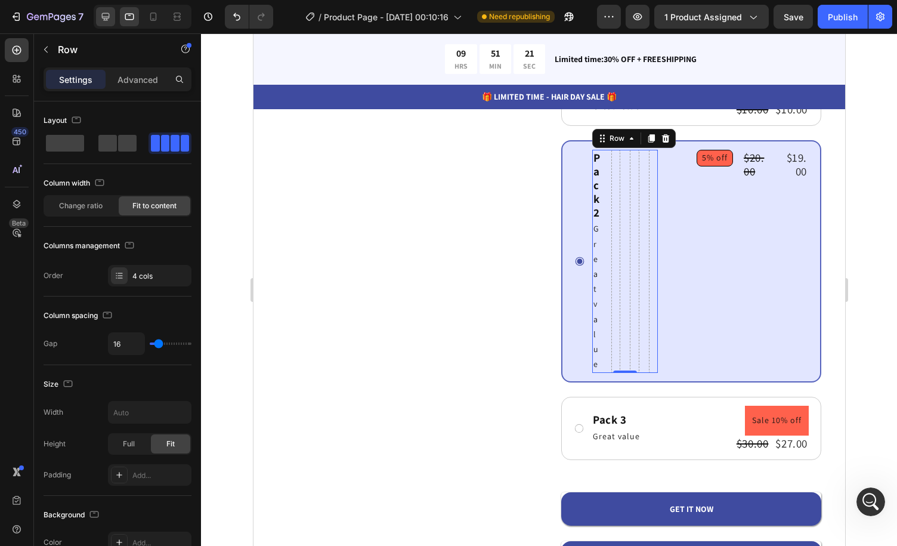
click at [106, 16] on icon at bounding box center [106, 17] width 12 height 12
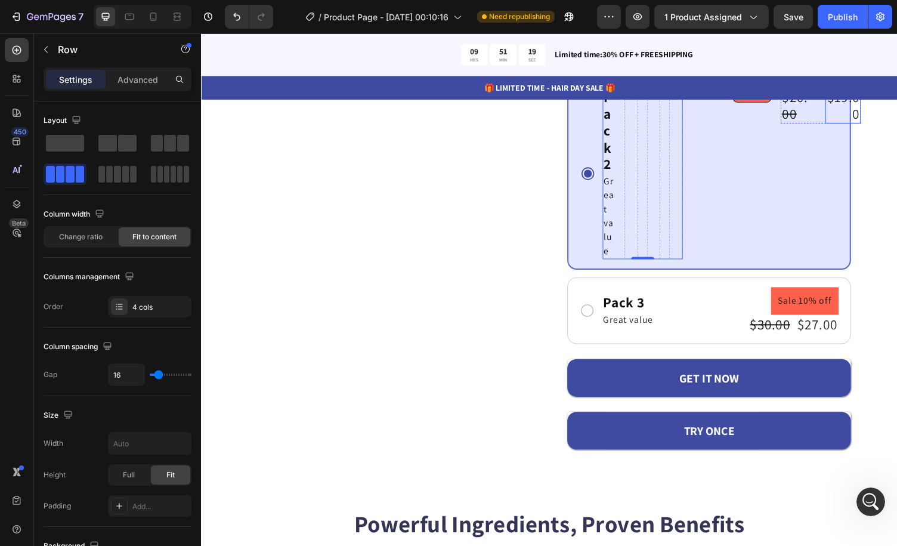
scroll to position [158, 0]
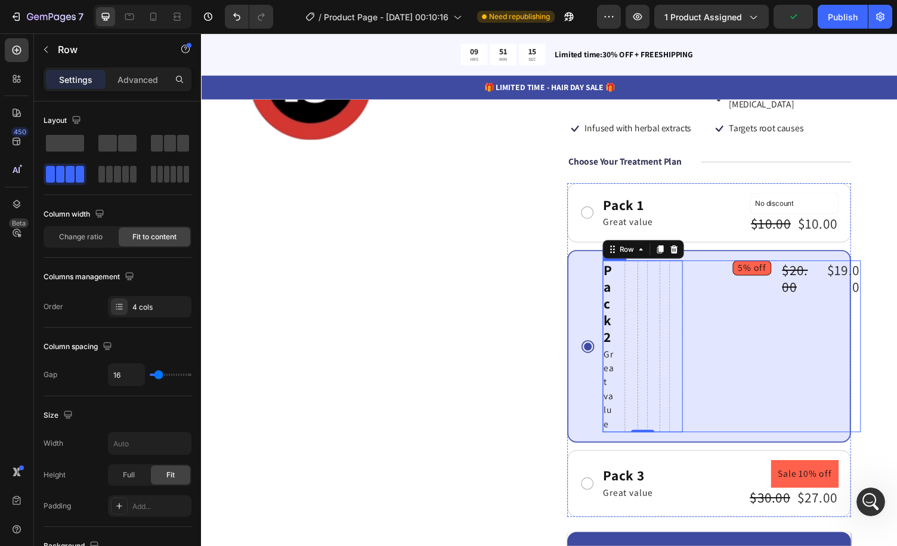
click at [785, 334] on div "Pack 2 Text Block Great value Text Block Row 0 5% off Product Badge $20.00 Prod…" at bounding box center [747, 355] width 266 height 177
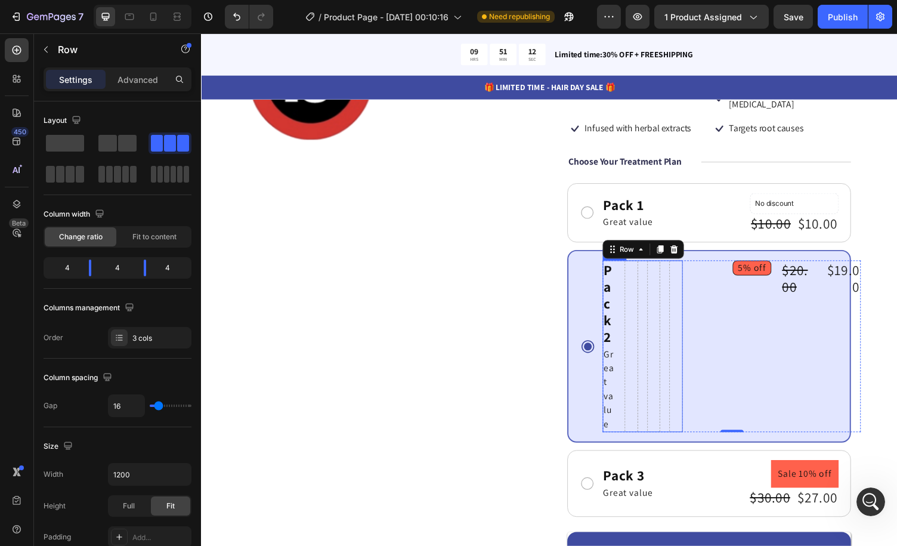
click at [669, 292] on div "Pack 2 Text Block Great value Text Block Row" at bounding box center [655, 355] width 82 height 177
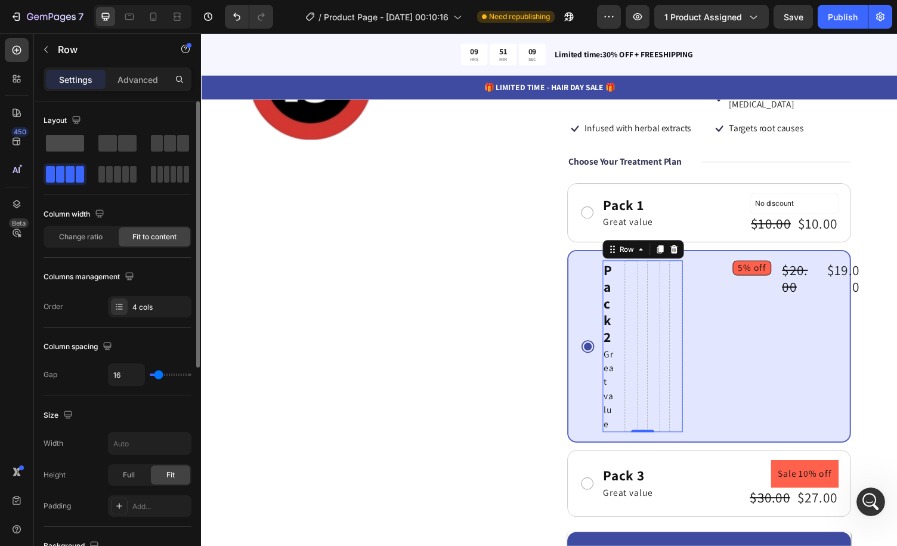
click at [81, 143] on span at bounding box center [65, 143] width 38 height 17
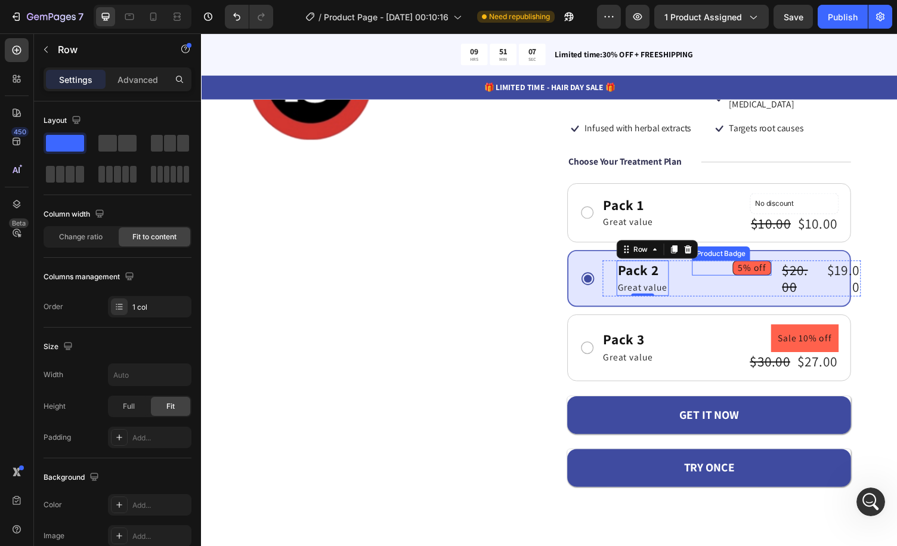
click at [720, 267] on div "5% off" at bounding box center [747, 275] width 82 height 16
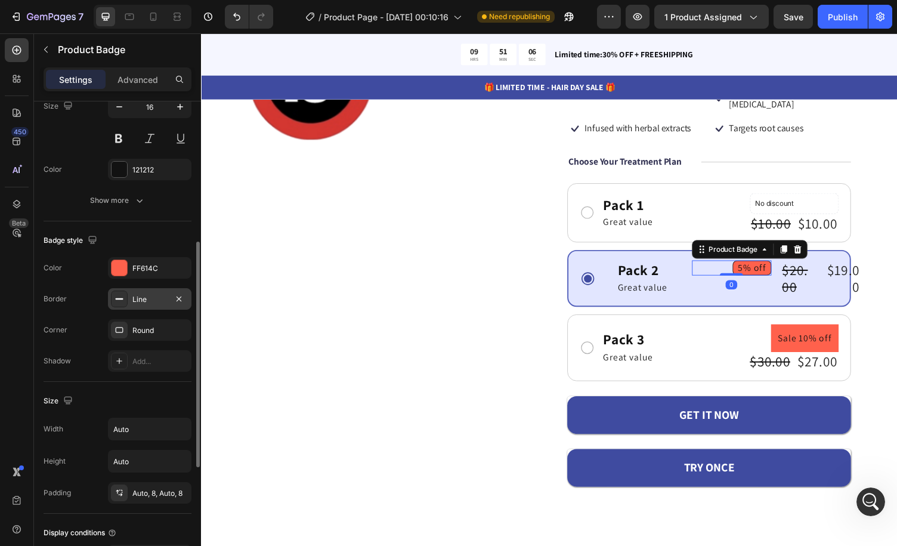
scroll to position [538, 0]
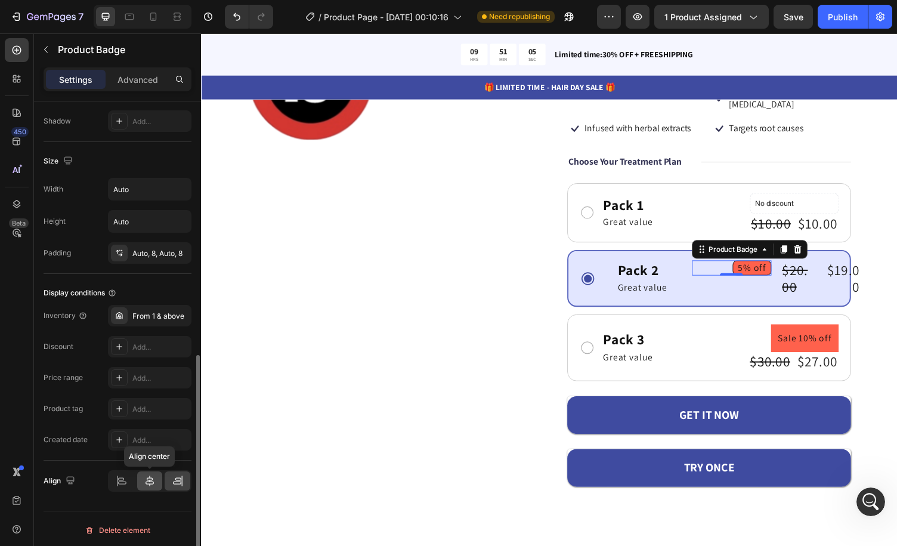
click at [156, 479] on div at bounding box center [150, 480] width 26 height 19
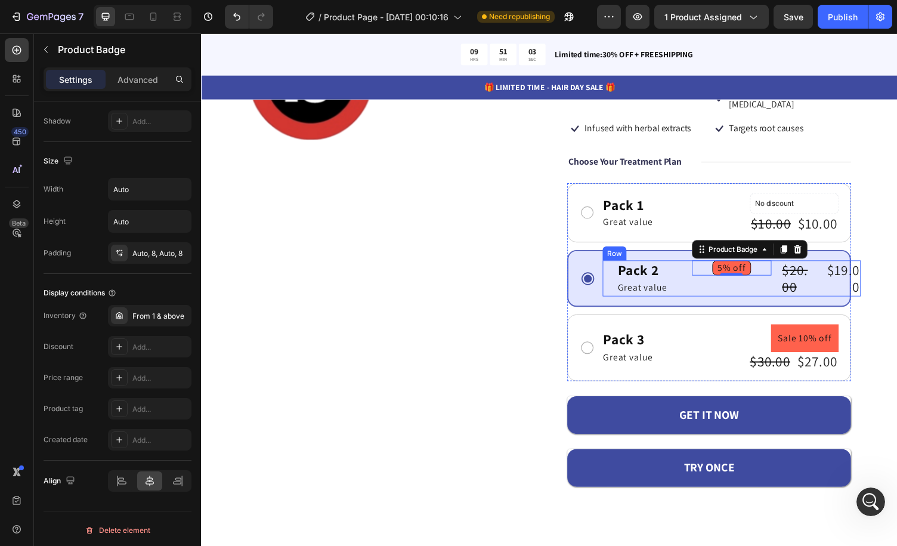
click at [686, 267] on div "Pack 2 Text Block Great value Text Block Row" at bounding box center [655, 285] width 82 height 37
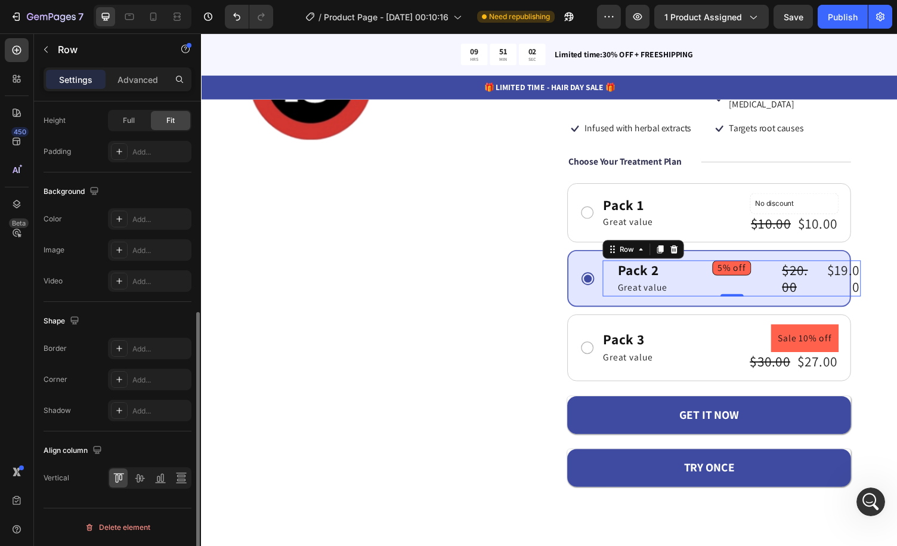
scroll to position [0, 0]
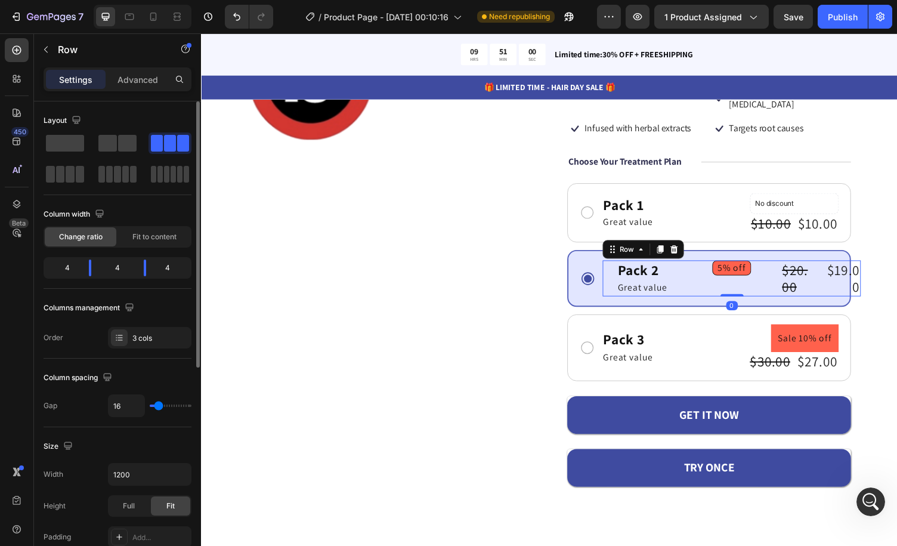
type input "0"
type input "26"
type input "32"
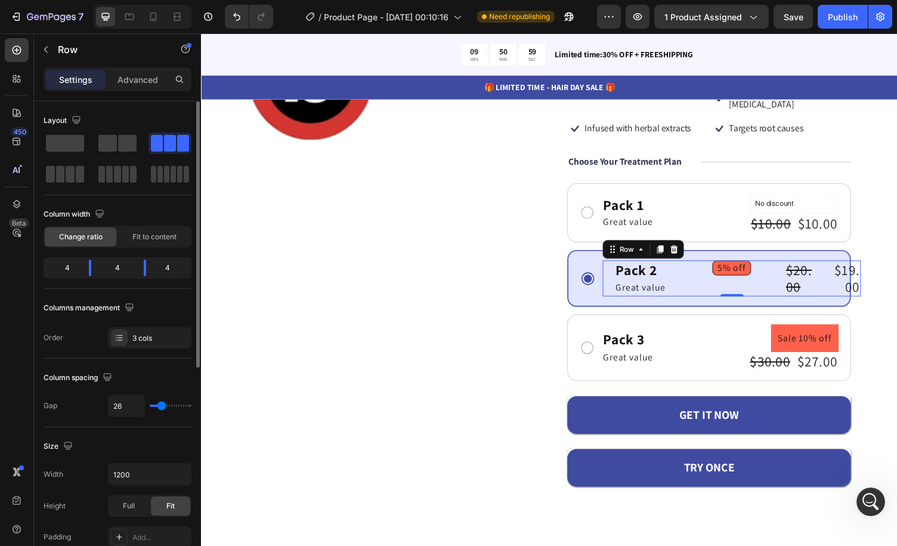
type input "32"
type input "38"
type input "44"
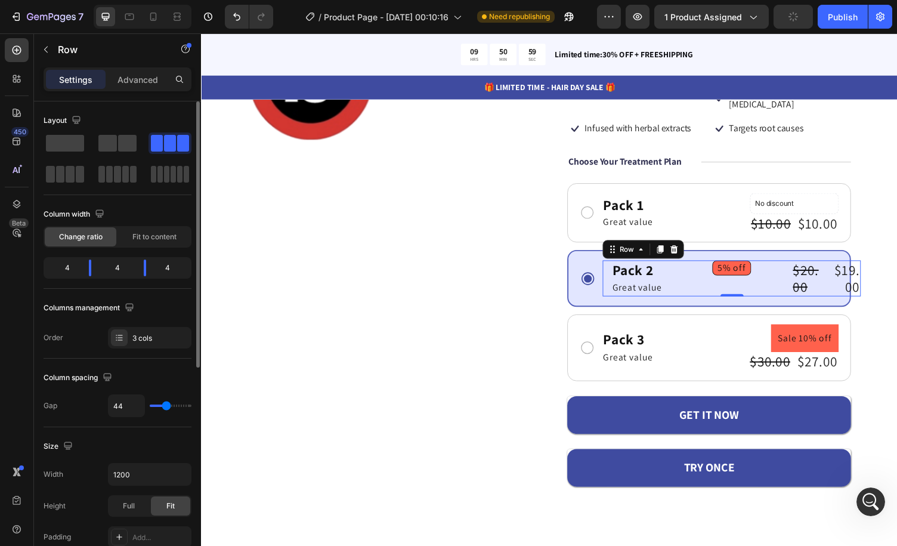
type input "20"
type input "1"
type input "0"
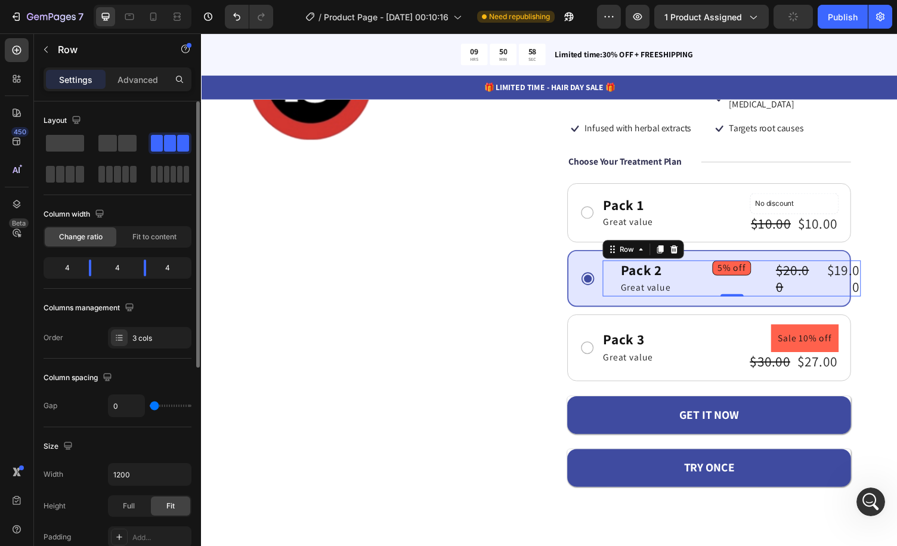
drag, startPoint x: 159, startPoint y: 405, endPoint x: 143, endPoint y: 399, distance: 16.4
type input "0"
click at [150, 405] on input "range" at bounding box center [171, 406] width 42 height 2
click at [690, 270] on div "Pack 2 Text Block Great value Text Block Row" at bounding box center [658, 285] width 88 height 37
click at [589, 25] on div "/ Product Page - [DATE] 00:10:16 Need republishing" at bounding box center [440, 17] width 314 height 24
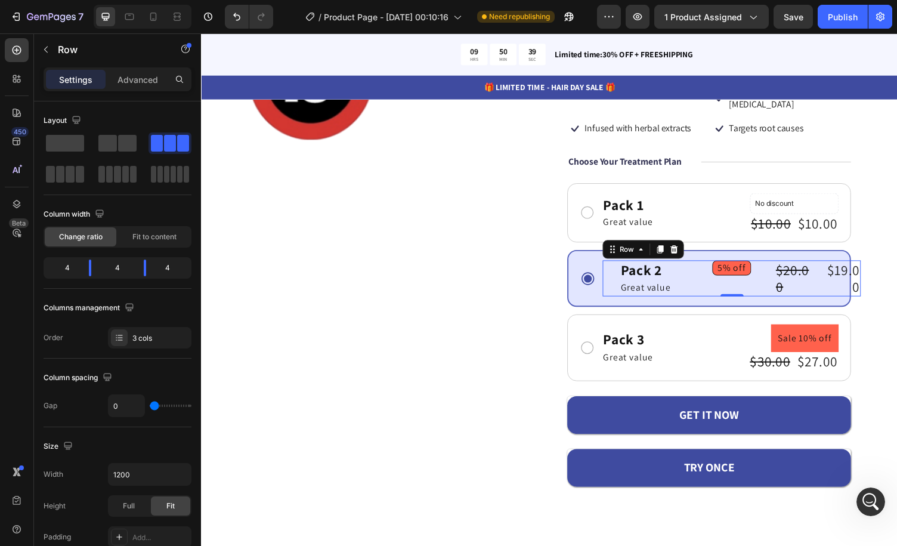
click at [619, 270] on div "Pack 2 Text Block Great value Text Block Row" at bounding box center [658, 285] width 88 height 37
click at [116, 266] on div "4" at bounding box center [117, 268] width 33 height 17
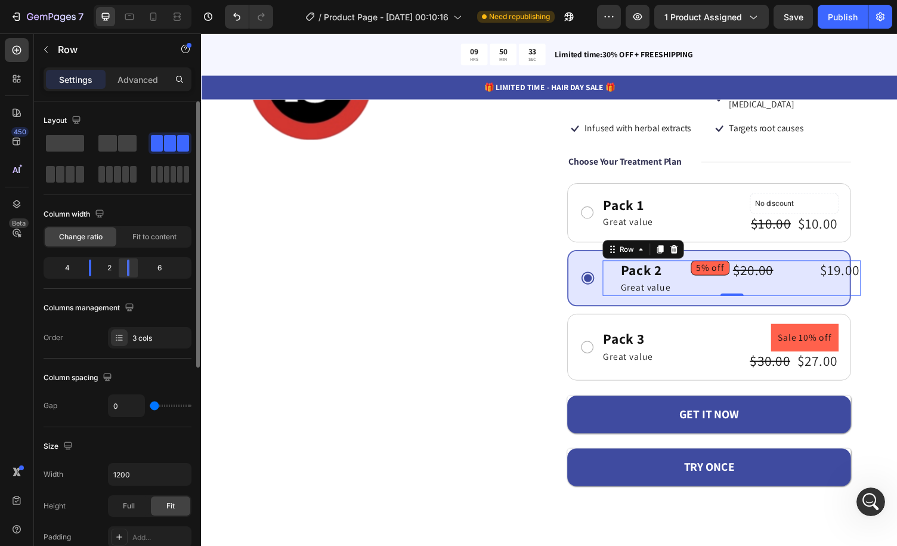
drag, startPoint x: 146, startPoint y: 269, endPoint x: 121, endPoint y: 268, distance: 25.7
click at [121, 268] on div at bounding box center [128, 268] width 21 height 17
drag, startPoint x: 158, startPoint y: 268, endPoint x: 166, endPoint y: 270, distance: 9.3
click at [166, 270] on div "6" at bounding box center [164, 268] width 50 height 17
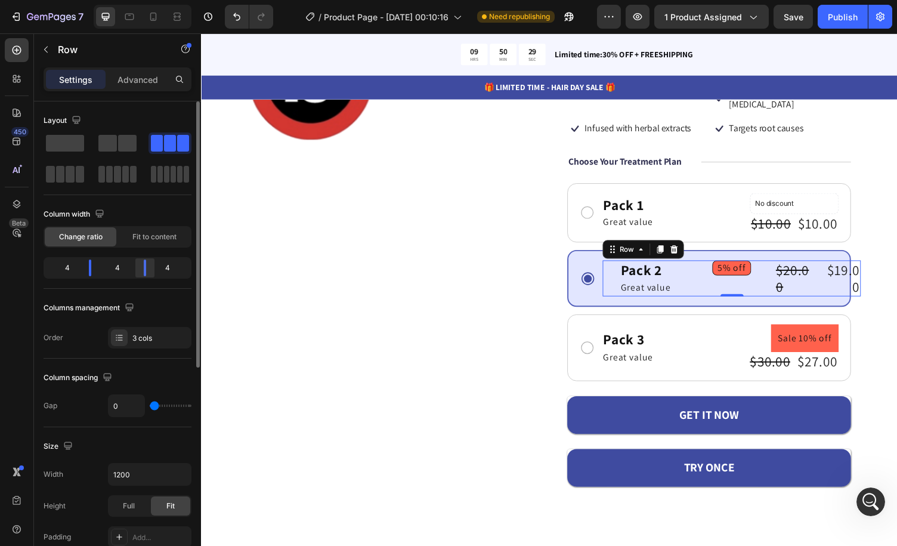
drag, startPoint x: 129, startPoint y: 267, endPoint x: 144, endPoint y: 267, distance: 15.5
click at [144, 267] on div at bounding box center [145, 268] width 2 height 17
drag, startPoint x: 89, startPoint y: 270, endPoint x: 98, endPoint y: 270, distance: 8.9
click at [134, 270] on div at bounding box center [144, 268] width 21 height 17
click at [144, 240] on span "Fit to content" at bounding box center [154, 237] width 44 height 11
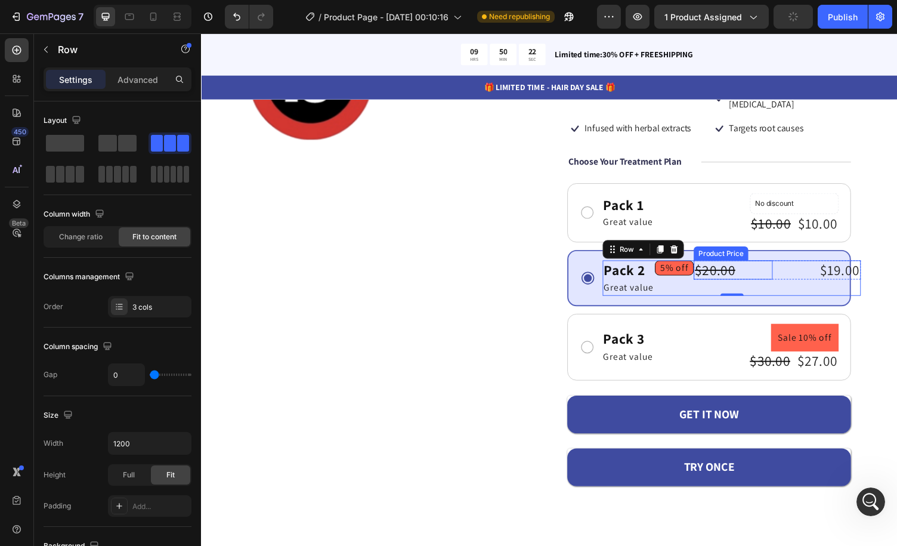
click at [763, 267] on div "$20.00" at bounding box center [748, 277] width 81 height 20
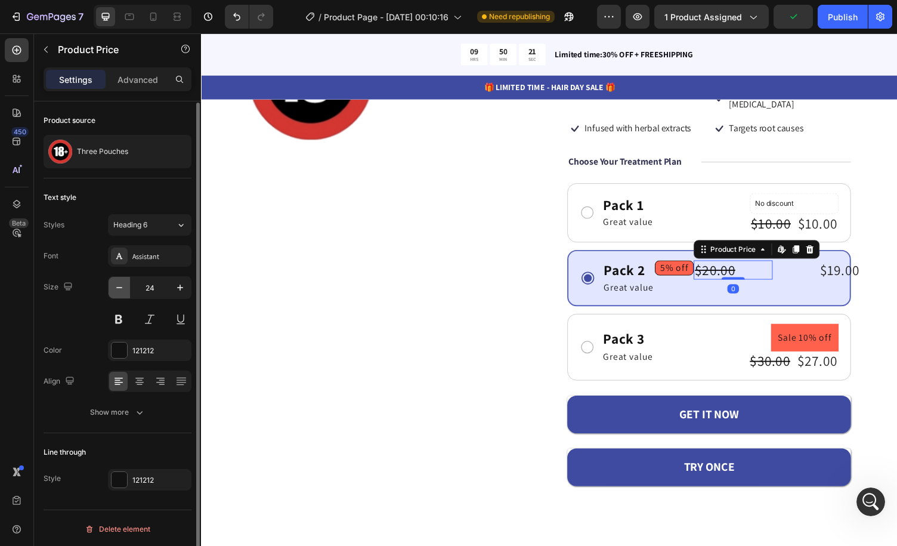
scroll to position [1, 0]
click at [145, 382] on icon at bounding box center [140, 381] width 12 height 12
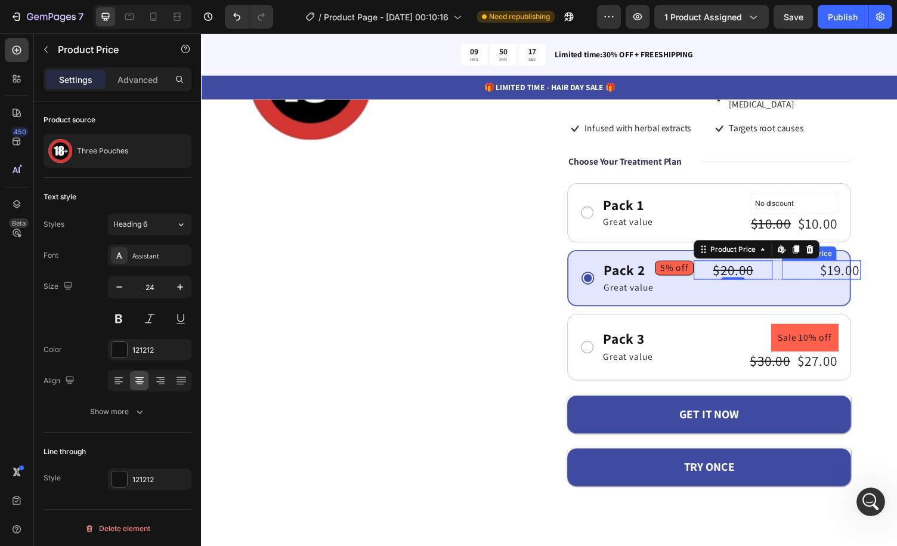
click at [819, 267] on div "$19.00" at bounding box center [838, 277] width 81 height 20
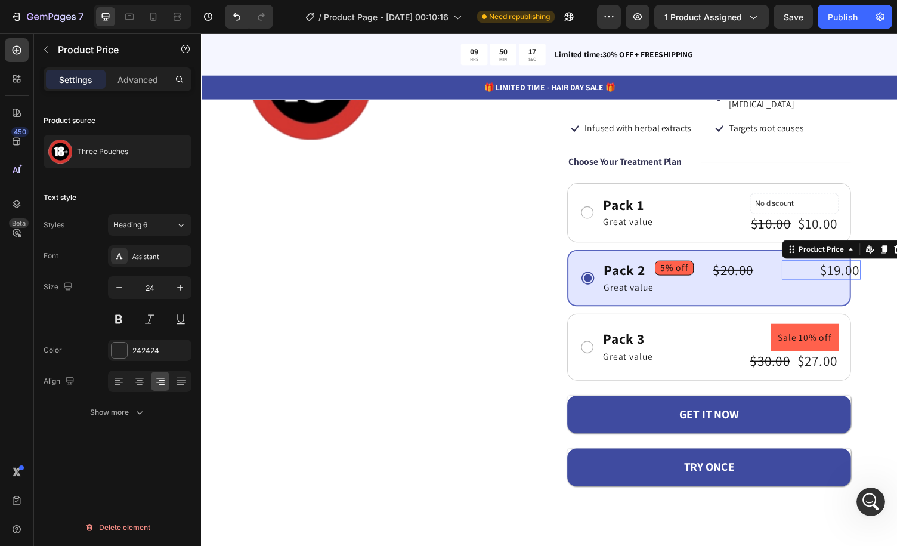
scroll to position [0, 0]
click at [140, 378] on icon at bounding box center [140, 381] width 12 height 12
click at [137, 412] on icon "button" at bounding box center [140, 412] width 12 height 12
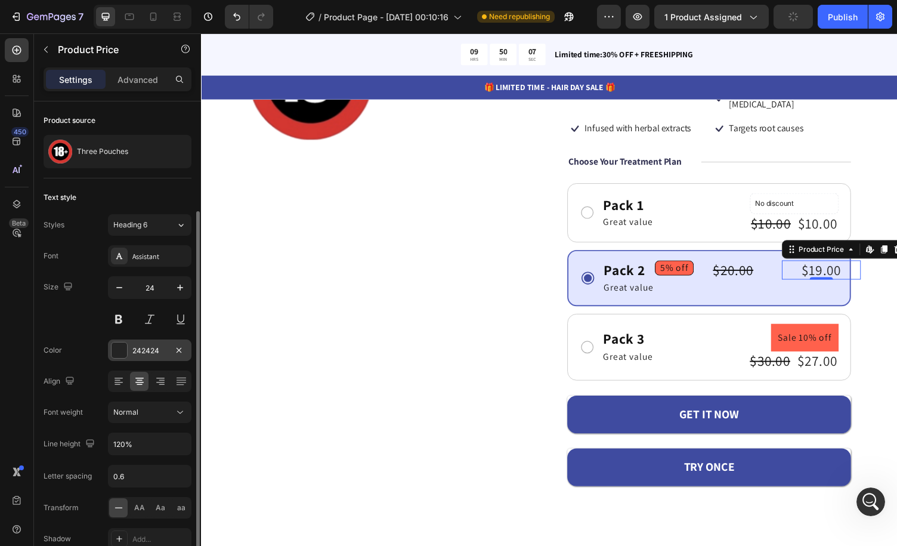
scroll to position [60, 0]
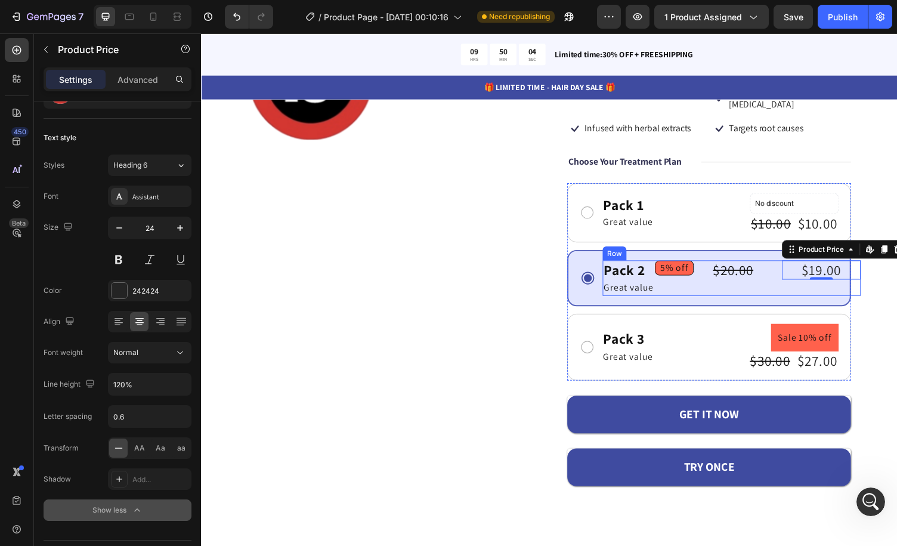
click at [776, 279] on div "$20.00 Product Price Product Price $19.00 Product Price Edit content in Shopify…" at bounding box center [794, 285] width 172 height 36
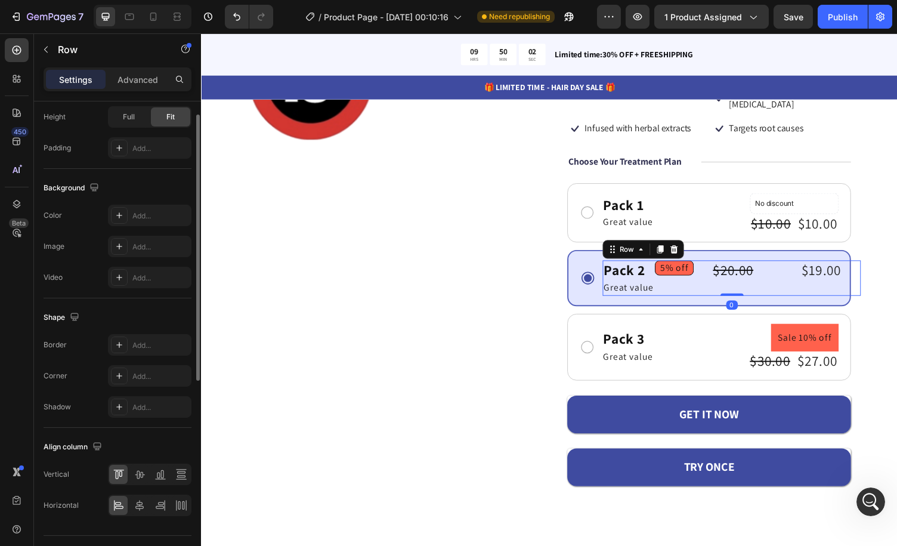
scroll to position [239, 0]
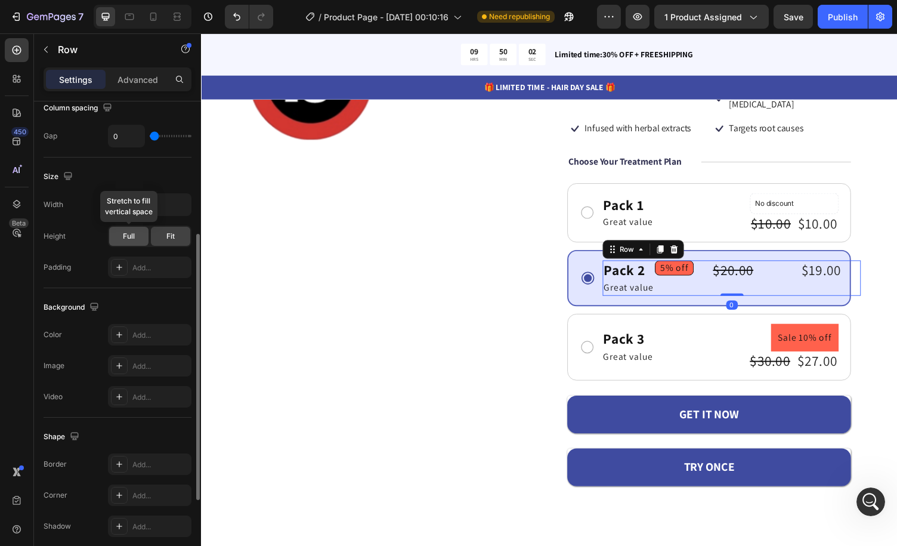
click at [134, 237] on span "Full" at bounding box center [129, 236] width 12 height 11
click at [167, 235] on span "Fit" at bounding box center [170, 236] width 8 height 11
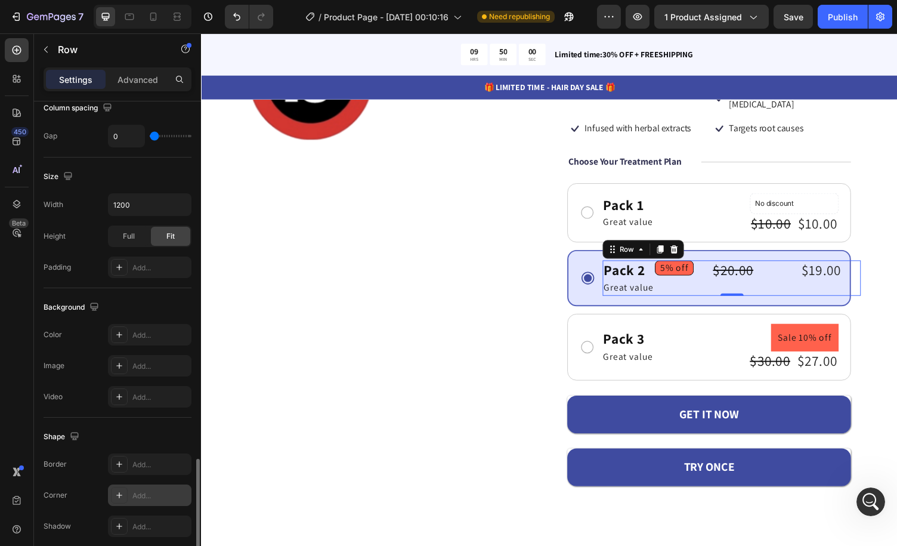
scroll to position [383, 0]
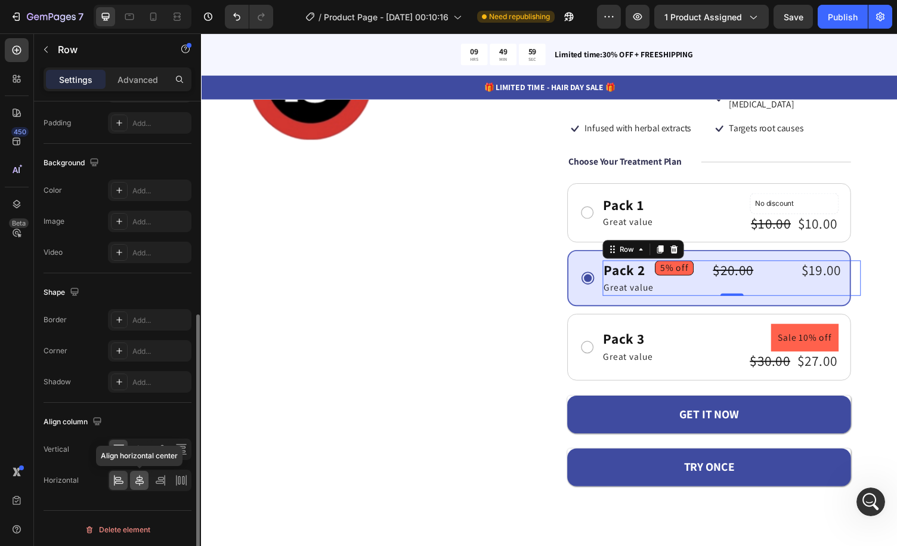
click at [142, 479] on icon at bounding box center [140, 480] width 12 height 12
click at [141, 450] on icon at bounding box center [140, 449] width 12 height 12
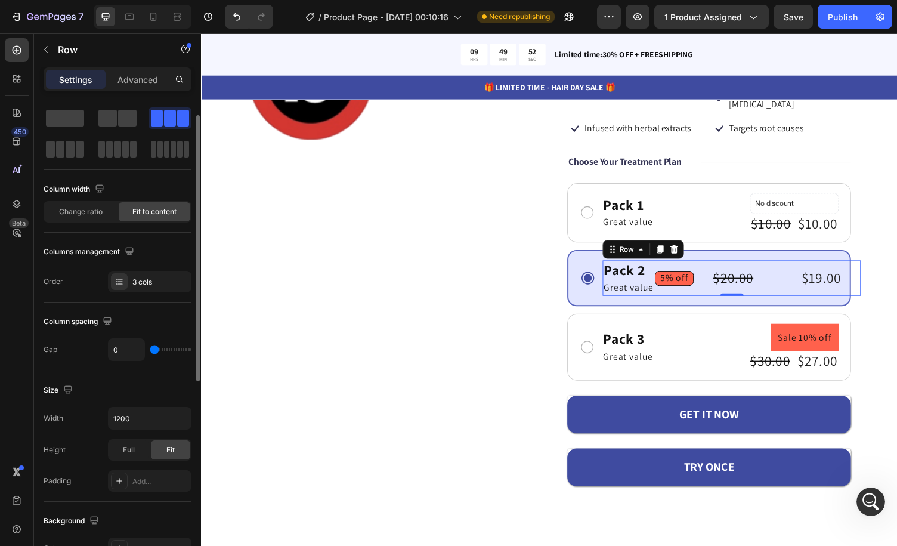
scroll to position [0, 0]
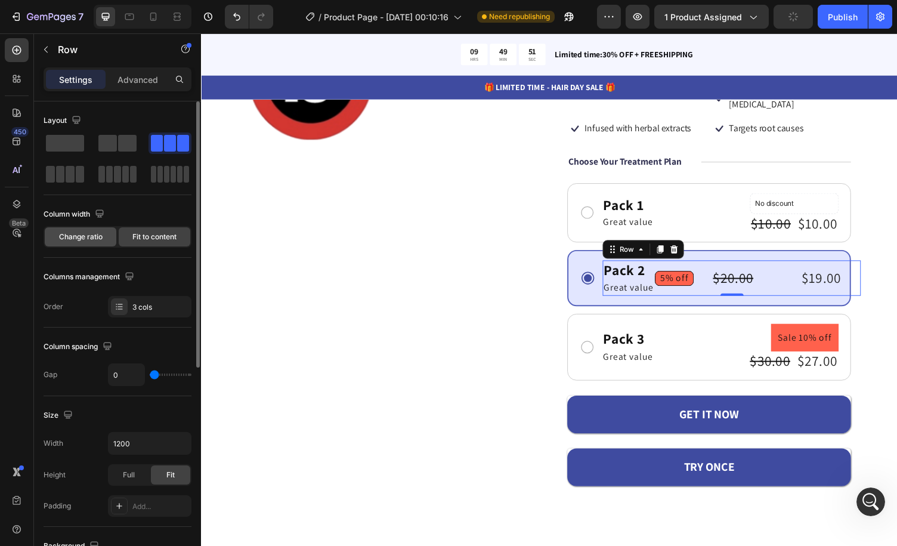
click at [89, 238] on span "Change ratio" at bounding box center [81, 237] width 44 height 11
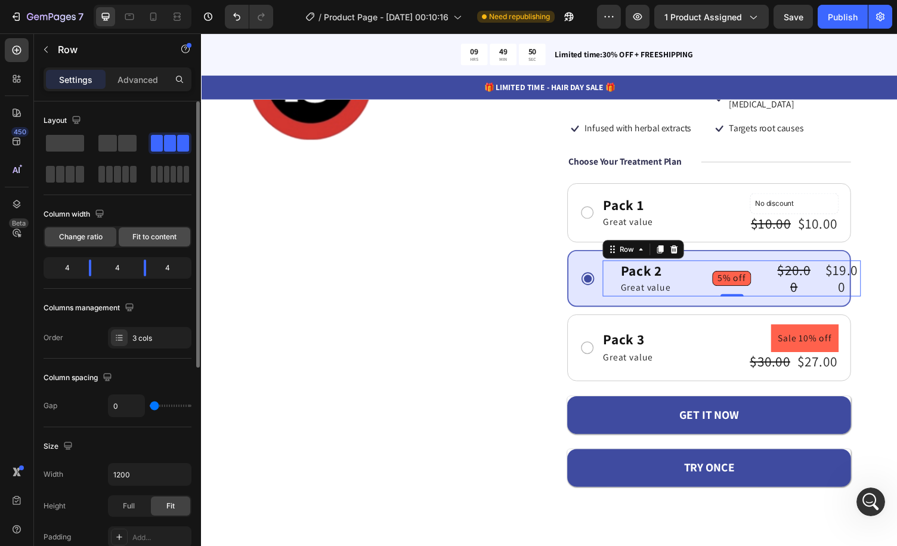
drag, startPoint x: 136, startPoint y: 241, endPoint x: 357, endPoint y: 227, distance: 221.2
click at [136, 241] on span "Fit to content" at bounding box center [154, 237] width 44 height 11
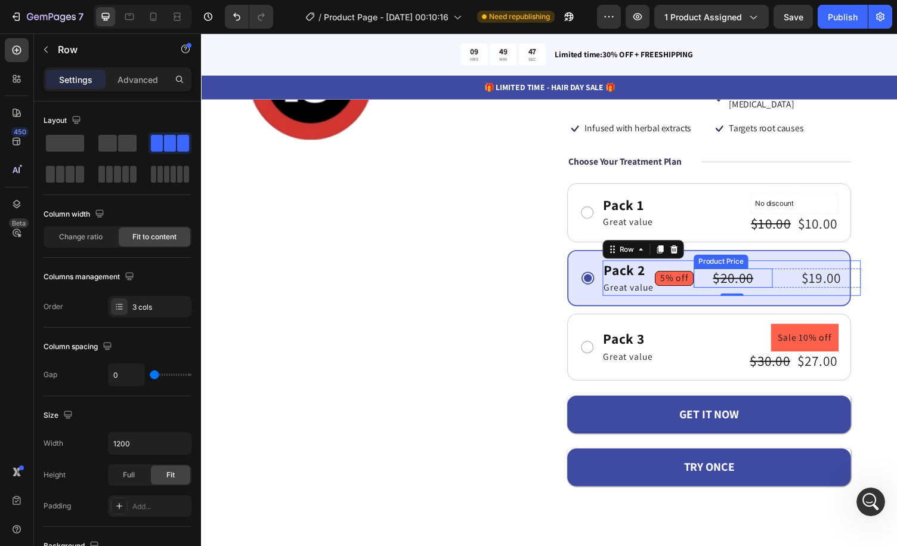
click at [711, 275] on div "$20.00" at bounding box center [748, 285] width 81 height 20
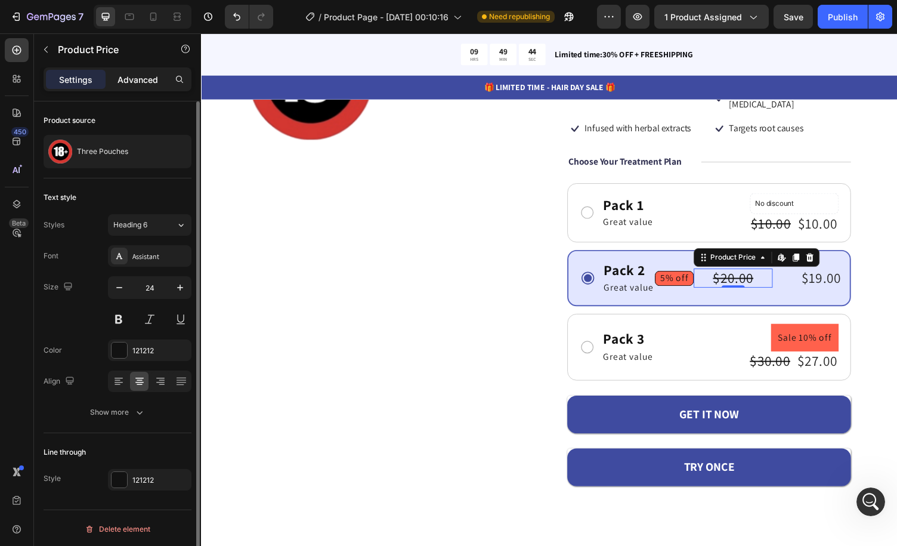
click at [135, 84] on p "Advanced" at bounding box center [138, 79] width 41 height 13
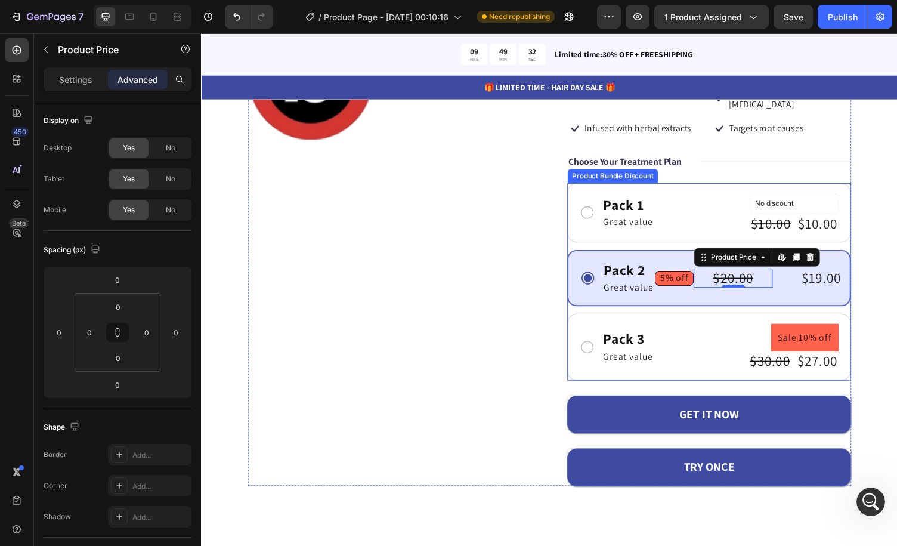
click at [673, 256] on div "Pack 2 Text Block Great value Text Block Row 5% off Product Badge $20.00 Produc…" at bounding box center [724, 285] width 292 height 58
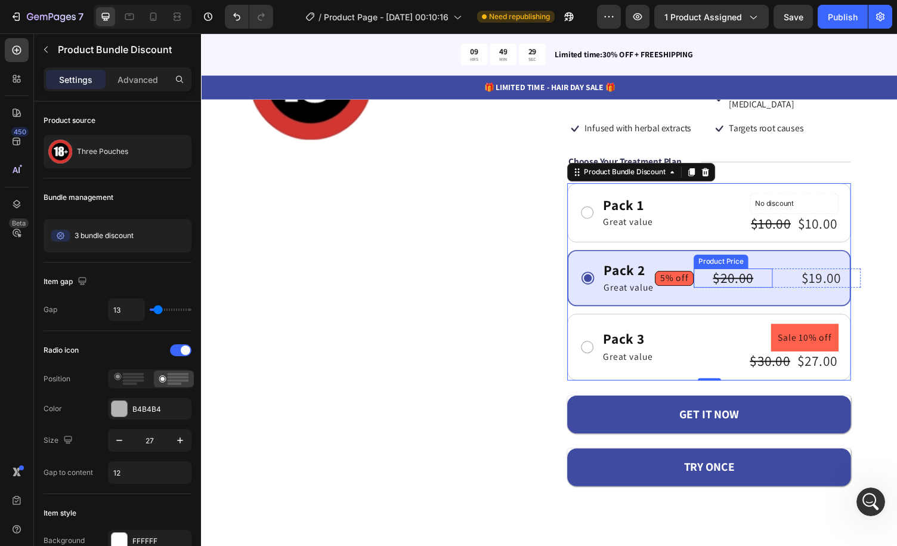
click at [708, 275] on div "$20.00" at bounding box center [748, 285] width 81 height 20
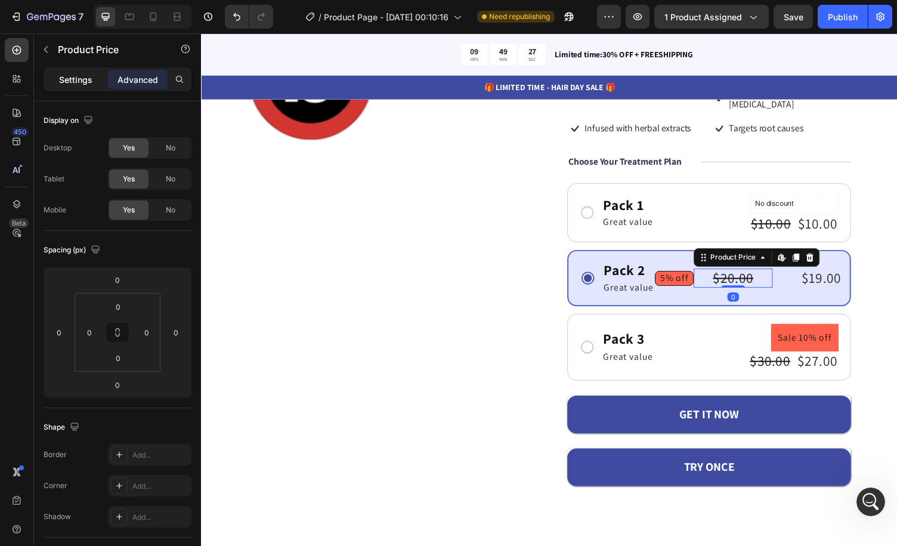
click at [86, 79] on p "Settings" at bounding box center [75, 79] width 33 height 13
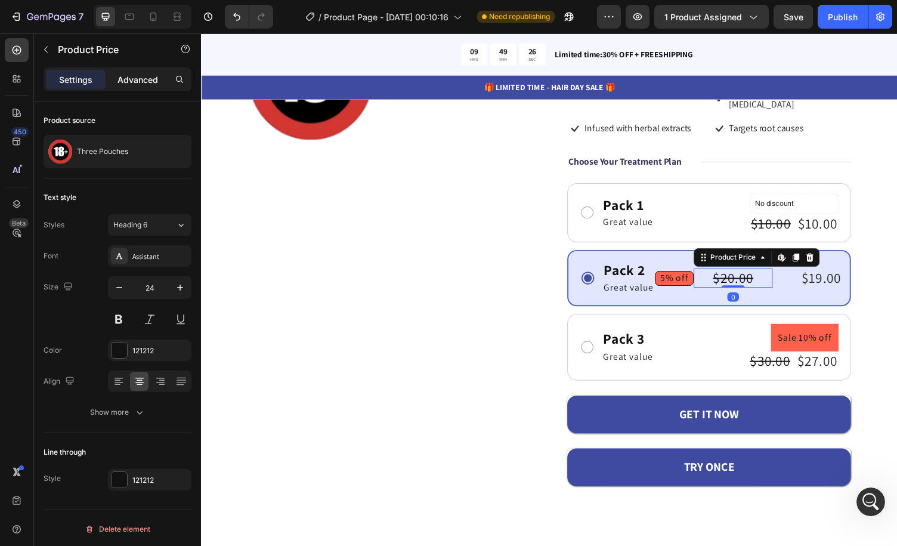
click at [135, 81] on p "Advanced" at bounding box center [138, 79] width 41 height 13
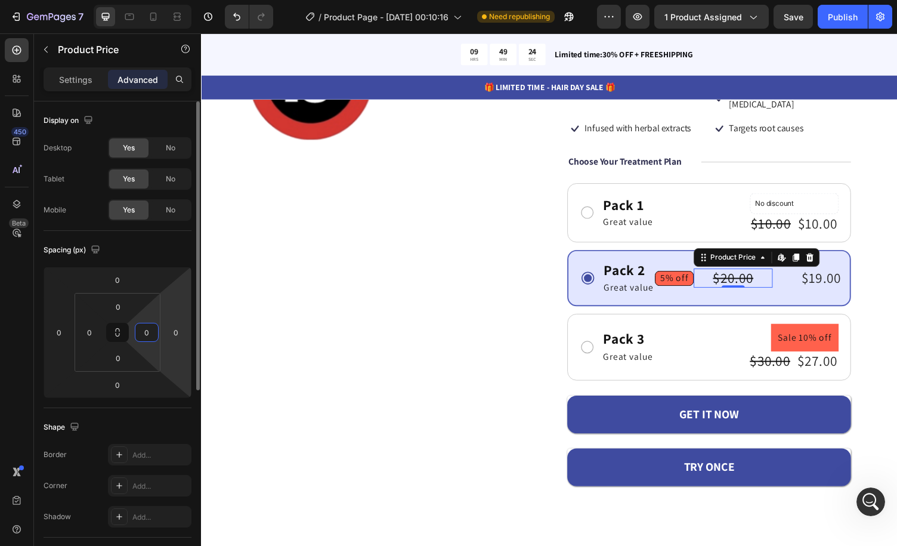
drag, startPoint x: 153, startPoint y: 332, endPoint x: 162, endPoint y: 336, distance: 9.6
click at [162, 336] on div "0 0 0 0 0 0 0 0" at bounding box center [118, 332] width 148 height 131
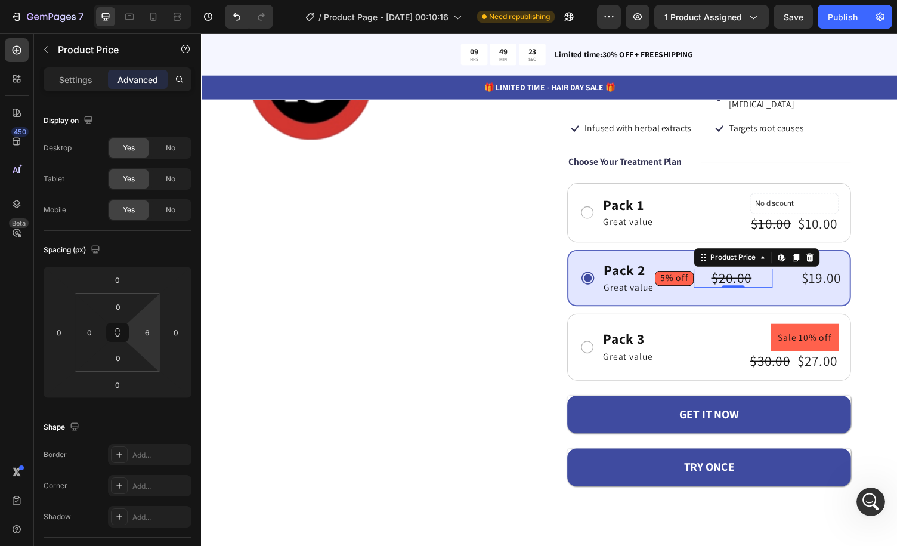
type input "0"
drag, startPoint x: 150, startPoint y: 348, endPoint x: 150, endPoint y: 363, distance: 14.9
click at [150, 89] on html "7 Version history / Product Page - Aug 27, 00:10:16 Need republishing Preview 1…" at bounding box center [448, 44] width 897 height 89
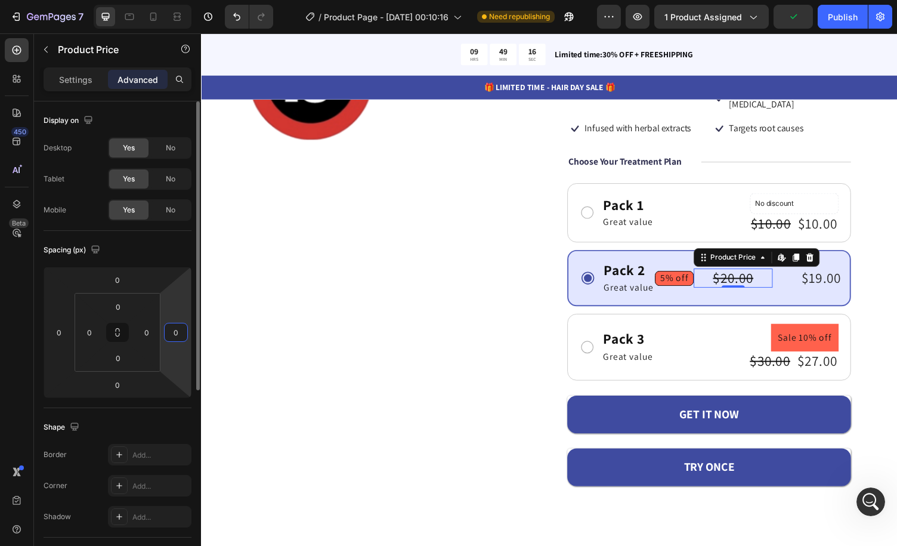
drag, startPoint x: 177, startPoint y: 345, endPoint x: 174, endPoint y: 327, distance: 18.1
click at [183, 89] on html "7 Version history / Product Page - Aug 27, 00:10:16 Need republishing Preview 1…" at bounding box center [448, 44] width 897 height 89
type input "2"
click at [0, 0] on div "Spacing (px) 0 0 0 2 0 0 0 0" at bounding box center [0, 0] width 0 height 0
click at [91, 72] on div "Settings" at bounding box center [76, 79] width 60 height 19
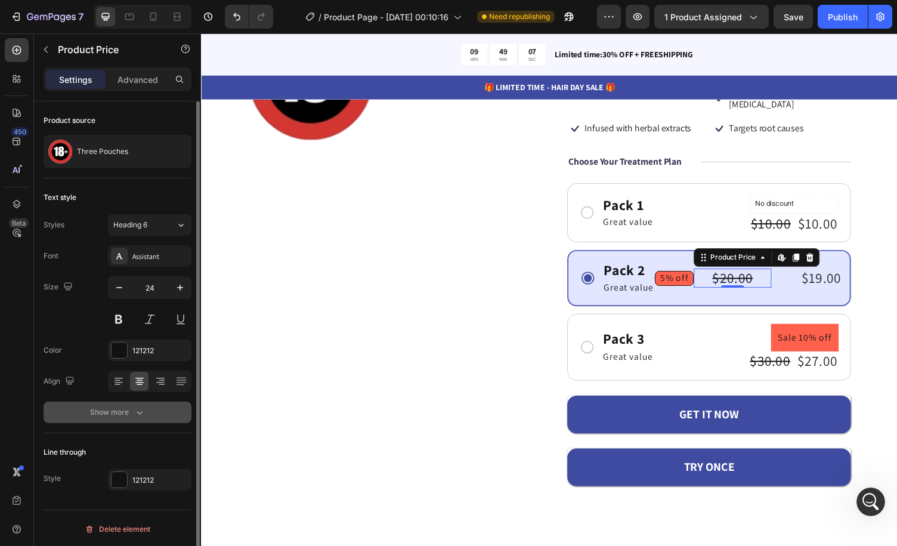
click at [142, 410] on icon "button" at bounding box center [140, 412] width 12 height 12
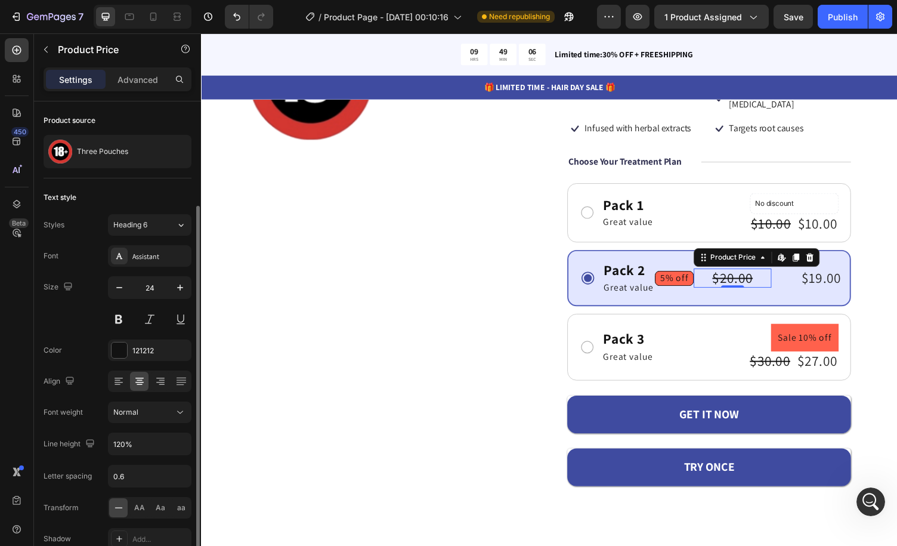
scroll to position [60, 0]
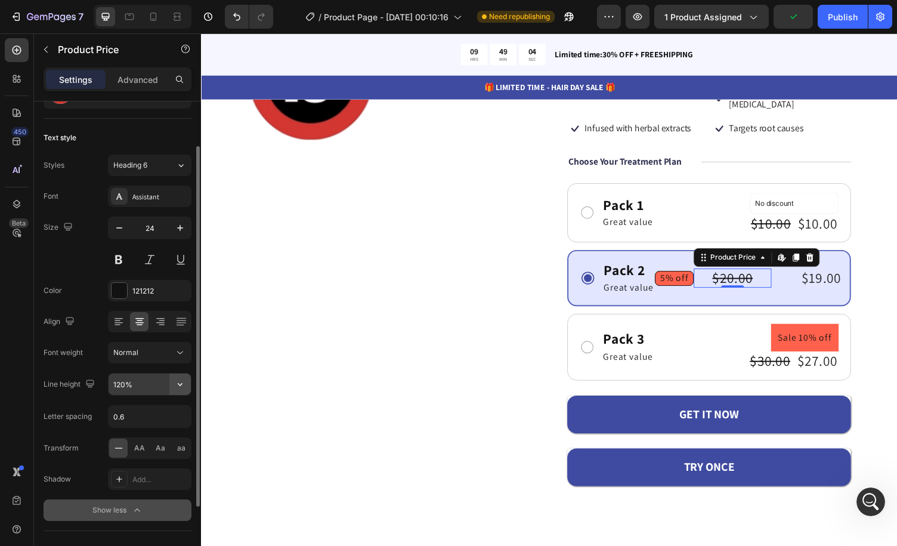
click at [184, 379] on icon "button" at bounding box center [180, 384] width 12 height 12
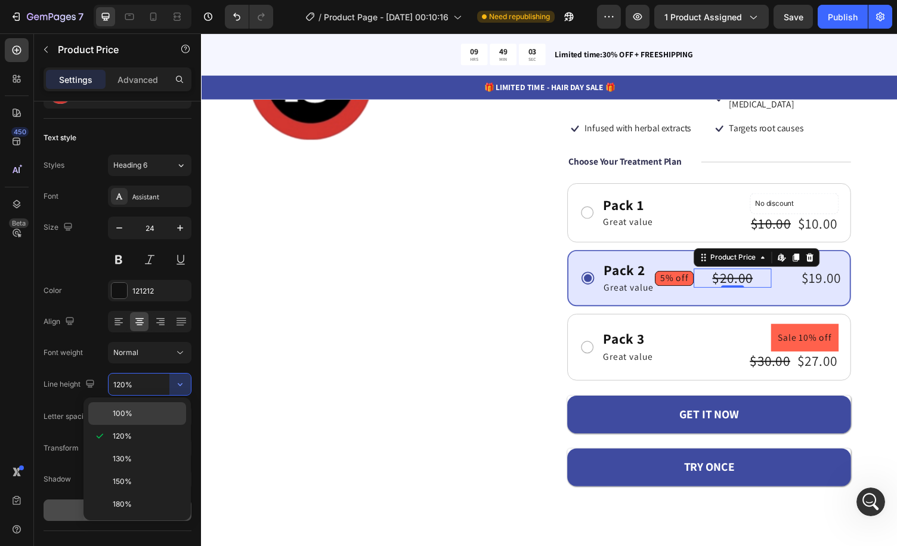
click at [162, 408] on p "100%" at bounding box center [147, 413] width 68 height 11
type input "100%"
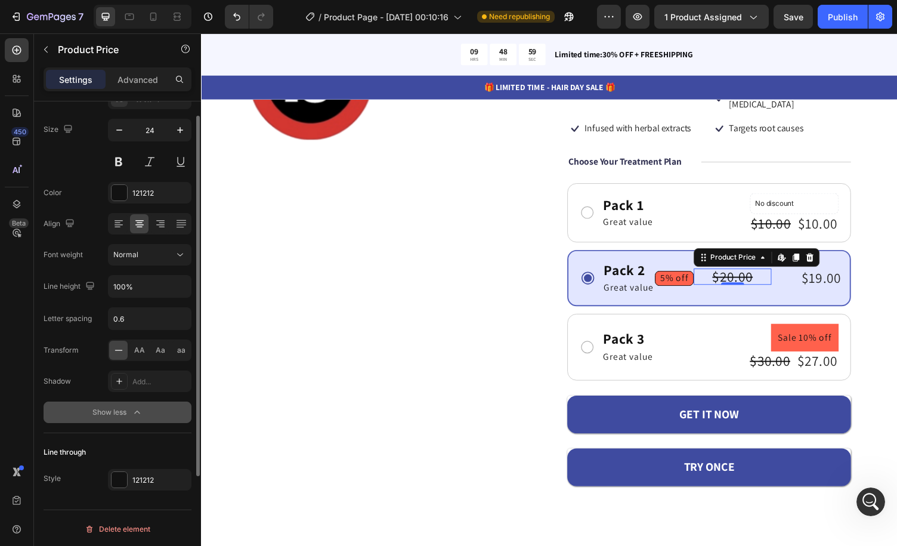
scroll to position [0, 0]
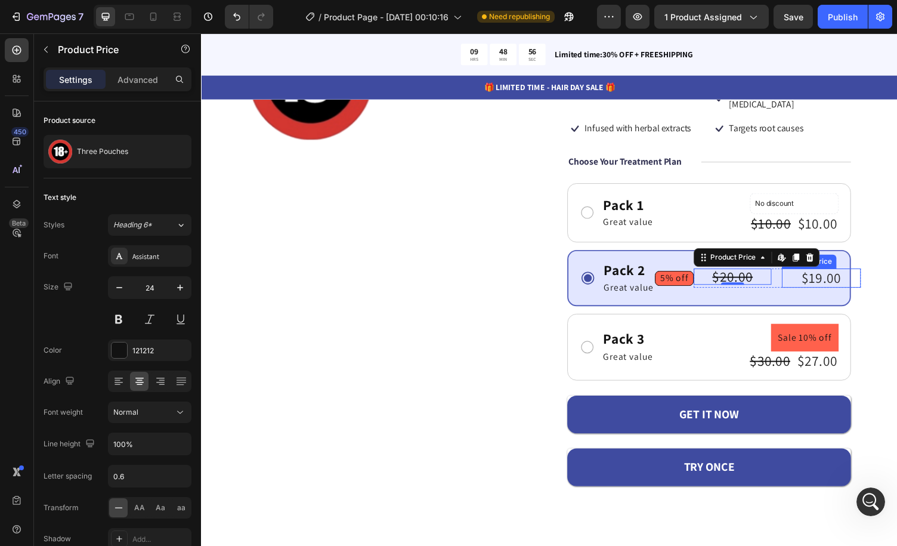
click at [798, 275] on div "$19.00" at bounding box center [838, 285] width 81 height 20
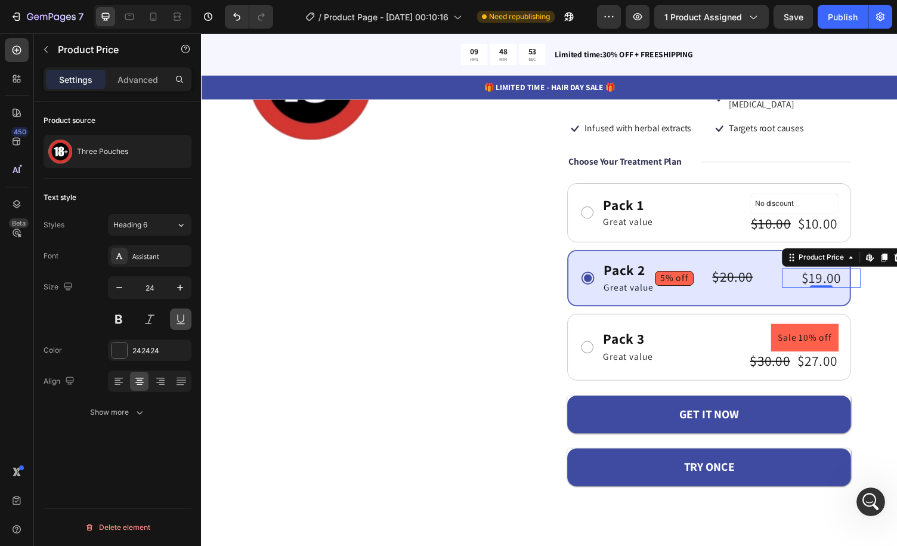
click at [175, 318] on button at bounding box center [180, 318] width 21 height 21
click at [181, 318] on button at bounding box center [180, 318] width 21 height 21
click at [138, 84] on p "Advanced" at bounding box center [138, 79] width 41 height 13
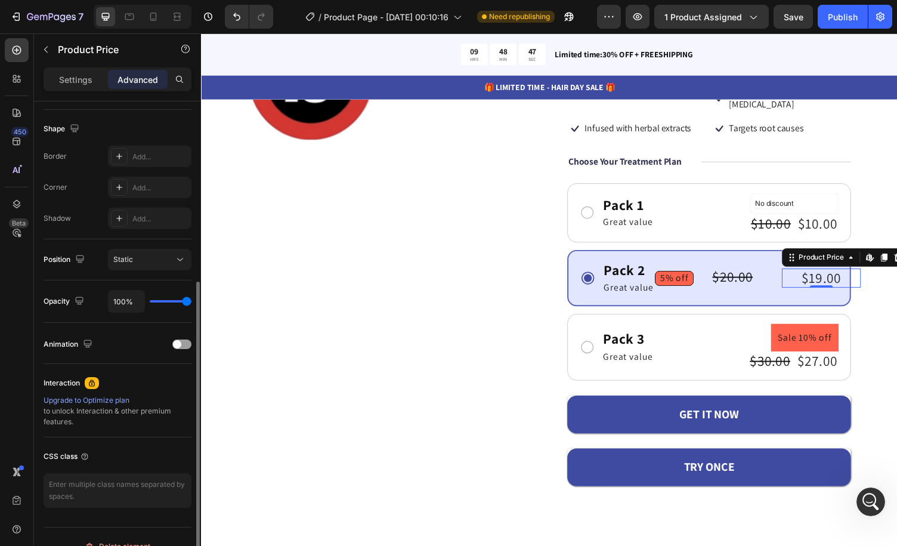
scroll to position [315, 0]
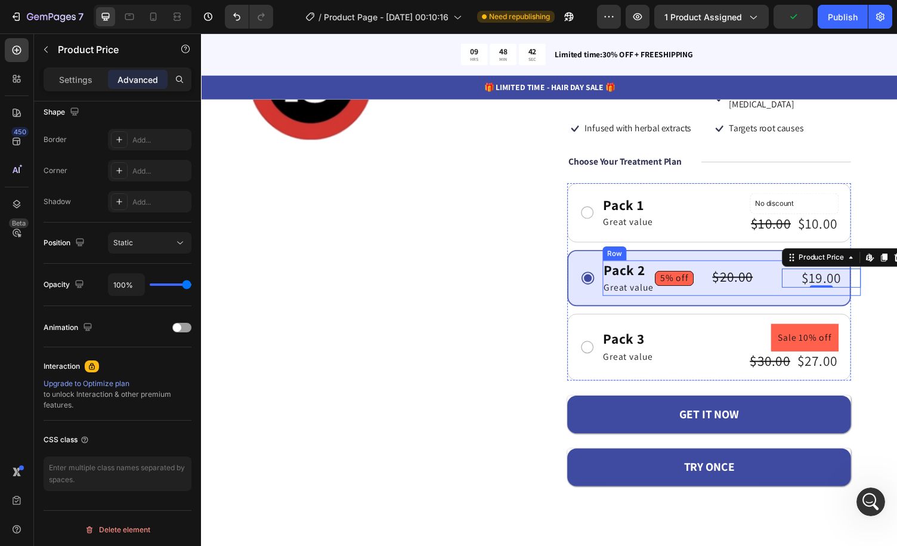
click at [782, 283] on div "$20.00 Product Price Product Price $19.00 Product Price Edit content in Shopify…" at bounding box center [794, 285] width 172 height 36
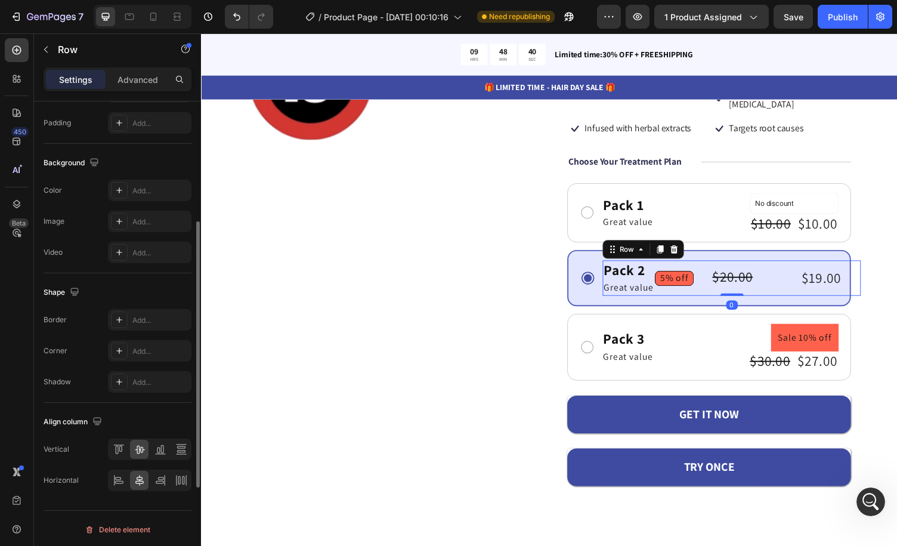
scroll to position [264, 0]
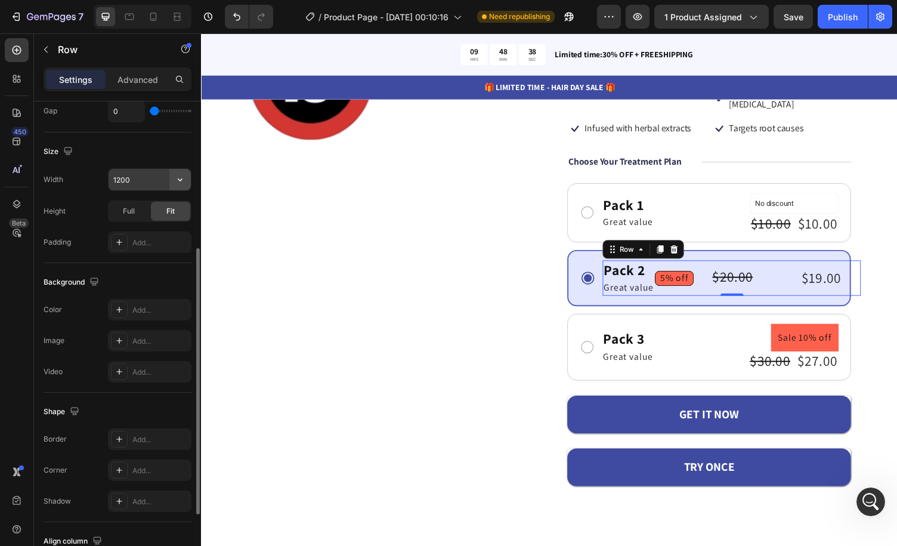
click at [180, 178] on icon "button" at bounding box center [180, 179] width 5 height 3
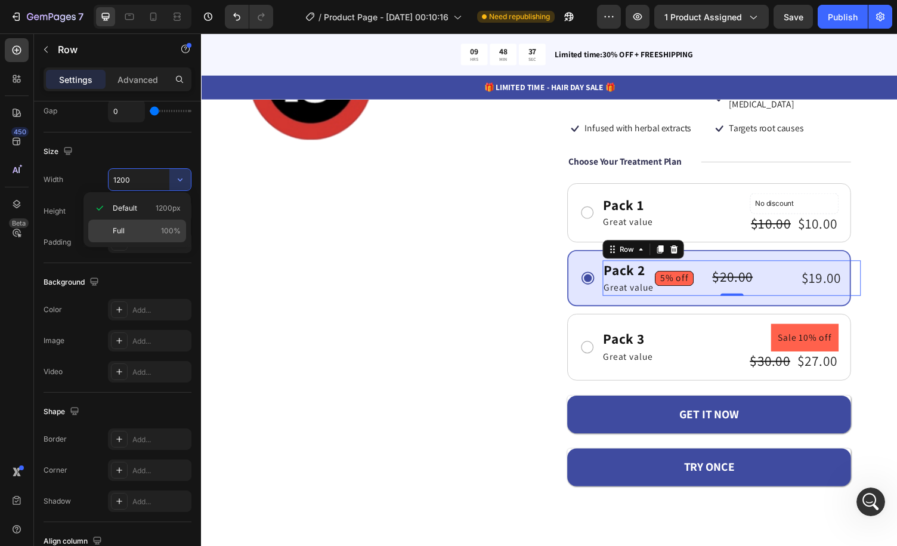
click at [153, 230] on p "Full 100%" at bounding box center [147, 231] width 68 height 11
type input "100%"
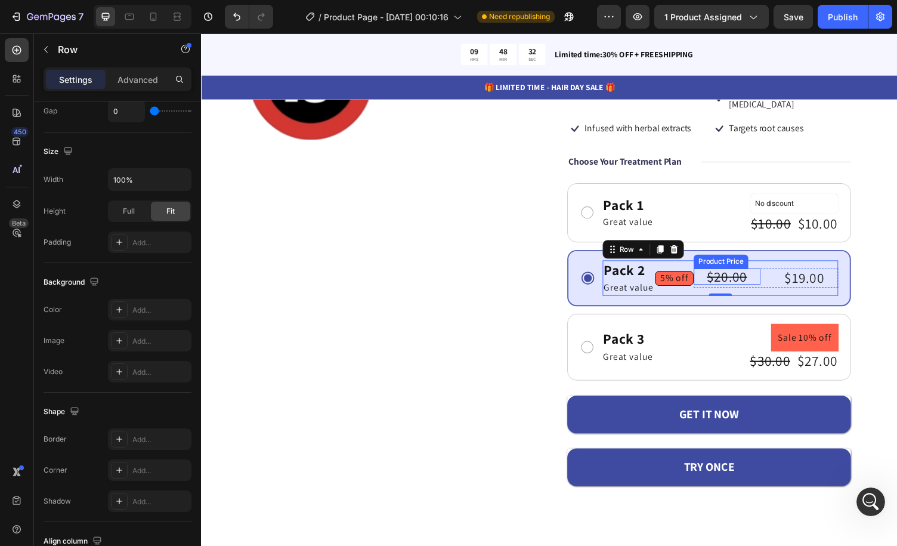
click at [745, 275] on div "$20.00" at bounding box center [742, 283] width 69 height 17
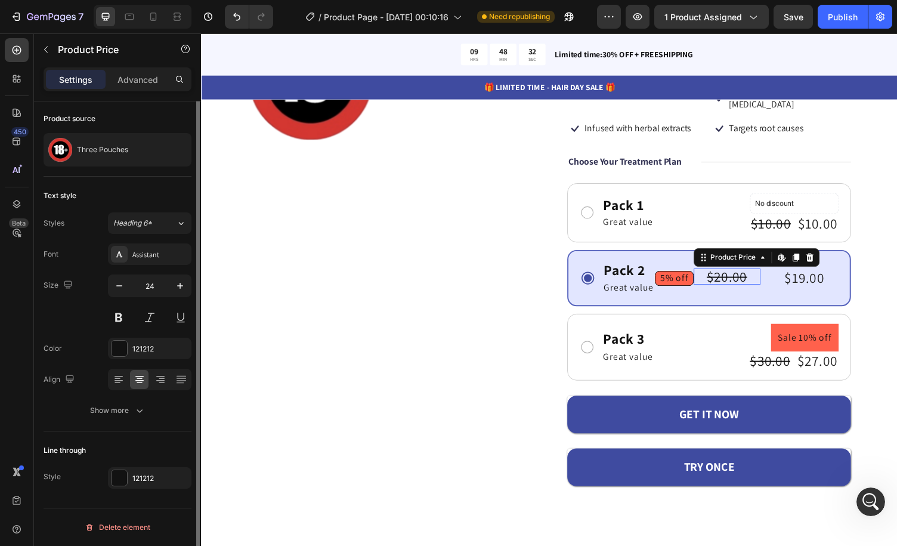
scroll to position [0, 0]
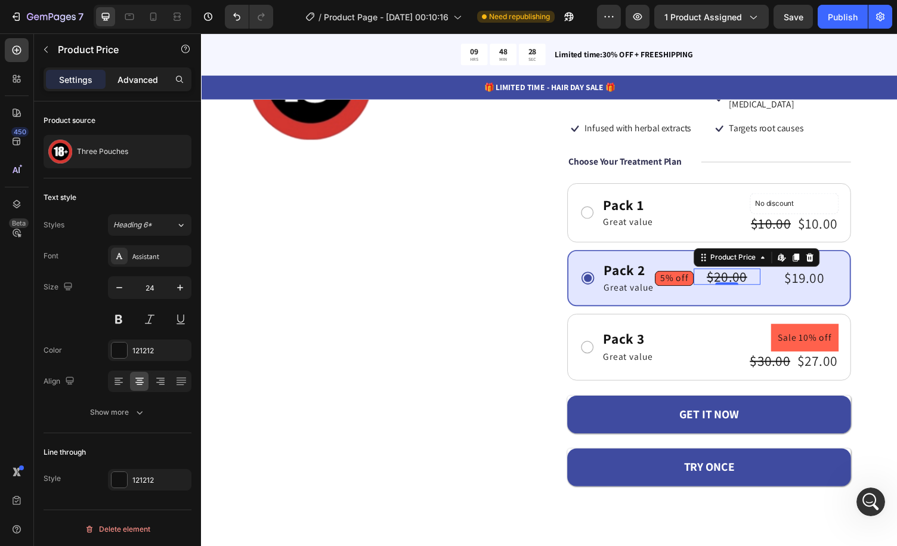
click at [149, 73] on p "Advanced" at bounding box center [138, 79] width 41 height 13
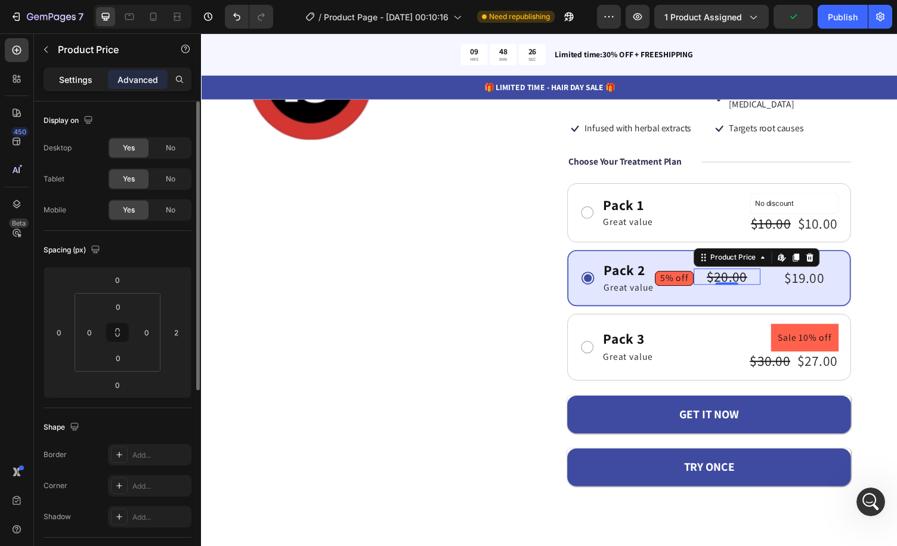
click at [95, 84] on div "Settings" at bounding box center [76, 79] width 60 height 19
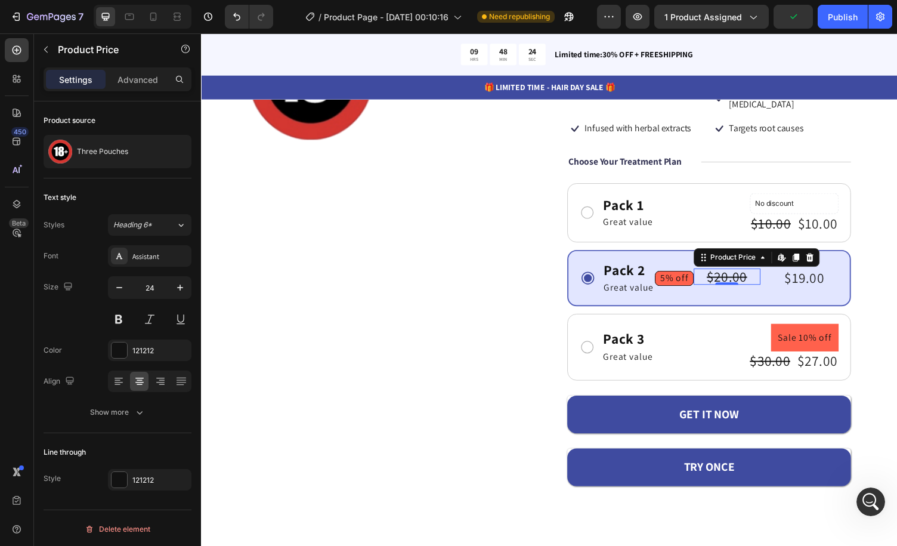
click at [744, 275] on div "$20.00" at bounding box center [742, 283] width 69 height 17
click at [767, 258] on div "Product Price" at bounding box center [748, 263] width 51 height 11
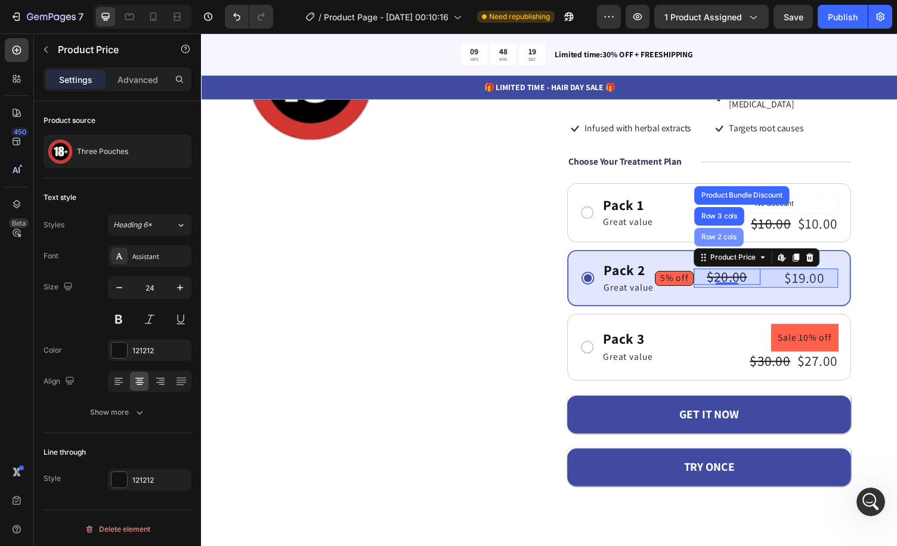
click at [734, 239] on div "Row 2 cols" at bounding box center [733, 242] width 41 height 7
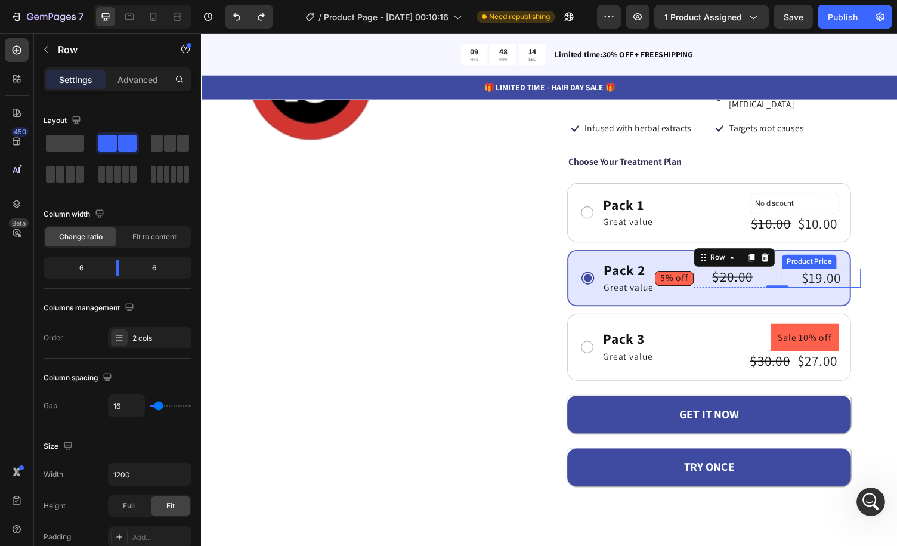
click at [798, 275] on div "$19.00" at bounding box center [838, 285] width 81 height 20
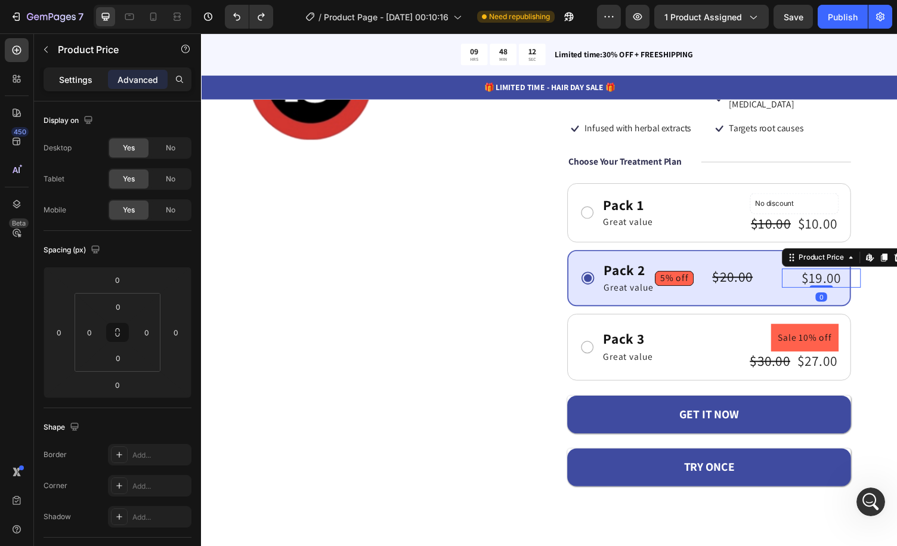
click at [77, 77] on p "Settings" at bounding box center [75, 79] width 33 height 13
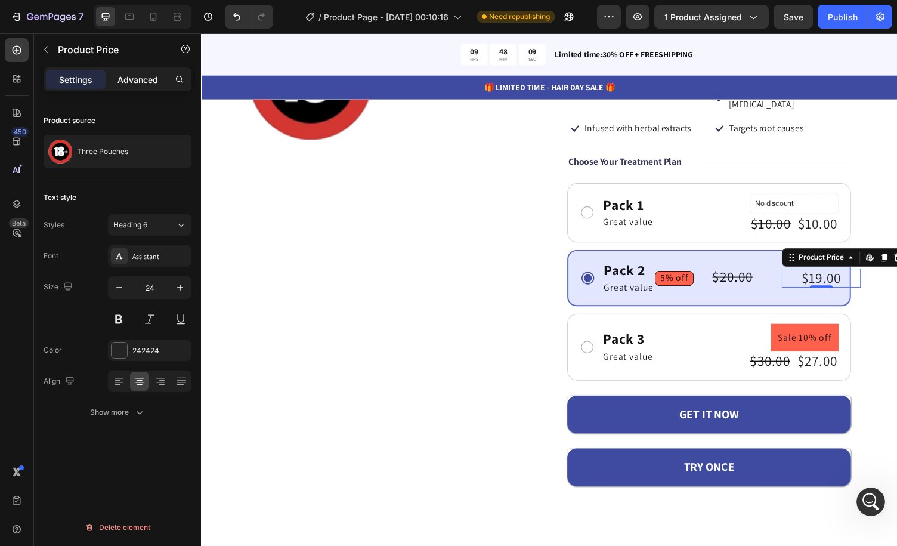
click at [146, 84] on p "Advanced" at bounding box center [138, 79] width 41 height 13
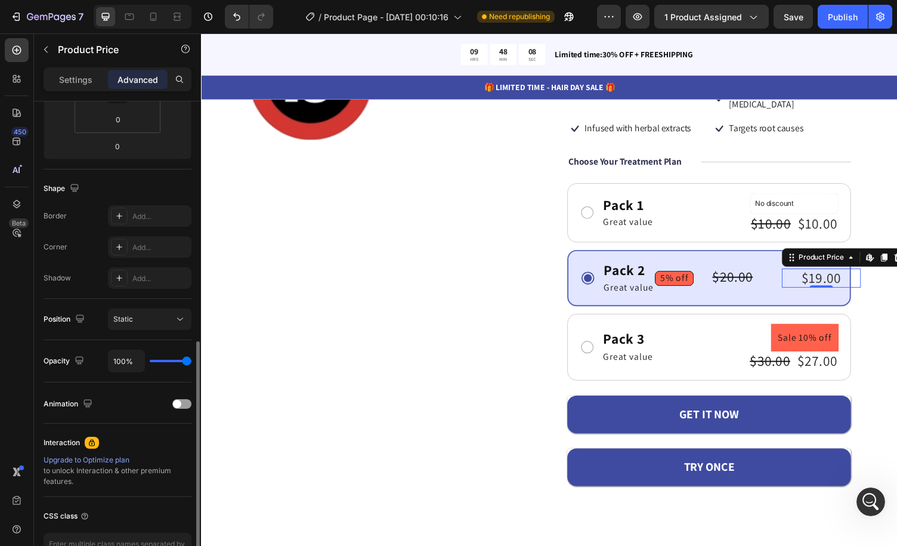
scroll to position [298, 0]
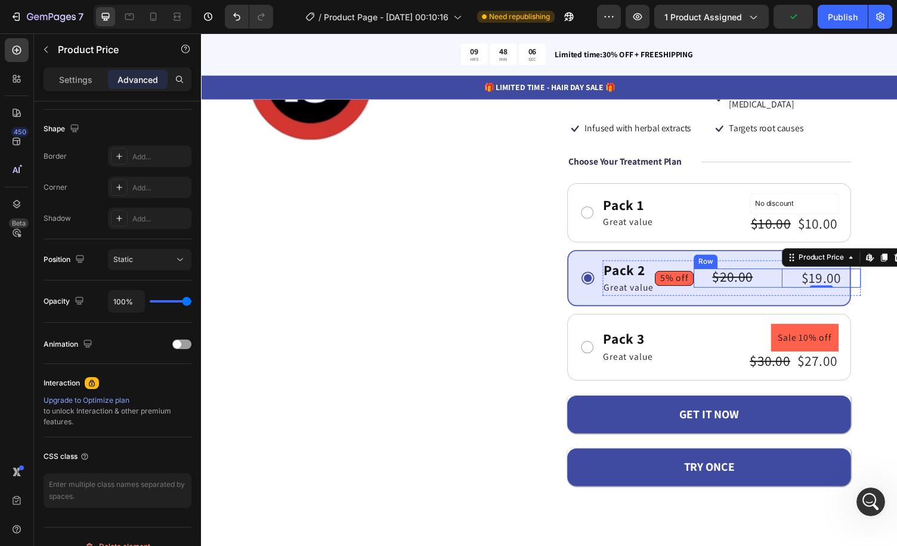
click at [786, 275] on div "$20.00 Product Price Product Price $19.00 Product Price Edit content in Shopify…" at bounding box center [794, 285] width 172 height 20
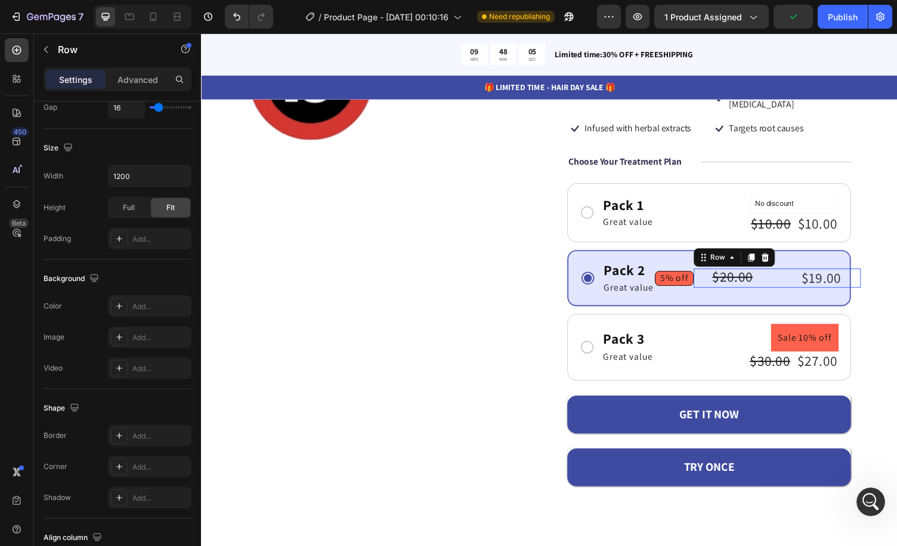
scroll to position [0, 0]
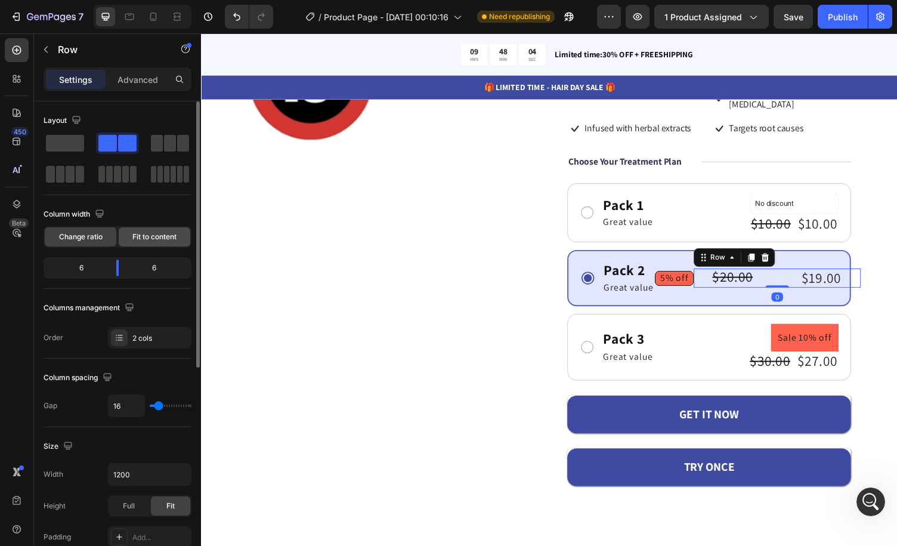
click at [159, 227] on div "Fit to content" at bounding box center [155, 236] width 72 height 19
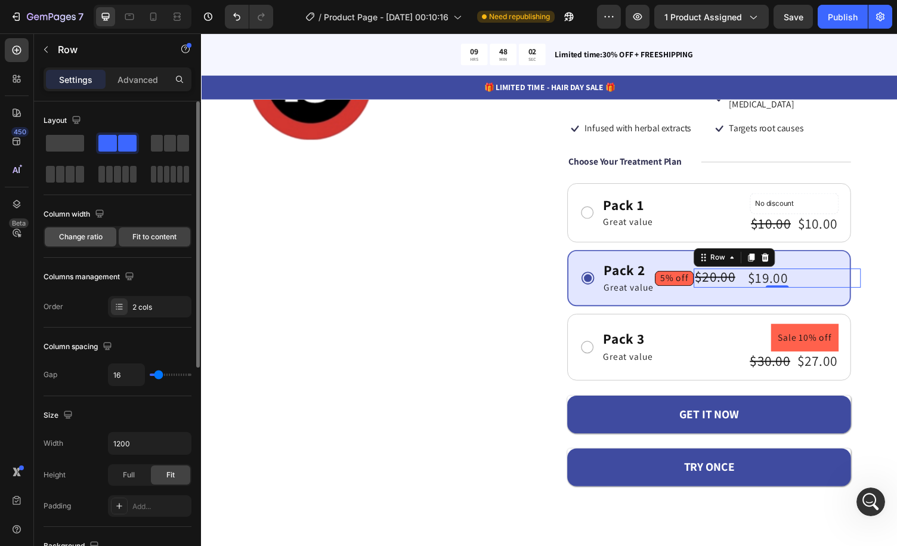
click at [100, 232] on span "Change ratio" at bounding box center [81, 237] width 44 height 11
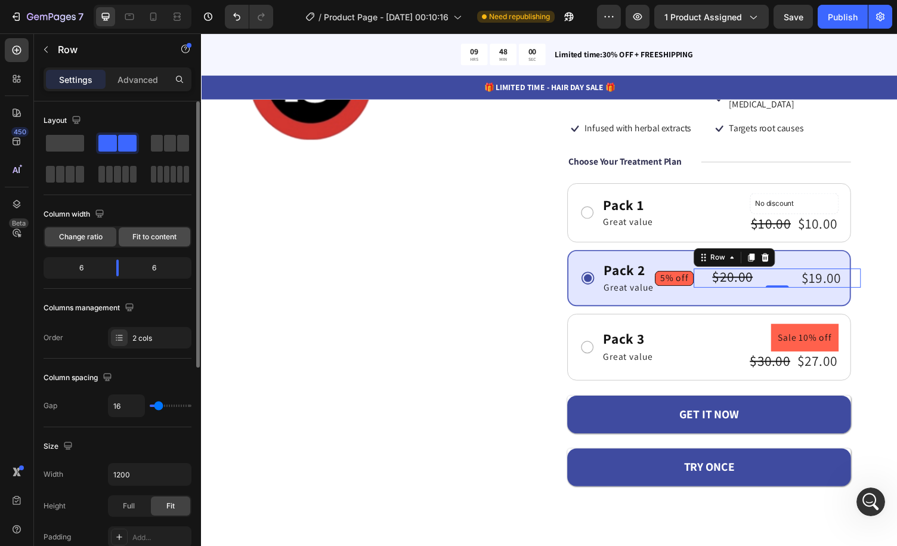
click at [150, 239] on span "Fit to content" at bounding box center [154, 237] width 44 height 11
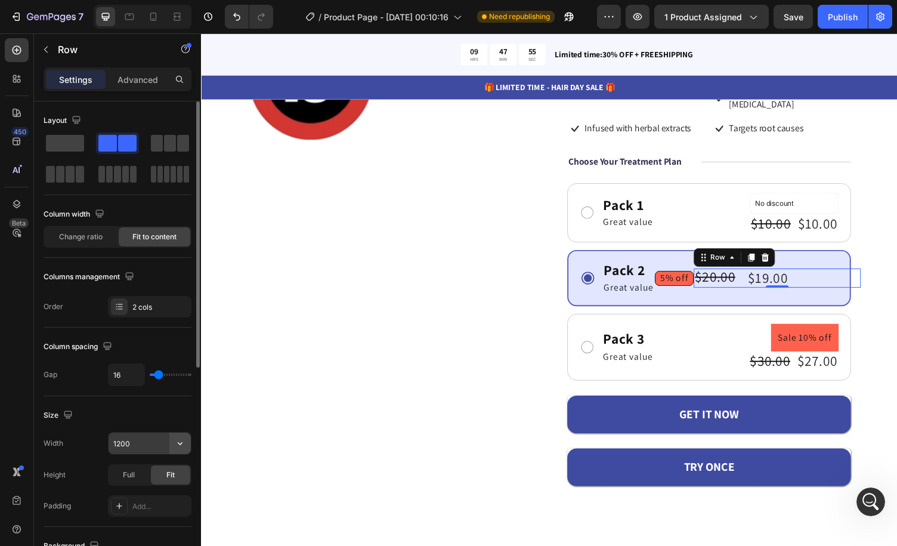
click at [179, 442] on icon "button" at bounding box center [180, 443] width 12 height 12
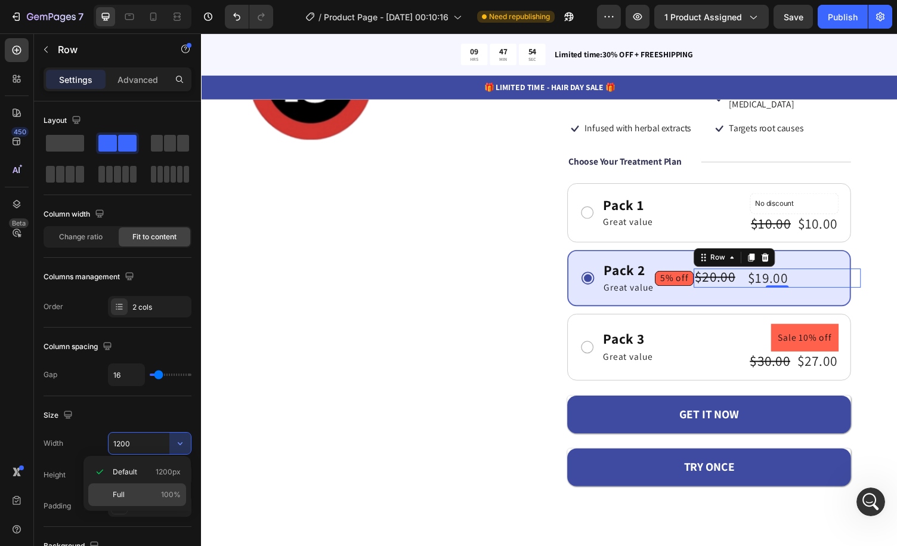
click at [146, 492] on p "Full 100%" at bounding box center [147, 494] width 68 height 11
type input "100%"
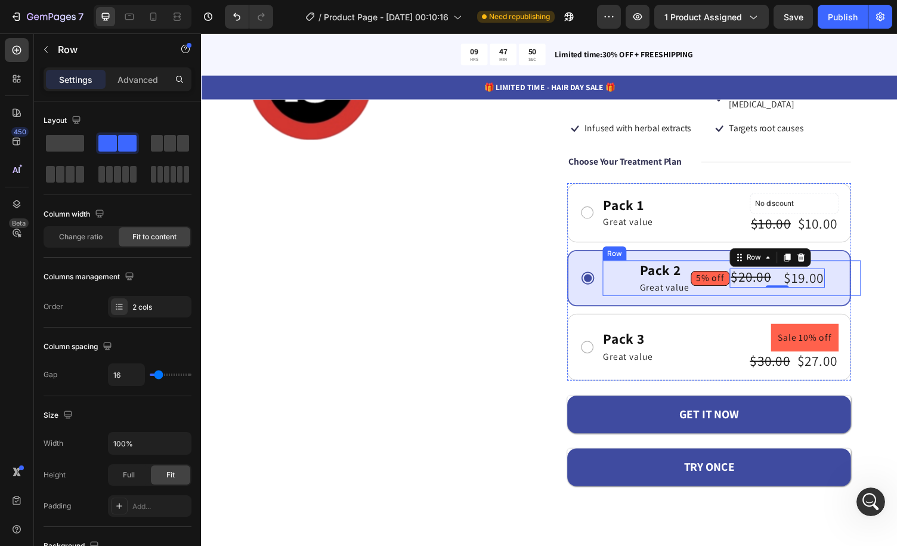
click at [845, 273] on div "Pack 2 Text Block Great value Text Block Row 5% off Product Badge $20.00 Produc…" at bounding box center [747, 285] width 266 height 36
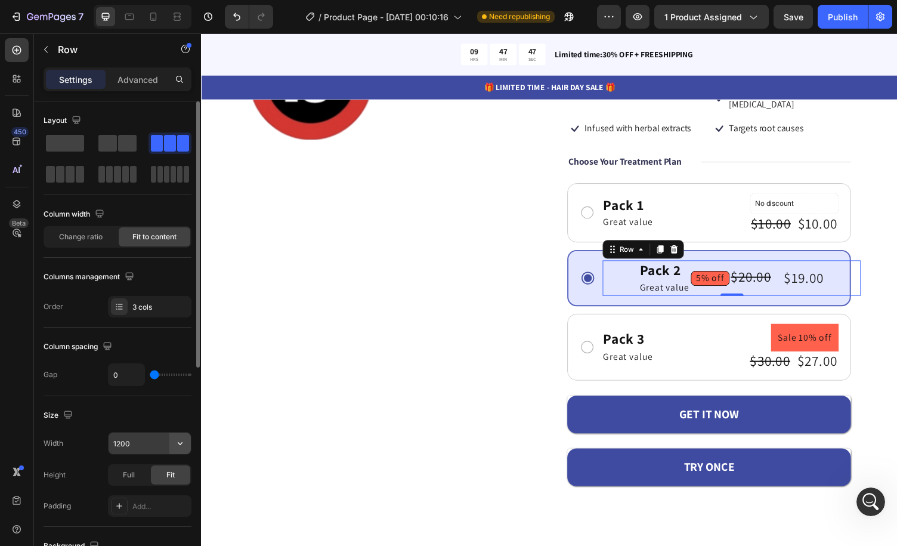
click at [180, 441] on icon "button" at bounding box center [180, 443] width 12 height 12
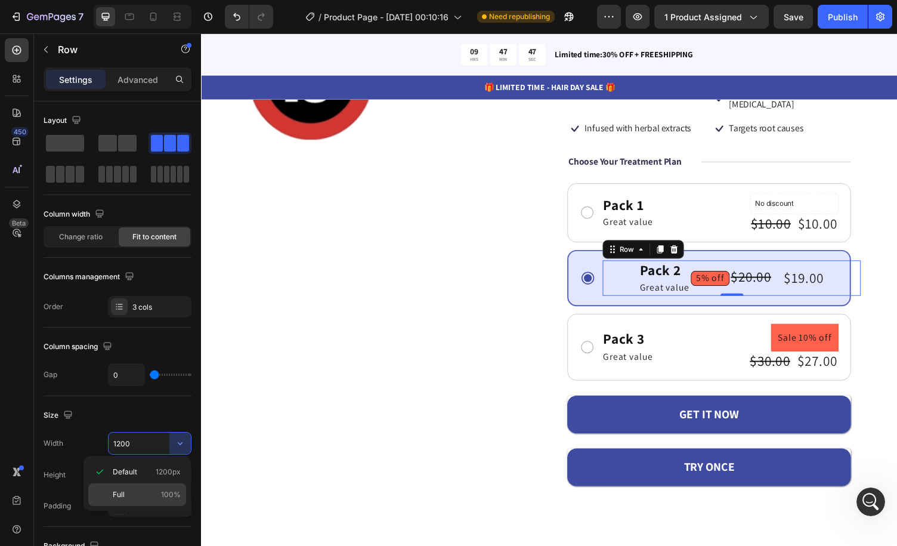
click at [152, 499] on div "Full 100%" at bounding box center [137, 494] width 98 height 23
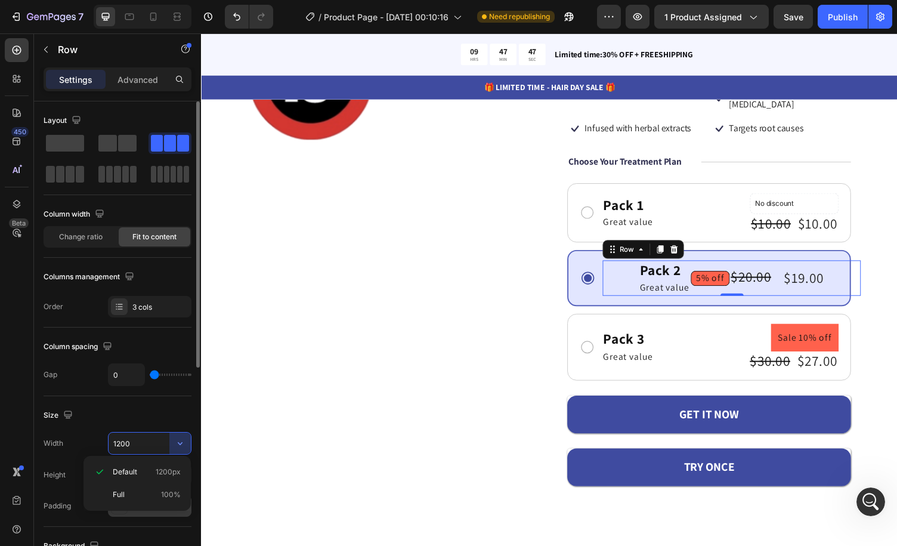
type input "100%"
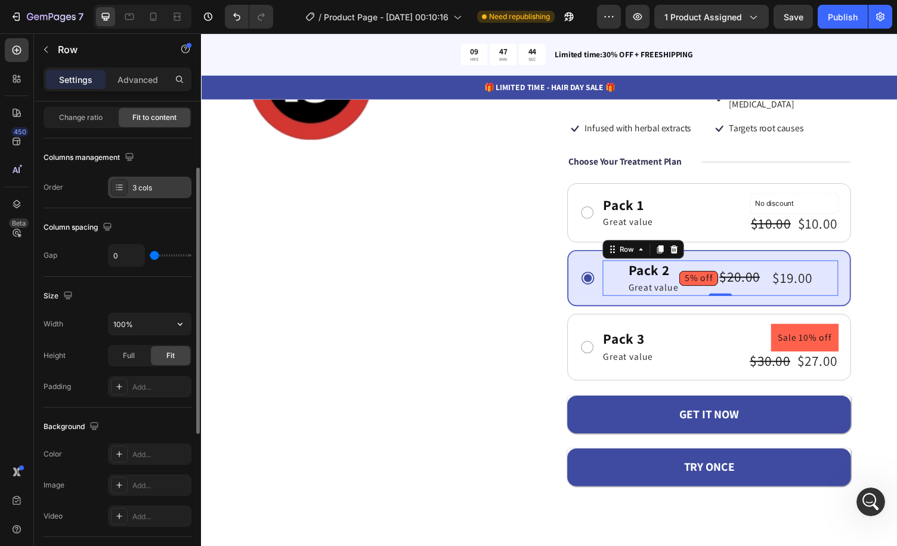
scroll to position [179, 0]
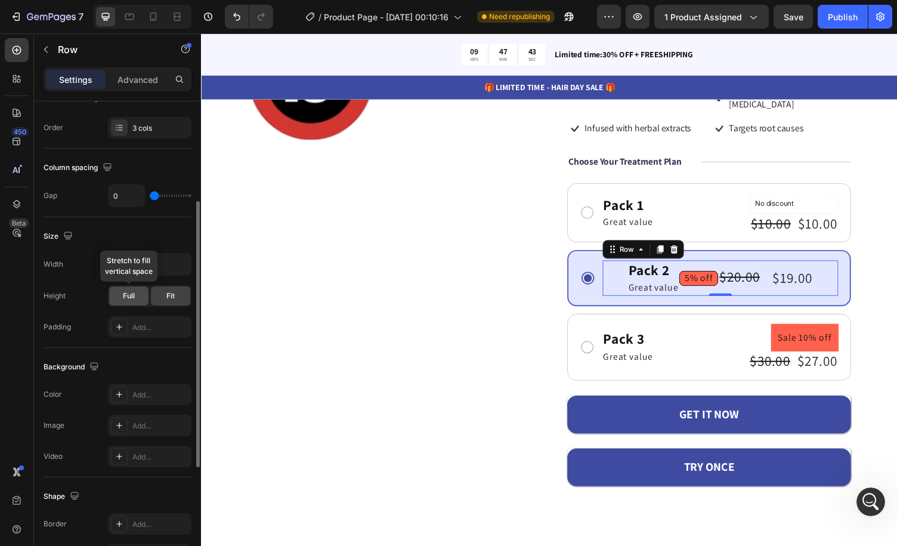
click at [137, 300] on div "Full" at bounding box center [128, 295] width 39 height 19
click at [165, 295] on div "Fit" at bounding box center [170, 295] width 39 height 19
type input "16"
type input "32"
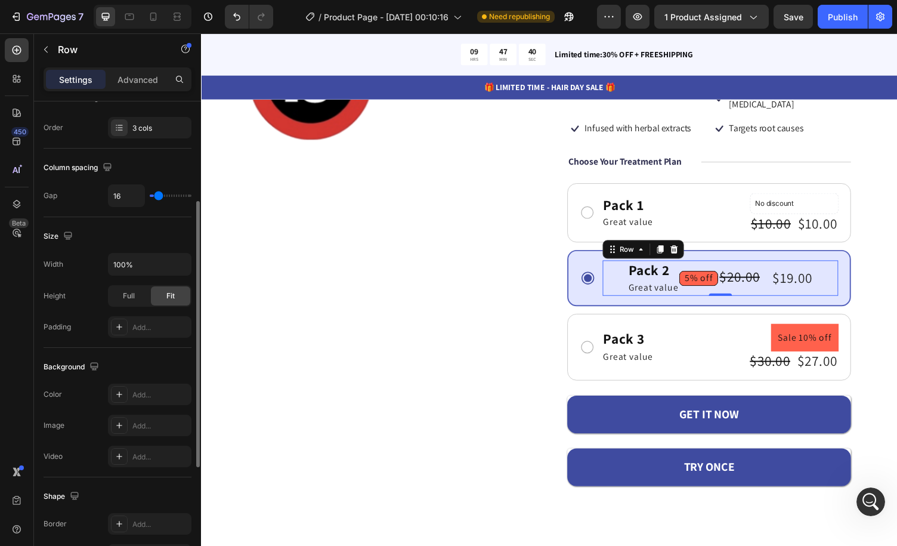
type input "32"
type input "69"
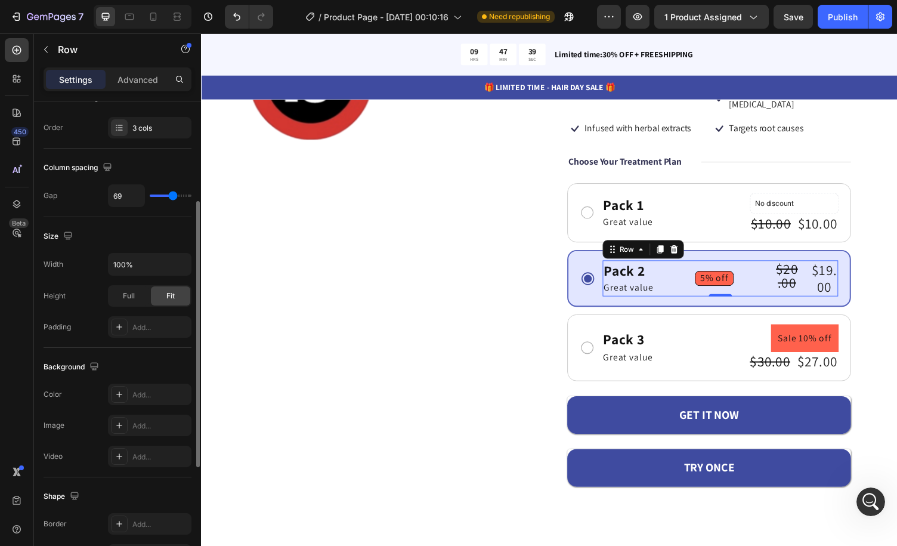
type input "54"
type input "44"
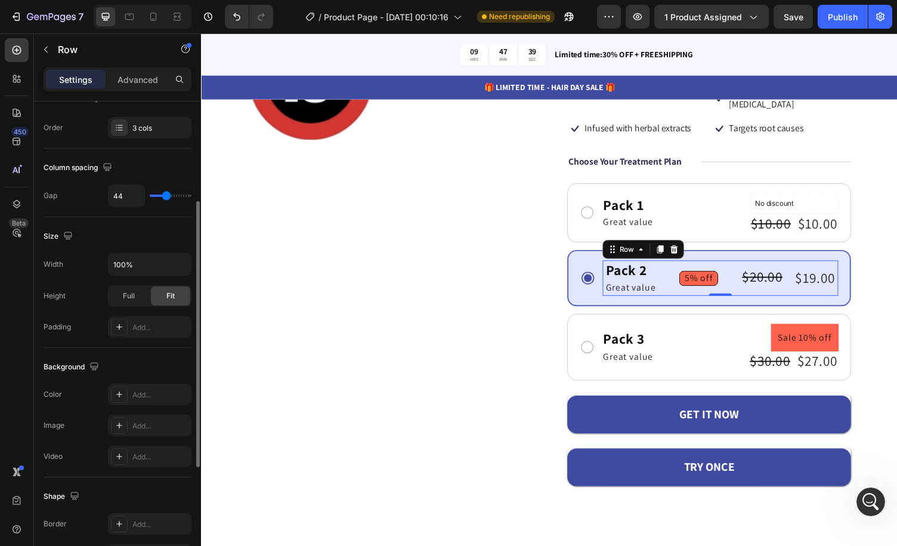
type input "39"
type input "38"
type input "36"
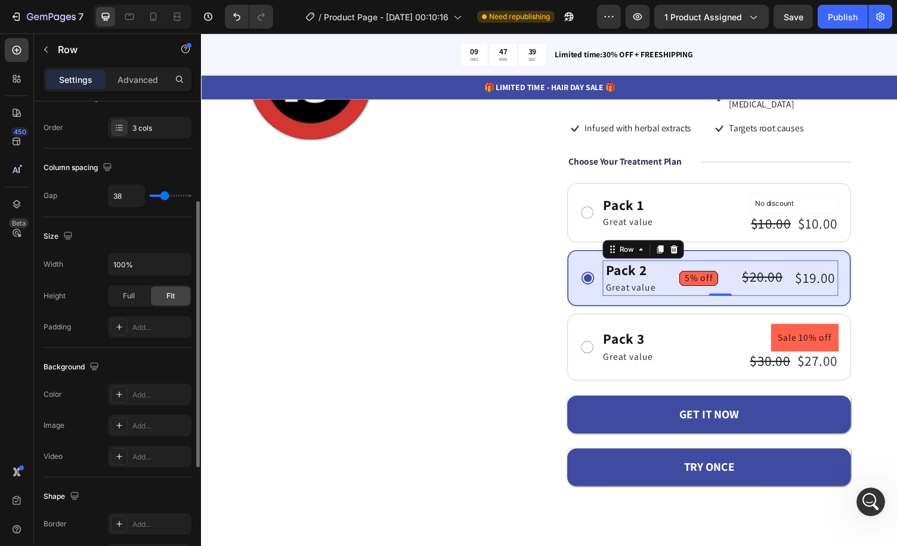
type input "36"
type input "35"
type input "33"
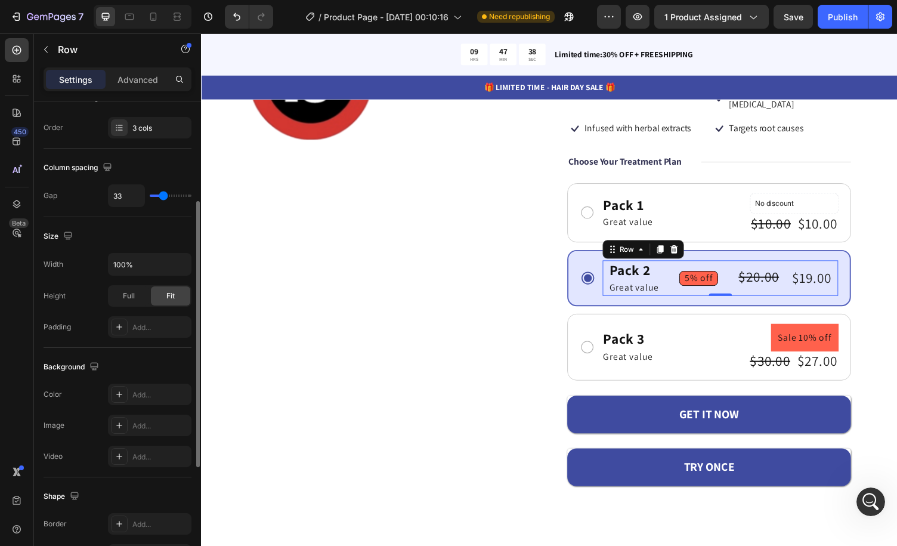
type input "32"
type input "30"
type input "32"
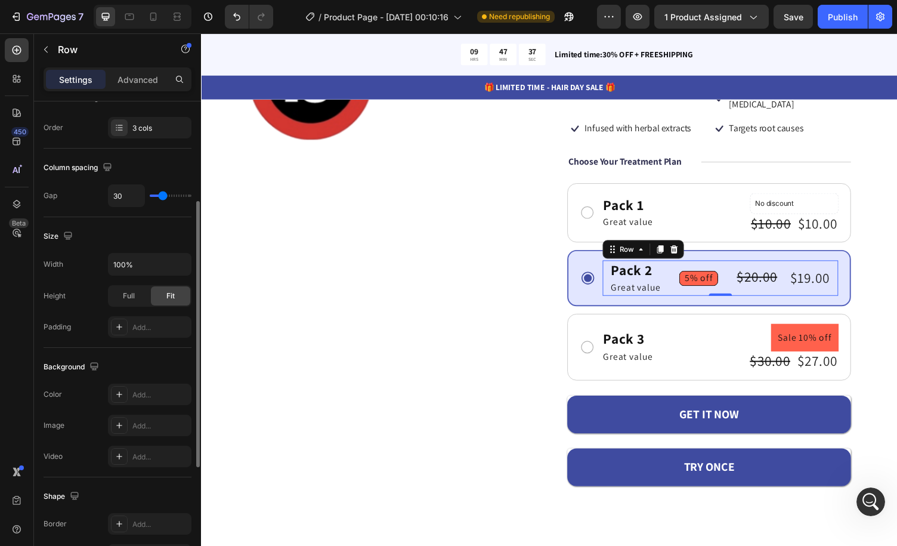
type input "32"
type input "38"
type input "39"
drag, startPoint x: 158, startPoint y: 193, endPoint x: 165, endPoint y: 199, distance: 9.7
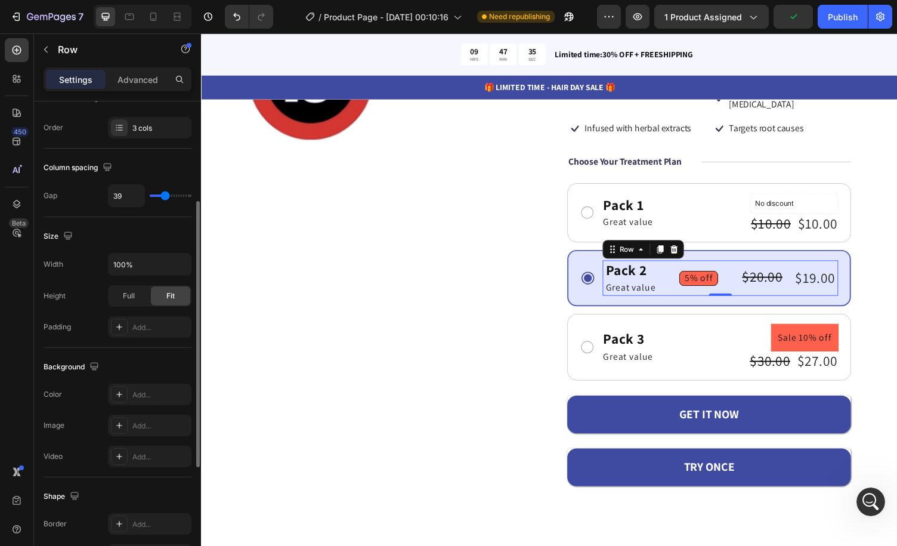
type input "39"
click at [165, 197] on input "range" at bounding box center [171, 196] width 42 height 2
click at [834, 17] on div "Publish" at bounding box center [843, 17] width 30 height 13
click at [670, 252] on icon at bounding box center [673, 256] width 7 height 8
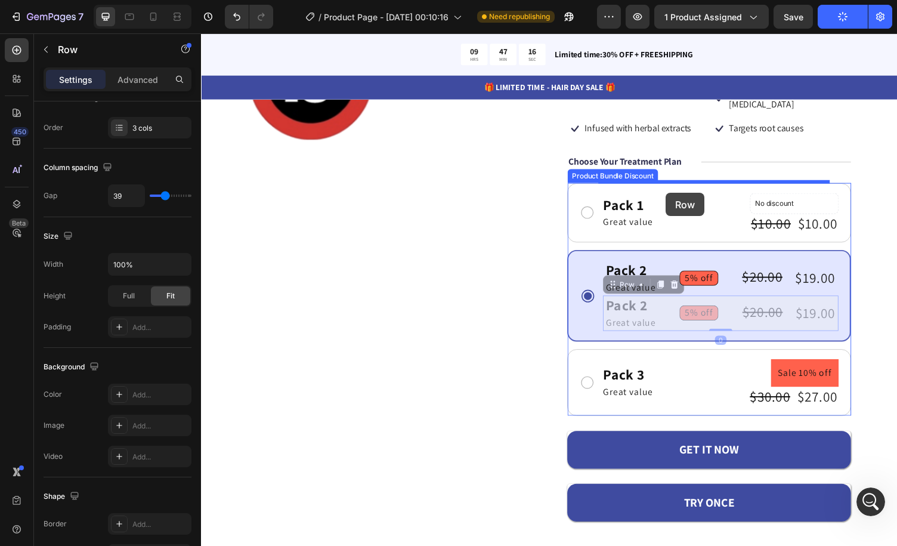
drag, startPoint x: 680, startPoint y: 298, endPoint x: 679, endPoint y: 197, distance: 100.8
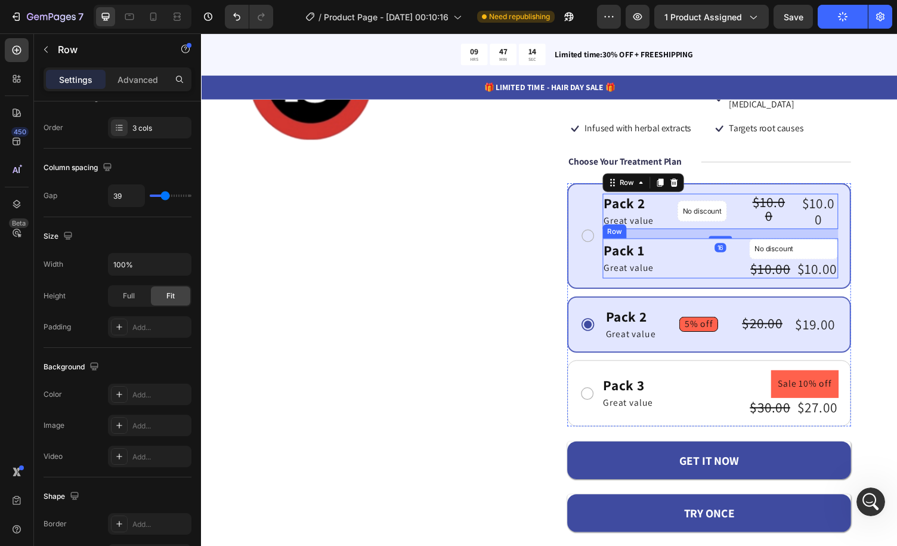
click at [687, 249] on div "Pack 1 Text Block Great value Text Block No discount Not be displayed when publ…" at bounding box center [735, 264] width 242 height 41
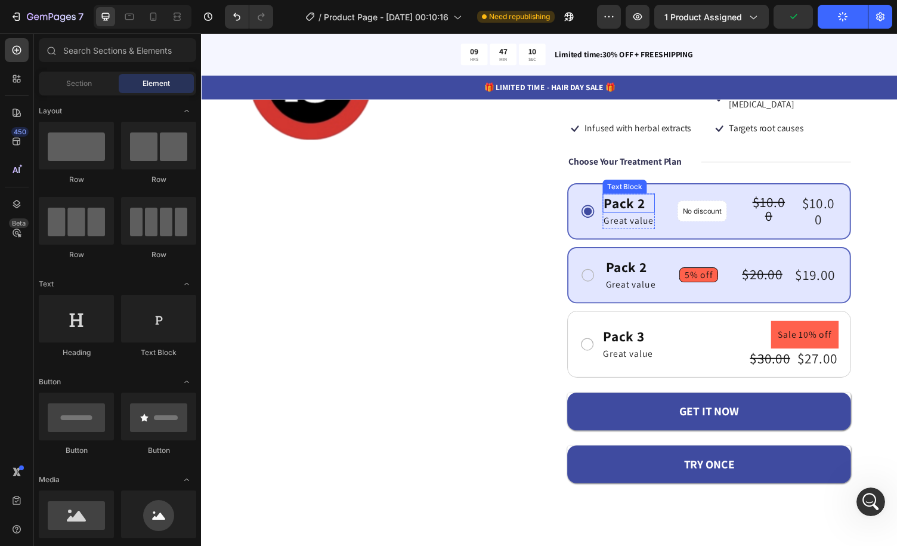
click at [646, 198] on div "Pack 2" at bounding box center [641, 208] width 54 height 20
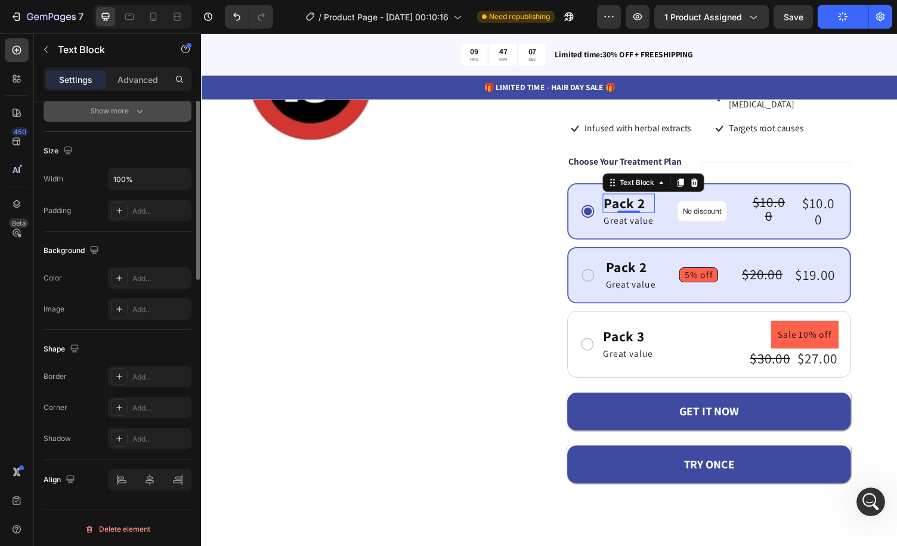
scroll to position [0, 0]
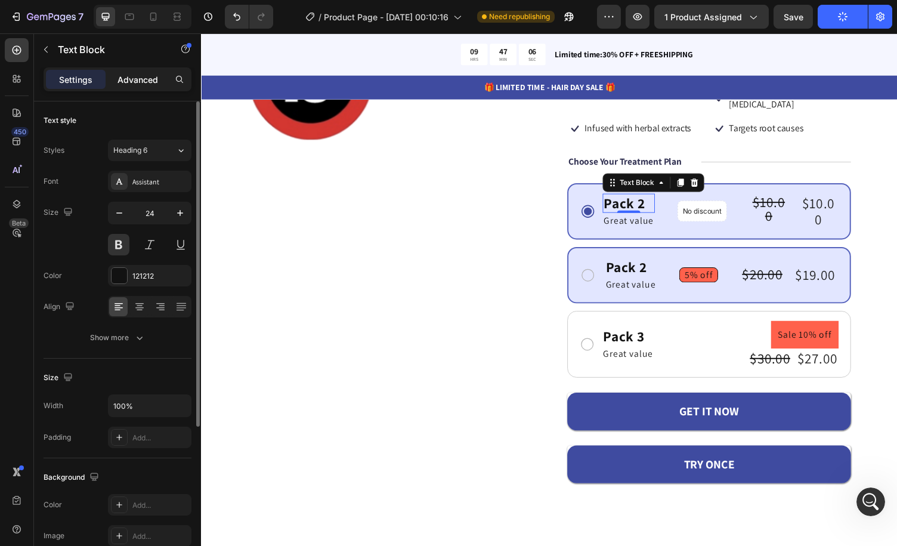
click at [144, 76] on p "Advanced" at bounding box center [138, 79] width 41 height 13
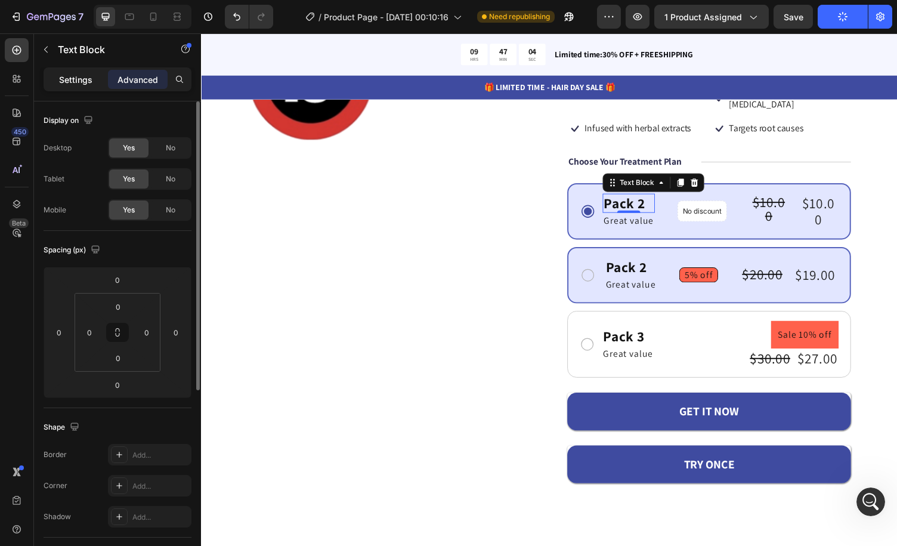
click at [89, 74] on p "Settings" at bounding box center [75, 79] width 33 height 13
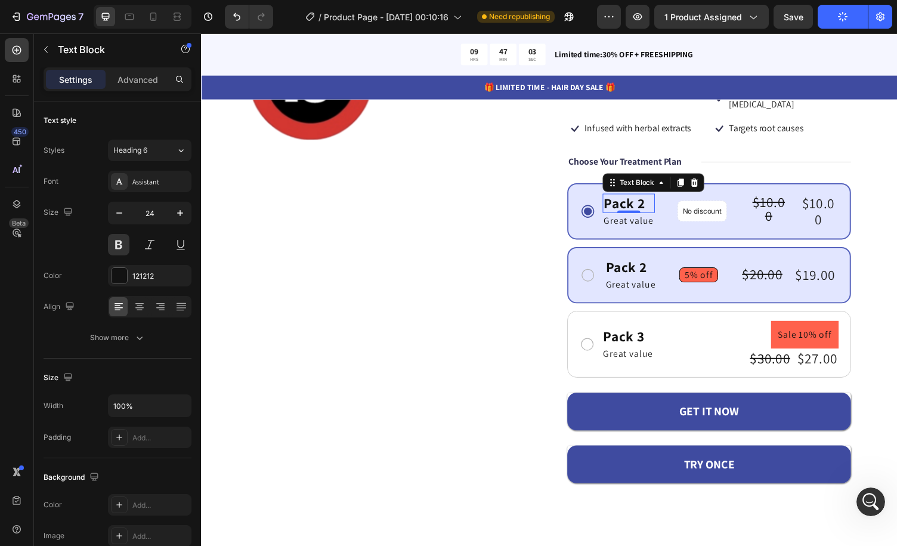
click at [638, 198] on div "Pack 2" at bounding box center [641, 208] width 54 height 20
click at [638, 199] on p "Pack 2" at bounding box center [640, 207] width 51 height 17
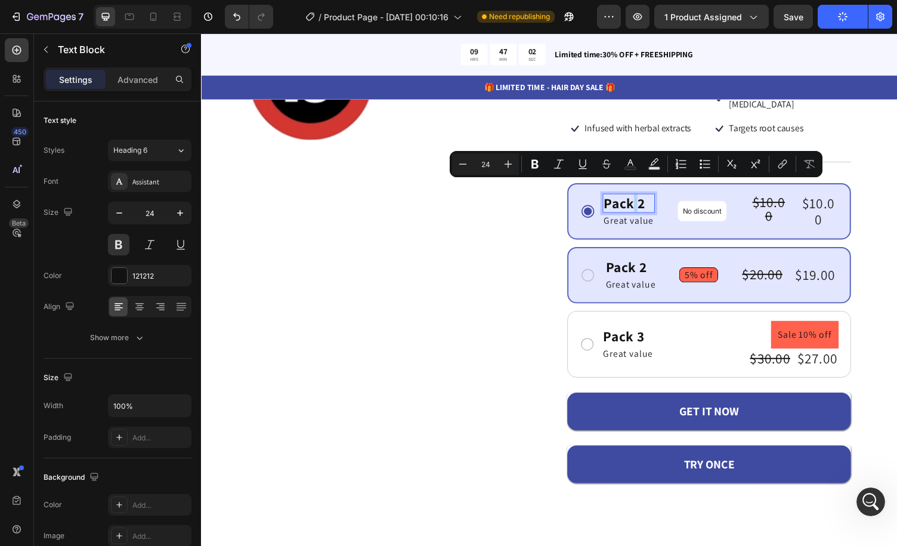
click at [641, 199] on p "Pack 2" at bounding box center [640, 207] width 51 height 17
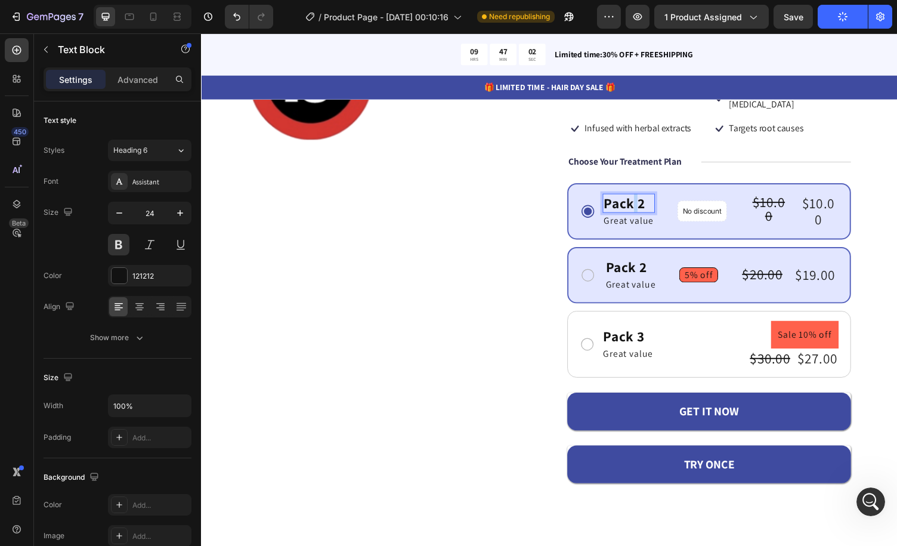
click at [641, 199] on p "Pack 2" at bounding box center [640, 207] width 51 height 17
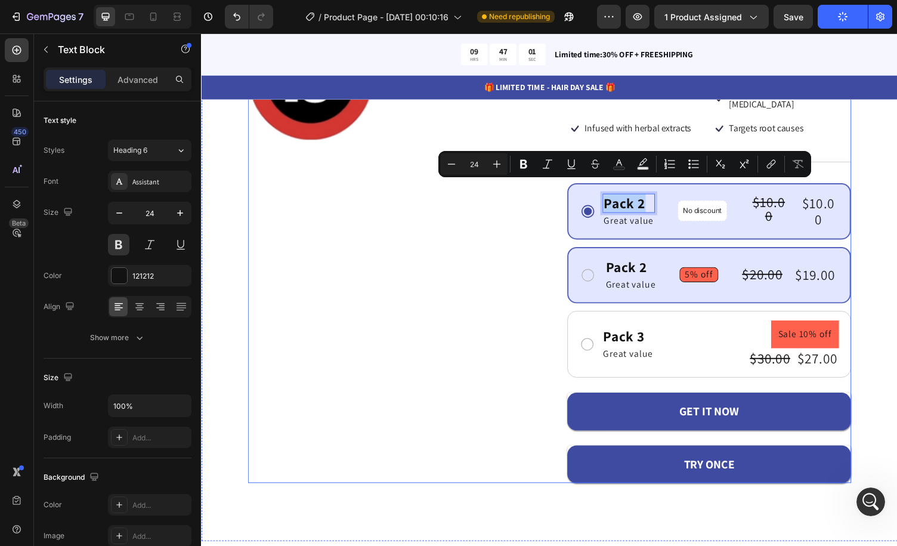
click at [535, 195] on div "Product Images" at bounding box center [395, 256] width 292 height 480
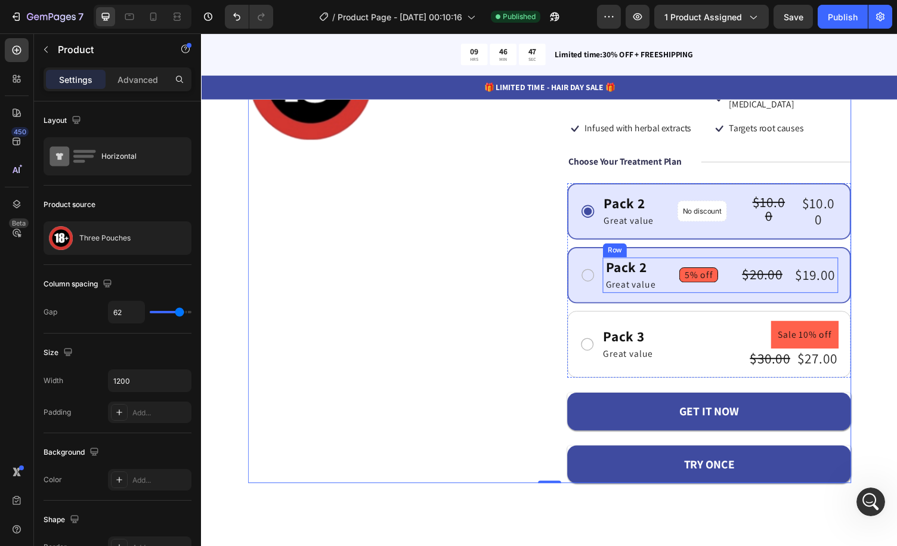
click at [733, 264] on div "Pack 2 Text Block Great value Text Block Row 5% off Product Badge $20.00 Produc…" at bounding box center [735, 282] width 242 height 36
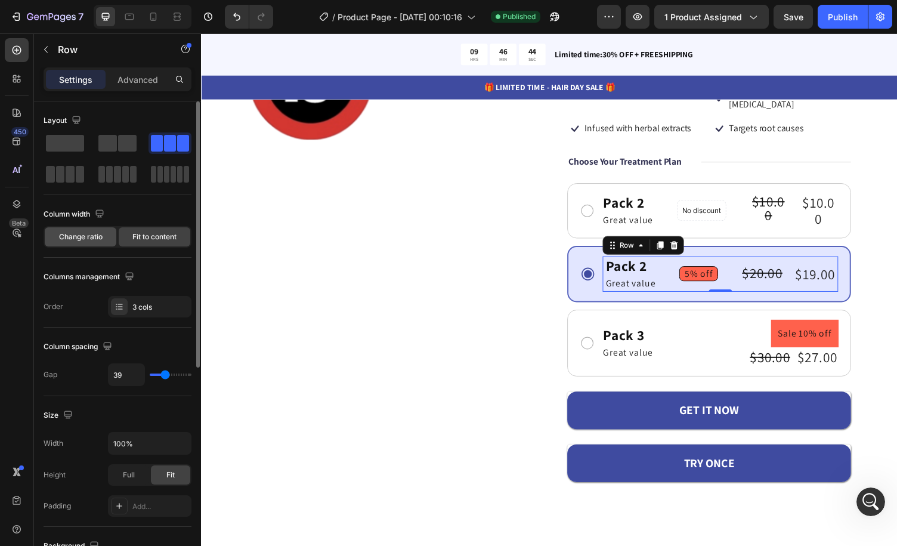
click at [96, 236] on span "Change ratio" at bounding box center [81, 237] width 44 height 11
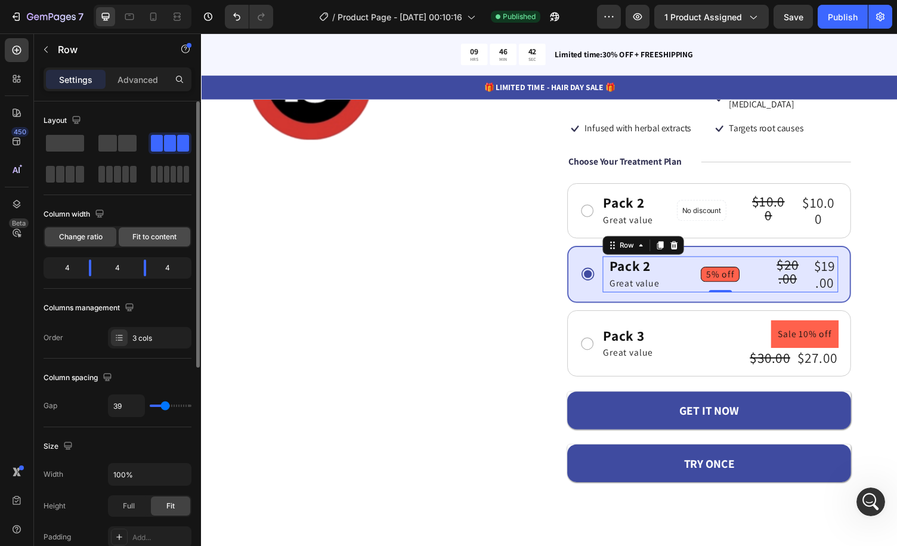
click at [142, 234] on span "Fit to content" at bounding box center [154, 237] width 44 height 11
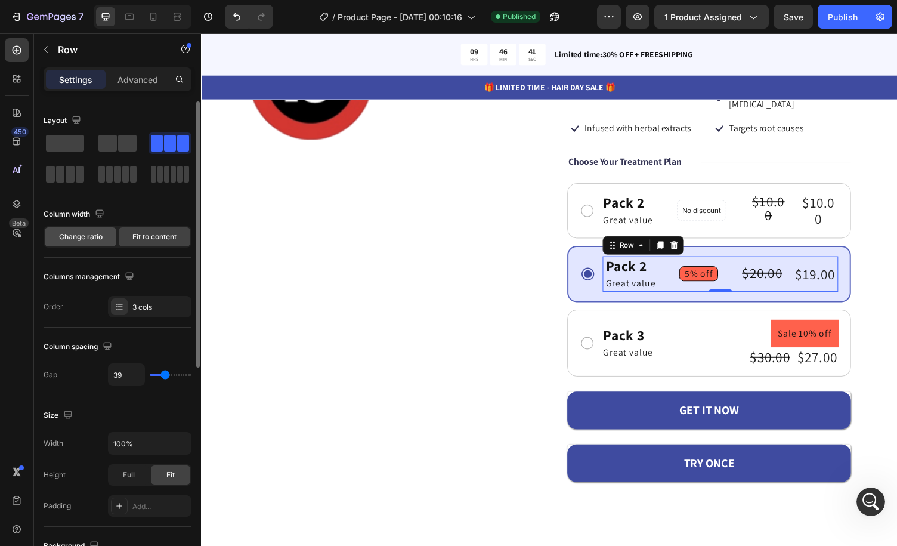
click at [79, 233] on span "Change ratio" at bounding box center [81, 237] width 44 height 11
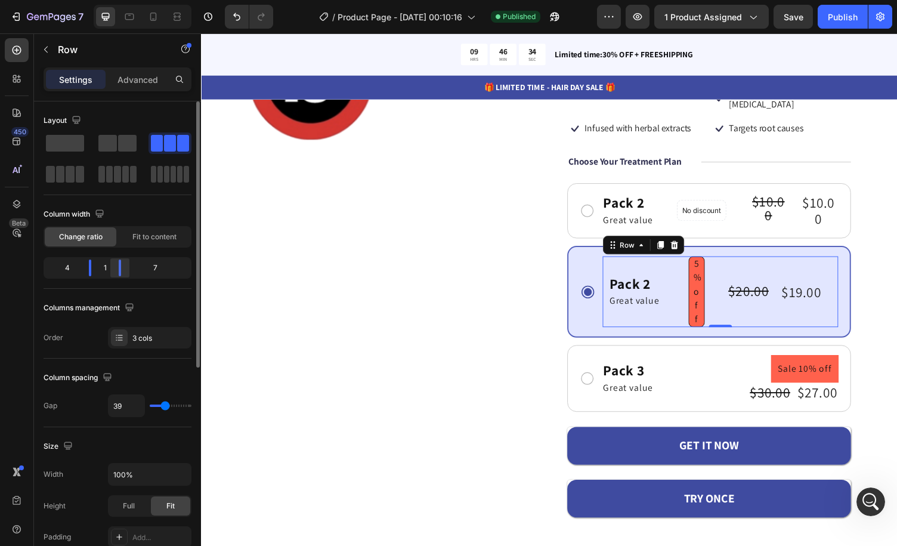
drag, startPoint x: 144, startPoint y: 270, endPoint x: 110, endPoint y: 267, distance: 34.1
click at [110, 267] on div at bounding box center [119, 268] width 21 height 17
drag, startPoint x: 91, startPoint y: 268, endPoint x: 461, endPoint y: 275, distance: 370.0
click at [89, 267] on div at bounding box center [90, 268] width 2 height 17
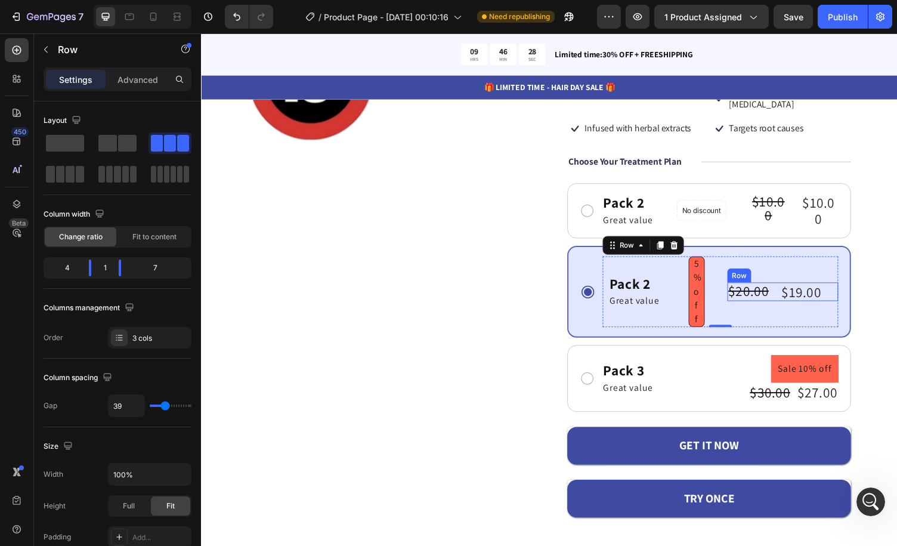
click at [837, 289] on div "$20.00 Product Price Product Price $19.00 Product Price Product Price Row" at bounding box center [799, 299] width 114 height 20
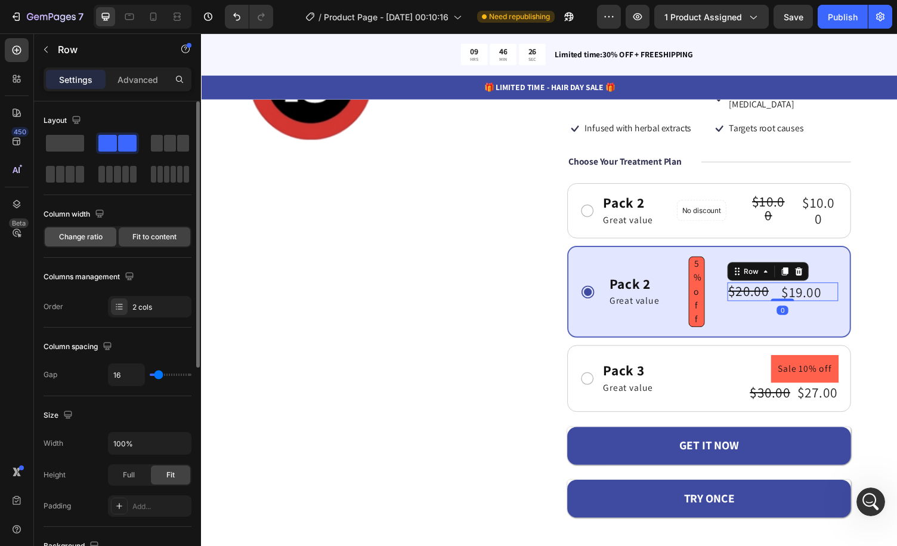
click at [79, 235] on span "Change ratio" at bounding box center [81, 237] width 44 height 11
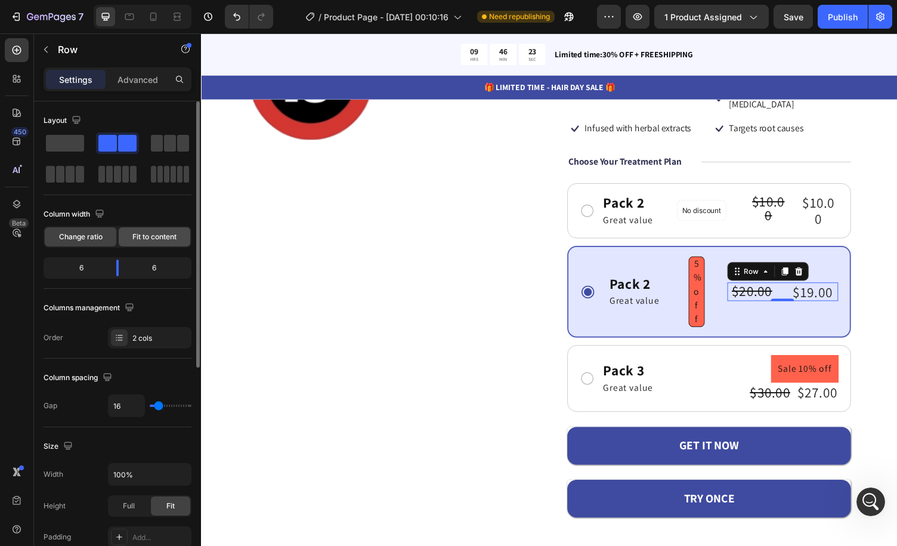
click at [150, 238] on span "Fit to content" at bounding box center [154, 237] width 44 height 11
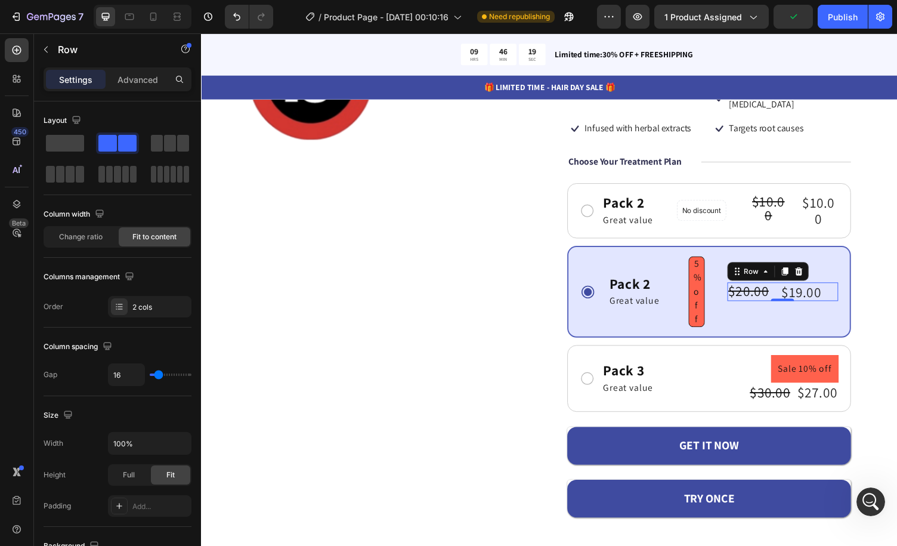
click at [784, 289] on div "$20.00 Product Price Product Price $19.00 Product Price Product Price Row 0" at bounding box center [799, 299] width 114 height 20
type input "13"
type input "7"
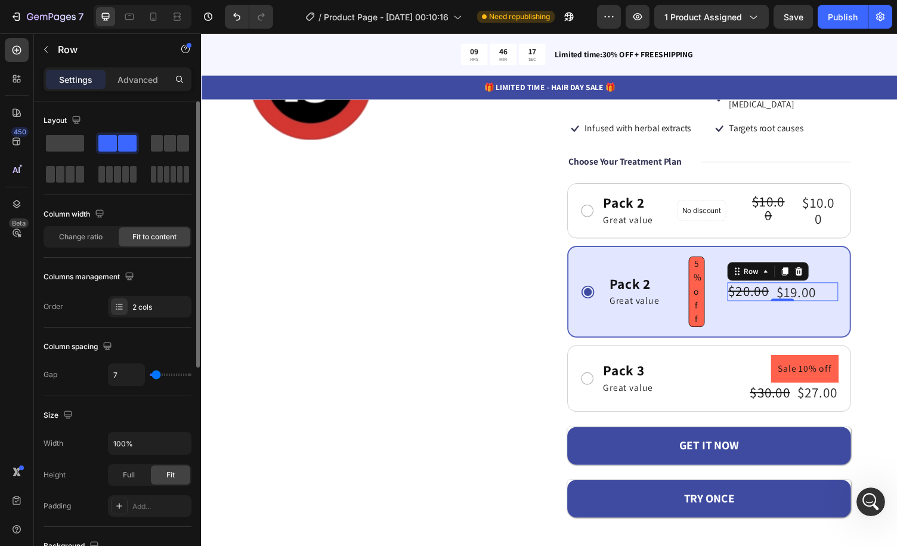
type input "2"
type input "0"
drag, startPoint x: 160, startPoint y: 373, endPoint x: 153, endPoint y: 372, distance: 6.6
type input "0"
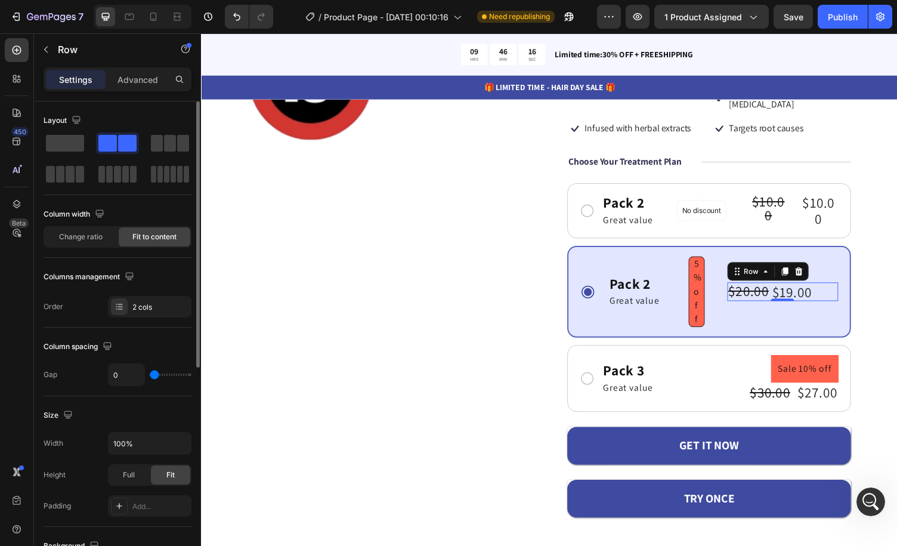
click at [153, 374] on input "range" at bounding box center [171, 375] width 42 height 2
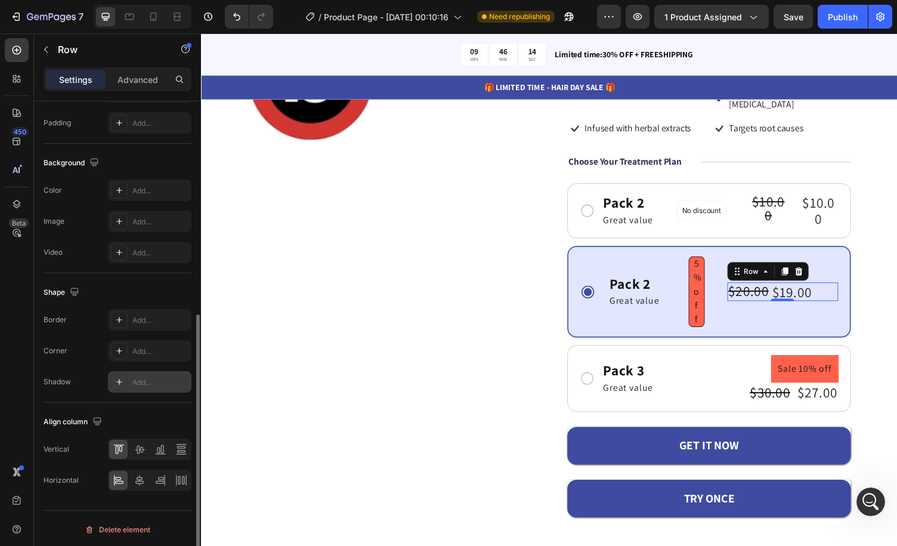
scroll to position [383, 0]
click at [160, 477] on icon at bounding box center [161, 480] width 12 height 12
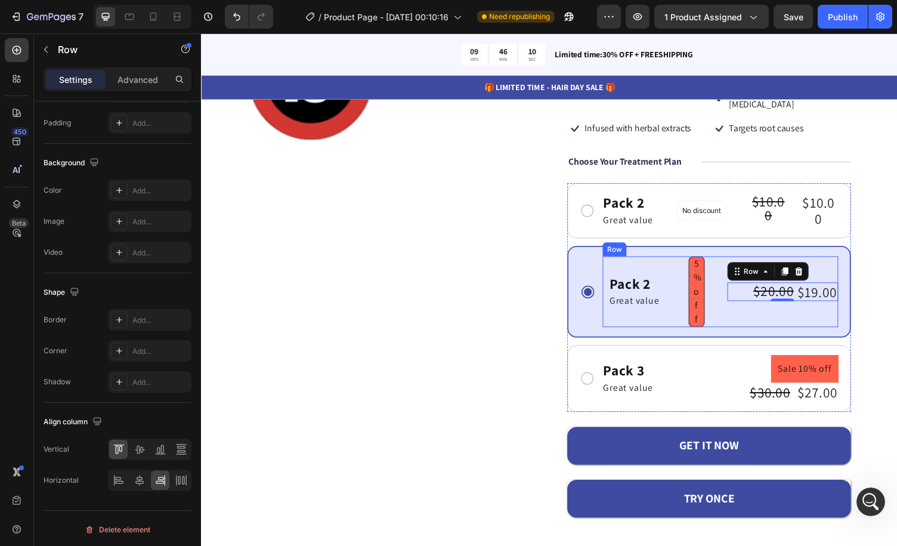
click at [720, 282] on div "Pack 2 Text Block Great value Text Block Row 5% off Product Badge $20.00 Produc…" at bounding box center [735, 299] width 242 height 73
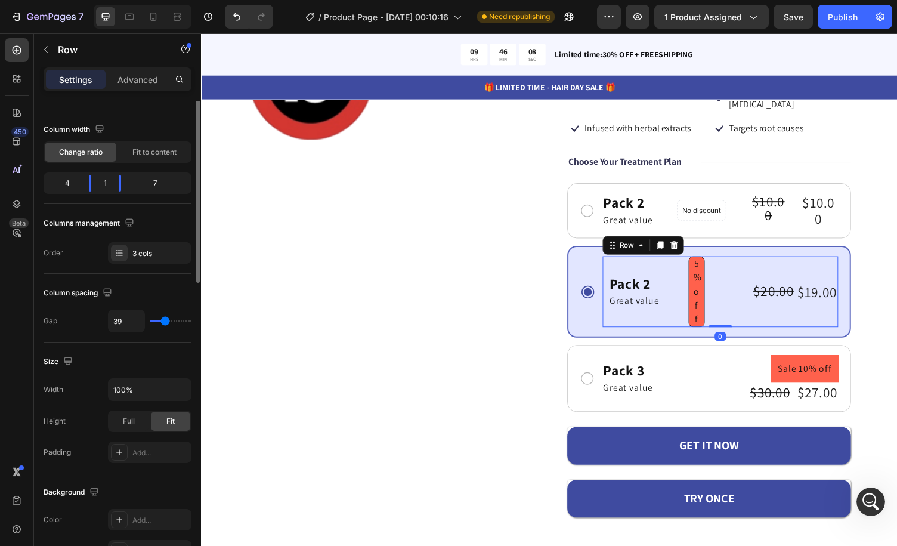
scroll to position [0, 0]
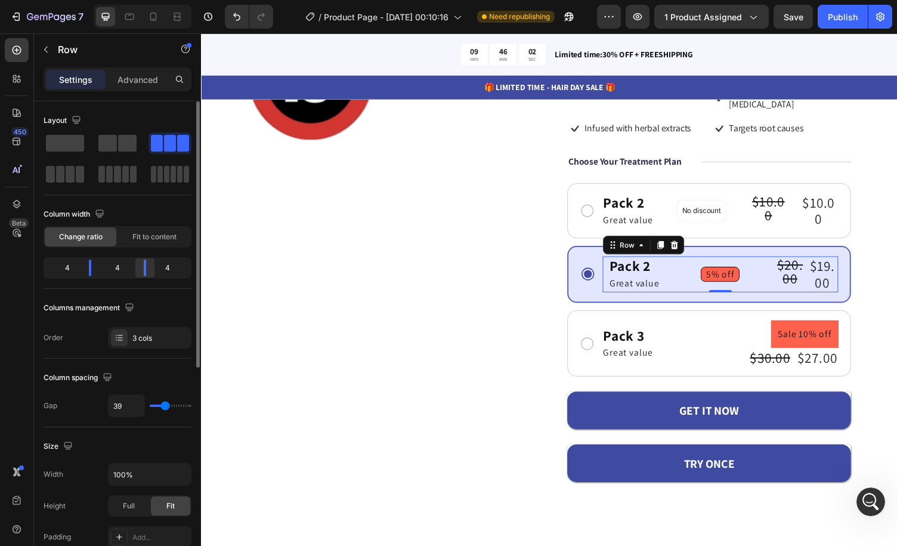
drag, startPoint x: 124, startPoint y: 270, endPoint x: 140, endPoint y: 269, distance: 16.2
click at [140, 269] on div at bounding box center [144, 268] width 21 height 17
click at [813, 282] on div "$20.00 Product Price Product Price" at bounding box center [807, 281] width 33 height 37
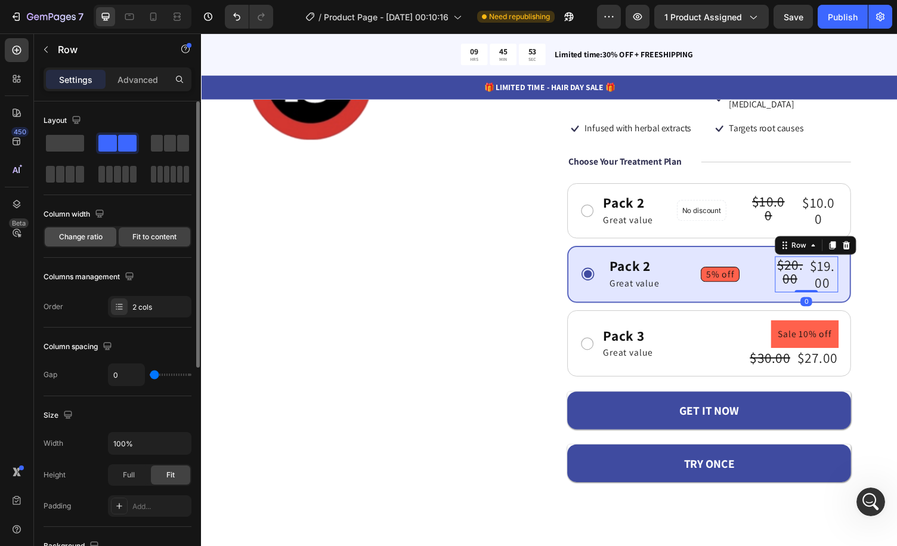
click at [94, 236] on span "Change ratio" at bounding box center [81, 237] width 44 height 11
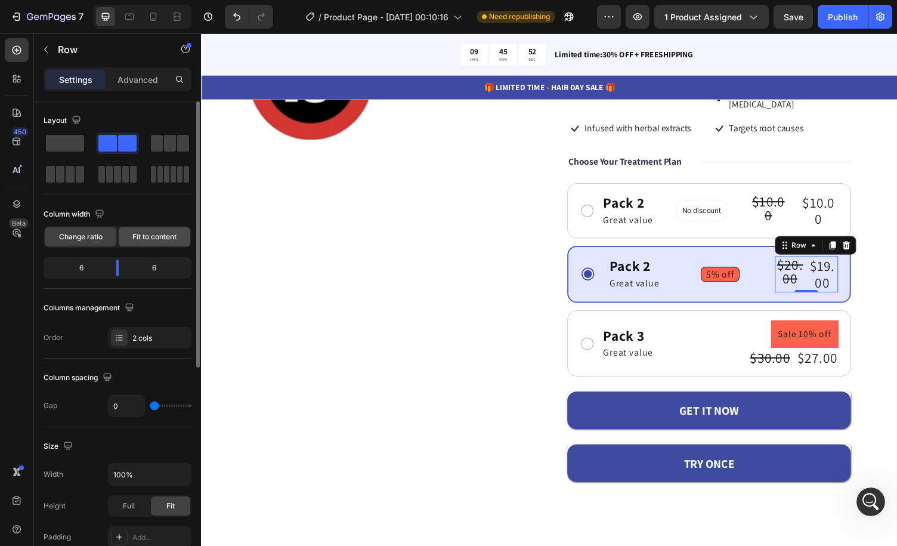
click at [144, 237] on span "Fit to content" at bounding box center [154, 237] width 44 height 11
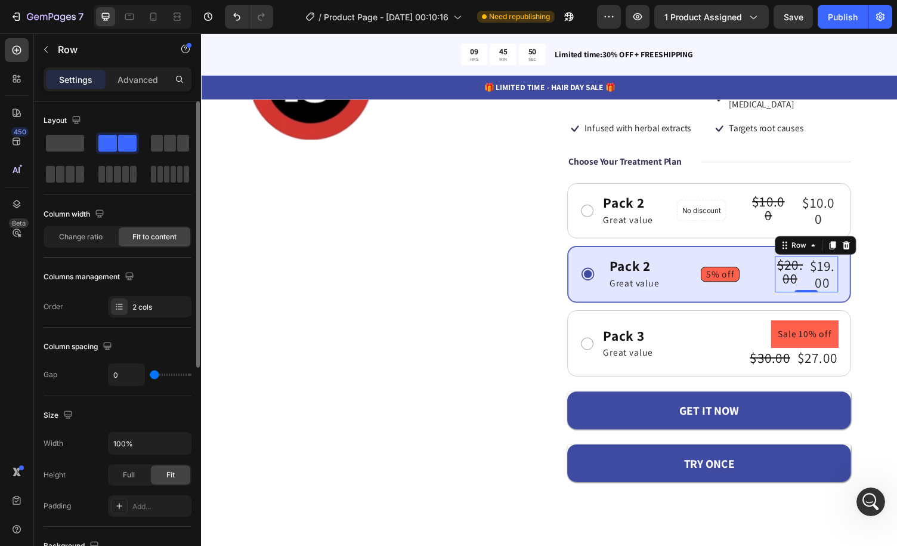
type input "19"
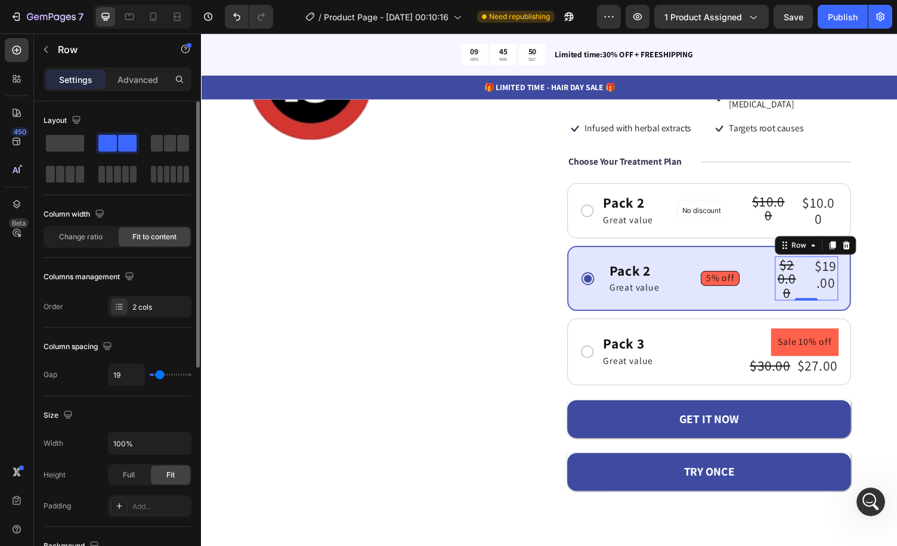
type input "23"
type input "26"
type input "29"
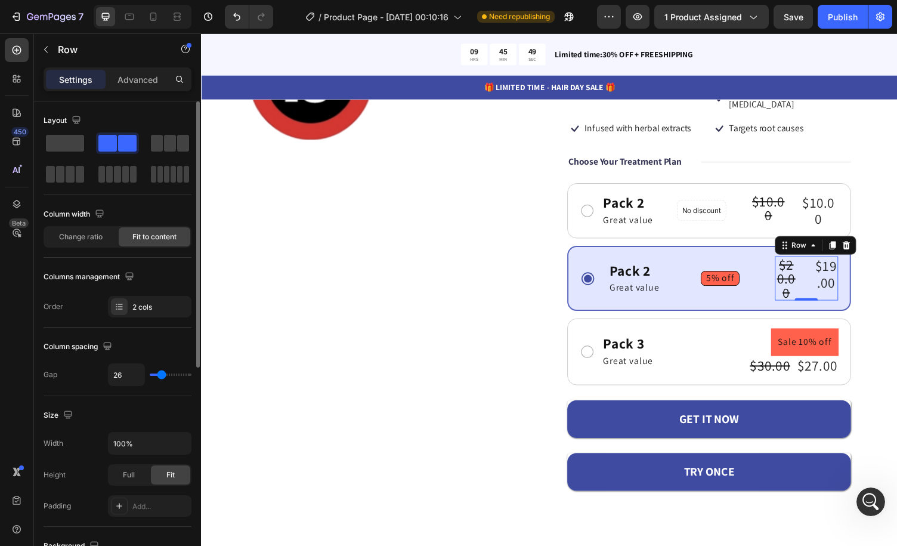
type input "29"
type input "30"
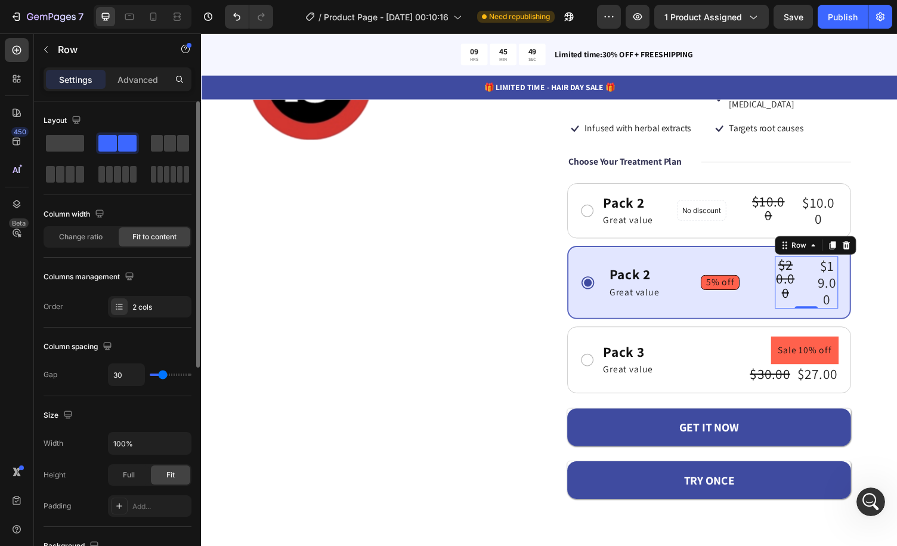
type input "32"
type input "35"
type input "33"
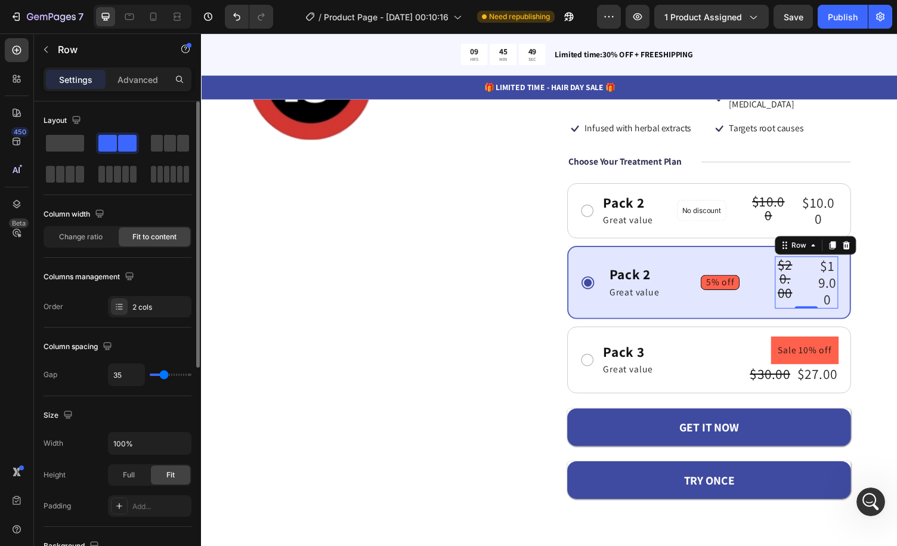
type input "33"
type input "30"
type input "27"
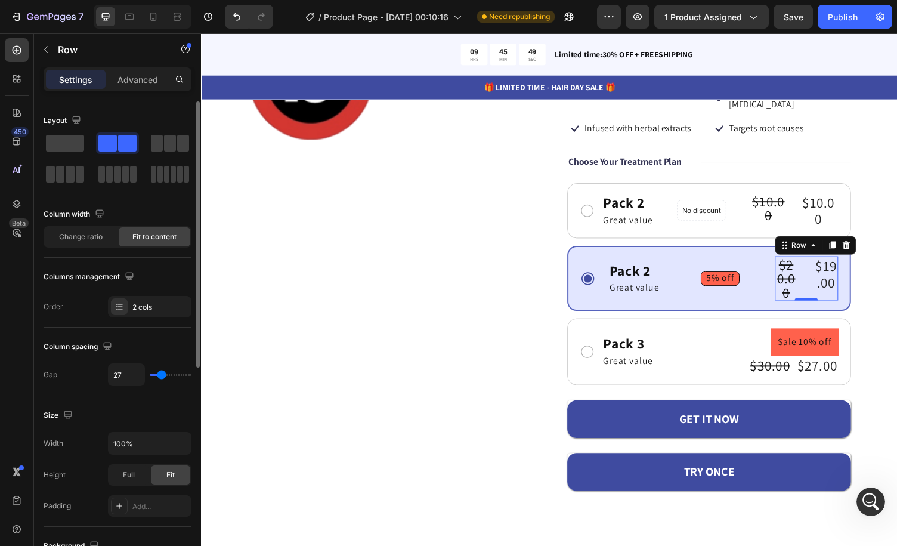
type input "26"
type input "24"
type input "21"
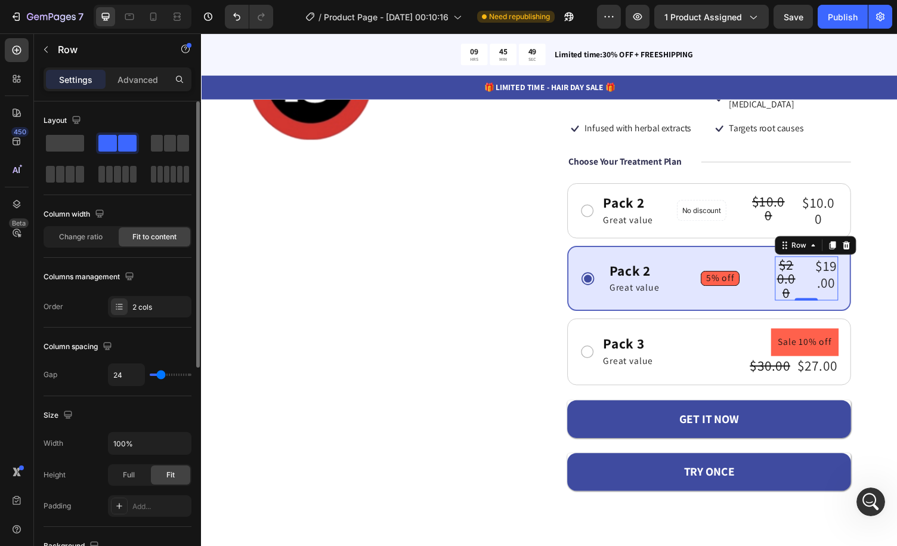
type input "21"
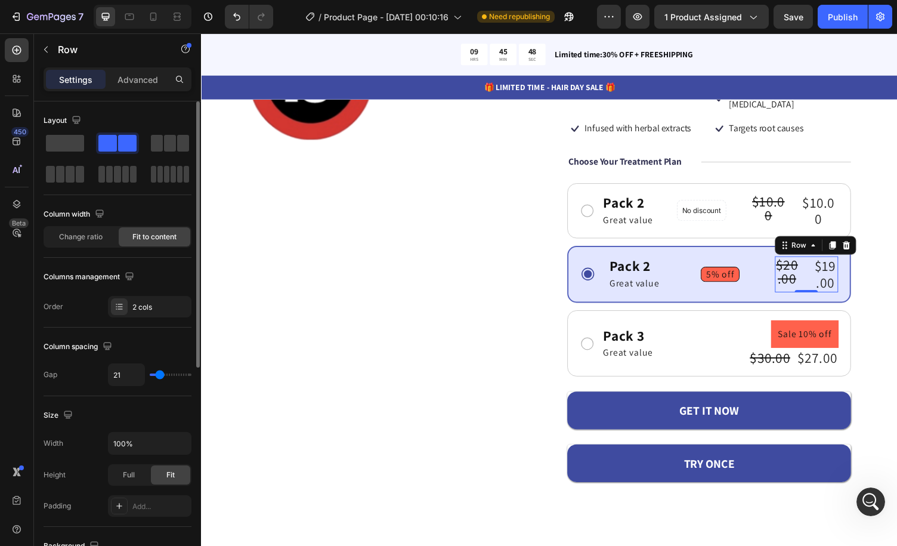
type input "14"
type input "13"
type input "11"
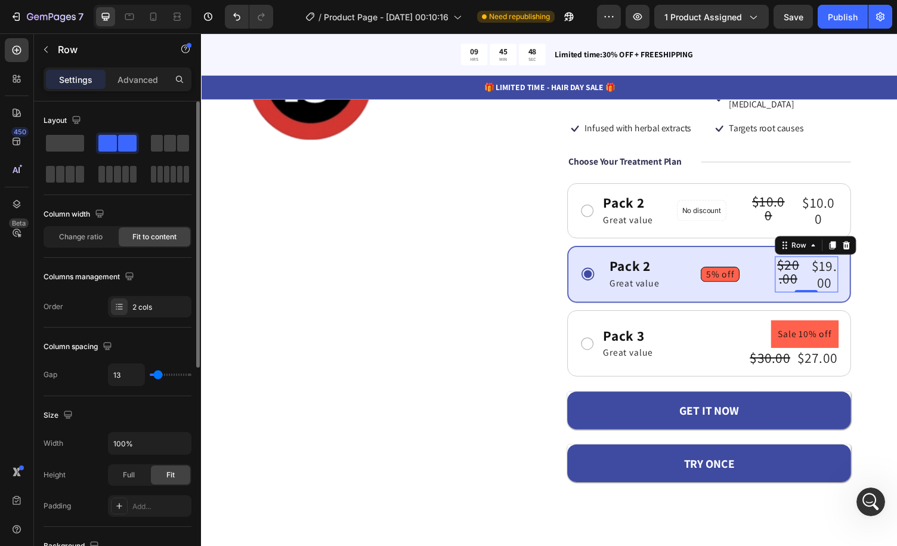
type input "11"
type input "10"
type input "7"
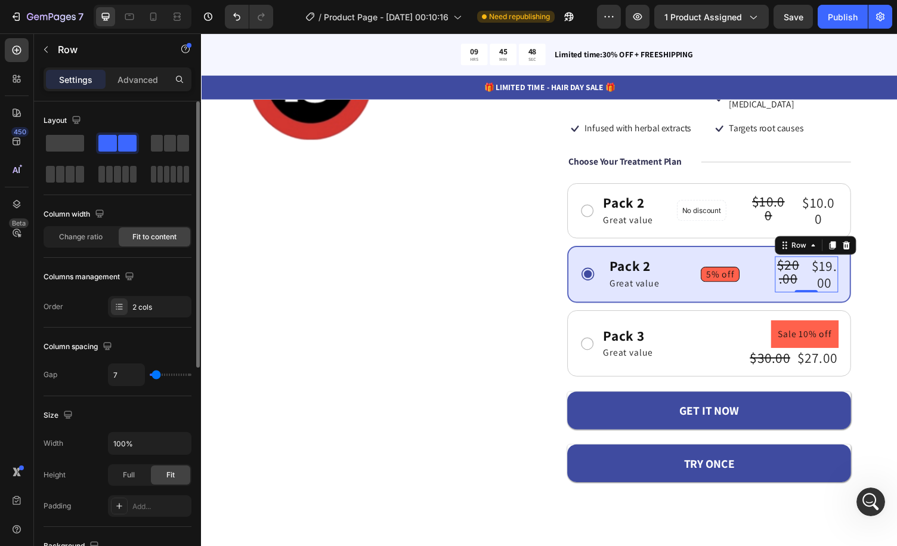
type input "5"
type input "4"
type input "0"
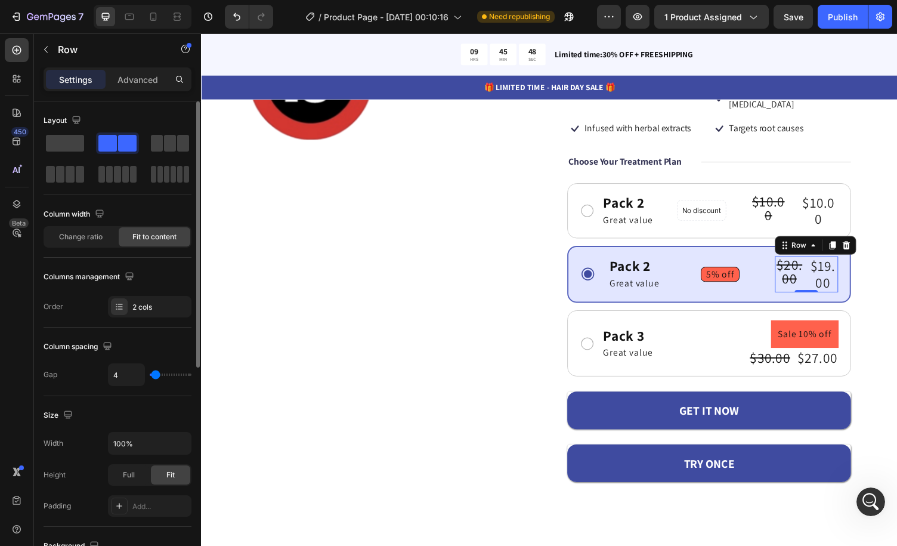
type input "0"
drag, startPoint x: 159, startPoint y: 374, endPoint x: 144, endPoint y: 367, distance: 15.8
click at [150, 374] on input "range" at bounding box center [171, 375] width 42 height 2
click at [774, 267] on div "Pack 2 Text Block Great value Text Block Row 5% off Product Badge $20.00 Produc…" at bounding box center [735, 281] width 242 height 37
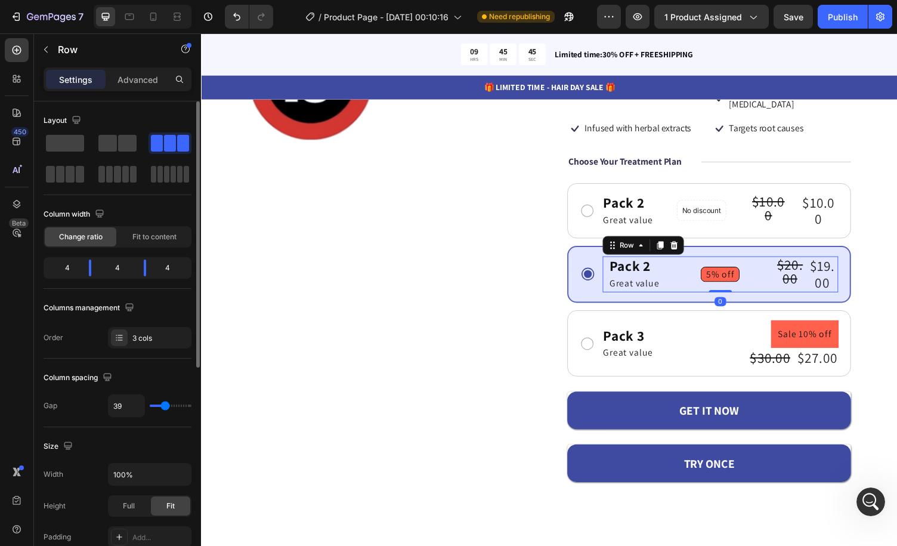
type input "21"
type input "20"
type input "13"
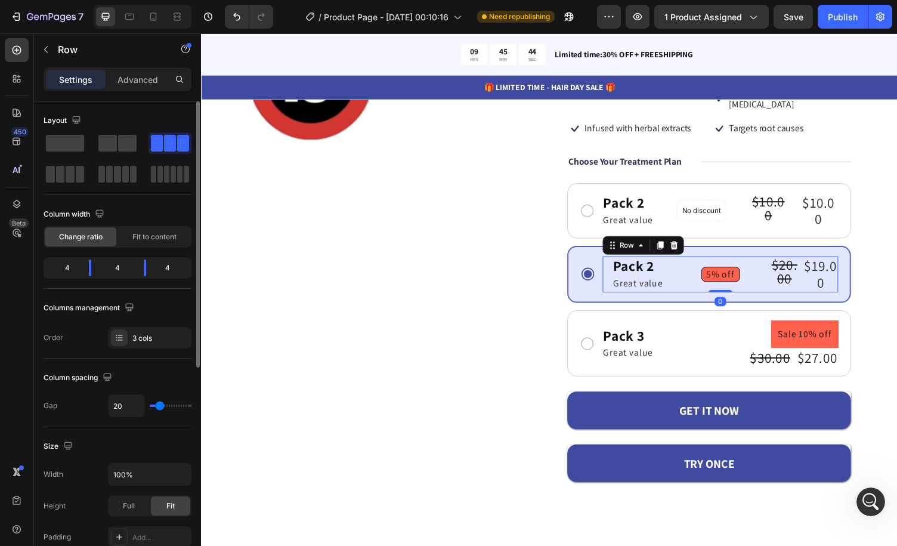
type input "13"
type input "7"
type input "5"
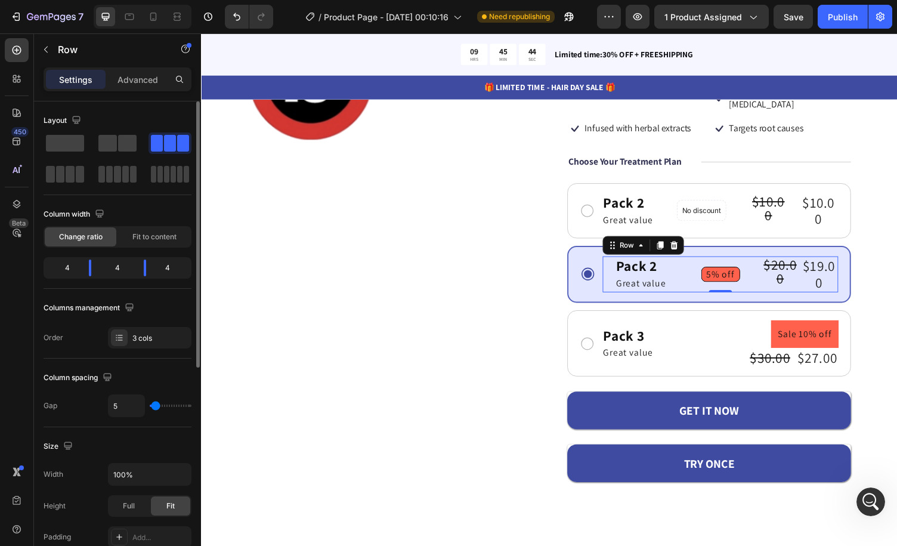
type input "2"
type input "0"
drag, startPoint x: 162, startPoint y: 405, endPoint x: 367, endPoint y: 100, distance: 367.2
type input "0"
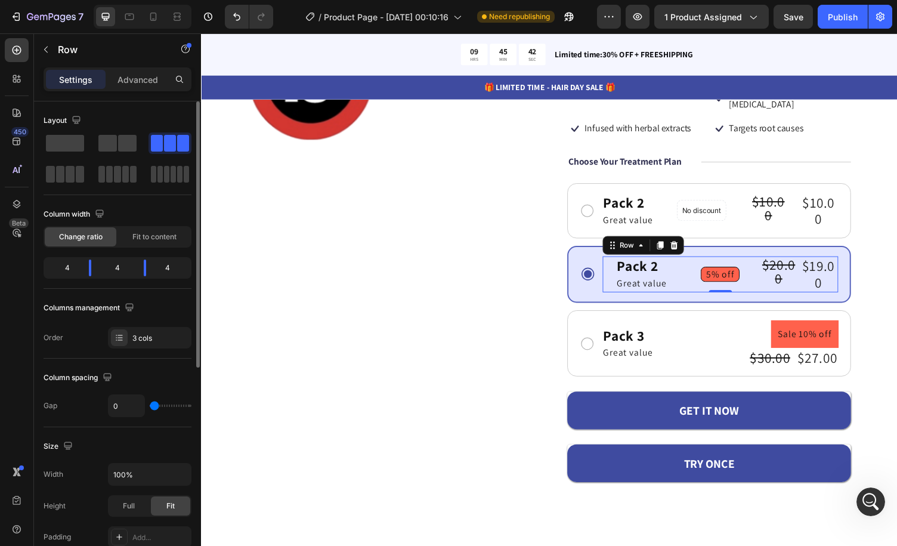
click at [150, 405] on input "range" at bounding box center [171, 406] width 42 height 2
click at [618, 263] on div "Pack 2 Text Block Great value Text Block Row" at bounding box center [654, 281] width 81 height 37
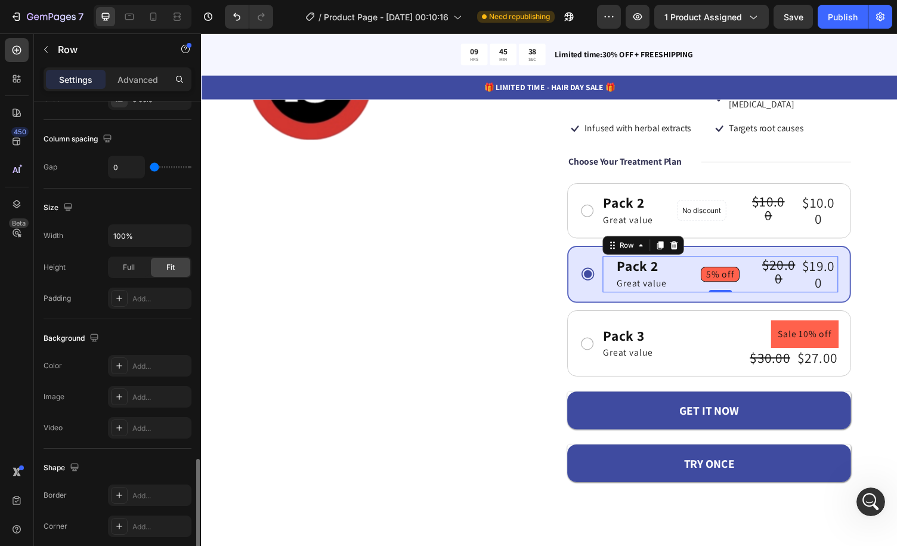
scroll to position [383, 0]
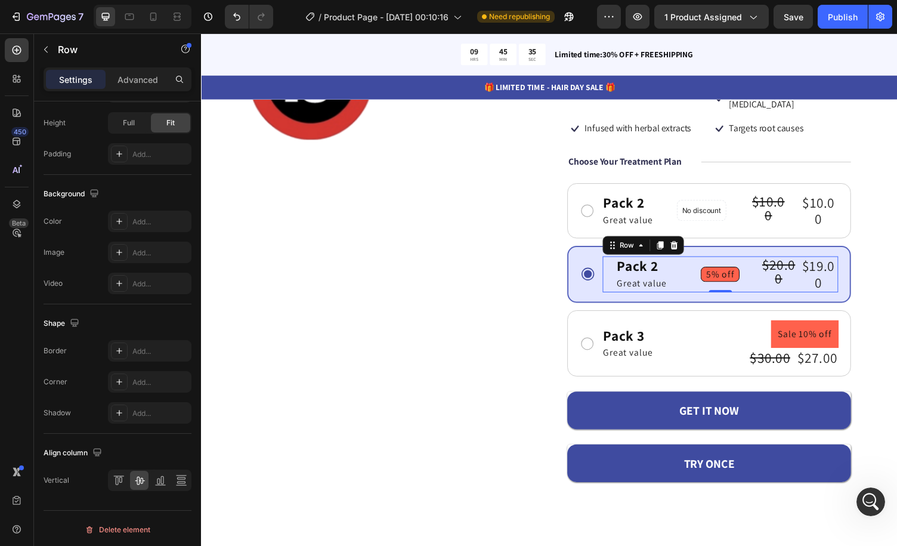
click at [684, 263] on div "Pack 2 Text Block Great value Text Block Row" at bounding box center [654, 281] width 81 height 37
click at [804, 17] on button "Save" at bounding box center [793, 17] width 39 height 24
click at [845, 14] on div "Publish" at bounding box center [843, 17] width 30 height 13
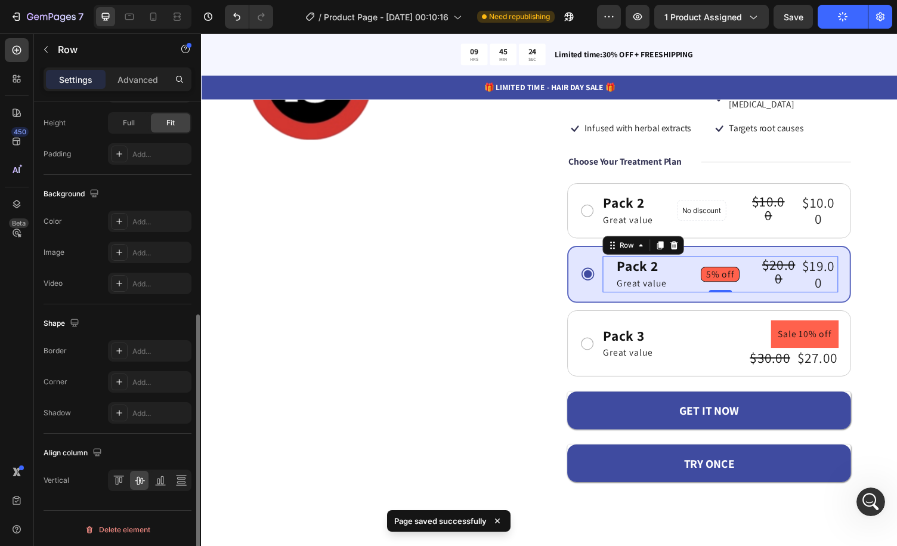
scroll to position [264, 0]
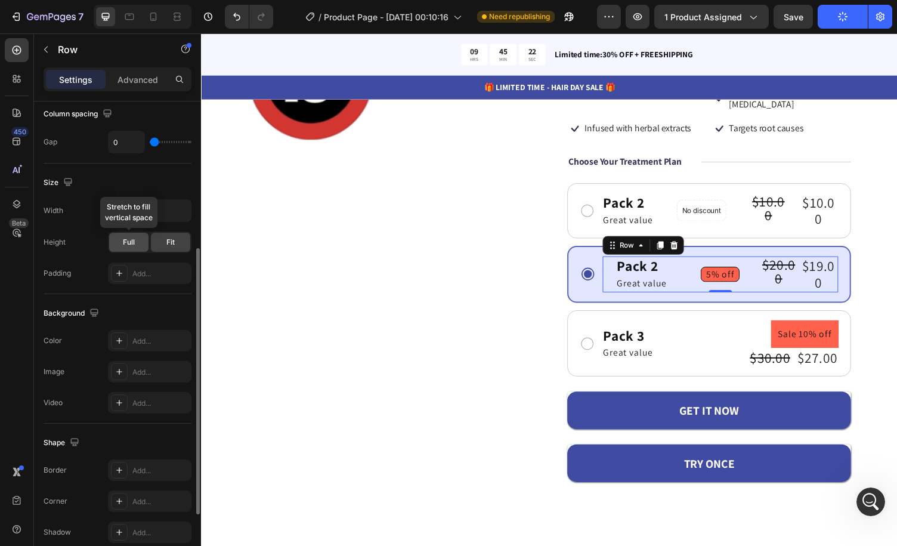
click at [136, 243] on div "Full" at bounding box center [128, 242] width 39 height 19
click at [171, 245] on span "Fit" at bounding box center [170, 242] width 8 height 11
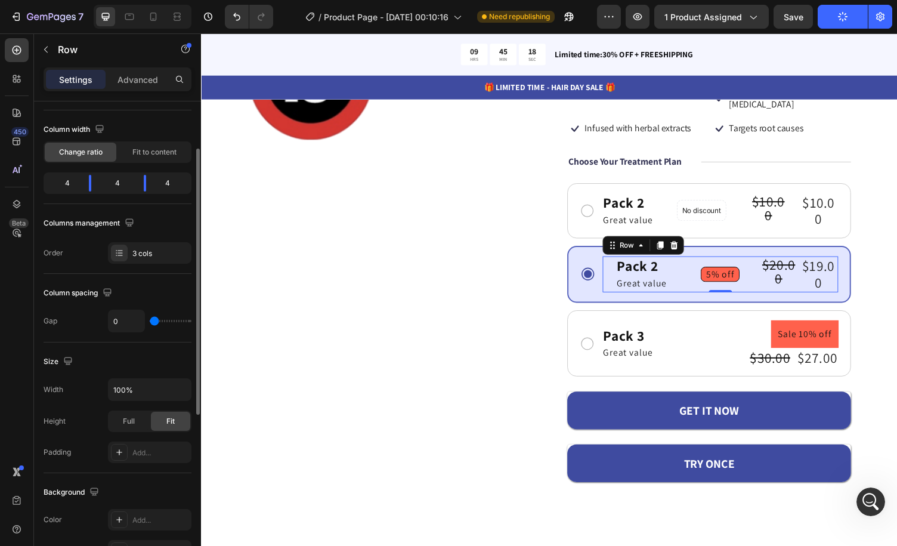
scroll to position [0, 0]
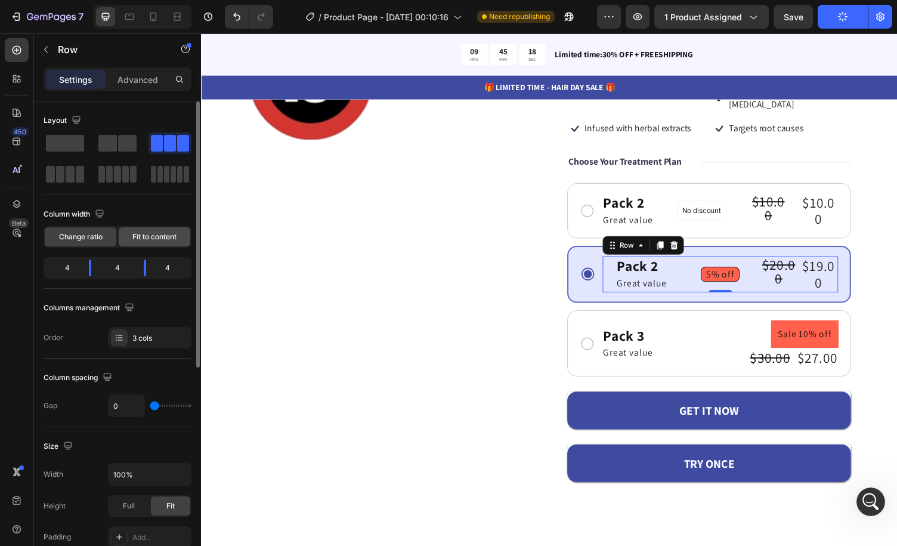
click at [154, 234] on span "Fit to content" at bounding box center [154, 237] width 44 height 11
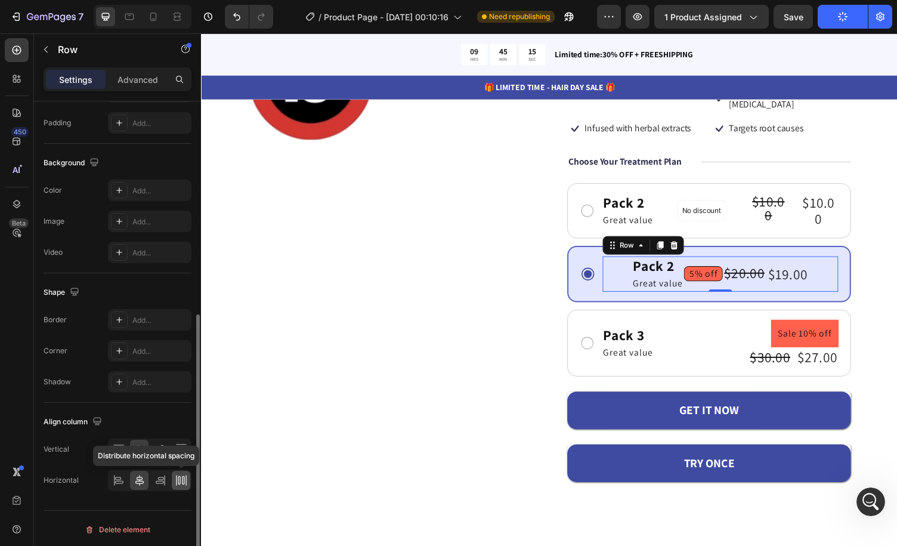
scroll to position [18, 0]
click at [178, 479] on icon at bounding box center [181, 480] width 12 height 12
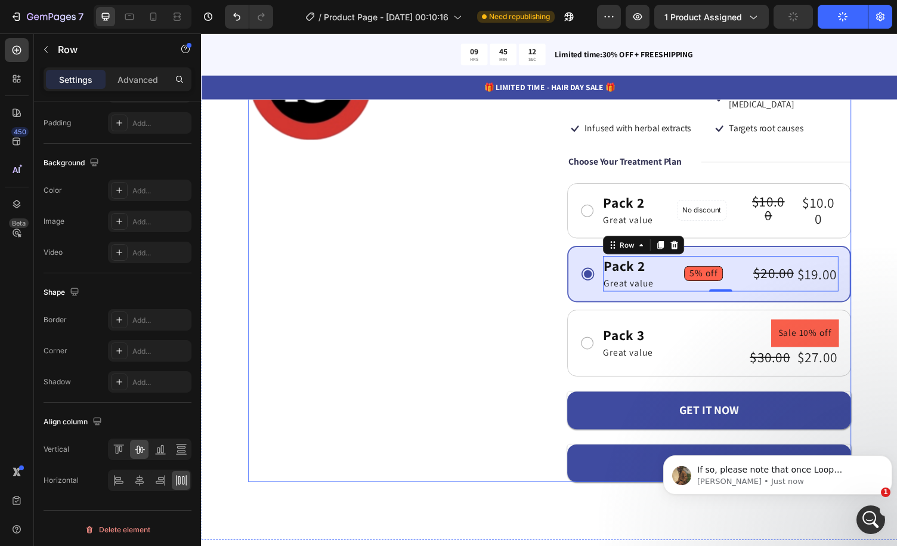
scroll to position [326, 0]
click at [847, 476] on p "[PERSON_NAME] • Just now" at bounding box center [788, 481] width 180 height 11
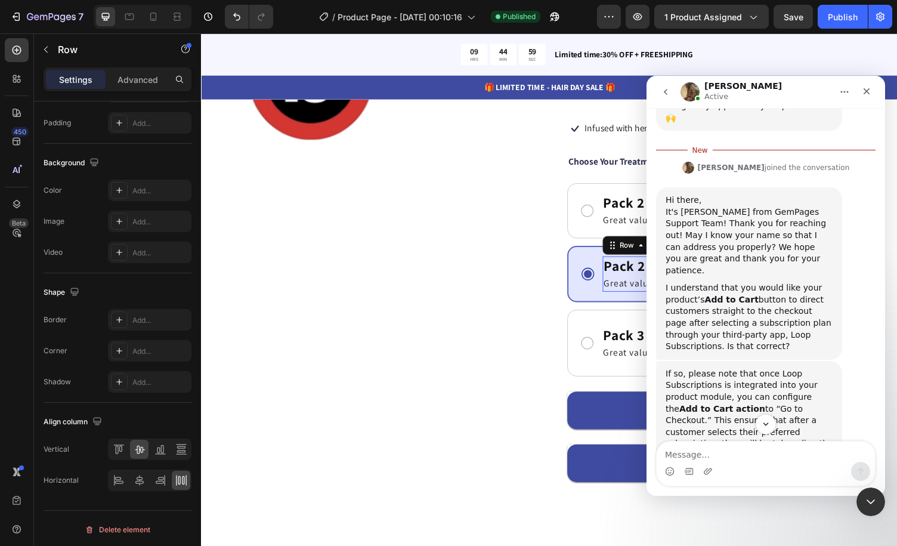
scroll to position [346, 0]
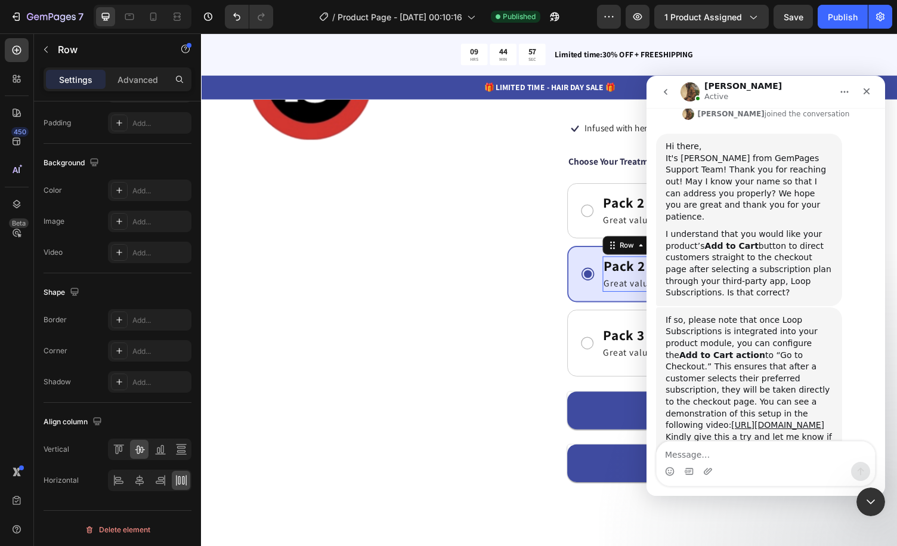
click at [798, 314] on div "If so, please note that once Loop Subscriptions is integrated into your product…" at bounding box center [749, 372] width 167 height 117
click at [804, 314] on div "If so, please note that once Loop Subscriptions is integrated into your product…" at bounding box center [749, 372] width 167 height 117
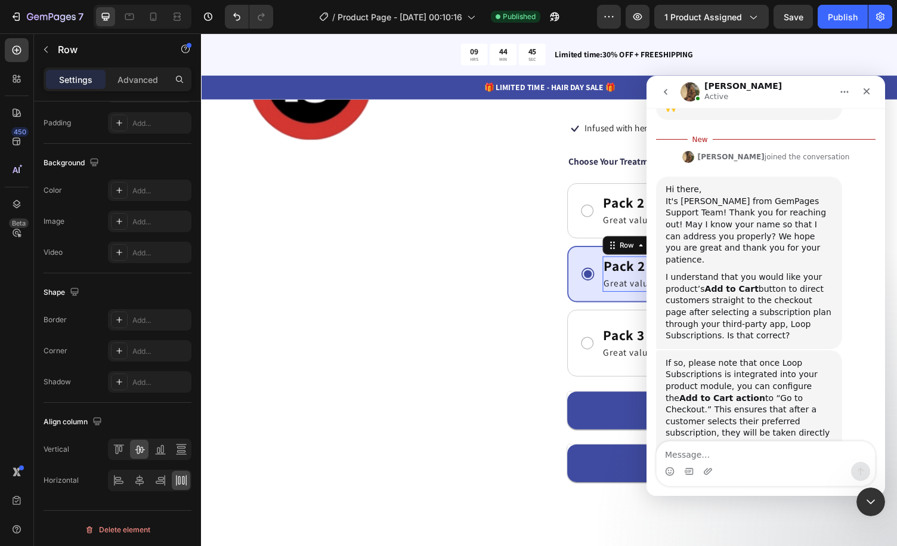
scroll to position [286, 0]
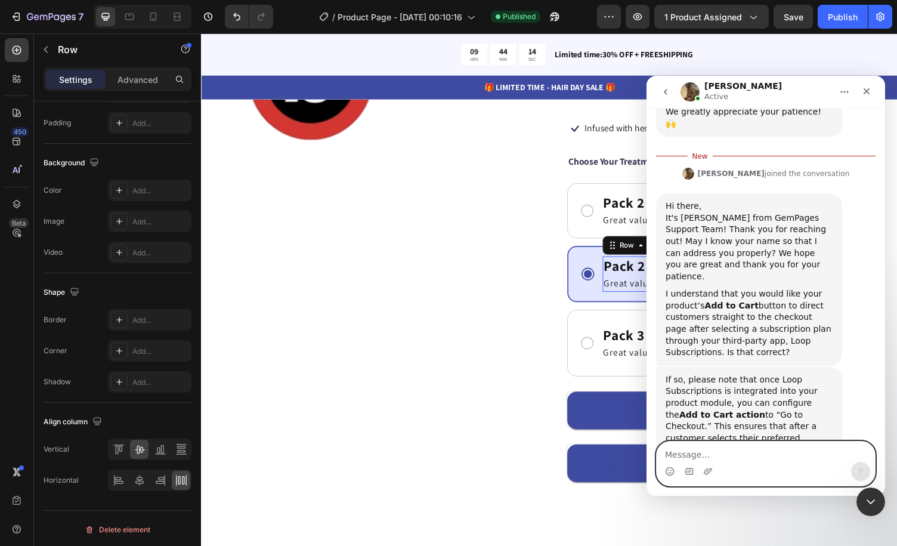
click at [740, 456] on textarea "Message…" at bounding box center [766, 452] width 218 height 20
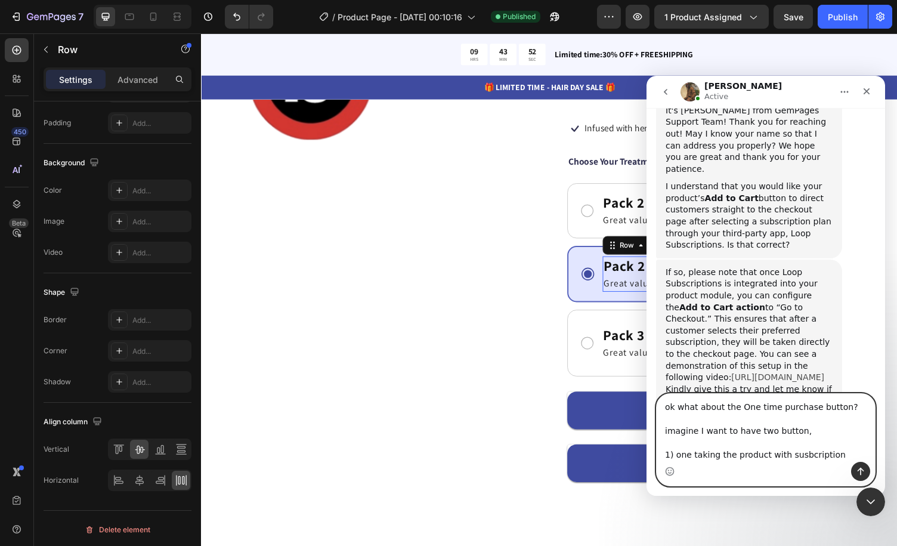
scroll to position [406, 0]
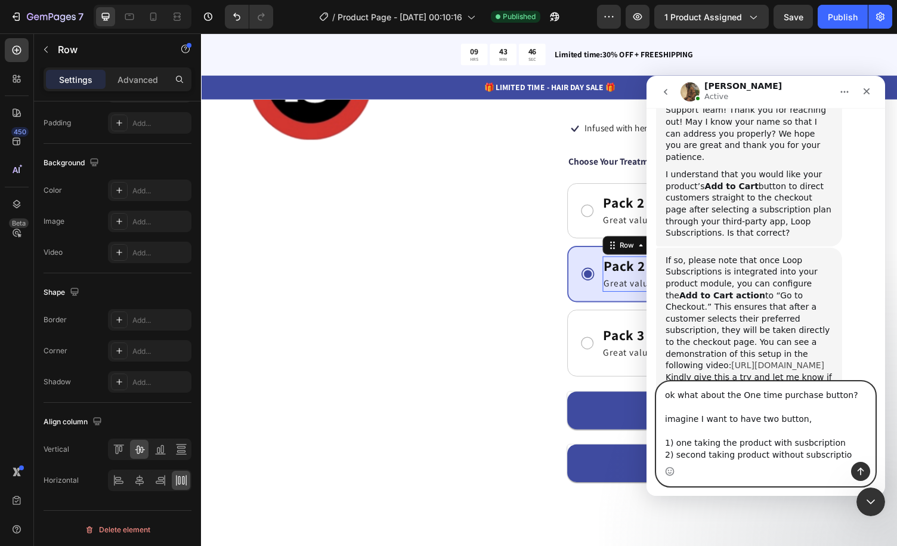
type textarea "ok what about the One time purchase button? imagine I want to have two button, …"
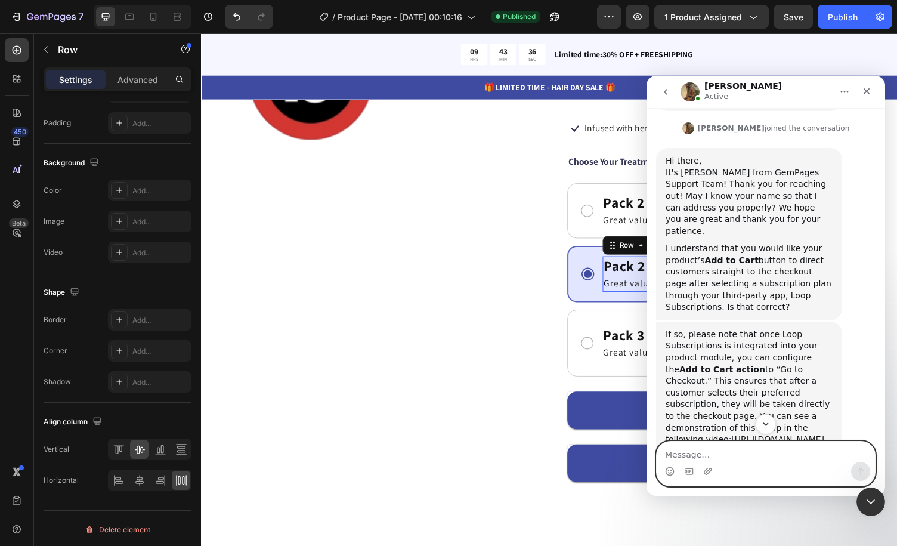
scroll to position [372, 0]
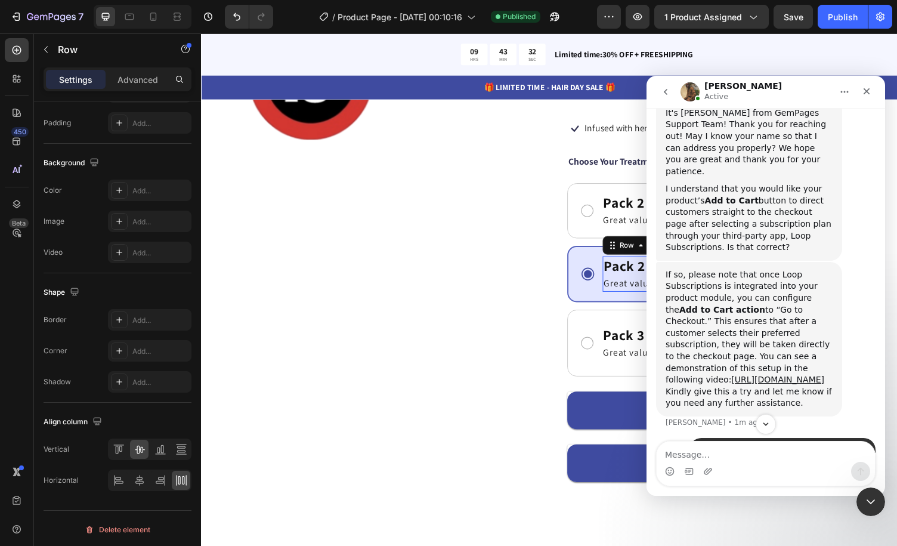
click at [813, 269] on div "If so, please note that once Loop Subscriptions is integrated into your product…" at bounding box center [749, 327] width 167 height 117
click at [783, 269] on div "If so, please note that once Loop Subscriptions is integrated into your product…" at bounding box center [749, 327] width 167 height 117
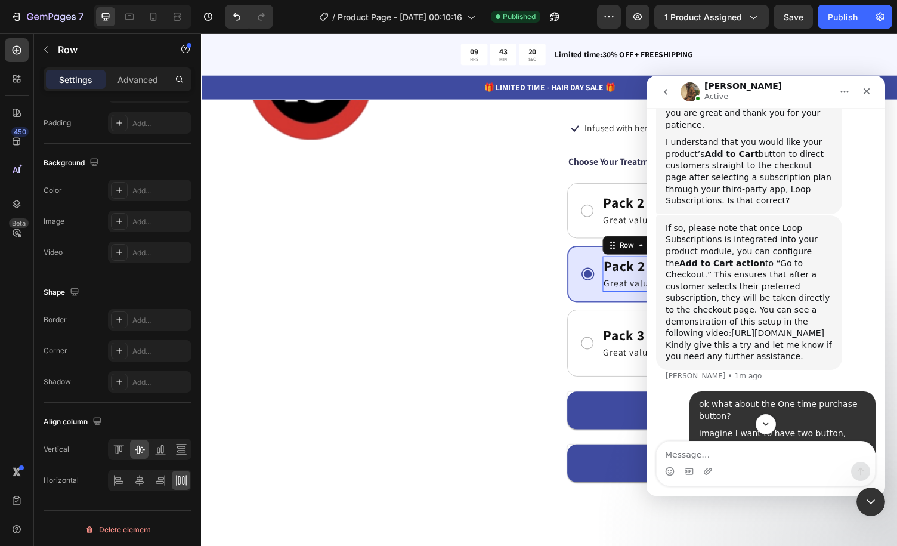
scroll to position [432, 0]
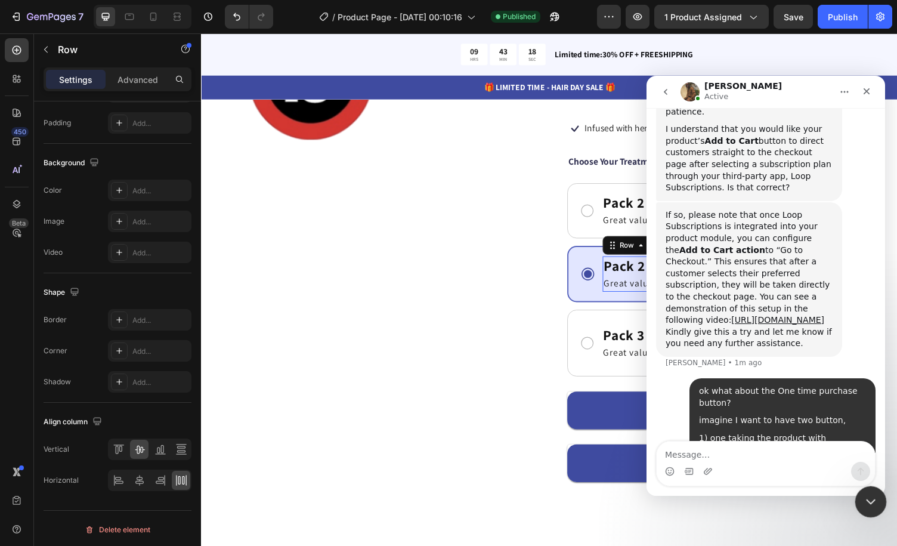
click at [865, 496] on icon "Close Intercom Messenger" at bounding box center [869, 500] width 14 height 14
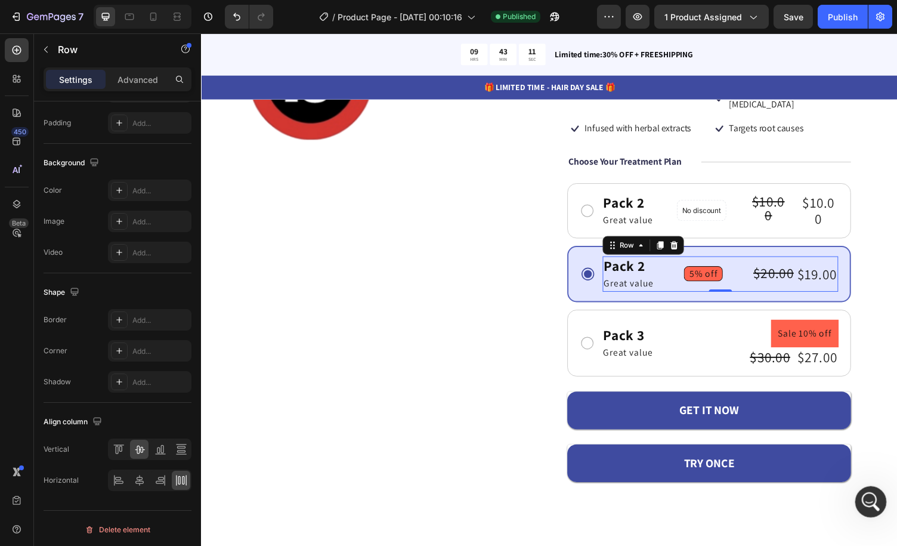
click at [872, 495] on icon "Open Intercom Messenger" at bounding box center [870, 500] width 20 height 20
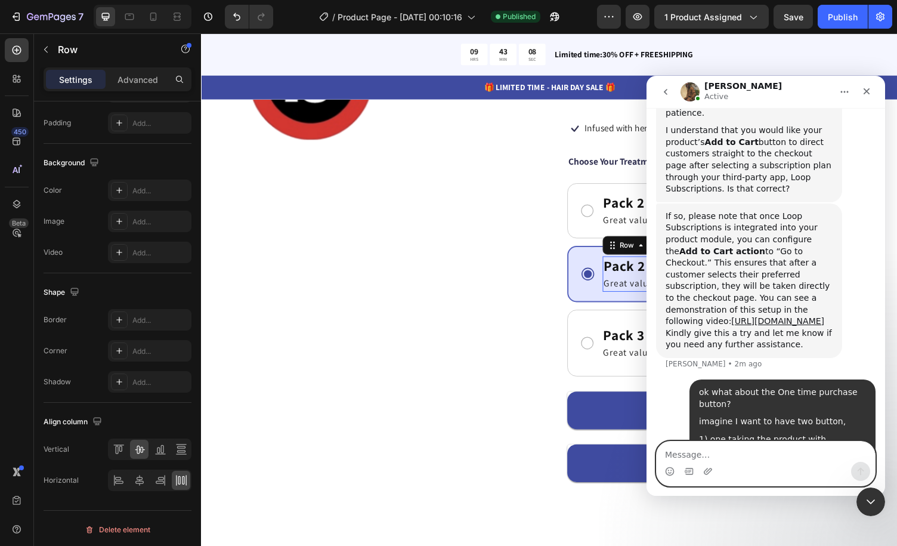
click at [770, 447] on textarea "Message…" at bounding box center [766, 452] width 218 height 20
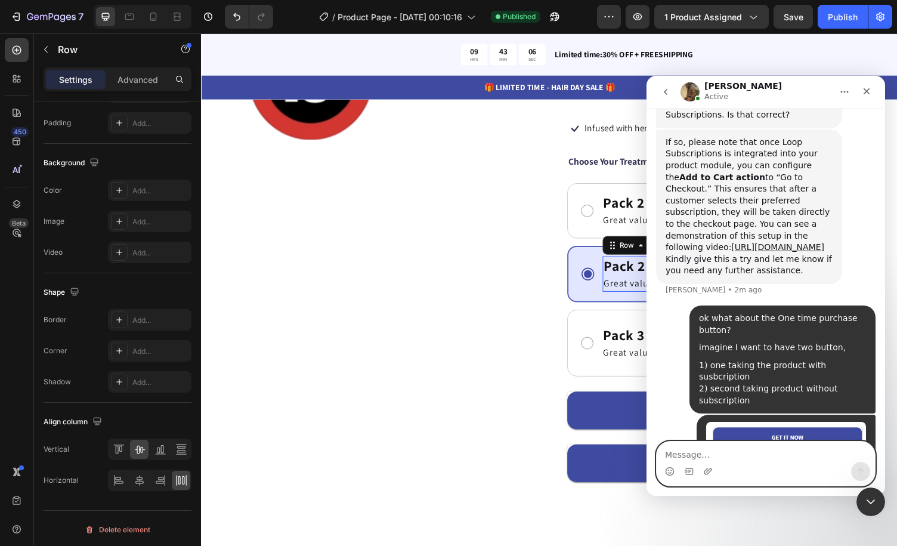
click at [808, 444] on textarea "Message…" at bounding box center [766, 452] width 218 height 20
click at [868, 494] on icon "Close Intercom Messenger" at bounding box center [869, 500] width 14 height 14
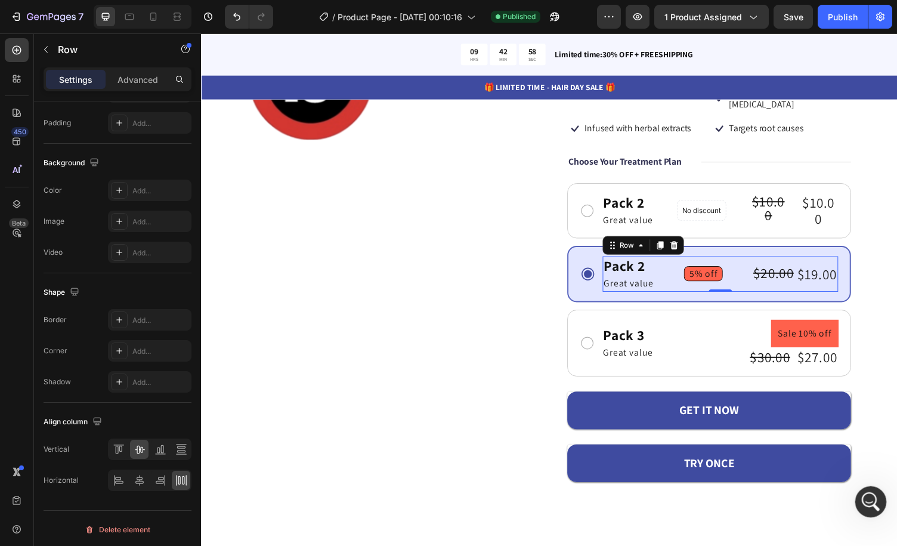
click at [868, 507] on icon "Open Intercom Messenger" at bounding box center [870, 500] width 20 height 20
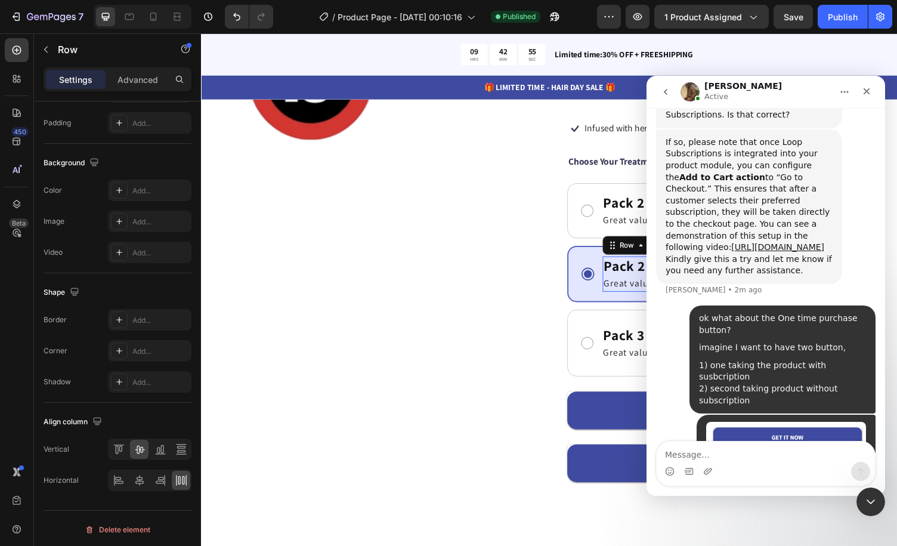
click at [803, 466] on div "Intercom messenger" at bounding box center [766, 471] width 218 height 19
click at [798, 452] on textarea "Message…" at bounding box center [766, 452] width 218 height 20
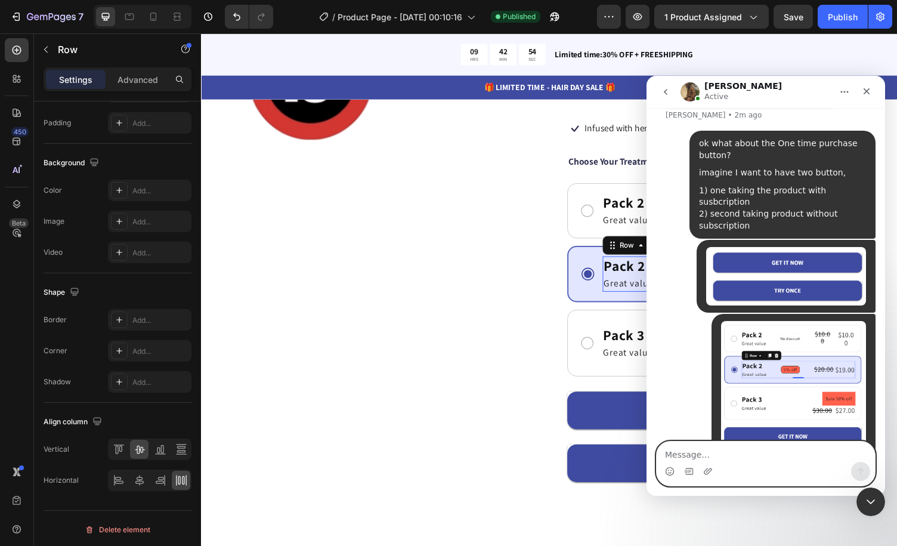
scroll to position [681, 0]
drag, startPoint x: 869, startPoint y: 493, endPoint x: 1494, endPoint y: 866, distance: 727.9
click at [869, 491] on div "Close Intercom Messenger" at bounding box center [869, 500] width 29 height 29
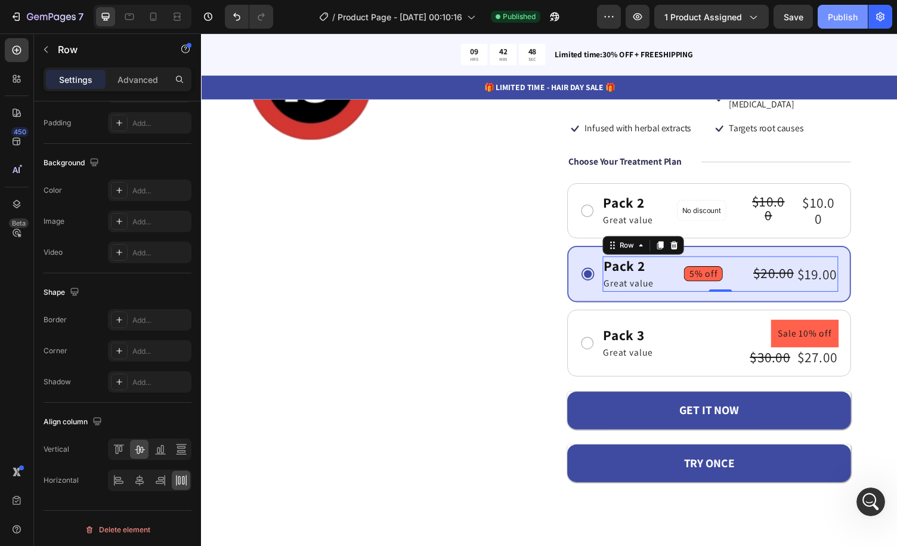
click at [847, 24] on button "Publish" at bounding box center [843, 17] width 50 height 24
click at [871, 499] on icon "Open Intercom Messenger" at bounding box center [870, 500] width 20 height 20
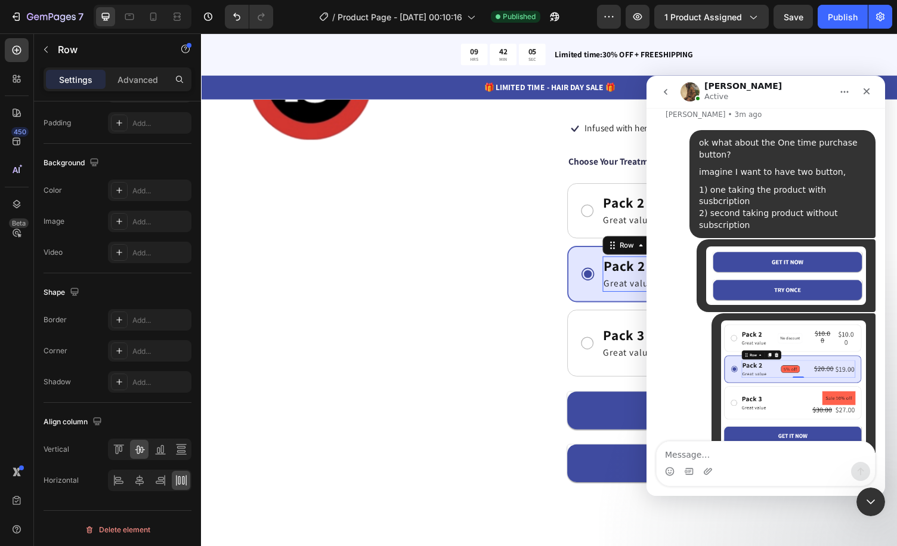
scroll to position [383, 0]
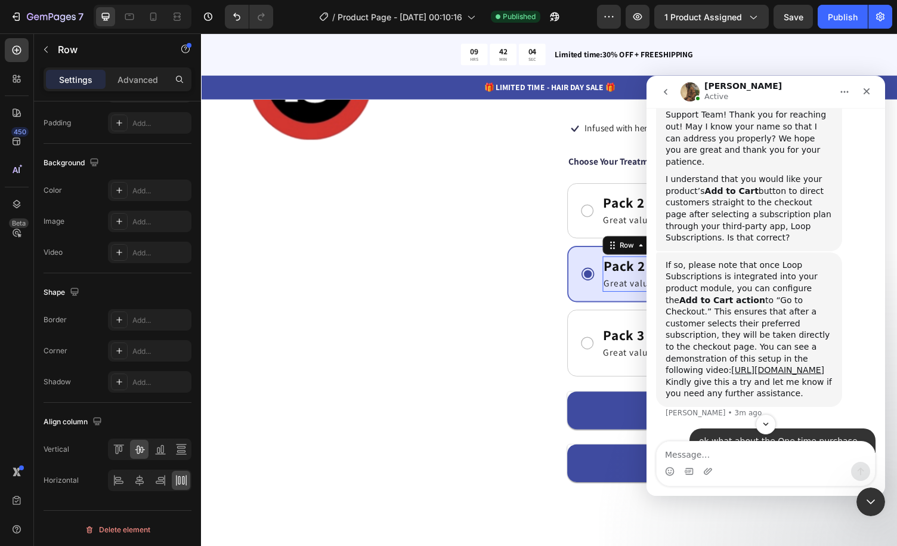
click at [851, 315] on div "If so, please note that once Loop Subscriptions is integrated into your product…" at bounding box center [766, 340] width 220 height 176
click at [871, 492] on div "Close Intercom Messenger" at bounding box center [869, 500] width 29 height 29
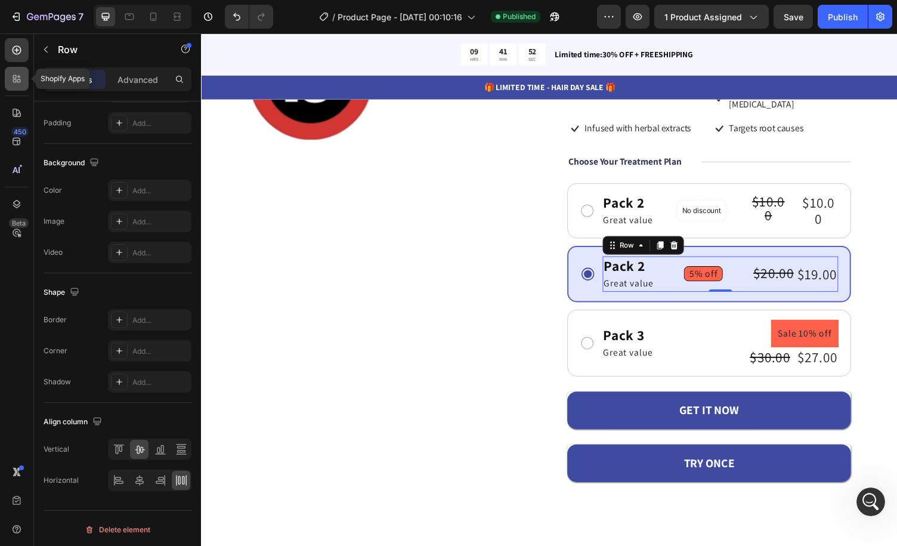
click at [20, 85] on div at bounding box center [17, 79] width 24 height 24
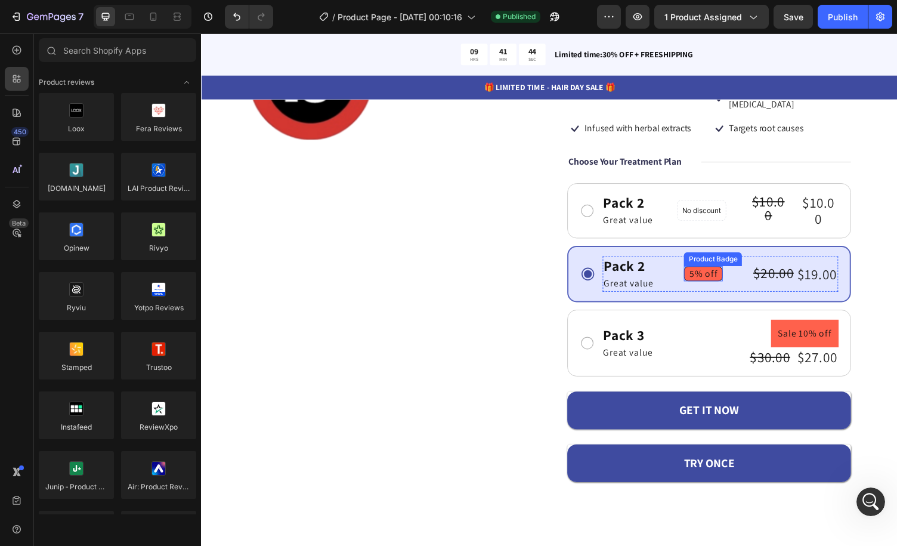
click at [706, 273] on pre "5% off" at bounding box center [717, 280] width 39 height 14
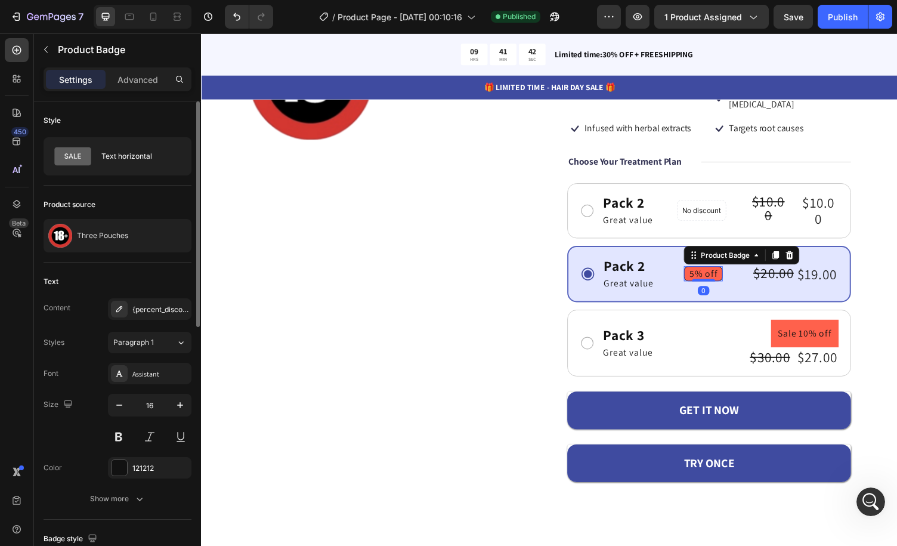
scroll to position [60, 0]
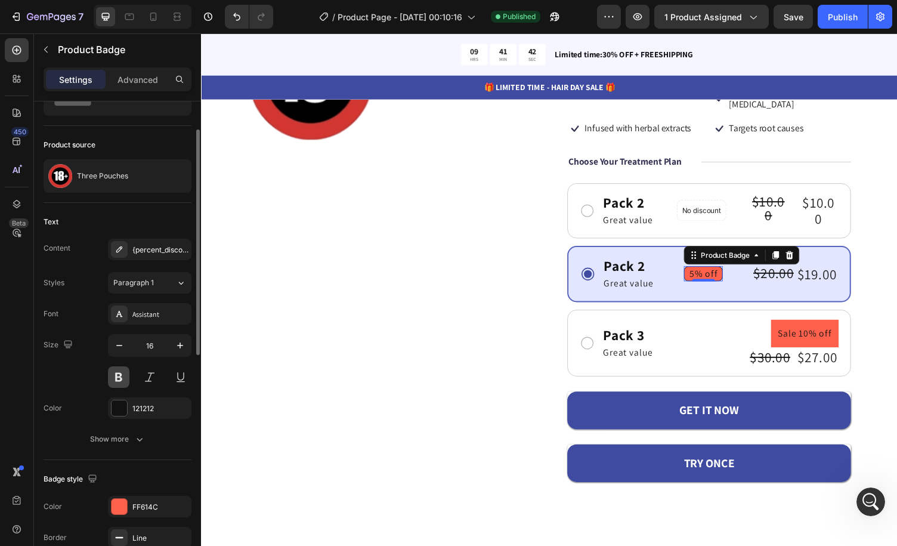
click at [122, 374] on button at bounding box center [118, 376] width 21 height 21
click at [179, 342] on icon "button" at bounding box center [180, 346] width 12 height 12
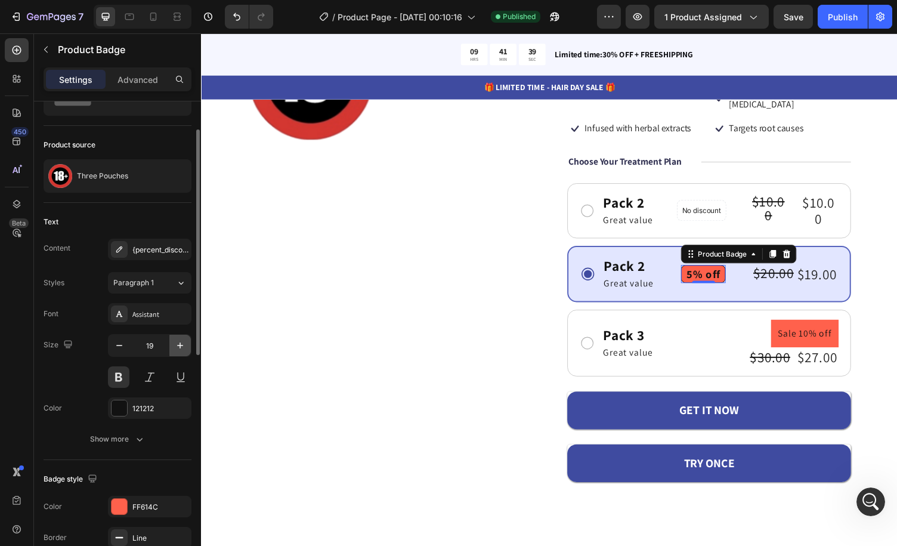
click at [179, 342] on icon "button" at bounding box center [180, 346] width 12 height 12
type input "21"
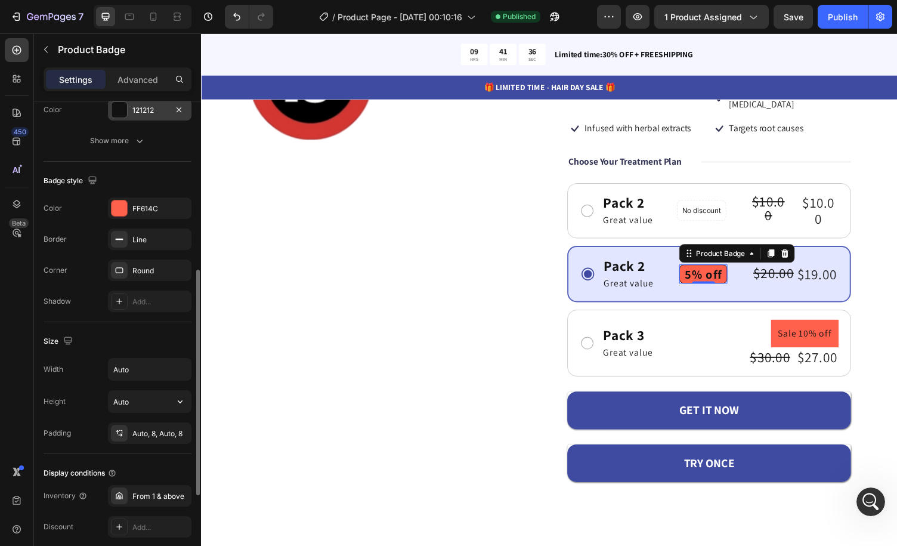
scroll to position [418, 0]
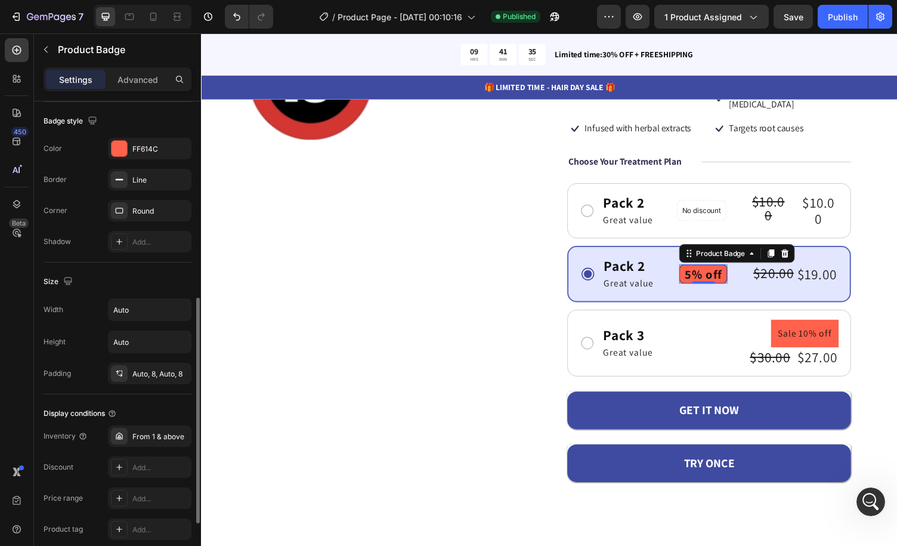
click at [159, 394] on div "Display conditions Inventory From 1 & above Discount Add... Price range Add... …" at bounding box center [118, 487] width 148 height 187
click at [588, 14] on div "/ Product Page - [DATE] 00:10:16 Need republishing" at bounding box center [440, 17] width 314 height 24
click at [587, 18] on div "/ Product Page - [DATE] 00:10:16 Need republishing" at bounding box center [440, 17] width 314 height 24
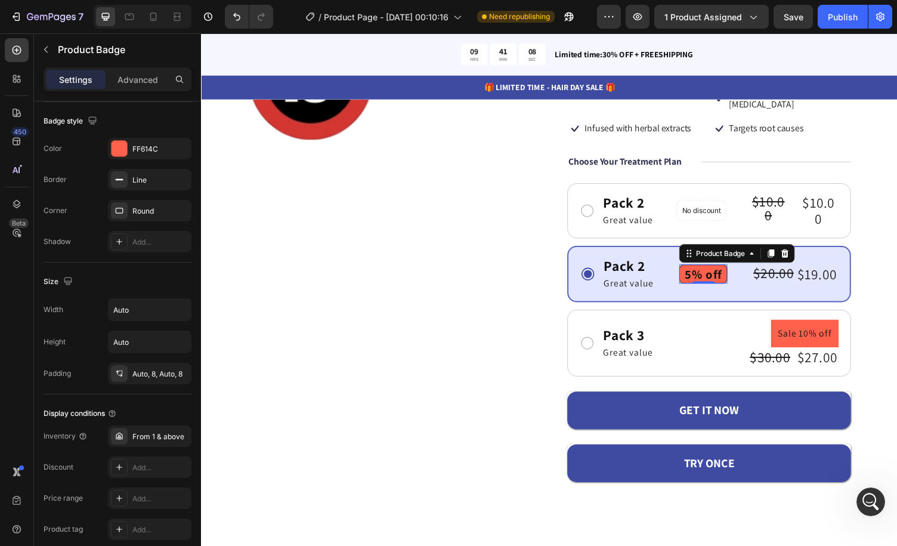
click at [587, 18] on div "/ Product Page - [DATE] 00:10:16 Need republishing" at bounding box center [440, 17] width 314 height 24
click at [863, 501] on icon "Open Intercom Messenger" at bounding box center [870, 500] width 20 height 20
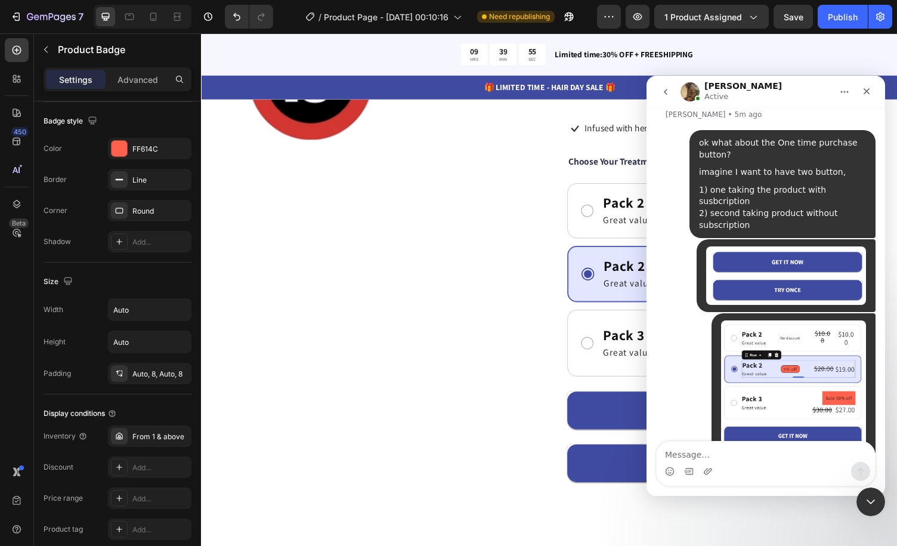
scroll to position [622, 0]
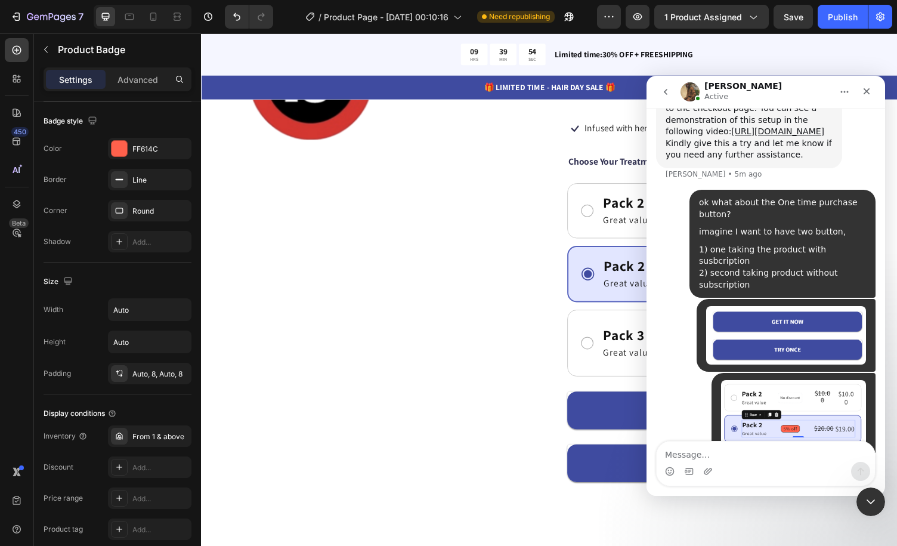
click at [786, 244] on div "1) one taking the product with susbcription 2) second taking product without su…" at bounding box center [782, 267] width 167 height 47
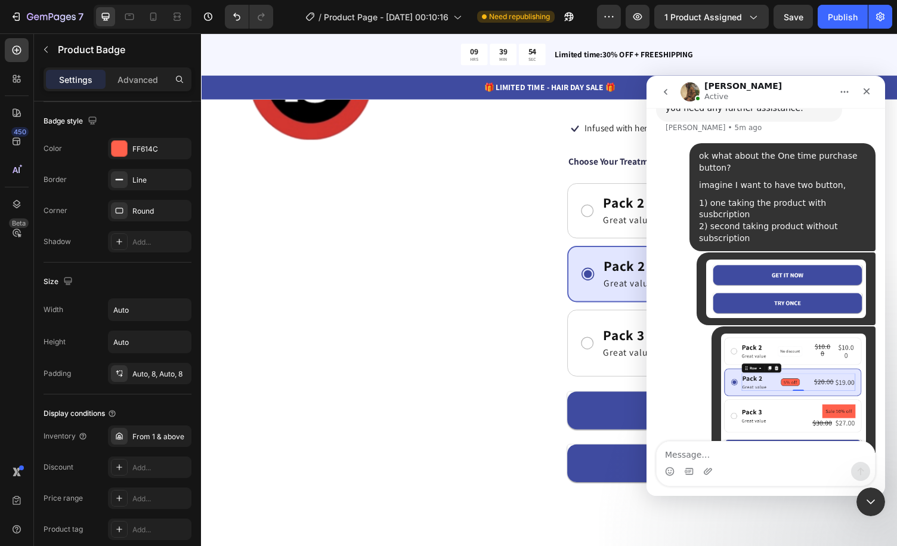
scroll to position [681, 0]
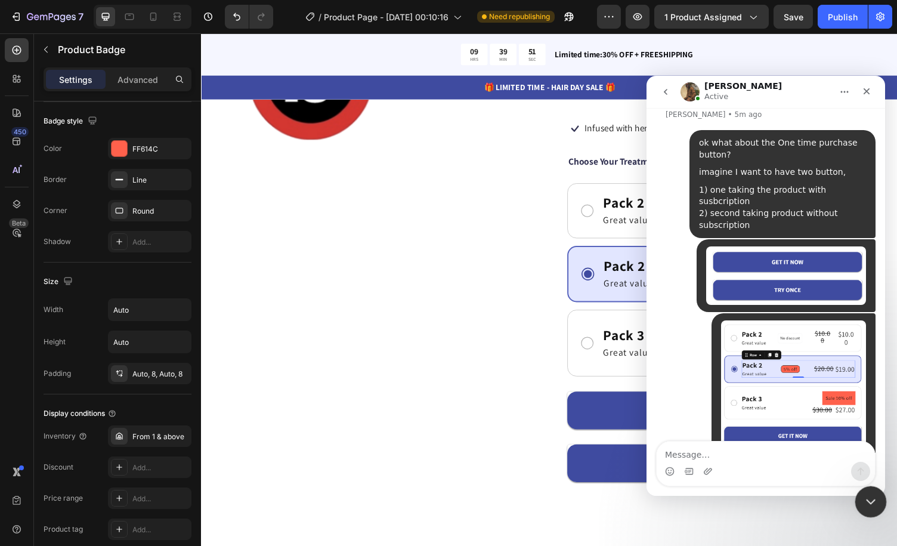
click at [873, 495] on icon "Close Intercom Messenger" at bounding box center [869, 500] width 14 height 14
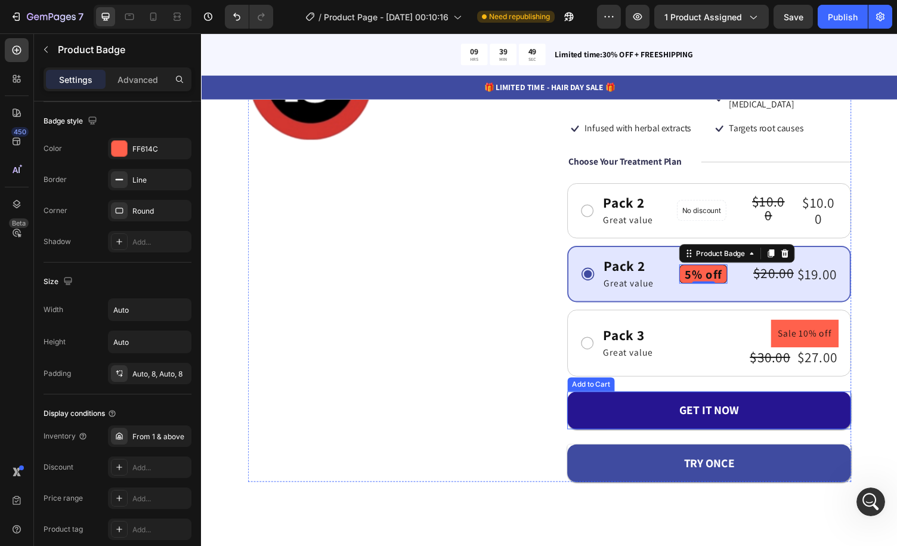
click at [801, 402] on button "GET IT NOW" at bounding box center [724, 421] width 292 height 39
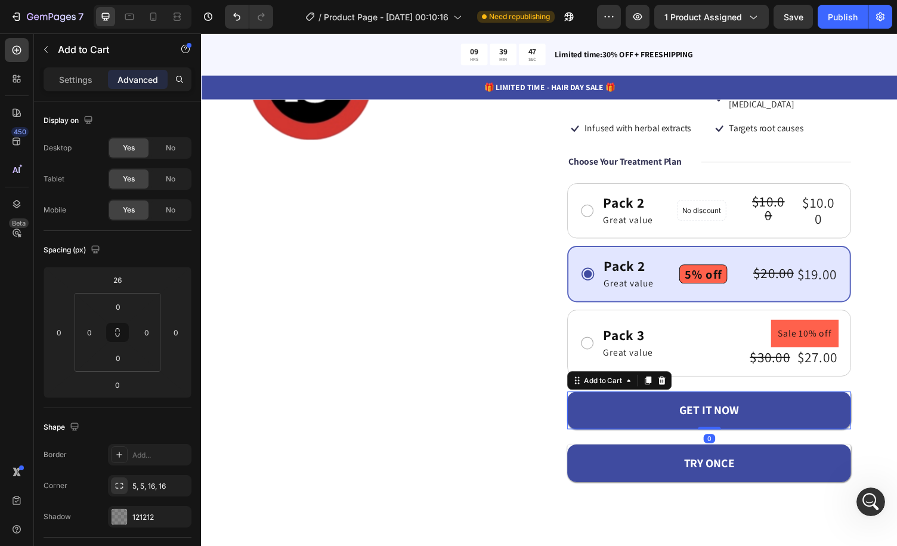
scroll to position [315, 0]
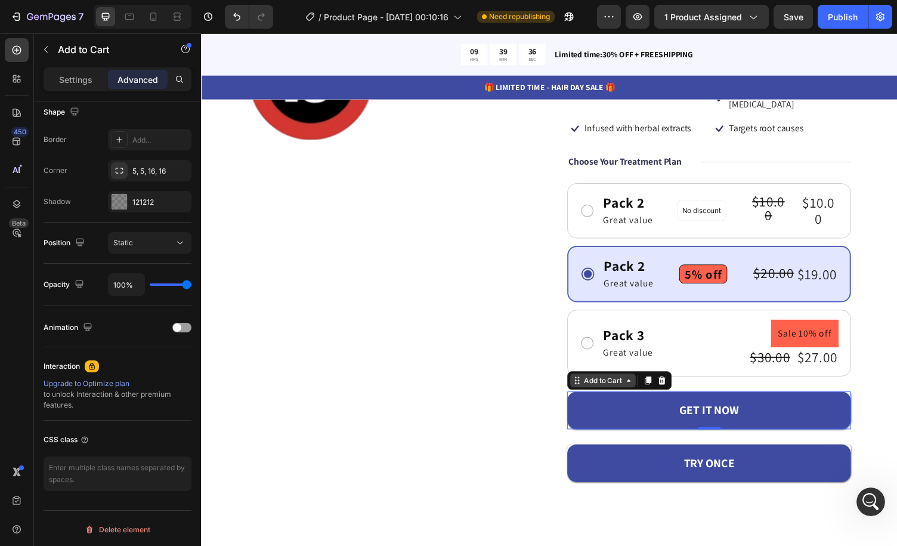
click at [641, 383] on div "Add to Cart" at bounding box center [614, 390] width 67 height 14
click at [639, 389] on icon at bounding box center [641, 390] width 4 height 2
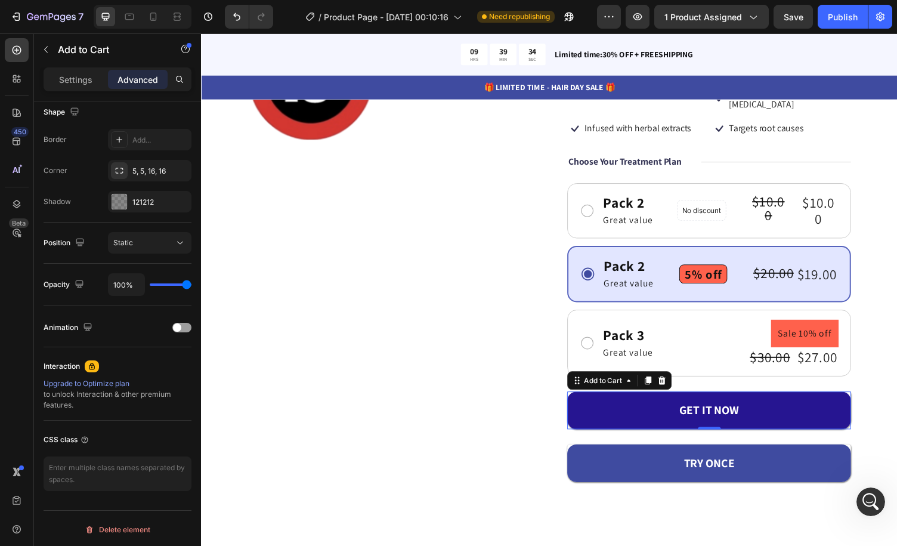
click at [802, 402] on button "GET IT NOW" at bounding box center [724, 421] width 292 height 39
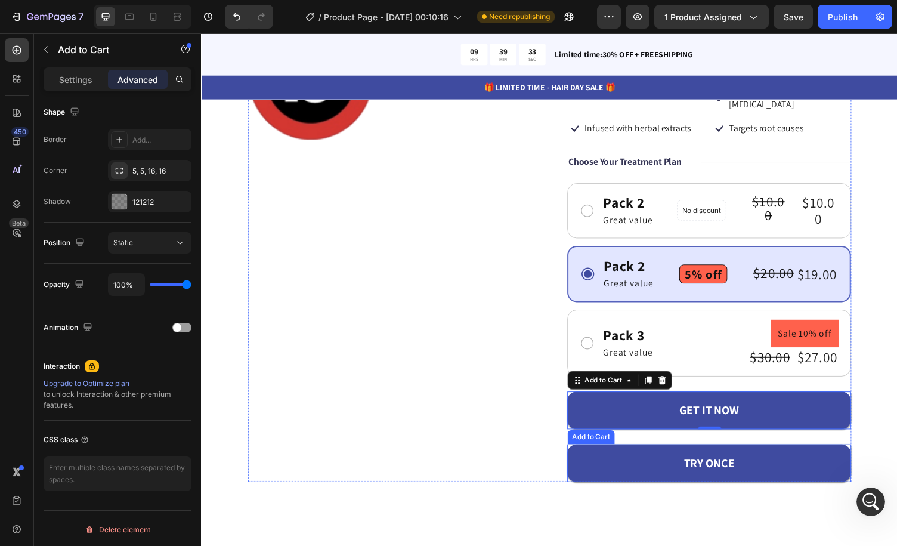
drag, startPoint x: 643, startPoint y: 452, endPoint x: 600, endPoint y: 434, distance: 46.5
click at [644, 456] on button "TRY ONCE" at bounding box center [724, 475] width 292 height 39
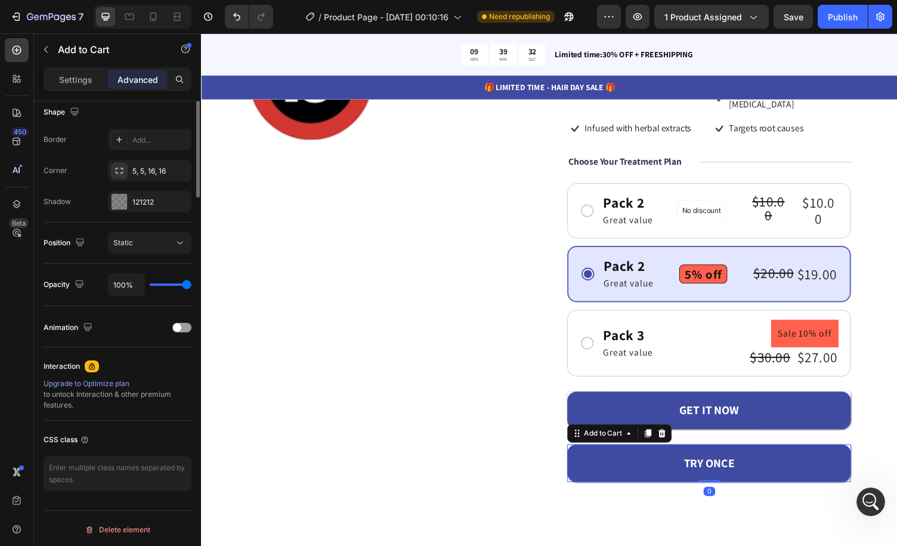
scroll to position [76, 0]
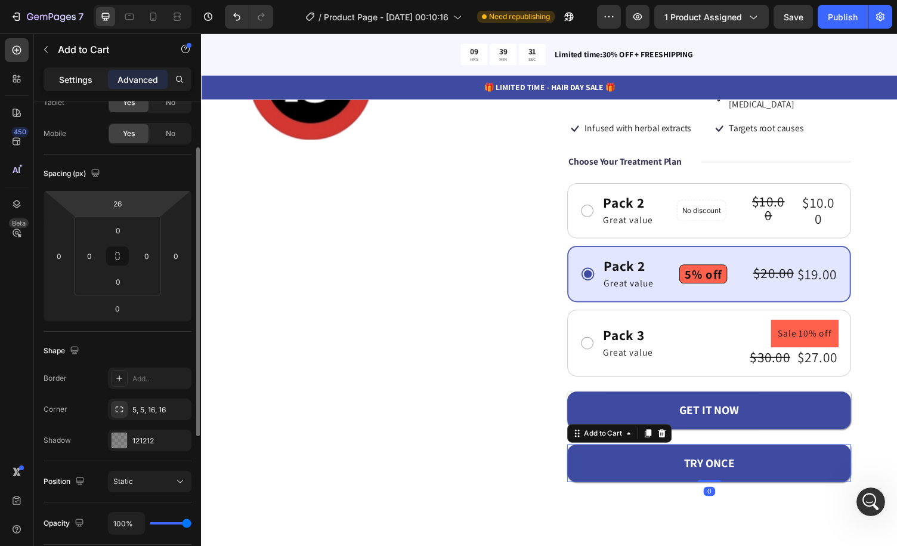
click at [79, 80] on p "Settings" at bounding box center [75, 79] width 33 height 13
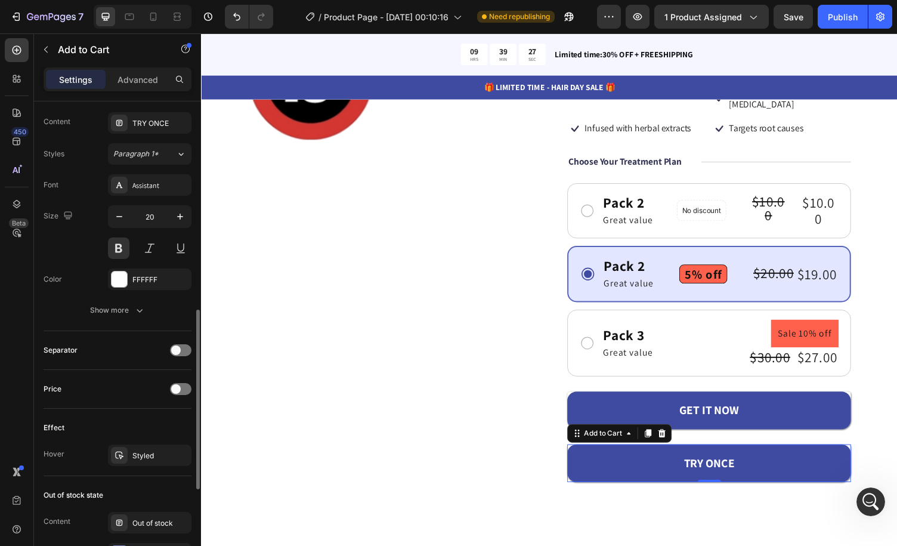
scroll to position [613, 0]
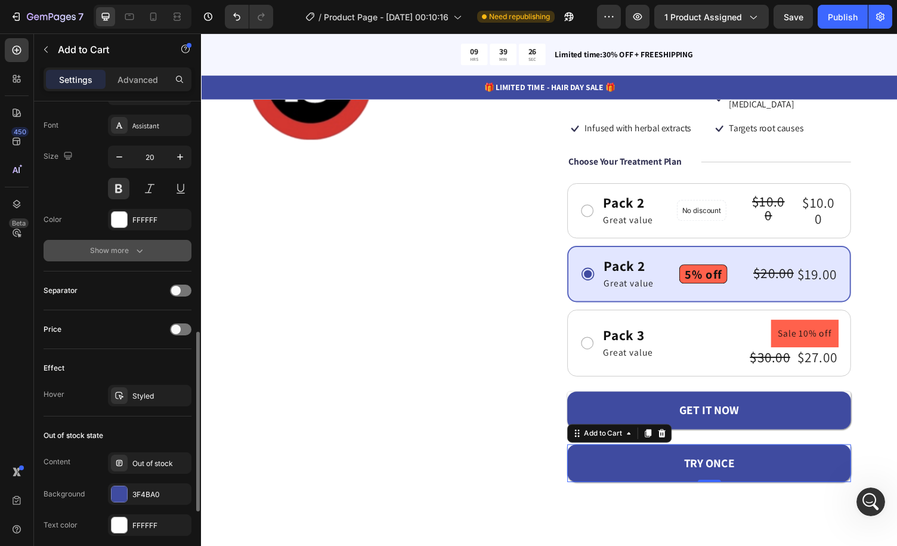
click at [159, 254] on button "Show more" at bounding box center [118, 250] width 148 height 21
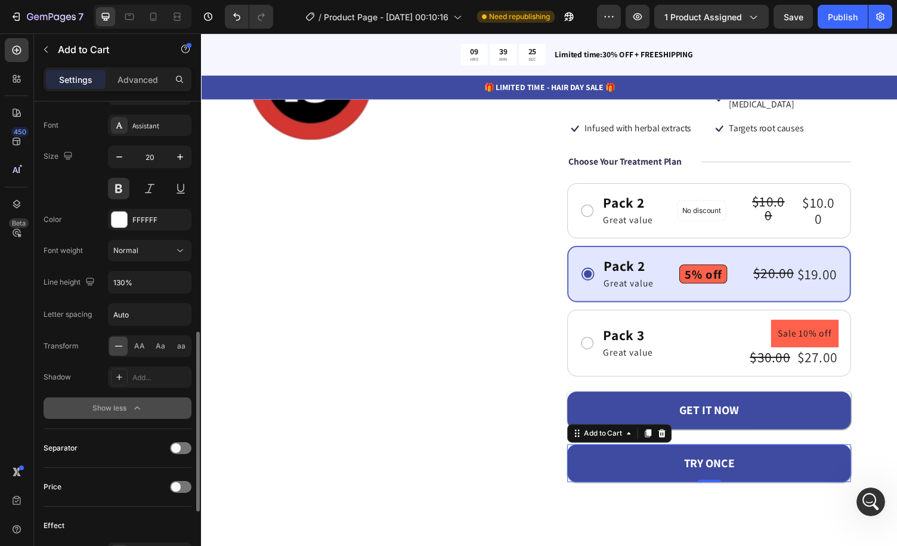
scroll to position [733, 0]
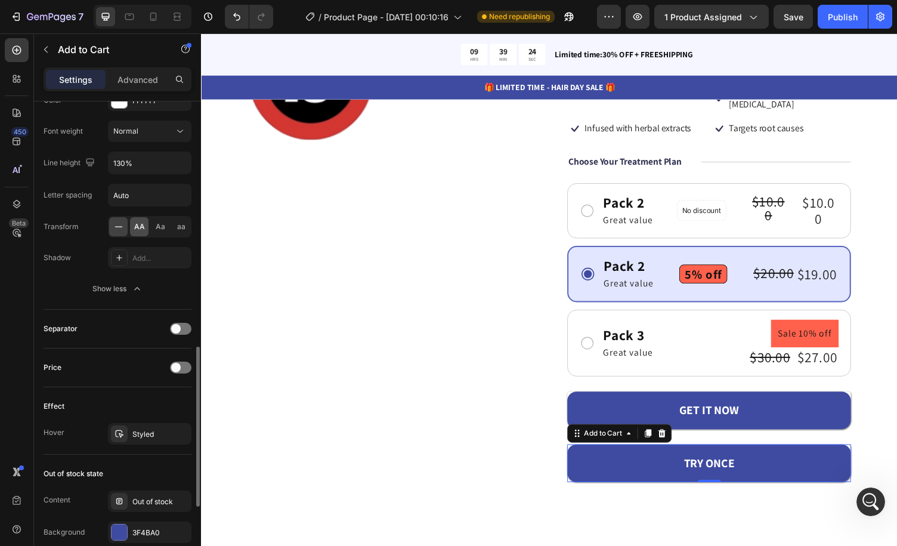
click at [143, 223] on span "AA" at bounding box center [139, 226] width 11 height 11
click at [124, 223] on div at bounding box center [118, 226] width 18 height 19
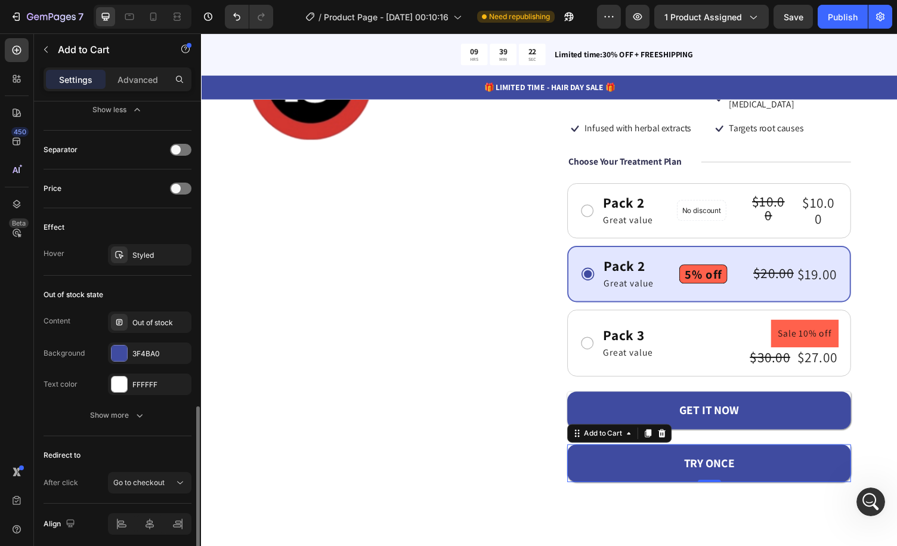
scroll to position [953, 0]
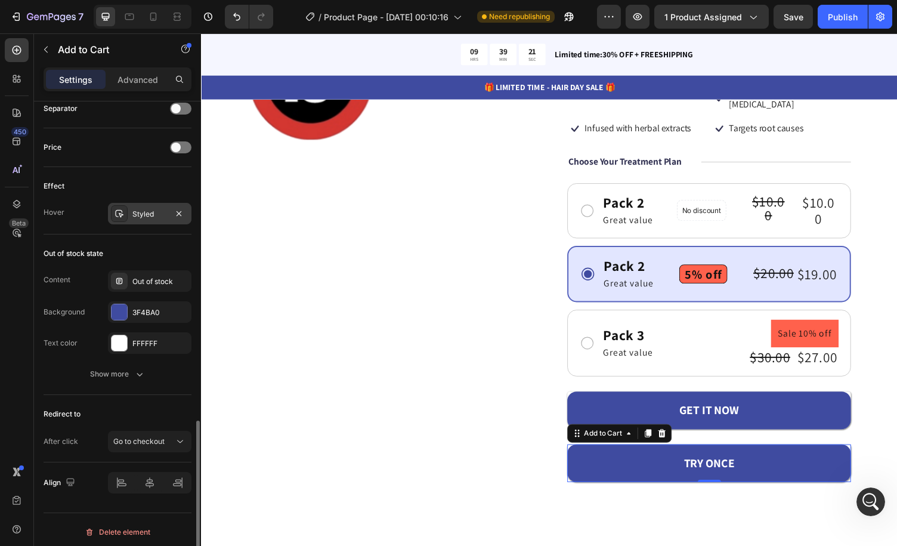
click at [153, 215] on div "Styled" at bounding box center [150, 213] width 84 height 21
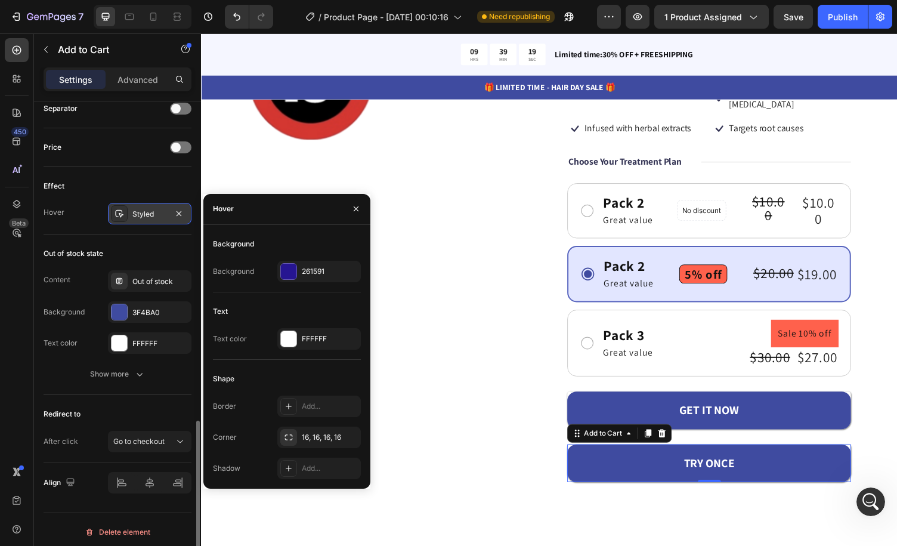
click at [153, 215] on div "Styled" at bounding box center [150, 213] width 84 height 21
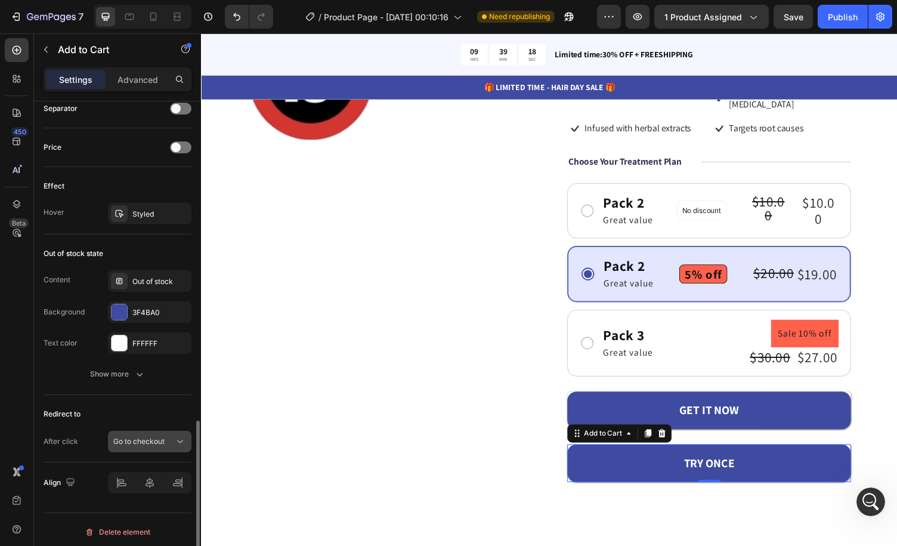
click at [175, 436] on icon at bounding box center [180, 442] width 12 height 12
click at [169, 408] on div "Redirect to" at bounding box center [118, 414] width 148 height 19
click at [785, 271] on div "$20.00" at bounding box center [790, 279] width 44 height 17
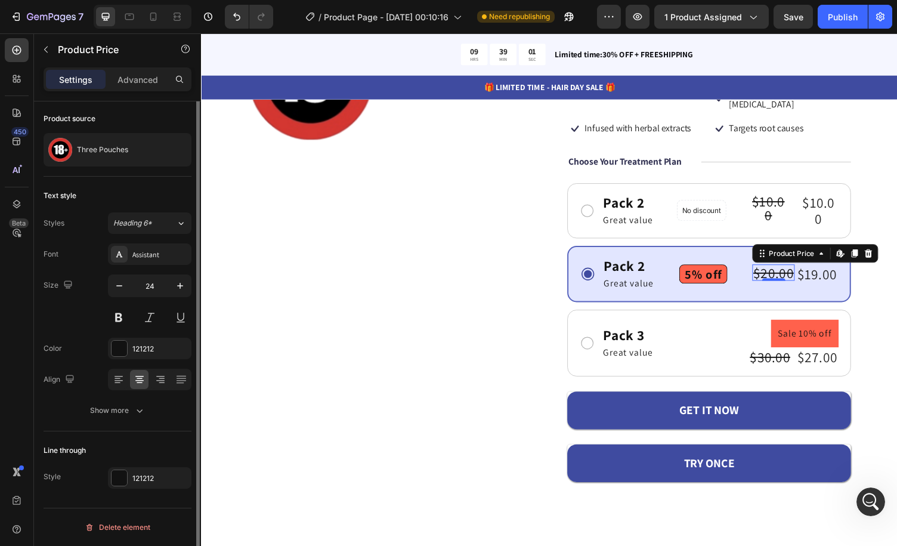
scroll to position [0, 0]
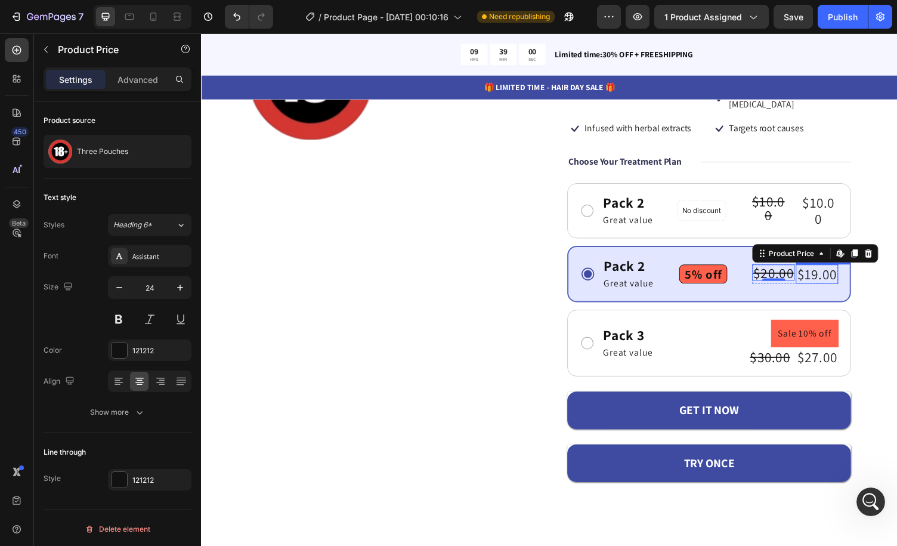
click at [827, 271] on div "$19.00" at bounding box center [835, 281] width 44 height 20
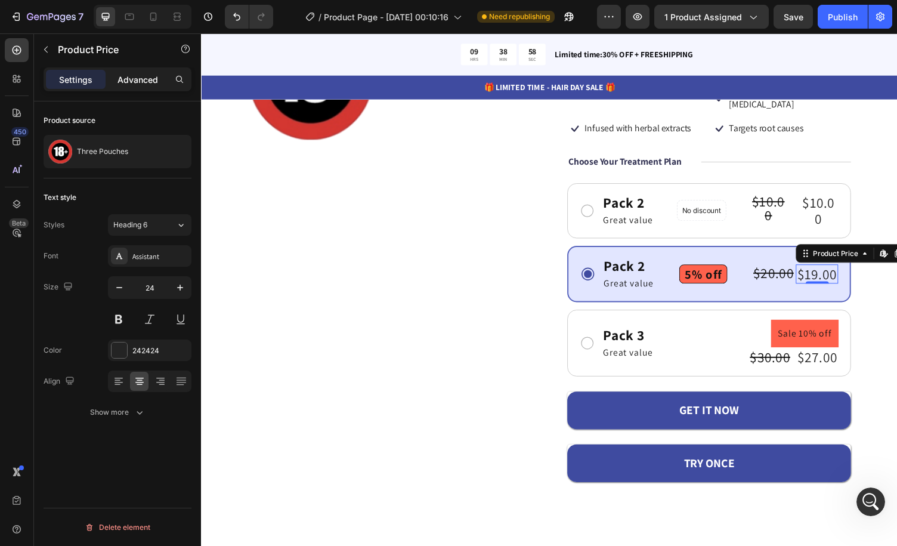
click at [132, 82] on p "Advanced" at bounding box center [138, 79] width 41 height 13
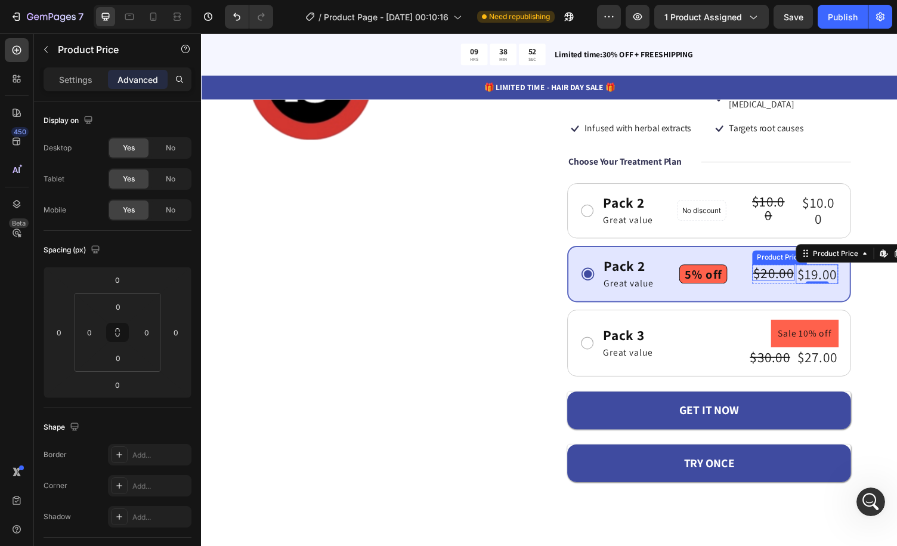
click at [786, 271] on div "$20.00" at bounding box center [790, 279] width 44 height 17
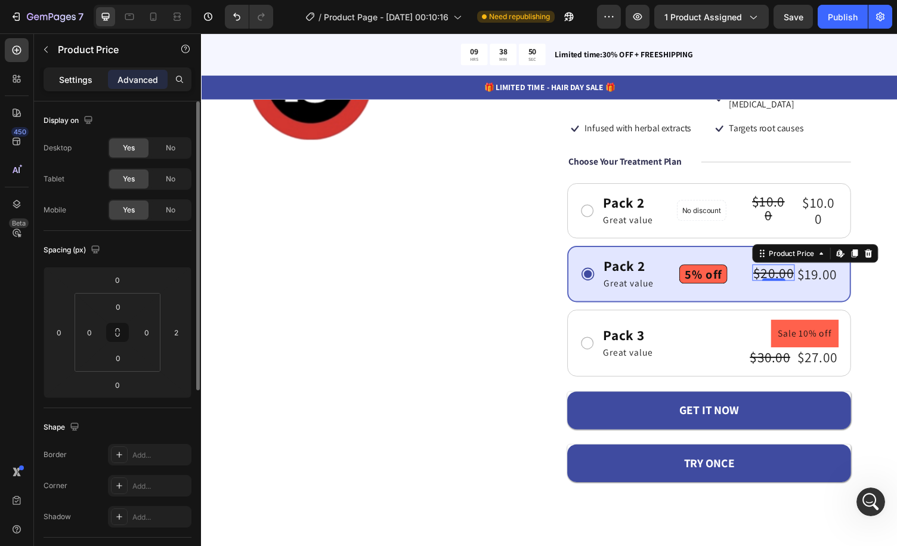
click at [84, 78] on p "Settings" at bounding box center [75, 79] width 33 height 13
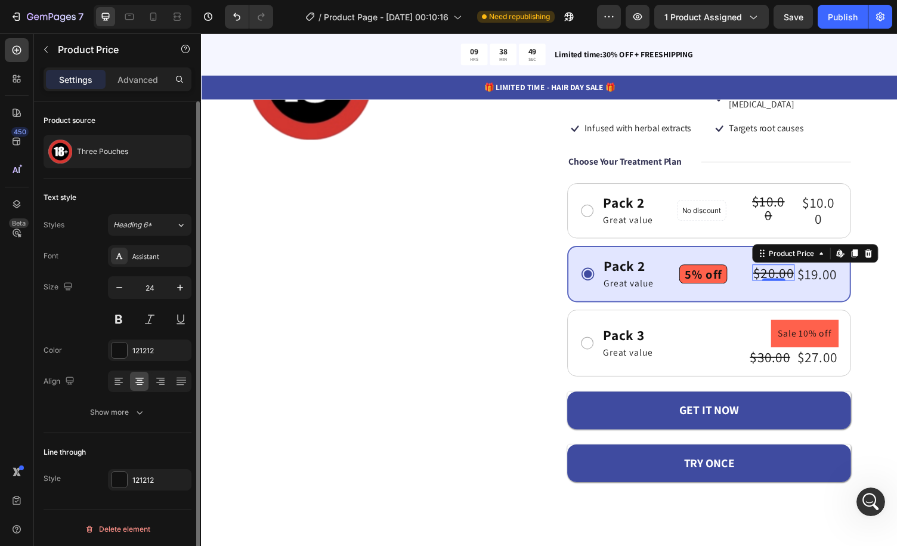
scroll to position [1, 0]
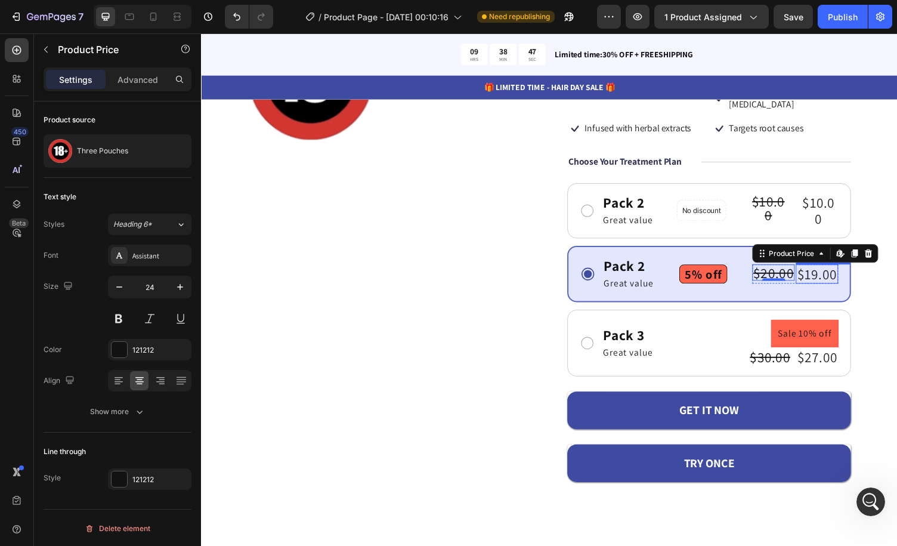
click at [829, 271] on div "$19.00" at bounding box center [835, 281] width 44 height 20
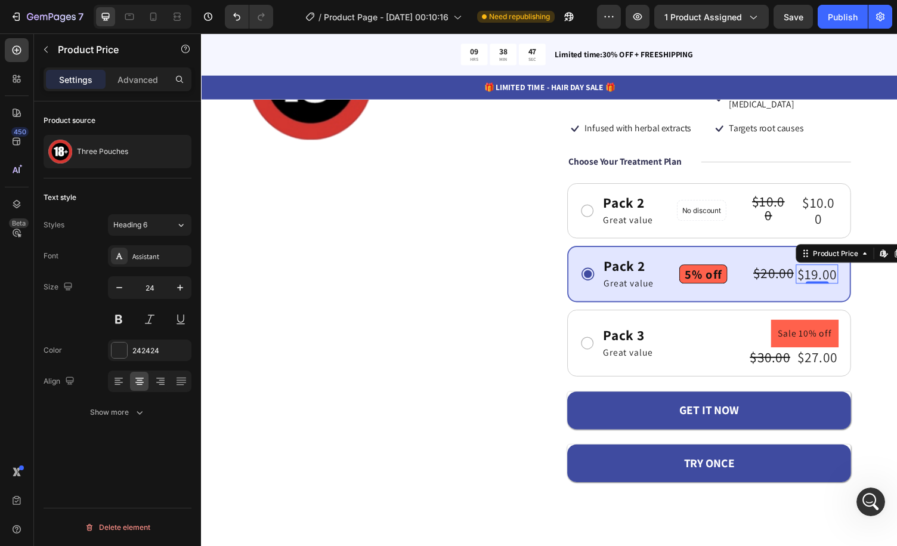
scroll to position [0, 0]
click at [784, 271] on div "$20.00" at bounding box center [790, 279] width 44 height 17
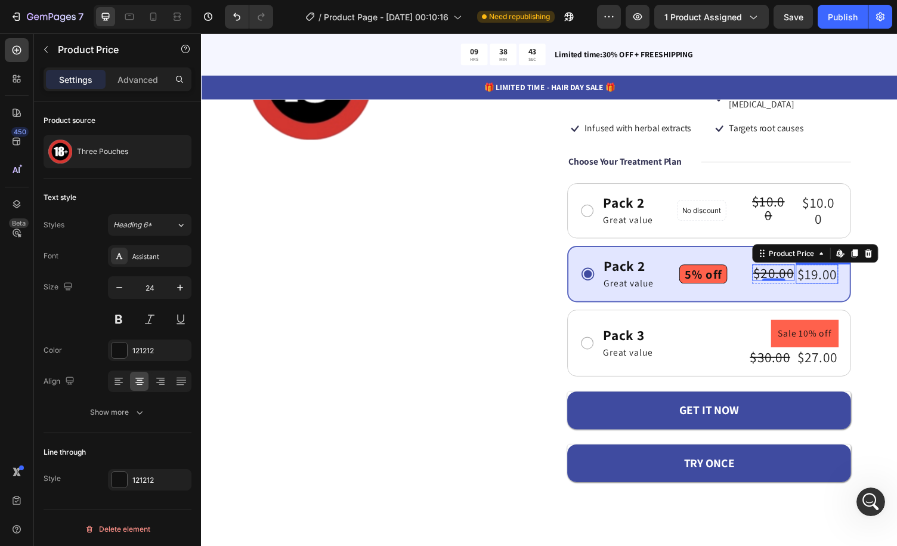
click at [828, 271] on div "$19.00" at bounding box center [835, 281] width 44 height 20
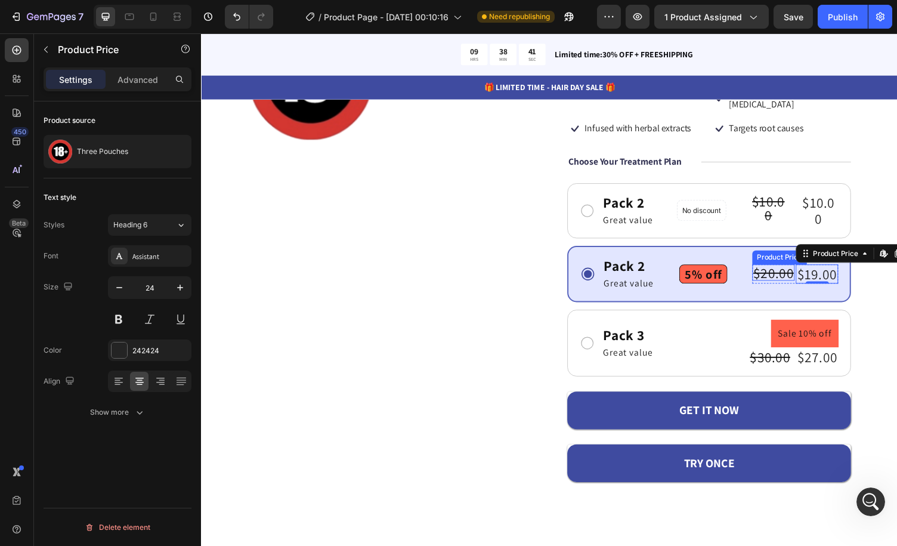
click at [774, 271] on div "$20.00" at bounding box center [790, 279] width 44 height 17
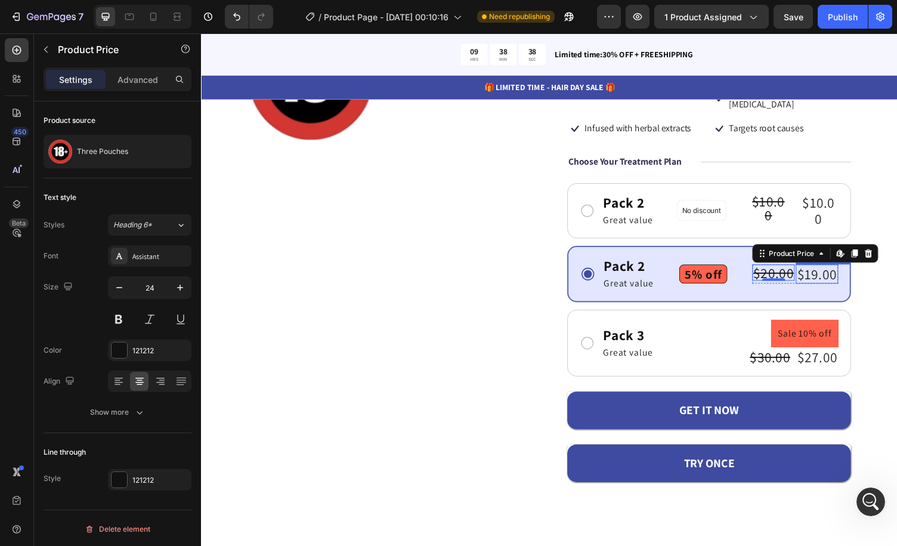
click at [824, 271] on div "$19.00" at bounding box center [835, 281] width 44 height 20
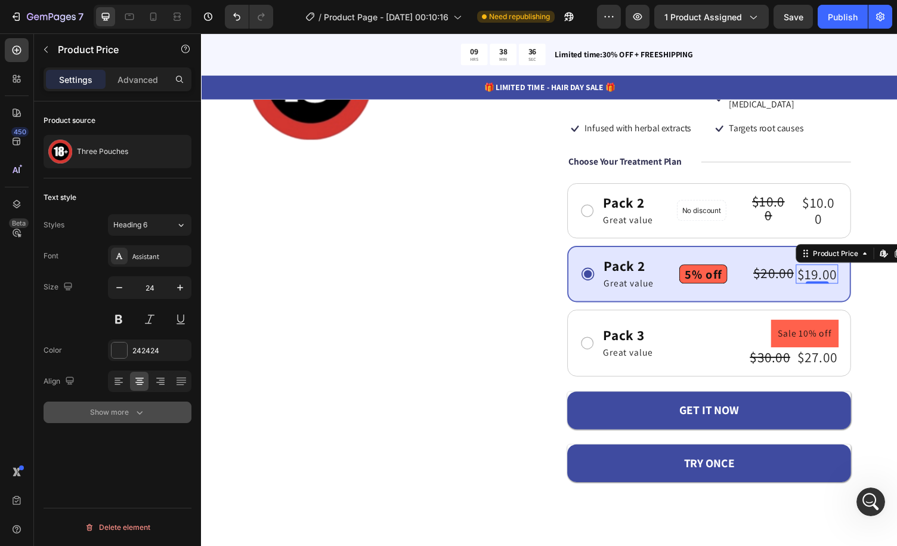
click at [137, 412] on icon "button" at bounding box center [140, 412] width 12 height 12
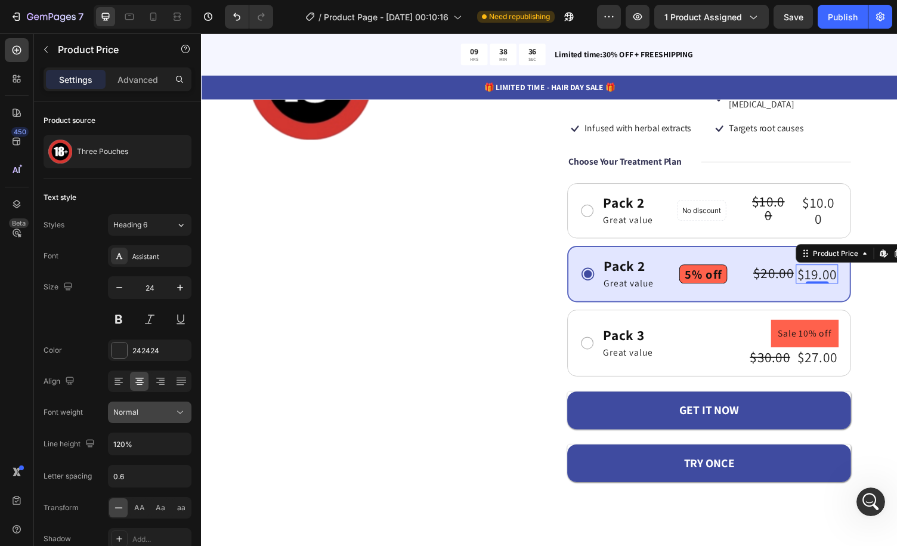
scroll to position [90, 0]
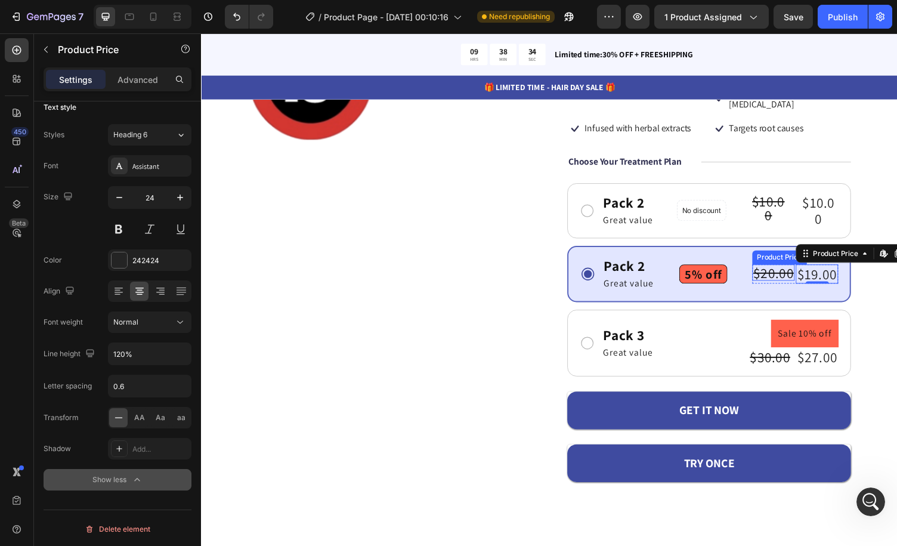
click at [786, 271] on div "$20.00" at bounding box center [790, 279] width 44 height 17
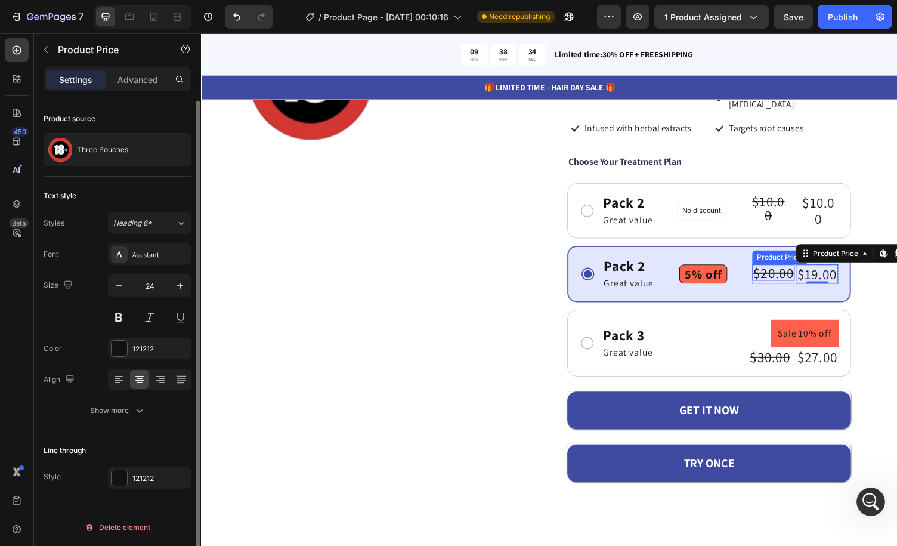
scroll to position [1, 0]
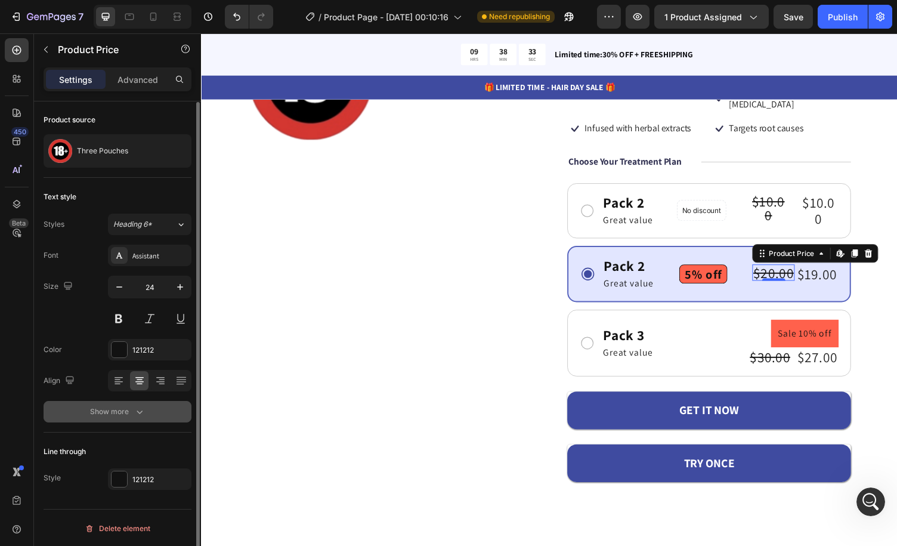
click at [122, 412] on div "Show more" at bounding box center [117, 412] width 55 height 12
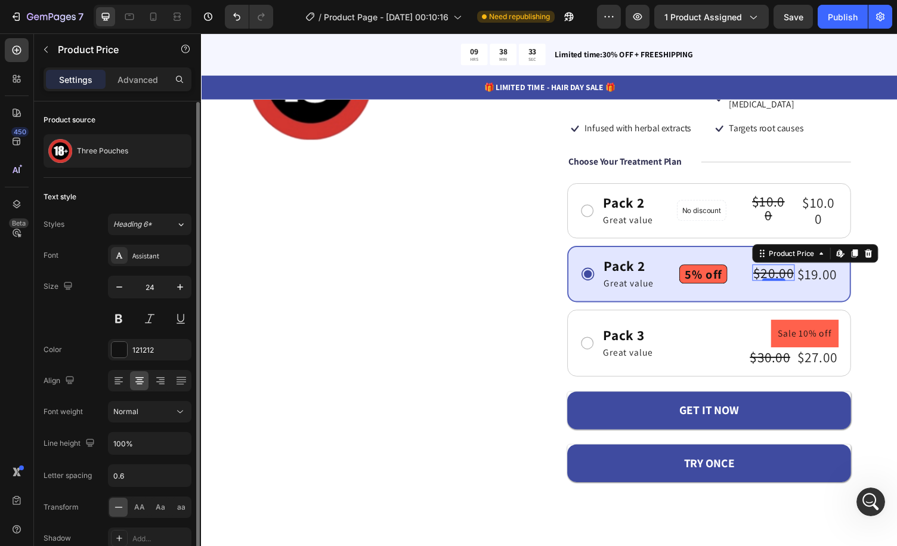
scroll to position [158, 0]
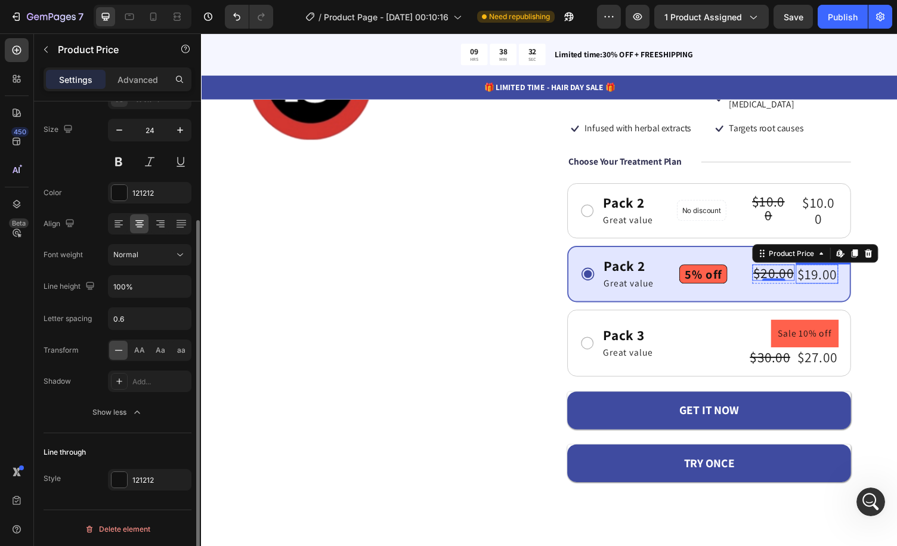
click at [832, 271] on div "$19.00" at bounding box center [835, 281] width 44 height 20
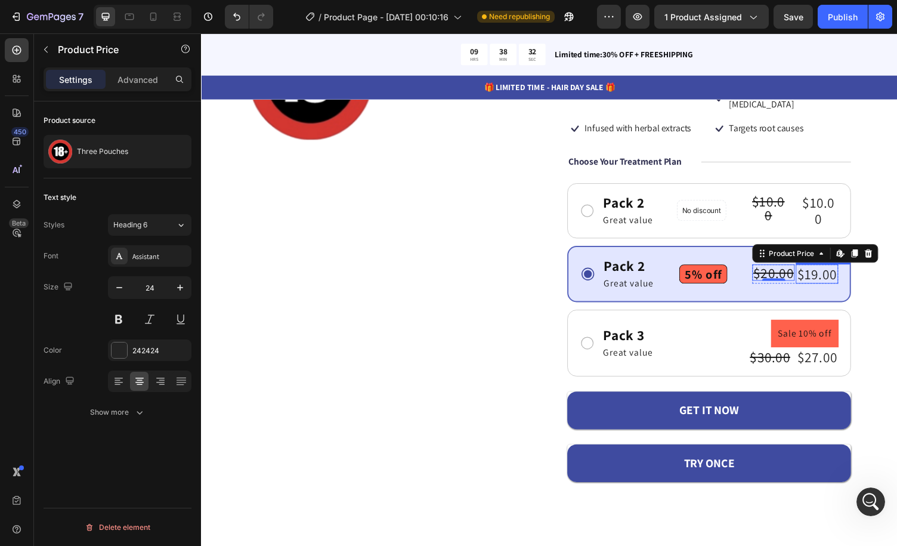
scroll to position [0, 0]
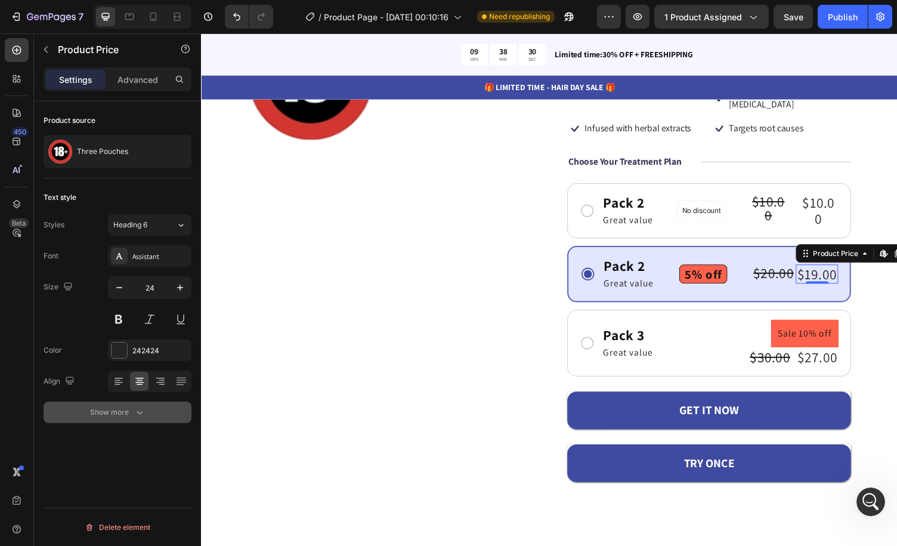
click at [128, 406] on div "Show more" at bounding box center [117, 412] width 55 height 12
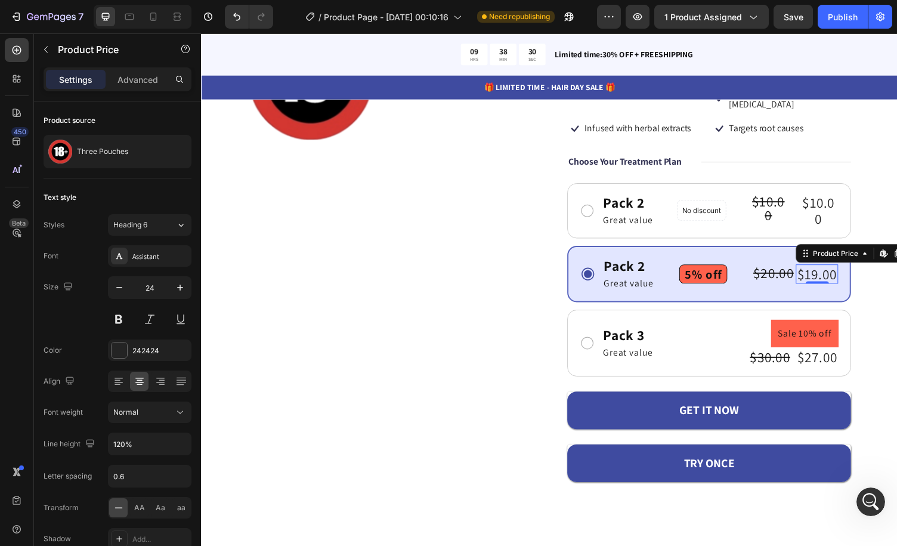
scroll to position [90, 0]
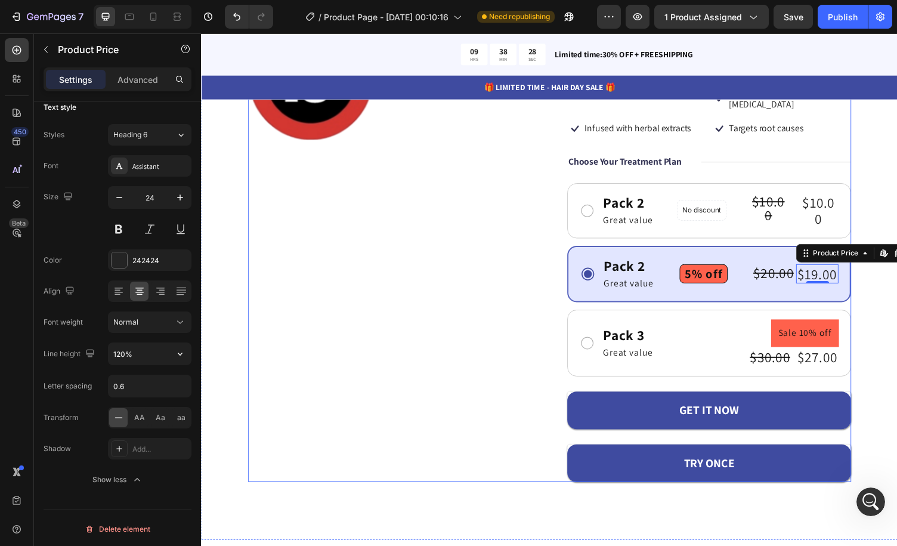
scroll to position [681, 0]
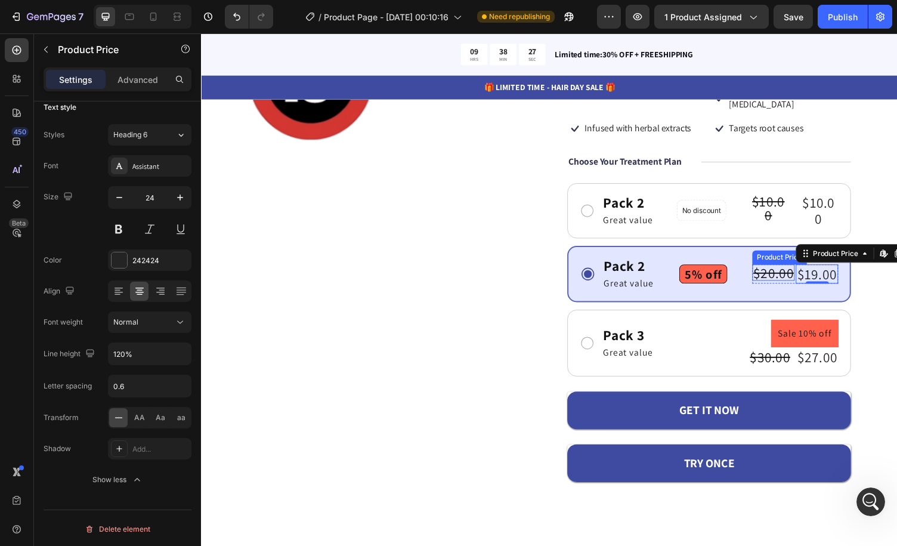
click at [777, 271] on div "$20.00" at bounding box center [790, 279] width 44 height 17
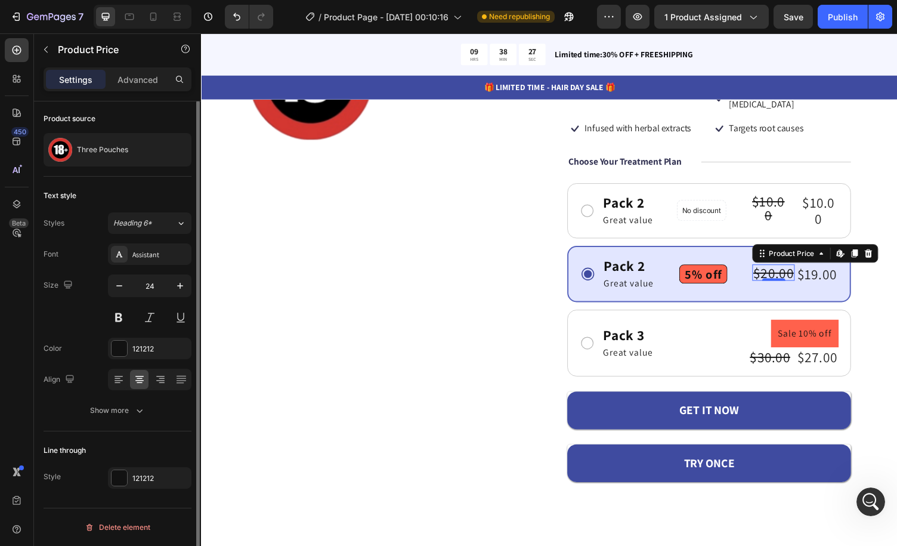
scroll to position [1, 0]
click at [828, 271] on div "$19.00" at bounding box center [835, 281] width 44 height 20
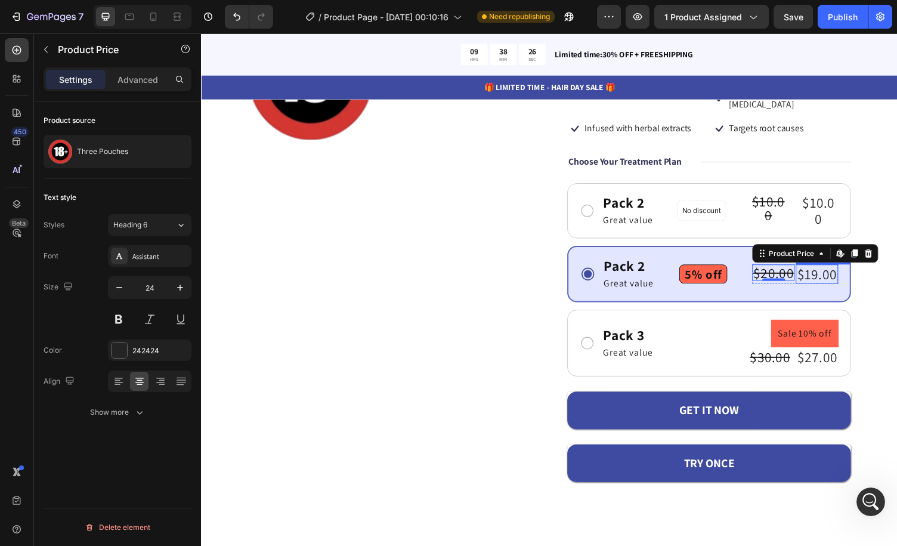
scroll to position [0, 0]
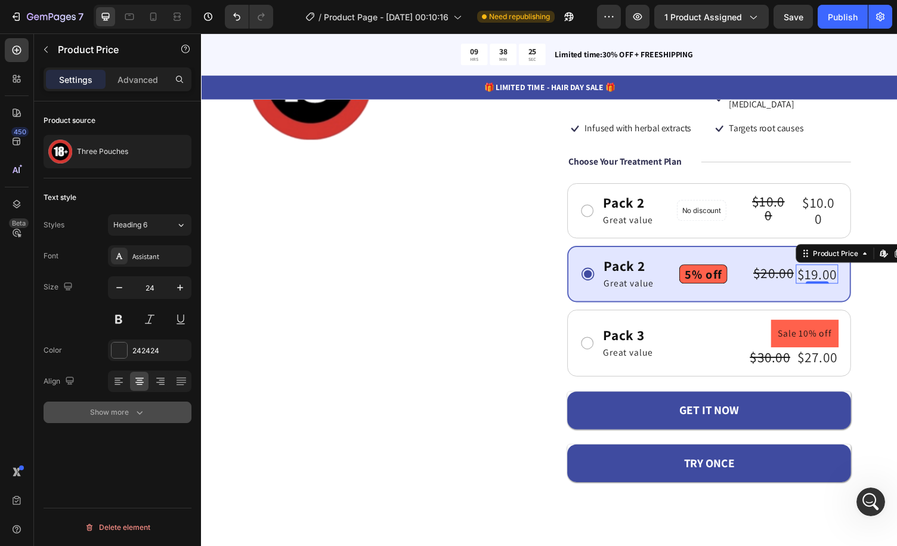
click at [137, 411] on icon "button" at bounding box center [140, 413] width 6 height 4
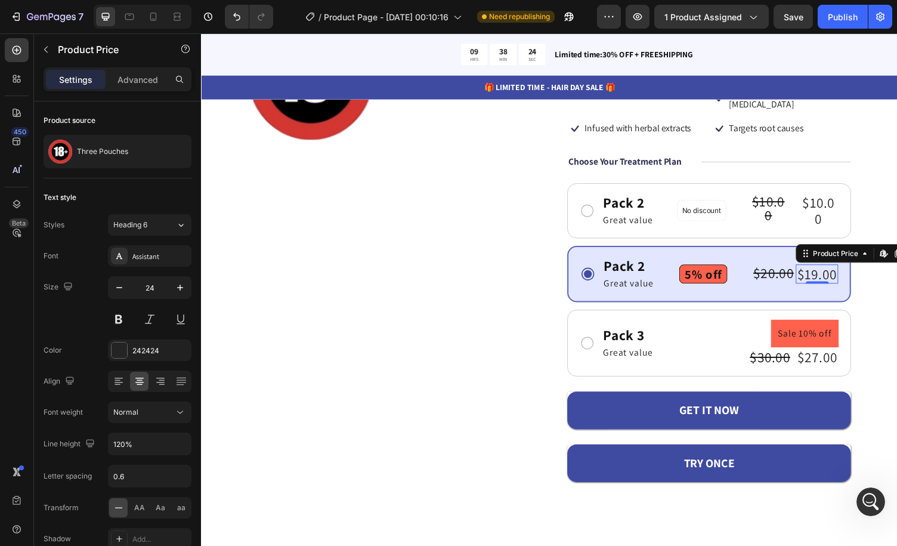
scroll to position [90, 0]
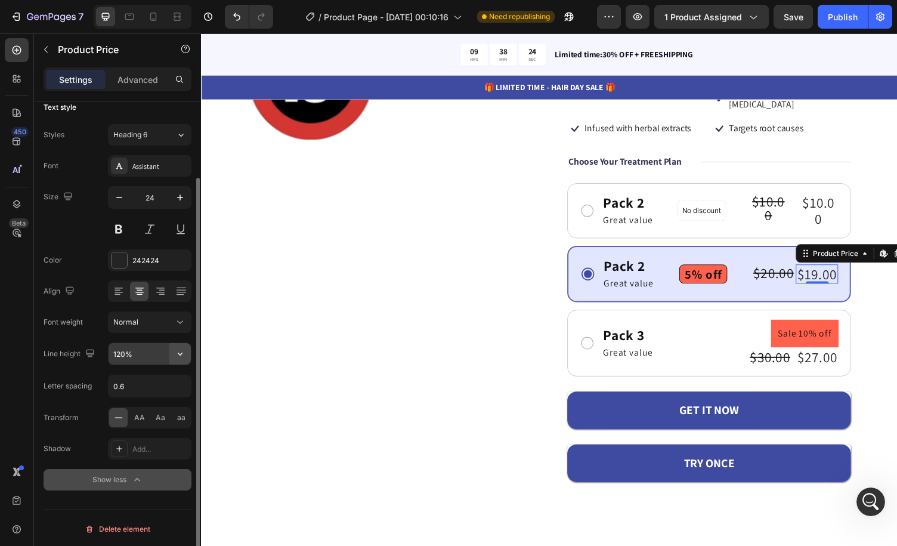
click at [186, 354] on icon "button" at bounding box center [180, 354] width 12 height 12
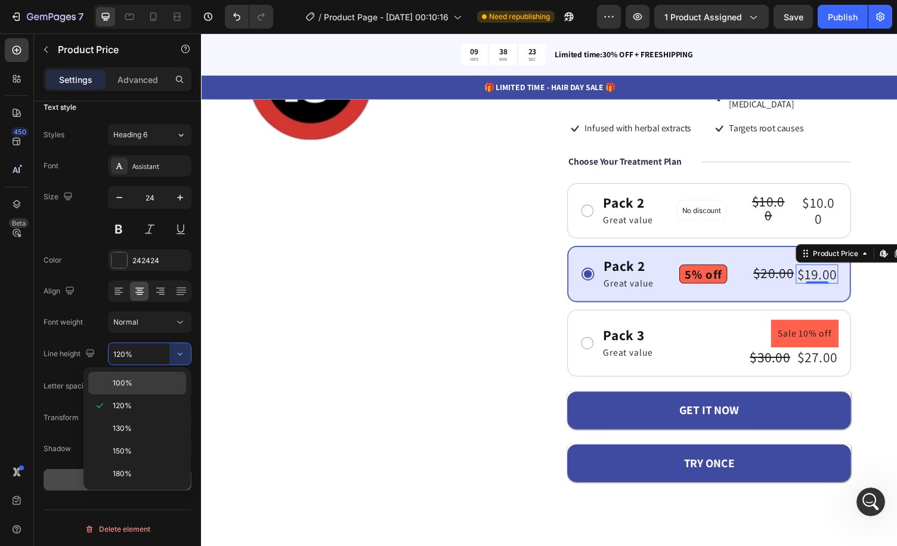
click at [163, 379] on p "100%" at bounding box center [147, 383] width 68 height 11
type input "100%"
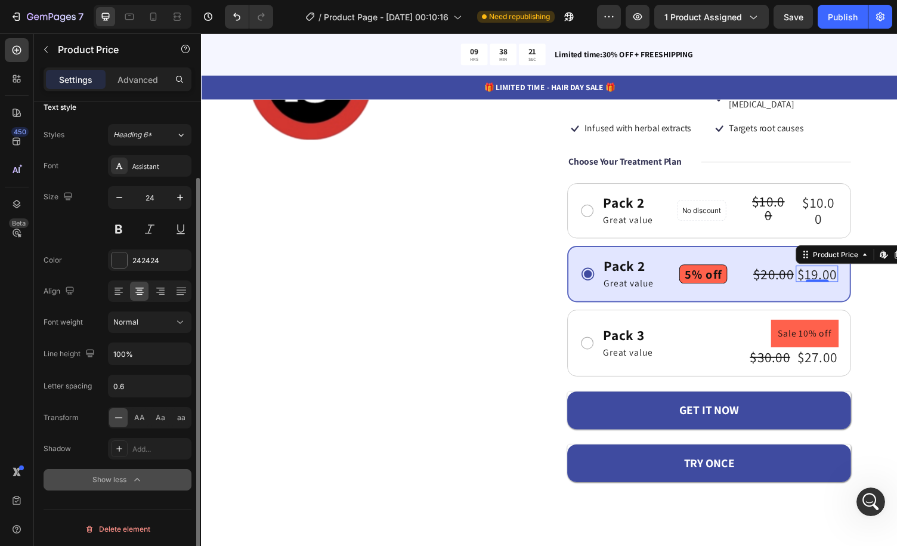
click at [176, 369] on div "Font Assistant Size 24 Color 242424 Align Font weight Normal Line height 100% L…" at bounding box center [118, 322] width 148 height 335
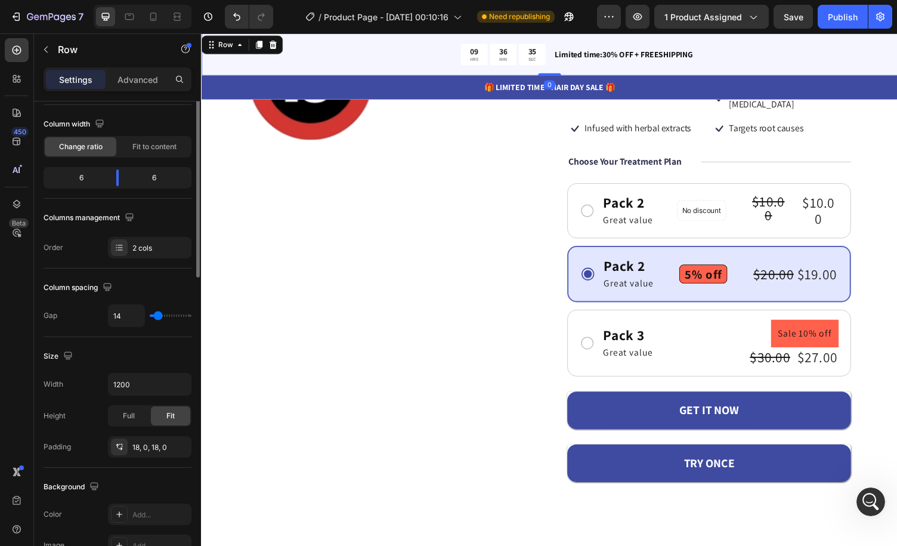
scroll to position [0, 0]
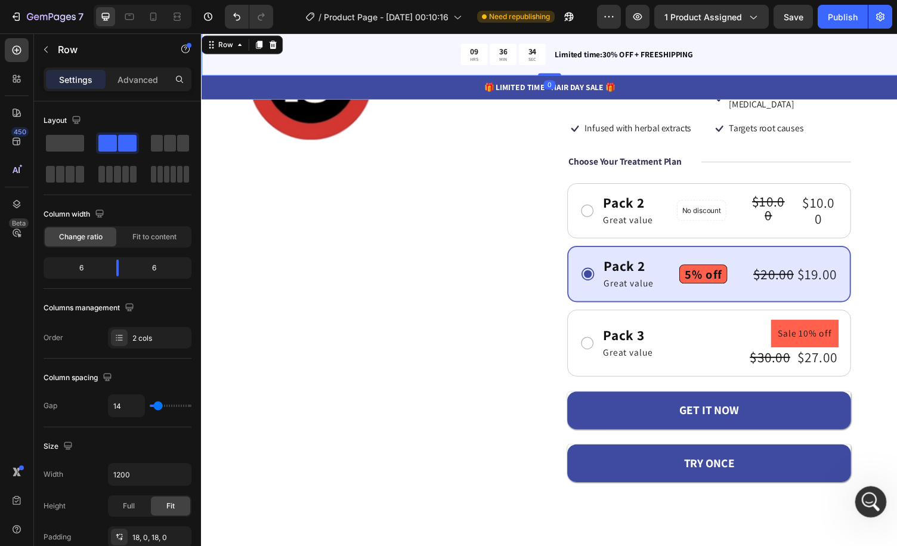
click at [866, 490] on icon "Open Intercom Messenger" at bounding box center [870, 500] width 20 height 20
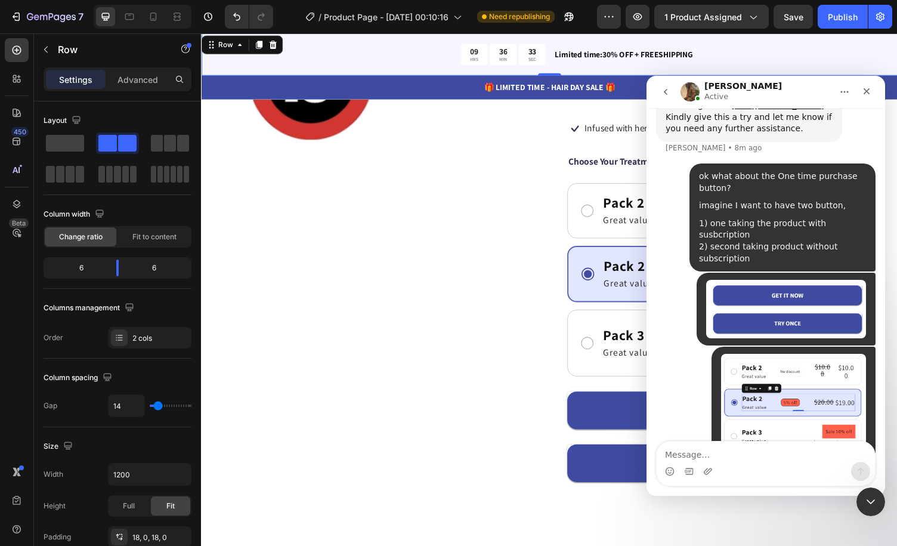
scroll to position [681, 0]
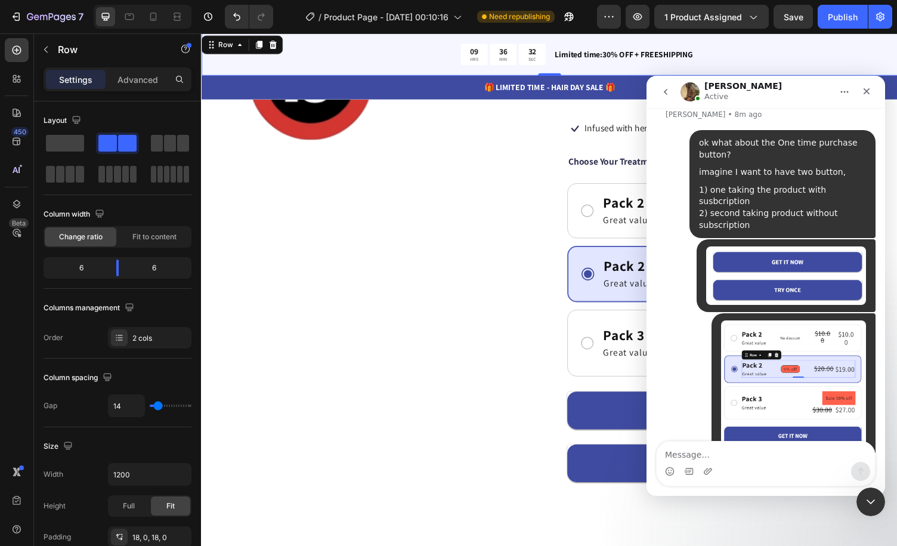
click at [769, 461] on textarea "Message…" at bounding box center [766, 452] width 218 height 20
type textarea "did you understand?"
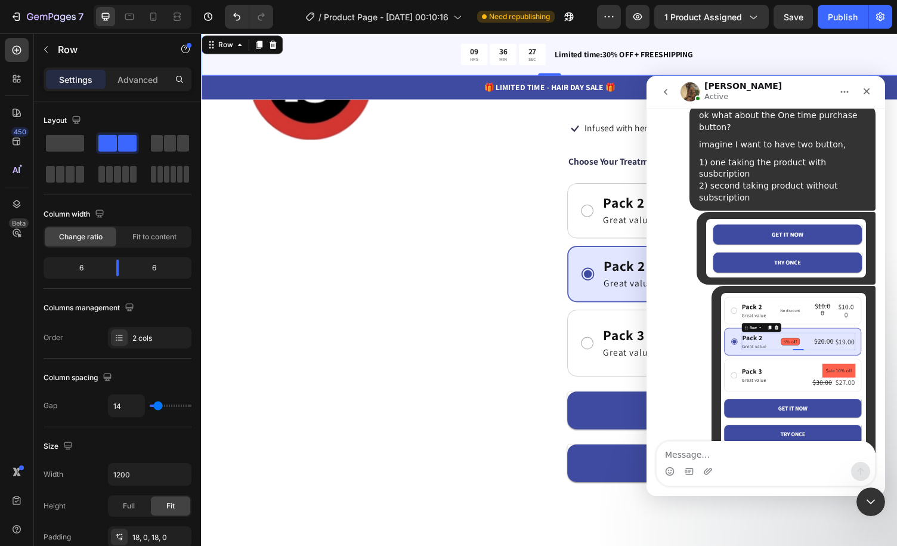
click at [805, 459] on textarea "Message…" at bounding box center [766, 452] width 218 height 20
click at [795, 91] on div "[PERSON_NAME] Active" at bounding box center [757, 92] width 152 height 21
click at [871, 499] on icon "Close Intercom Messenger" at bounding box center [869, 500] width 8 height 5
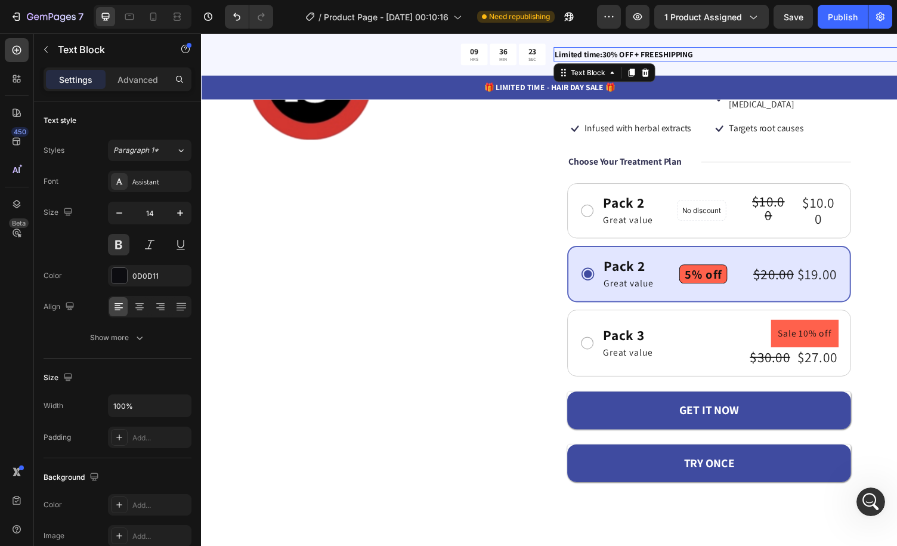
click at [748, 54] on p "Limited time:30% OFF + FREESHIPPING" at bounding box center [739, 55] width 351 height 13
click at [847, 234] on div "Pack 2 Text Block Great value Text Block Row No discount Not be displayed when …" at bounding box center [724, 286] width 292 height 199
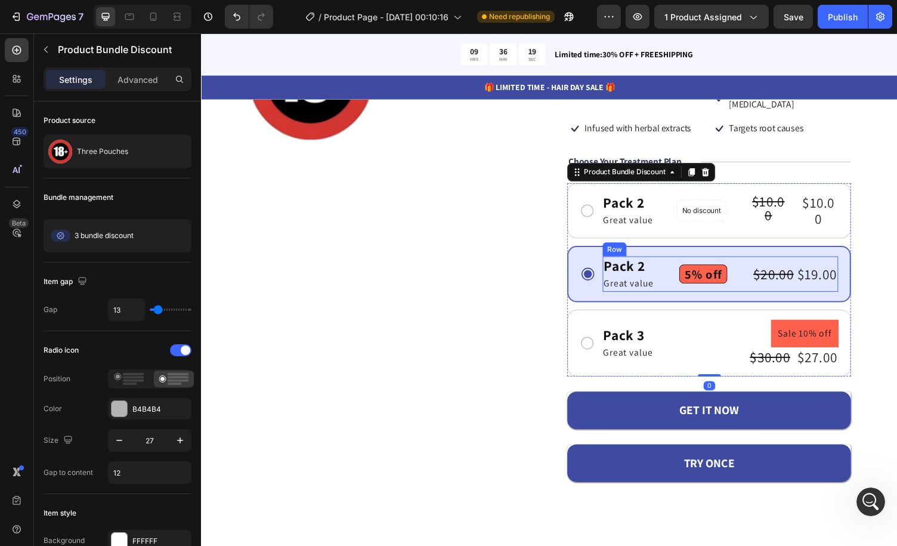
scroll to position [755, 0]
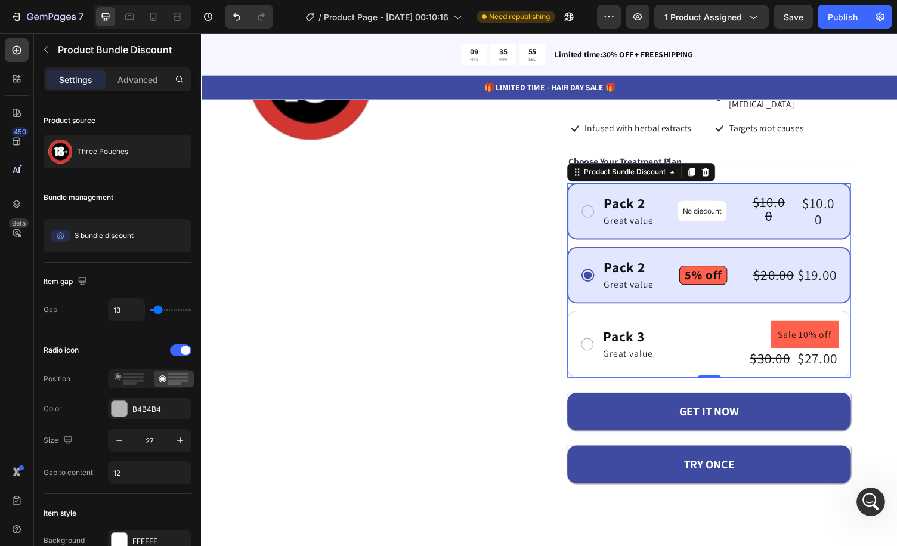
click at [680, 229] on div "Pack 2 Text Block Great value Text Block Row No discount Not be displayed when …" at bounding box center [724, 216] width 292 height 58
click at [679, 253] on div "Pack 2 Text Block Great value Text Block Row 5% off Product Badge $20.00 Produc…" at bounding box center [724, 282] width 292 height 58
click at [677, 187] on div "Pack 2 Text Block Great value Text Block Row No discount Not be displayed when …" at bounding box center [724, 216] width 292 height 58
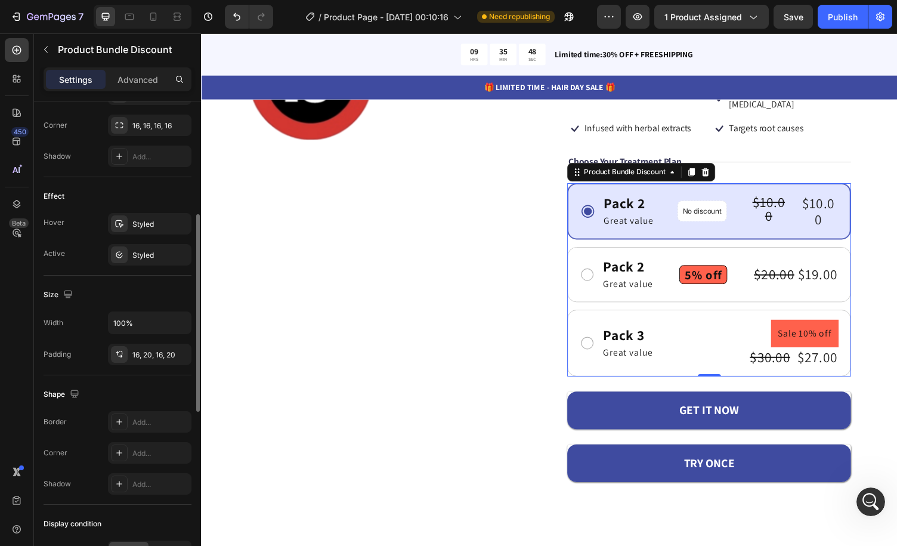
scroll to position [597, 0]
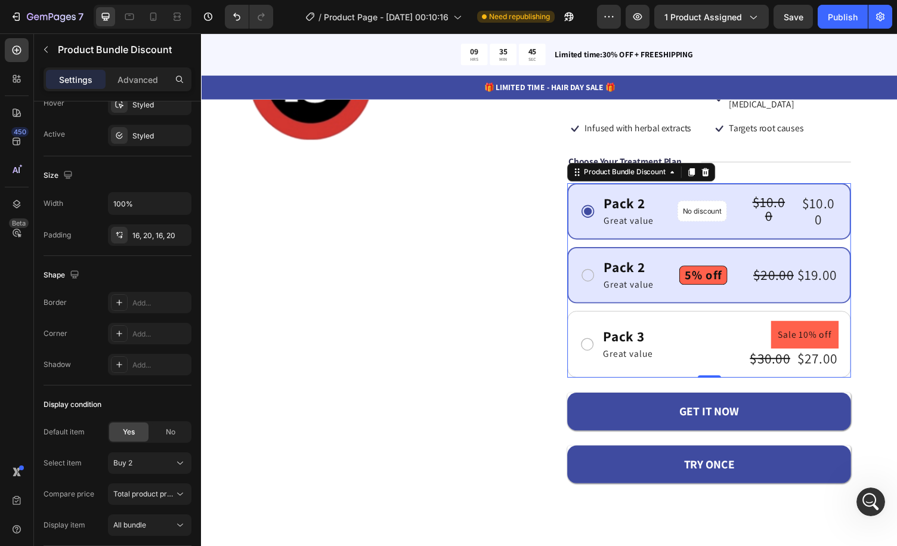
click at [677, 253] on div "Pack 2 Text Block Great value Text Block Row 5% off Product Badge $20.00 Produc…" at bounding box center [724, 282] width 292 height 58
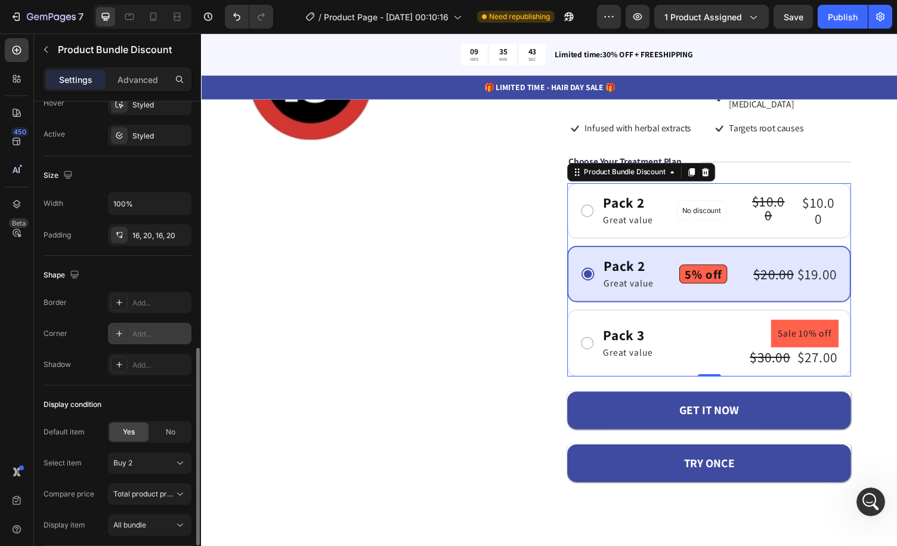
scroll to position [681, 0]
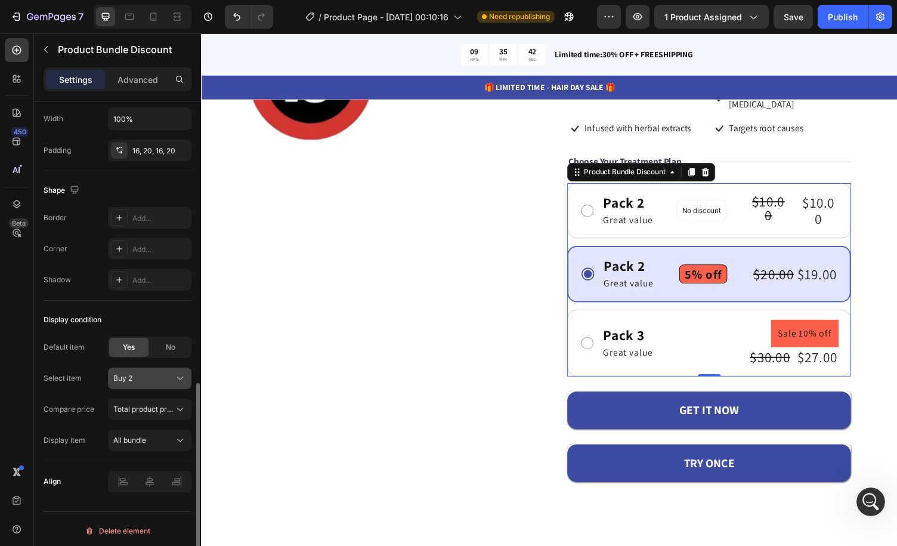
click at [172, 373] on div "Buy 2" at bounding box center [149, 378] width 73 height 12
click at [178, 403] on icon at bounding box center [180, 409] width 12 height 12
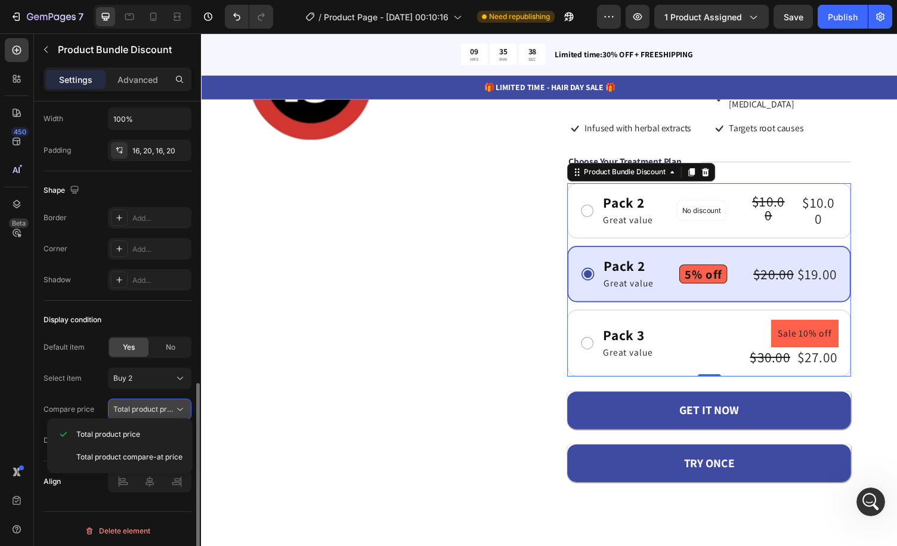
click at [178, 403] on icon at bounding box center [180, 409] width 12 height 12
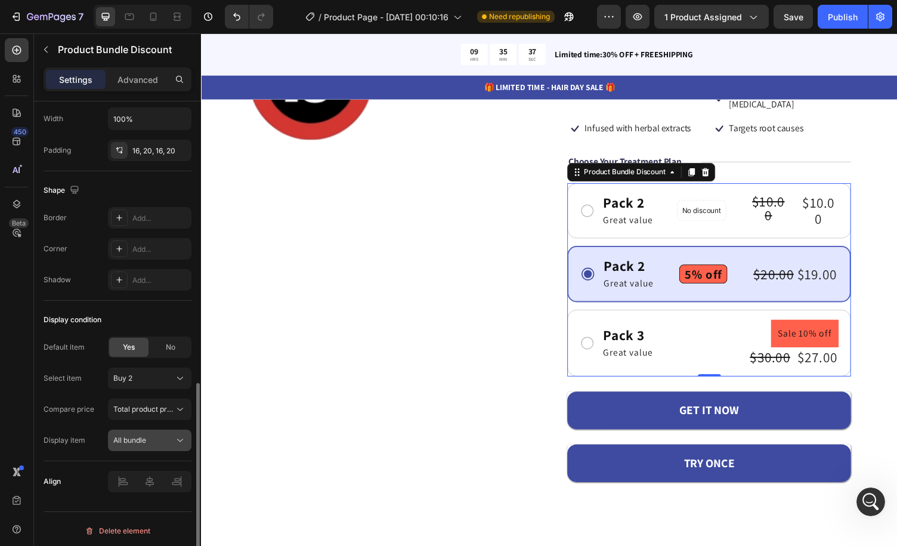
click at [179, 434] on icon at bounding box center [180, 440] width 12 height 12
click at [176, 372] on icon at bounding box center [180, 378] width 12 height 12
click at [177, 403] on icon at bounding box center [180, 409] width 12 height 12
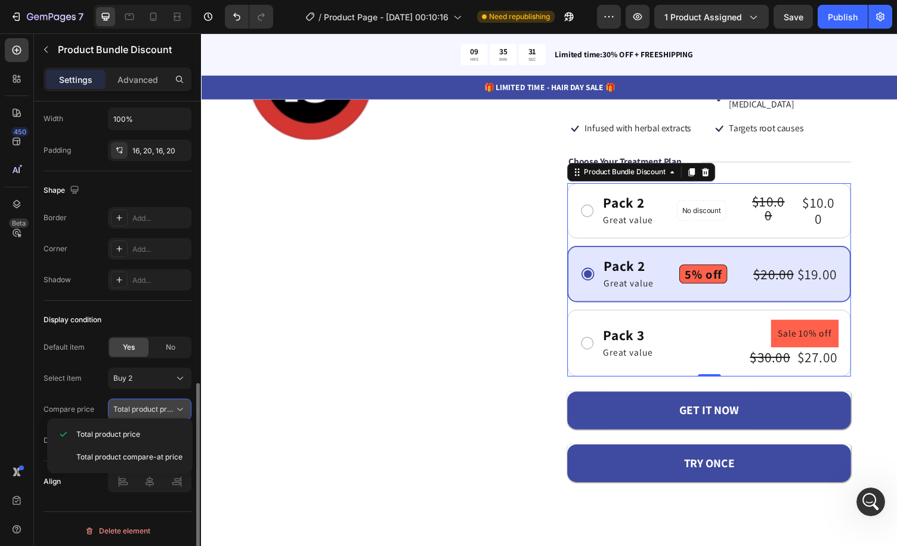
click at [177, 403] on icon at bounding box center [180, 409] width 12 height 12
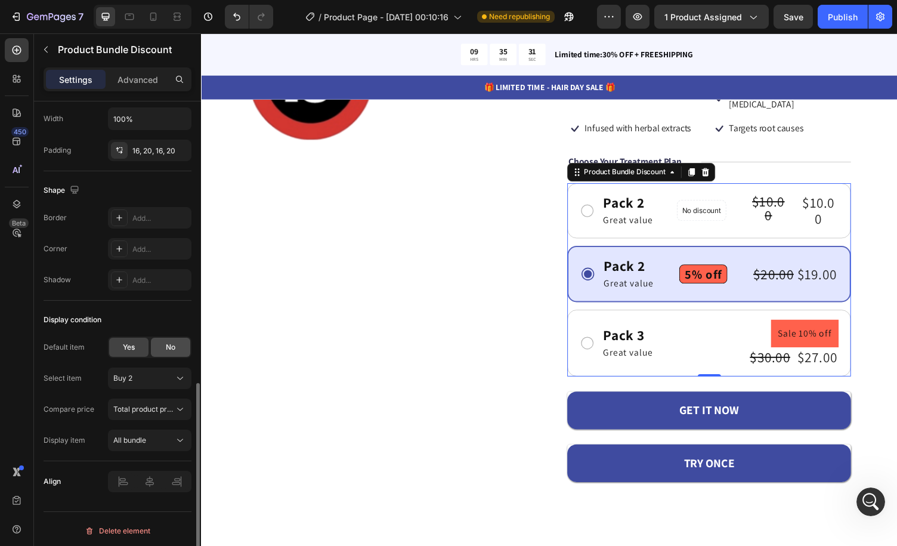
click at [169, 348] on div "No" at bounding box center [170, 347] width 39 height 19
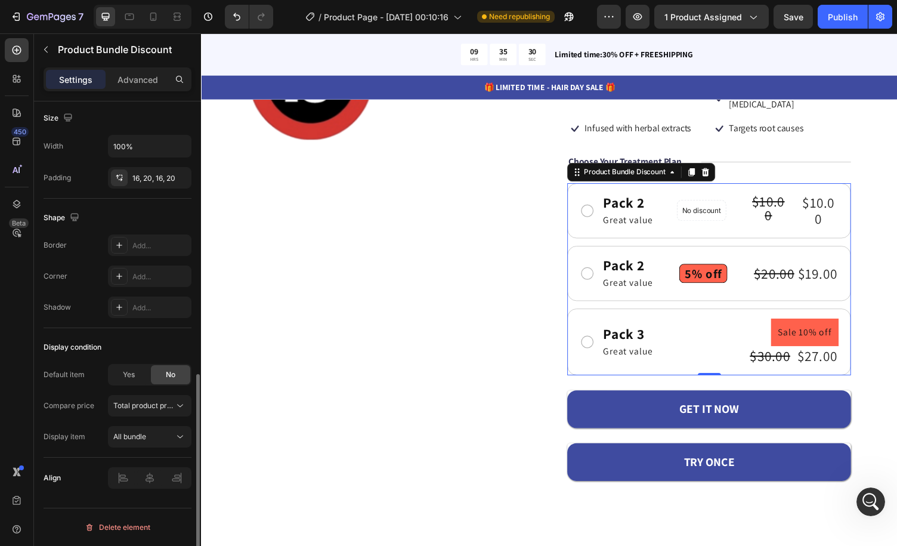
scroll to position [650, 0]
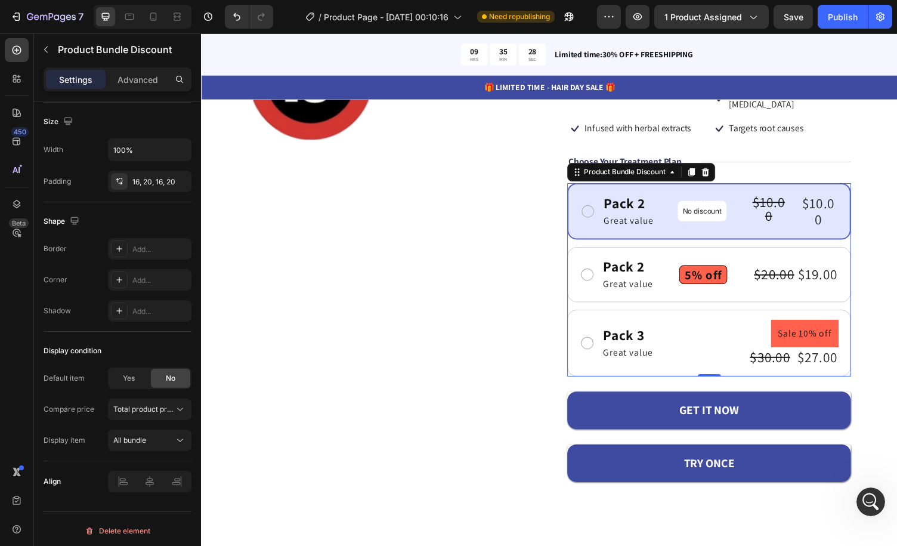
click at [671, 224] on div "Pack 2 Text Block Great value Text Block Row No discount Not be displayed when …" at bounding box center [724, 216] width 292 height 58
click at [135, 375] on span "Yes" at bounding box center [129, 378] width 12 height 11
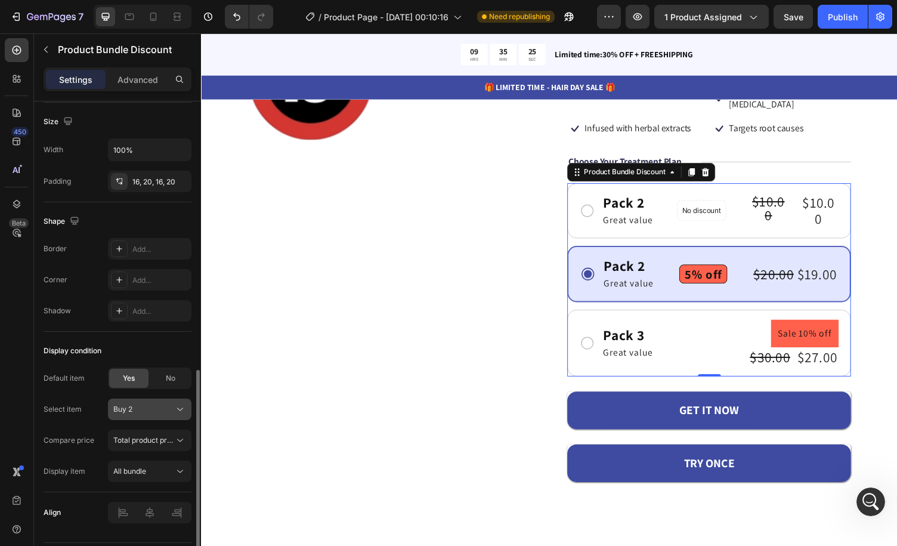
click at [165, 406] on div "Buy 2" at bounding box center [142, 409] width 58 height 11
click at [165, 433] on div "Buy 1" at bounding box center [147, 438] width 69 height 11
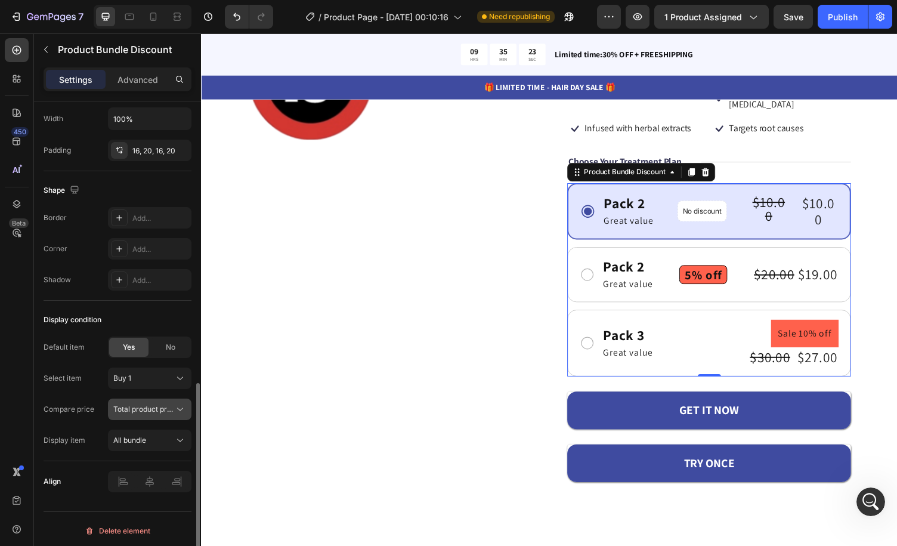
scroll to position [681, 0]
click at [171, 399] on button "Total product price" at bounding box center [150, 409] width 84 height 21
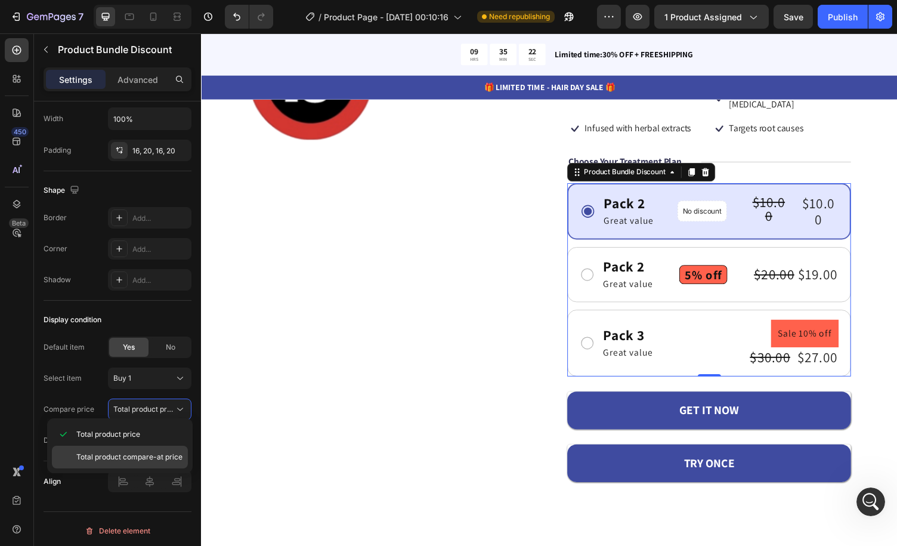
click at [162, 453] on span "Total product compare-at price" at bounding box center [129, 457] width 106 height 11
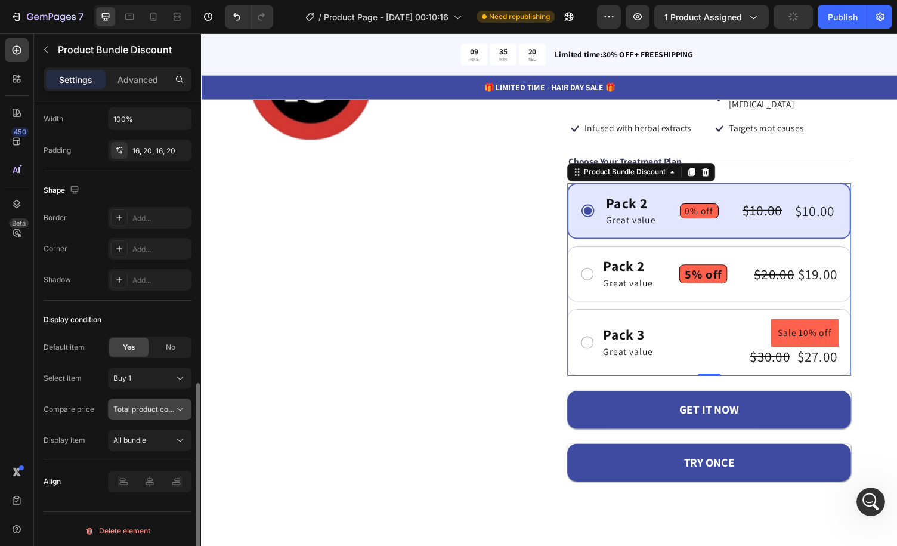
click at [166, 405] on span "Total product compare-at price" at bounding box center [166, 409] width 106 height 9
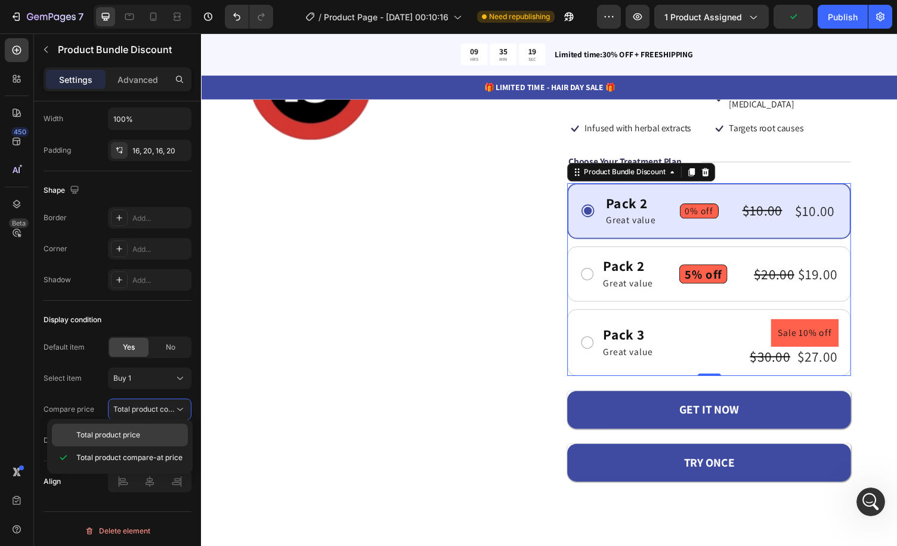
click at [166, 430] on p "Total product price" at bounding box center [129, 435] width 106 height 11
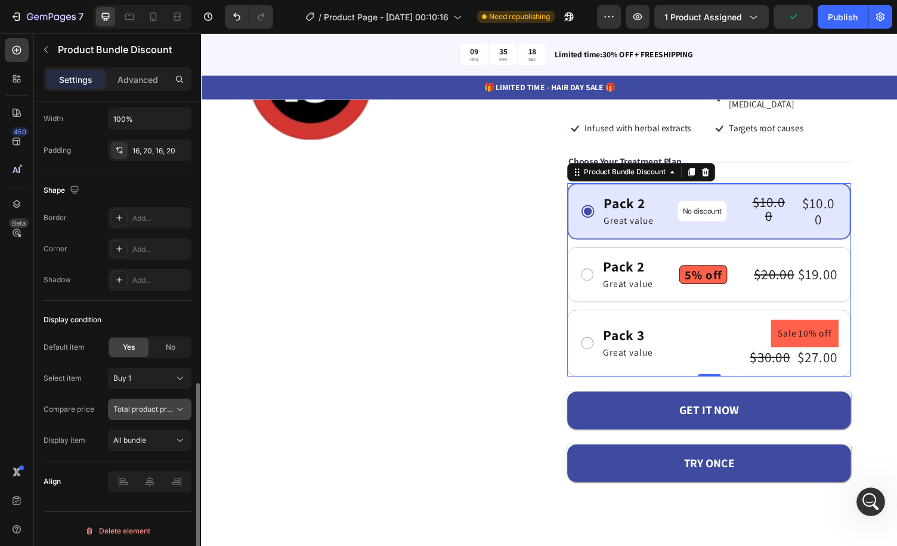
click at [171, 405] on span "Total product price" at bounding box center [145, 409] width 64 height 9
click at [161, 314] on div "Display condition" at bounding box center [118, 319] width 148 height 19
click at [162, 434] on div "All bundle" at bounding box center [149, 440] width 73 height 12
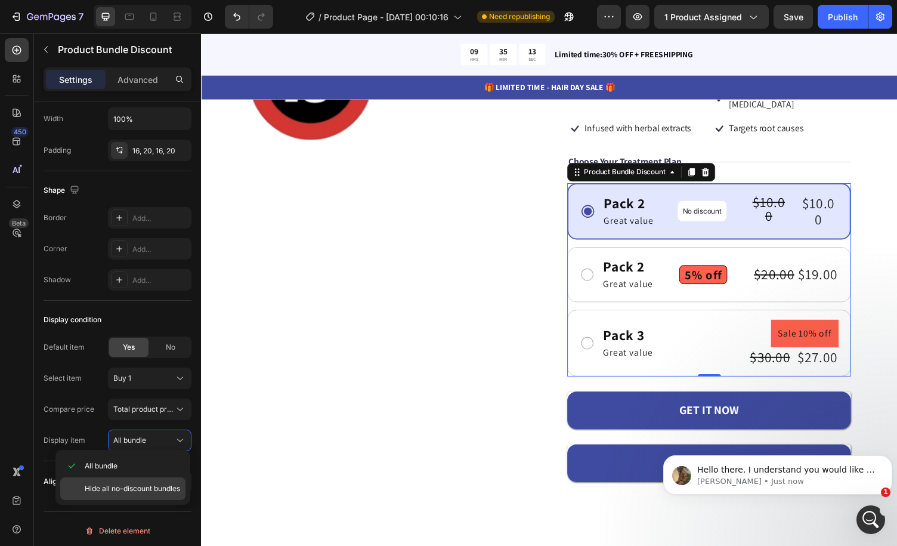
scroll to position [803, 0]
click at [165, 483] on span "Hide all no-discount bundles" at bounding box center [132, 488] width 95 height 11
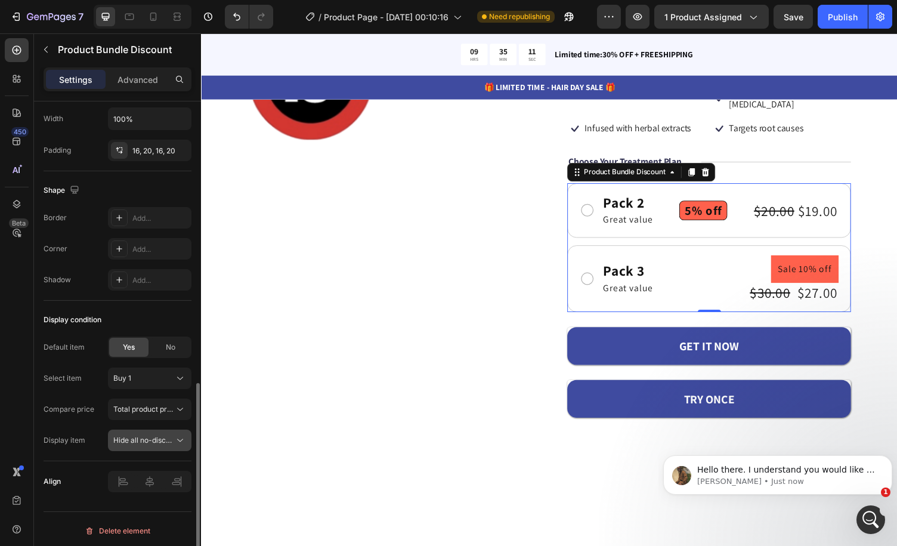
click at [168, 436] on span "Hide all no-discount bundles" at bounding box center [160, 440] width 95 height 9
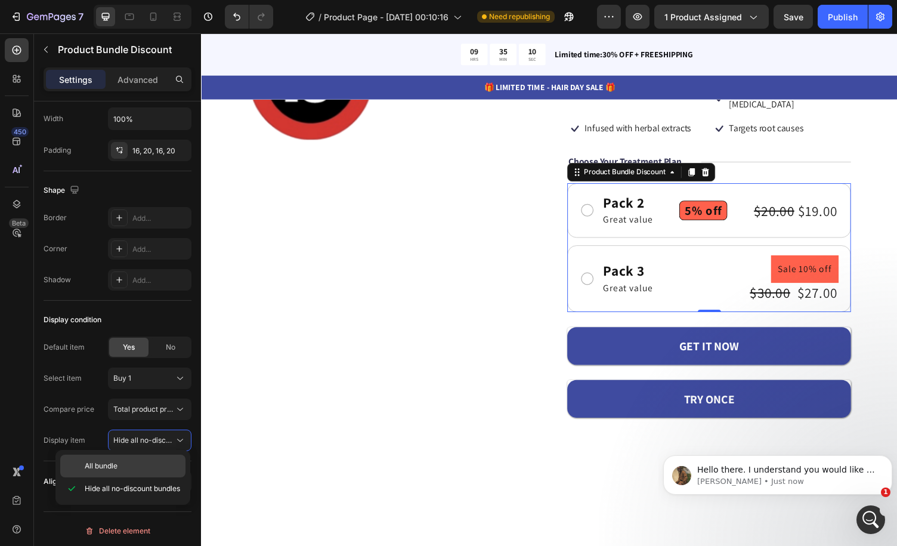
click at [166, 468] on p "All bundle" at bounding box center [132, 466] width 95 height 11
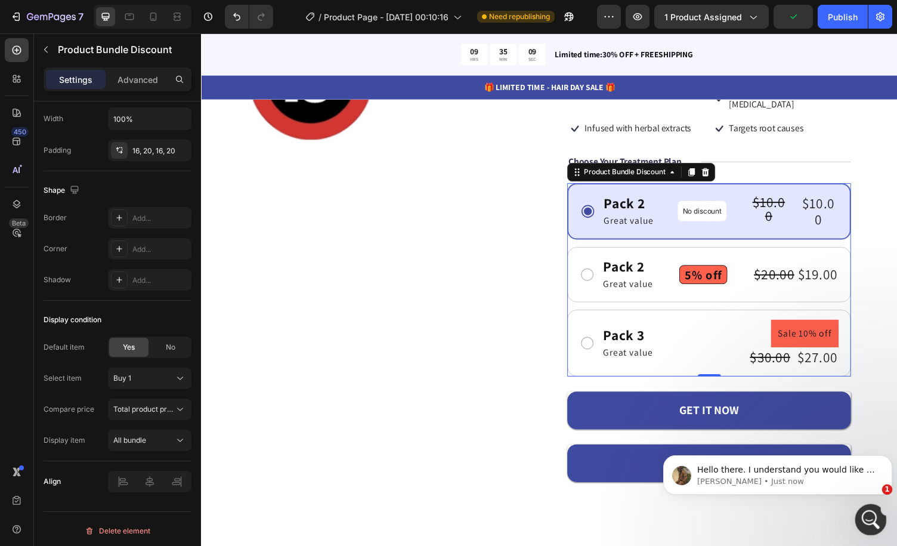
click at [866, 515] on icon "Open Intercom Messenger" at bounding box center [870, 518] width 20 height 20
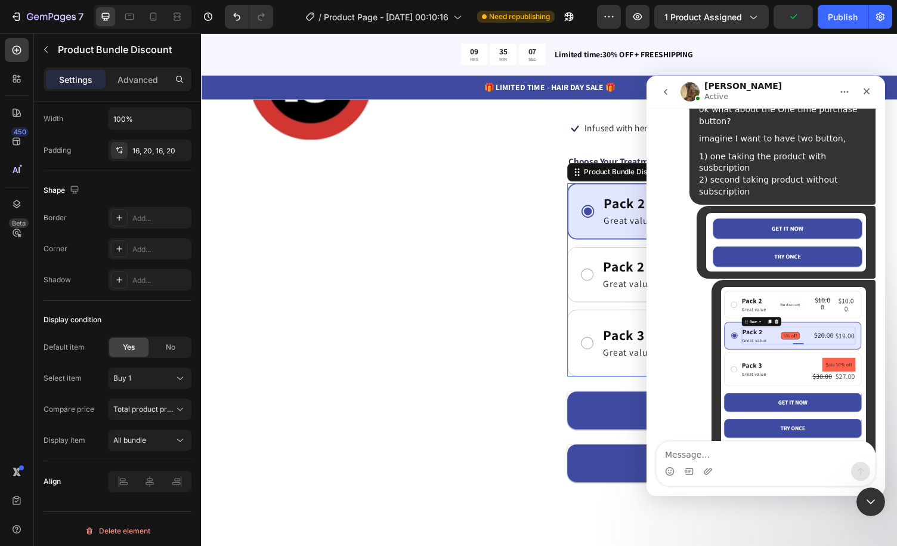
scroll to position [822, 0]
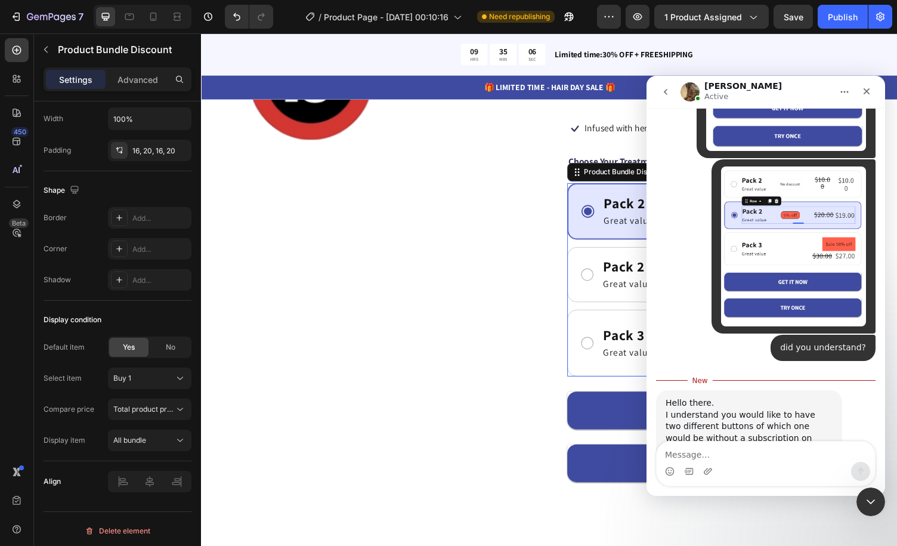
click at [772, 451] on textarea "Message…" at bounding box center [766, 452] width 218 height 20
type textarea "YES"
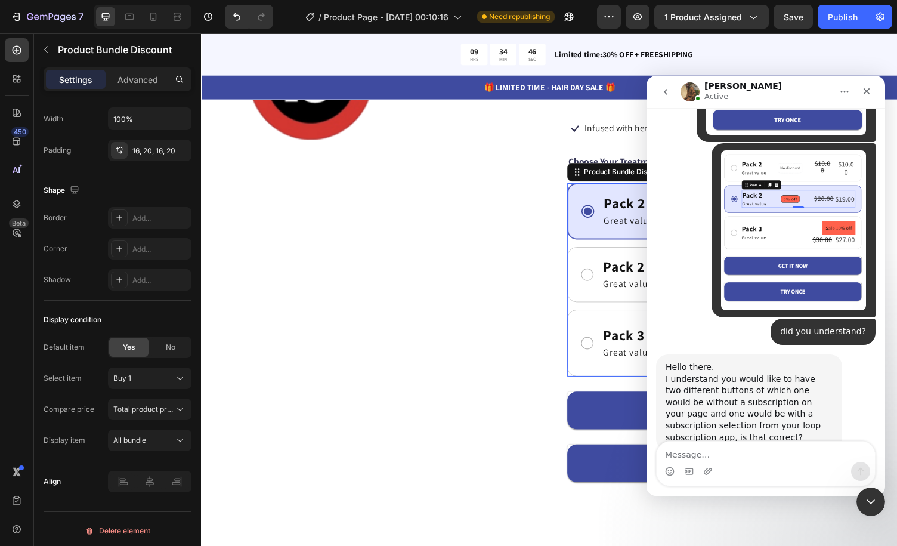
click at [753, 374] on div "I understand you would like to have two different buttons of which one would be…" at bounding box center [749, 409] width 167 height 70
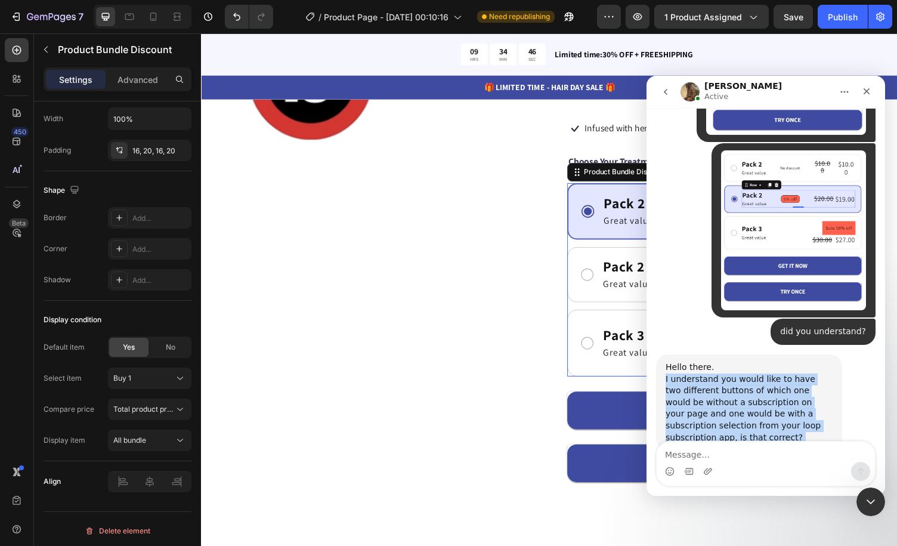
click at [753, 374] on div "I understand you would like to have two different buttons of which one would be…" at bounding box center [749, 409] width 167 height 70
copy div "I understand you would like to have two different buttons of which one would be…"
click at [852, 354] on div "Hello there. I understand you would like to have two different buttons of which…" at bounding box center [766, 413] width 220 height 118
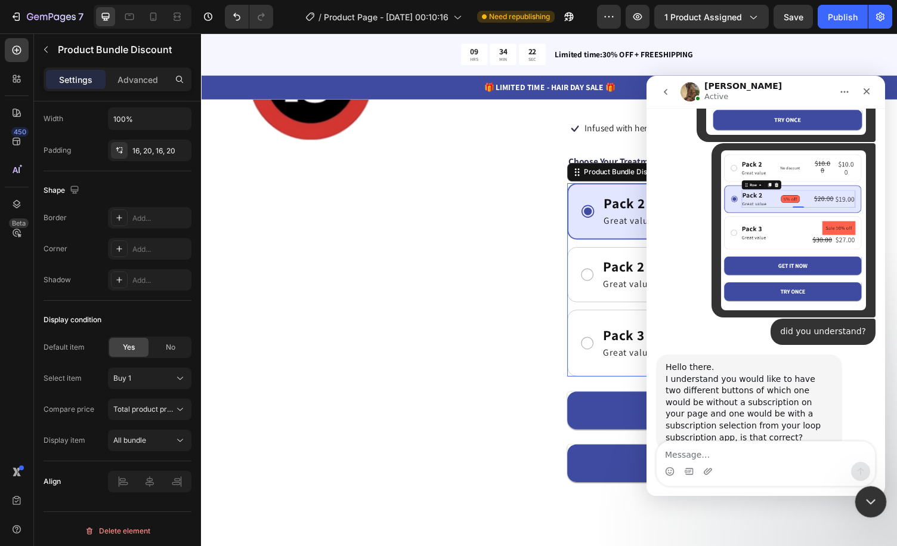
drag, startPoint x: 875, startPoint y: 501, endPoint x: 1522, endPoint y: 944, distance: 784.3
click at [876, 501] on div "Close Intercom Messenger" at bounding box center [869, 500] width 29 height 29
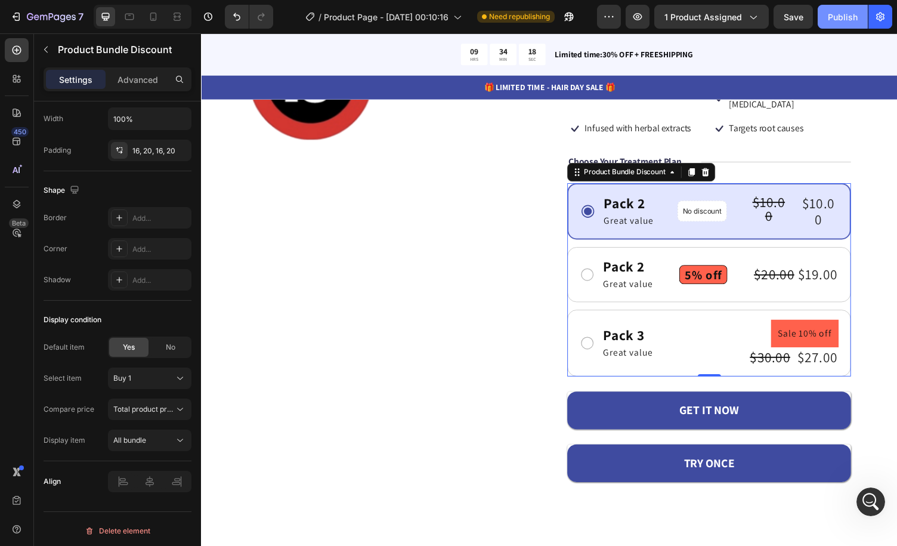
click at [855, 14] on div "Publish" at bounding box center [843, 17] width 30 height 13
click at [588, 16] on div "/ Product Page - [DATE] 00:10:16 Need republishing" at bounding box center [440, 17] width 314 height 24
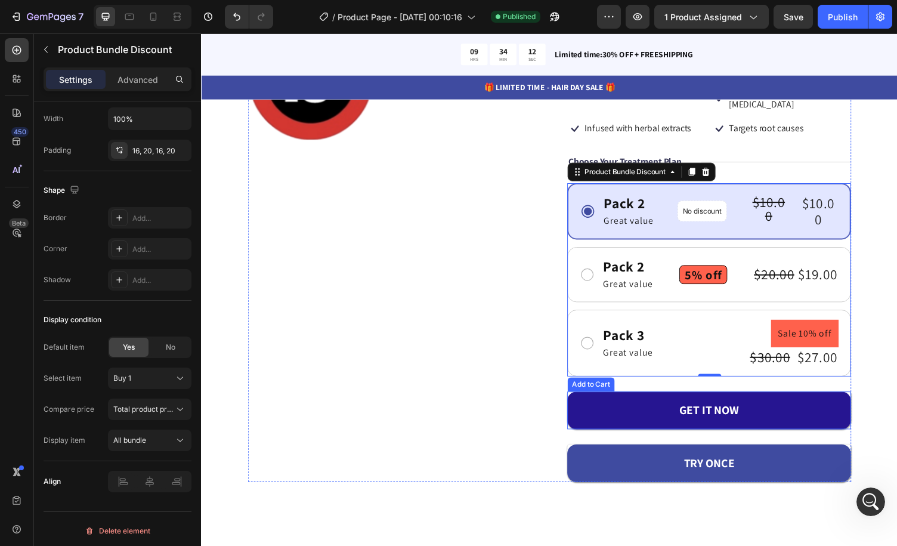
click at [634, 403] on button "GET IT NOW" at bounding box center [724, 421] width 292 height 39
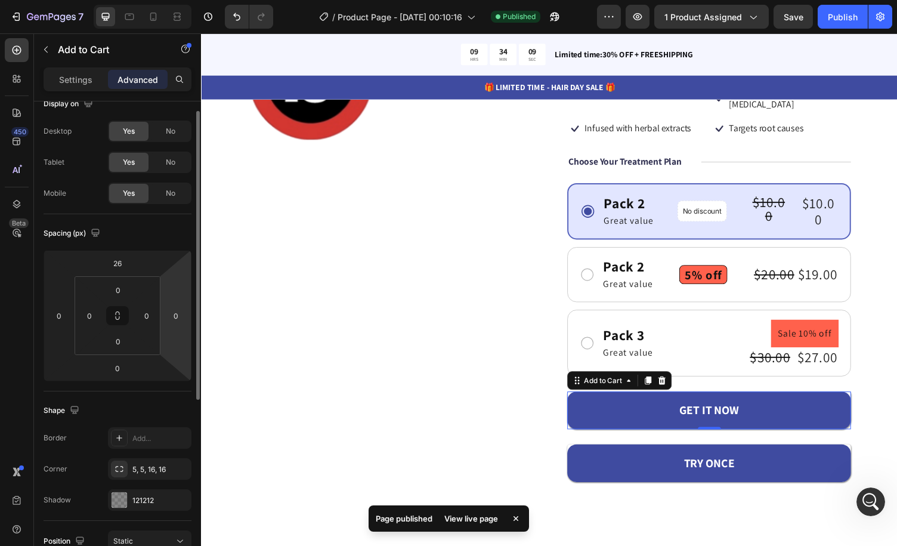
scroll to position [0, 0]
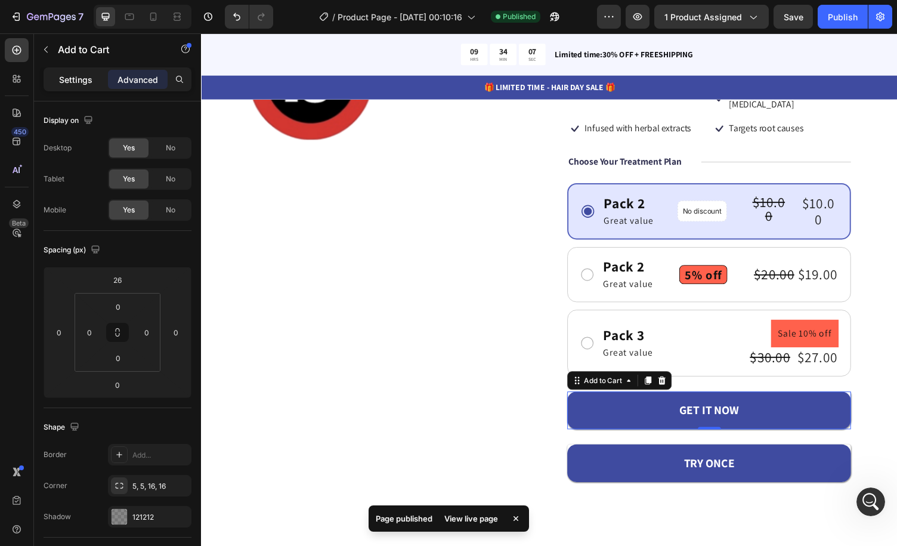
click at [82, 79] on p "Settings" at bounding box center [75, 79] width 33 height 13
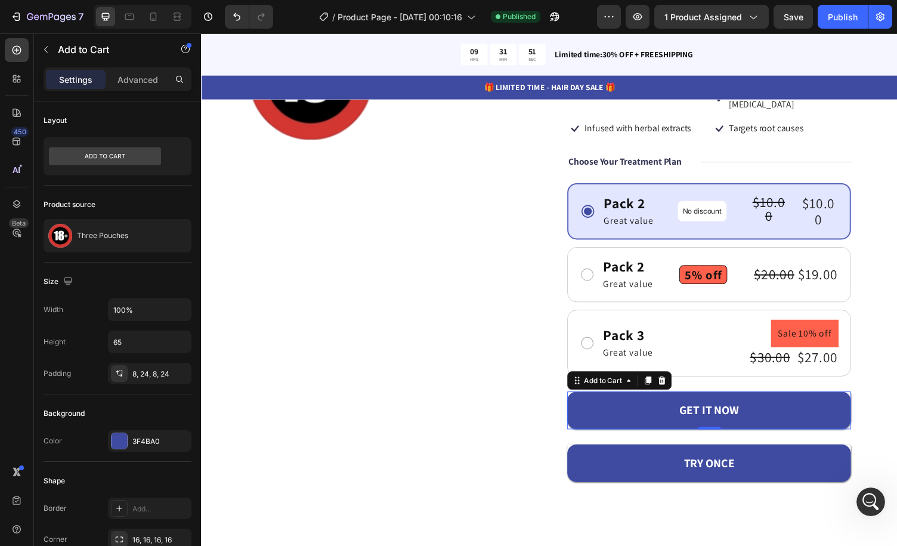
scroll to position [884, 0]
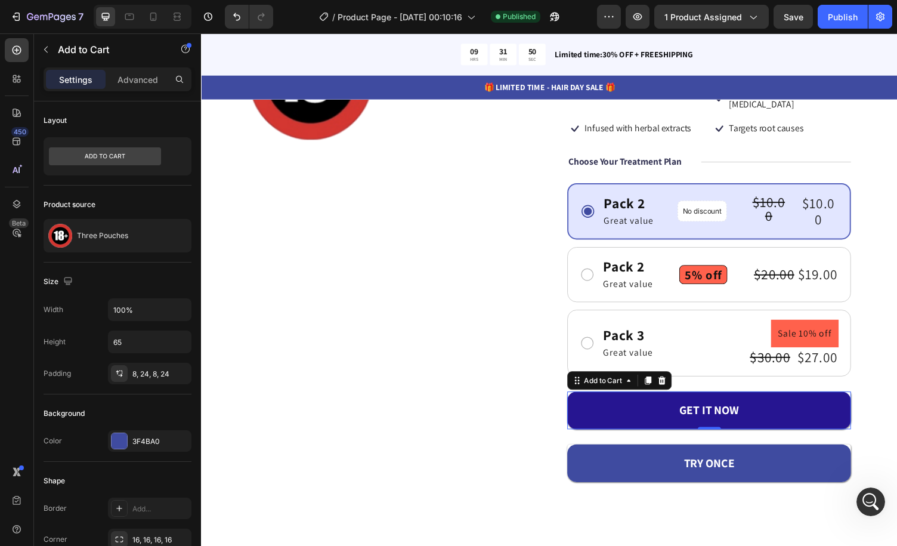
click at [768, 402] on button "GET IT NOW" at bounding box center [724, 421] width 292 height 39
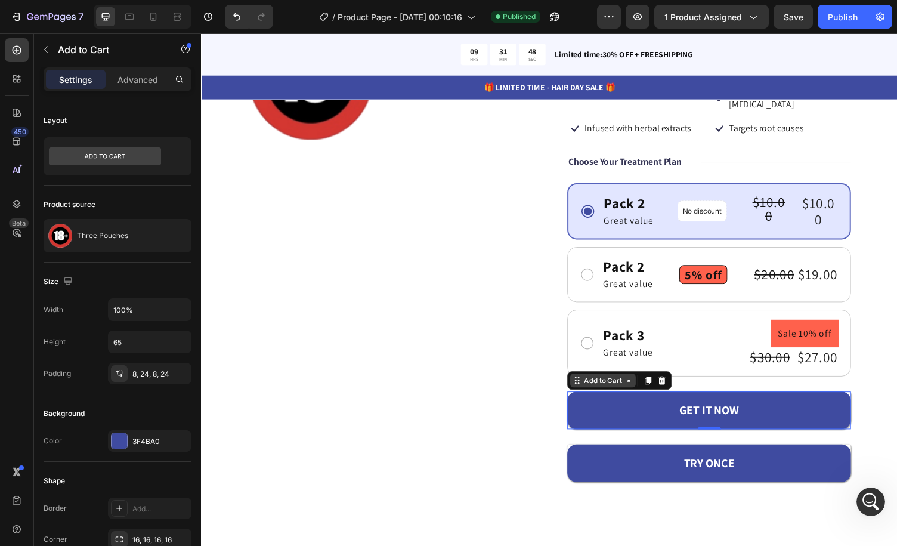
click at [638, 385] on icon at bounding box center [641, 390] width 10 height 10
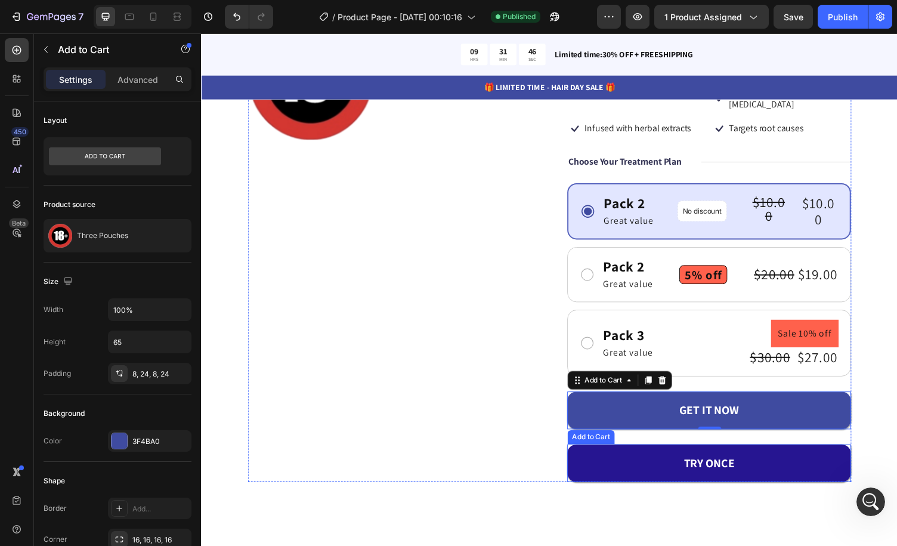
click at [780, 456] on button "TRY ONCE" at bounding box center [724, 475] width 292 height 39
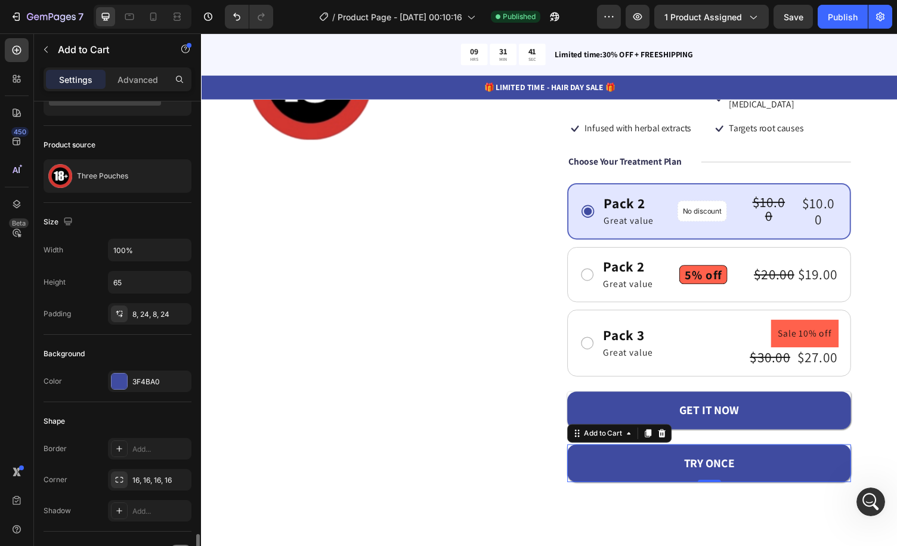
scroll to position [418, 0]
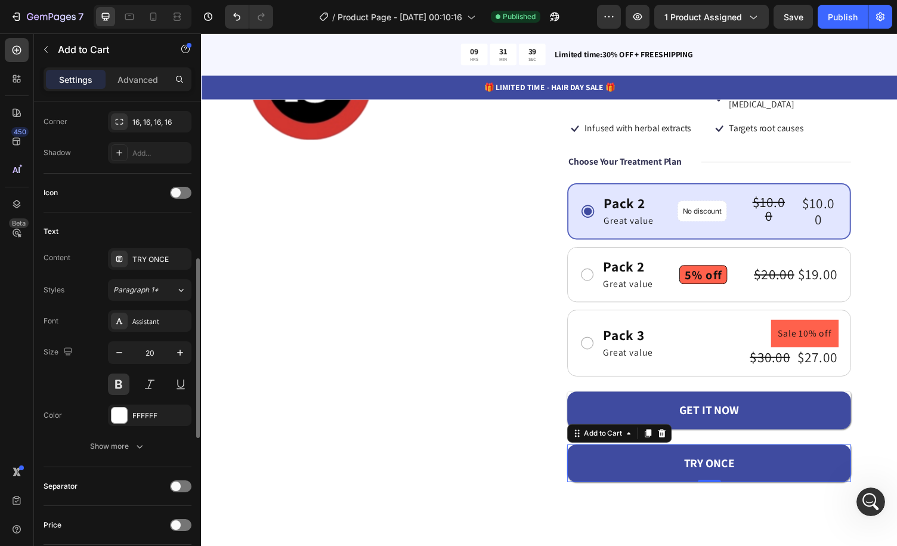
click at [122, 427] on div "Font Assistant Size 20 Color FFFFFF Show more" at bounding box center [118, 383] width 148 height 147
click at [123, 415] on div at bounding box center [120, 416] width 16 height 16
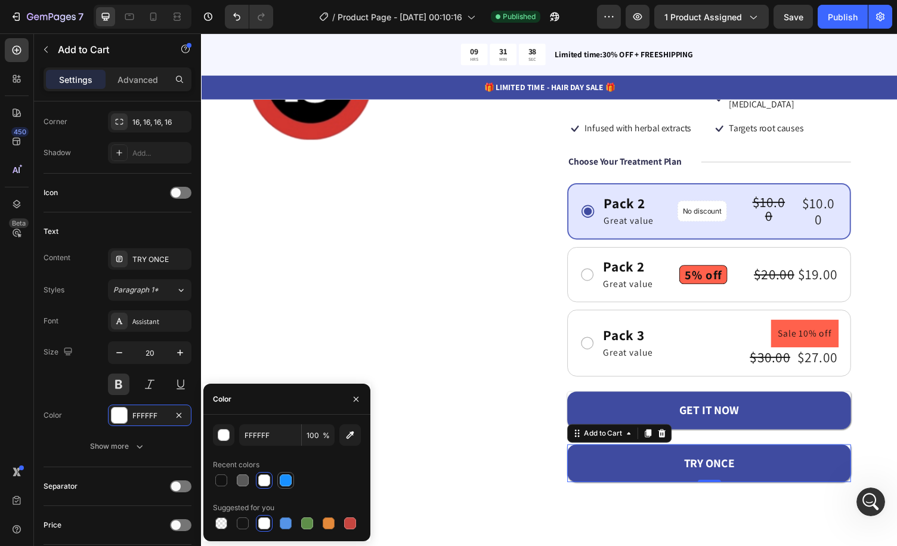
click at [283, 473] on div at bounding box center [286, 480] width 14 height 14
type input "1890FF"
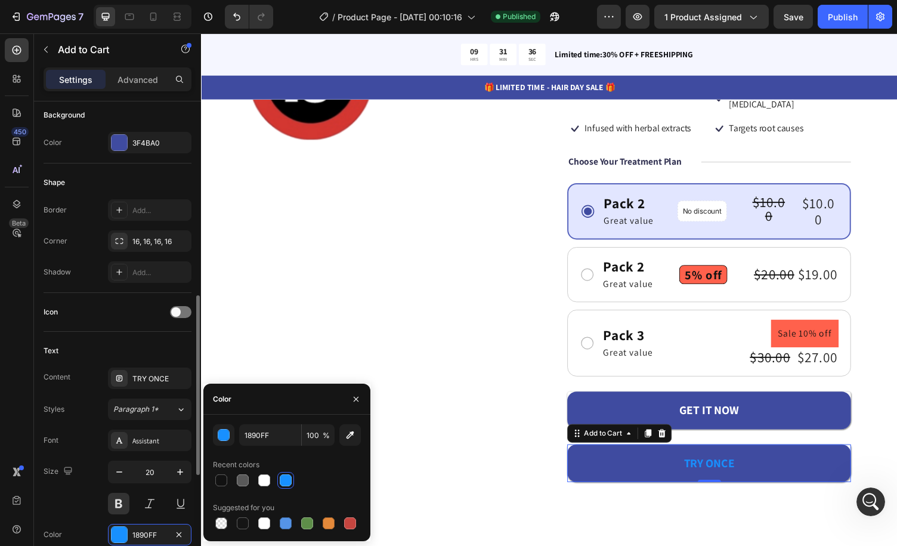
scroll to position [239, 0]
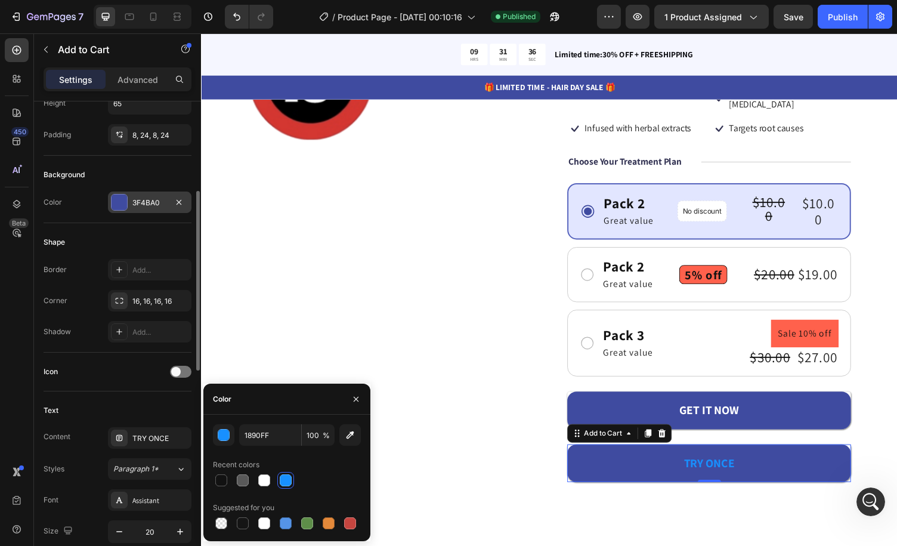
click at [126, 196] on div at bounding box center [120, 203] width 16 height 16
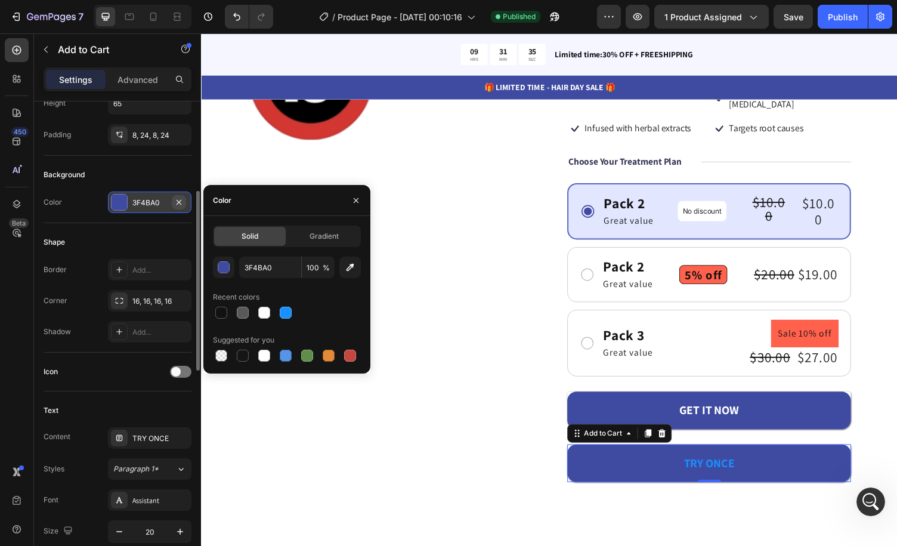
click at [180, 201] on icon "button" at bounding box center [179, 201] width 5 height 5
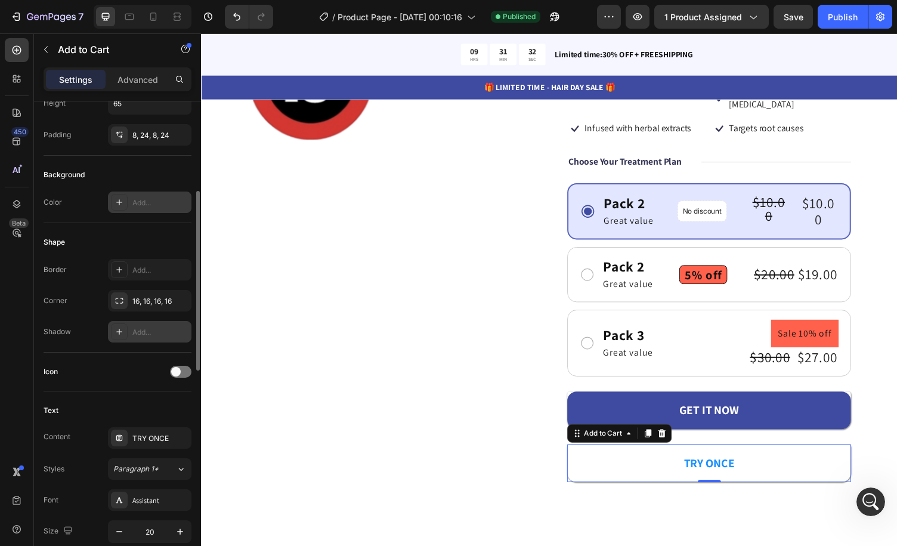
click at [163, 331] on div "Add..." at bounding box center [160, 332] width 56 height 11
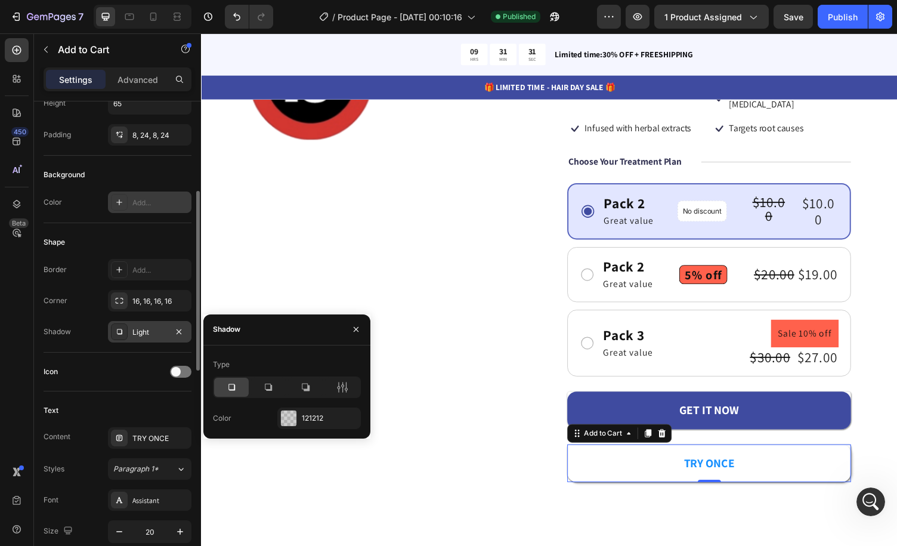
click at [160, 350] on div "Shape Border Add... Corner 16, 16, 16, 16 Shadow Light" at bounding box center [118, 287] width 148 height 129
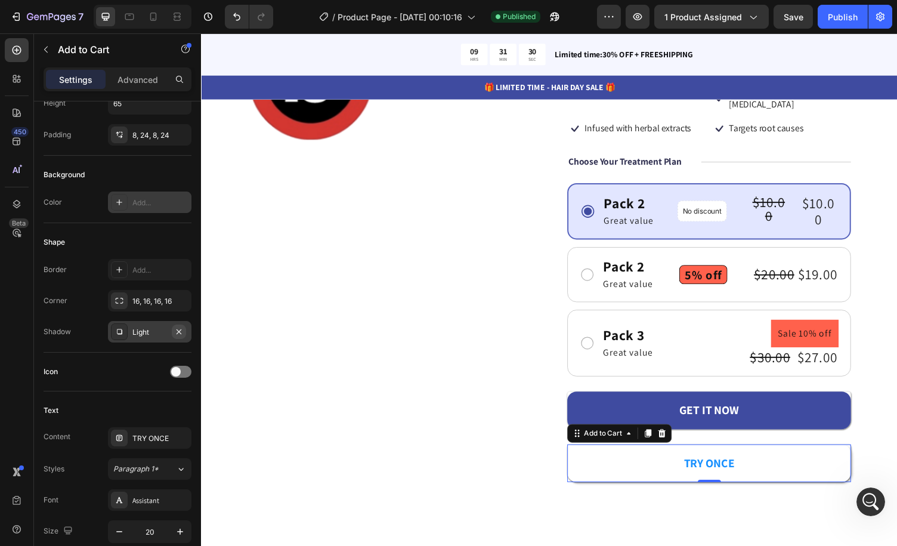
click at [181, 329] on icon "button" at bounding box center [179, 332] width 10 height 10
click at [417, 365] on div "Product Images" at bounding box center [395, 255] width 292 height 479
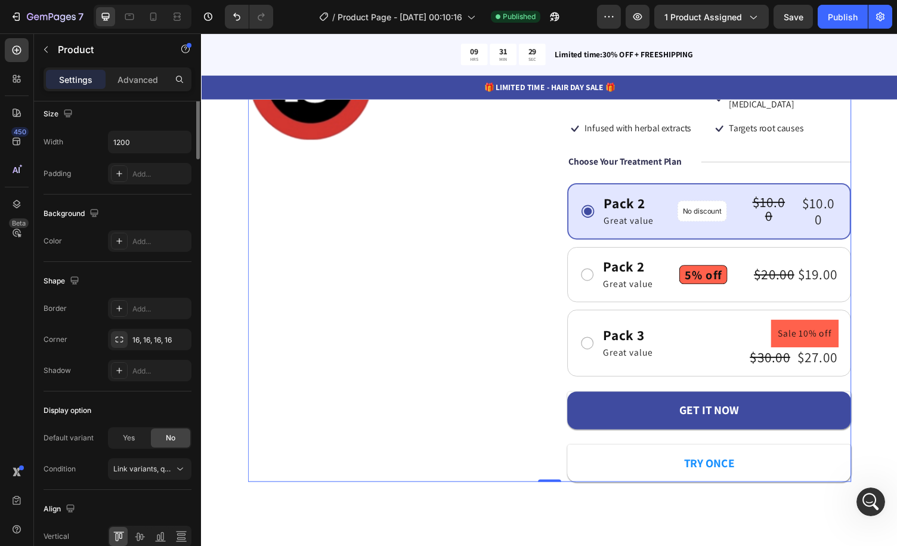
scroll to position [0, 0]
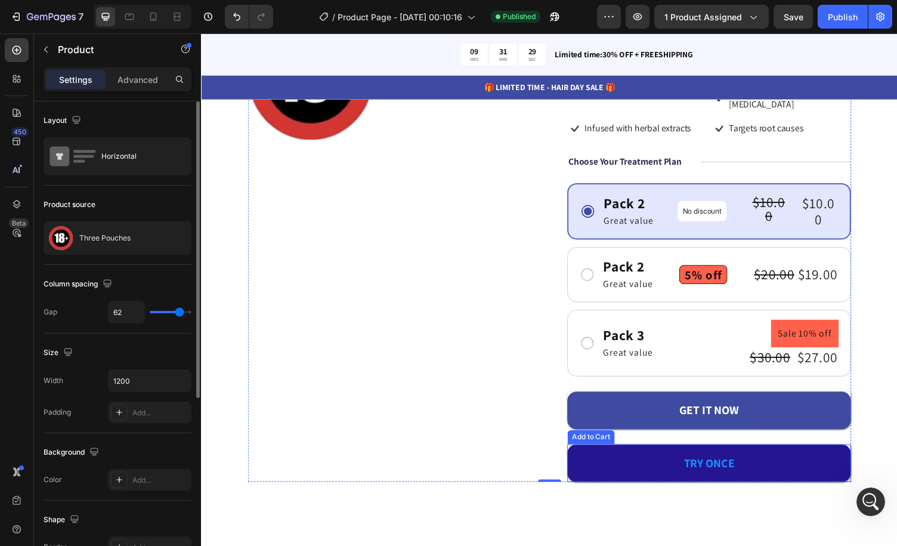
click at [631, 467] on button "TRY ONCE" at bounding box center [724, 475] width 292 height 39
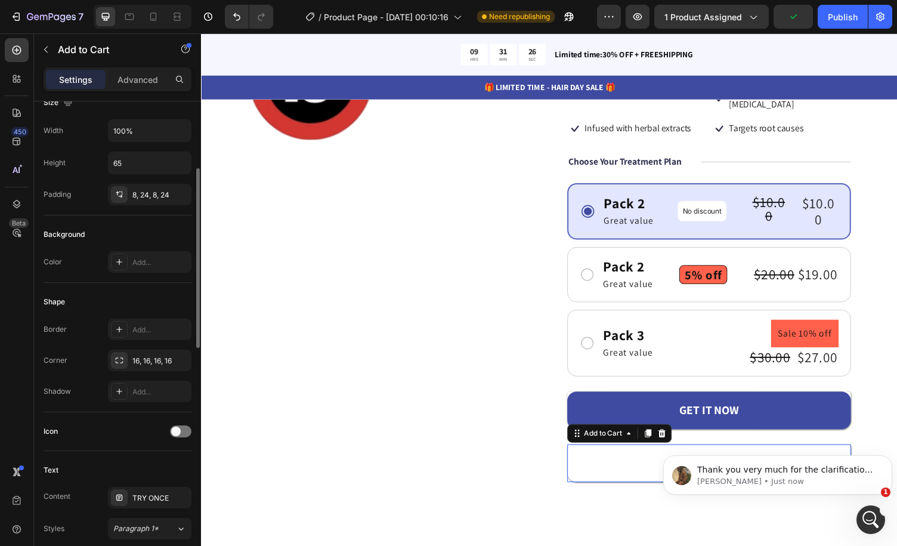
scroll to position [239, 0]
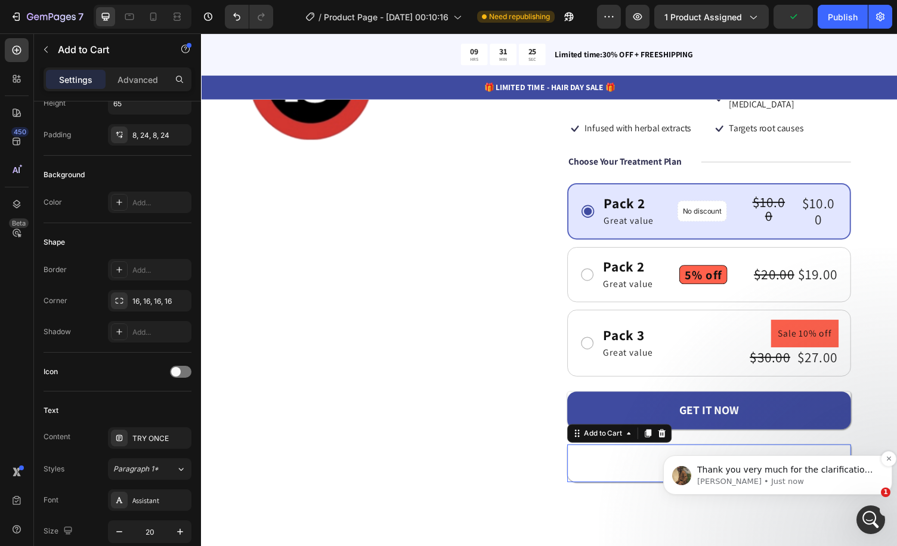
click at [801, 479] on p "[PERSON_NAME] • Just now" at bounding box center [788, 481] width 180 height 11
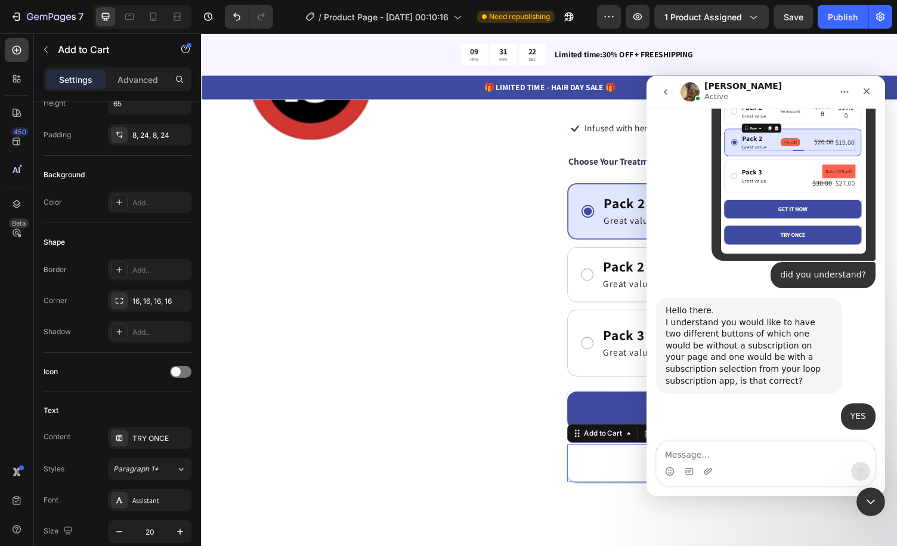
scroll to position [928, 0]
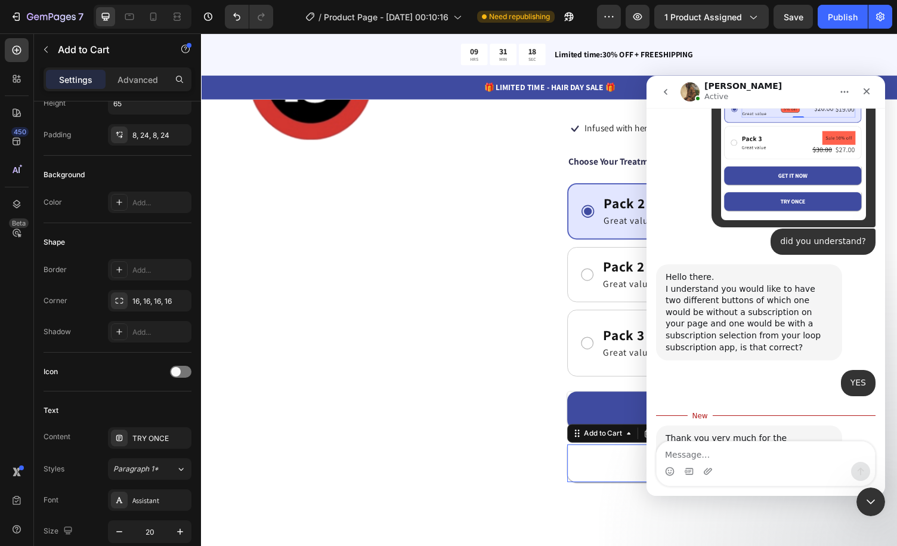
click at [745, 433] on div "Thank you very much for the clarification." at bounding box center [749, 444] width 167 height 23
click at [743, 456] on textarea "Message…" at bounding box center [766, 452] width 218 height 20
type textarea "ok, I have open this chat"
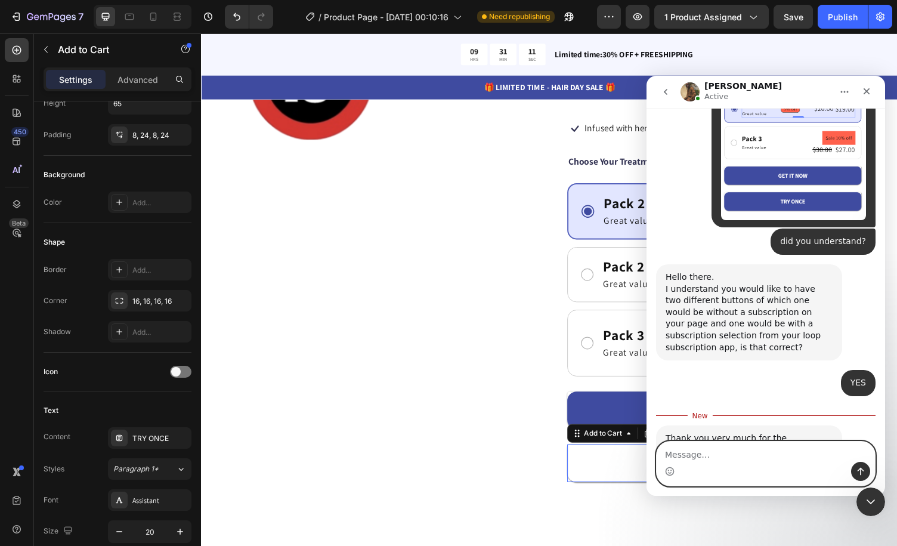
scroll to position [945, 0]
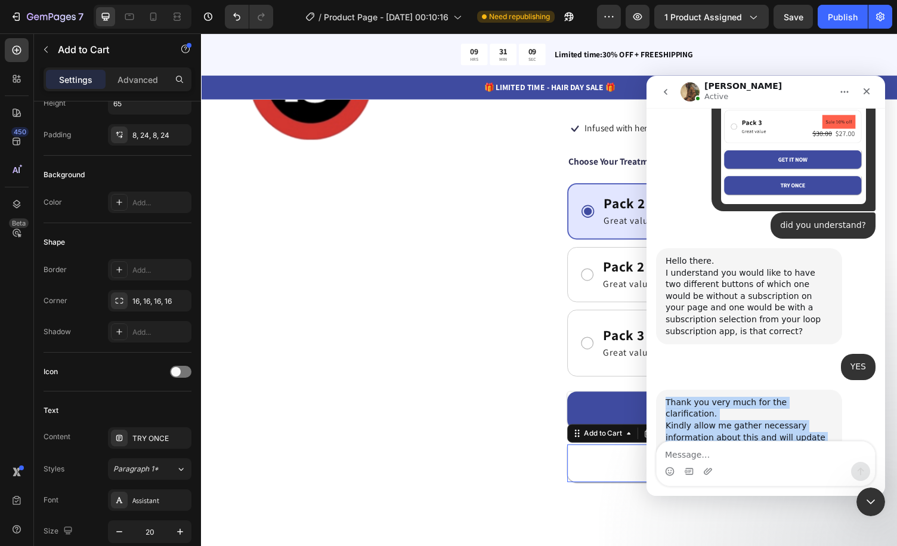
drag, startPoint x: 744, startPoint y: 364, endPoint x: 666, endPoint y: 324, distance: 87.8
click at [666, 390] on div "Thank you very much for the clarification. Kindly allow me gather necessary inf…" at bounding box center [749, 426] width 186 height 73
copy div "Thank you very much for the clarification. Kindly allow me gather necessary inf…"
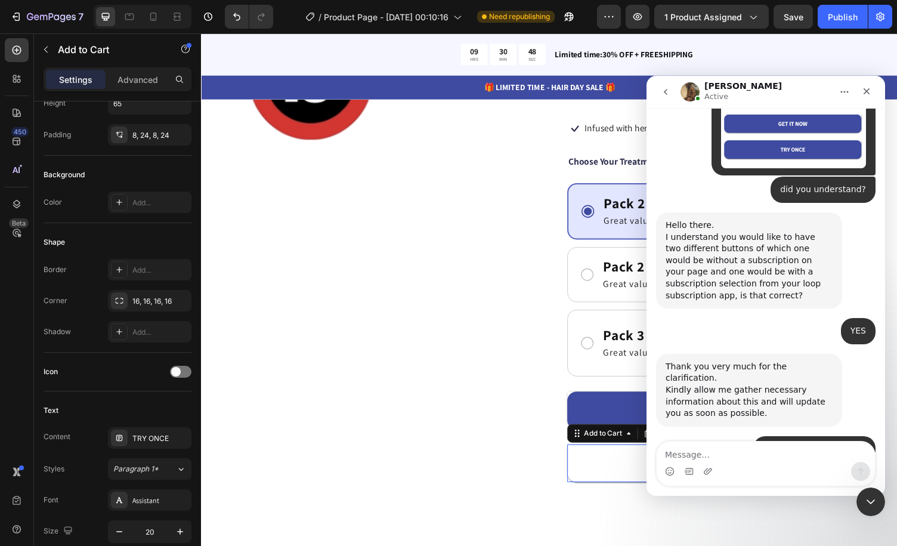
click at [811, 471] on div "I appreciate your patience!🙏 [PERSON_NAME] • Just now" at bounding box center [766, 497] width 220 height 53
click at [792, 471] on div "I appreciate your patience!🙏 [PERSON_NAME] • Just now" at bounding box center [766, 497] width 220 height 53
click at [873, 493] on icon "Close Intercom Messenger" at bounding box center [869, 500] width 14 height 14
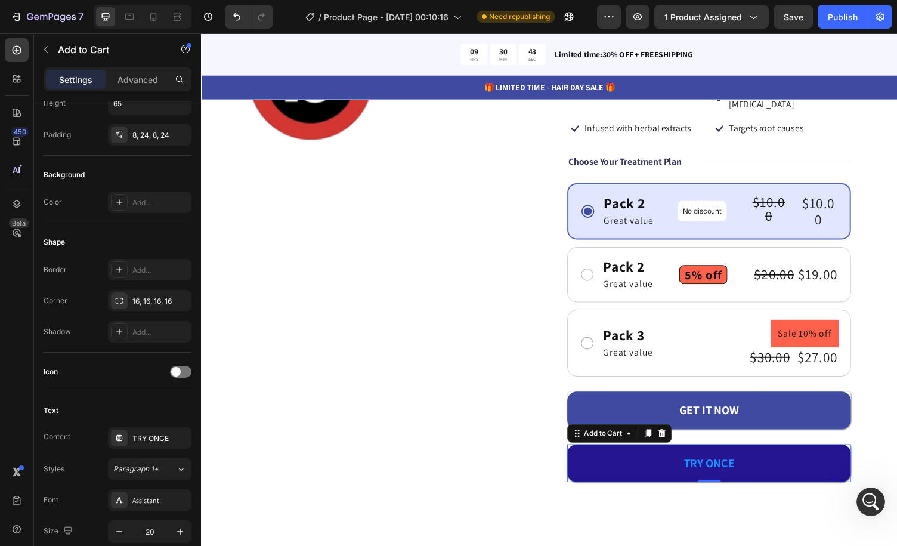
click at [794, 459] on button "TRY ONCE" at bounding box center [724, 475] width 292 height 39
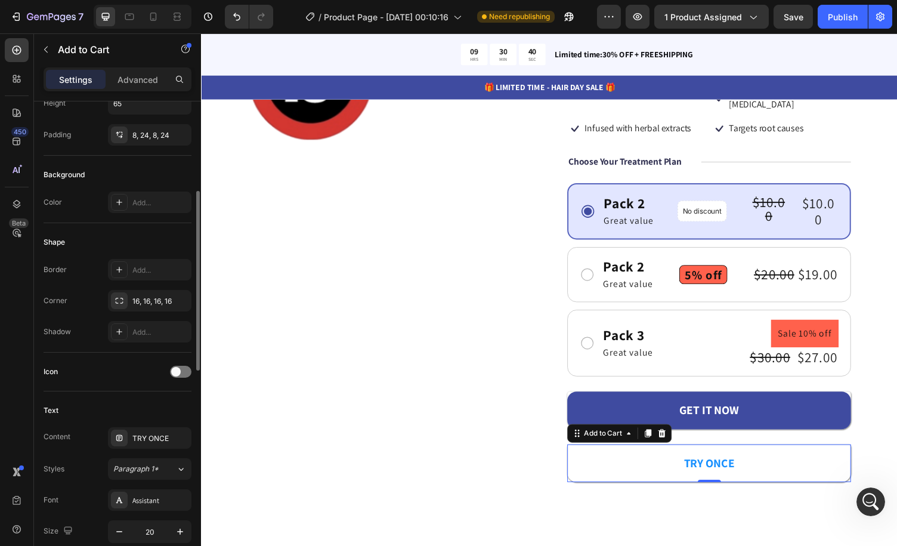
scroll to position [119, 0]
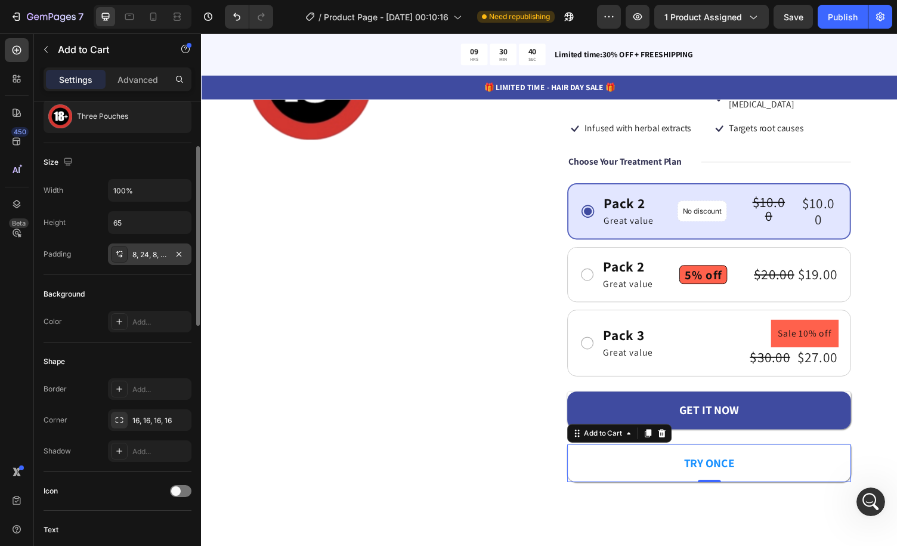
click at [137, 254] on div "8, 24, 8, 24" at bounding box center [149, 254] width 35 height 11
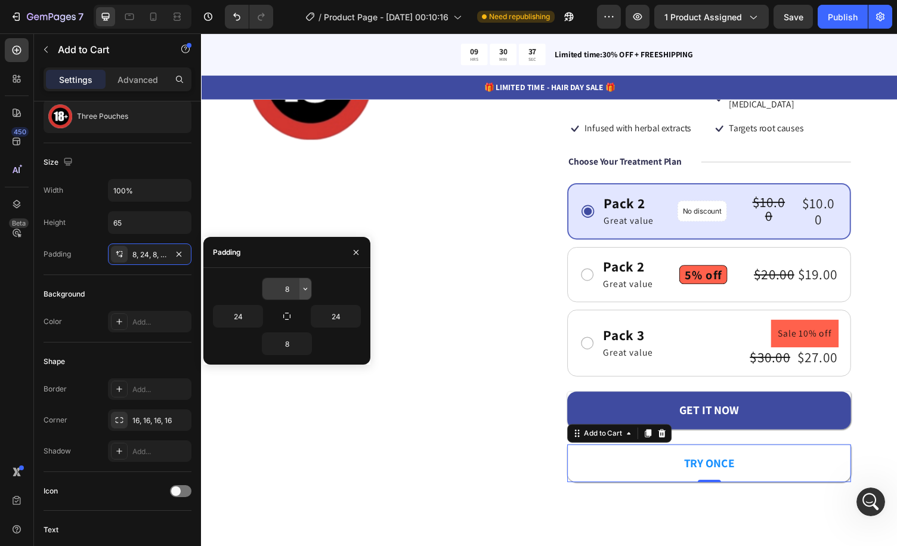
click at [305, 288] on icon "button" at bounding box center [306, 289] width 10 height 10
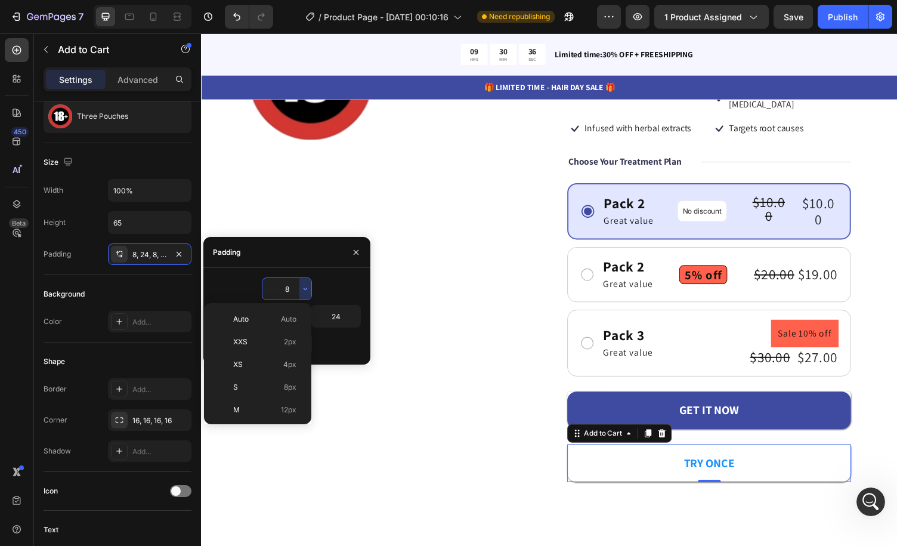
click at [279, 340] on p "XXS 2px" at bounding box center [264, 342] width 63 height 11
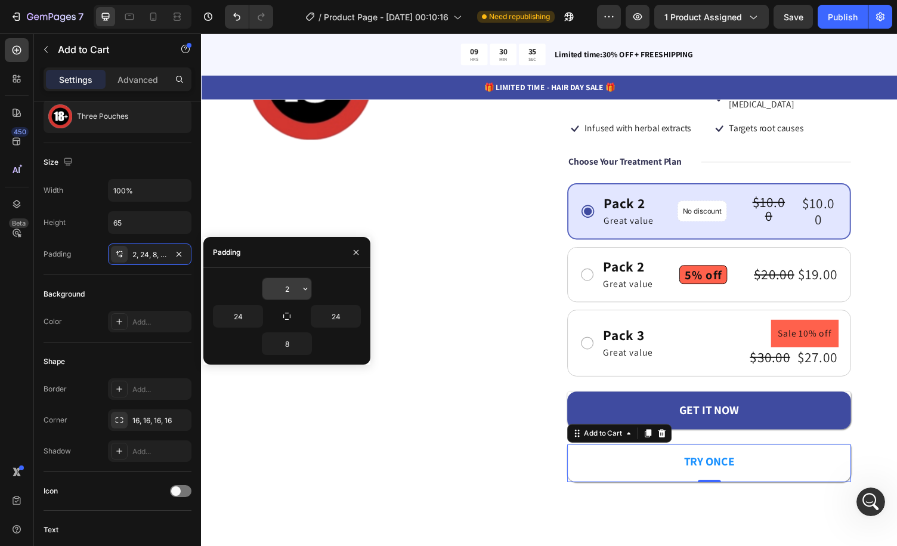
click at [304, 292] on icon "button" at bounding box center [306, 289] width 10 height 10
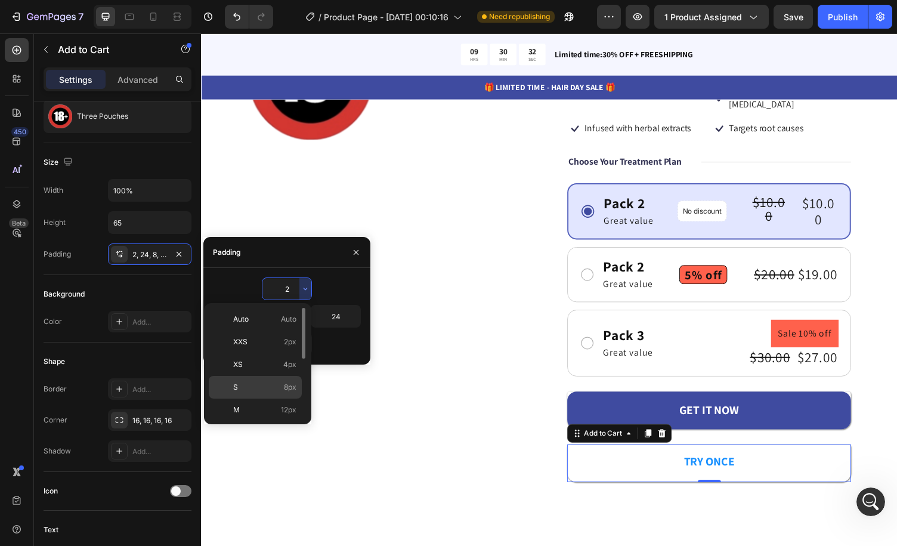
click at [263, 382] on p "S 8px" at bounding box center [264, 387] width 63 height 11
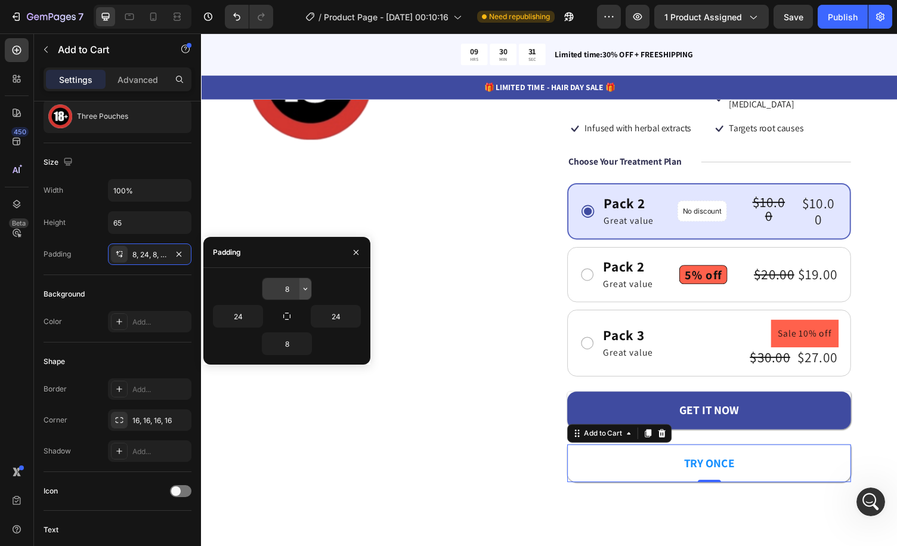
click at [307, 291] on icon "button" at bounding box center [306, 289] width 10 height 10
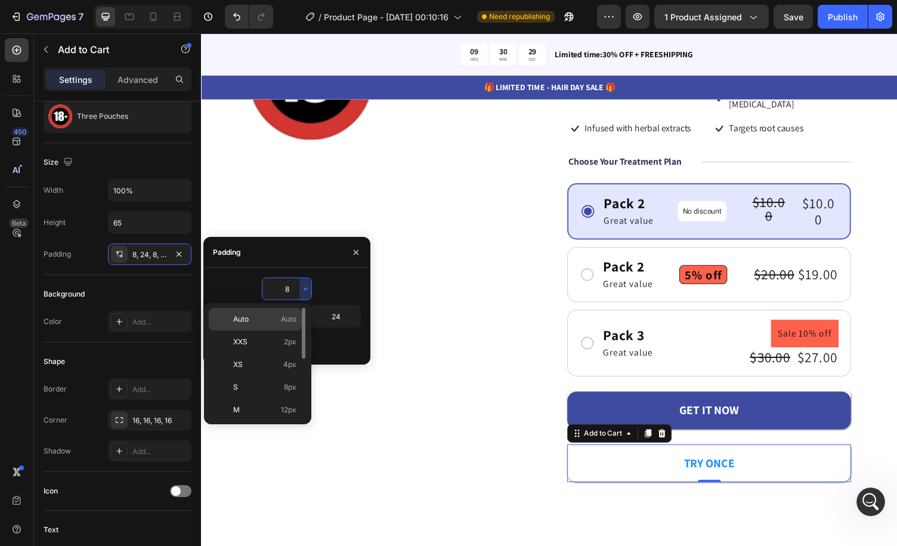
click at [279, 320] on p "Auto Auto" at bounding box center [264, 319] width 63 height 11
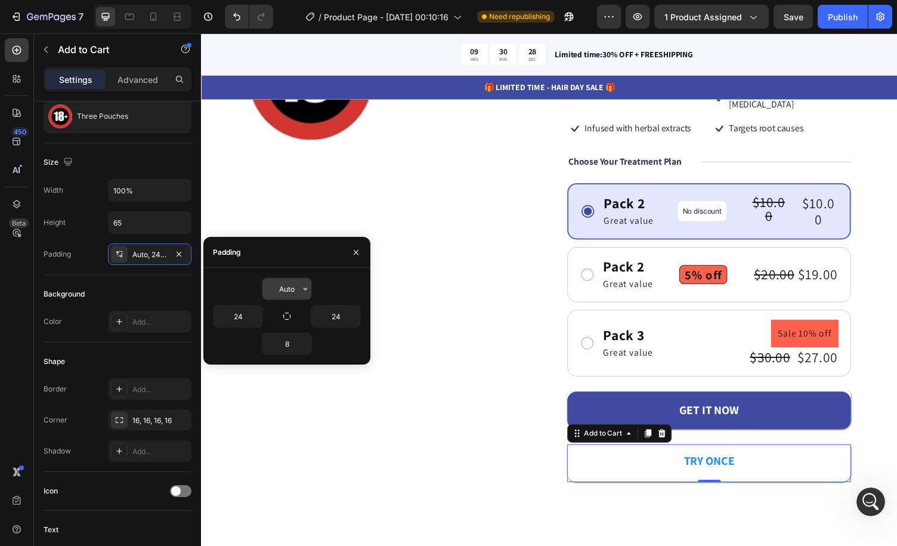
click at [307, 284] on icon "button" at bounding box center [306, 289] width 10 height 10
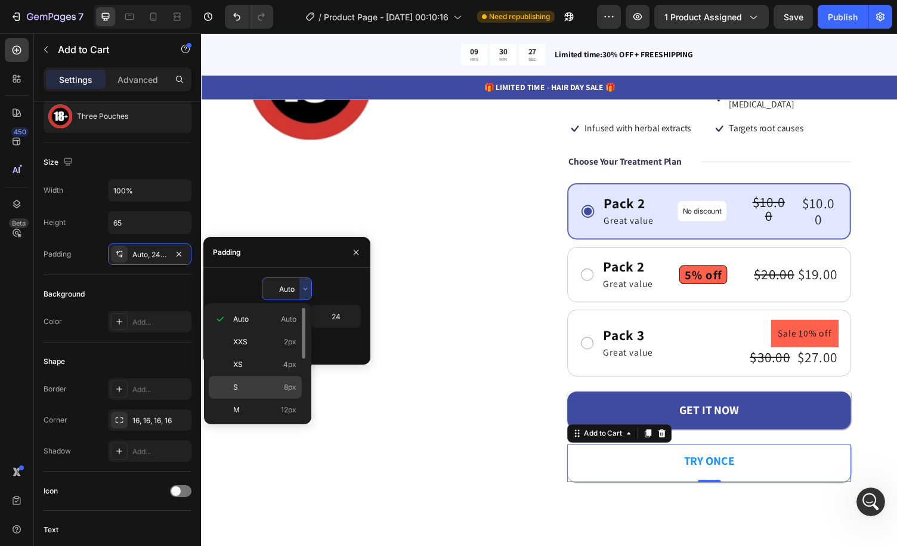
drag, startPoint x: 280, startPoint y: 382, endPoint x: 81, endPoint y: 359, distance: 200.7
click at [280, 382] on p "S 8px" at bounding box center [264, 387] width 63 height 11
type input "8"
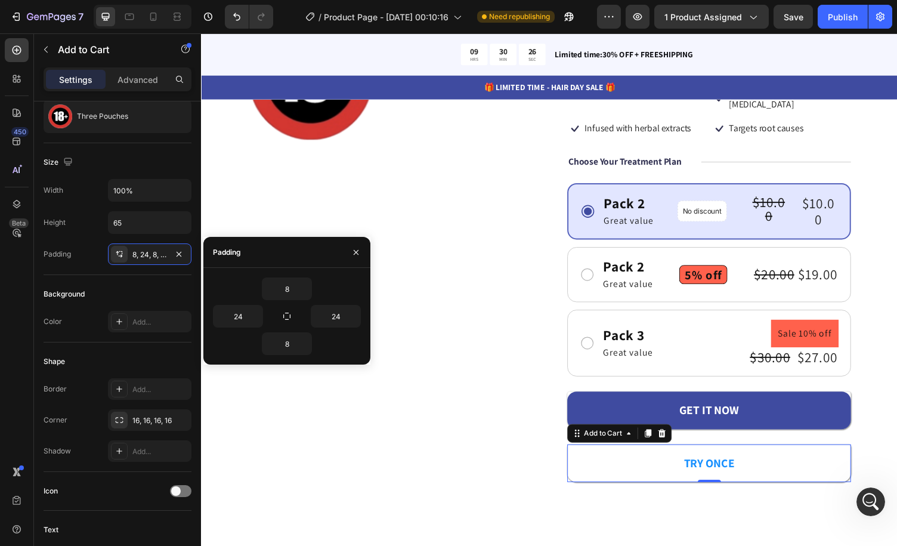
click at [158, 287] on div "Background" at bounding box center [118, 294] width 148 height 19
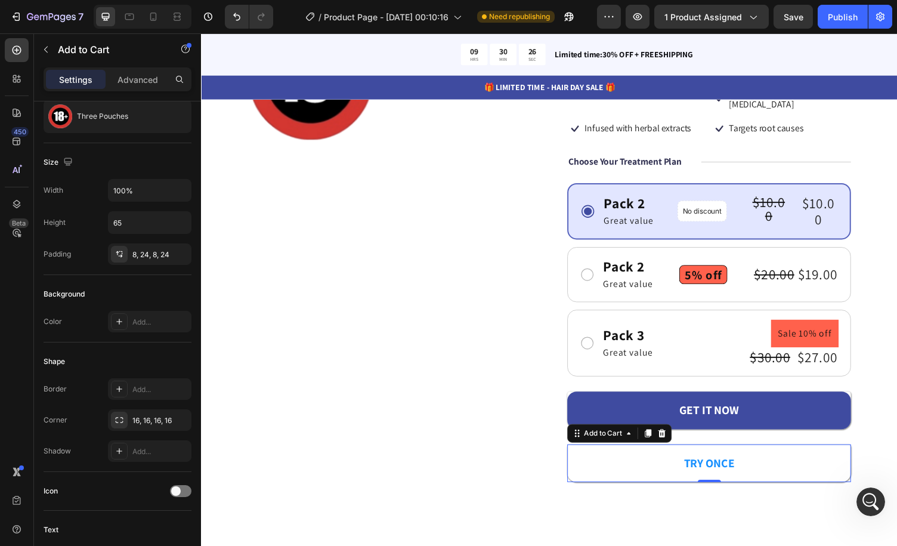
scroll to position [60, 0]
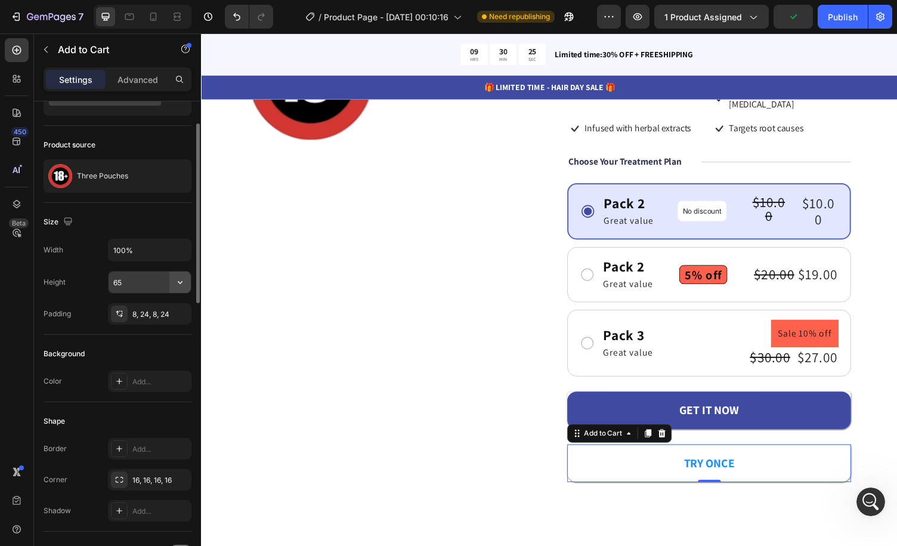
click at [178, 282] on icon "button" at bounding box center [180, 282] width 12 height 12
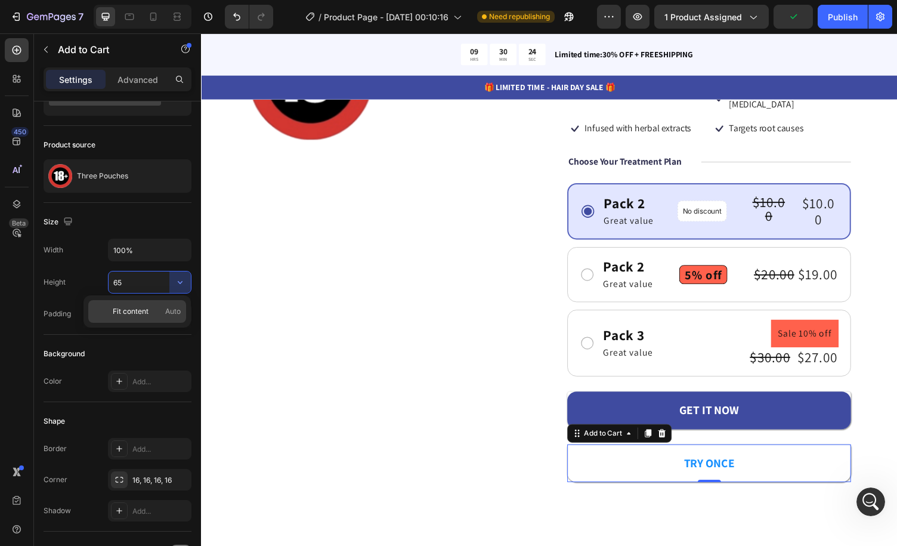
click at [166, 310] on span "Auto" at bounding box center [173, 311] width 16 height 11
type input "Auto"
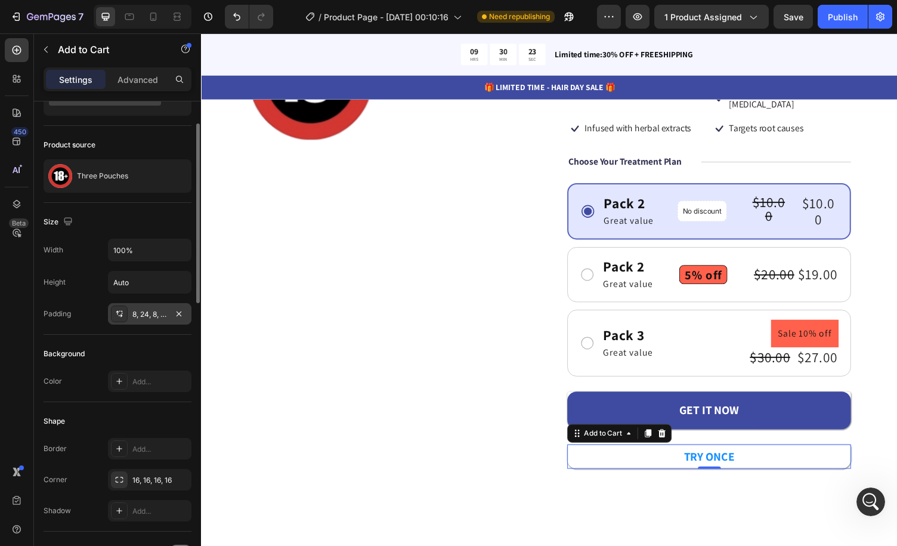
click at [157, 310] on div "8, 24, 8, 24" at bounding box center [149, 314] width 35 height 11
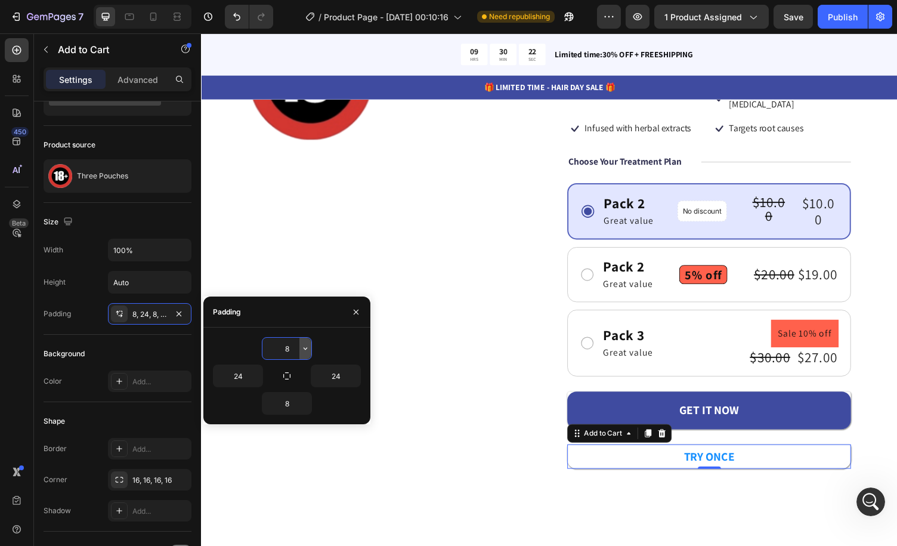
click at [308, 350] on icon "button" at bounding box center [306, 349] width 10 height 10
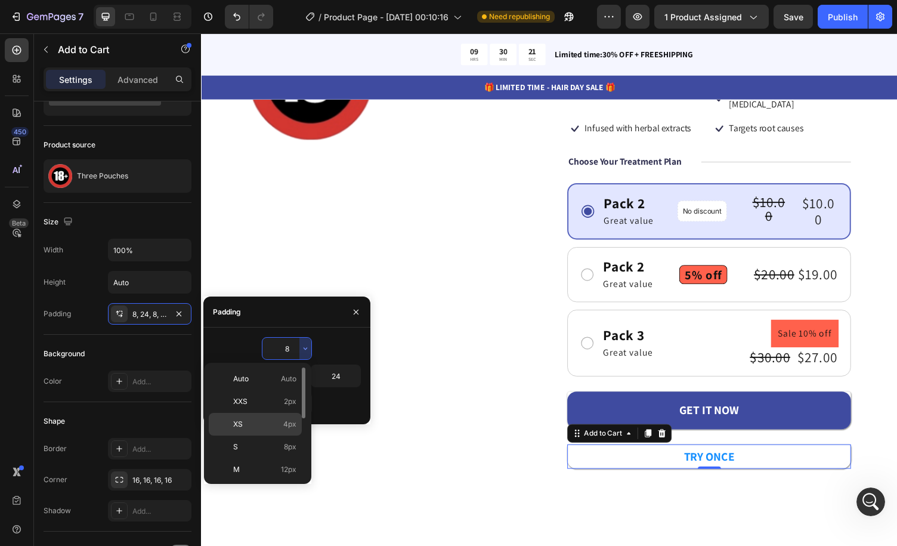
click at [283, 436] on div "XS 4px" at bounding box center [255, 447] width 93 height 23
type input "4"
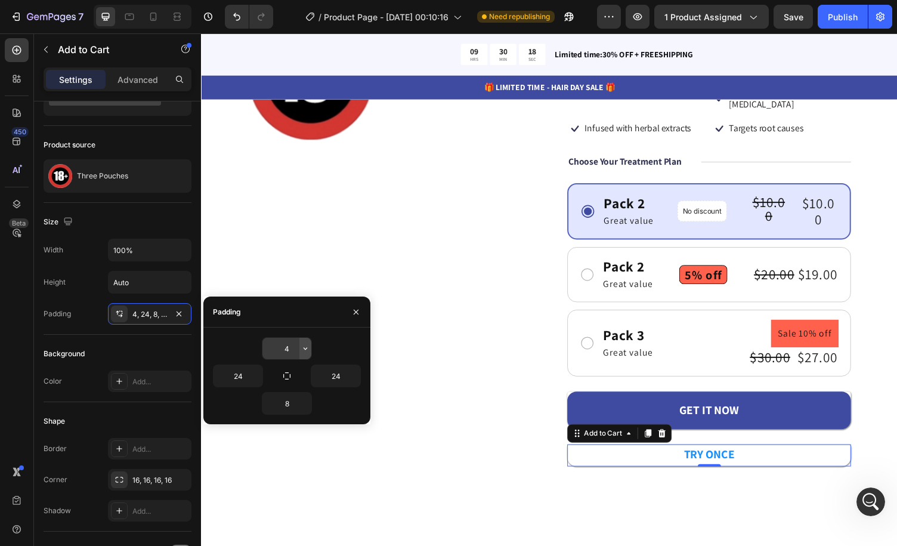
click at [301, 350] on icon "button" at bounding box center [306, 349] width 10 height 10
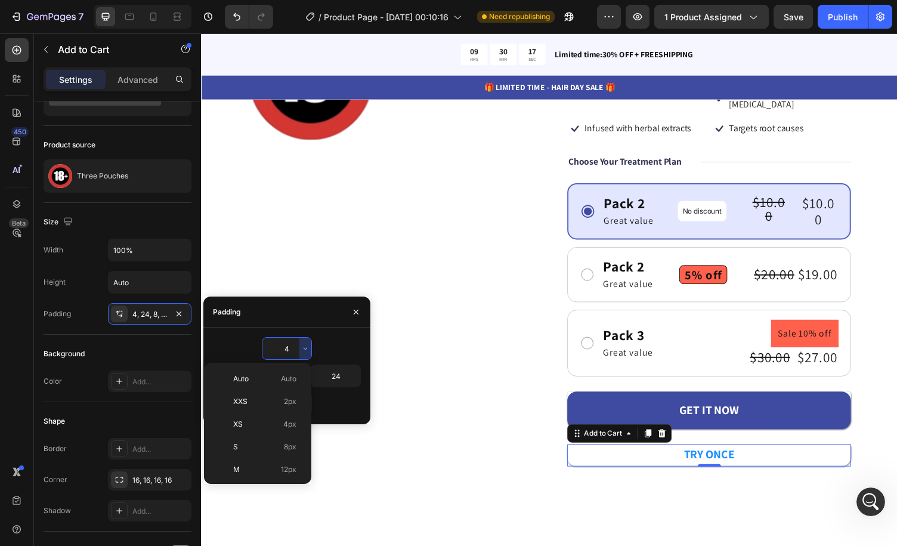
click at [336, 339] on div "4" at bounding box center [287, 348] width 148 height 23
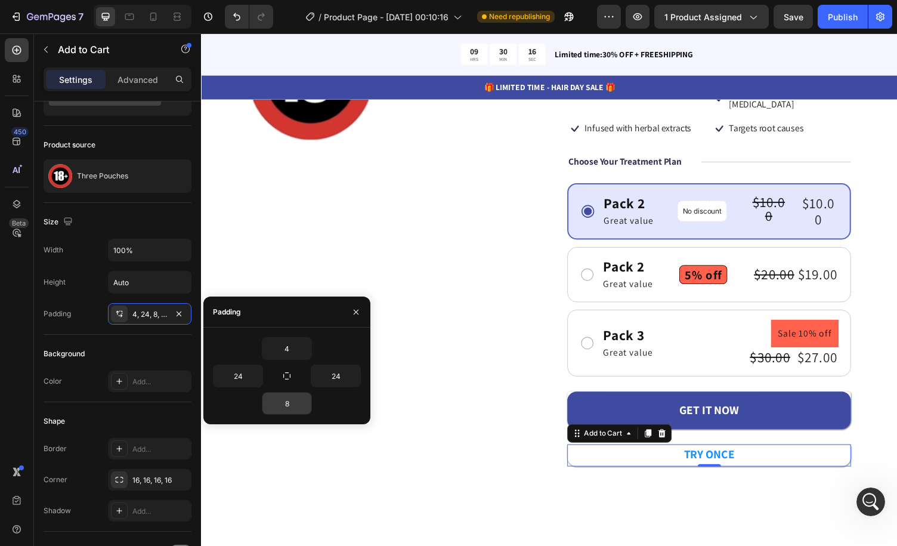
click at [298, 401] on input "8" at bounding box center [287, 403] width 49 height 21
click at [304, 403] on icon "button" at bounding box center [306, 404] width 4 height 2
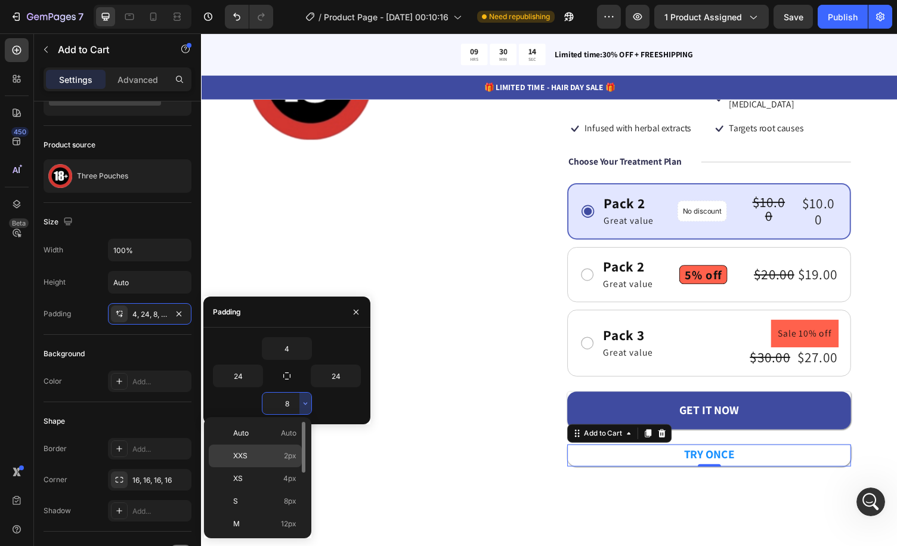
click at [268, 458] on p "XXS 2px" at bounding box center [264, 455] width 63 height 11
type input "2"
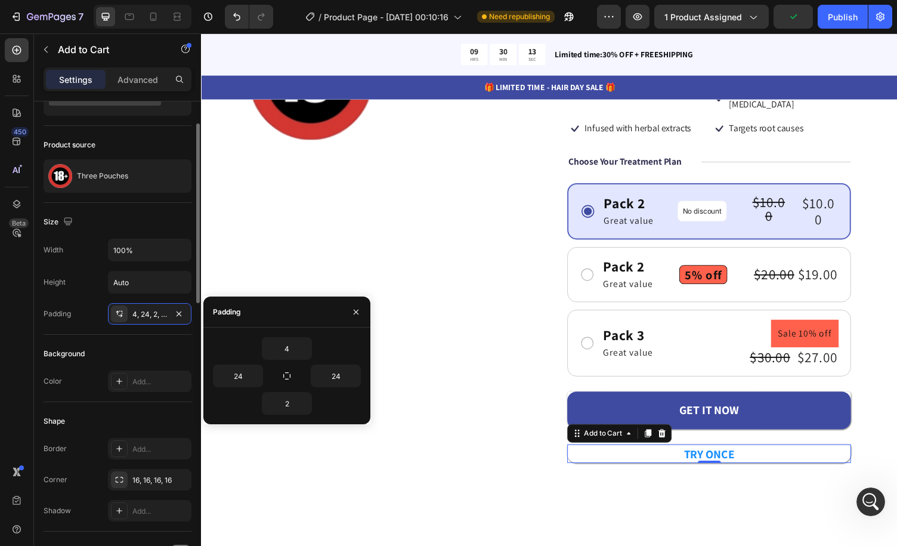
click at [131, 344] on div "Background" at bounding box center [118, 353] width 148 height 19
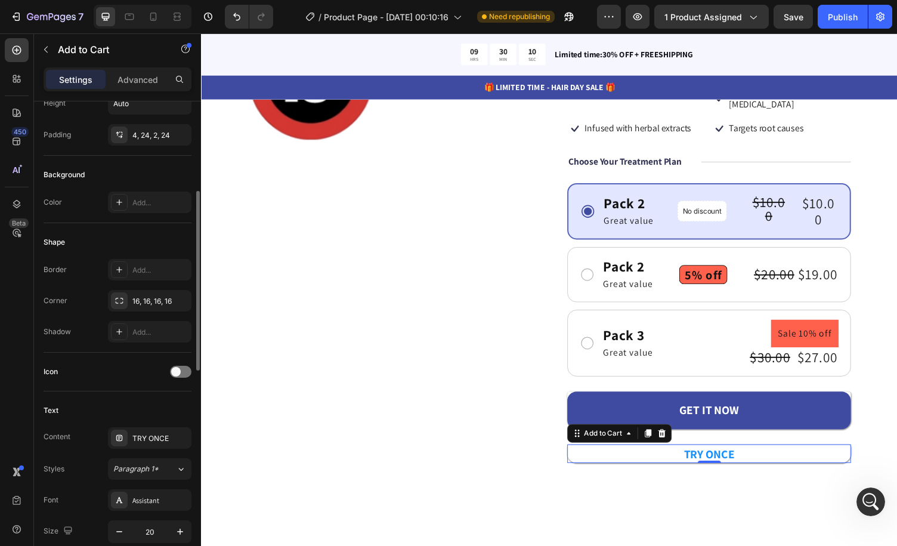
scroll to position [298, 0]
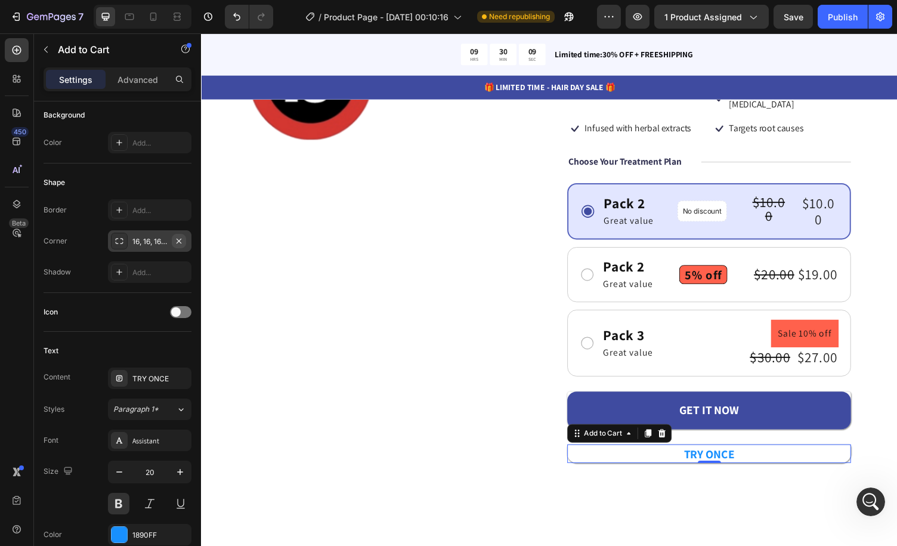
click at [181, 240] on icon "button" at bounding box center [179, 240] width 5 height 5
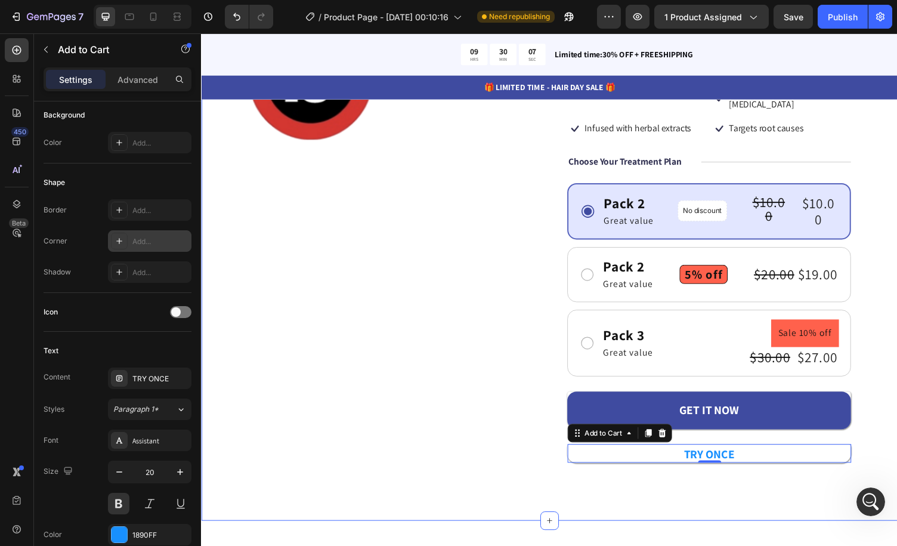
click at [443, 420] on div "Product Images" at bounding box center [395, 245] width 292 height 459
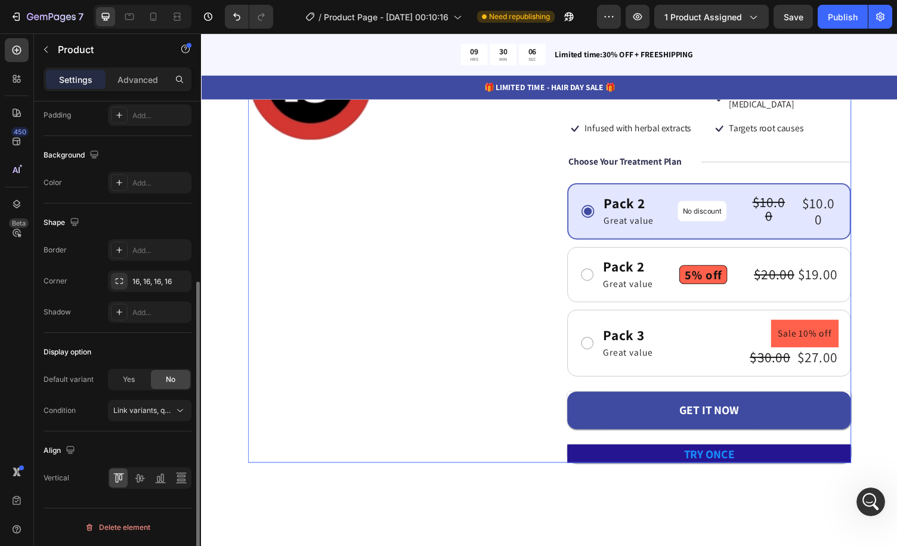
scroll to position [0, 0]
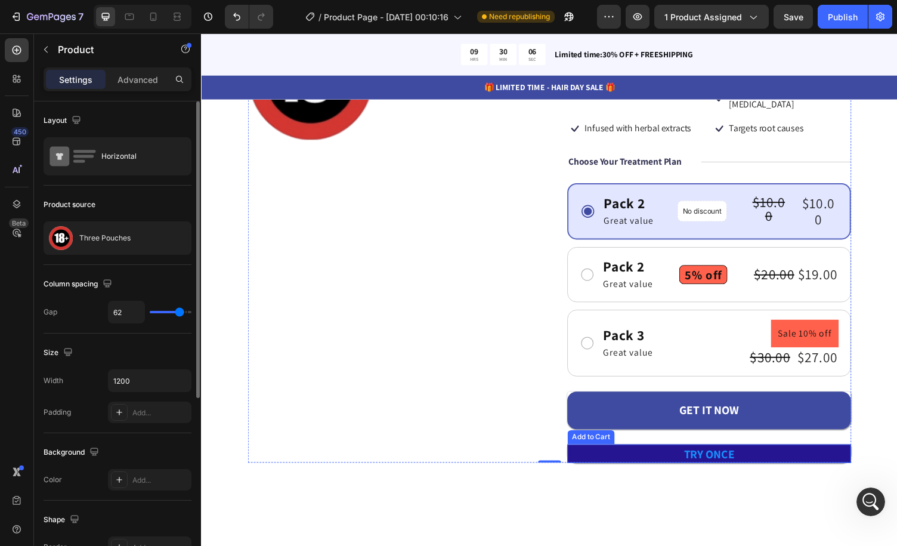
click at [623, 456] on button "TRY ONCE" at bounding box center [724, 465] width 292 height 19
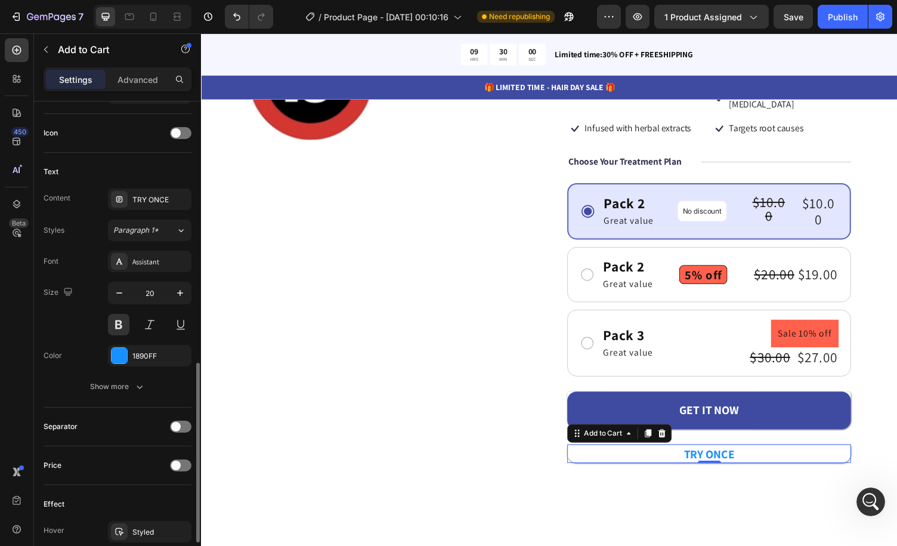
scroll to position [537, 0]
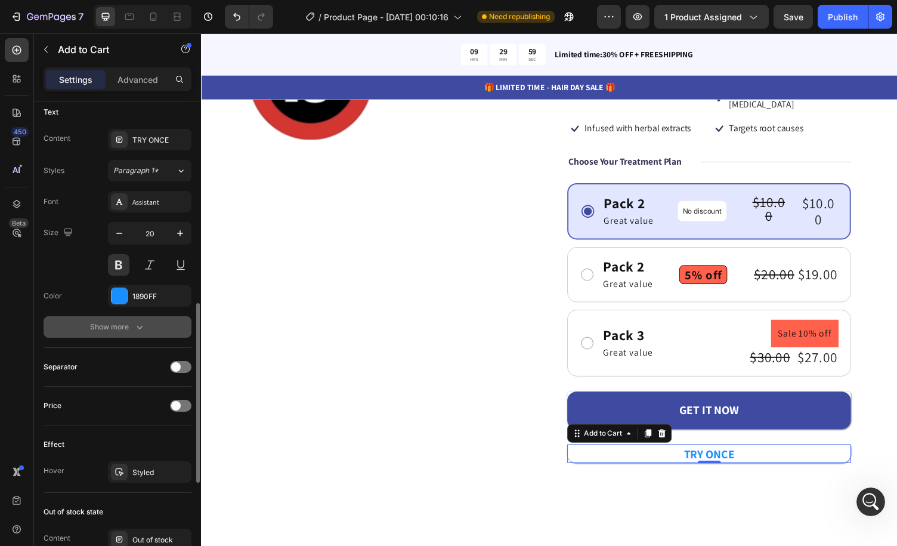
click at [137, 325] on icon "button" at bounding box center [140, 327] width 12 height 12
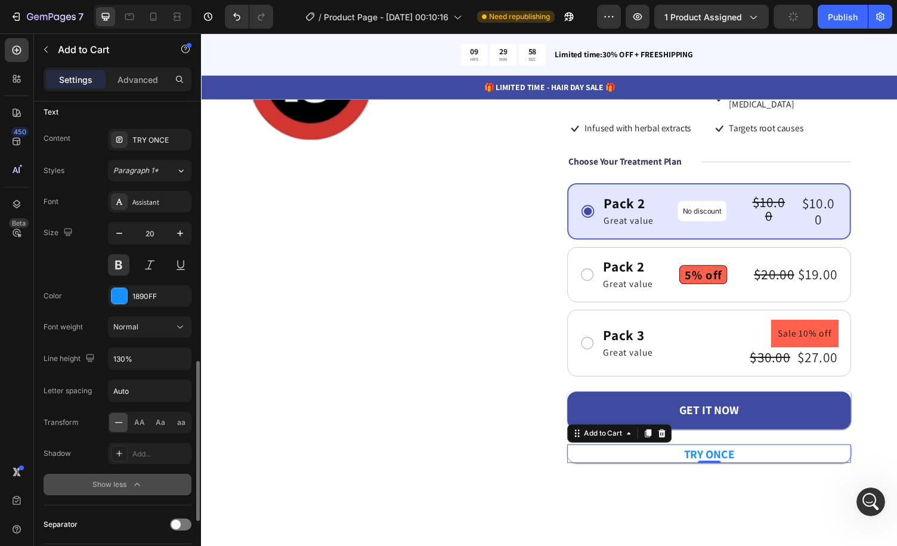
scroll to position [597, 0]
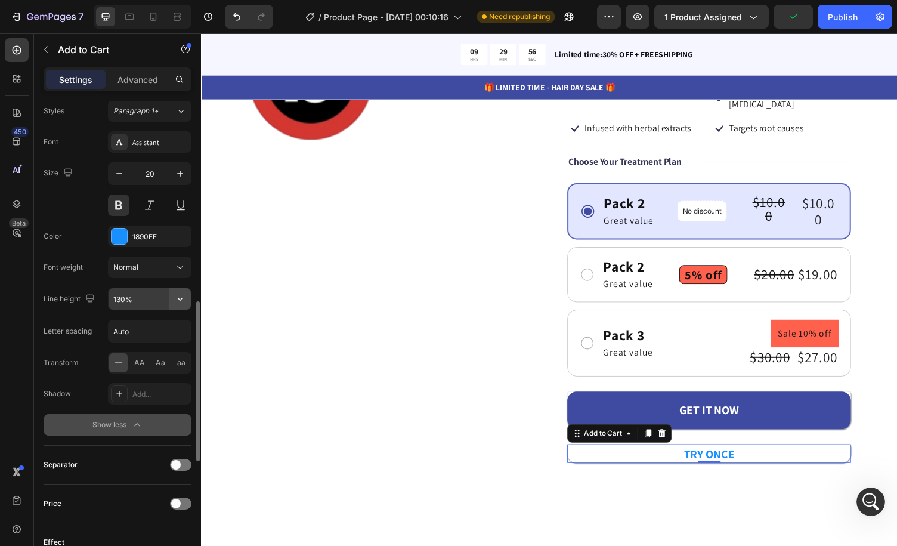
click at [176, 294] on icon "button" at bounding box center [180, 299] width 12 height 12
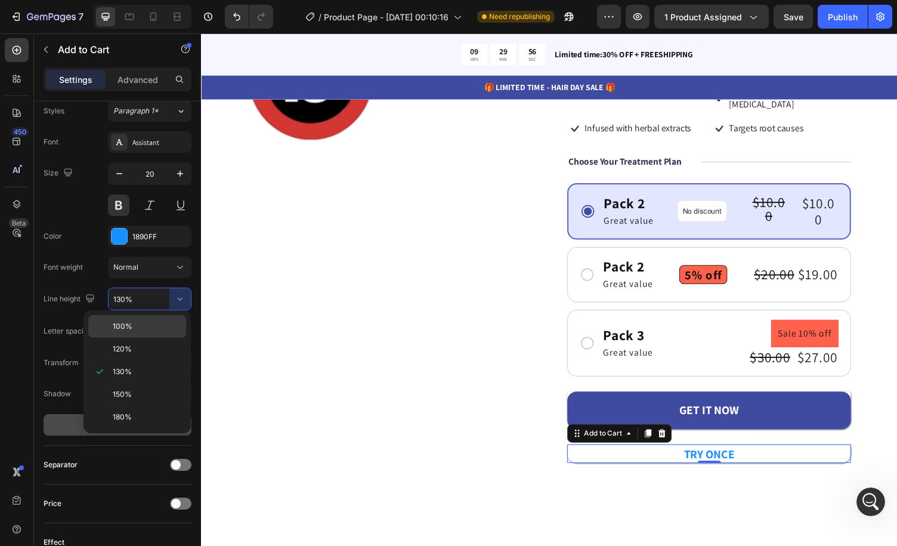
click at [156, 328] on p "100%" at bounding box center [147, 326] width 68 height 11
type input "100%"
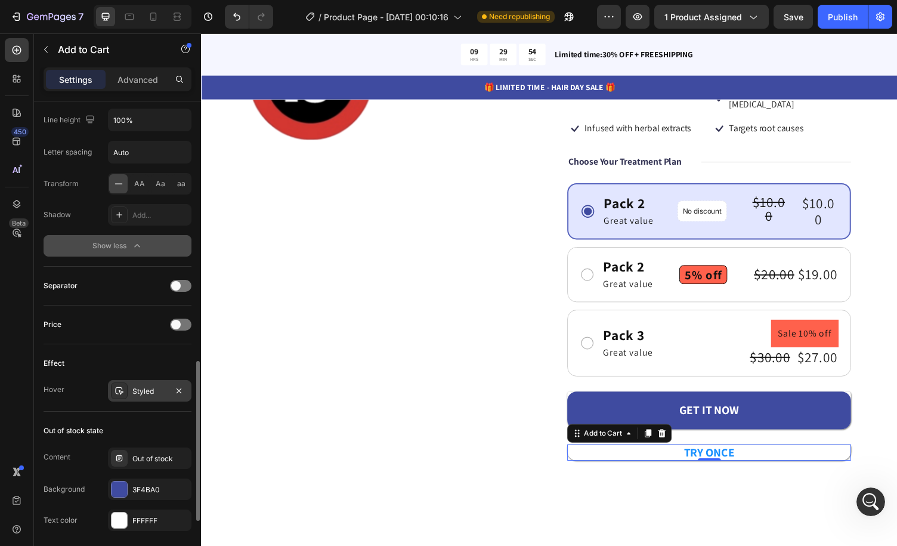
scroll to position [835, 0]
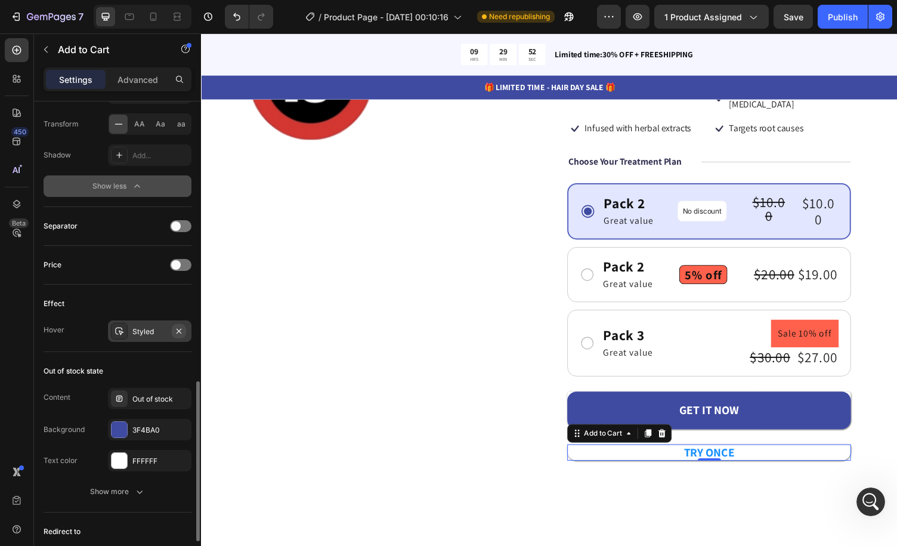
click at [181, 326] on icon "button" at bounding box center [179, 331] width 10 height 10
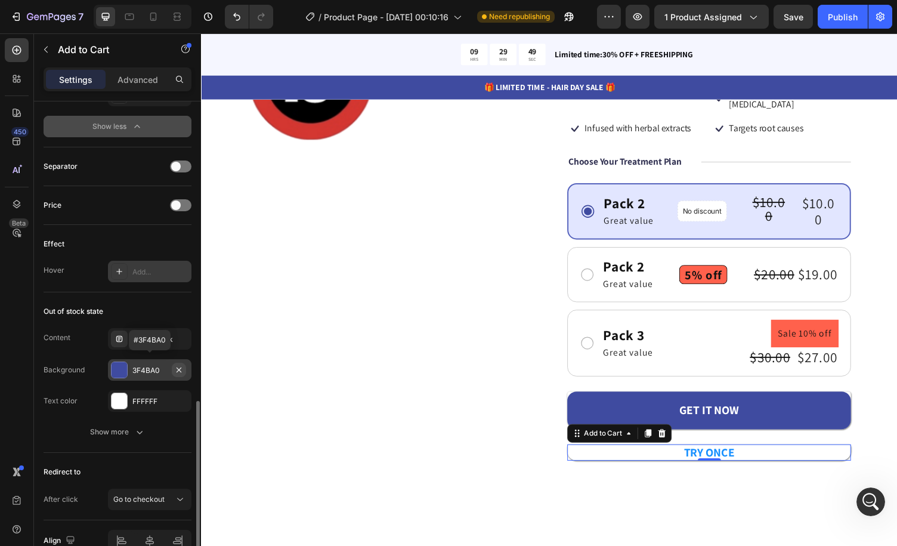
scroll to position [953, 0]
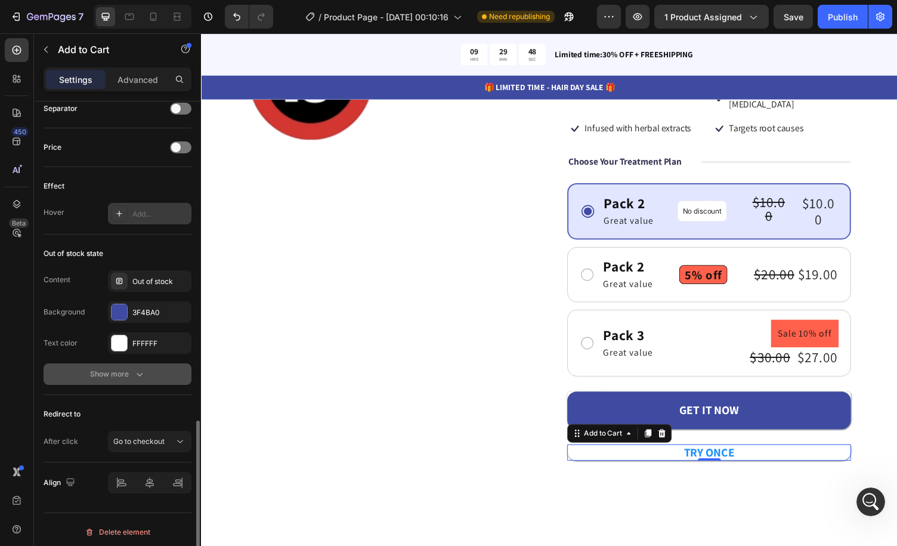
click at [165, 365] on button "Show more" at bounding box center [118, 373] width 148 height 21
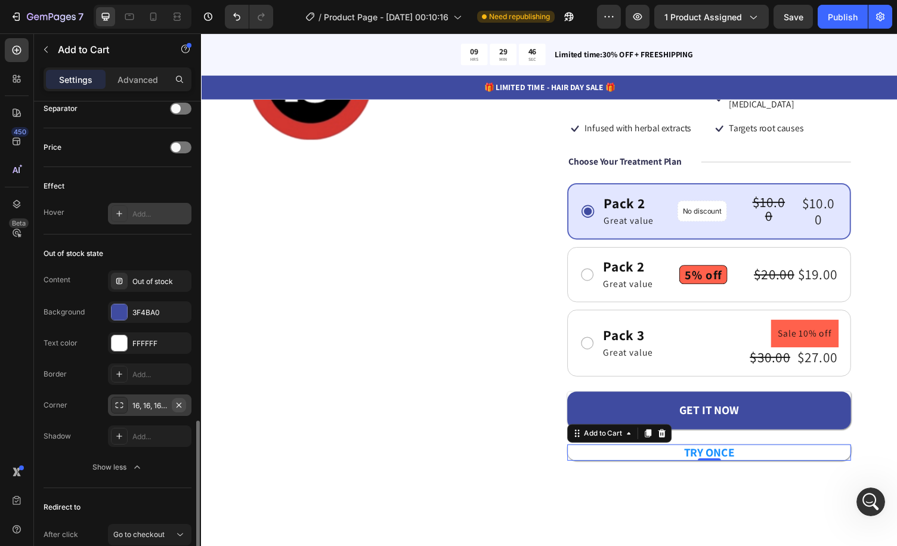
click at [178, 400] on icon "button" at bounding box center [179, 405] width 10 height 10
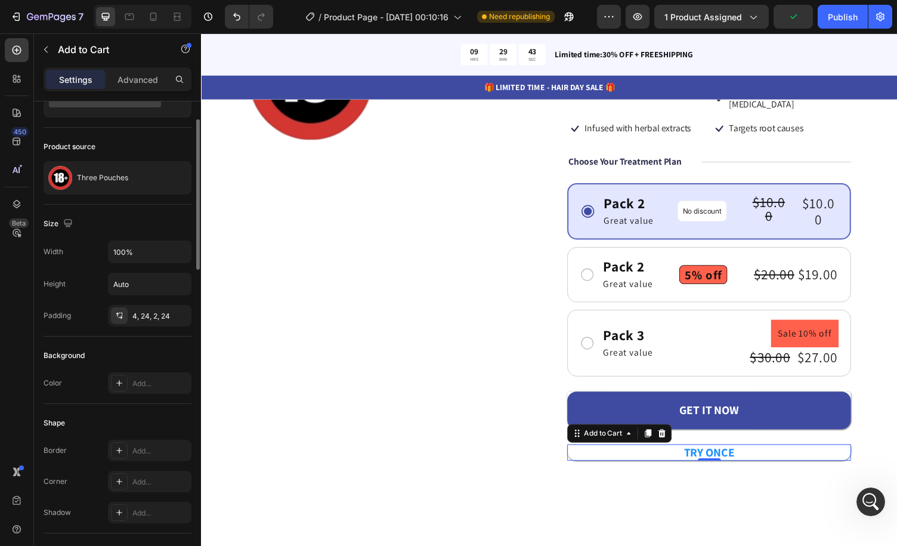
scroll to position [0, 0]
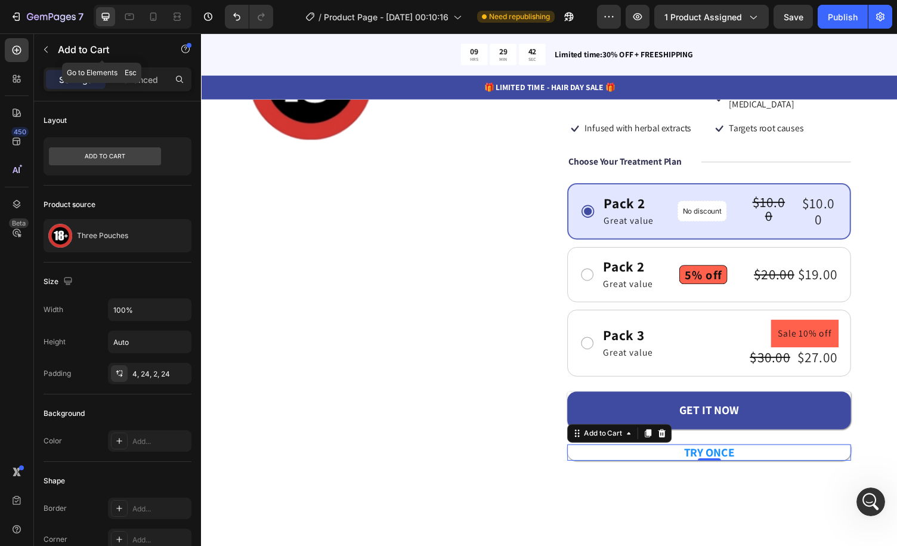
click at [143, 66] on div "Add to Cart" at bounding box center [102, 50] width 136 height 34
click at [140, 77] on p "Advanced" at bounding box center [138, 79] width 41 height 13
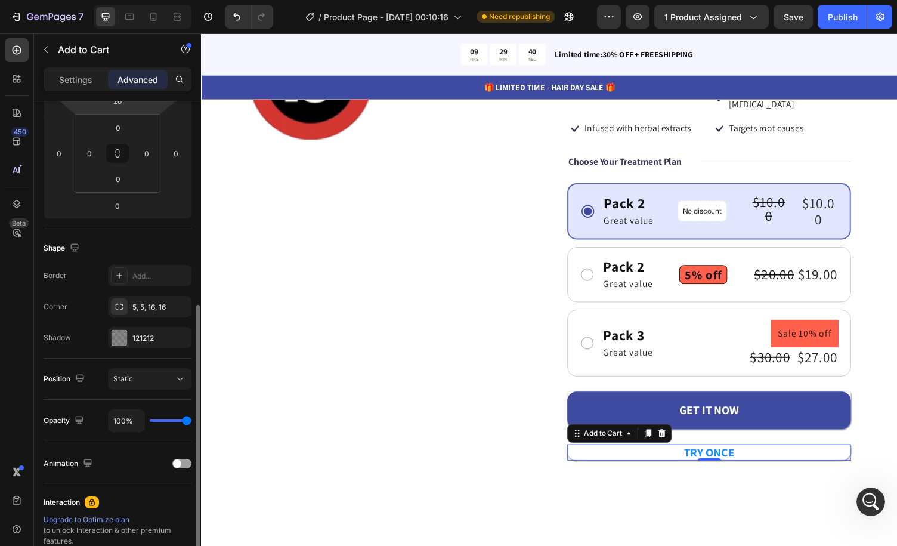
scroll to position [239, 0]
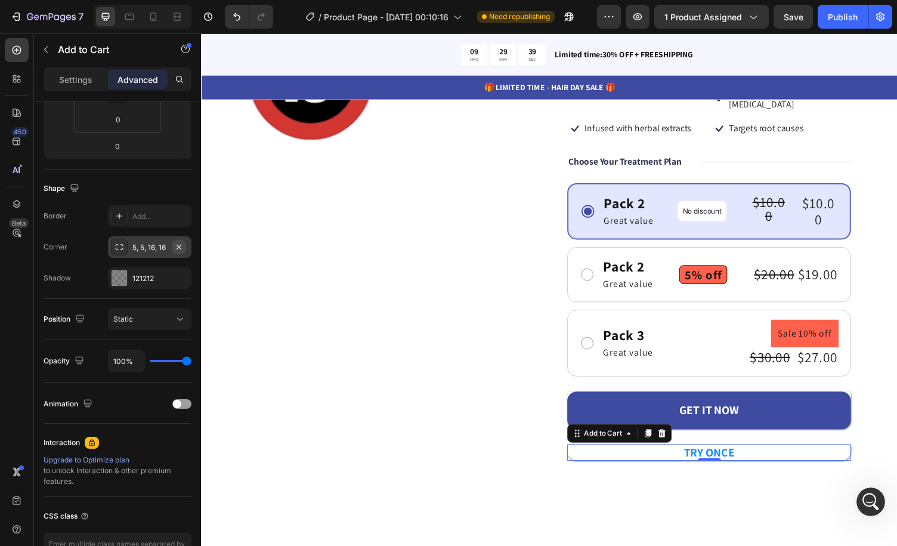
click at [183, 248] on icon "button" at bounding box center [179, 247] width 10 height 10
click at [178, 276] on icon "button" at bounding box center [179, 277] width 5 height 5
click at [346, 296] on div "Product Images" at bounding box center [395, 244] width 292 height 457
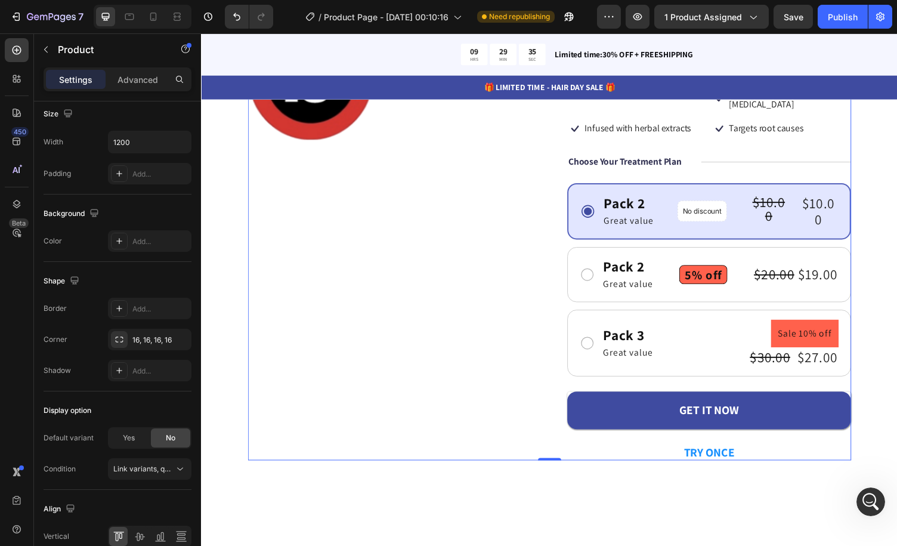
scroll to position [0, 0]
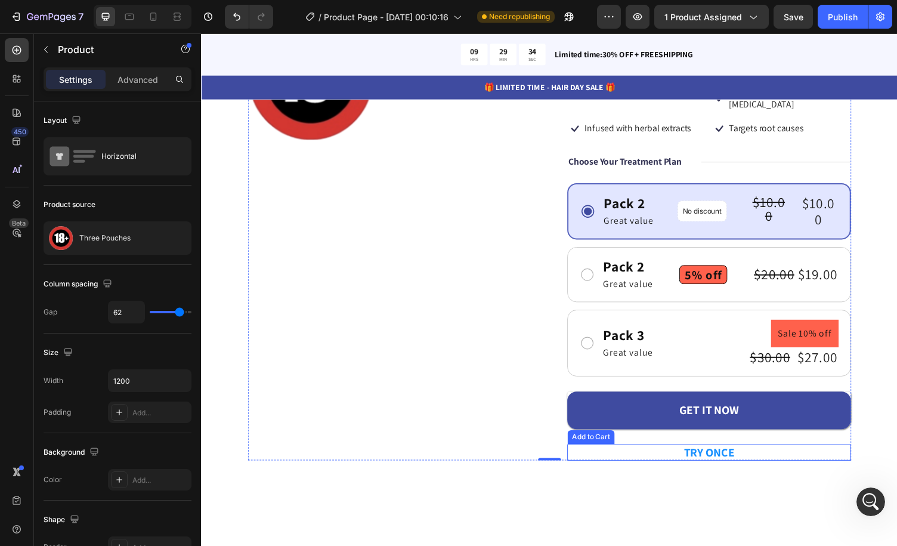
click at [632, 456] on button "TRY ONCE" at bounding box center [724, 464] width 292 height 16
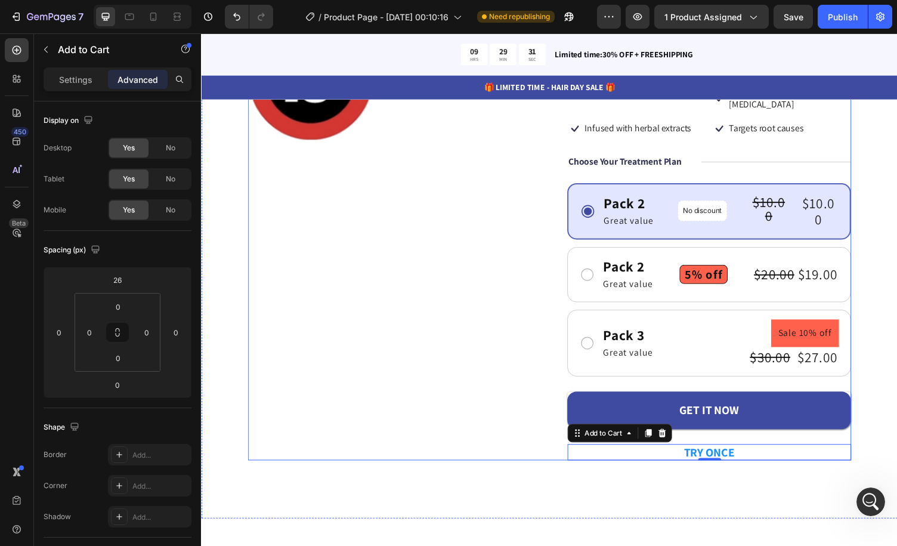
click at [477, 356] on div "Product Images" at bounding box center [395, 244] width 292 height 457
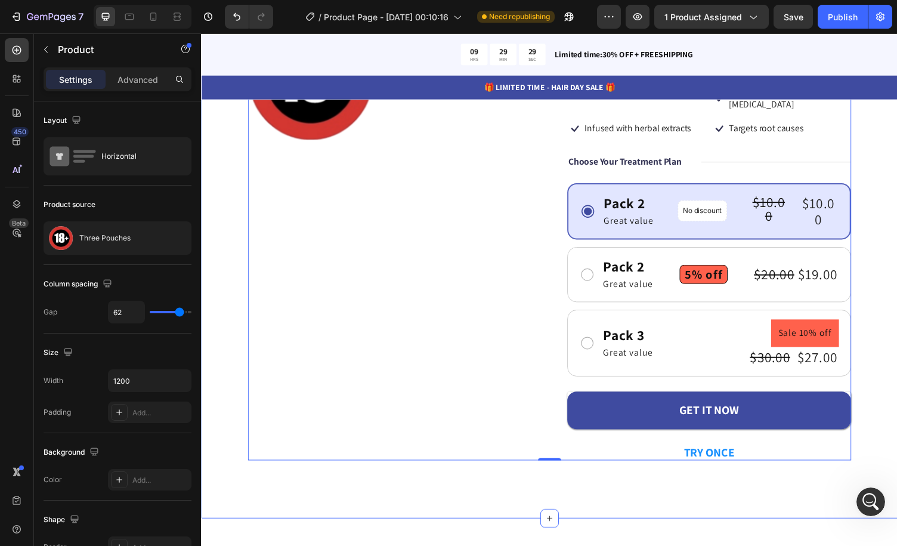
click at [887, 391] on div "Product Images Icon Icon Icon Icon Icon Icon List 122,000+ Happy Customers Text…" at bounding box center [559, 250] width 716 height 564
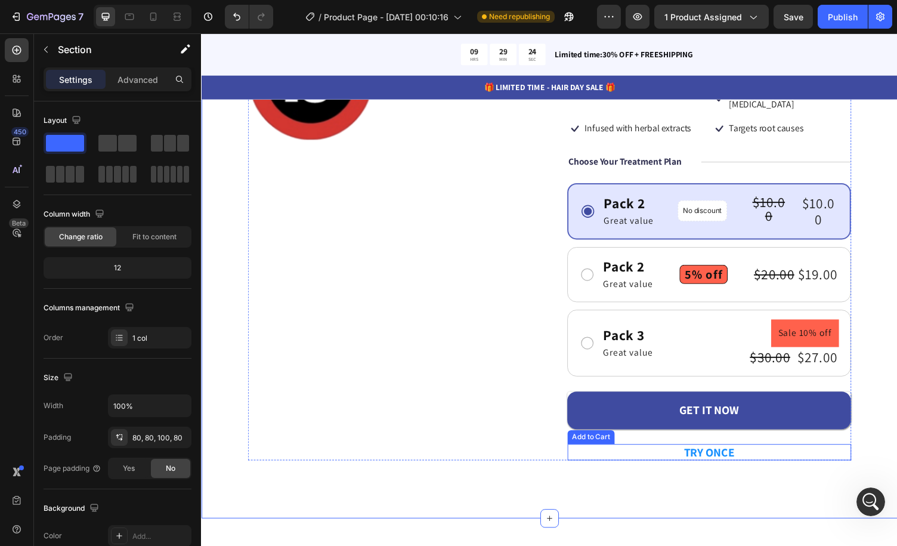
click at [798, 456] on button "TRY ONCE" at bounding box center [724, 464] width 292 height 16
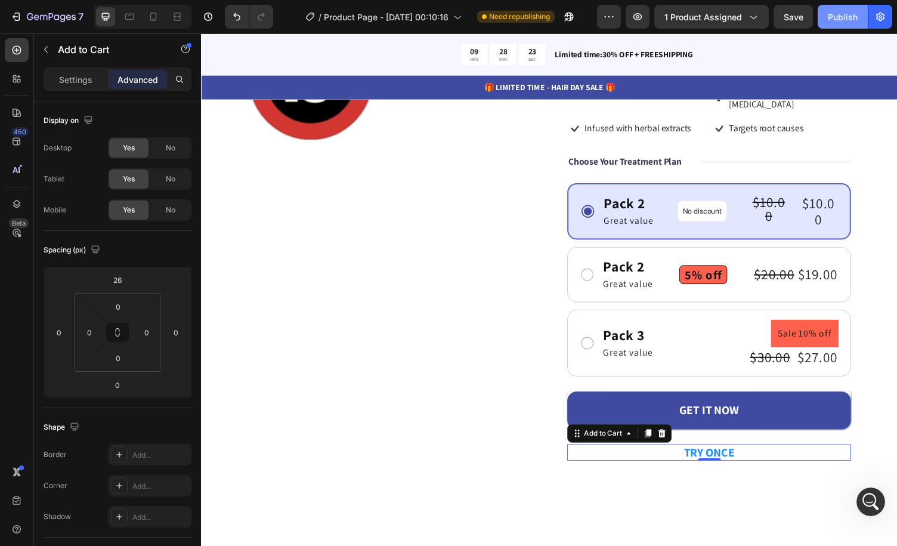
click at [835, 21] on div "Publish" at bounding box center [843, 17] width 30 height 13
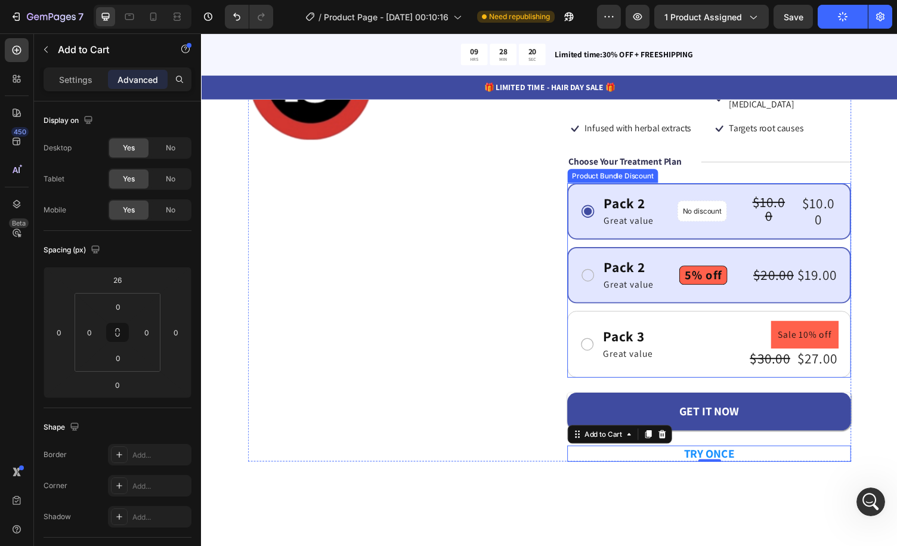
click at [683, 253] on div "Pack 2 Text Block Great value Text Block Row 5% off Product Badge $20.00 Produc…" at bounding box center [724, 282] width 292 height 58
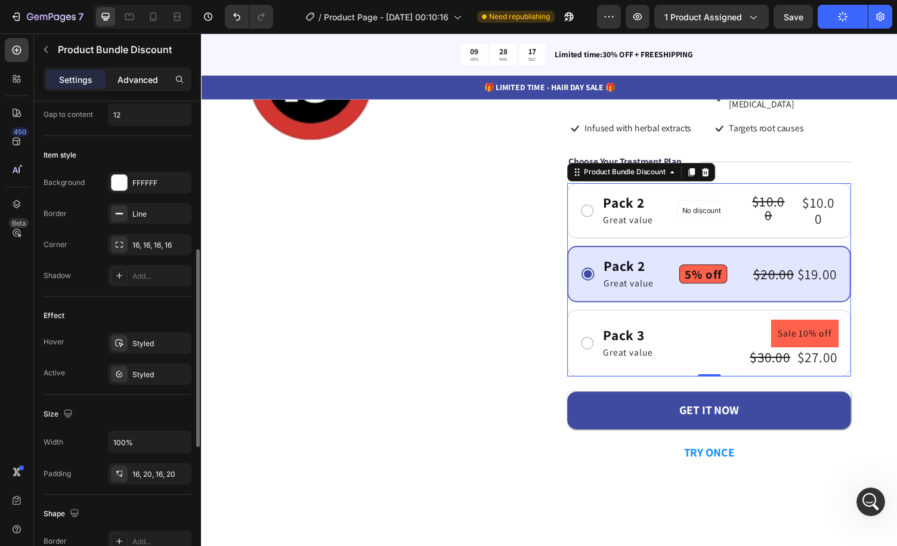
click at [141, 82] on p "Advanced" at bounding box center [138, 79] width 41 height 13
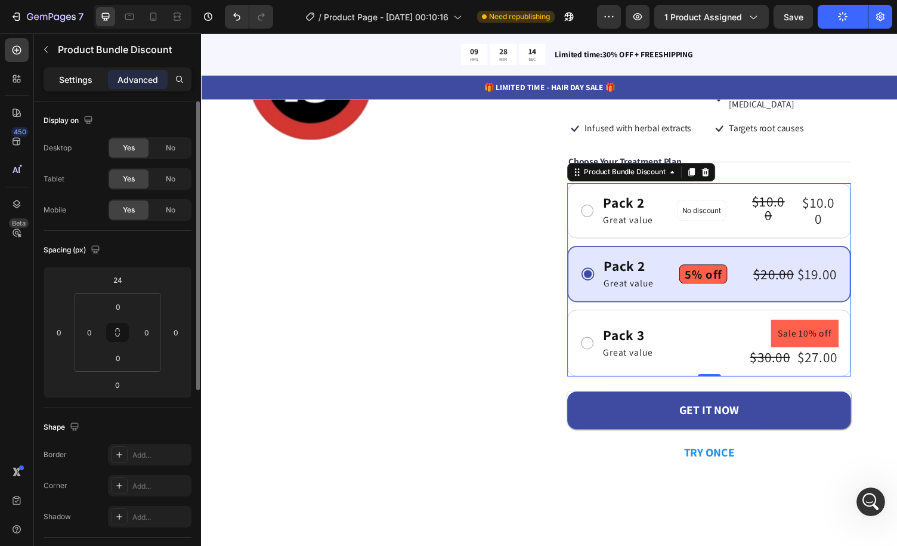
click at [86, 81] on p "Settings" at bounding box center [75, 79] width 33 height 13
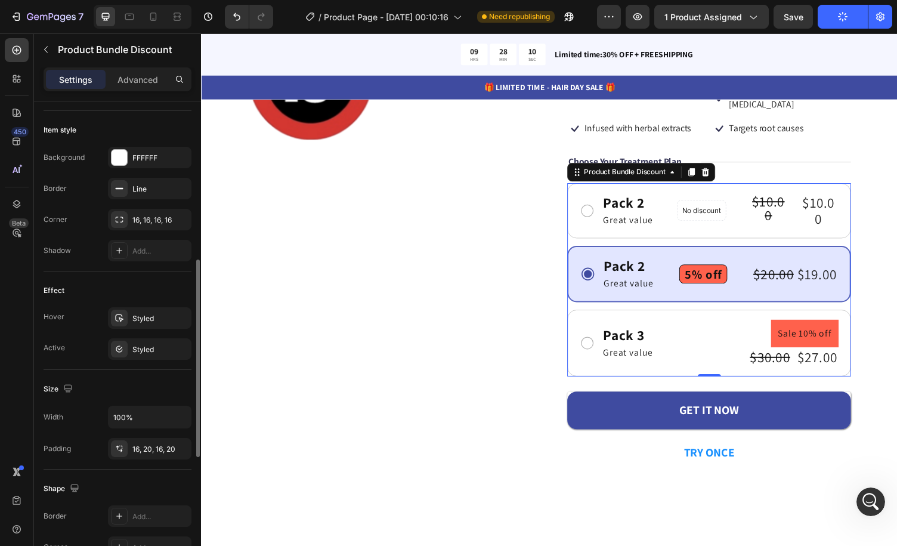
scroll to position [323, 0]
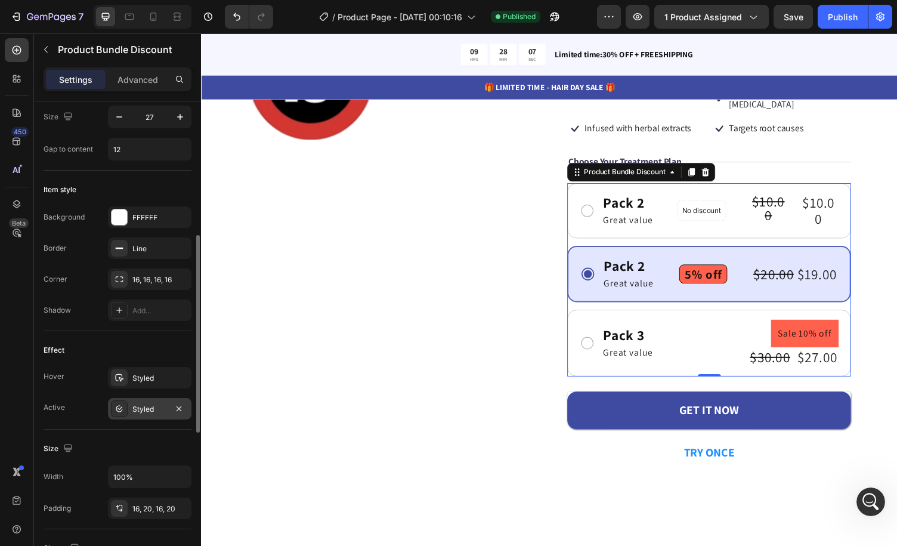
click at [162, 404] on div "Styled" at bounding box center [149, 409] width 35 height 11
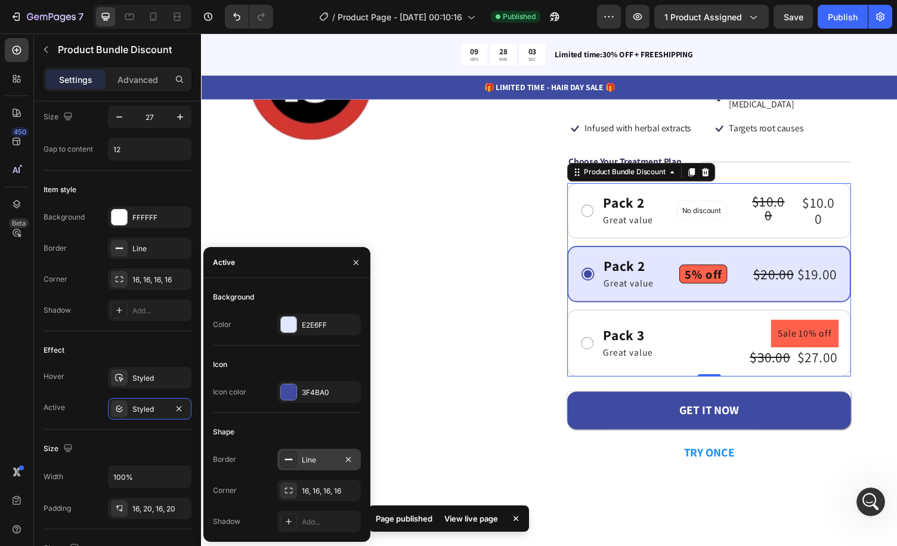
click at [317, 460] on div "Line" at bounding box center [319, 460] width 35 height 11
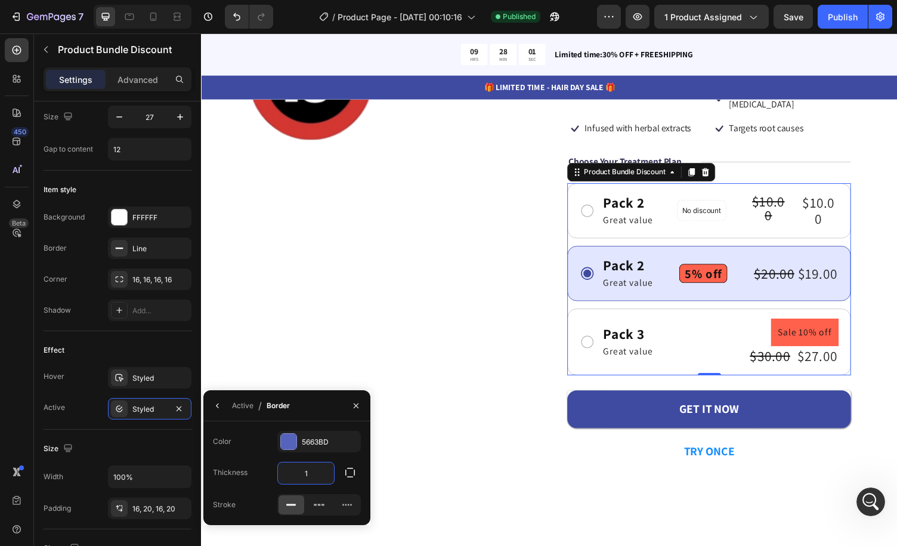
type input "1"
click at [317, 410] on div "Active / Border" at bounding box center [286, 405] width 167 height 31
click at [354, 408] on icon "button" at bounding box center [356, 405] width 5 height 5
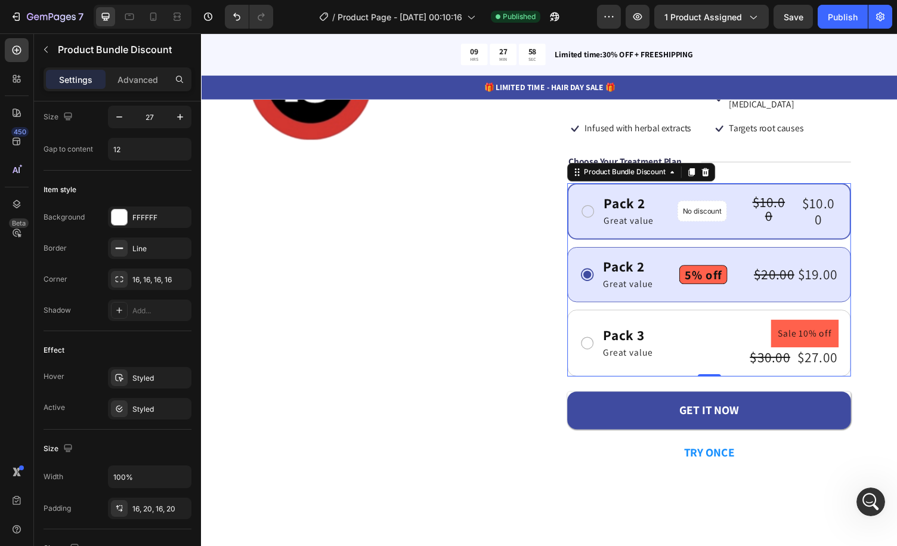
click at [680, 227] on div "Pack 2 Text Block Great value Text Block Row No discount Not be displayed when …" at bounding box center [724, 216] width 292 height 58
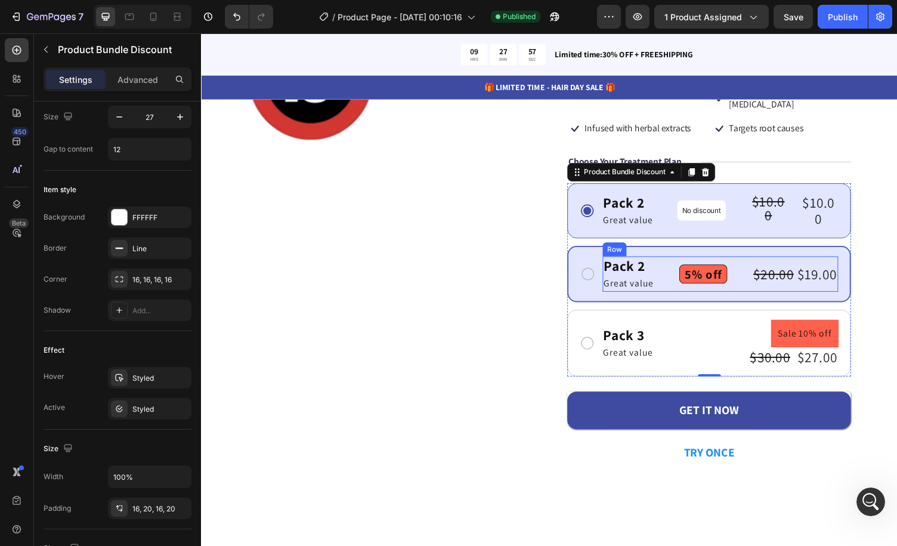
click at [667, 263] on div "Pack 2 Text Block Great value Text Block Row 5% off Product Badge $20.00 Produc…" at bounding box center [735, 281] width 242 height 36
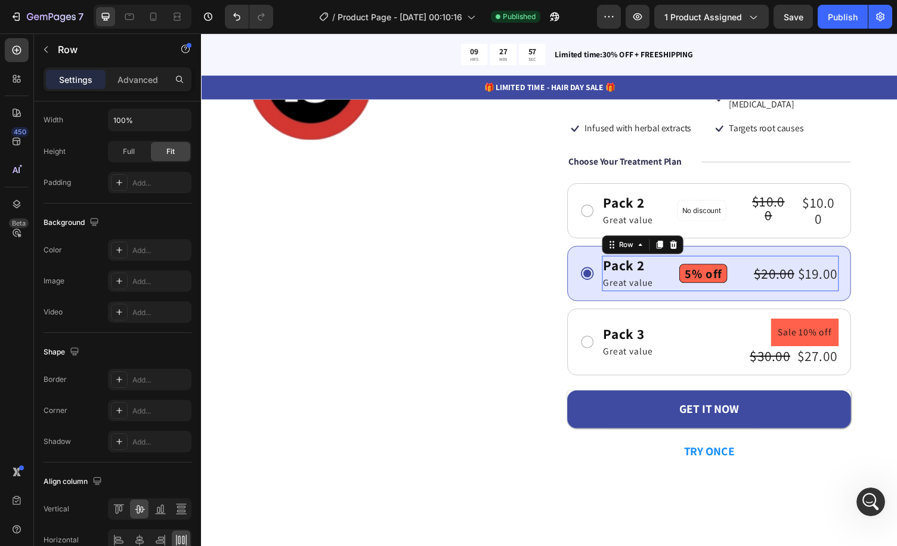
scroll to position [0, 0]
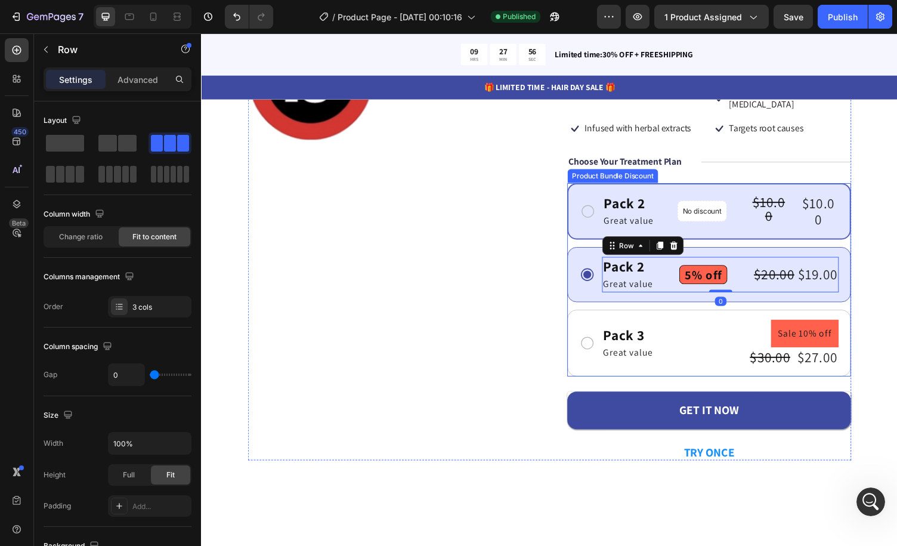
click at [671, 187] on div "Pack 2 Text Block Great value Text Block Row No discount Not be displayed when …" at bounding box center [724, 216] width 292 height 58
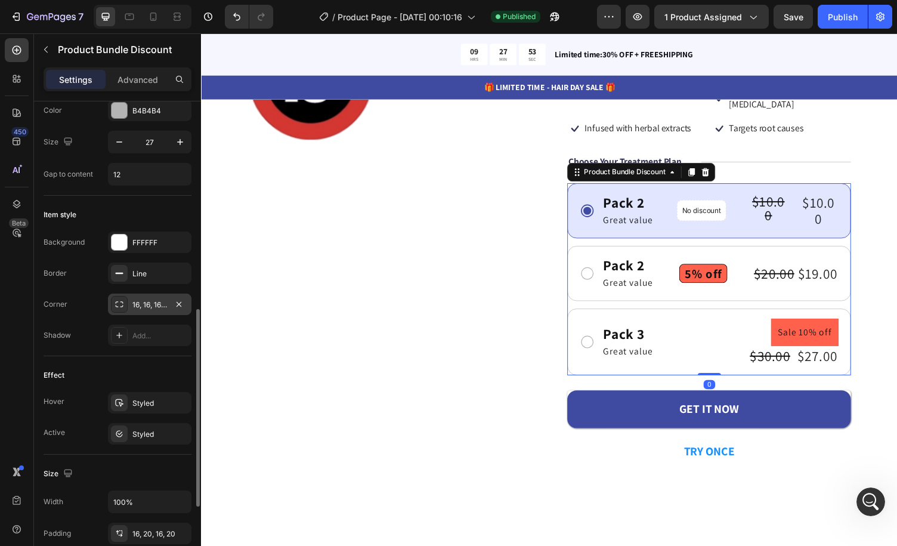
scroll to position [358, 0]
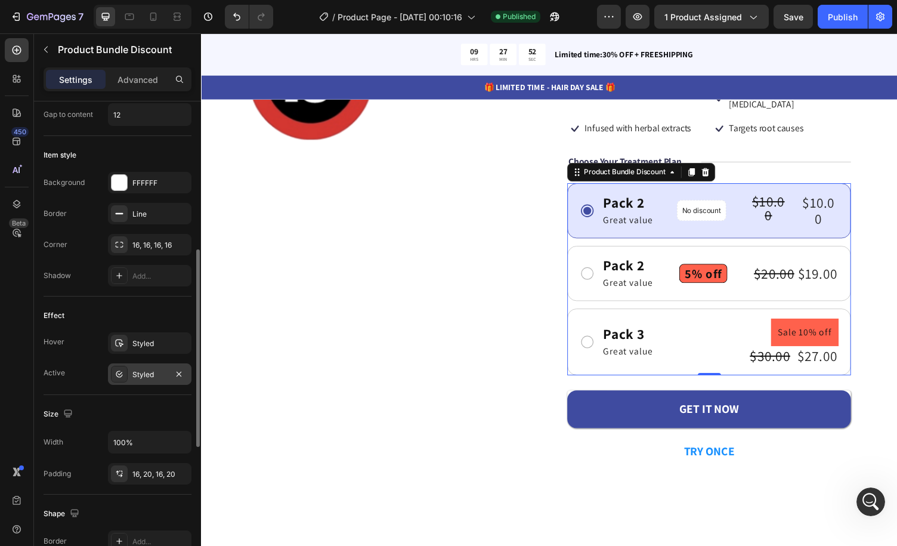
click at [153, 372] on div "Styled" at bounding box center [149, 374] width 35 height 11
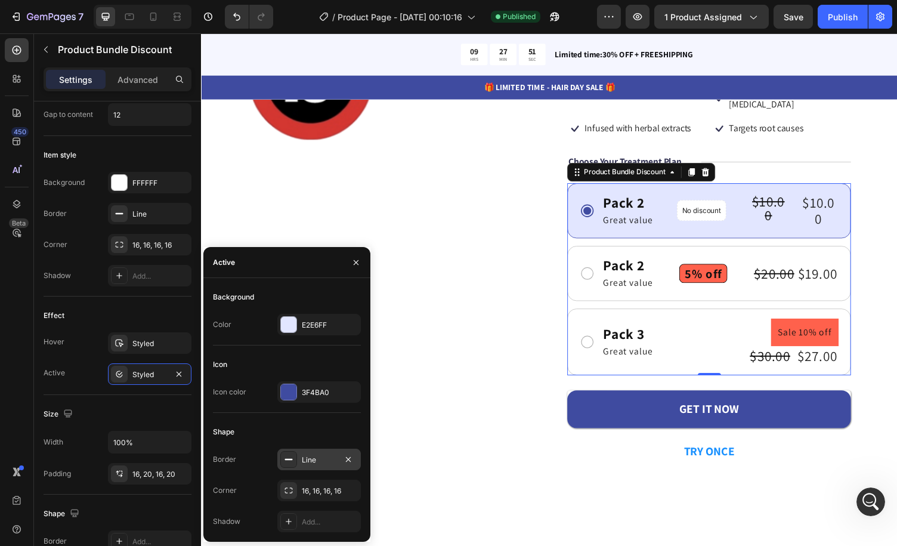
click at [314, 462] on div "Line" at bounding box center [319, 460] width 35 height 11
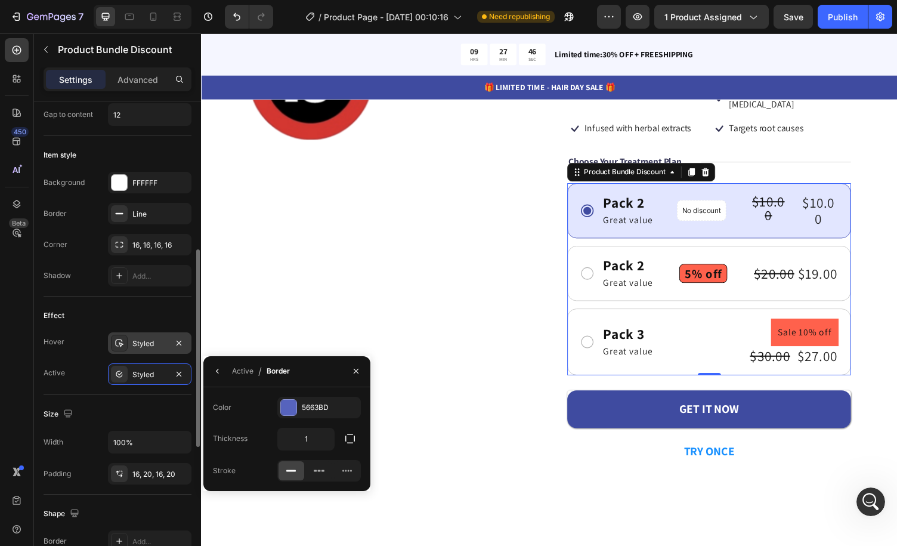
click at [140, 342] on div "Styled" at bounding box center [149, 343] width 35 height 11
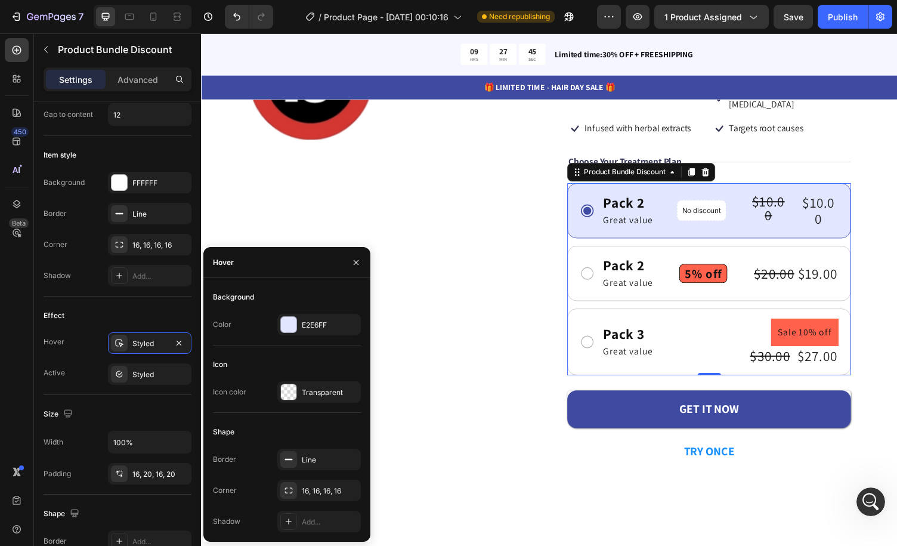
click at [319, 446] on div "Shape Border Line Corner 16, 16, 16, 16 Shadow Add..." at bounding box center [287, 477] width 148 height 110
click at [319, 452] on div "Line" at bounding box center [319, 459] width 84 height 21
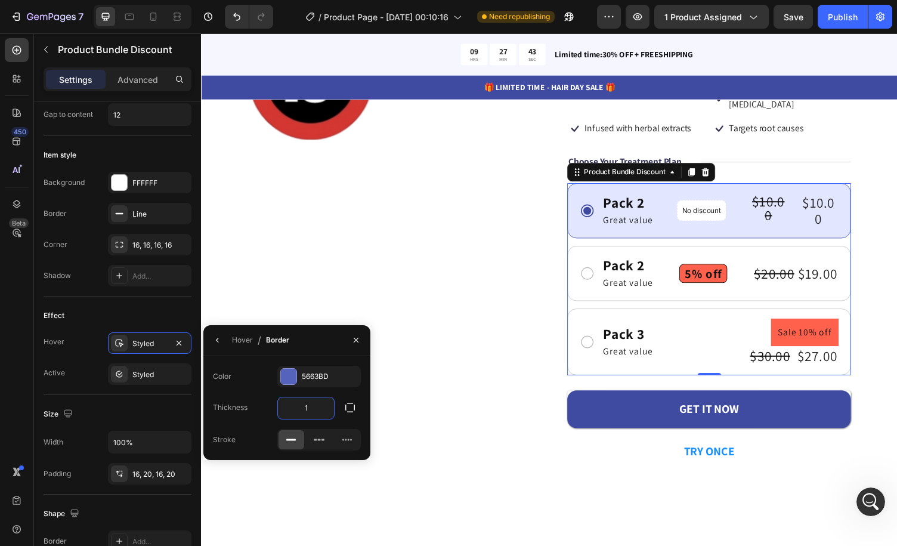
type input "1"
click at [319, 347] on div "Hover / Border" at bounding box center [286, 340] width 167 height 31
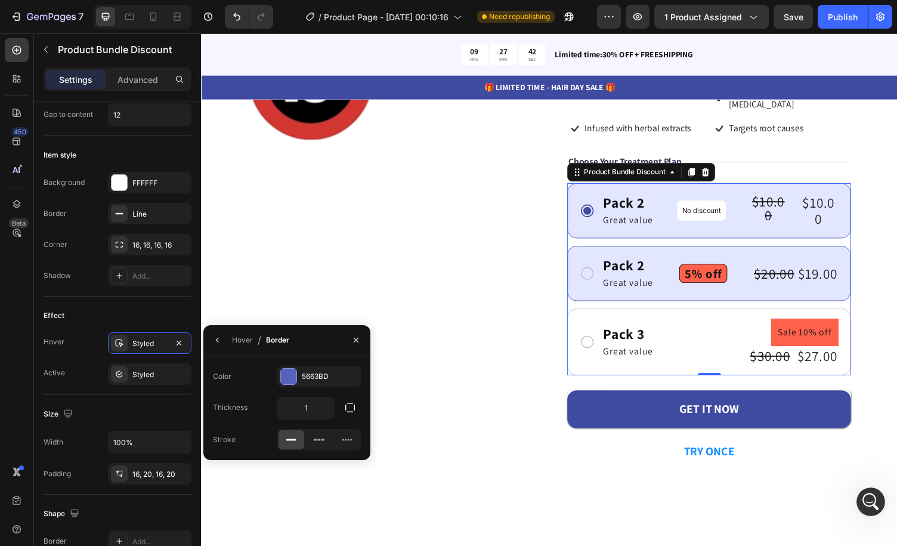
click at [650, 252] on div "Pack 2 Text Block Great value Text Block Row 5% off Product Badge $20.00 Produc…" at bounding box center [724, 280] width 292 height 57
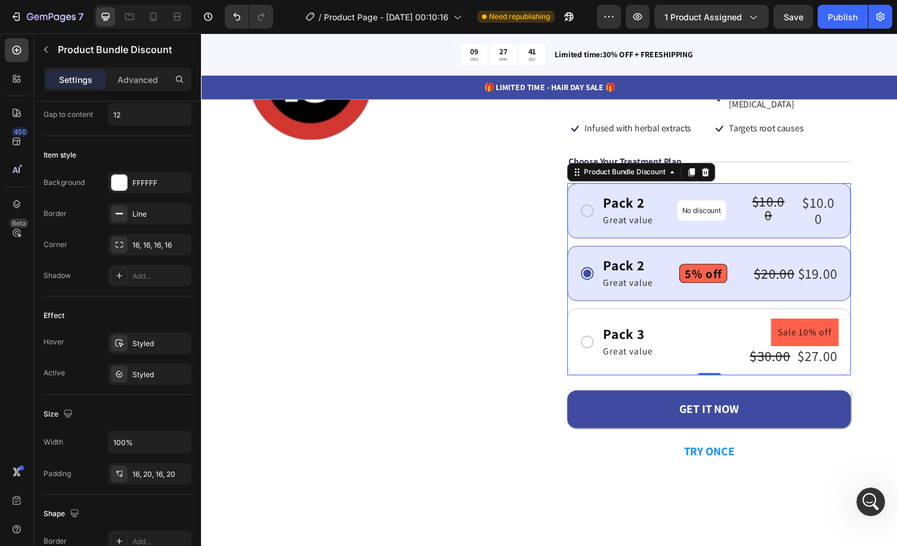
click at [670, 187] on div "Pack 2 Text Block Great value Text Block Row No discount Not be displayed when …" at bounding box center [724, 215] width 292 height 57
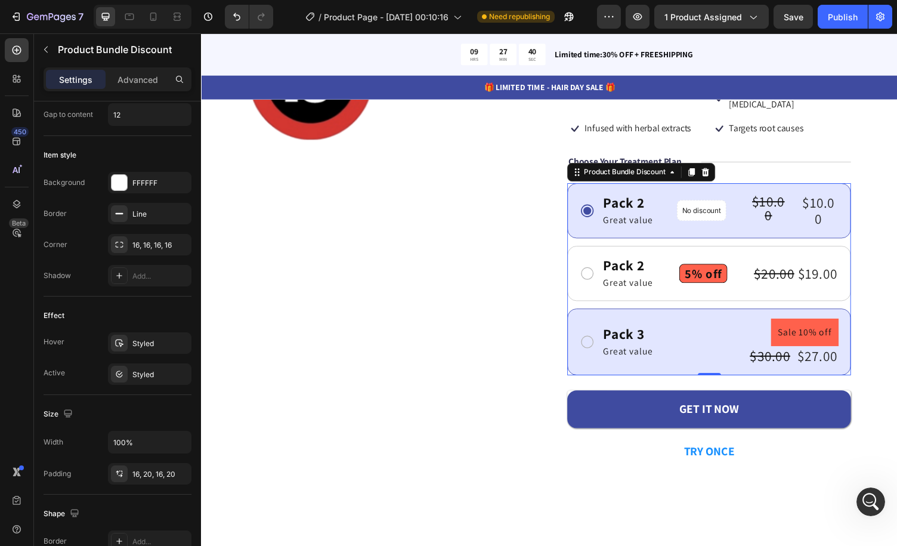
click at [680, 316] on div "Pack 3 Text Block Great value Text Block Sale 10% off Product Badge $30.00 Prod…" at bounding box center [724, 350] width 292 height 69
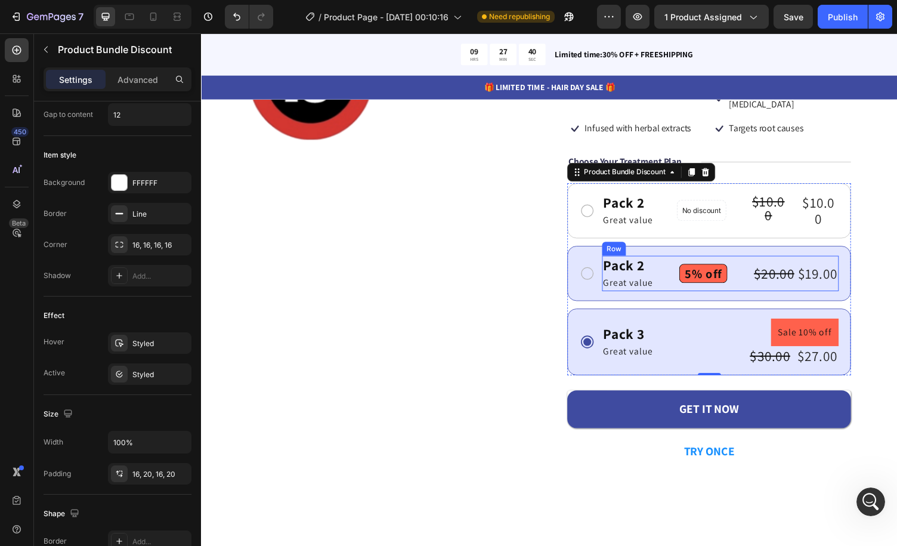
click at [675, 262] on div "Pack 2 Text Block Great value Text Block Row 5% off Product Badge $20.00 Produc…" at bounding box center [734, 280] width 243 height 36
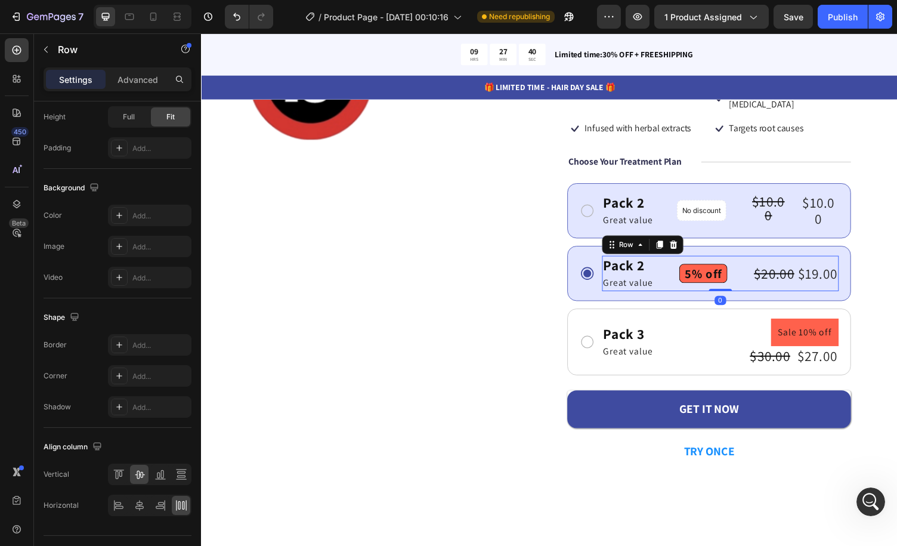
scroll to position [0, 0]
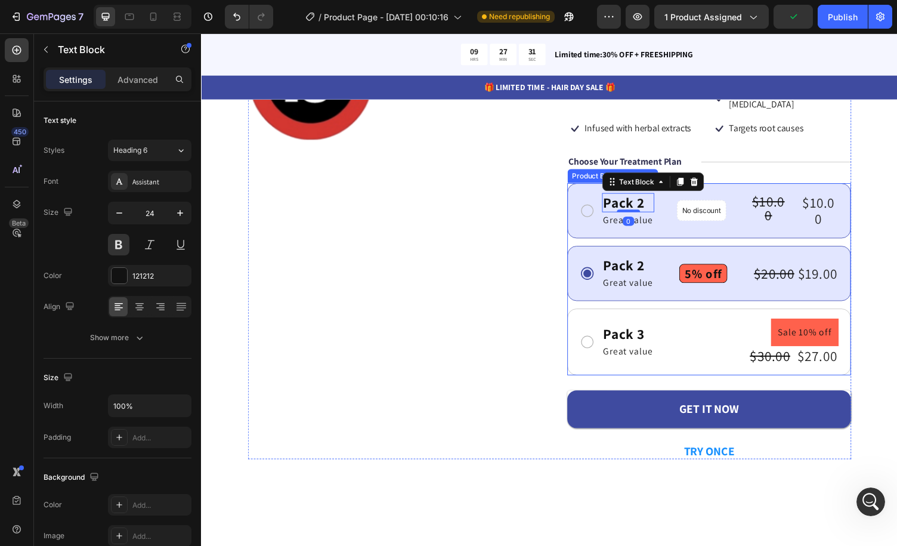
click at [602, 187] on div "Pack 2 Text Block 0 Great value Text Block Row No discount Not be displayed whe…" at bounding box center [724, 215] width 292 height 57
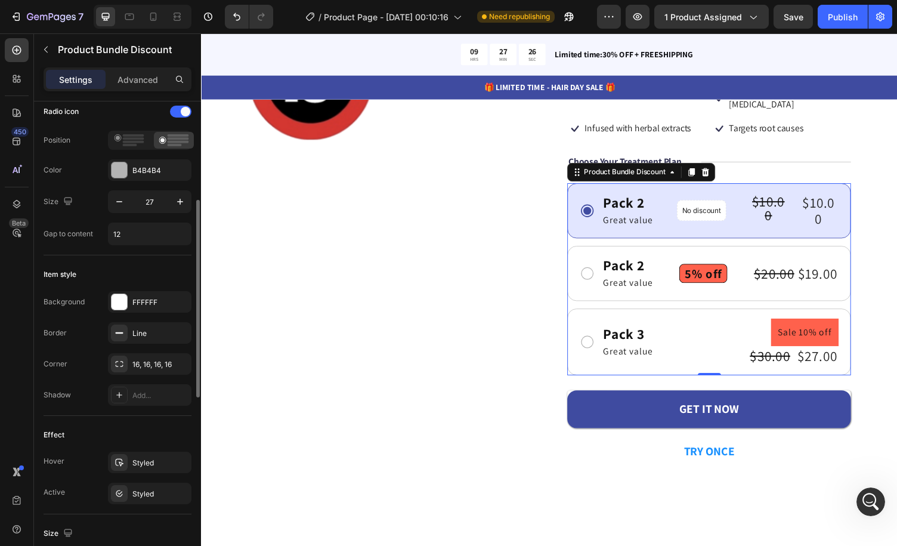
scroll to position [60, 0]
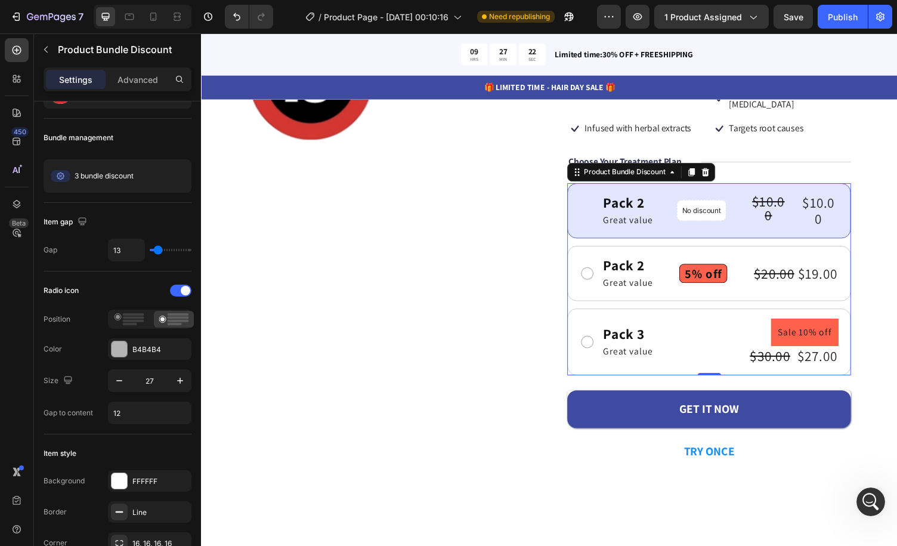
click at [594, 209] on icon at bounding box center [598, 215] width 13 height 13
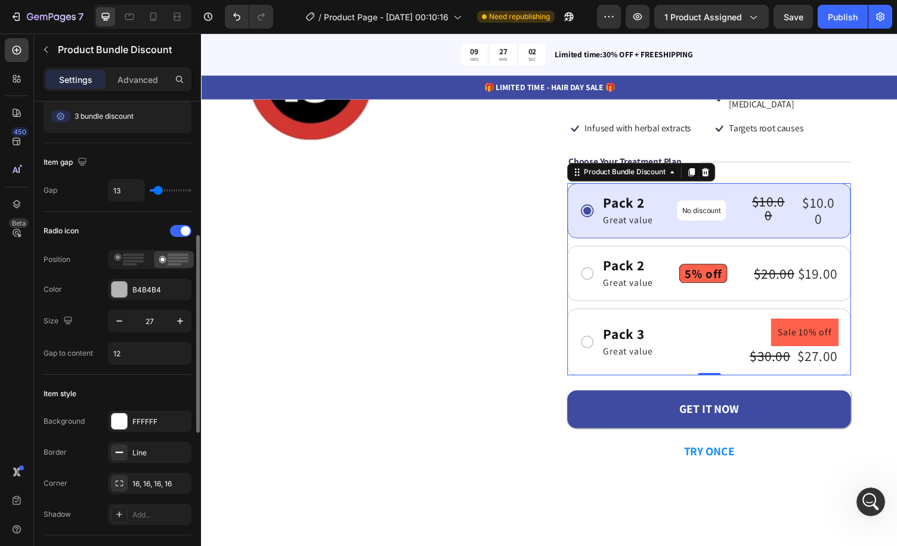
scroll to position [179, 0]
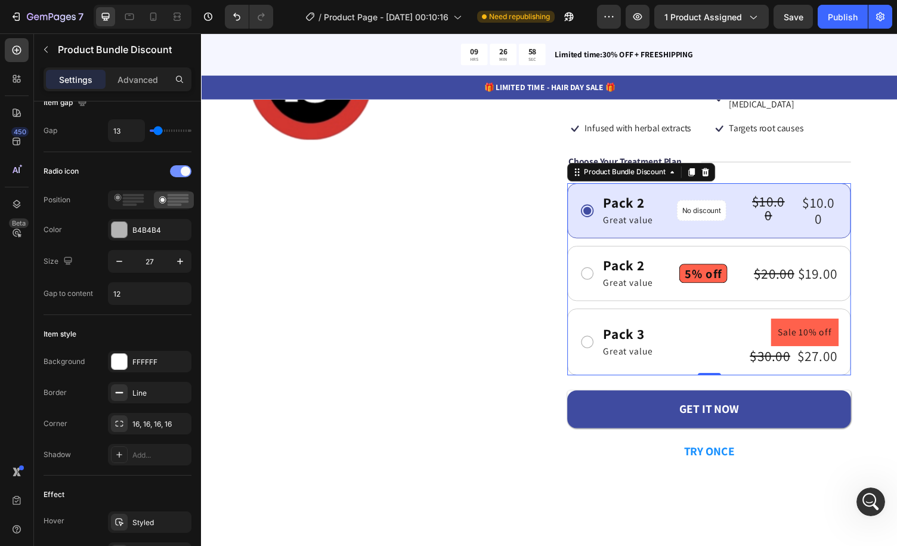
click at [178, 174] on div at bounding box center [180, 171] width 21 height 12
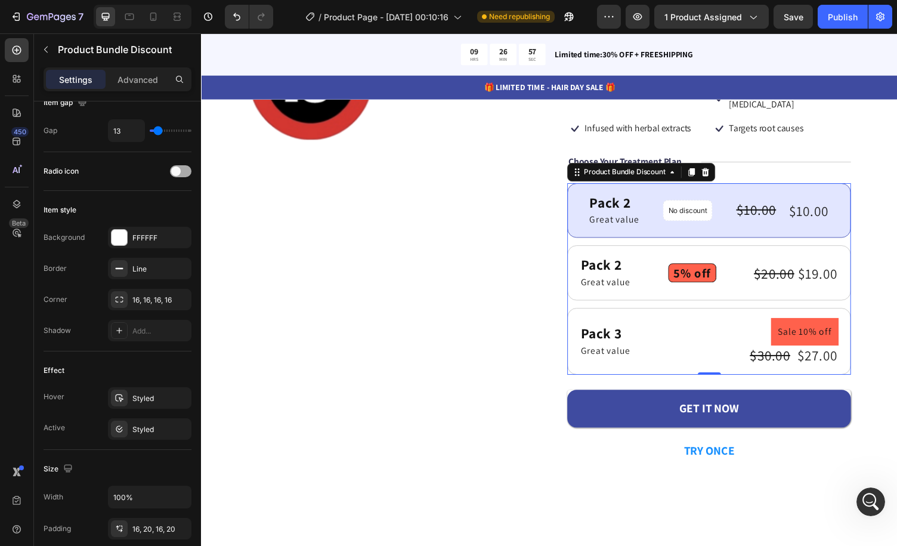
click at [178, 171] on span at bounding box center [176, 171] width 10 height 10
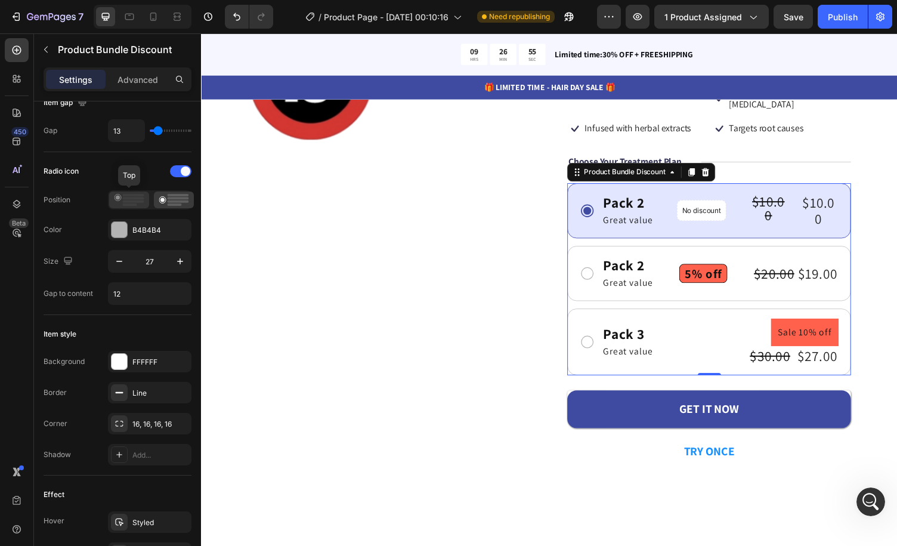
click at [138, 200] on rect at bounding box center [133, 201] width 21 height 2
click at [173, 200] on rect at bounding box center [178, 201] width 21 height 2
click at [125, 255] on icon "button" at bounding box center [119, 261] width 12 height 12
click at [181, 261] on icon "button" at bounding box center [180, 261] width 12 height 12
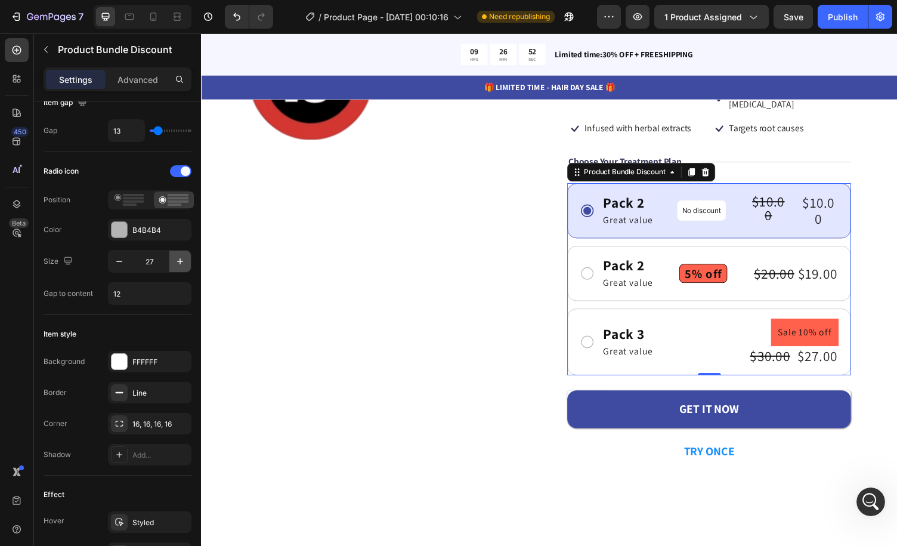
type input "28"
click at [171, 292] on button "button" at bounding box center [179, 293] width 21 height 21
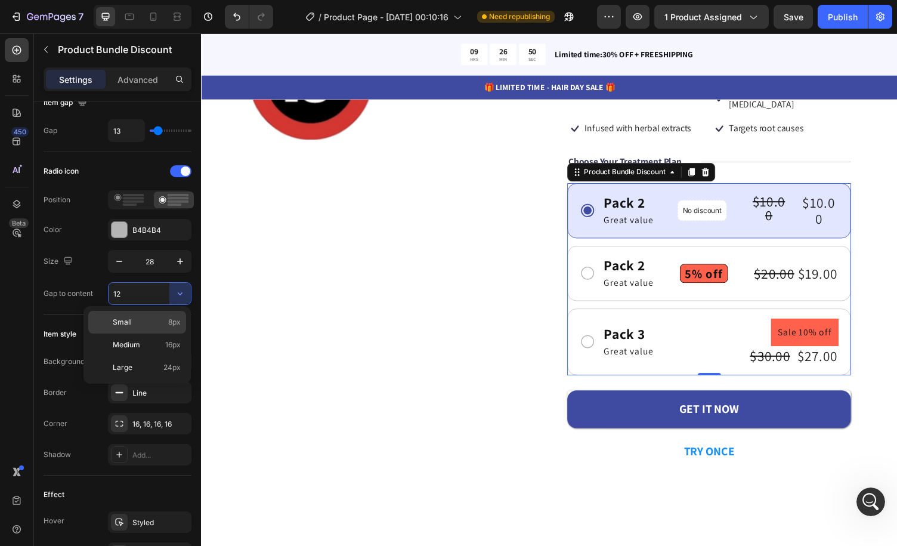
click at [161, 320] on p "Small 8px" at bounding box center [147, 322] width 68 height 11
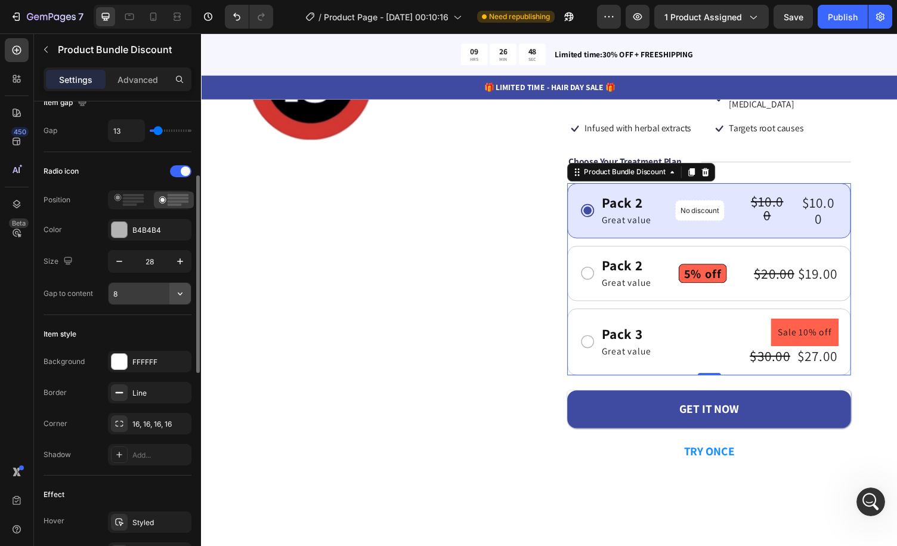
click at [177, 288] on icon "button" at bounding box center [180, 294] width 12 height 12
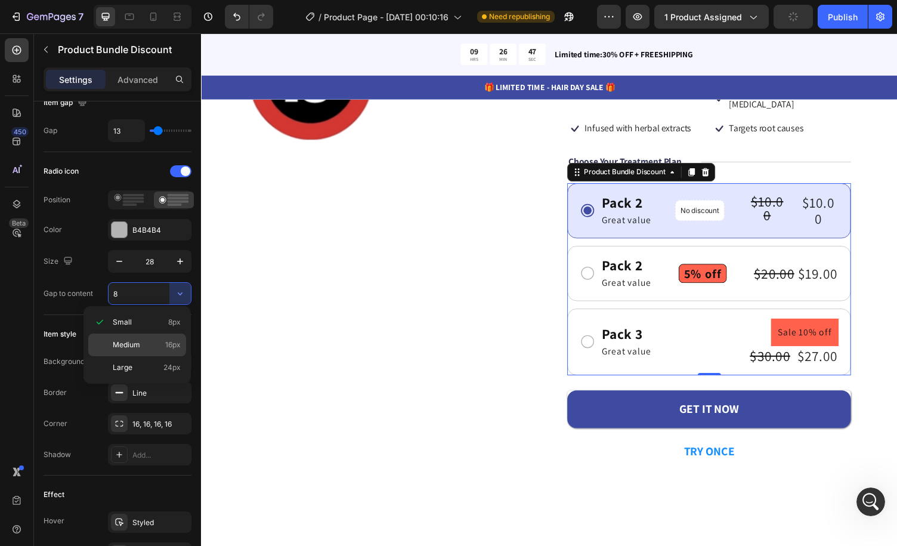
click at [169, 340] on span "16px" at bounding box center [173, 345] width 16 height 11
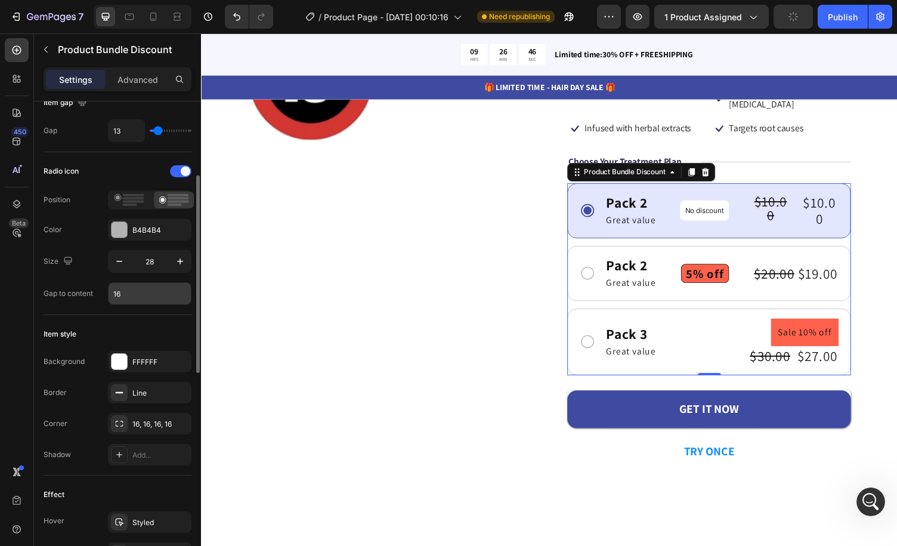
drag, startPoint x: 159, startPoint y: 308, endPoint x: 140, endPoint y: 294, distance: 24.2
click at [158, 308] on div "Radio icon Position Color B4B4B4 Size 28 Gap to content 16" at bounding box center [118, 233] width 148 height 163
click at [141, 295] on input "16" at bounding box center [150, 293] width 82 height 21
click at [153, 325] on div "Item style" at bounding box center [118, 334] width 148 height 19
click at [179, 289] on icon "button" at bounding box center [180, 294] width 12 height 12
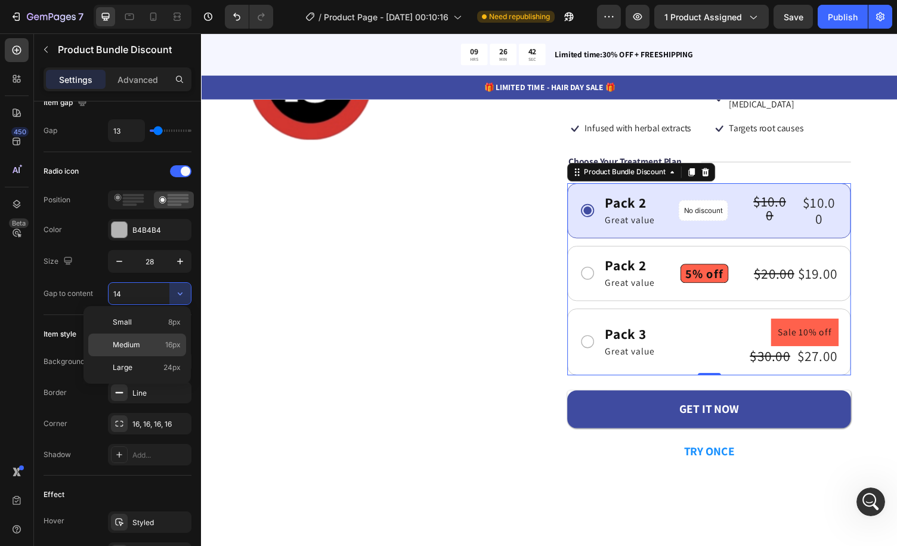
click at [152, 344] on p "Medium 16px" at bounding box center [147, 345] width 68 height 11
type input "16"
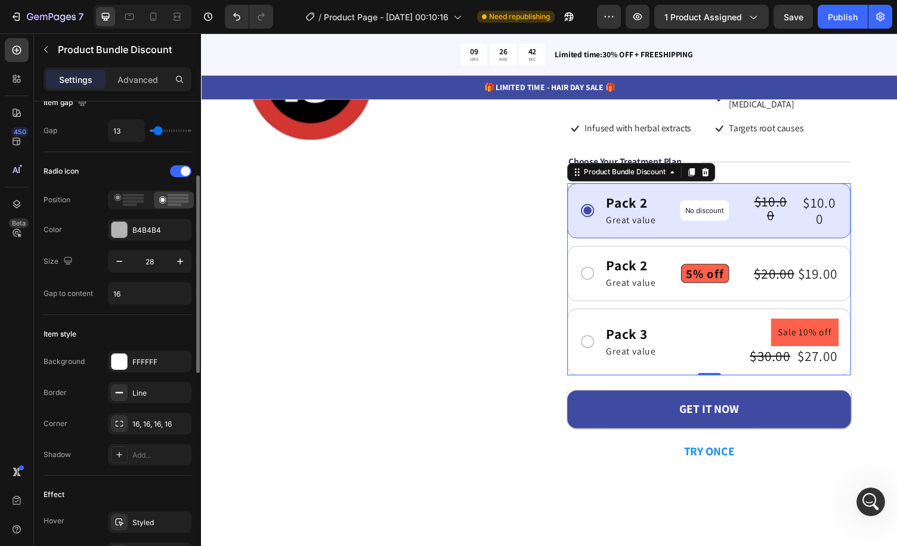
click at [152, 321] on div "Item style Background FFFFFF Border Line Corner 16, 16, 16, 16 Shadow Add..." at bounding box center [118, 395] width 148 height 161
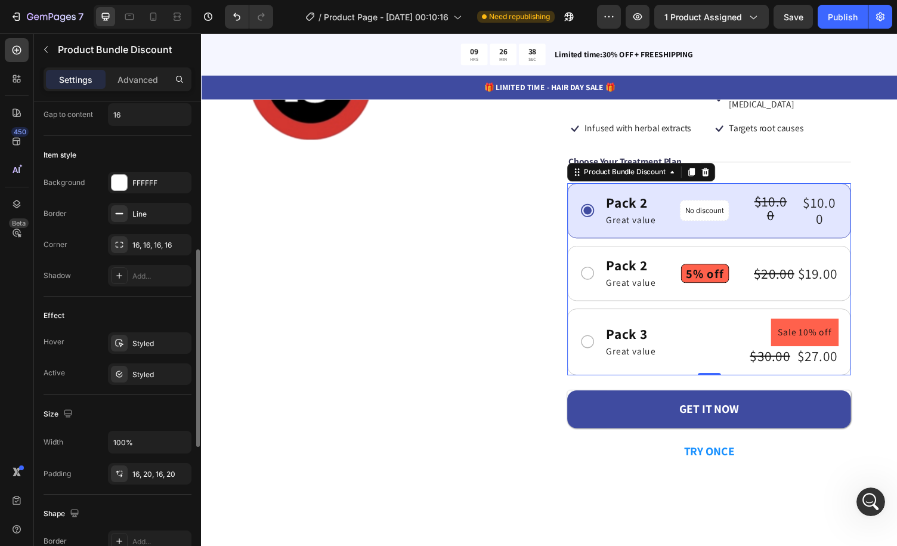
scroll to position [418, 0]
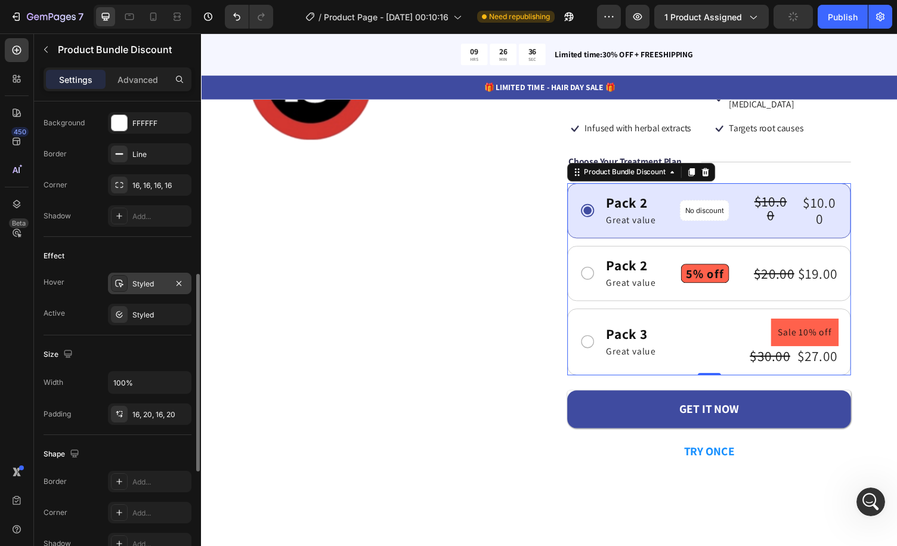
click at [158, 279] on div "Styled" at bounding box center [149, 284] width 35 height 11
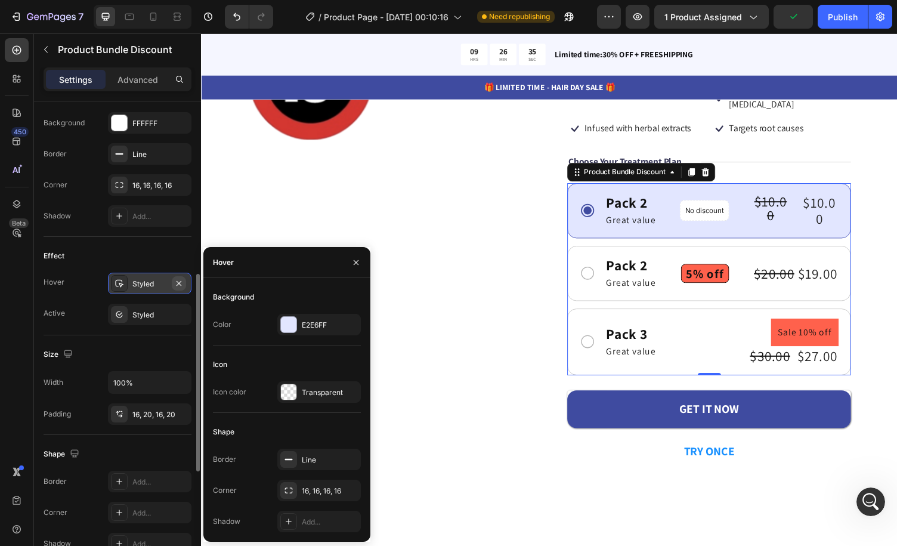
click at [184, 282] on icon "button" at bounding box center [179, 284] width 10 height 10
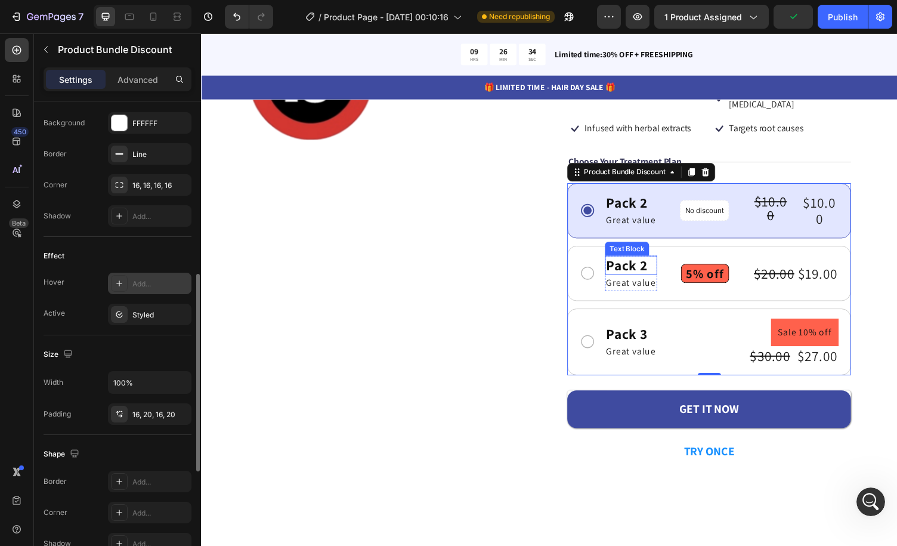
click at [642, 262] on div "Pack 2" at bounding box center [643, 272] width 54 height 20
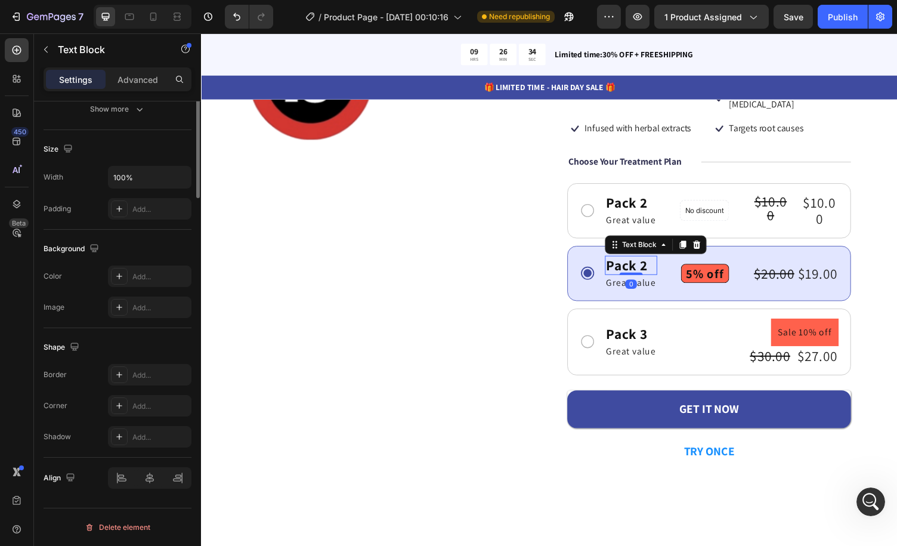
scroll to position [0, 0]
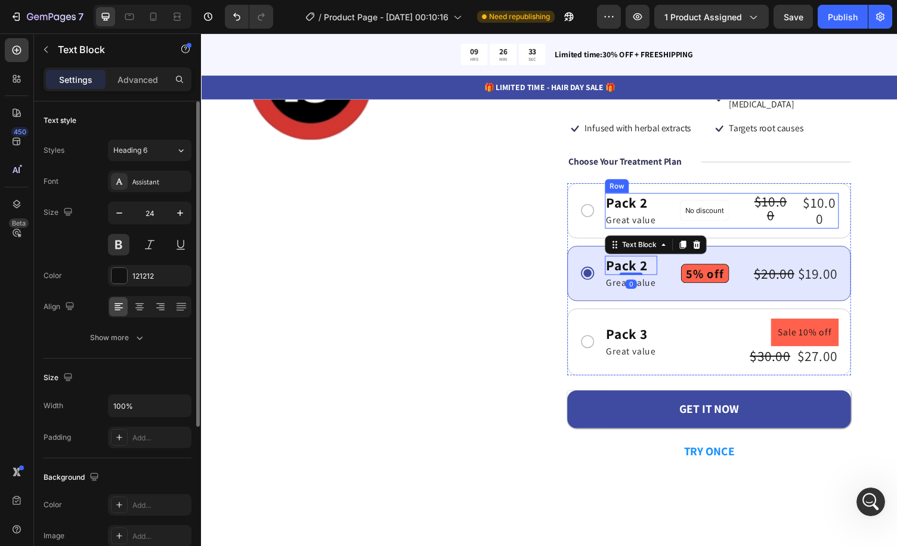
click at [686, 197] on div "Pack 2 Text Block Great value Text Block Row No discount Not be displayed when …" at bounding box center [736, 215] width 240 height 37
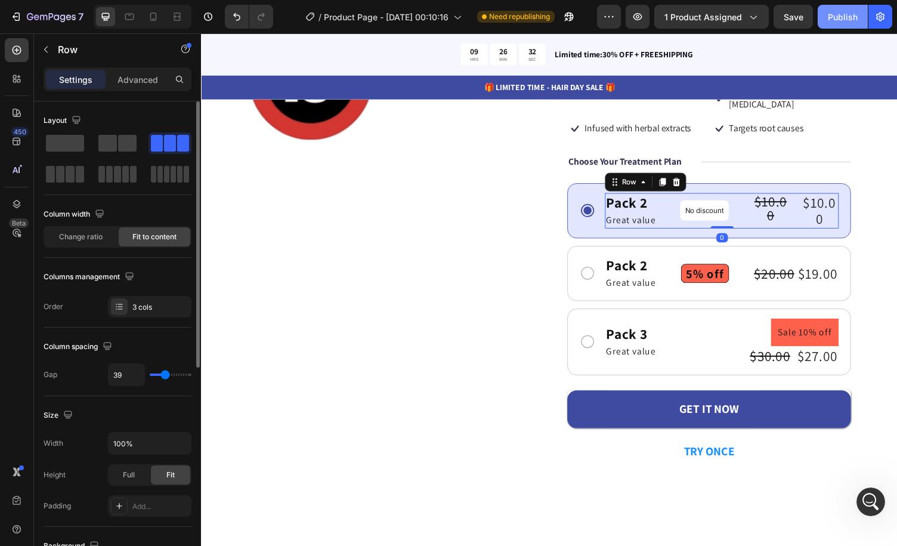
click at [831, 20] on div "Publish" at bounding box center [843, 17] width 30 height 13
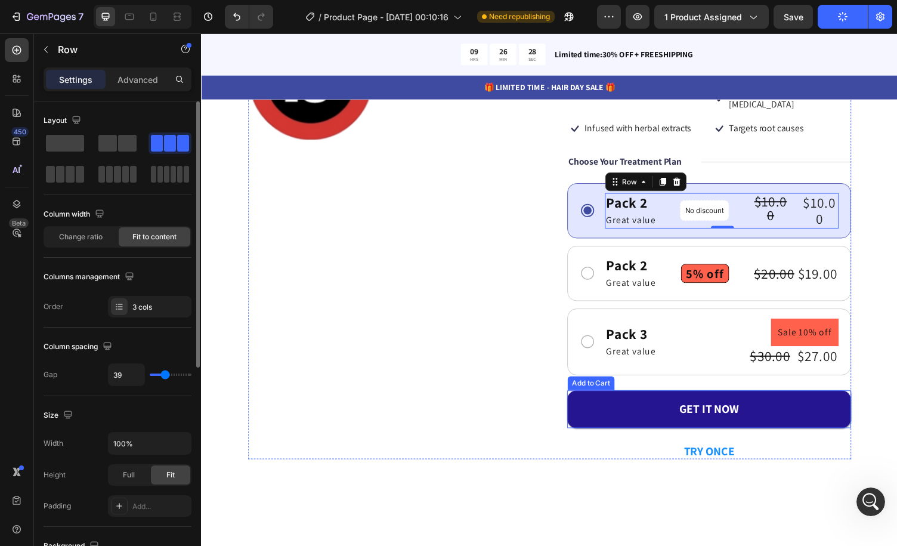
click at [769, 400] on button "GET IT NOW" at bounding box center [724, 419] width 292 height 39
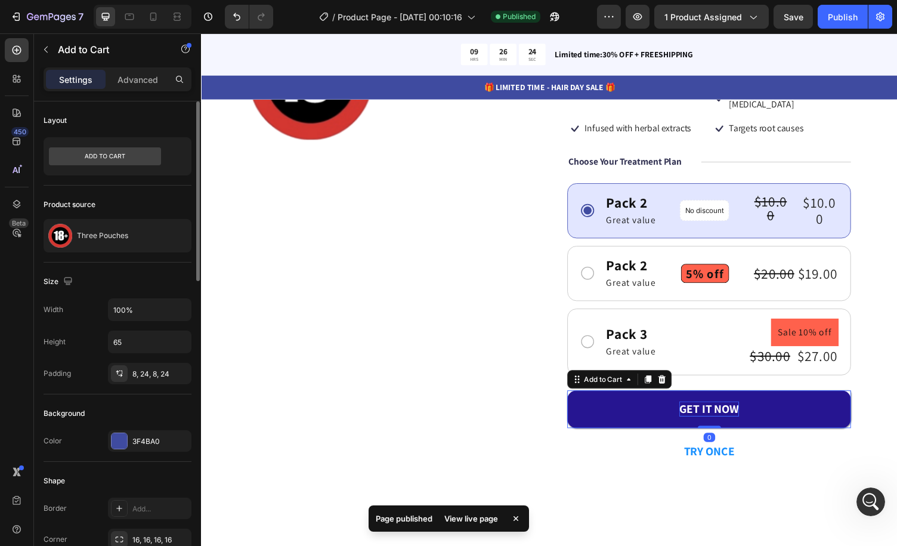
drag, startPoint x: 720, startPoint y: 424, endPoint x: 728, endPoint y: 407, distance: 18.4
click at [728, 407] on div "GET IT NOW Add to Cart 0" at bounding box center [724, 419] width 292 height 39
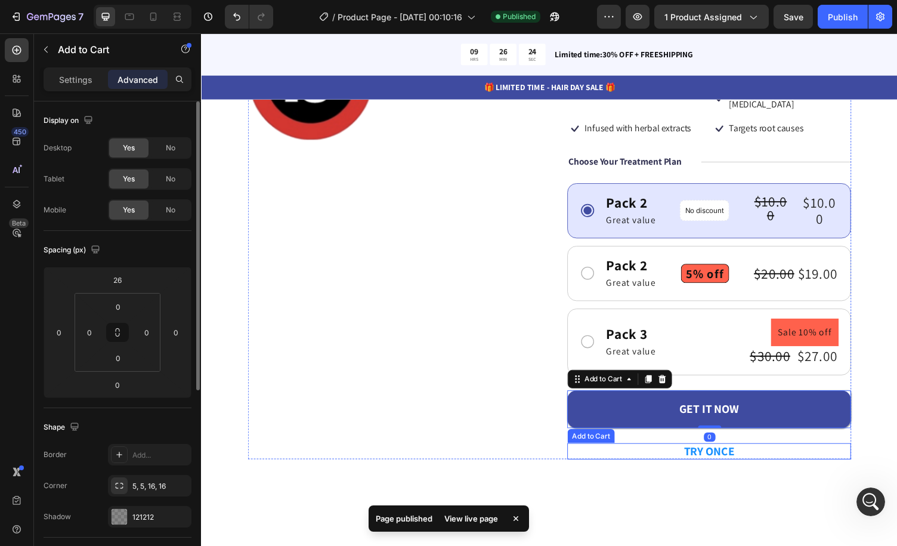
click at [762, 455] on button "TRY ONCE" at bounding box center [724, 463] width 292 height 16
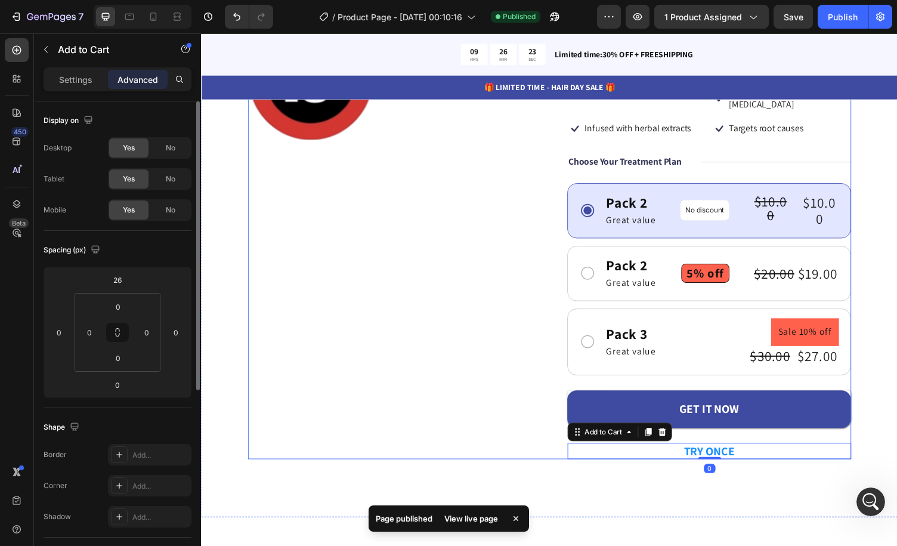
click at [730, 439] on div "TRY ONCE Add to Cart 0" at bounding box center [724, 455] width 292 height 32
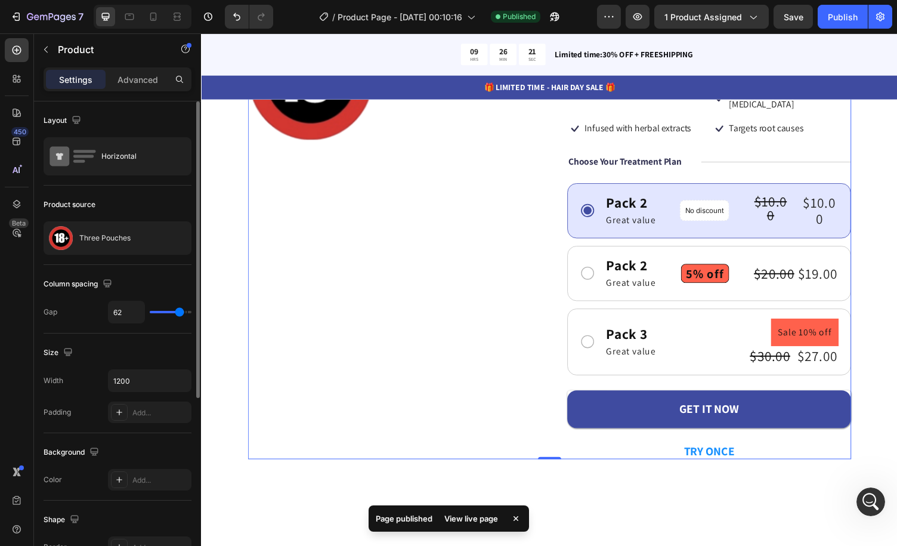
type input "59"
type input "57"
type input "51"
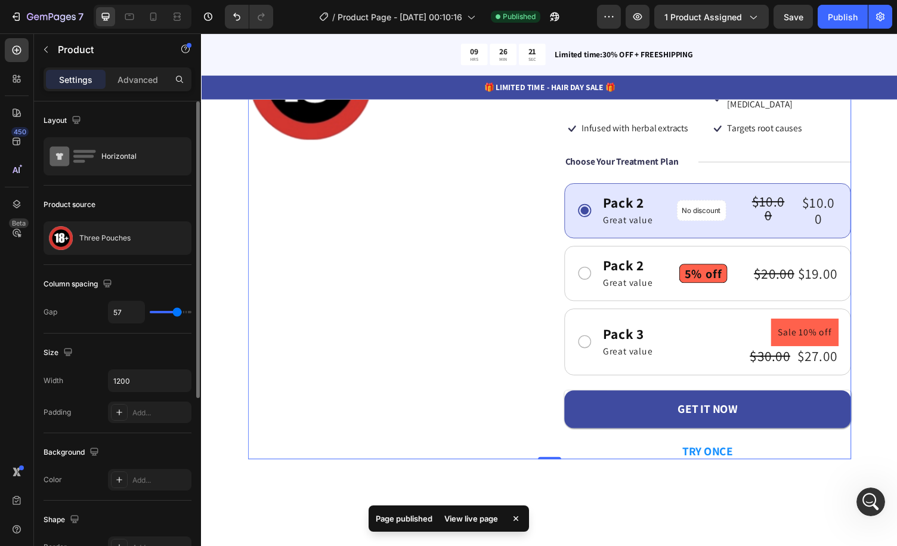
type input "51"
type input "45"
type input "40"
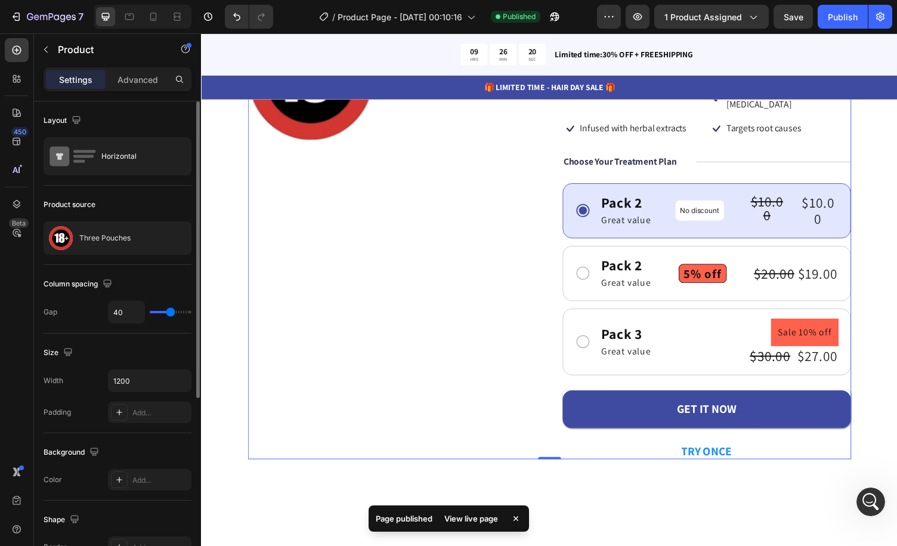
type input "22"
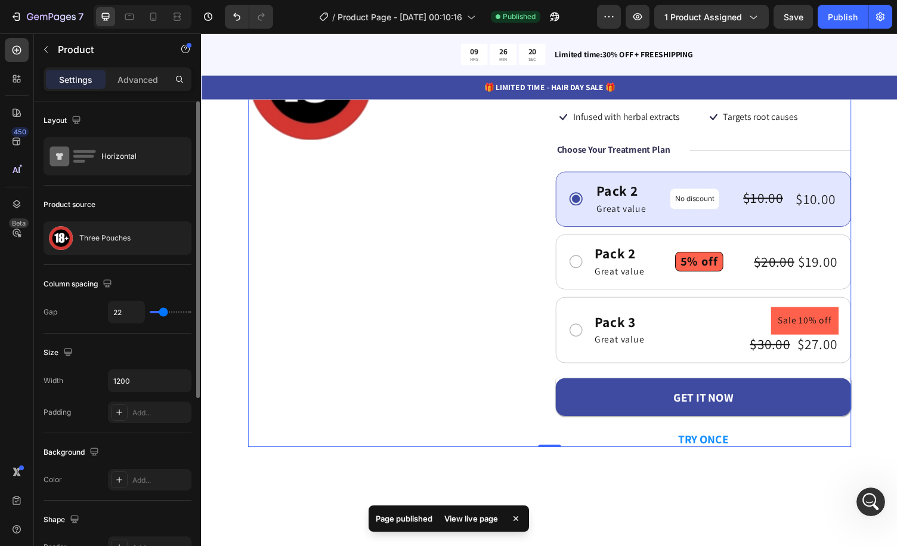
type input "32"
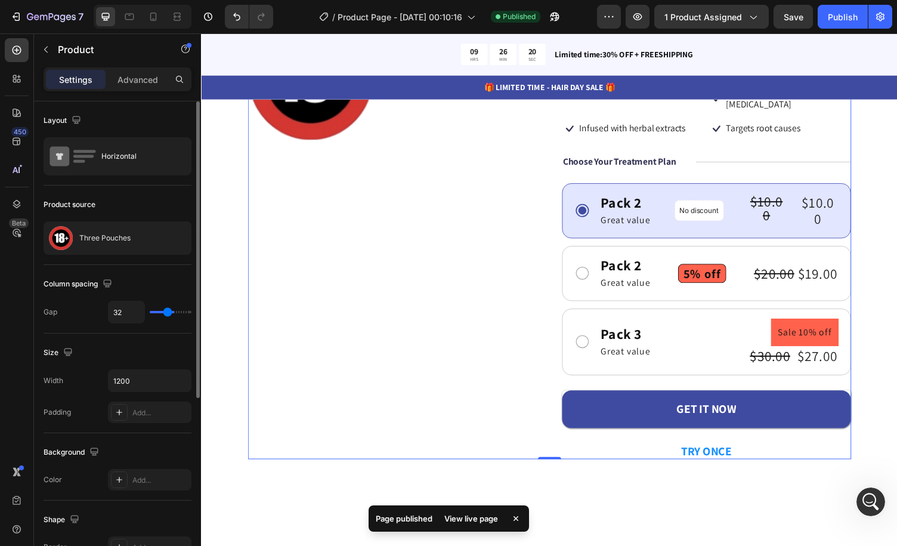
type input "43"
type input "53"
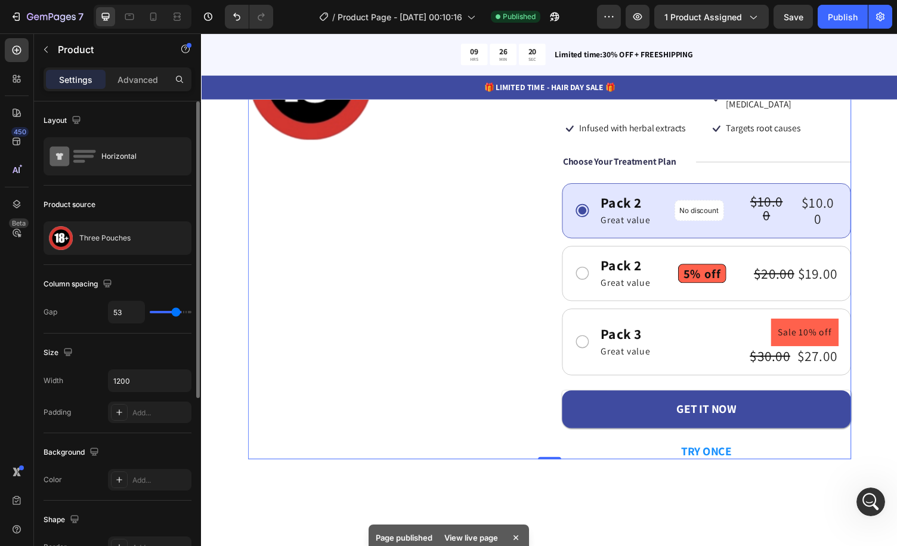
type input "58"
type input "59"
type input "62"
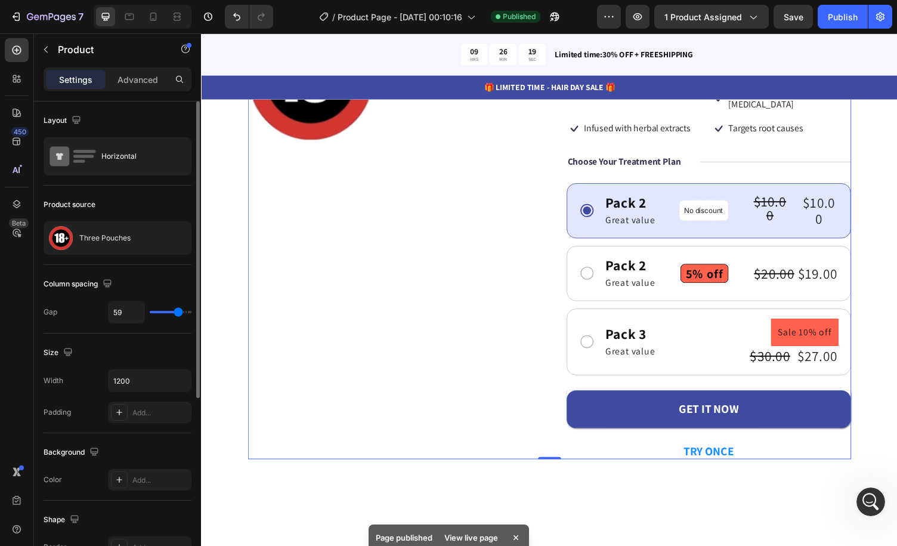
type input "62"
click at [179, 311] on input "range" at bounding box center [171, 312] width 42 height 2
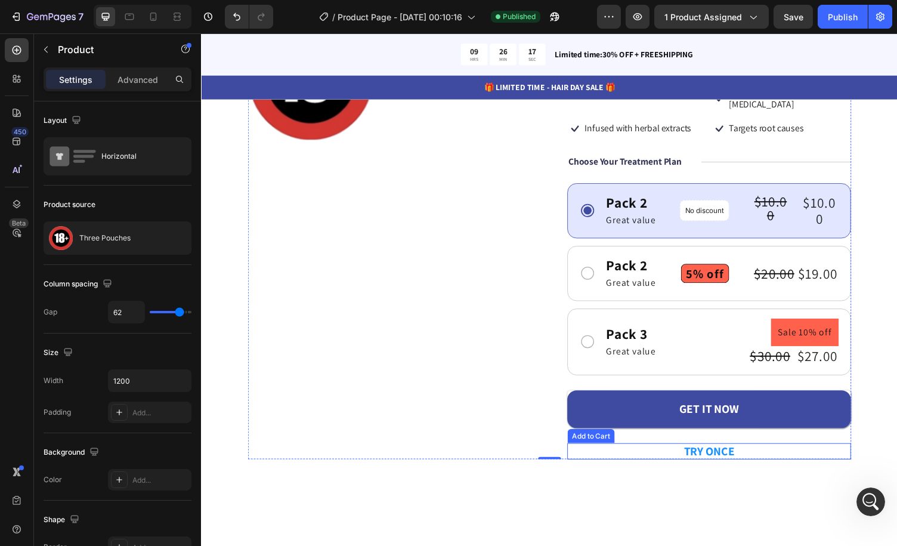
click at [767, 455] on button "TRY ONCE" at bounding box center [724, 463] width 292 height 16
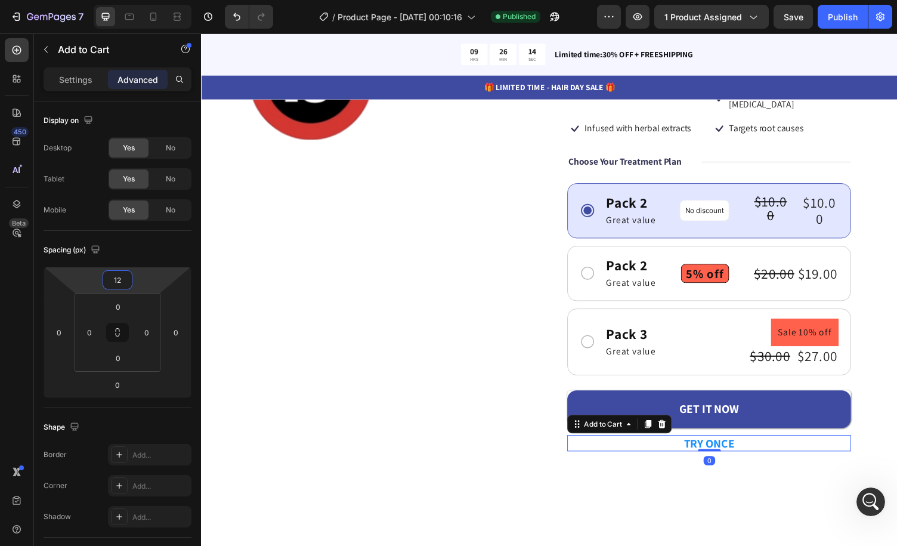
type input "18"
click at [143, 89] on html "7 Version history / Product Page - [DATE] 00:10:16 Published Preview 1 product …" at bounding box center [448, 44] width 897 height 89
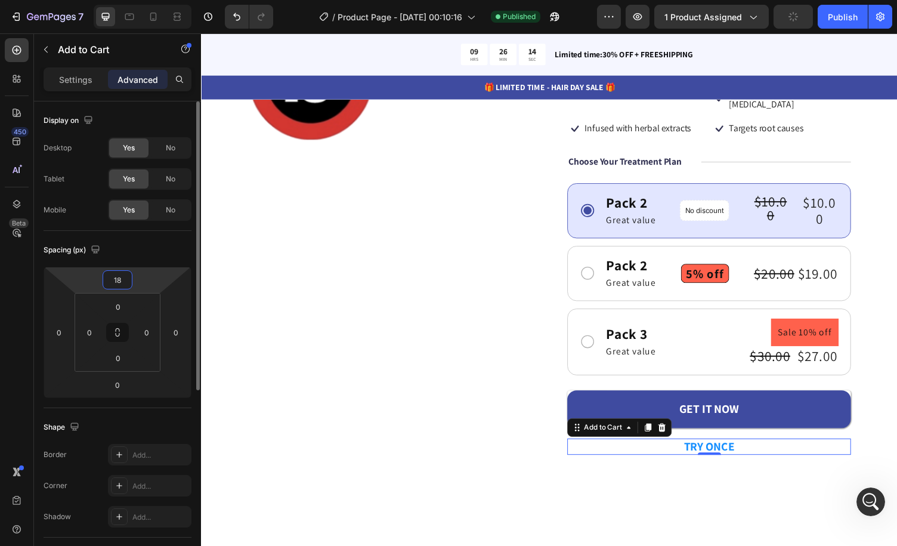
click at [156, 251] on div "Spacing (px)" at bounding box center [118, 249] width 148 height 19
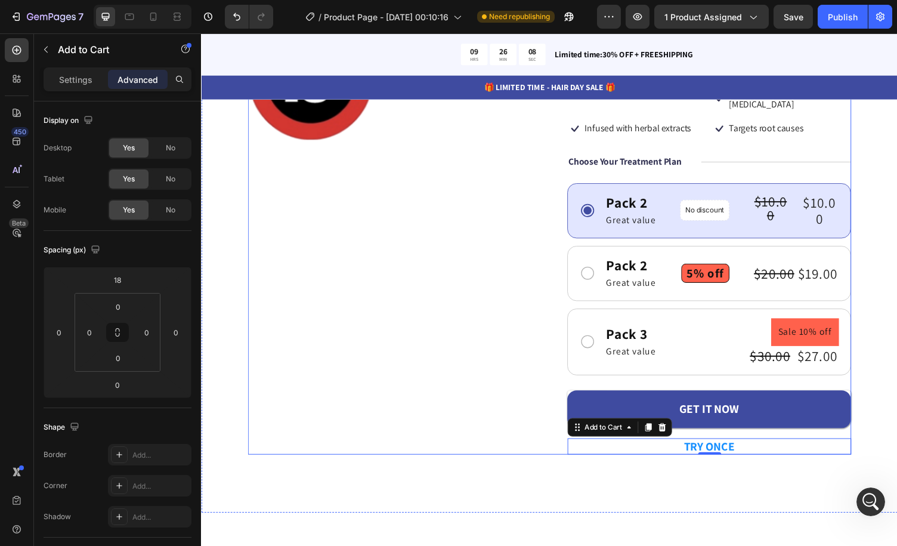
click at [758, 385] on div "GET IT NOW Add to Cart" at bounding box center [724, 412] width 292 height 54
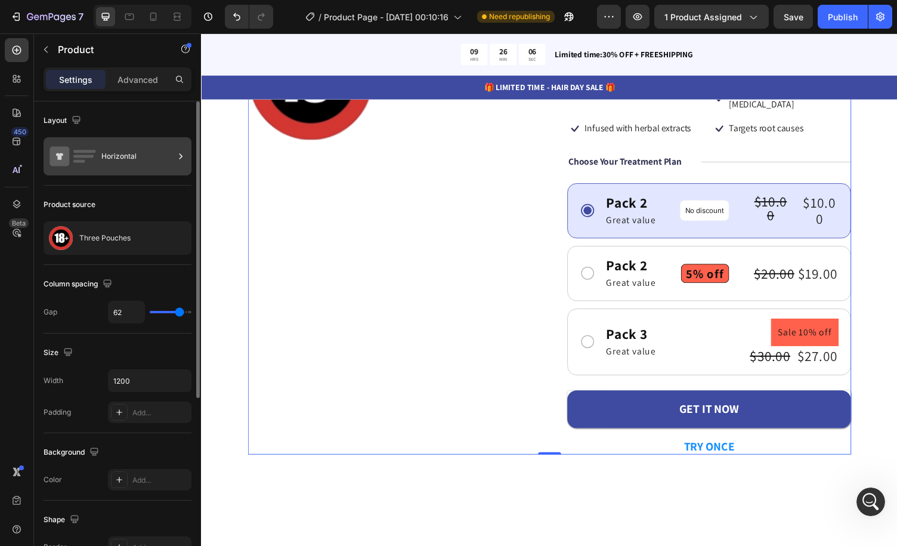
click at [143, 156] on div "Horizontal" at bounding box center [137, 156] width 73 height 27
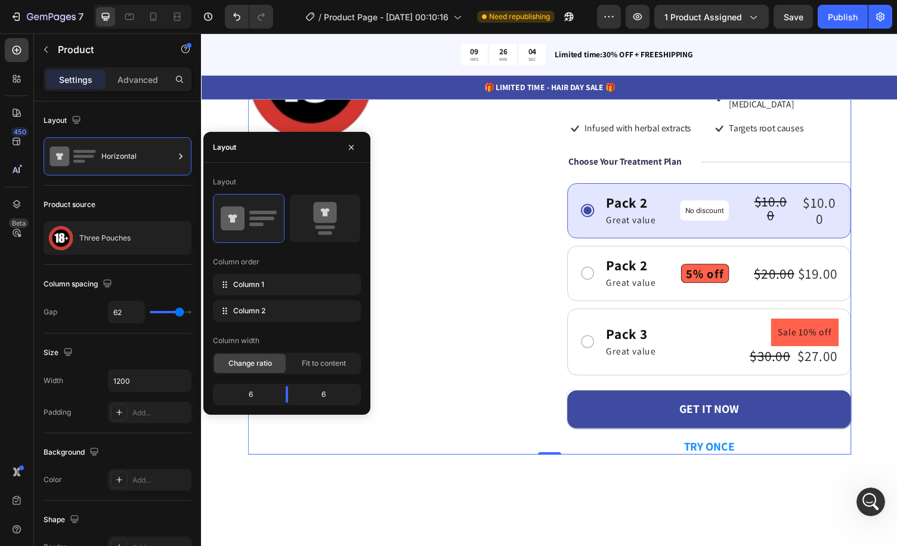
click at [363, 226] on div "Layout Column order Column 1 Column 2 Column width Change ratio Fit to content …" at bounding box center [286, 288] width 167 height 233
click at [347, 219] on icon at bounding box center [325, 218] width 56 height 33
type input "0"
type input "62"
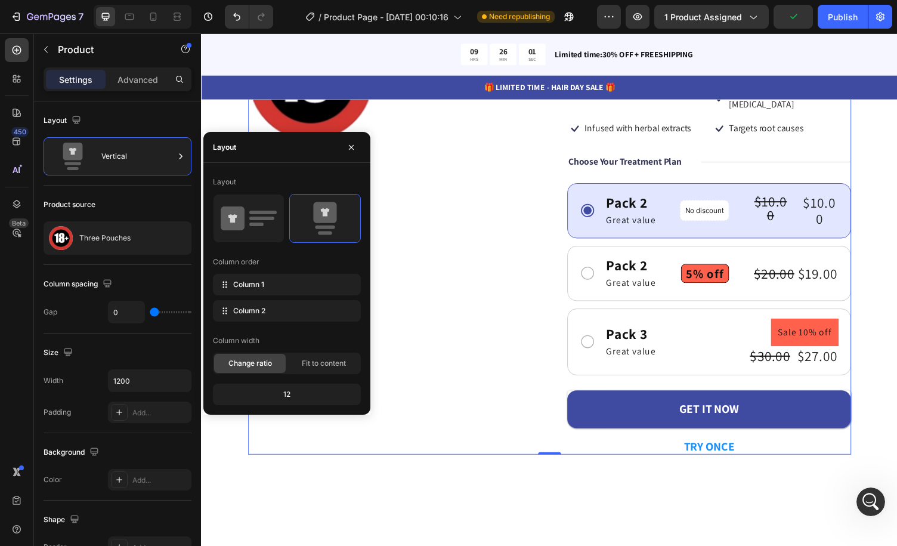
type input "62"
click at [357, 152] on button "button" at bounding box center [351, 147] width 19 height 19
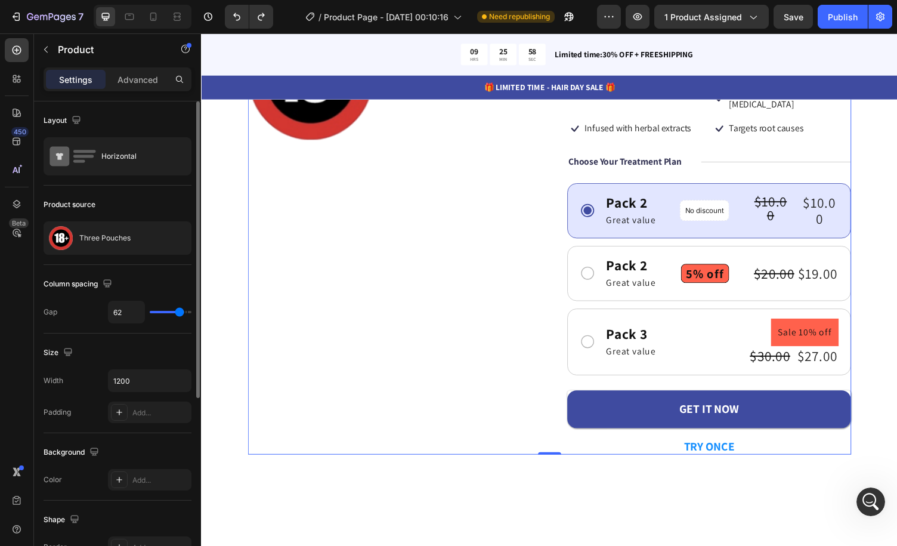
click at [156, 265] on div "Layout Horizontal" at bounding box center [118, 299] width 148 height 69
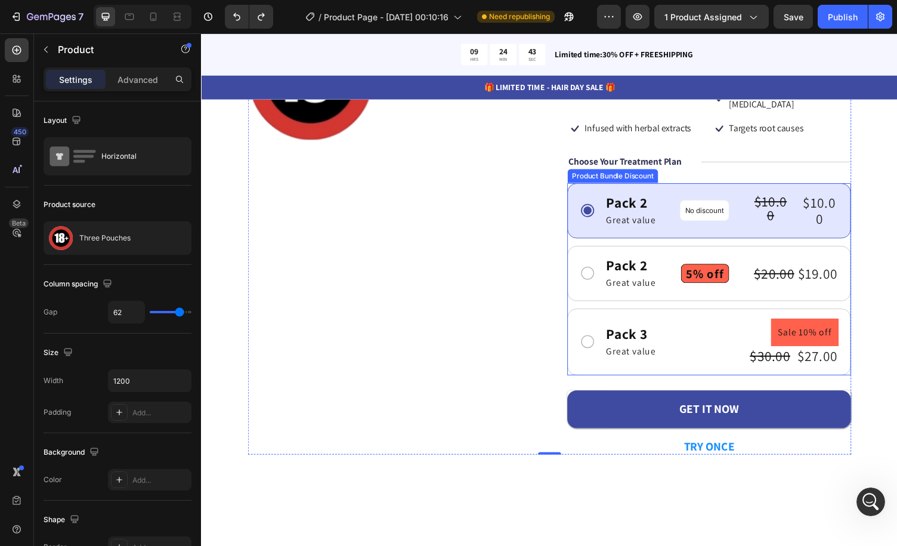
click at [757, 262] on div "Pack 2 Text Block Great value Text Block Row 5% off Product Badge $20.00 Produc…" at bounding box center [736, 280] width 240 height 36
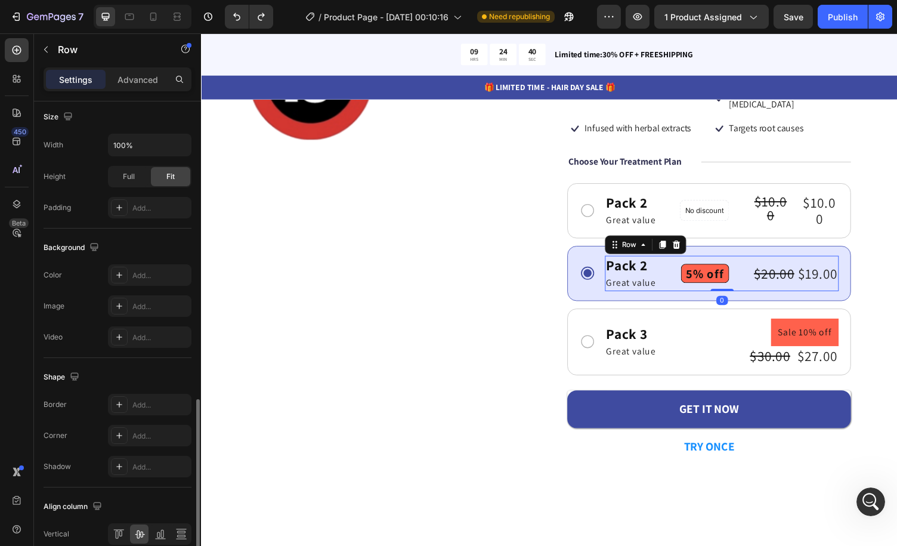
scroll to position [383, 0]
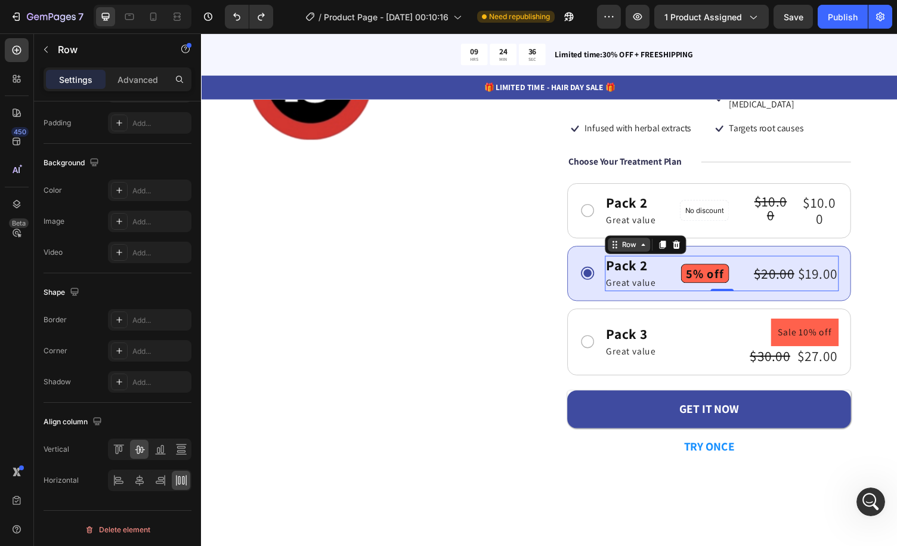
click at [644, 245] on div "Row" at bounding box center [641, 250] width 20 height 11
click at [751, 262] on div "Pack 2 Text Block Great value Text Block Row 5% off Product Badge $20.00 Produc…" at bounding box center [736, 280] width 240 height 36
click at [129, 84] on p "Advanced" at bounding box center [138, 79] width 41 height 13
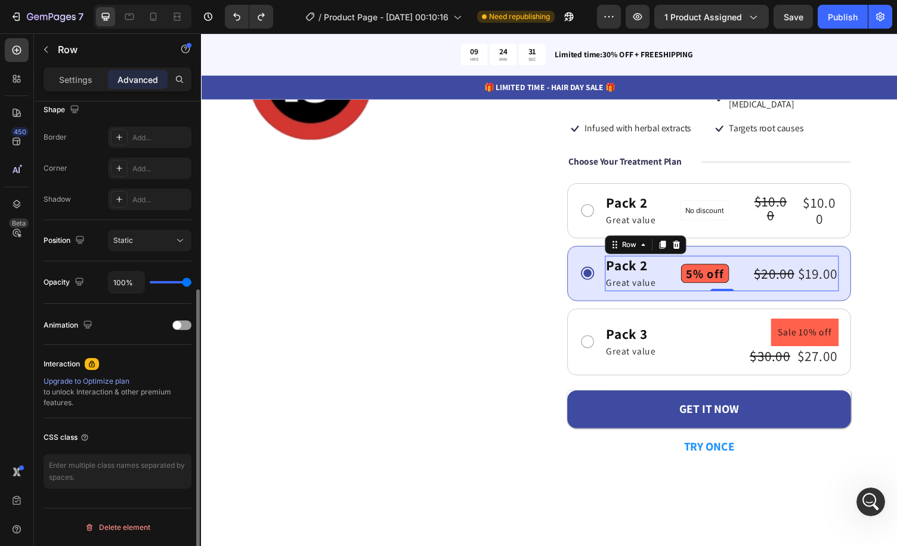
scroll to position [315, 0]
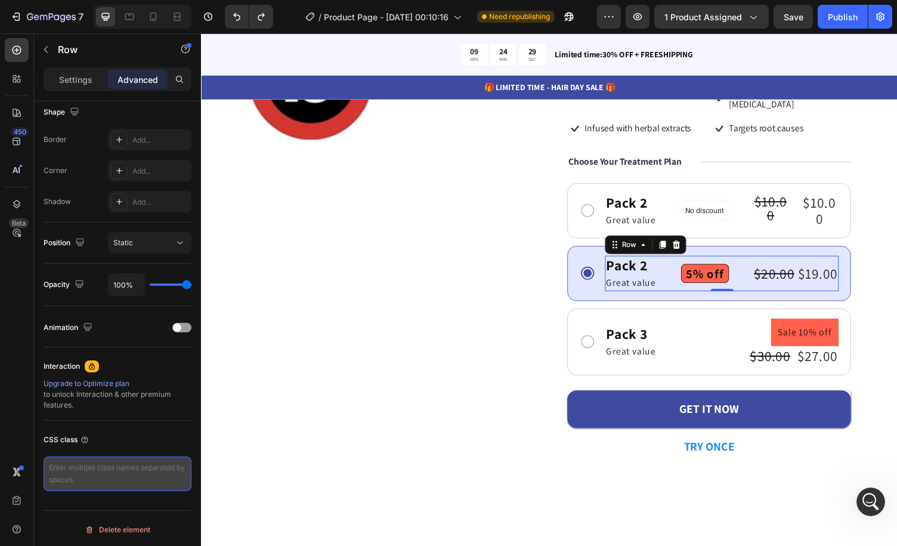
click at [125, 467] on textarea at bounding box center [118, 473] width 148 height 35
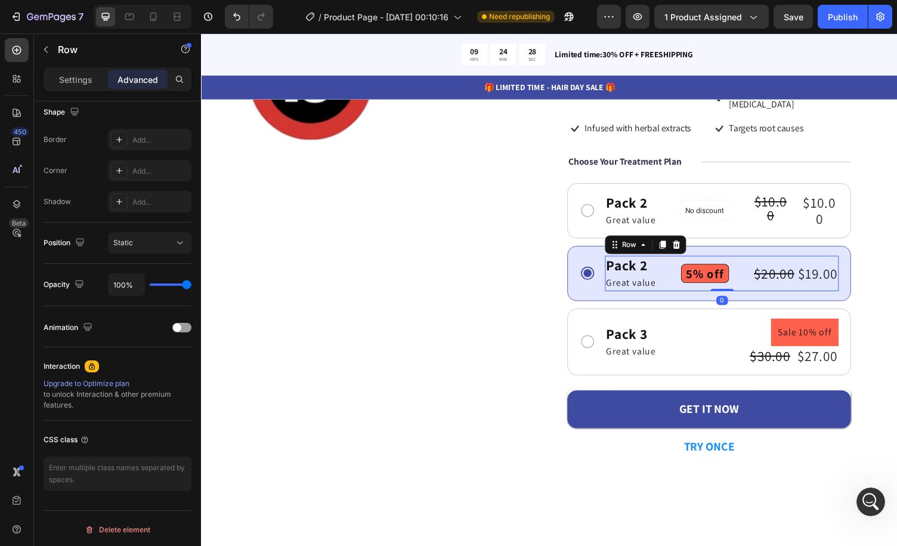
click at [132, 430] on div "CSS class" at bounding box center [118, 439] width 148 height 19
click at [139, 319] on div "Animation" at bounding box center [118, 327] width 148 height 19
click at [178, 326] on span at bounding box center [177, 327] width 8 height 8
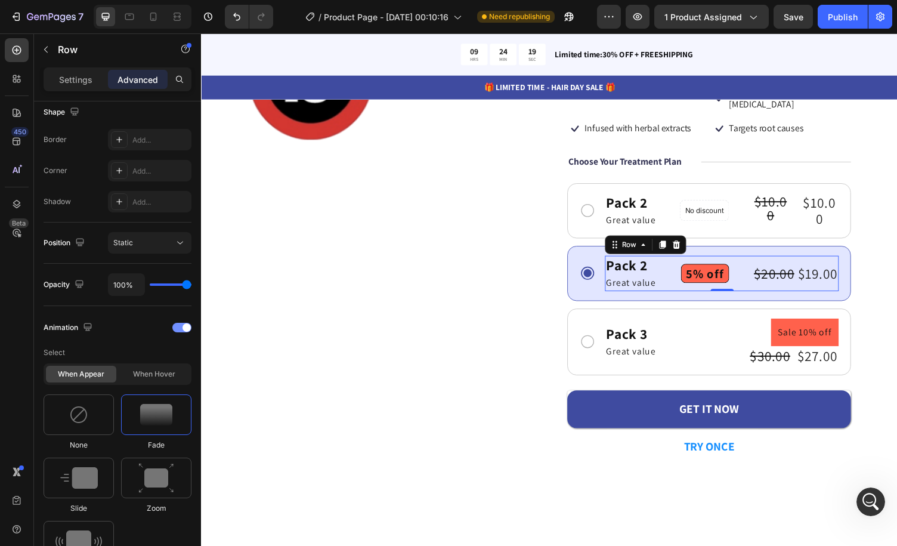
click at [178, 326] on div at bounding box center [181, 328] width 19 height 10
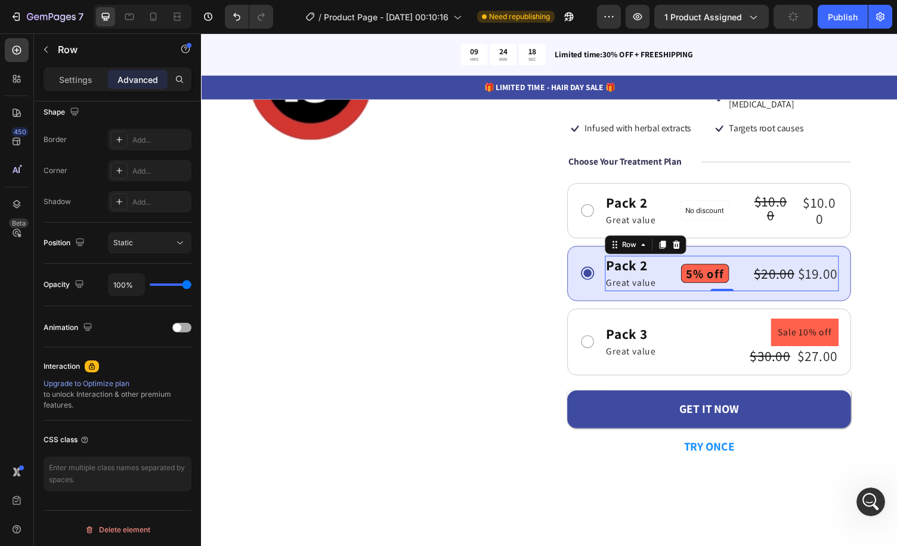
click at [159, 324] on div "Animation" at bounding box center [118, 327] width 148 height 19
click at [173, 232] on button "Static" at bounding box center [150, 242] width 84 height 21
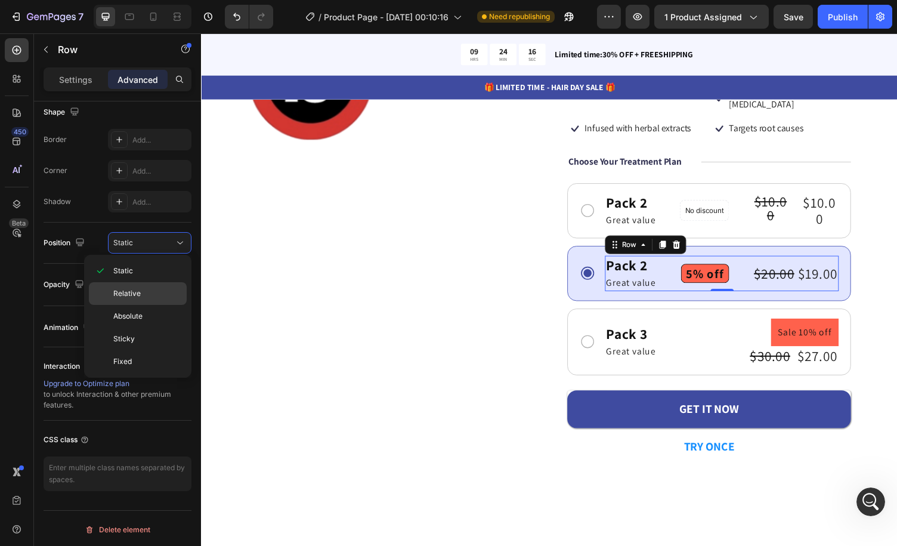
click at [160, 305] on div "Relative" at bounding box center [138, 316] width 98 height 23
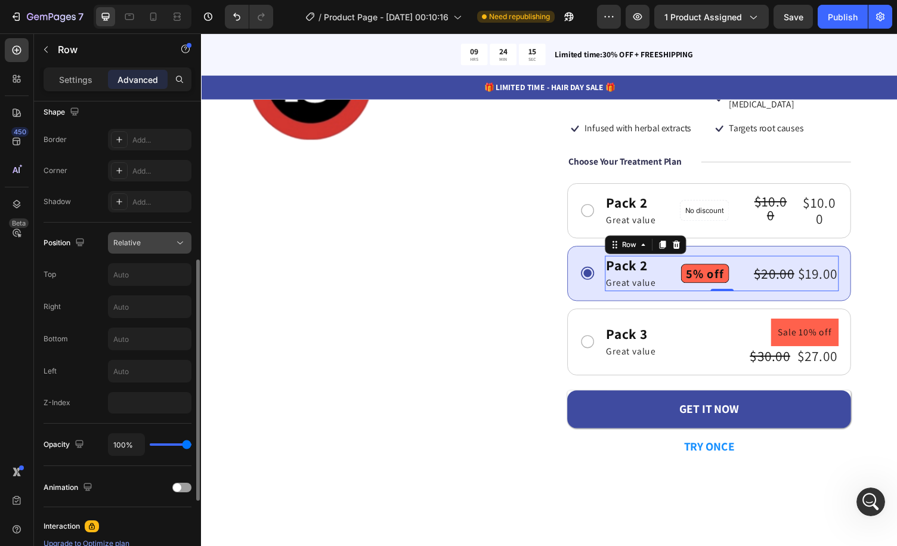
click at [175, 241] on icon at bounding box center [180, 243] width 12 height 12
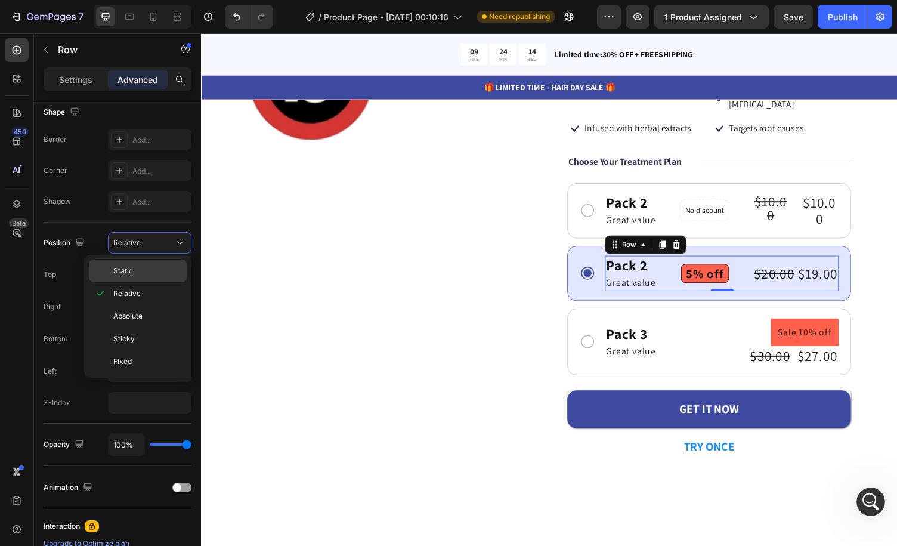
click at [167, 268] on p "Static" at bounding box center [147, 271] width 68 height 11
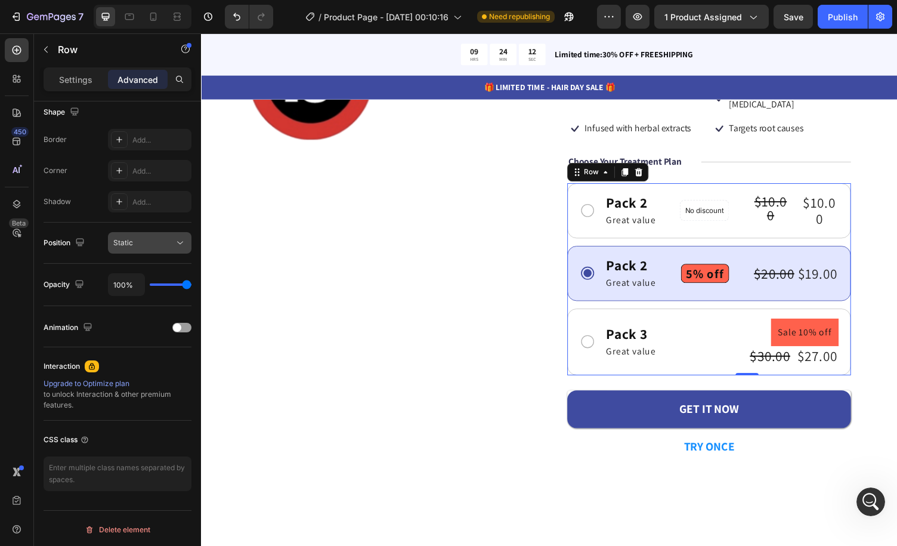
scroll to position [0, 0]
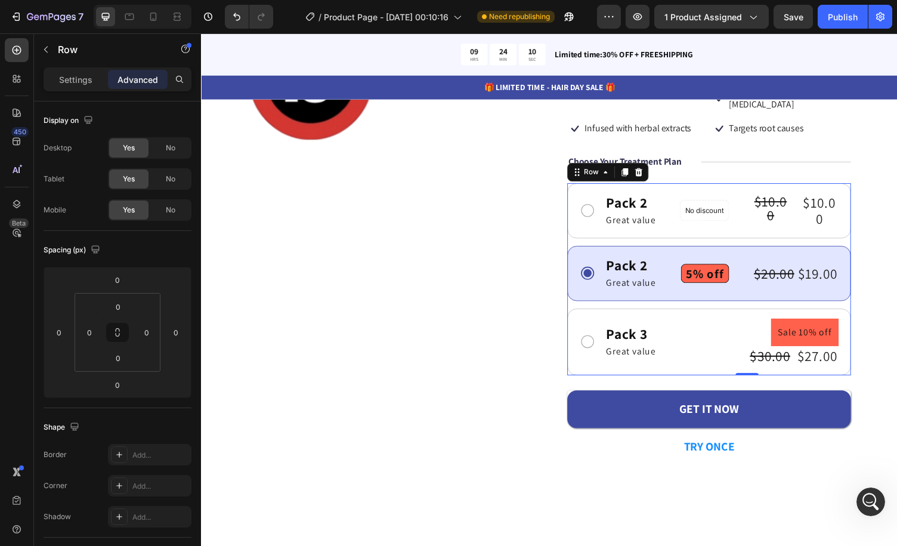
click at [832, 252] on div "Pack 2 Text Block Great value Text Block Row 5% off Product Badge $20.00 Produc…" at bounding box center [724, 280] width 292 height 57
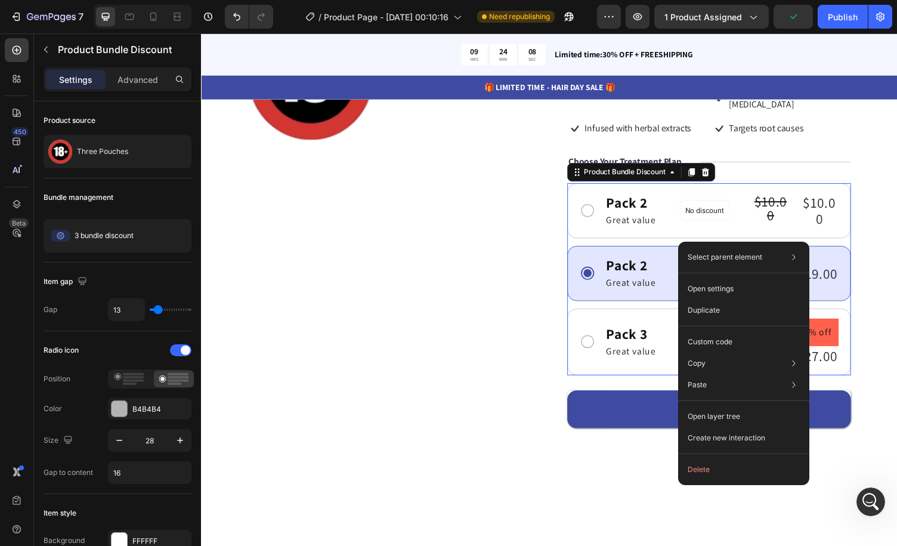
click at [842, 252] on div "Pack 2 Text Block Great value Text Block Row 5% off Product Badge $20.00 Produc…" at bounding box center [724, 280] width 292 height 57
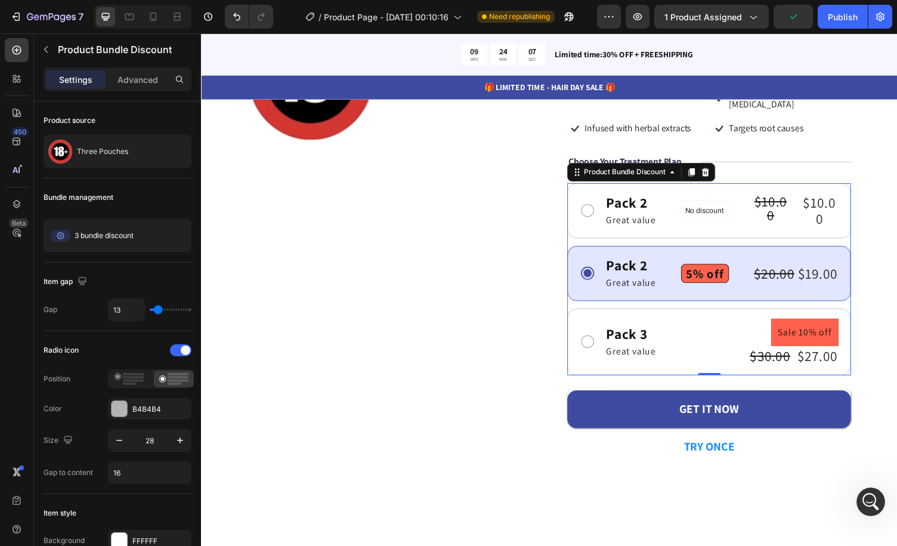
click at [764, 252] on div "Pack 2 Text Block Great value Text Block Row 5% off Product Badge $20.00 Produc…" at bounding box center [724, 280] width 292 height 57
click at [709, 326] on div "Pack 3 Text Block Great value Text Block Sale 10% off Product Badge $30.00 Prod…" at bounding box center [736, 350] width 240 height 48
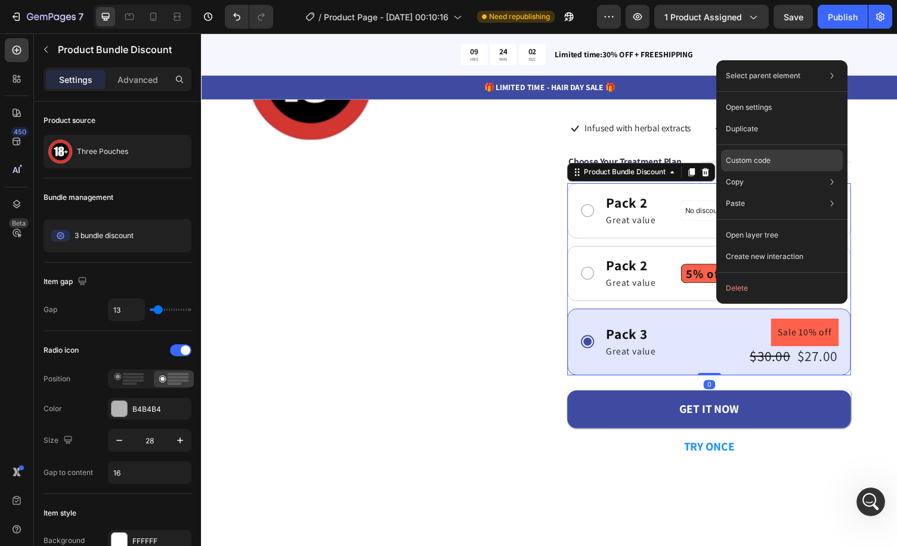
click at [770, 193] on div "Custom code" at bounding box center [782, 203] width 122 height 21
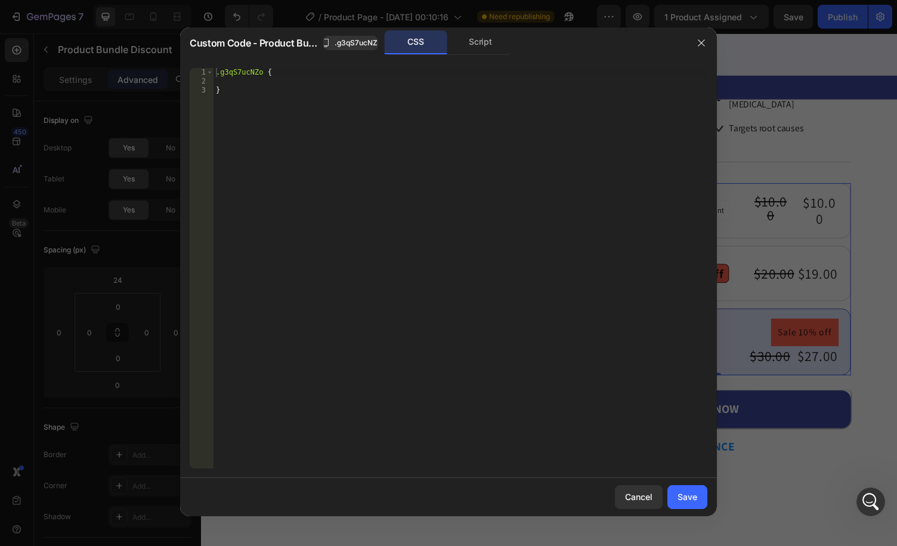
click at [297, 42] on span "Custom Code - Product Bundle Discount" at bounding box center [254, 43] width 129 height 14
click at [353, 41] on span ".g3qS7ucNZo" at bounding box center [358, 43] width 47 height 11
click at [461, 42] on div "Script" at bounding box center [480, 42] width 63 height 24
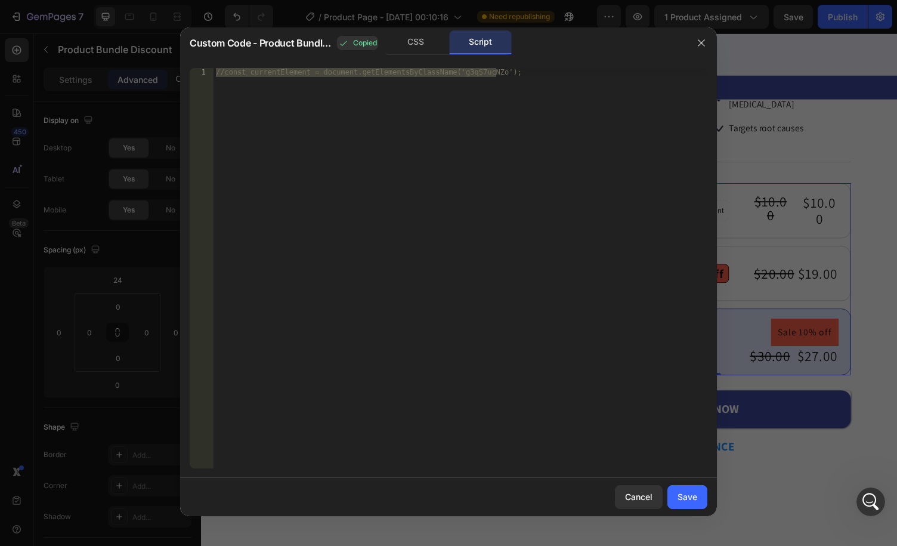
type textarea "//const currentElement = document.getElementsByClassName('g3qS7ucNZo');"
click at [413, 95] on div "//const currentElement = document.getElementsByClassName('g3qS7ucNZo');" at bounding box center [461, 268] width 494 height 400
click at [491, 152] on div "//const currentElement = document.getElementsByClassName('g3qS7ucNZo');" at bounding box center [461, 268] width 494 height 400
paste textarea
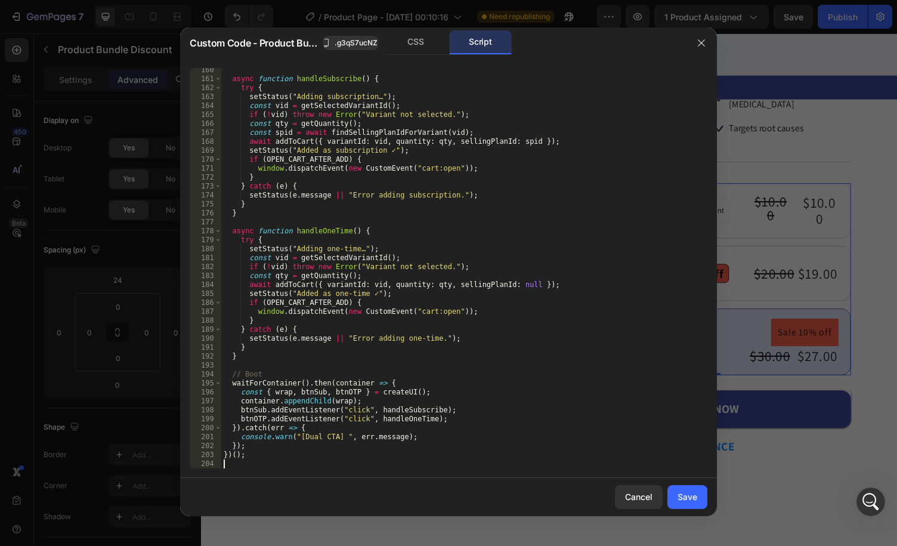
scroll to position [1425, 0]
click at [696, 493] on div "Save" at bounding box center [688, 496] width 20 height 13
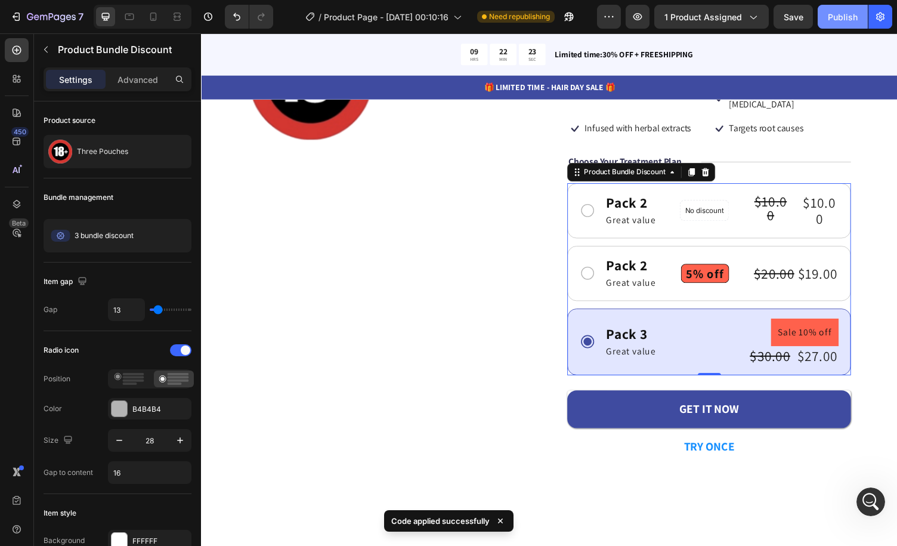
click at [831, 23] on button "Publish" at bounding box center [843, 17] width 50 height 24
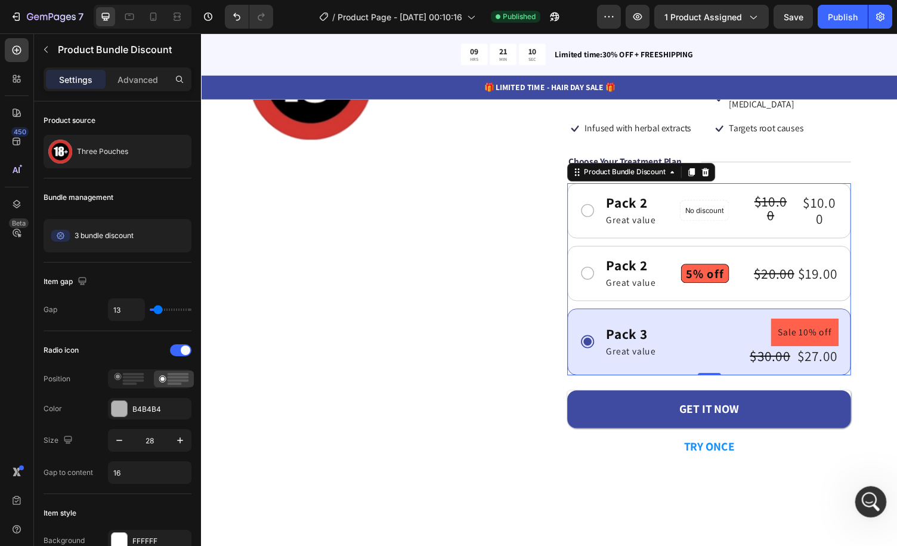
click at [867, 492] on icon "Open Intercom Messenger" at bounding box center [870, 500] width 20 height 20
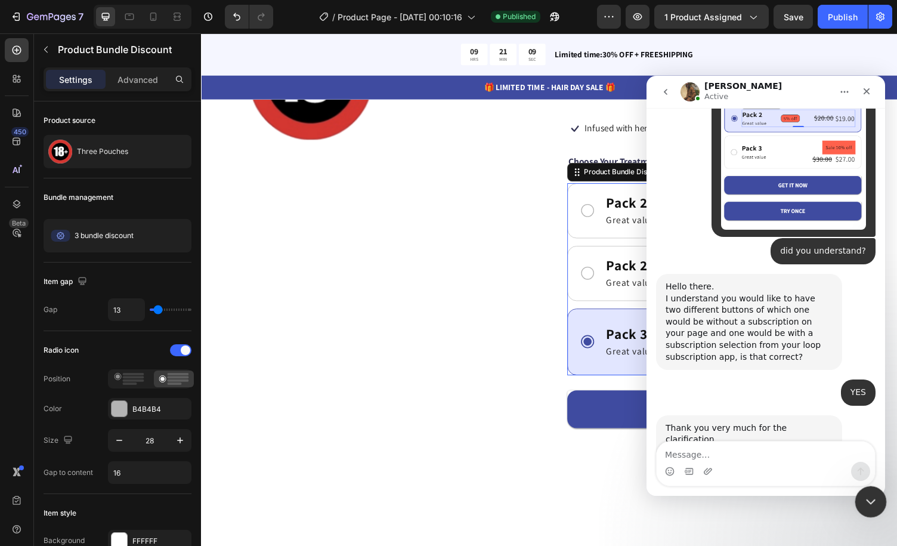
scroll to position [980, 0]
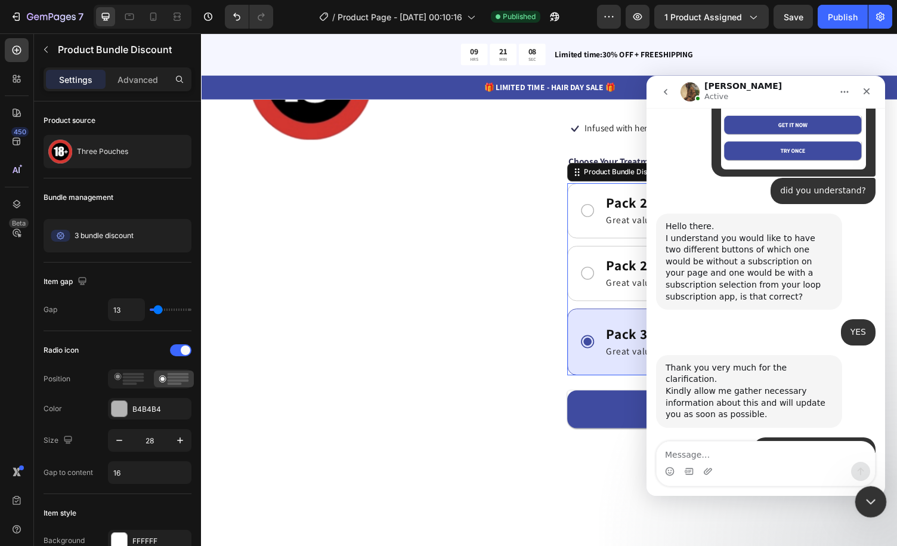
drag, startPoint x: 871, startPoint y: 496, endPoint x: 1466, endPoint y: 903, distance: 720.7
click at [871, 495] on icon "Close Intercom Messenger" at bounding box center [869, 500] width 14 height 14
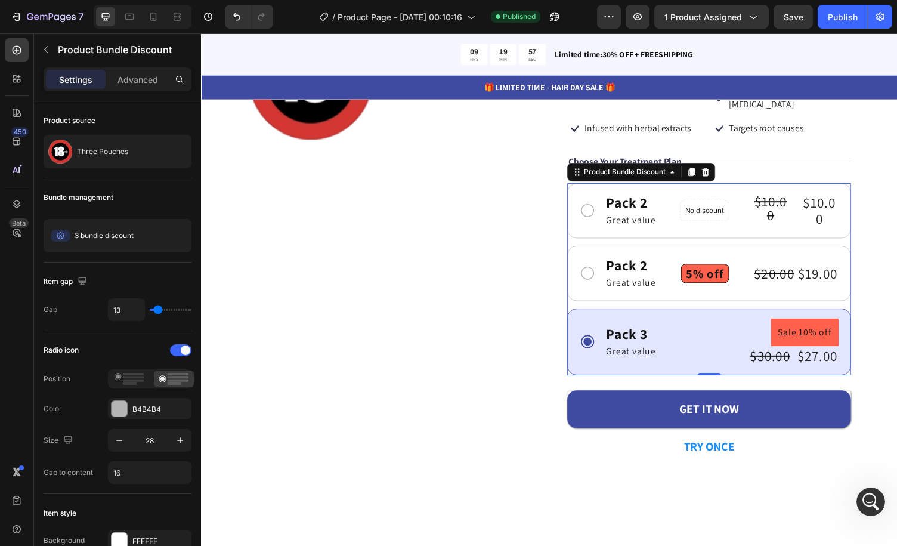
click at [740, 237] on div "Pack 2 Text Block Great value Text Block Row No discount Not be displayed when …" at bounding box center [724, 285] width 292 height 197
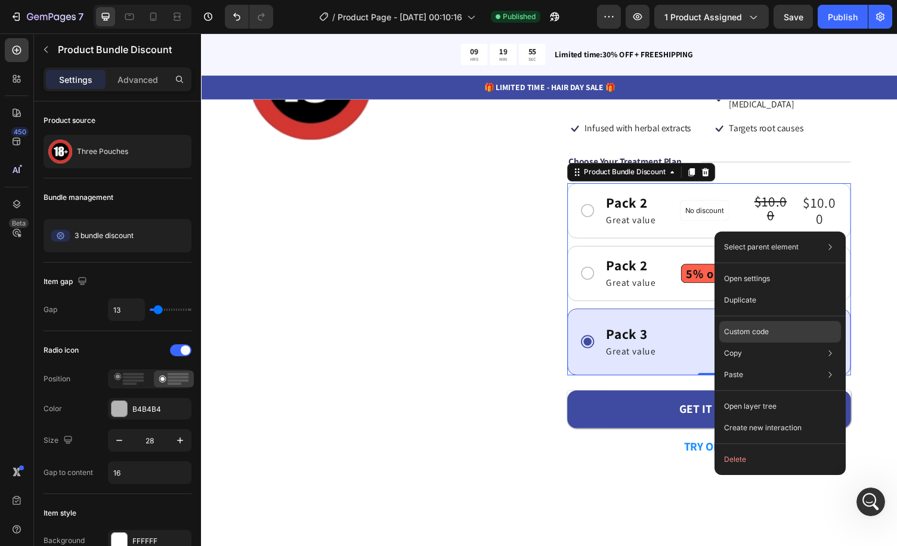
click at [770, 364] on div "Custom code" at bounding box center [781, 374] width 122 height 21
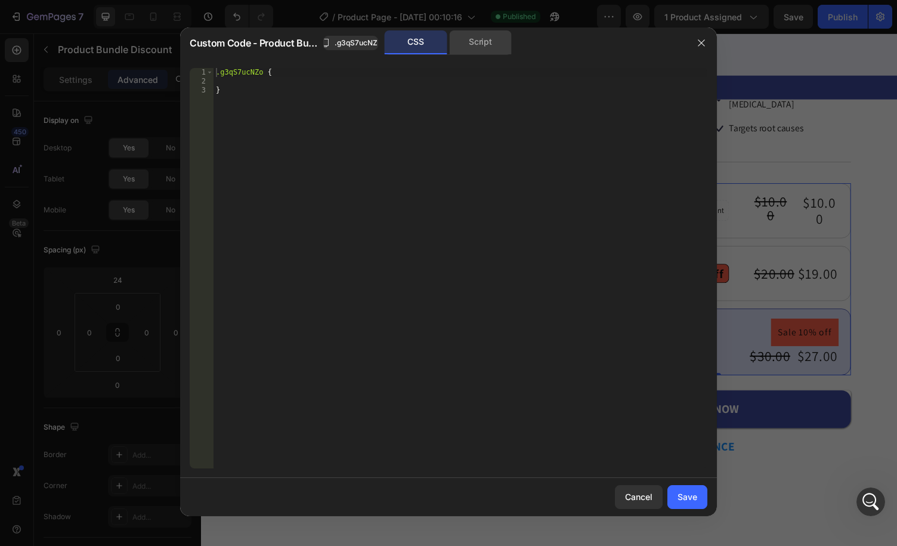
click at [482, 47] on div "Script" at bounding box center [480, 42] width 63 height 24
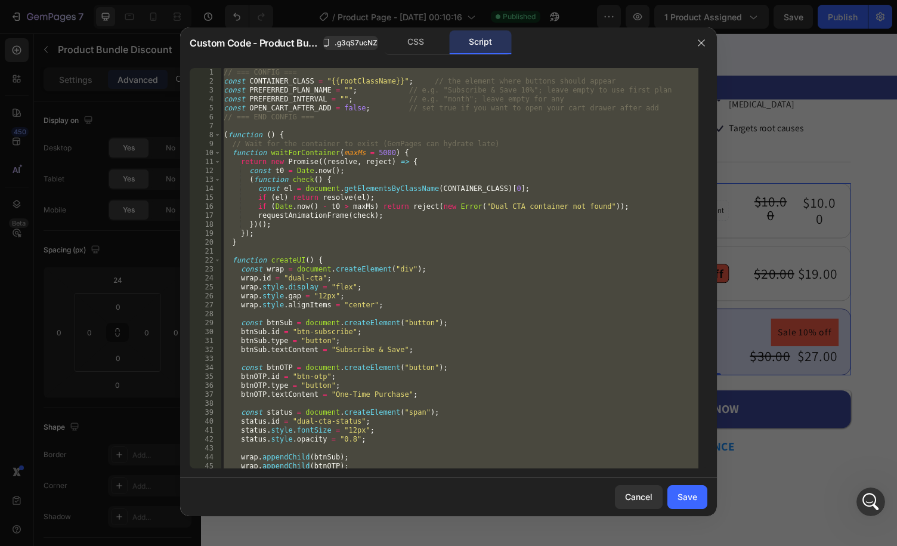
click at [467, 106] on div "// === CONFIG === const CONTAINER_CLASS = "{{rootClassName}}" ; // the element …" at bounding box center [459, 268] width 477 height 400
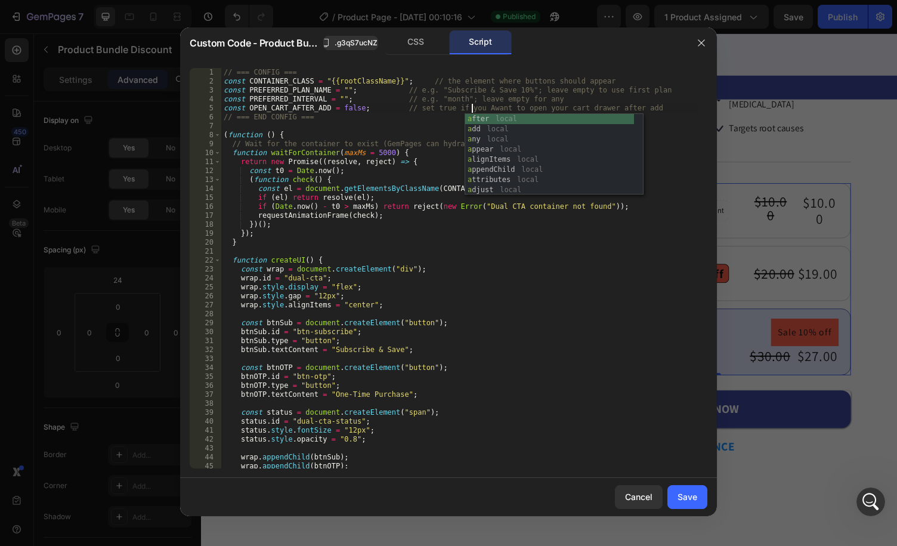
click at [405, 155] on div "// === CONFIG === const CONTAINER_CLASS = "{{rootClassName}}" ; // the element …" at bounding box center [459, 277] width 477 height 418
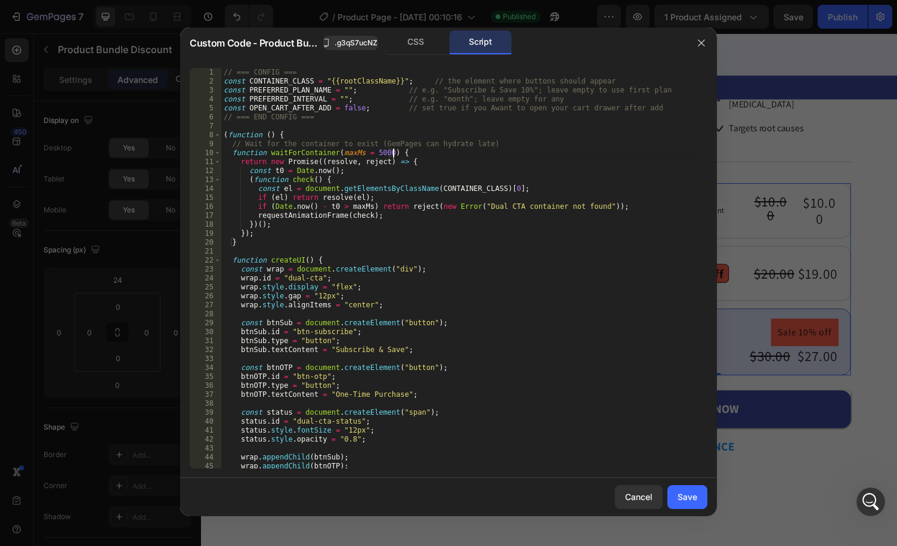
type textarea "})();"
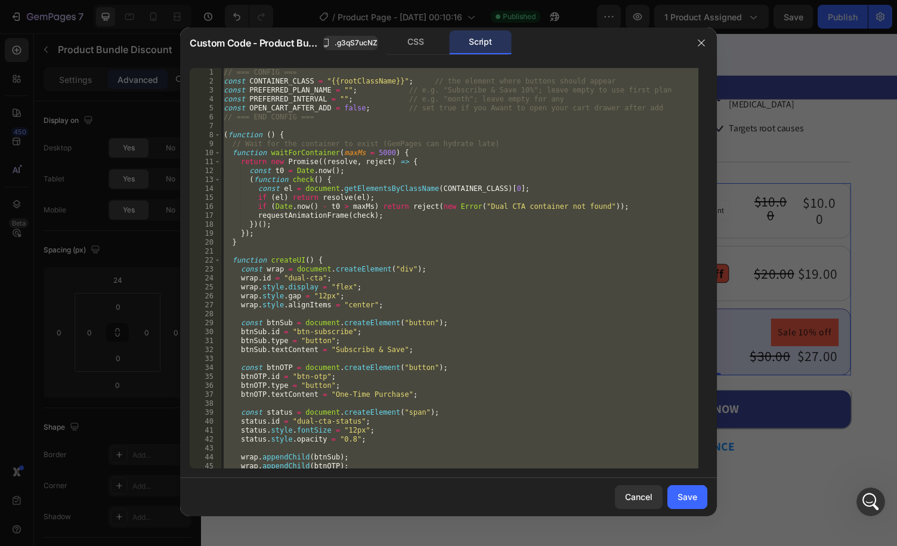
paste textarea
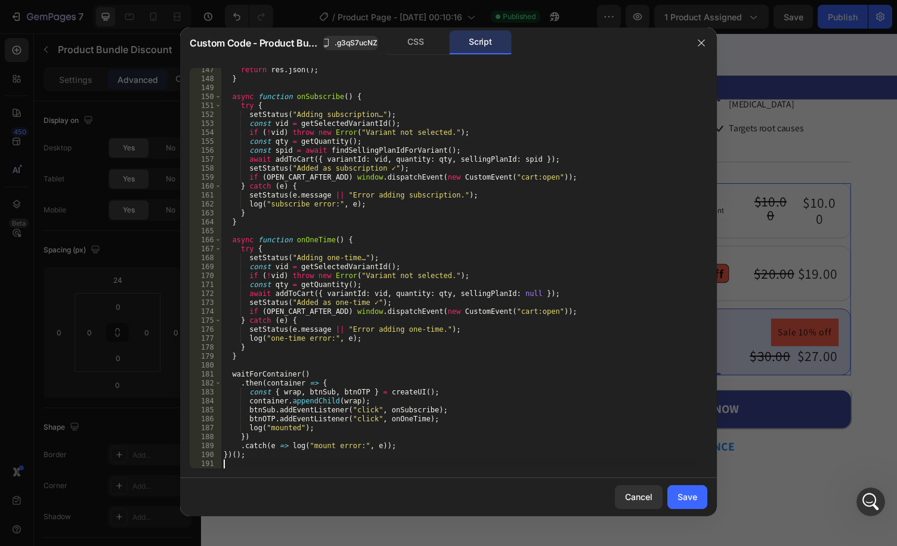
scroll to position [1309, 0]
click at [492, 156] on div "return res . json ( ) ; } async function onSubscribe ( ) { try { setStatus ( "A…" at bounding box center [459, 275] width 477 height 418
type textarea "await addToCart({ variantId: vid, quantity: qty, sellingPlanId: spid });"
drag, startPoint x: 699, startPoint y: 493, endPoint x: 345, endPoint y: 241, distance: 435.1
click at [699, 493] on button "Save" at bounding box center [688, 497] width 40 height 24
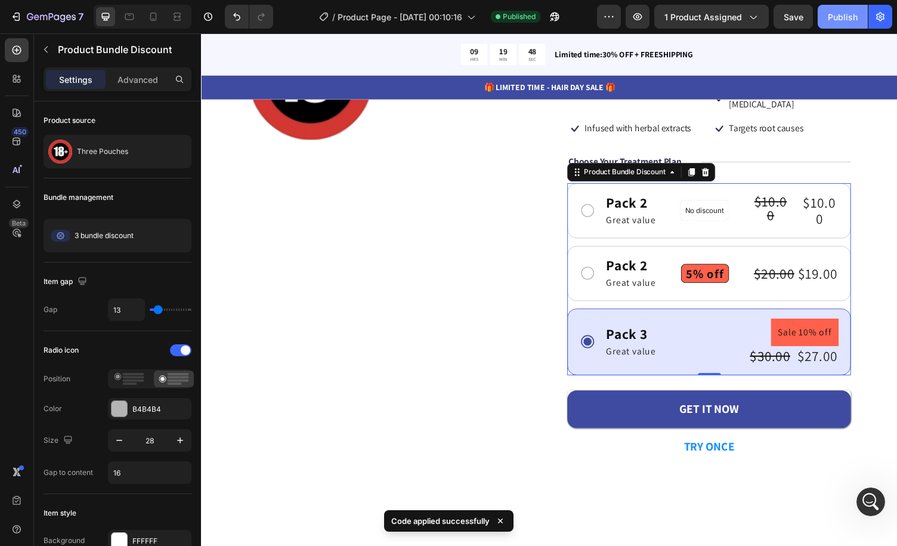
click at [835, 16] on div "Publish" at bounding box center [843, 17] width 30 height 13
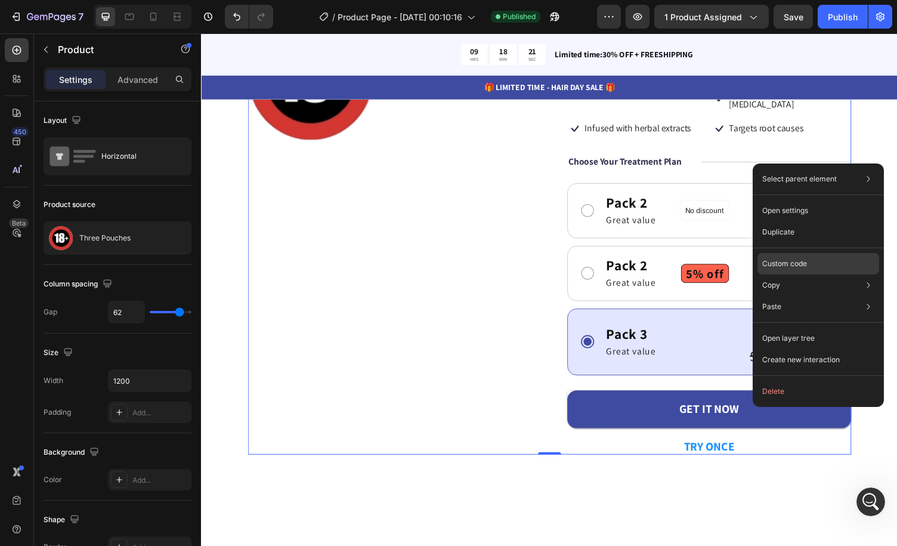
click at [806, 267] on p "Custom code" at bounding box center [785, 263] width 45 height 11
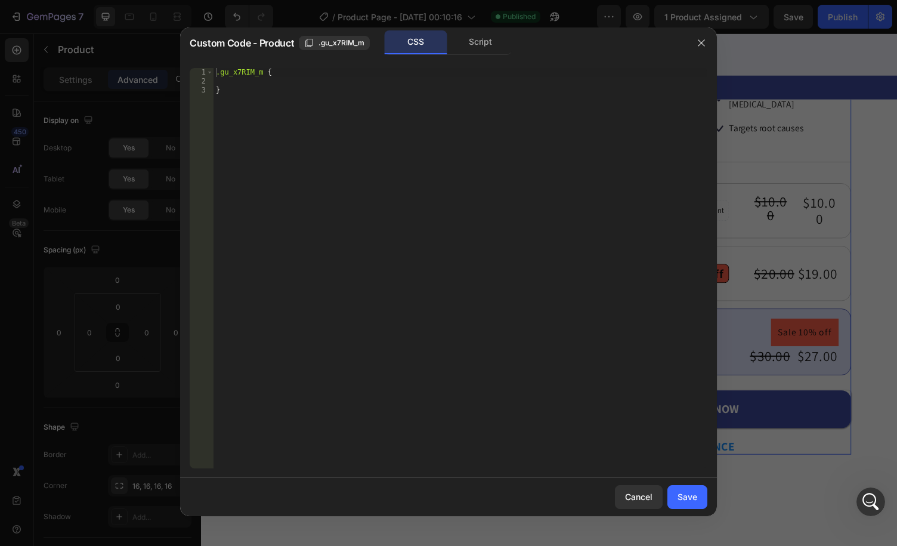
click at [464, 43] on div "Script" at bounding box center [480, 42] width 63 height 24
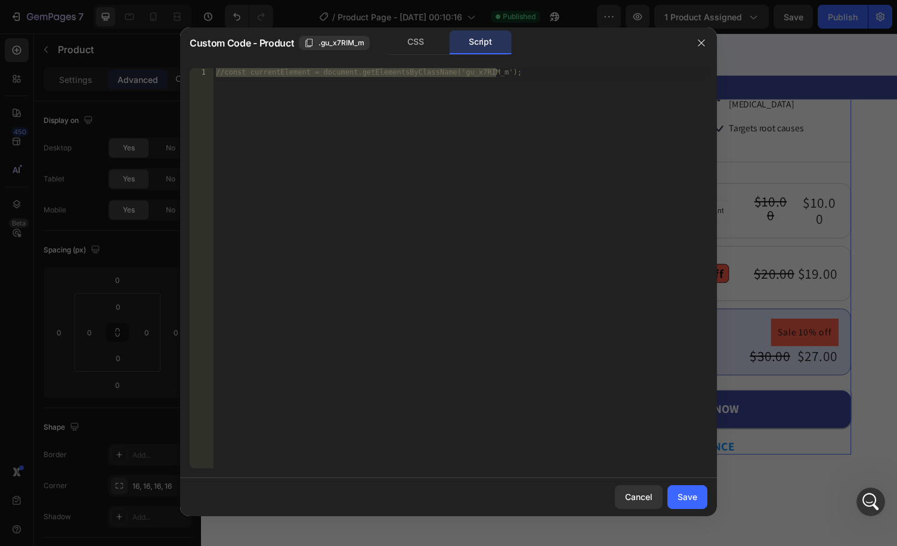
type textarea "//const currentElement = document.getElementsByClassName('gu_x7RIM_m');"
click at [485, 131] on div "//const currentElement = document.getElementsByClassName('gu_x7RIM_m');" at bounding box center [461, 268] width 494 height 400
drag, startPoint x: 696, startPoint y: 39, endPoint x: 524, endPoint y: 134, distance: 196.3
click at [696, 39] on button "button" at bounding box center [701, 42] width 19 height 19
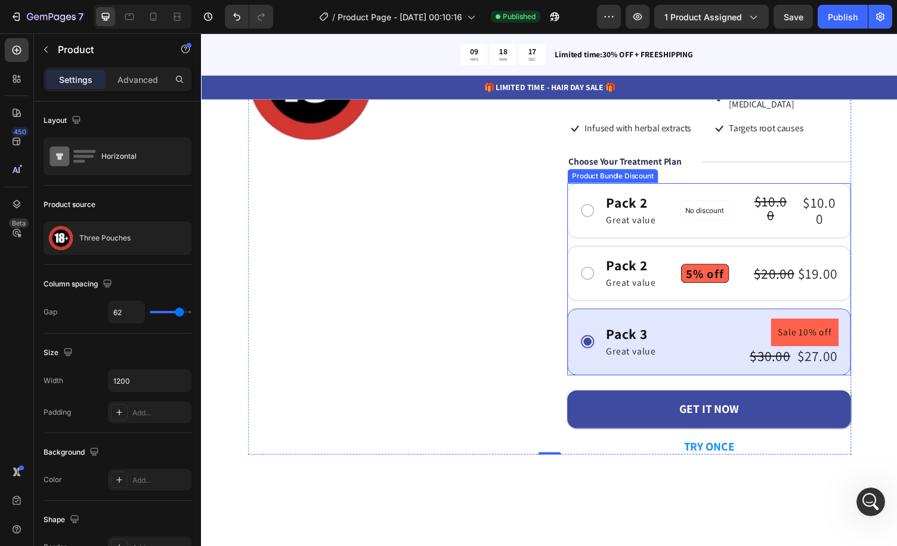
click at [708, 232] on div "Pack 2 Text Block Great value Text Block Row No discount Not be displayed when …" at bounding box center [724, 285] width 292 height 197
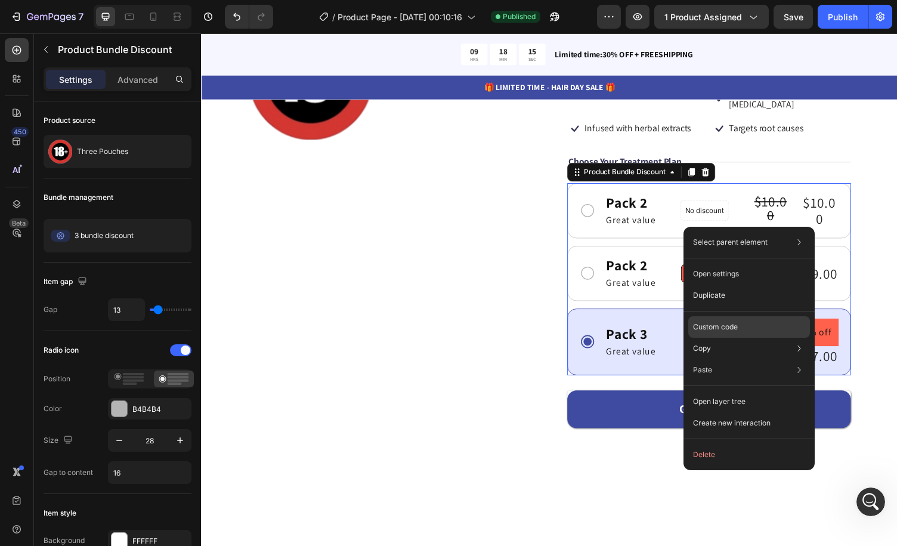
click at [754, 359] on div "Custom code" at bounding box center [750, 369] width 122 height 21
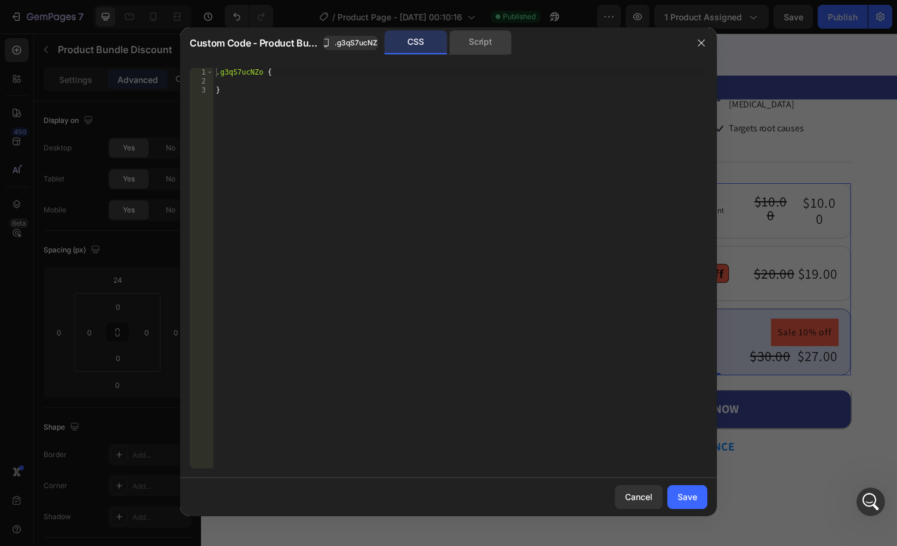
click at [483, 51] on div "Script" at bounding box center [480, 42] width 63 height 24
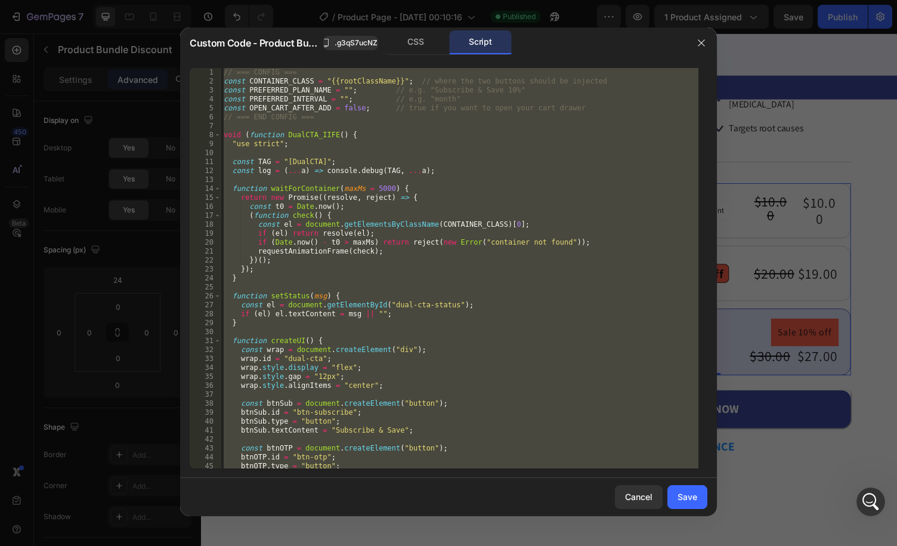
click at [481, 116] on div "// === CONFIG === const CONTAINER_CLASS = "{{rootClassName}}" ; // where the tw…" at bounding box center [459, 268] width 477 height 400
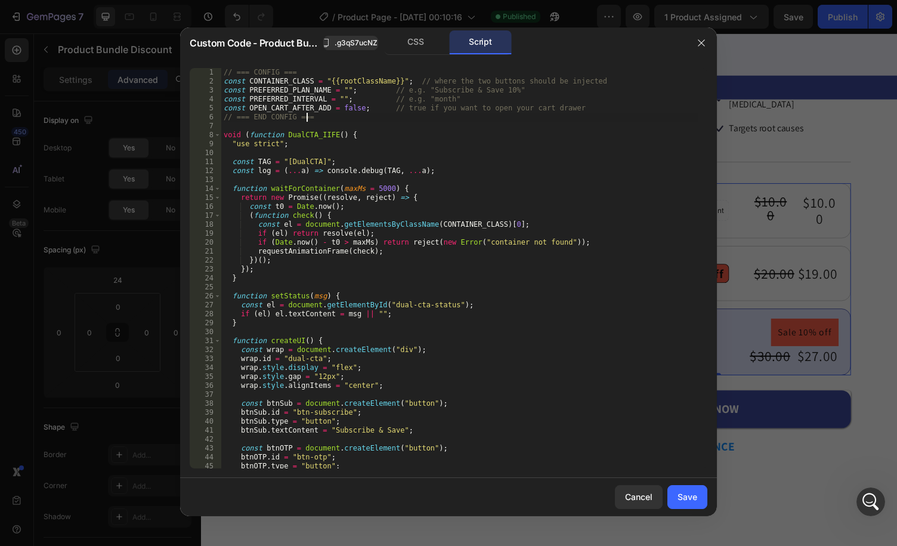
type textarea "})();"
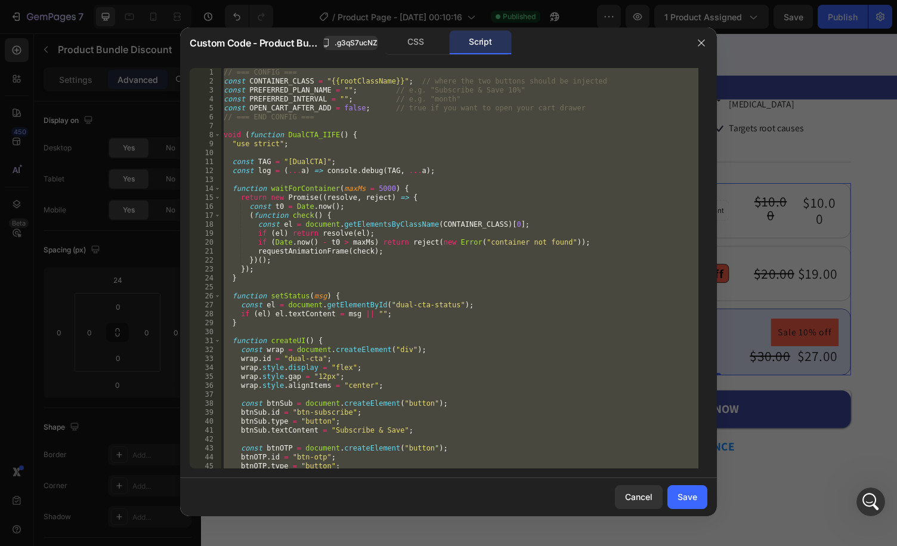
paste textarea
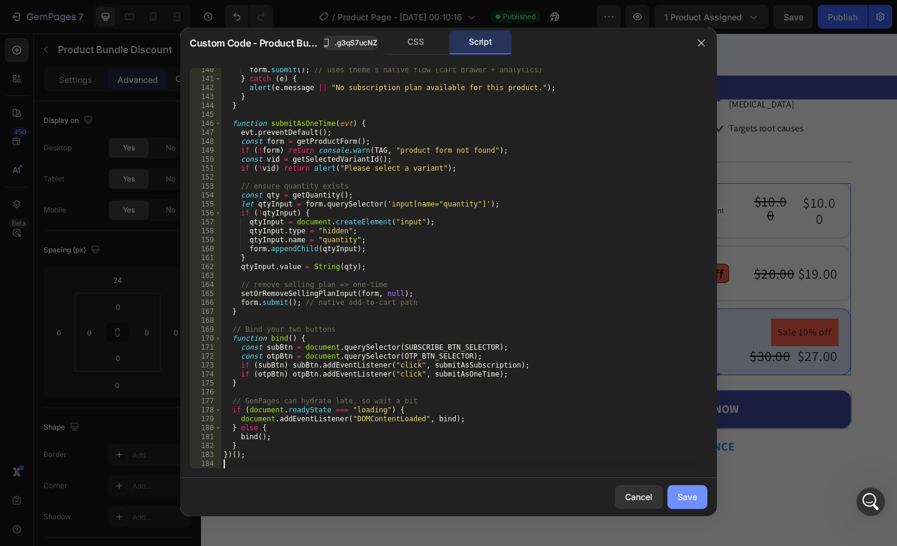
click at [695, 501] on div "Save" at bounding box center [688, 496] width 20 height 13
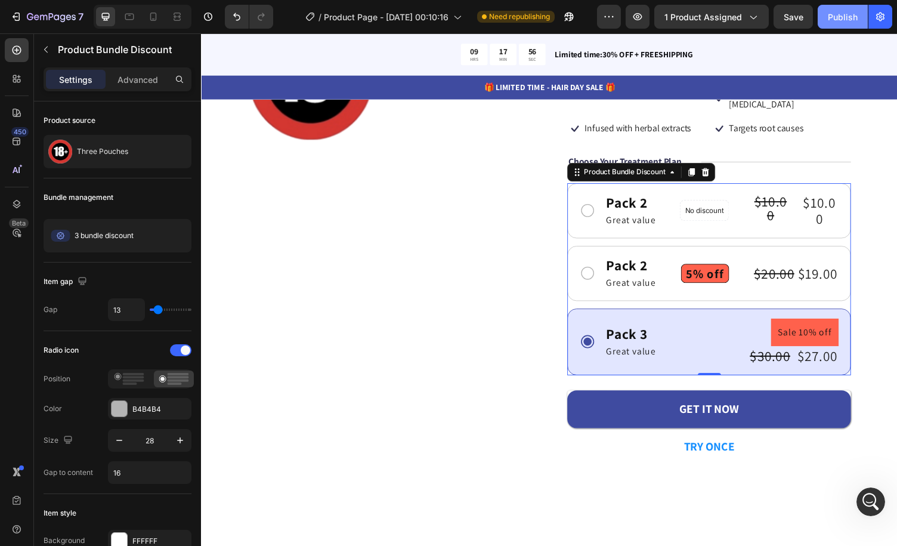
click at [844, 21] on div "Publish" at bounding box center [843, 17] width 30 height 13
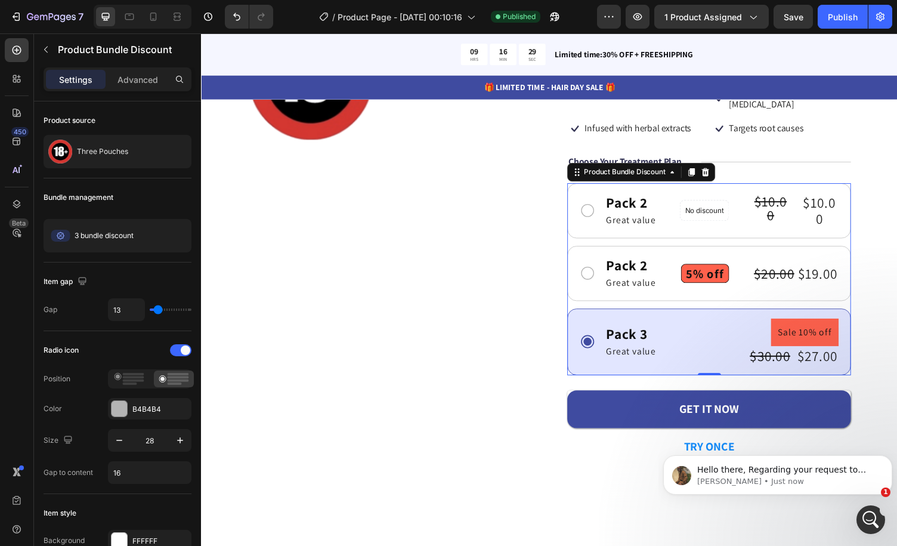
scroll to position [1218, 0]
click at [871, 517] on icon "Open Intercom Messenger" at bounding box center [869, 518] width 8 height 10
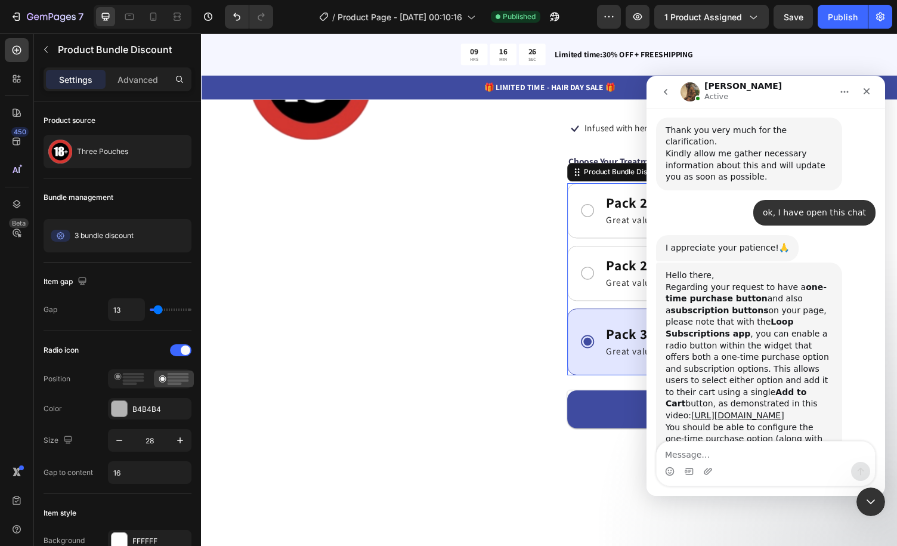
click at [782, 461] on textarea "Message…" at bounding box center [766, 452] width 218 height 20
click at [802, 422] on div "You should be able to configure the one-time purchase option (along with other …" at bounding box center [749, 451] width 167 height 58
click at [814, 458] on textarea "Message…" at bounding box center [766, 452] width 218 height 20
type textarea "i"
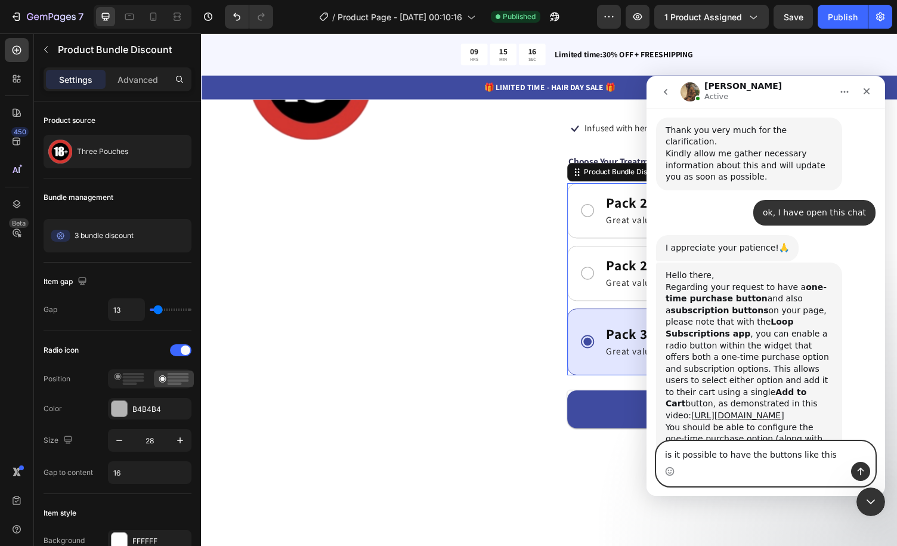
type textarea "is it possible to have the buttons like this?"
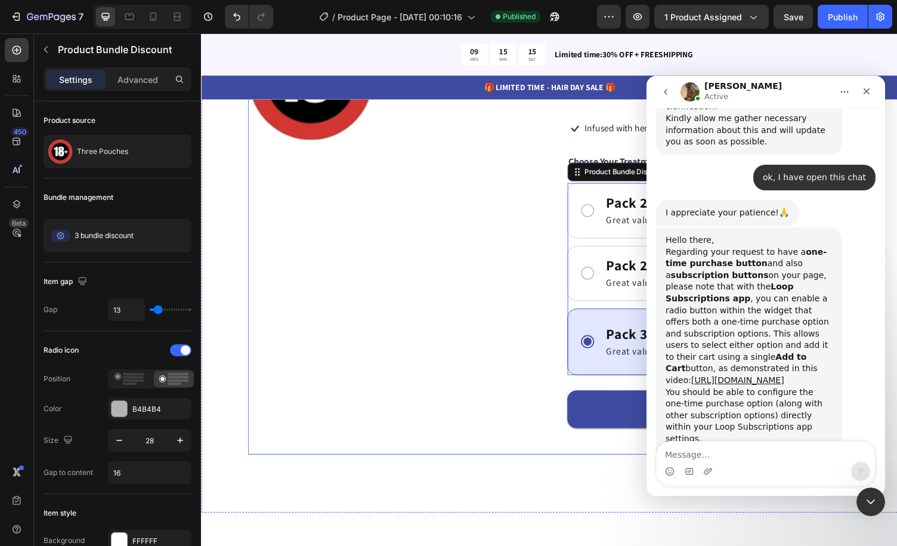
click at [475, 345] on div "Product Images" at bounding box center [395, 241] width 292 height 451
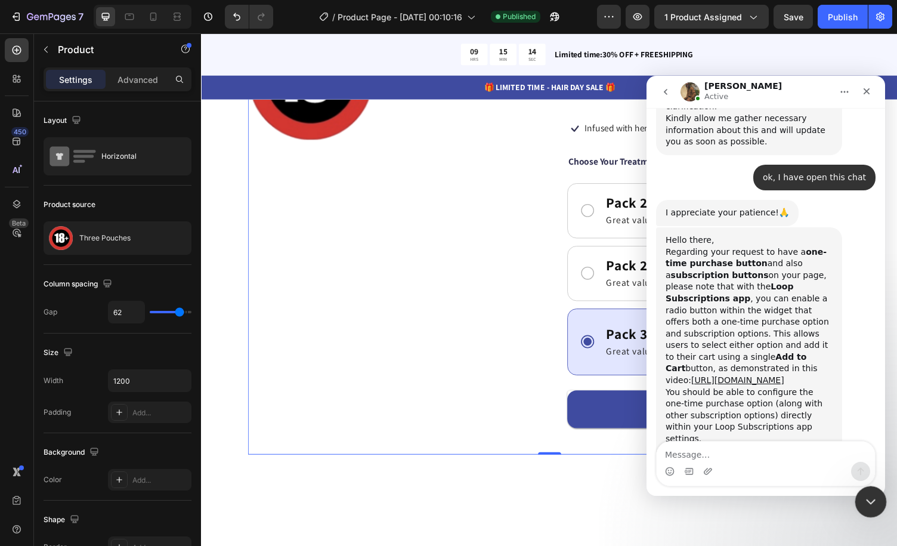
click at [863, 497] on icon "Close Intercom Messenger" at bounding box center [869, 500] width 14 height 14
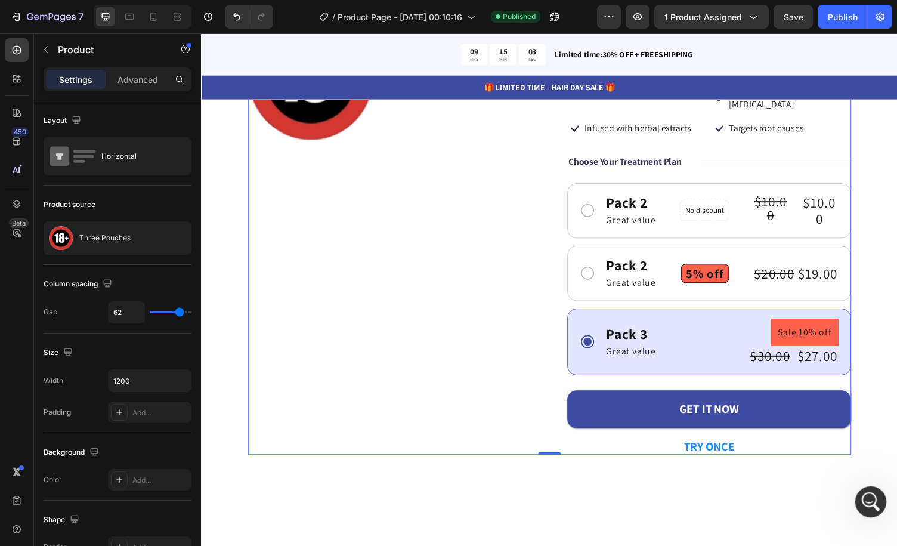
click at [879, 492] on div "Open Intercom Messenger" at bounding box center [869, 499] width 39 height 39
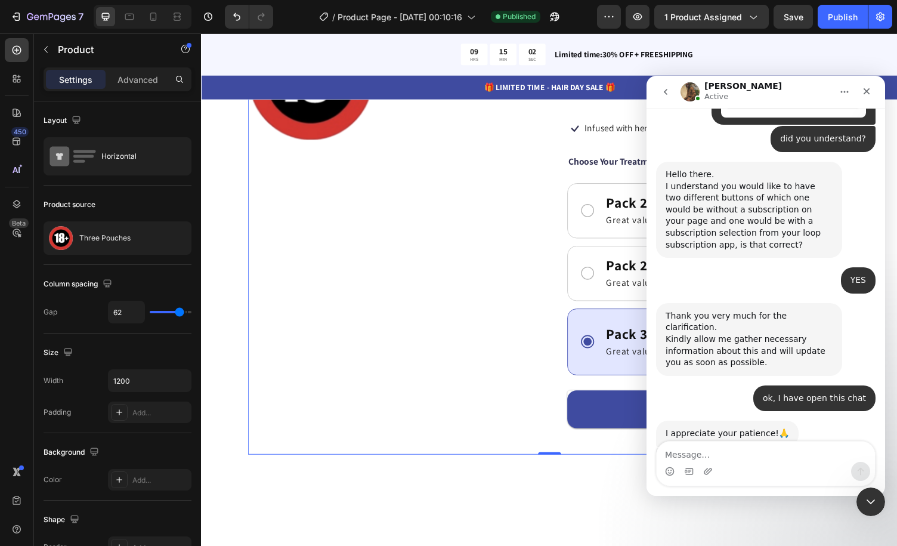
click at [745, 460] on textarea "Message…" at bounding box center [766, 452] width 218 height 20
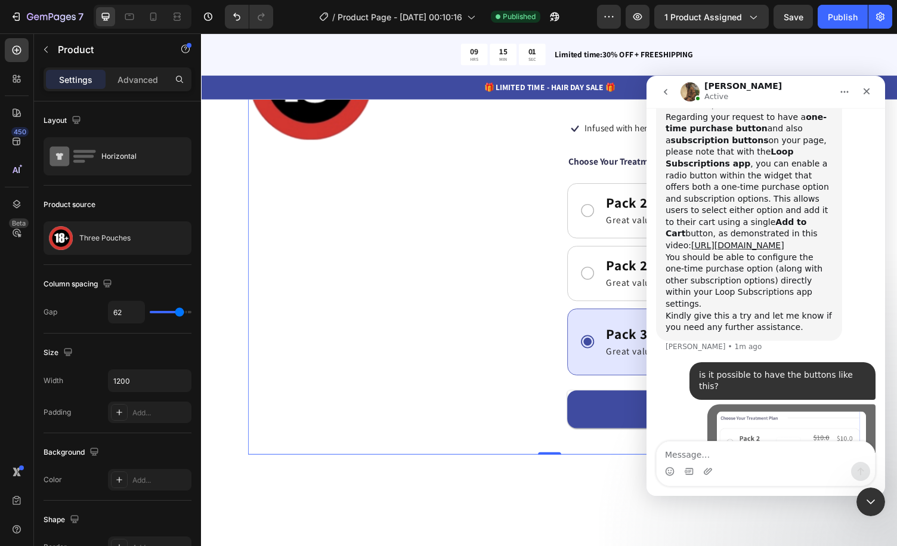
scroll to position [1428, 0]
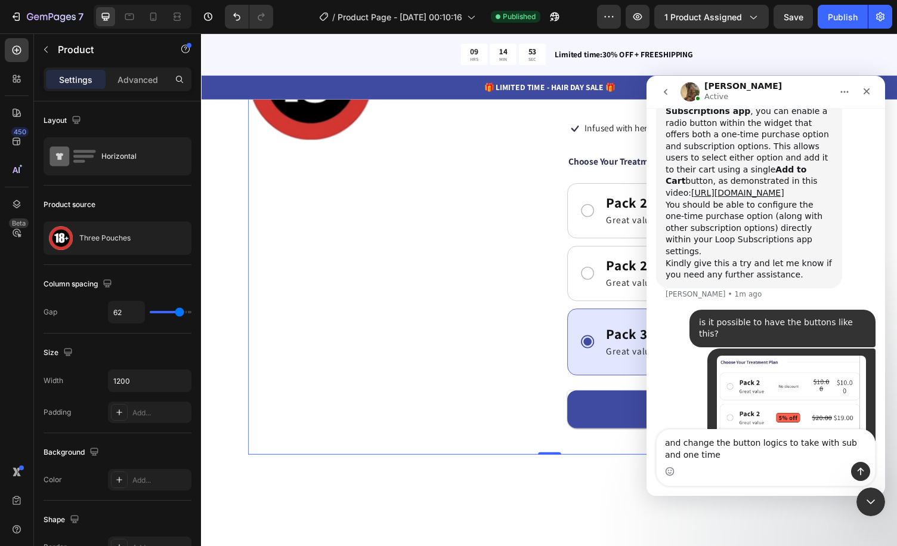
type textarea "and change the button logics to take with sub and one time?"
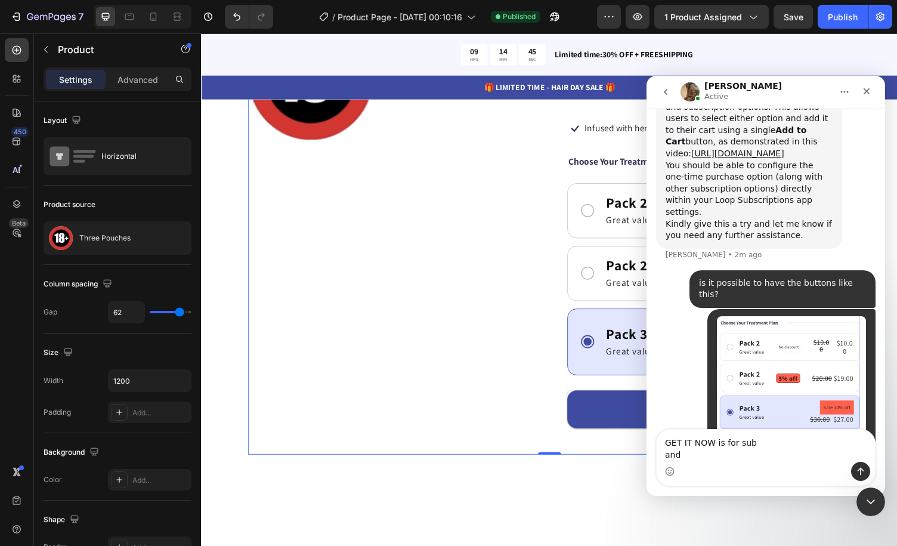
scroll to position [1492, 0]
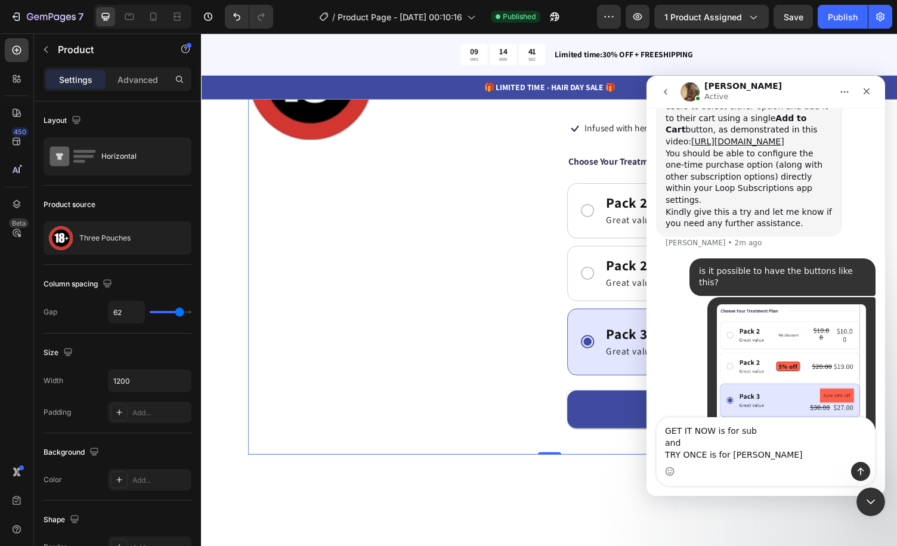
type textarea "GET IT NOW is for sub and TRY ONCE is for ine time"
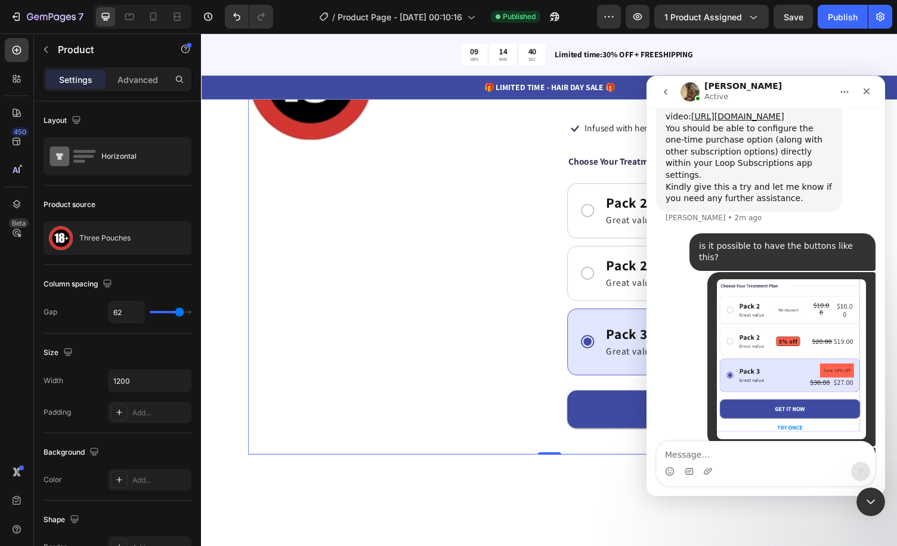
scroll to position [1518, 0]
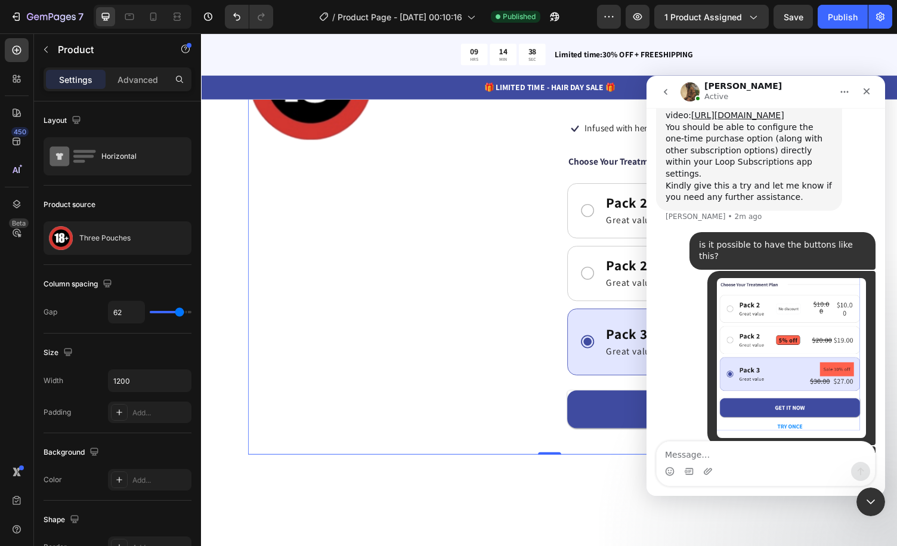
click at [788, 86] on div "[PERSON_NAME] Active" at bounding box center [757, 92] width 152 height 21
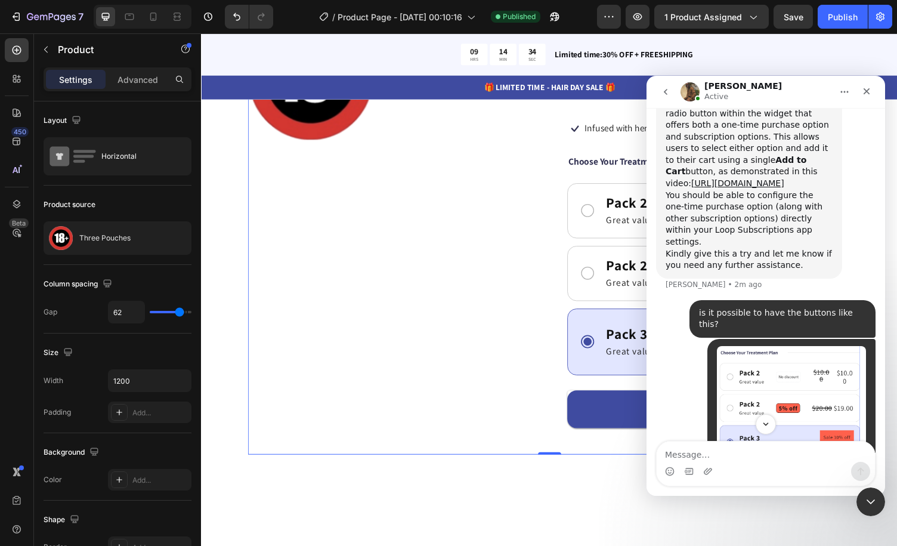
scroll to position [1458, 0]
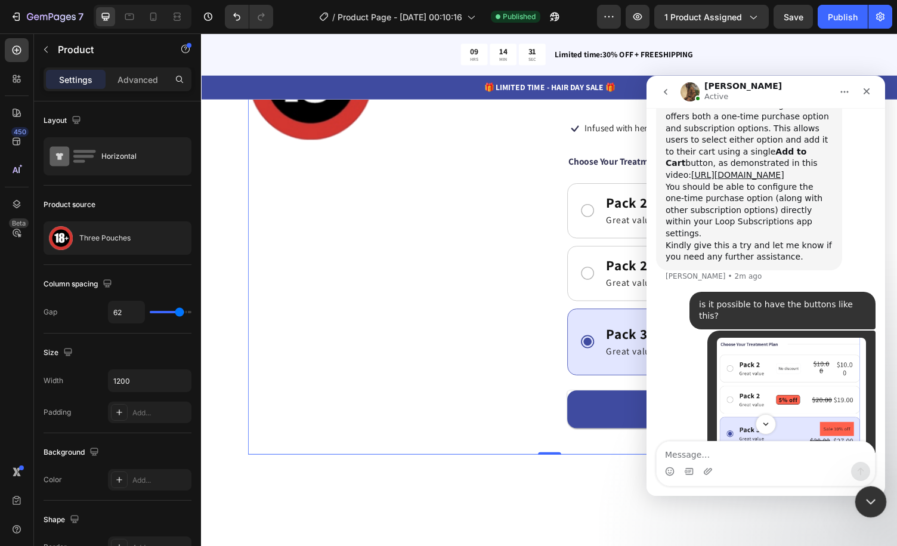
click at [868, 495] on icon "Close Intercom Messenger" at bounding box center [869, 500] width 14 height 14
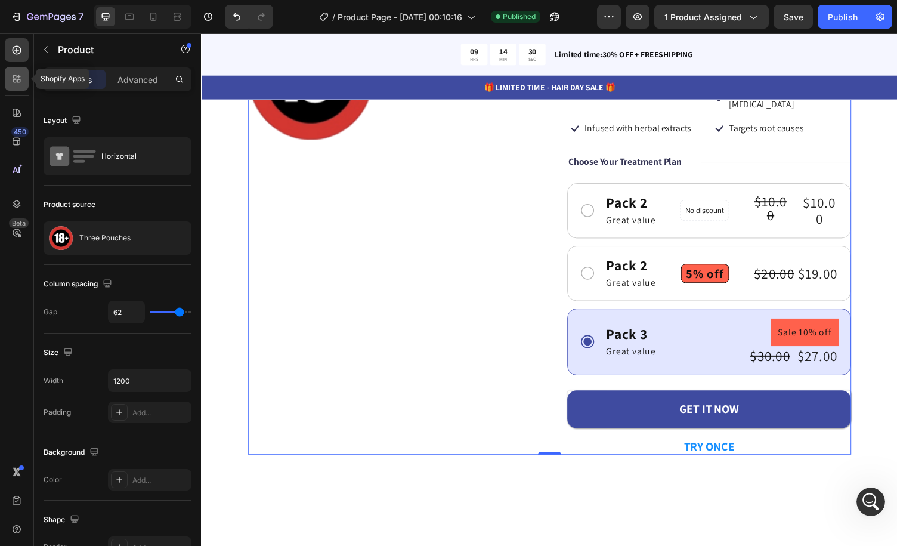
click at [26, 73] on div at bounding box center [17, 79] width 24 height 24
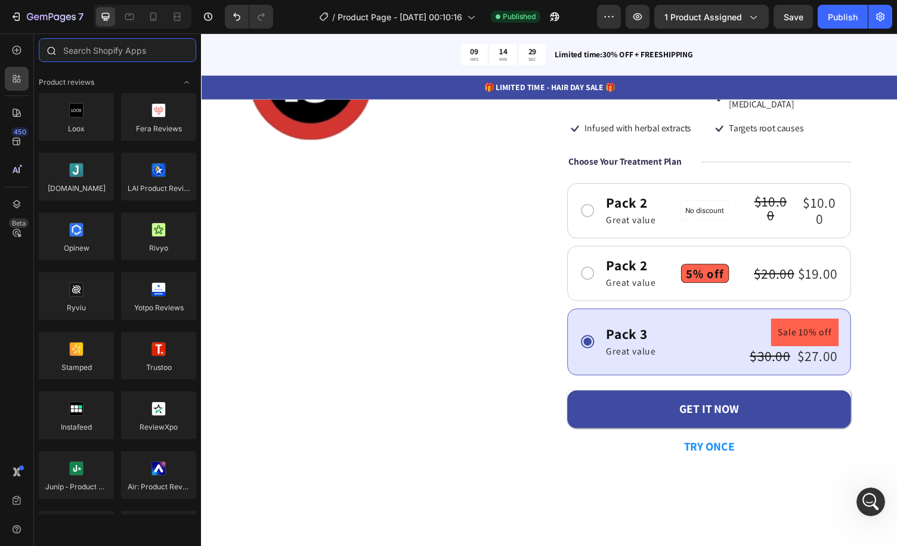
click at [107, 53] on input "text" at bounding box center [118, 50] width 158 height 24
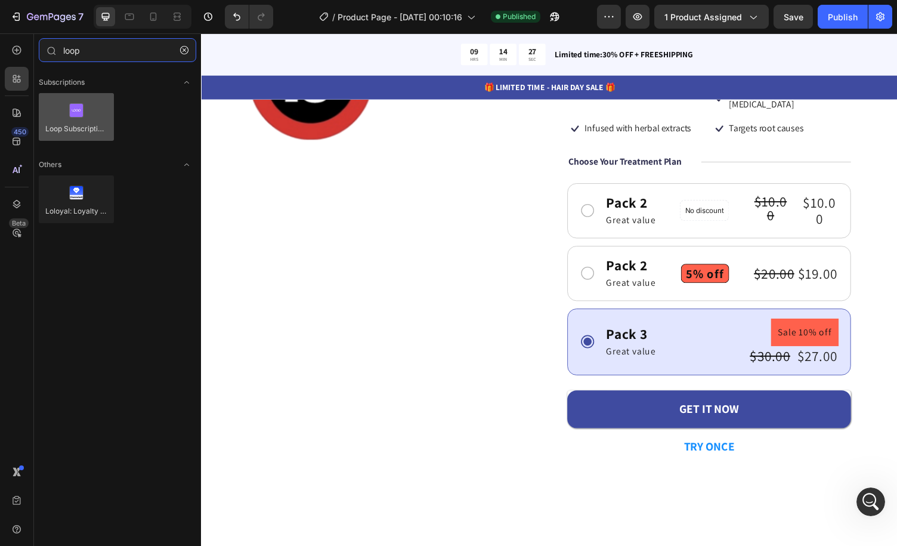
type input "loop"
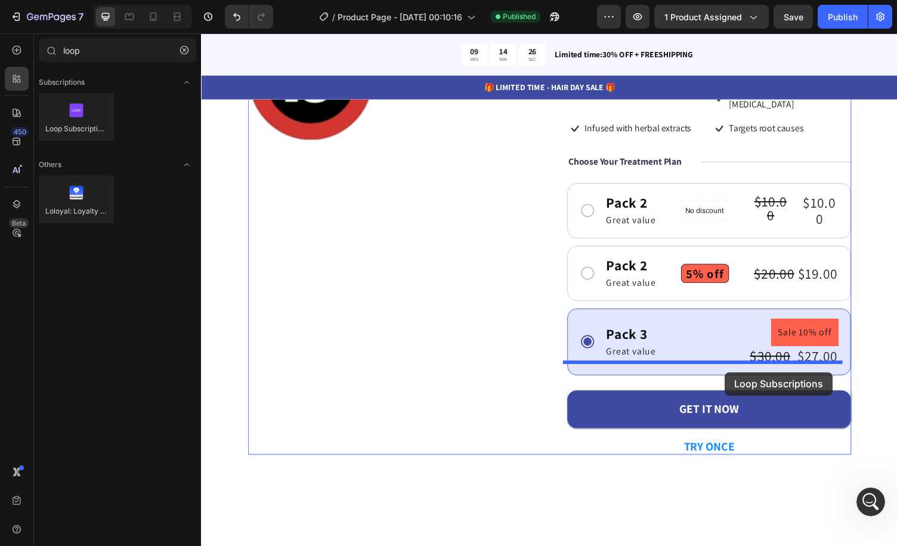
drag, startPoint x: 287, startPoint y: 169, endPoint x: 740, endPoint y: 382, distance: 500.2
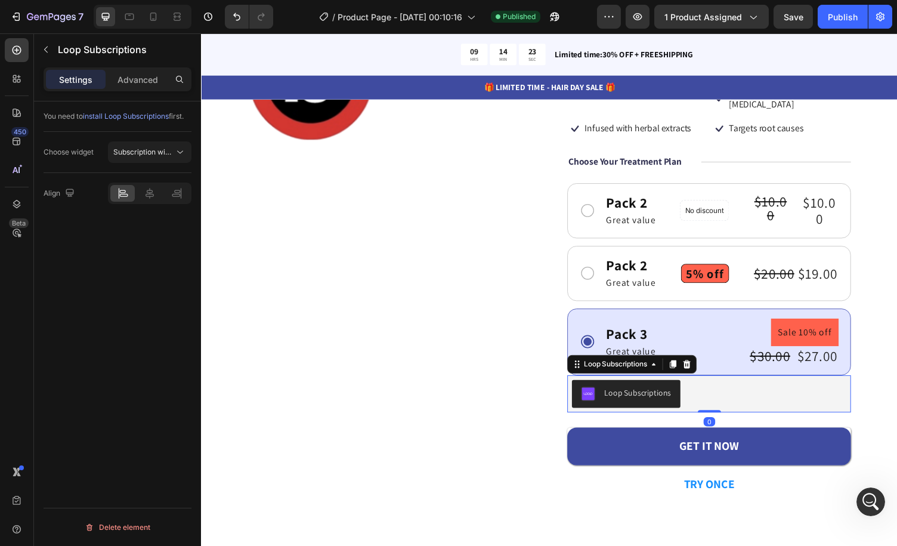
click at [703, 390] on div "Loop Subscriptions" at bounding box center [723, 404] width 282 height 29
click at [851, 12] on div "Publish" at bounding box center [843, 17] width 30 height 13
click at [658, 397] on div "Loop Subscriptions" at bounding box center [650, 403] width 69 height 13
click at [168, 150] on span "Subscription widget" at bounding box center [146, 151] width 67 height 9
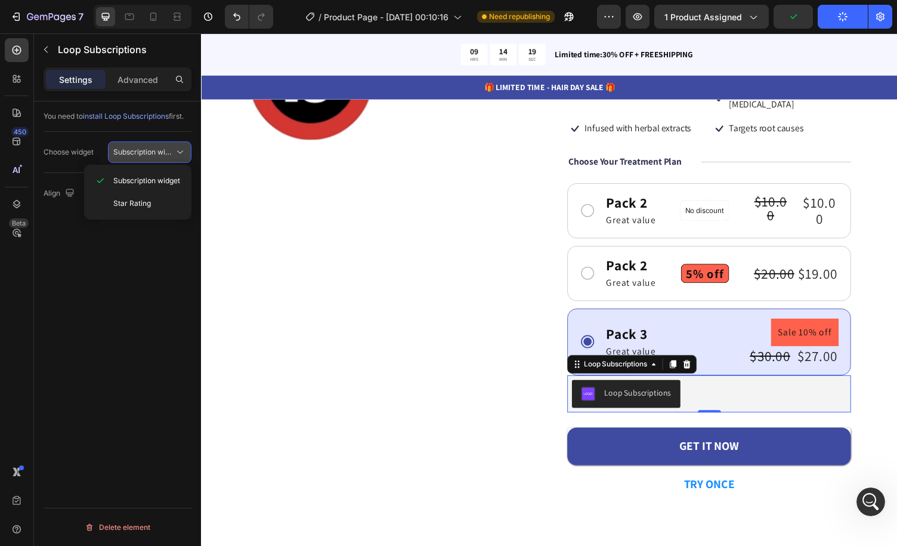
click at [168, 150] on span "Subscription widget" at bounding box center [146, 151] width 67 height 9
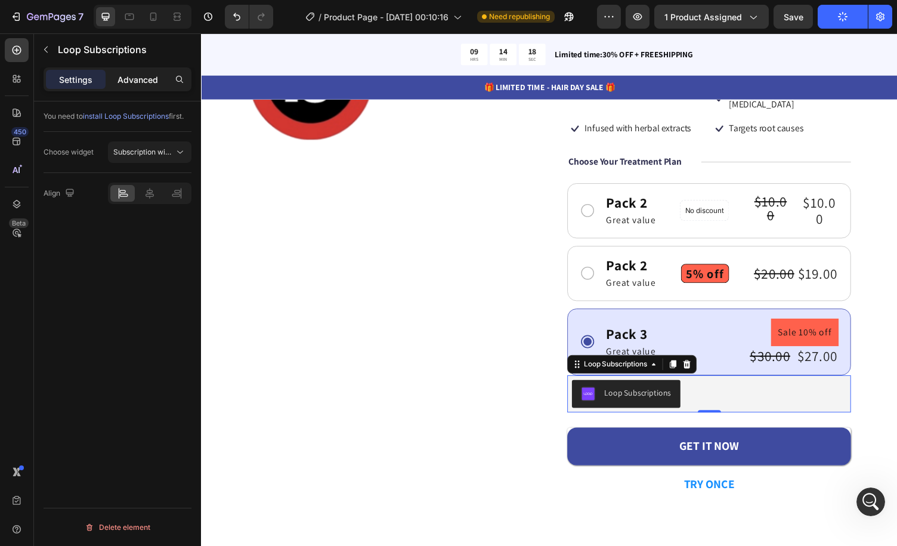
click at [143, 79] on p "Advanced" at bounding box center [138, 79] width 41 height 13
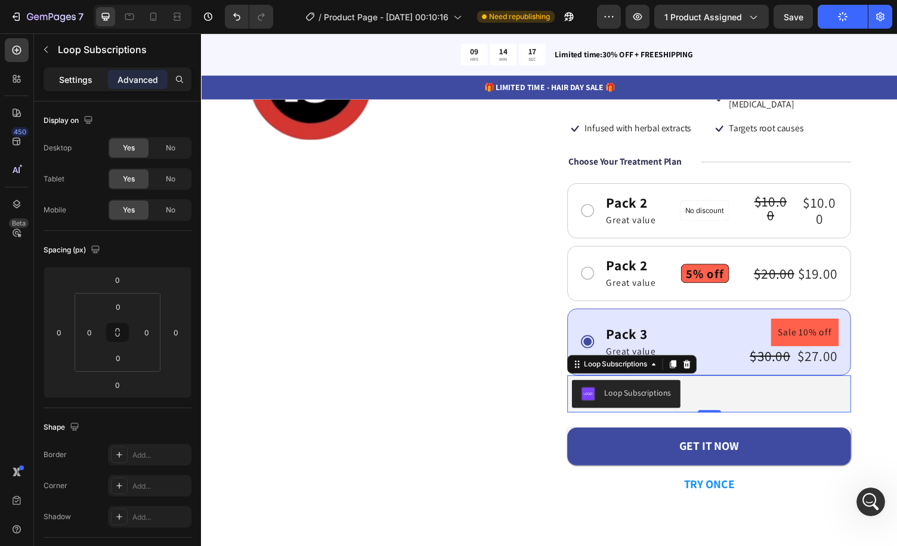
click at [95, 78] on div "Settings" at bounding box center [76, 79] width 60 height 19
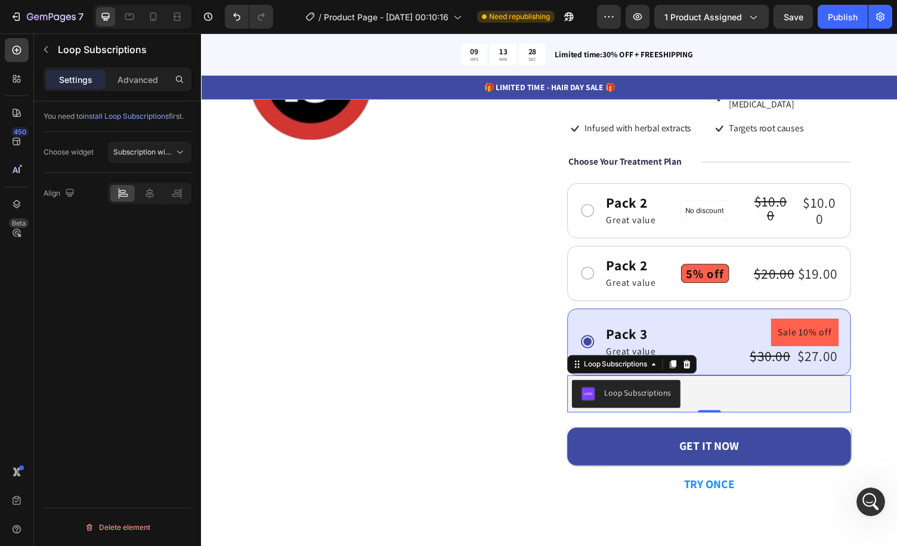
click at [669, 397] on div "Loop Subscriptions" at bounding box center [650, 403] width 69 height 13
click at [134, 114] on span "install Loop Subscriptions" at bounding box center [126, 116] width 86 height 9
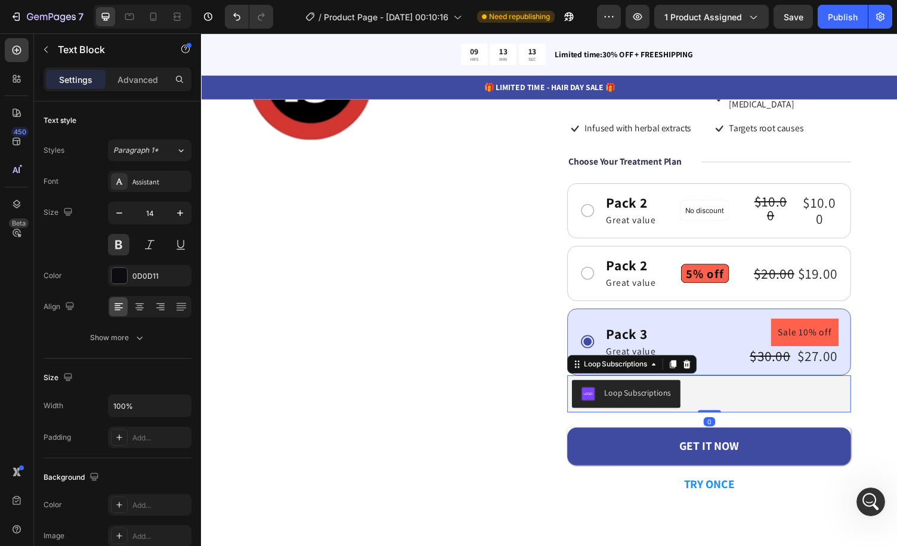
click at [771, 393] on div "Loop Subscriptions" at bounding box center [723, 404] width 282 height 29
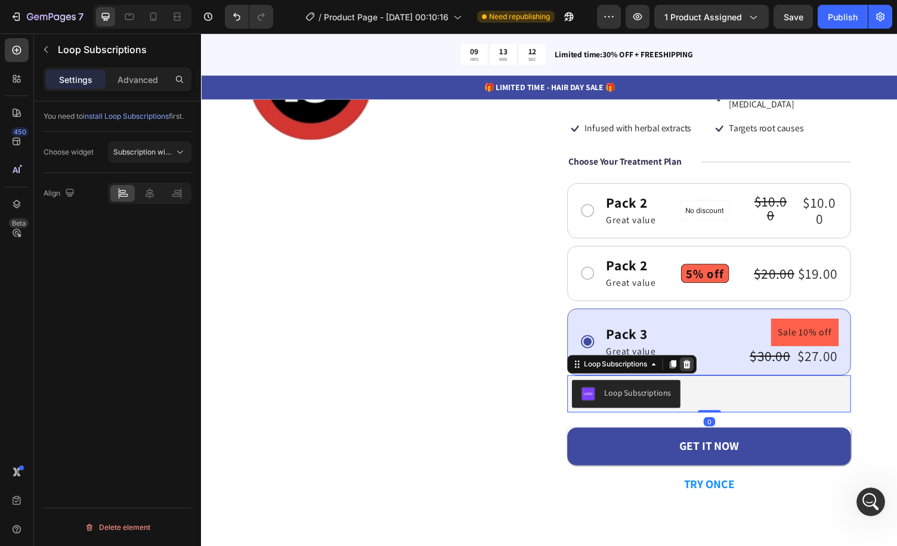
click at [698, 369] on icon at bounding box center [701, 374] width 10 height 10
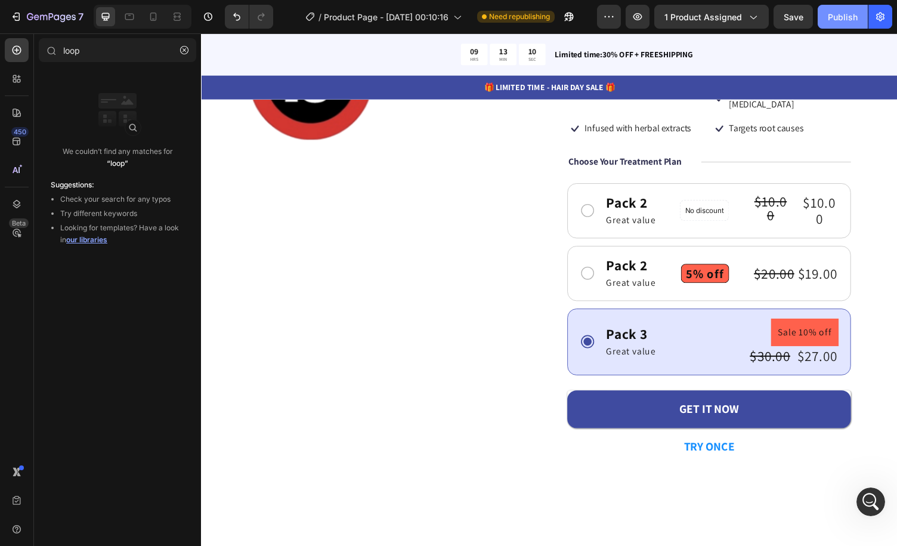
click at [836, 12] on div "Publish" at bounding box center [843, 17] width 30 height 13
click at [578, 17] on div "/ Product Page - [DATE] 00:10:16 Published" at bounding box center [440, 17] width 314 height 24
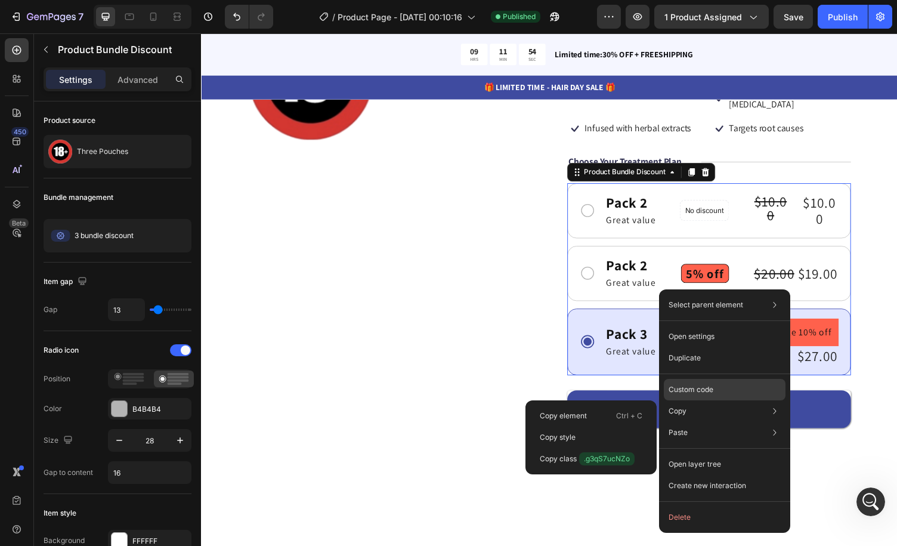
click at [715, 422] on div "Custom code" at bounding box center [725, 432] width 122 height 21
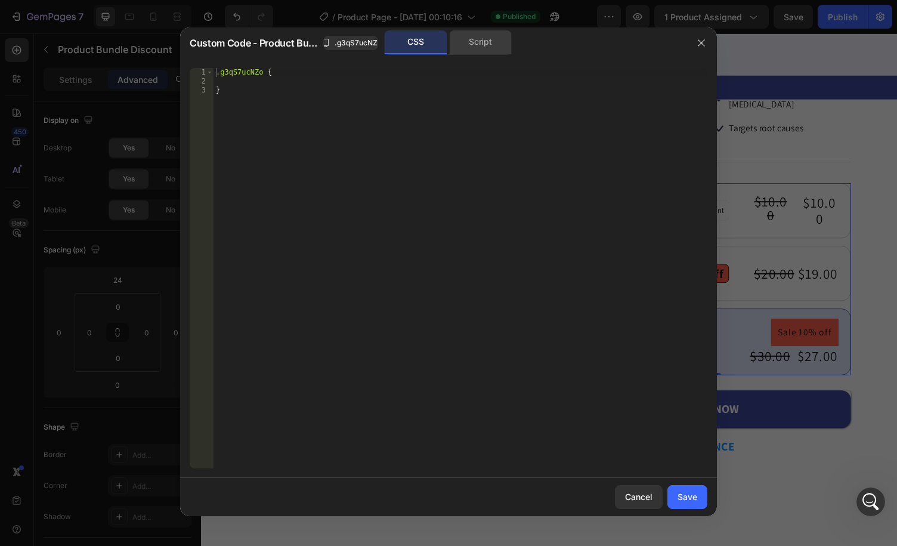
click at [495, 45] on div "Script" at bounding box center [480, 42] width 63 height 24
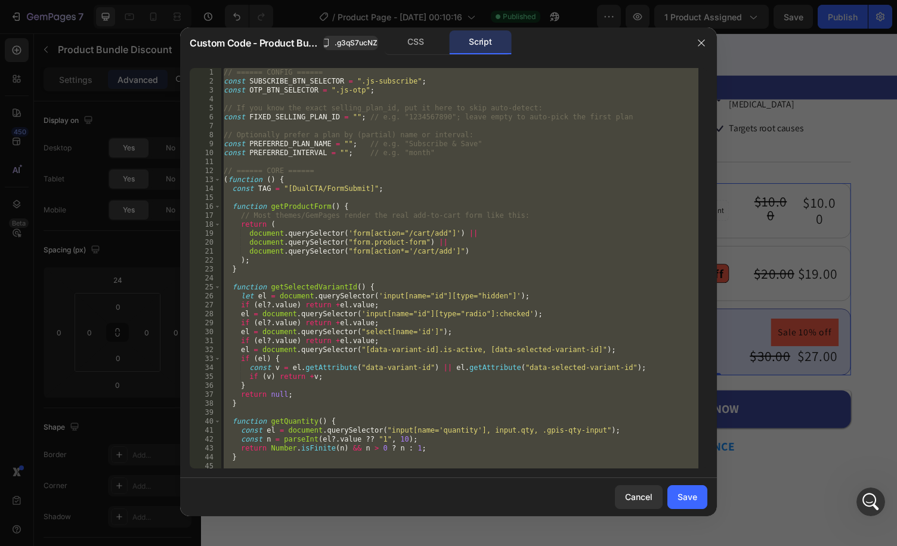
click at [422, 115] on div "// ====== CONFIG ====== const SUBSCRIBE_BTN_SELECTOR = ".js-subscribe" ; const …" at bounding box center [459, 268] width 477 height 400
type textarea "})();"
paste textarea
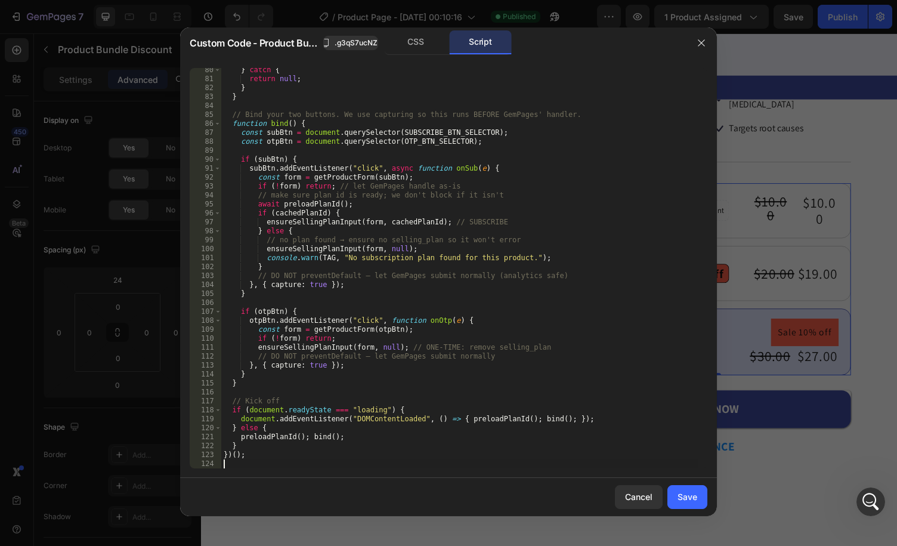
scroll to position [709, 0]
click at [683, 493] on div "Save" at bounding box center [688, 496] width 20 height 13
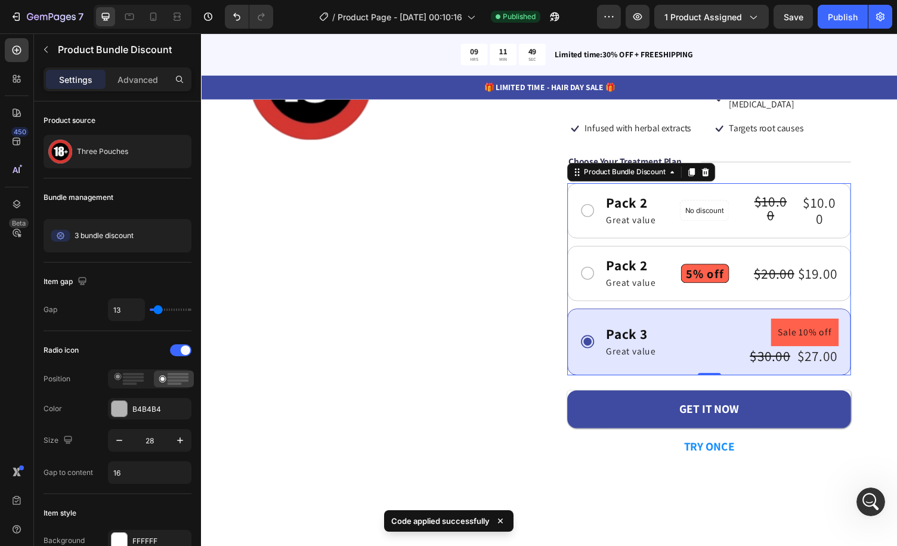
click at [687, 297] on div "Pack 2 Text Block Great value Text Block Row No discount Not be displayed when …" at bounding box center [724, 285] width 292 height 197
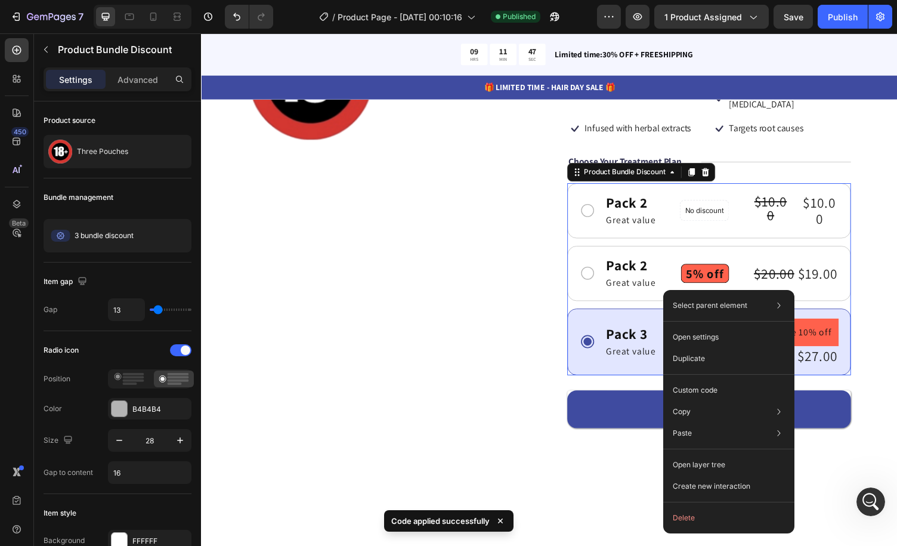
click at [663, 316] on div "Pack 3 Text Block Great value Text Block Sale 10% off Product Badge $30.00 Prod…" at bounding box center [724, 350] width 292 height 69
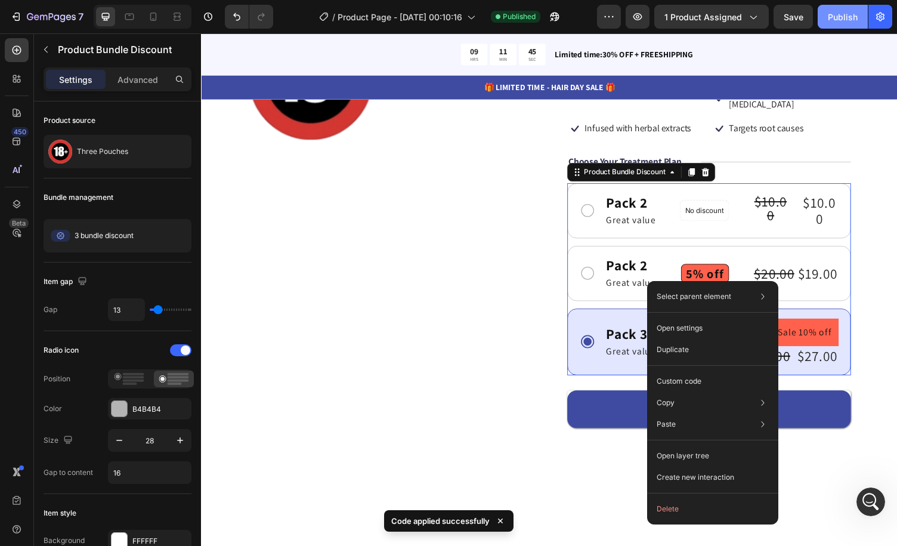
click at [842, 18] on div "Publish" at bounding box center [843, 17] width 30 height 13
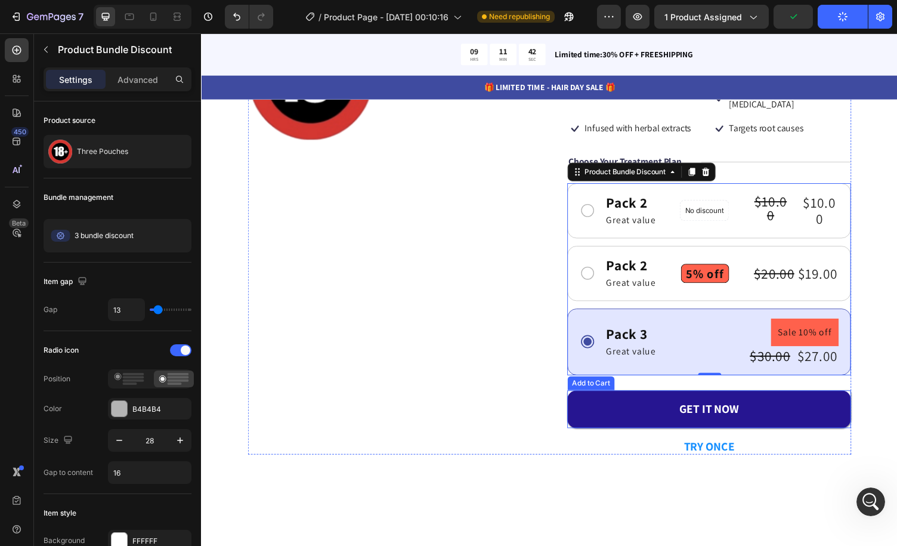
click at [656, 400] on button "GET IT NOW" at bounding box center [724, 419] width 292 height 39
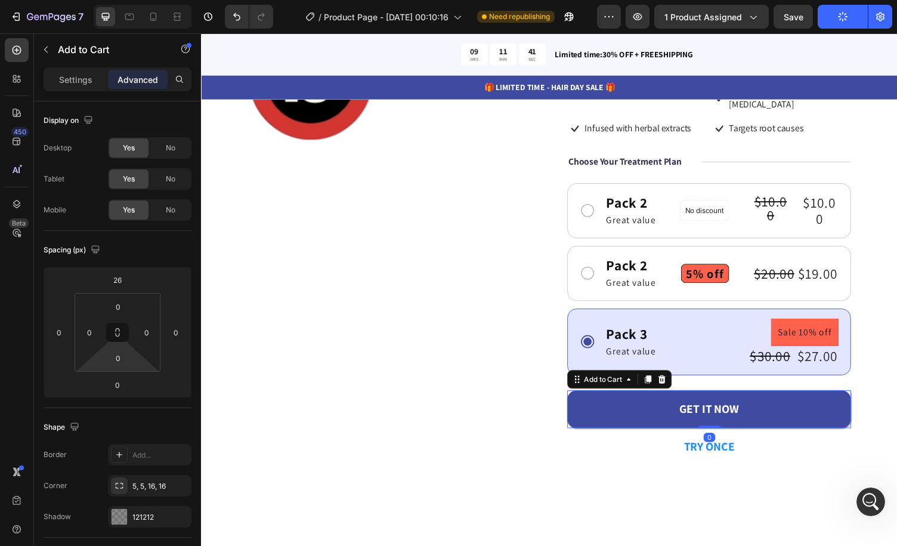
scroll to position [315, 0]
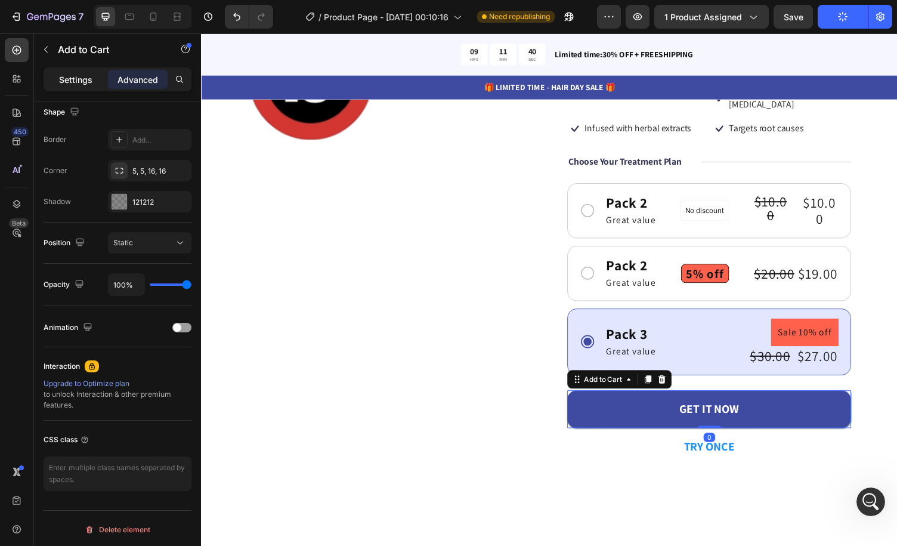
click at [103, 78] on div "Settings" at bounding box center [76, 79] width 60 height 19
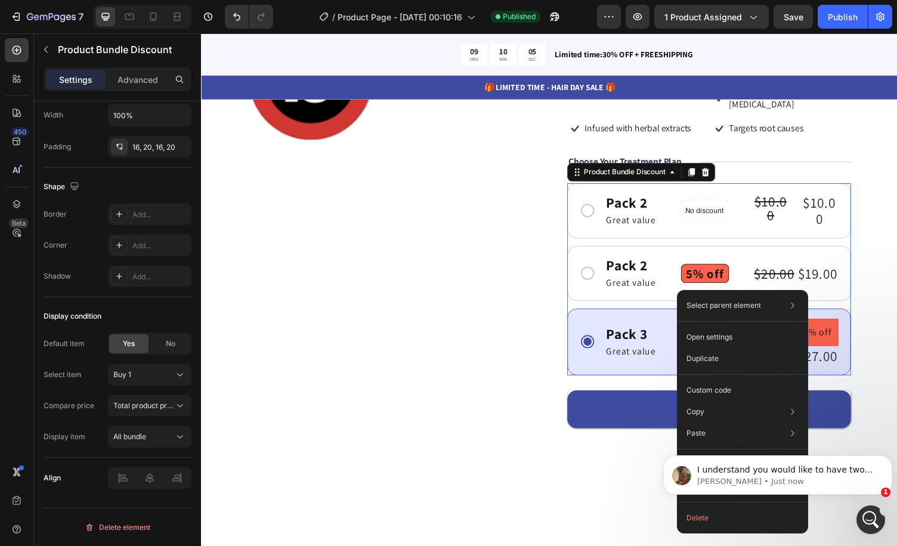
scroll to position [0, 0]
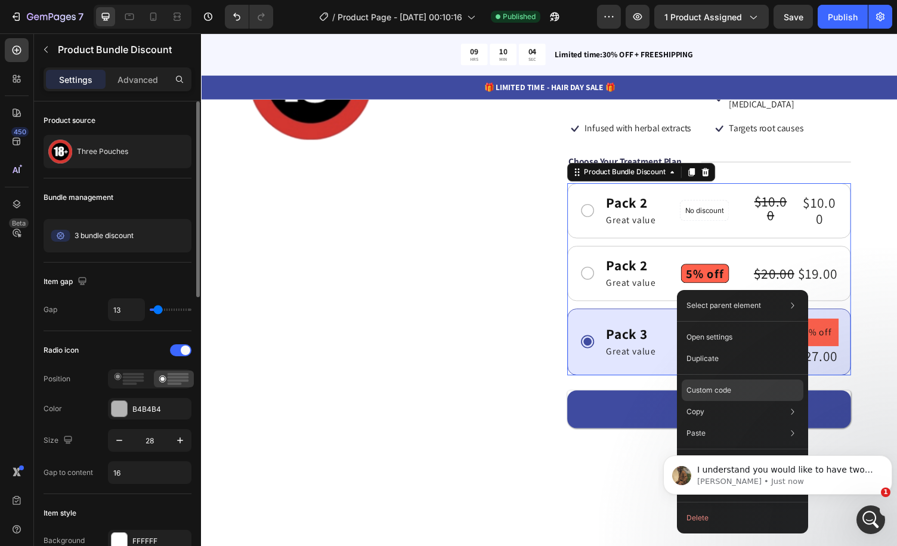
click at [725, 390] on p "Custom code" at bounding box center [709, 390] width 45 height 11
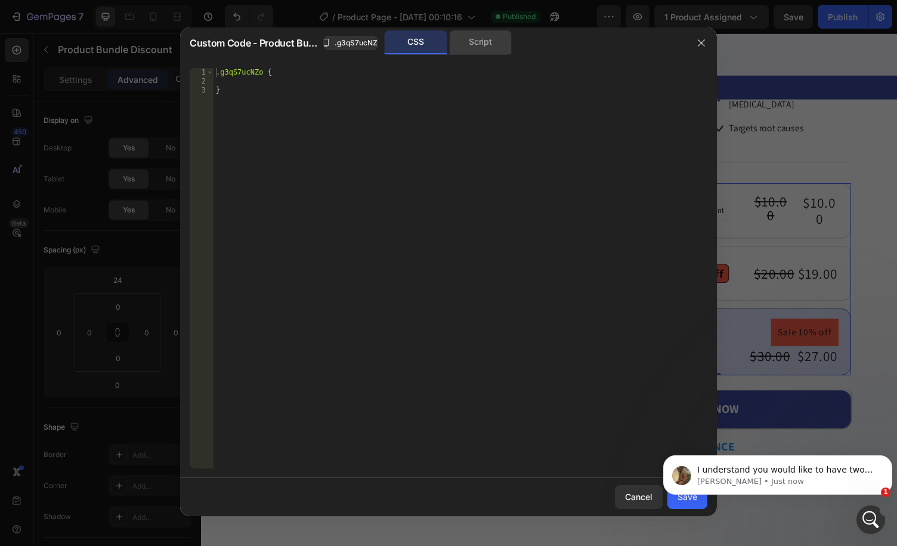
click at [477, 41] on div "Script" at bounding box center [480, 42] width 63 height 24
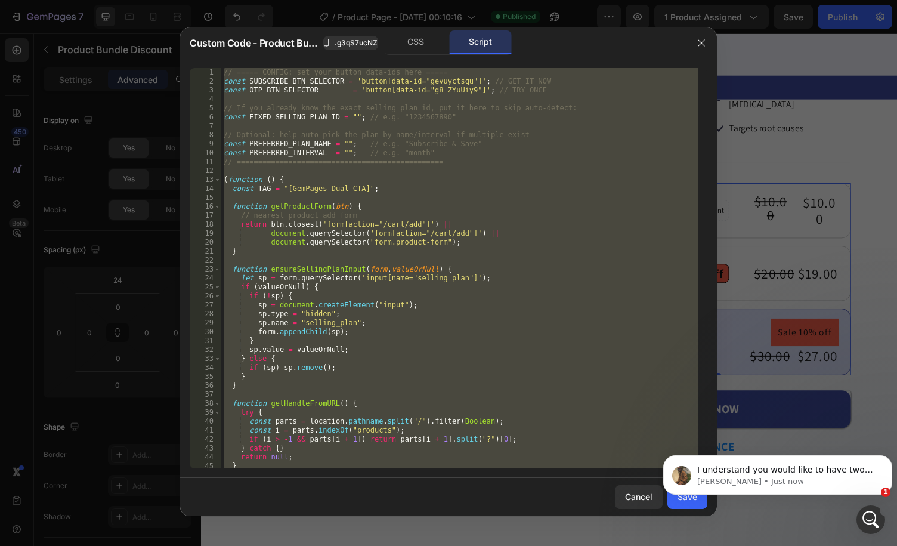
type textarea "})();"
click at [469, 124] on div "// ===== CONFIG: set your button data-ids here ===== const SUBSCRIBE_BTN_SELECT…" at bounding box center [459, 268] width 477 height 400
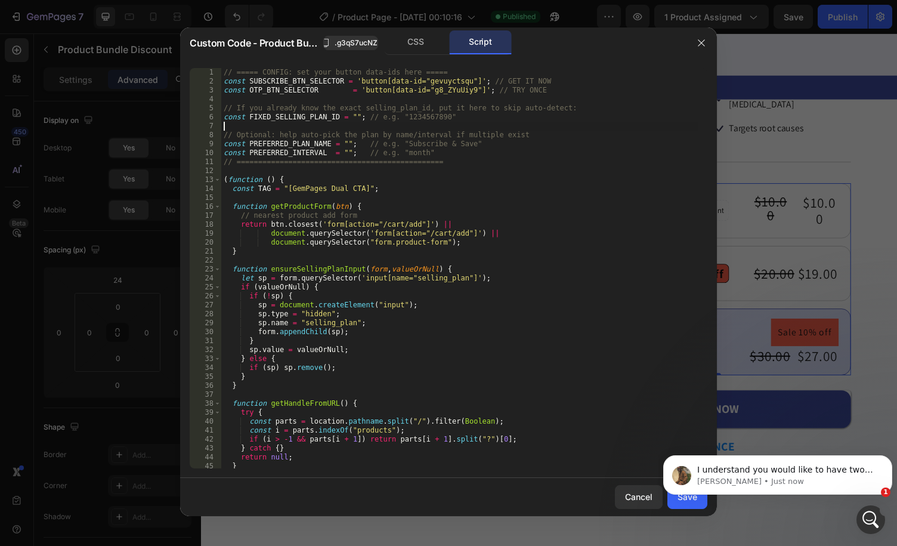
type textarea "})();"
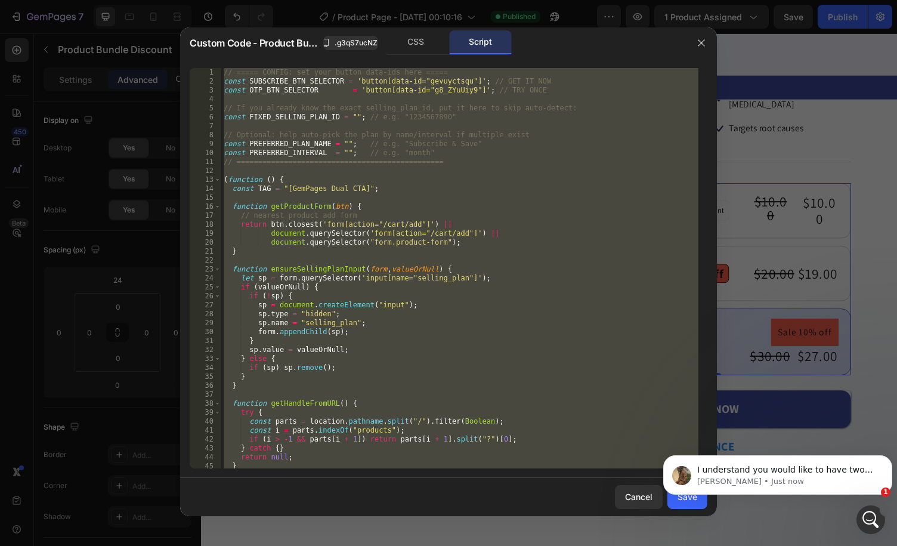
paste textarea
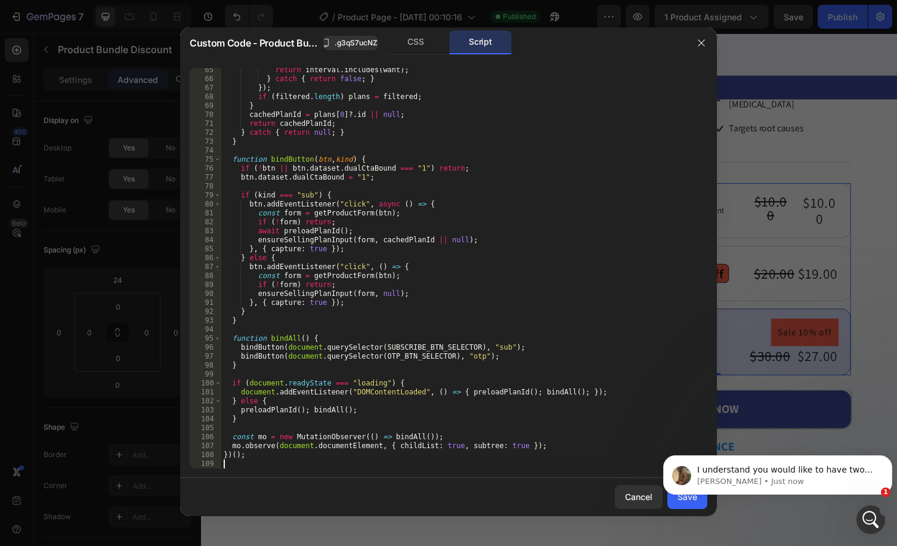
scroll to position [575, 0]
click at [667, 504] on body "I understand you would like to have two add to cart buttons as shown in your sc…" at bounding box center [777, 472] width 229 height 74
click at [885, 455] on button "Dismiss notification" at bounding box center [889, 459] width 16 height 16
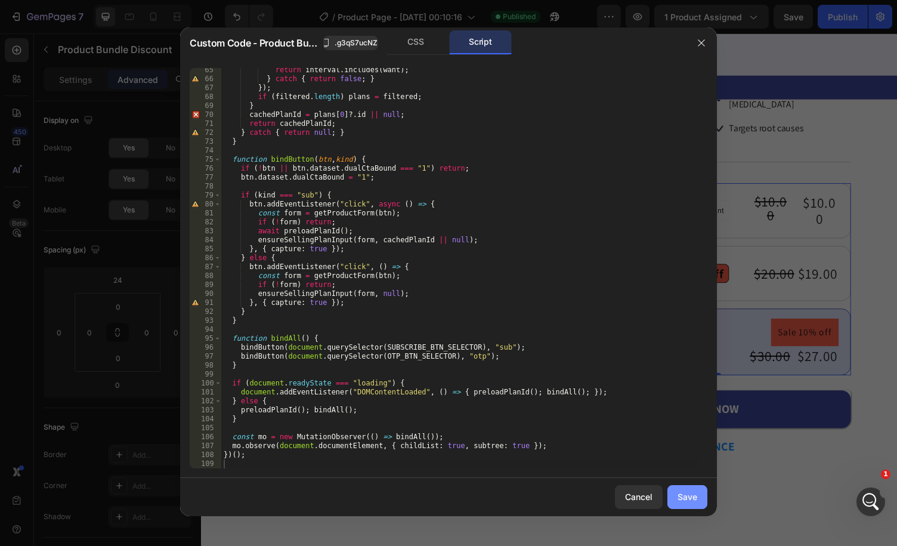
click at [693, 499] on div "Save" at bounding box center [688, 496] width 20 height 13
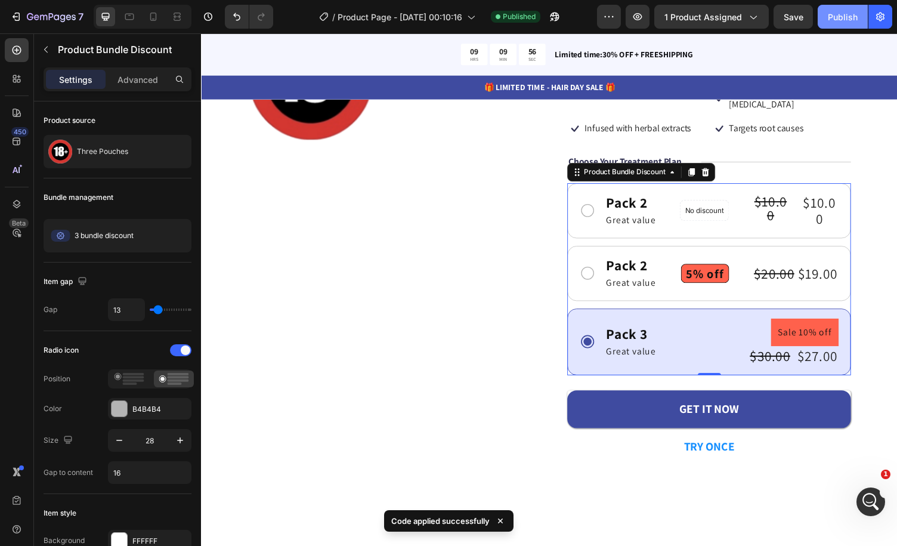
click at [826, 16] on button "Publish" at bounding box center [843, 17] width 50 height 24
click at [865, 508] on div "Open Intercom Messenger" at bounding box center [869, 499] width 39 height 39
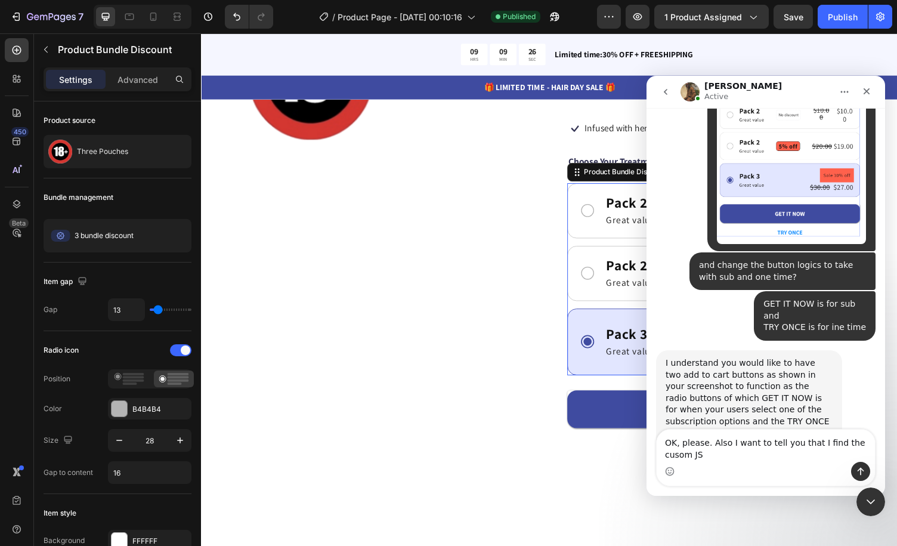
scroll to position [1712, 0]
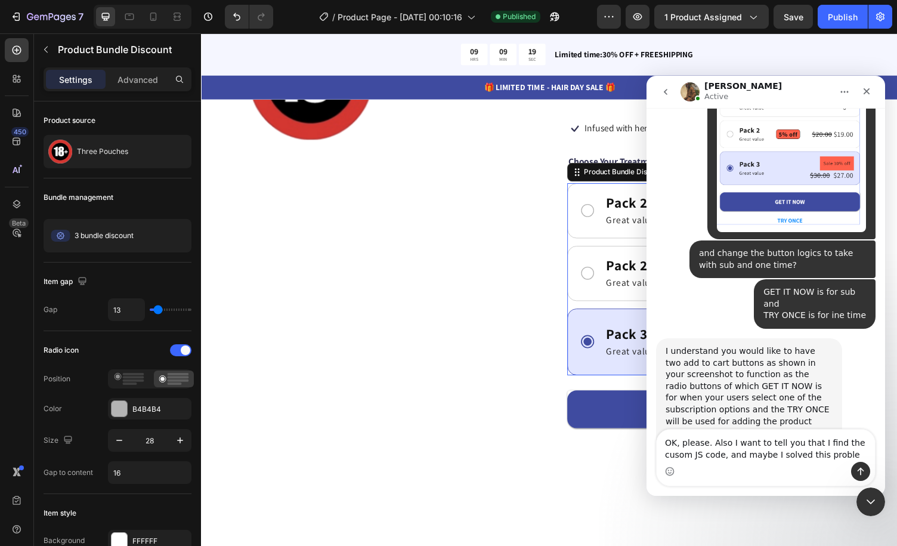
type textarea "OK, please. Also I want to tell you that I find the cusom JS code, and maybe I …"
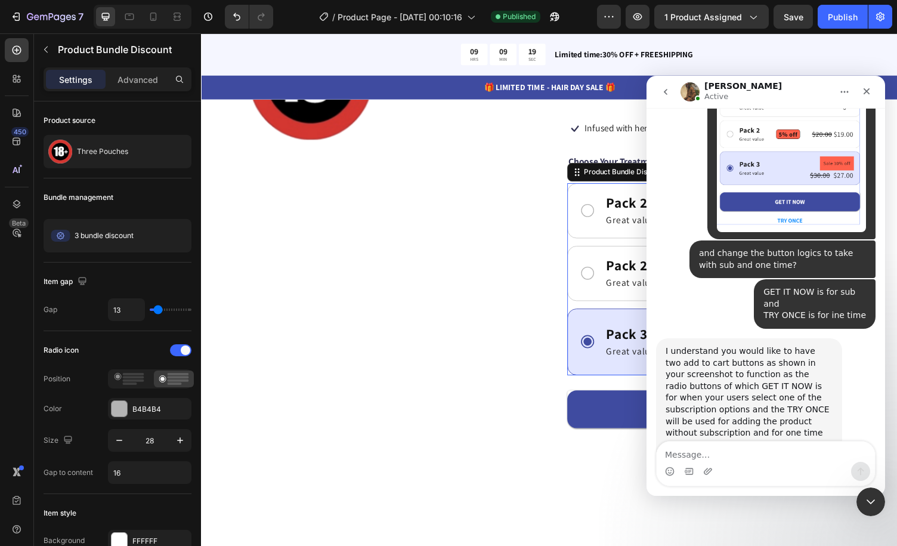
scroll to position [1759, 0]
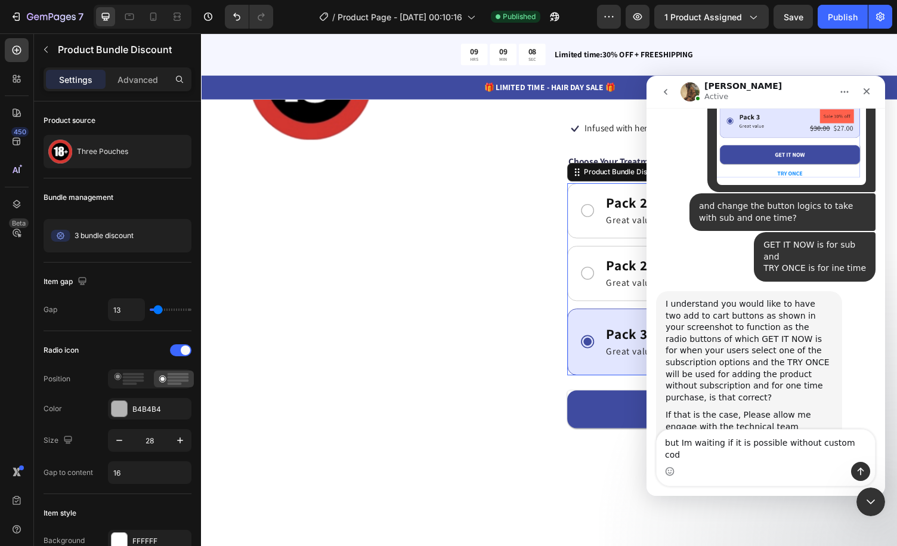
type textarea "but Im waiting if it is possible without custom code"
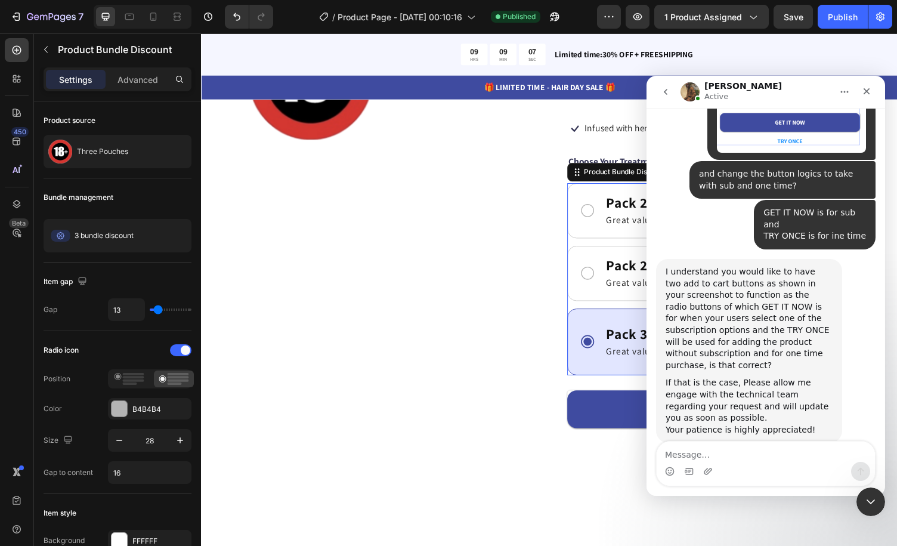
scroll to position [1798, 0]
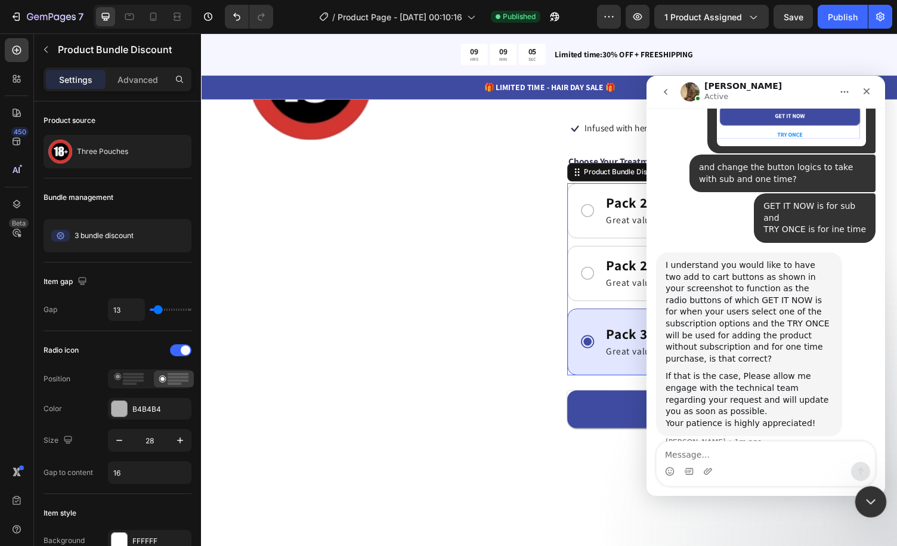
drag, startPoint x: 865, startPoint y: 496, endPoint x: 1485, endPoint y: 844, distance: 711.4
click at [863, 495] on icon "Close Intercom Messenger" at bounding box center [869, 500] width 14 height 14
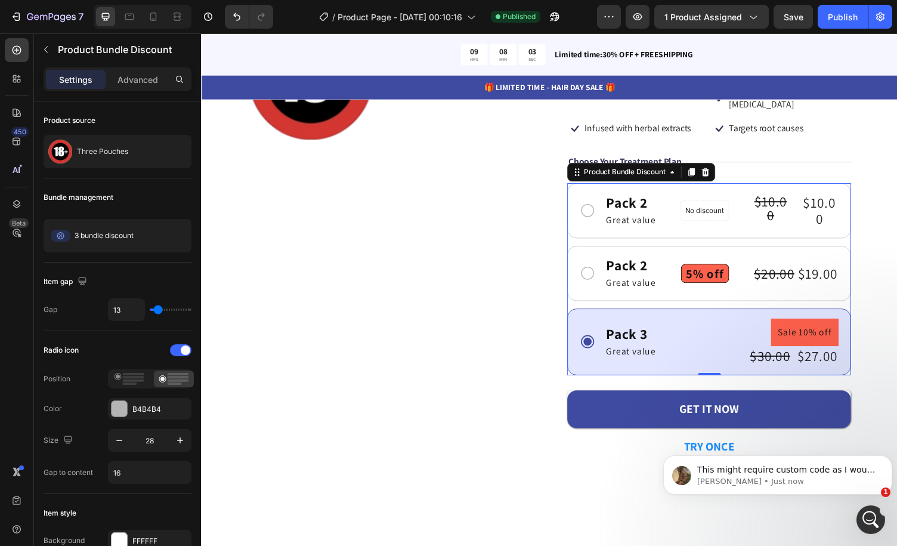
scroll to position [1880, 0]
click at [828, 475] on p "This might require custom code as I would confirm from the technical team and w…" at bounding box center [788, 470] width 180 height 12
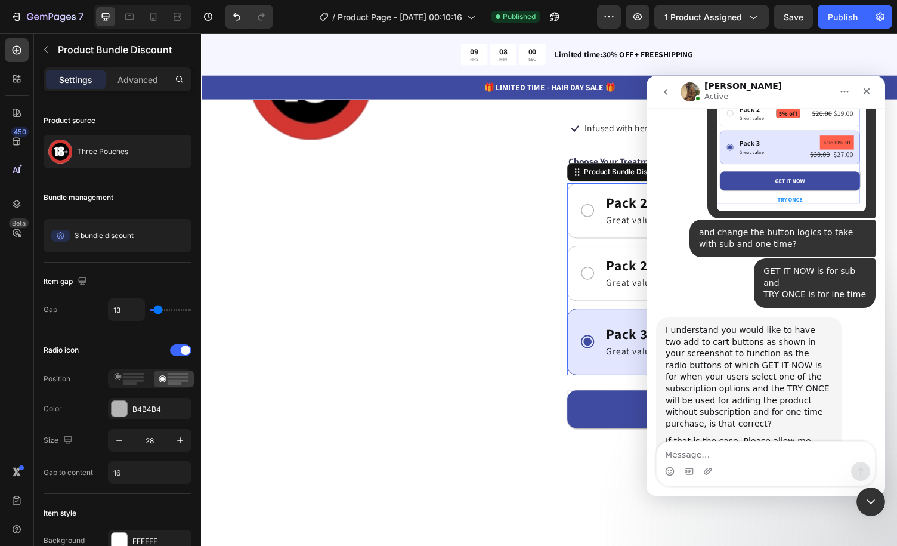
scroll to position [1900, 0]
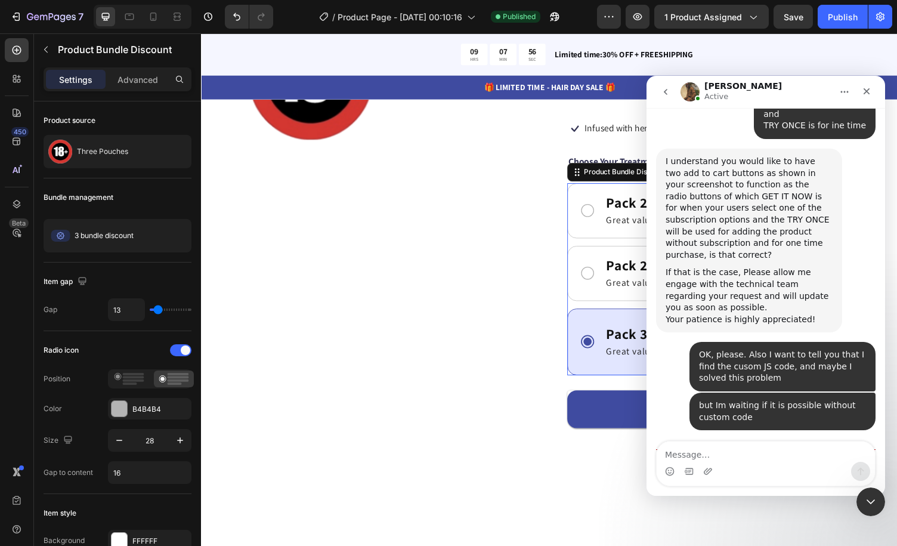
click at [733, 467] on div "This might require custom code as I would confirm from the technical team and w…" at bounding box center [749, 490] width 167 height 47
drag, startPoint x: 730, startPoint y: 406, endPoint x: 660, endPoint y: 355, distance: 86.3
click at [660, 459] on div "This might require custom code as I would confirm from the technical team and w…" at bounding box center [749, 501] width 186 height 85
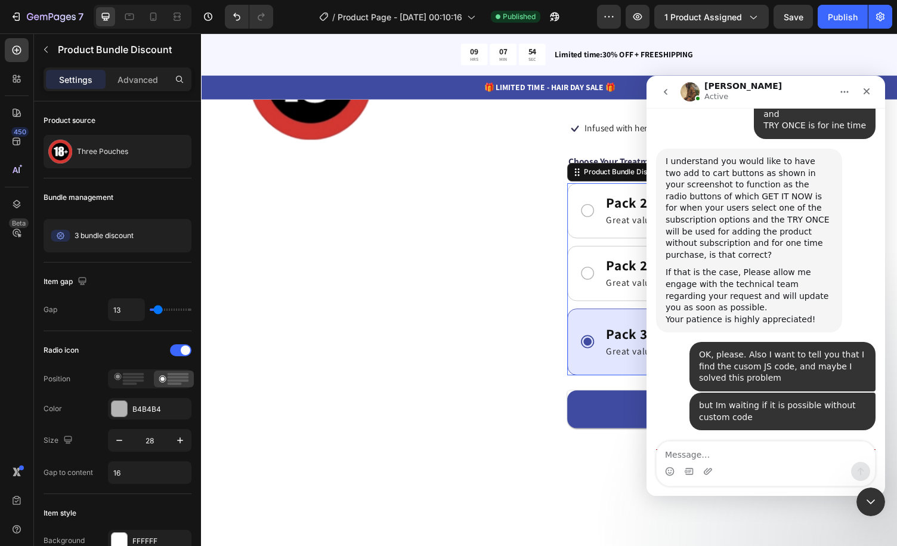
copy div "This might require custom code as I would confirm from the technical team and w…"
click at [783, 456] on textarea "Message…" at bounding box center [766, 452] width 218 height 20
type textarea "ok im waiting"
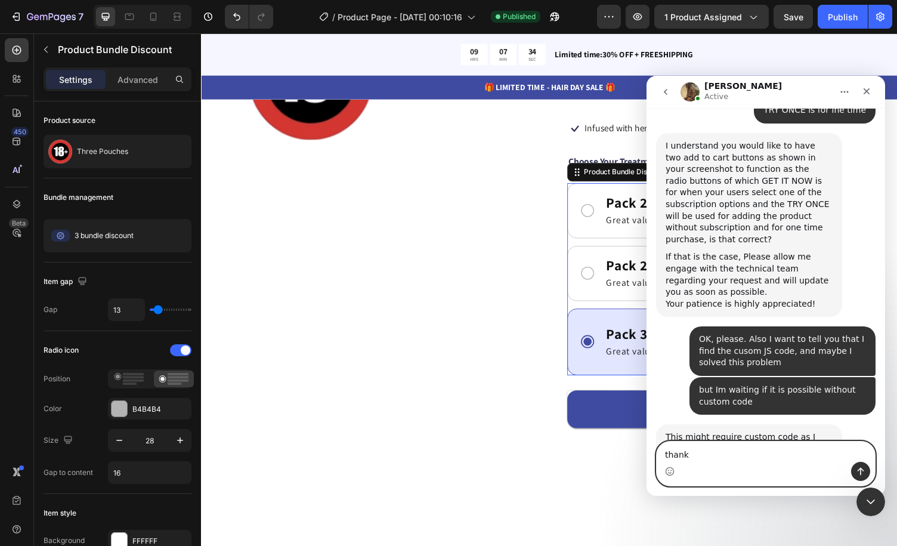
type textarea "thanks"
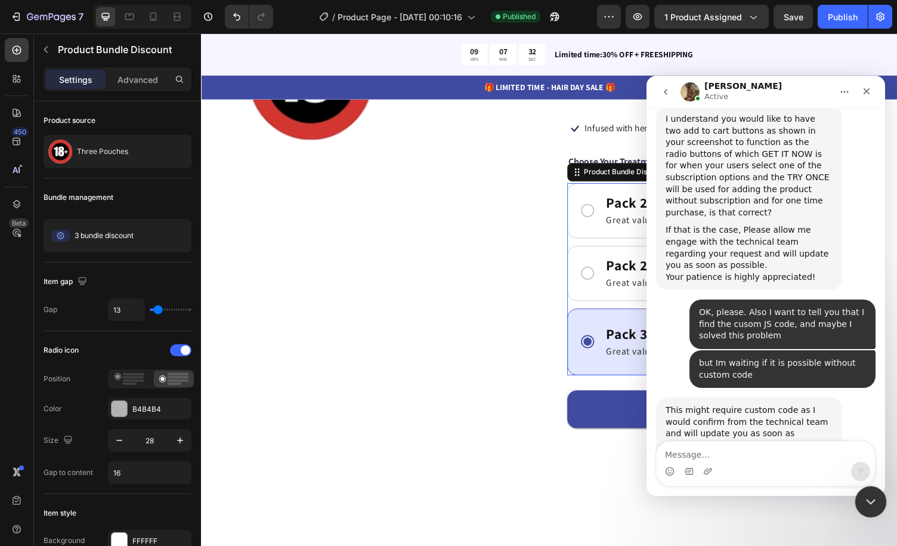
click at [874, 495] on icon "Close Intercom Messenger" at bounding box center [869, 500] width 14 height 14
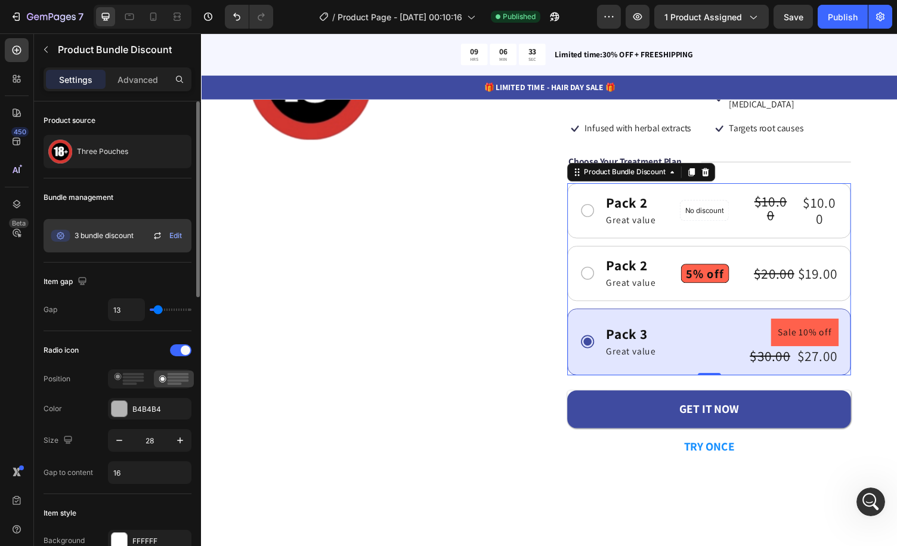
click at [116, 230] on span "3 bundle discount" at bounding box center [104, 235] width 59 height 11
click at [173, 234] on span "Edit" at bounding box center [175, 235] width 13 height 11
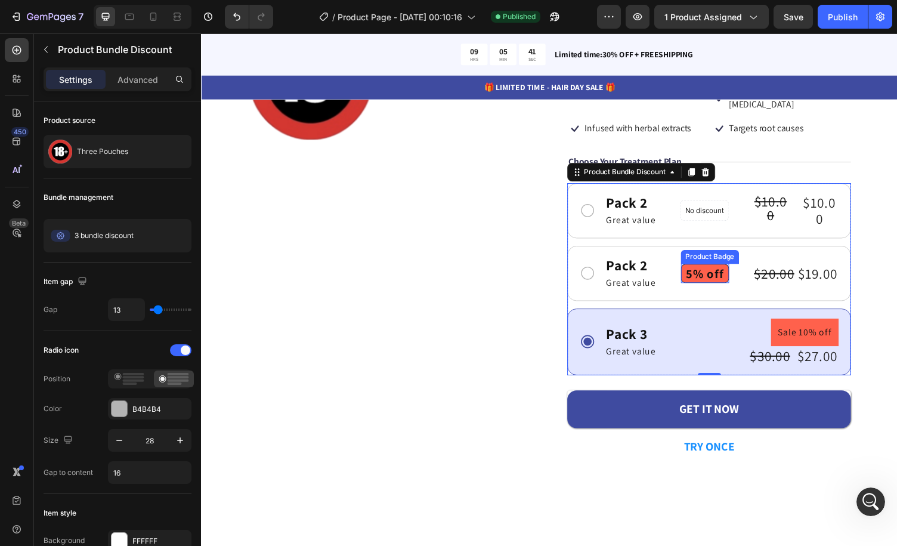
click at [701, 271] on pre "5% off" at bounding box center [719, 280] width 48 height 19
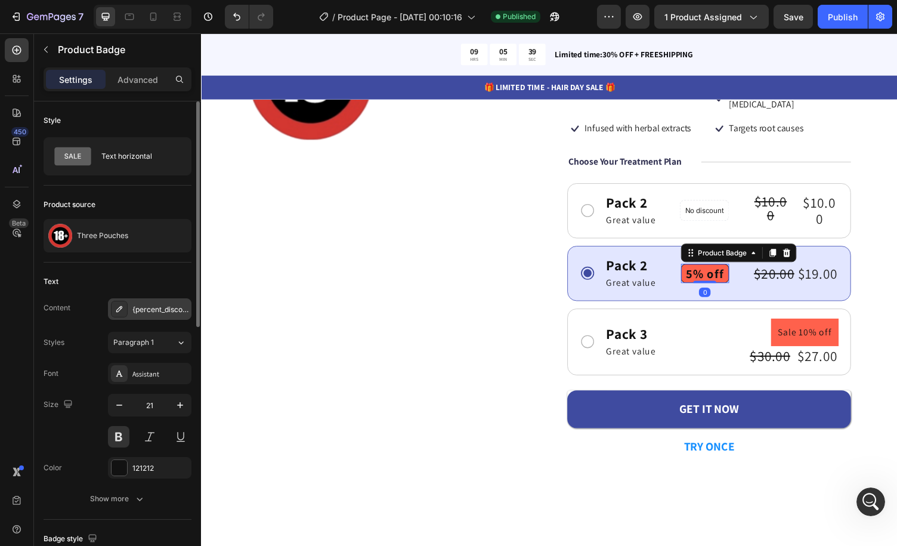
click at [147, 309] on div "{percent_discount} off" at bounding box center [160, 309] width 56 height 11
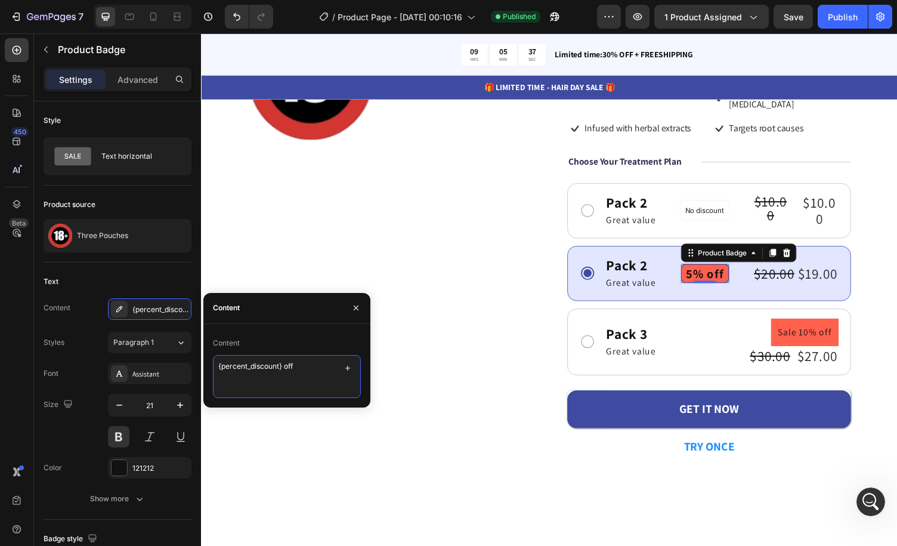
drag, startPoint x: 283, startPoint y: 368, endPoint x: 218, endPoint y: 365, distance: 64.5
click at [218, 365] on textarea "{percent_discount} off" at bounding box center [287, 376] width 148 height 43
type textarea "22% off"
click at [844, 20] on div "Publish" at bounding box center [843, 17] width 30 height 13
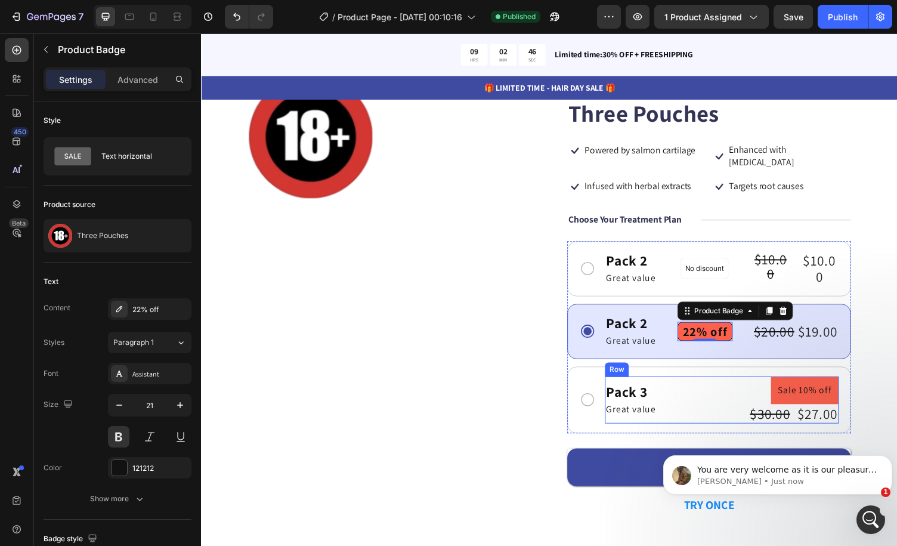
scroll to position [0, 0]
click at [878, 515] on icon "Open Intercom Messenger" at bounding box center [870, 518] width 20 height 20
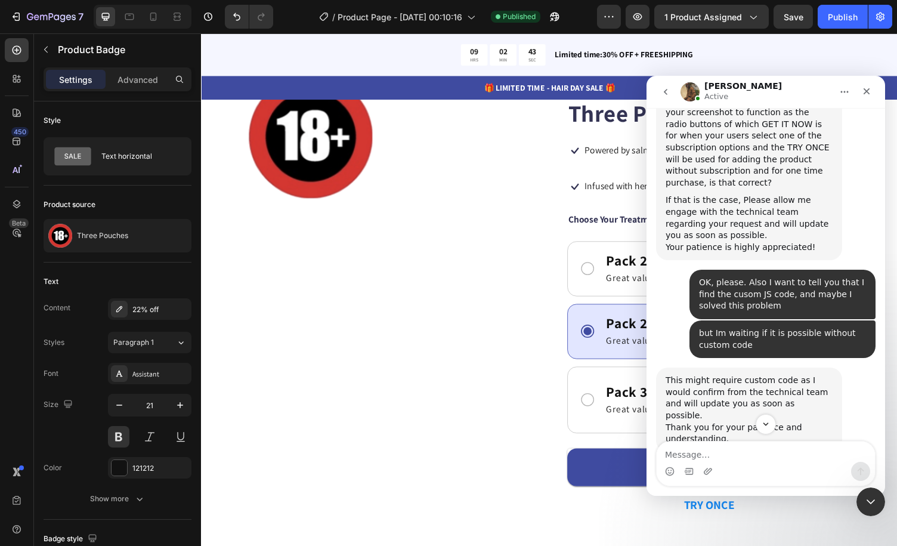
scroll to position [2002, 0]
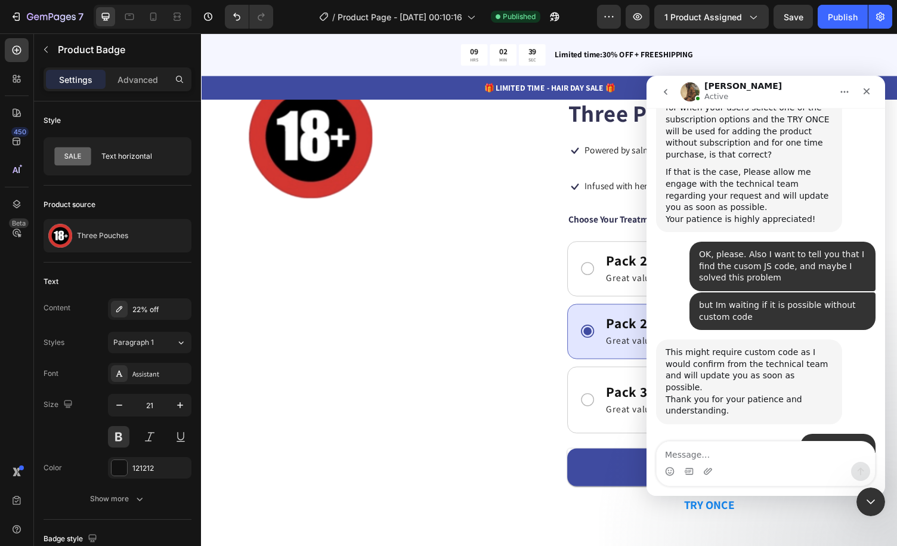
click at [797, 527] on div "Thank you for your kind patience!" at bounding box center [749, 533] width 167 height 12
drag, startPoint x: 866, startPoint y: 501, endPoint x: 1472, endPoint y: 486, distance: 606.4
click at [865, 501] on icon "Close Intercom Messenger" at bounding box center [869, 500] width 14 height 14
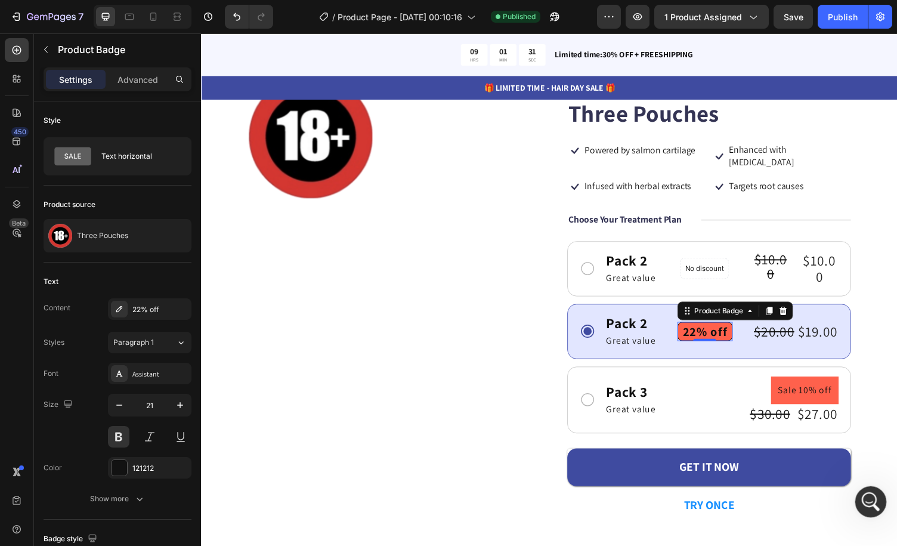
click at [870, 503] on icon "Open Intercom Messenger" at bounding box center [870, 500] width 20 height 20
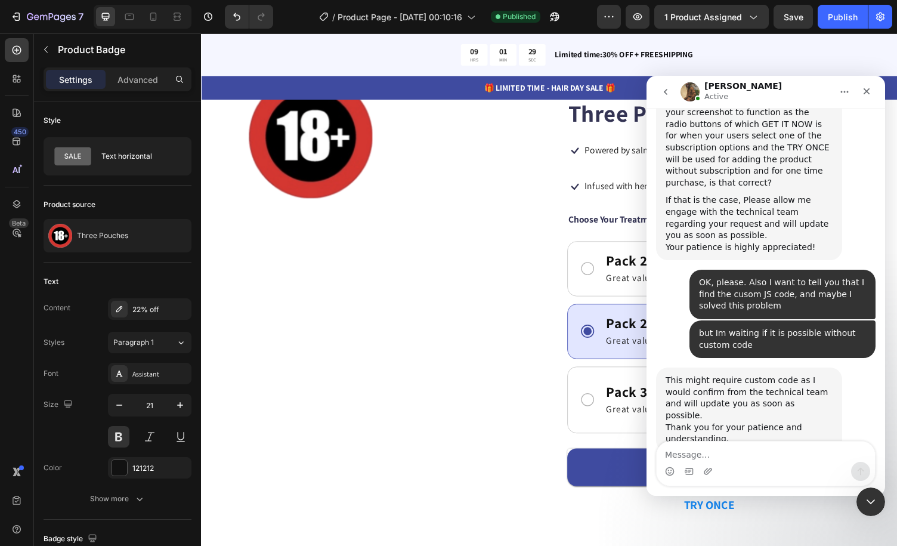
click at [767, 452] on textarea "Message…" at bounding box center [766, 452] width 218 height 20
